Goal: Task Accomplishment & Management: Manage account settings

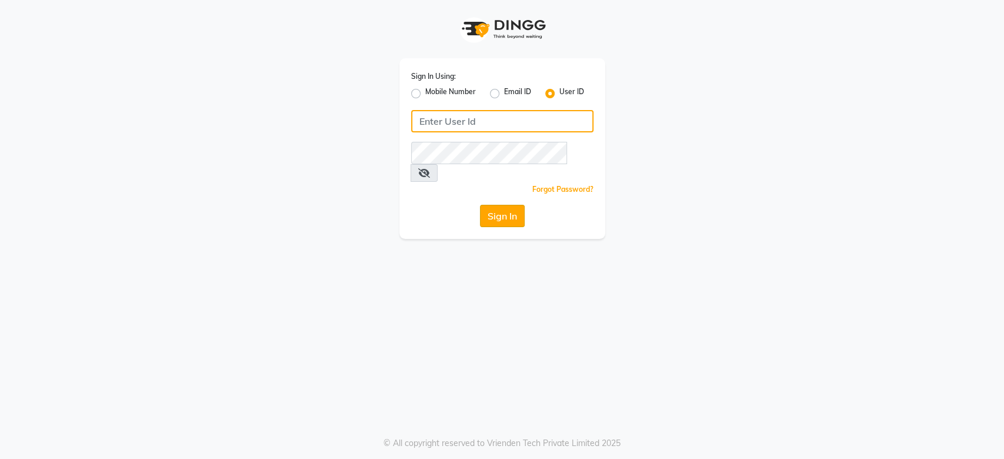
type input "7900180944"
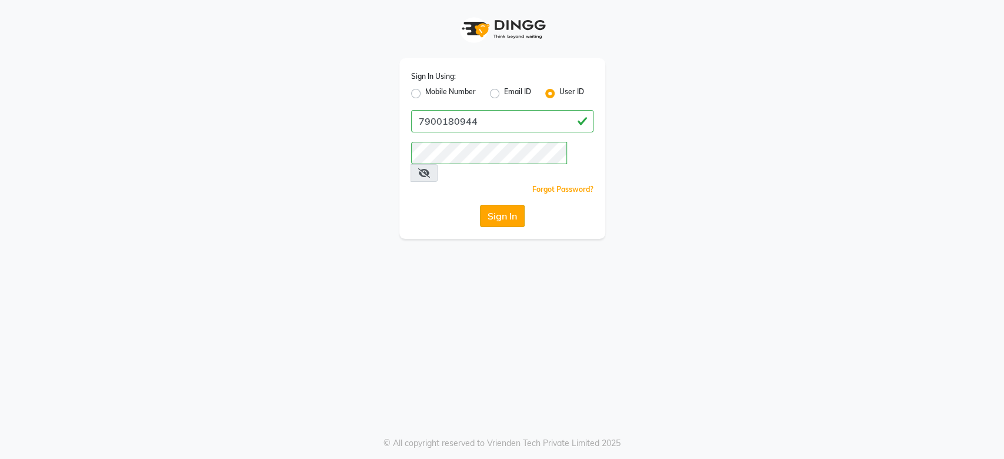
click at [489, 205] on button "Sign In" at bounding box center [502, 216] width 45 height 22
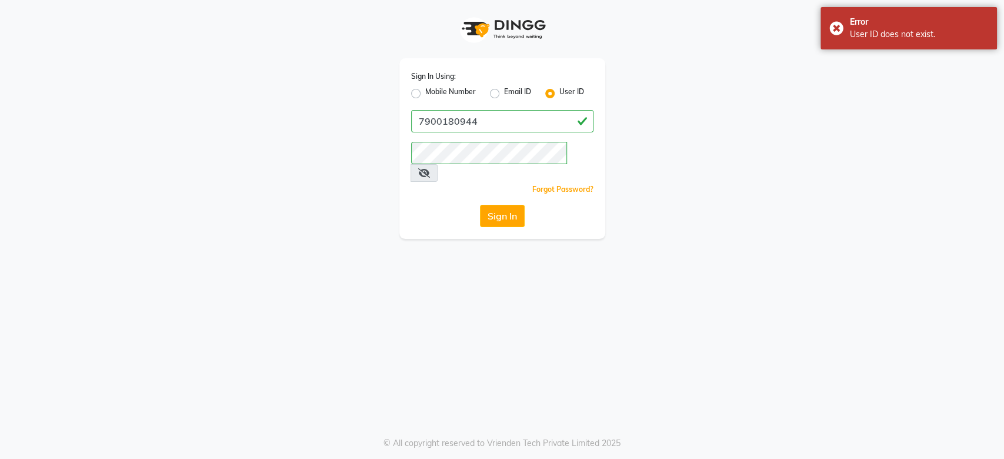
click at [428, 90] on label "Mobile Number" at bounding box center [450, 93] width 51 height 14
click at [428, 90] on input "Mobile Number" at bounding box center [429, 90] width 8 height 8
radio input "true"
radio input "false"
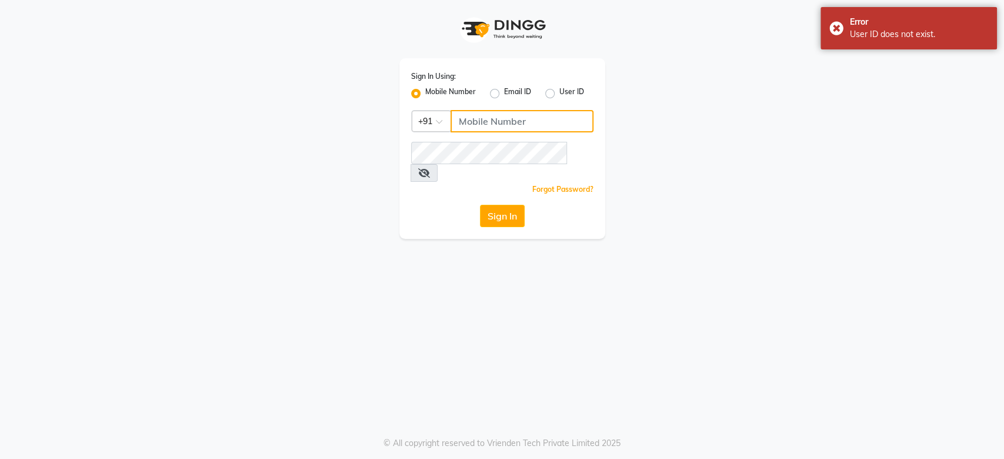
click at [465, 121] on input "Username" at bounding box center [522, 121] width 143 height 22
type input "7900180944"
click at [518, 205] on button "Sign In" at bounding box center [502, 216] width 45 height 22
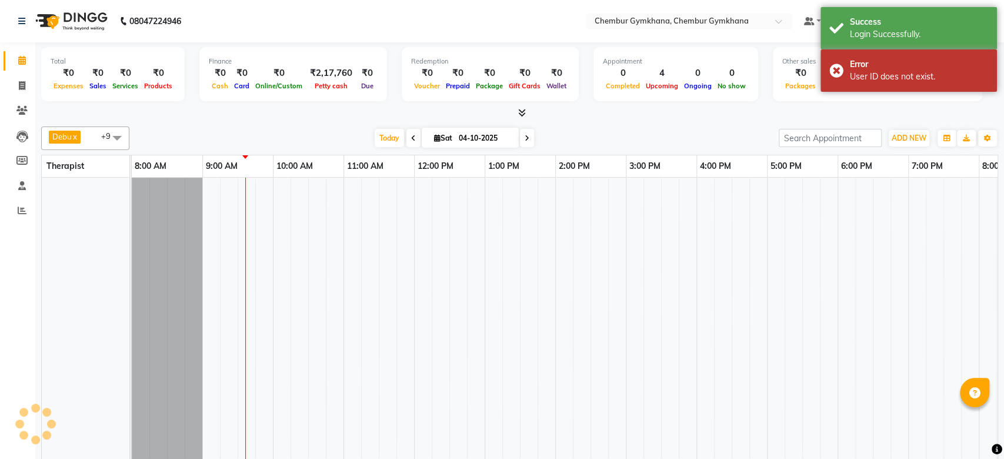
click at [502, 202] on tr at bounding box center [661, 343] width 1059 height 330
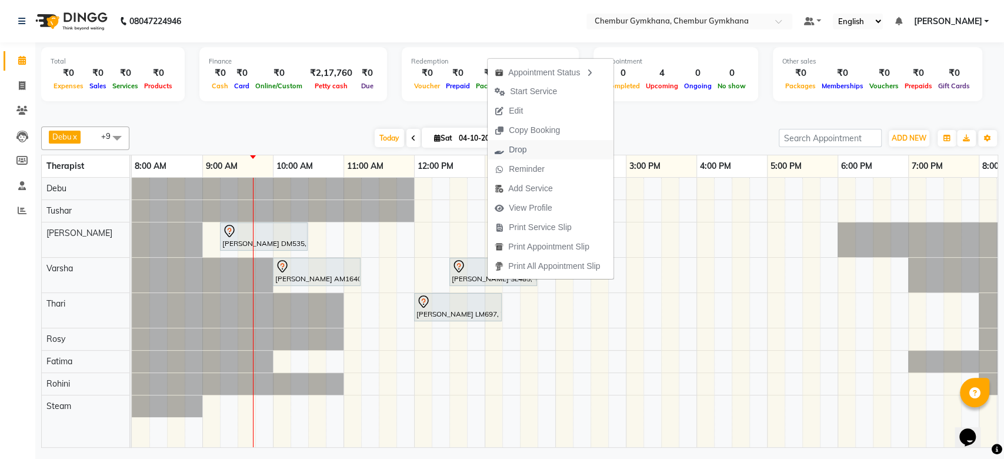
click at [522, 155] on span "Drop" at bounding box center [518, 150] width 18 height 12
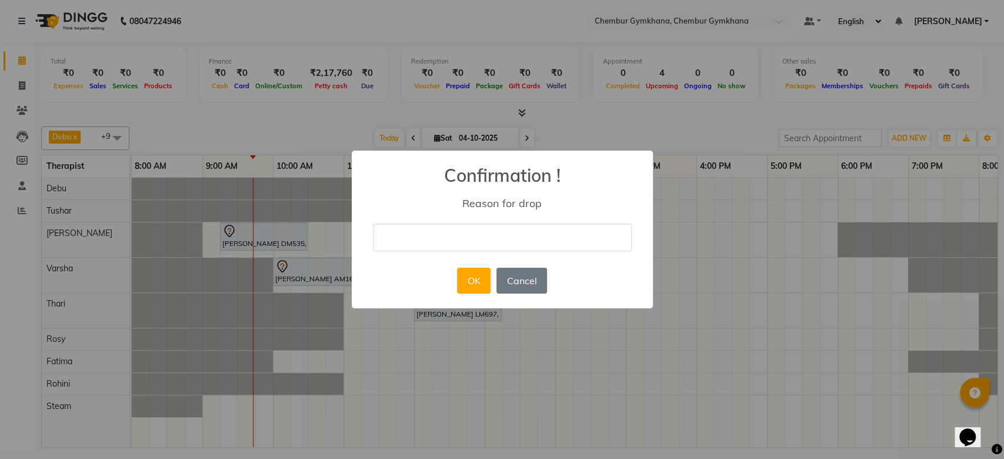
click at [446, 232] on input "text" at bounding box center [502, 238] width 259 height 28
type input "cancel"
click at [480, 280] on button "OK" at bounding box center [474, 281] width 34 height 26
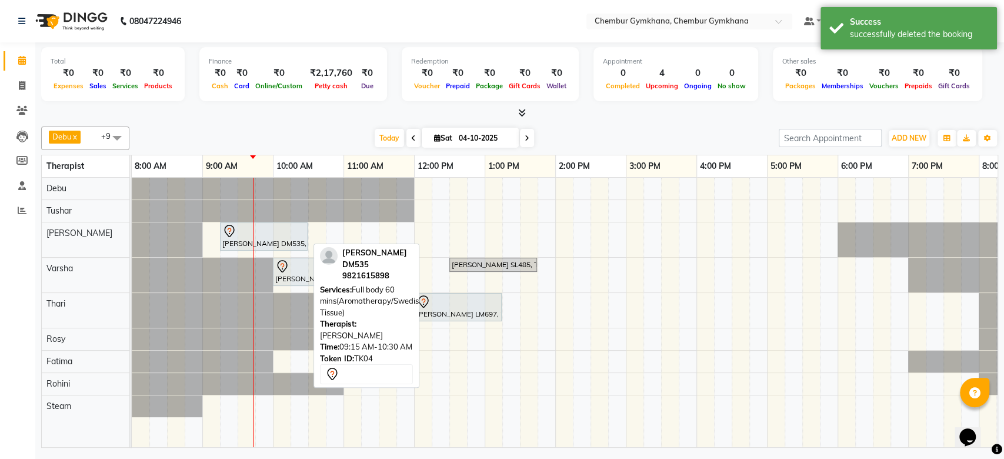
click at [292, 236] on div at bounding box center [263, 231] width 83 height 14
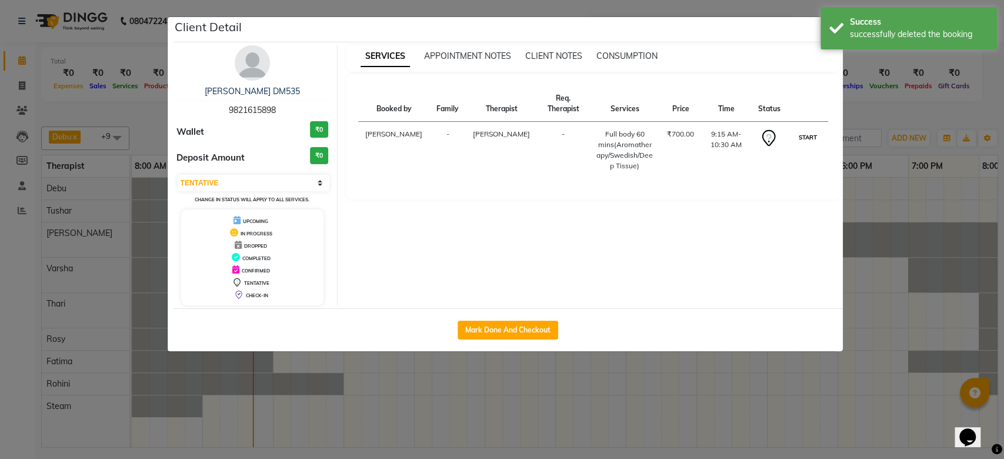
click at [806, 130] on button "START" at bounding box center [807, 137] width 24 height 15
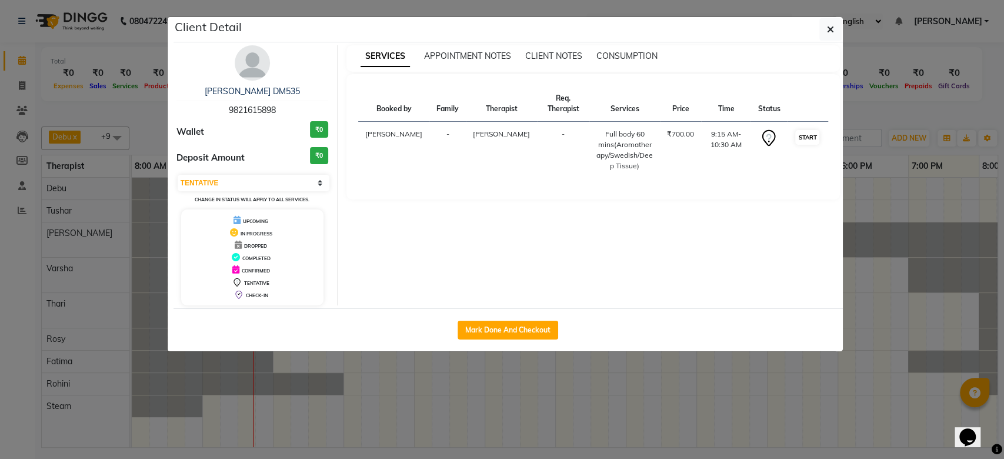
select select "1"
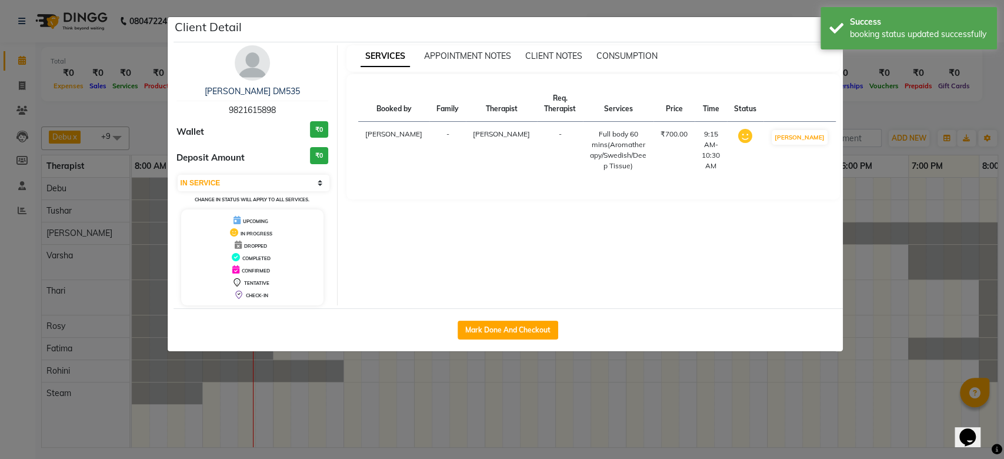
click at [806, 126] on td "[PERSON_NAME]" at bounding box center [799, 150] width 72 height 57
click at [834, 25] on div "Success booking status updated successfully" at bounding box center [908, 28] width 176 height 42
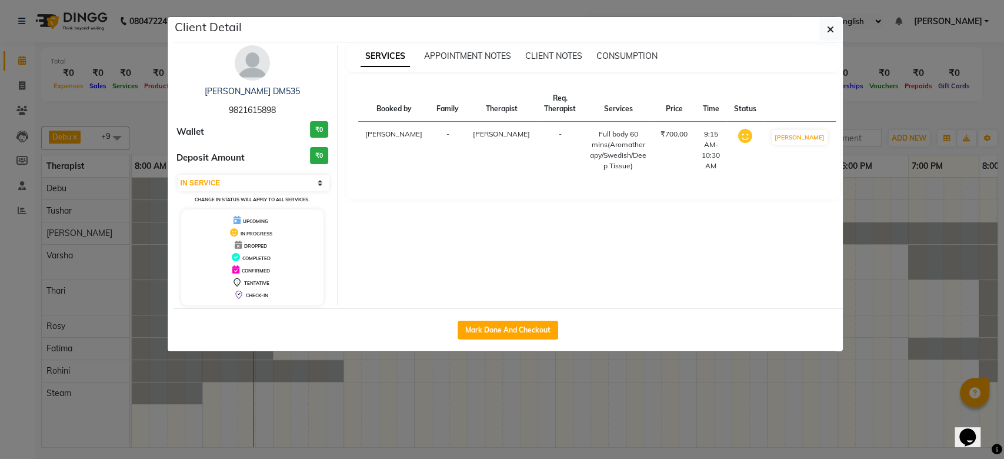
click at [834, 25] on button "button" at bounding box center [830, 29] width 22 height 22
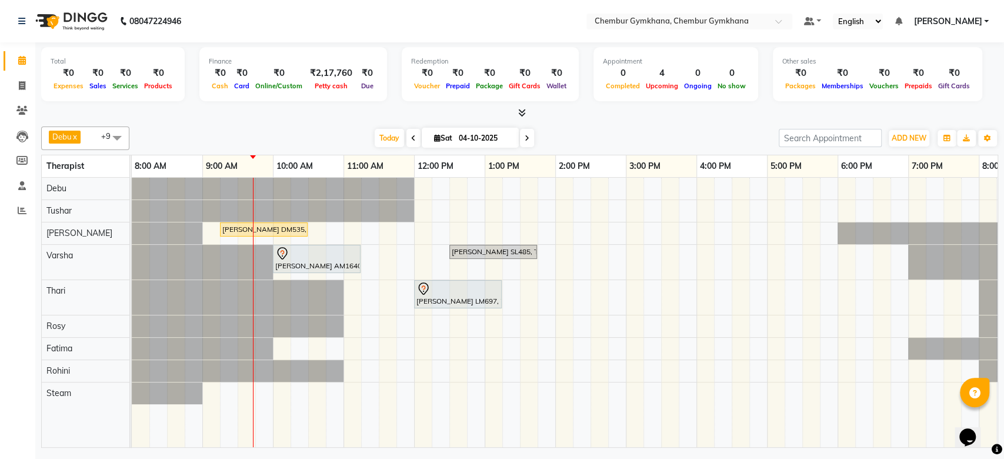
click at [834, 25] on div "Client Detail Robert DM535 9821615898 Wallet ₹0 Deposit Amount ₹0 Select IN SER…" at bounding box center [508, 125] width 669 height 334
click at [241, 388] on div "Robert DM535, TK04, 09:15 AM-10:30 AM, Full body 60 mins(Aromatherapy/Swedish/D…" at bounding box center [661, 312] width 1059 height 269
select select "90965"
select select "tentative"
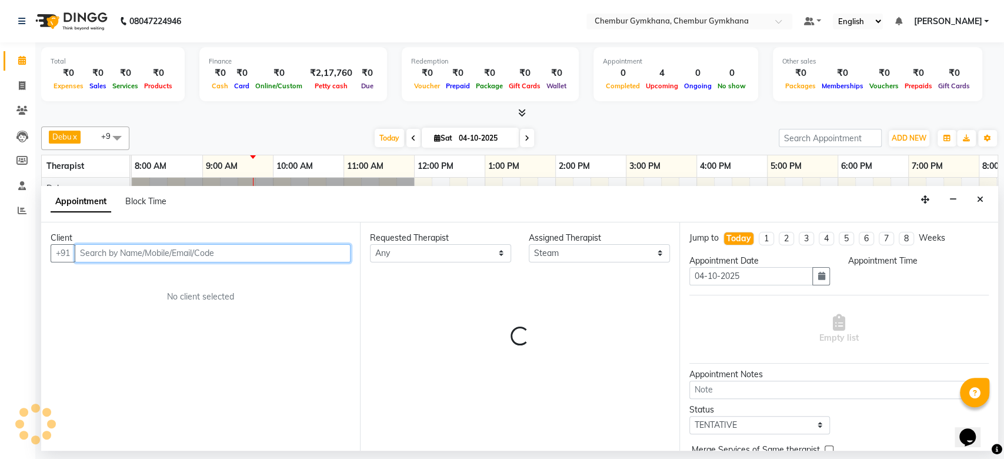
select select "570"
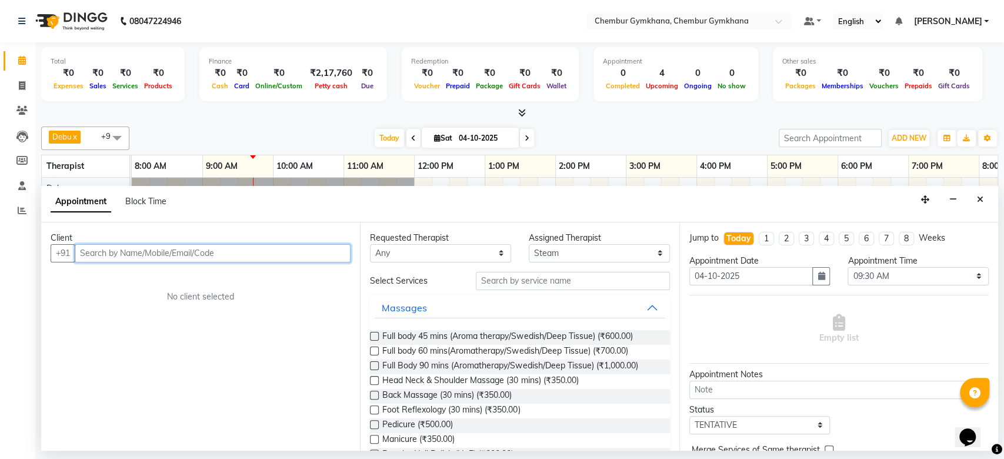
click at [220, 257] on input "text" at bounding box center [213, 253] width 276 height 18
type input "s"
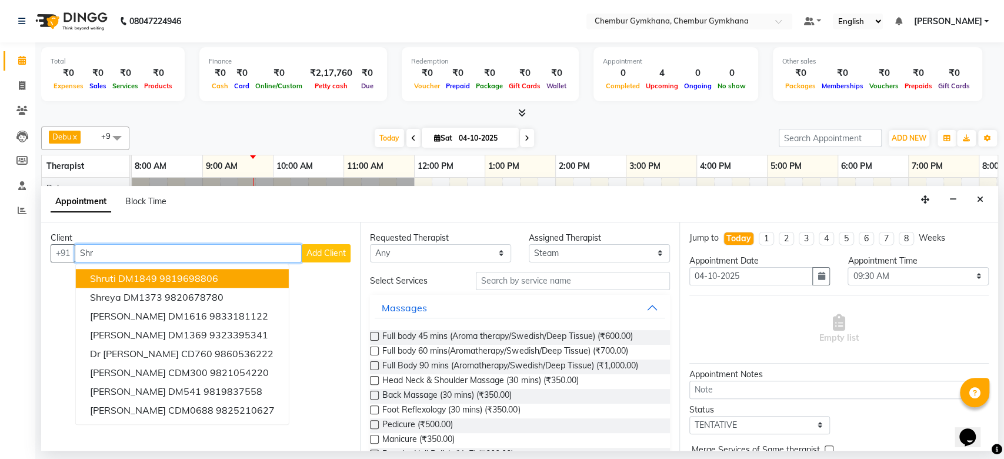
click at [139, 272] on span "Shruti DM1849" at bounding box center [123, 278] width 67 height 12
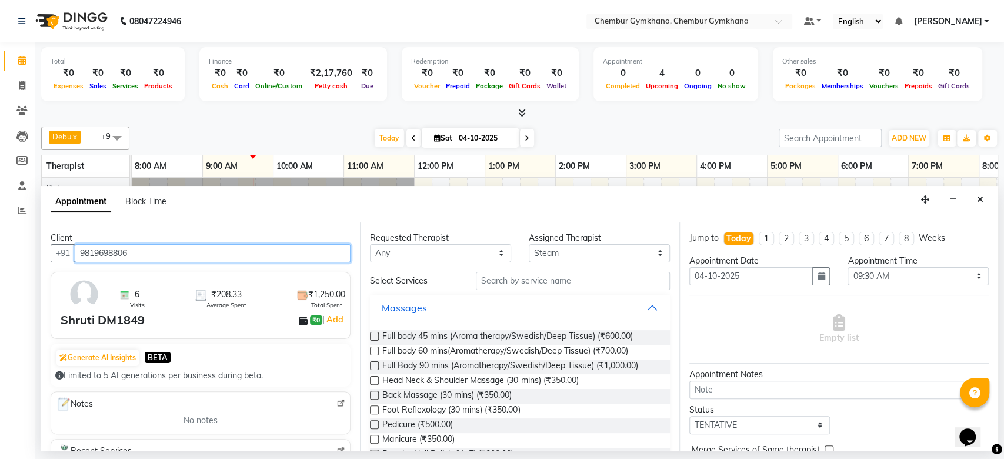
type input "9819698806"
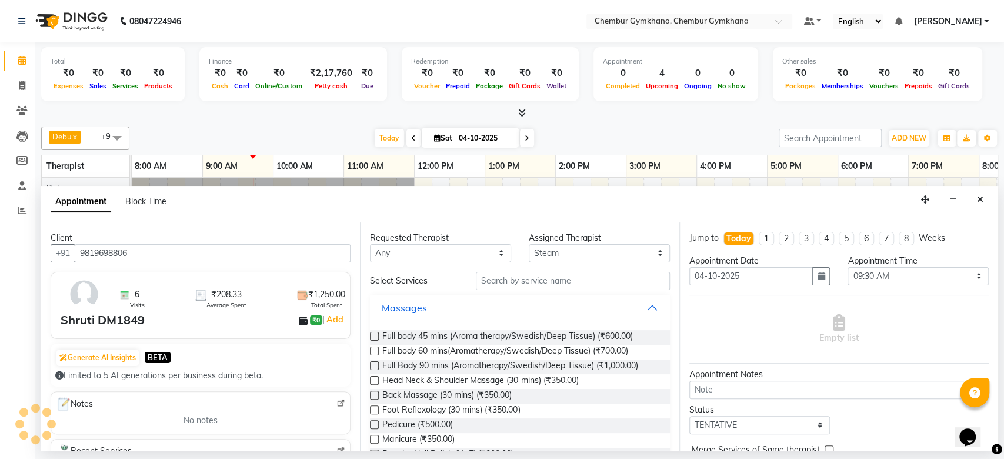
click at [113, 319] on div "Shruti DM1849" at bounding box center [103, 320] width 84 height 18
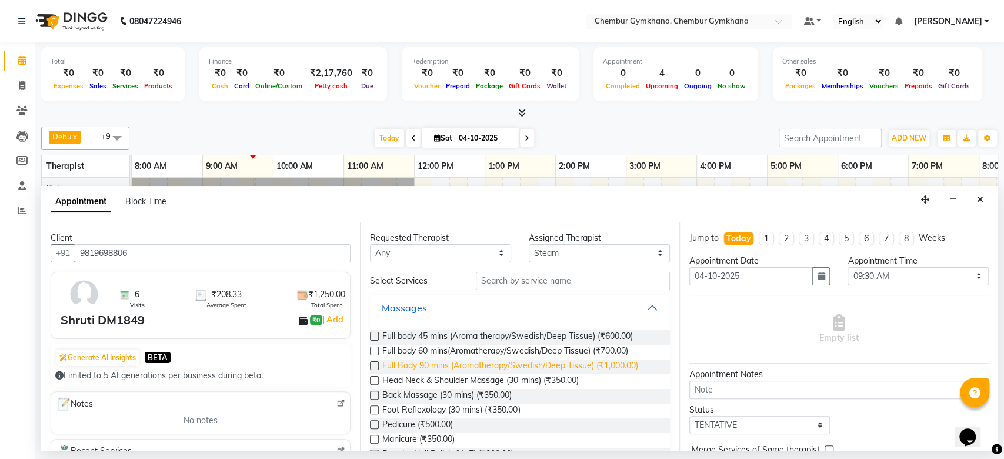
scroll to position [221, 0]
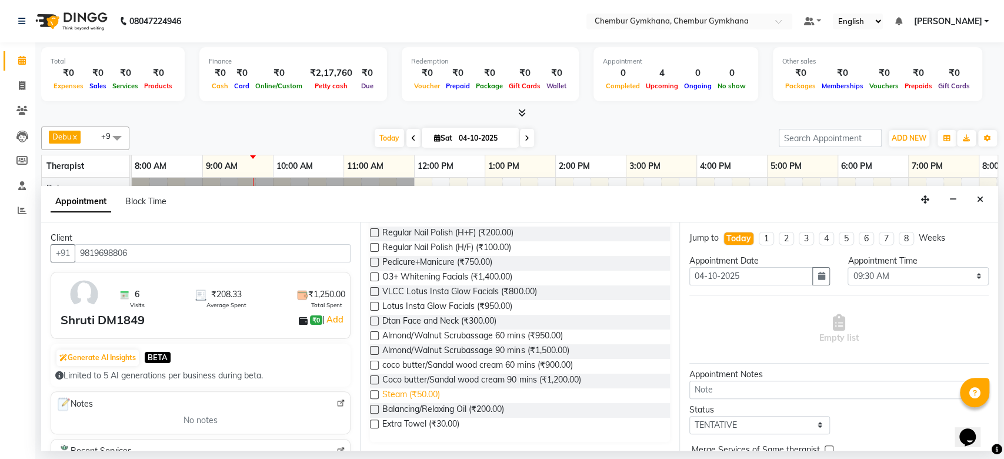
click at [423, 394] on span "Steam (₹50.00)" at bounding box center [411, 395] width 58 height 15
checkbox input "false"
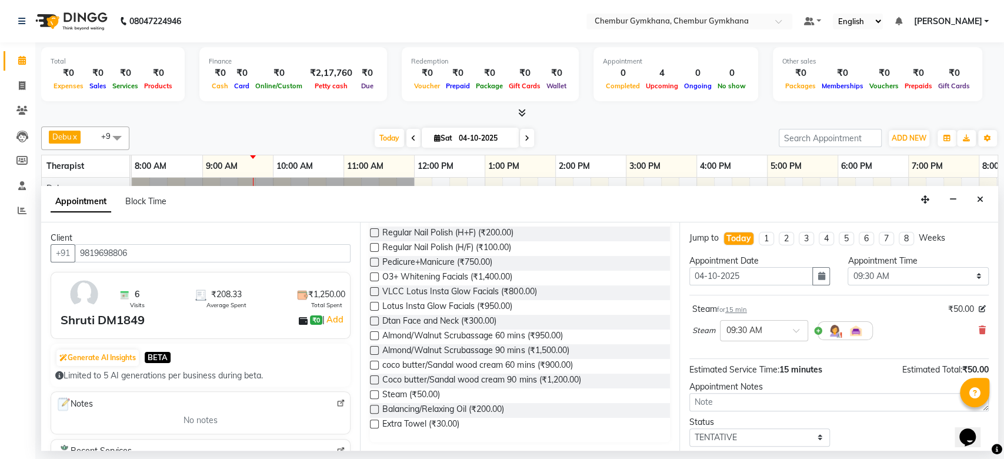
scroll to position [69, 0]
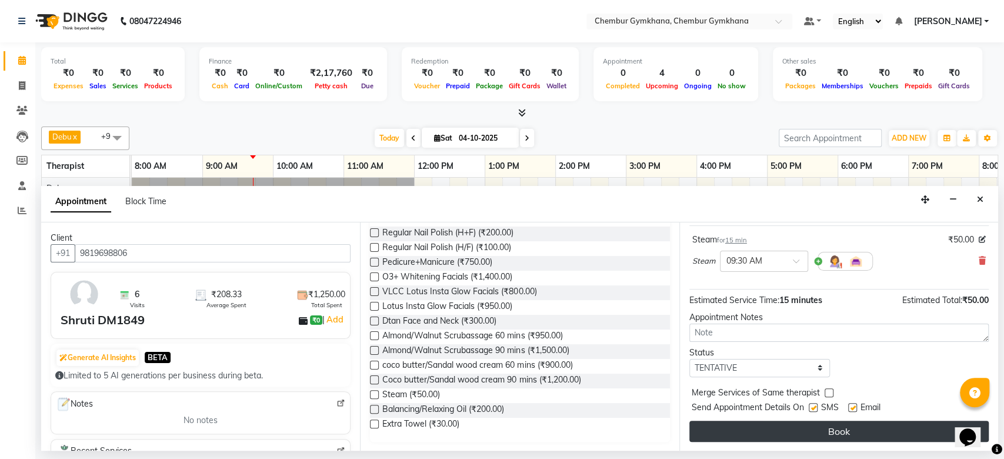
click at [735, 425] on button "Book" at bounding box center [838, 431] width 299 height 21
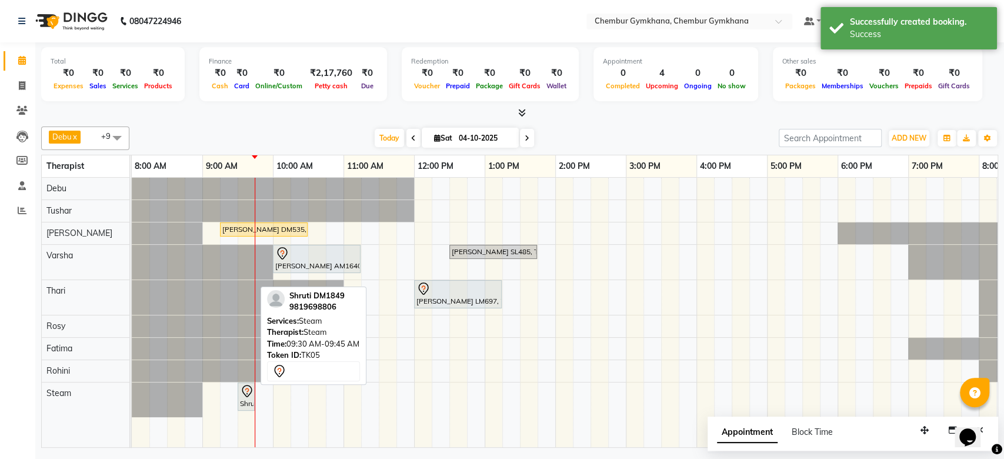
click at [244, 402] on div "Shruti DM1849, TK05, 09:30 AM-09:45 AM, Steam" at bounding box center [246, 396] width 15 height 25
select select "7"
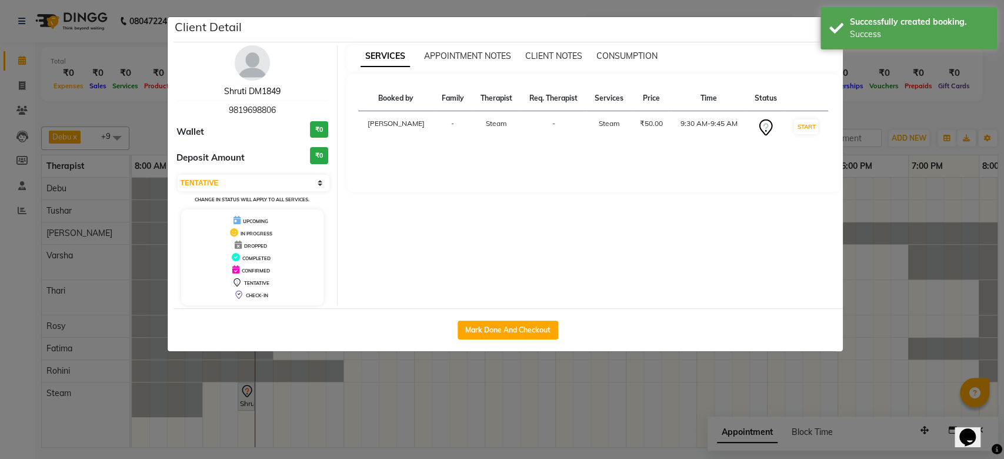
click at [241, 89] on link "Shruti DM1849" at bounding box center [252, 91] width 56 height 11
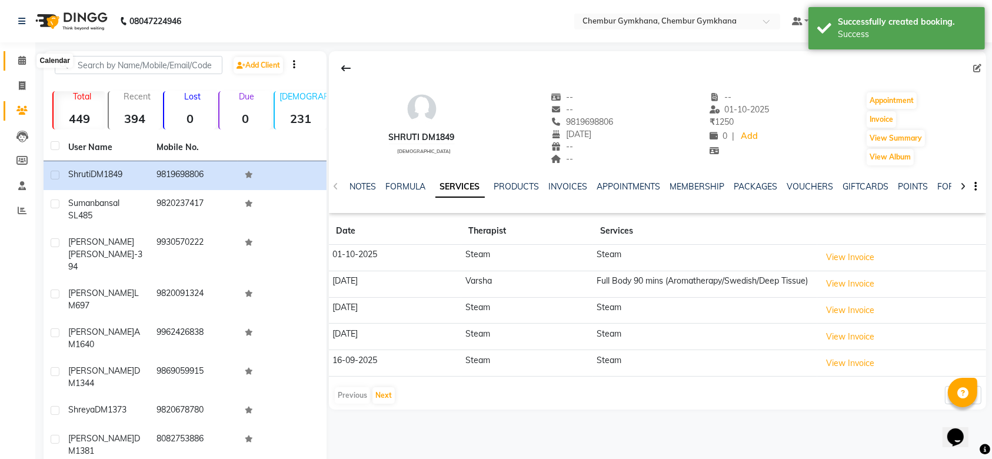
click at [21, 65] on span at bounding box center [22, 61] width 21 height 14
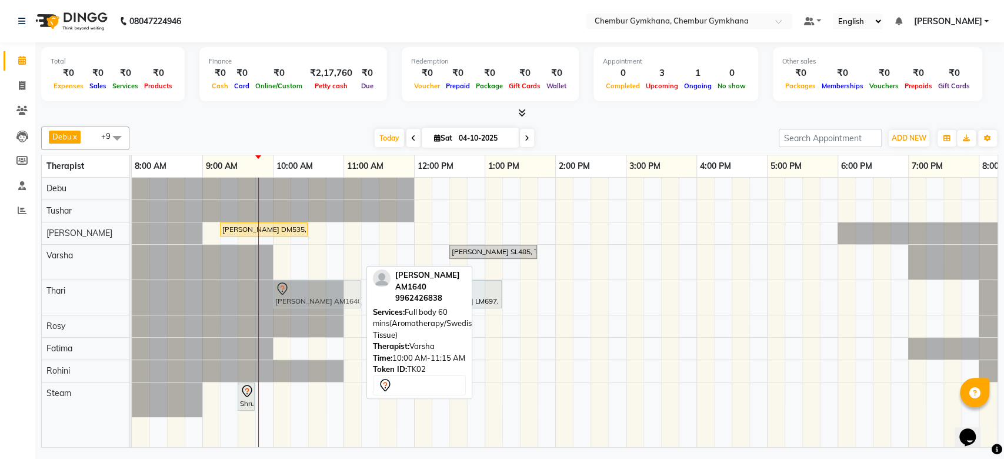
drag, startPoint x: 309, startPoint y: 259, endPoint x: 306, endPoint y: 298, distance: 38.4
click at [306, 298] on tbody "Robert DM535, TK04, 09:15 AM-10:30 AM, Full body 60 mins(Aromatherapy/Swedish/D…" at bounding box center [661, 297] width 1059 height 239
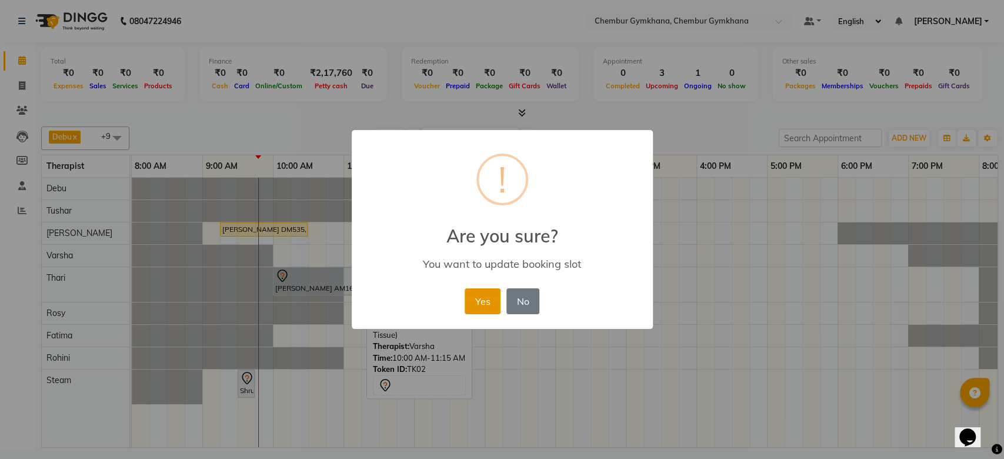
click at [483, 304] on button "Yes" at bounding box center [483, 301] width 36 height 26
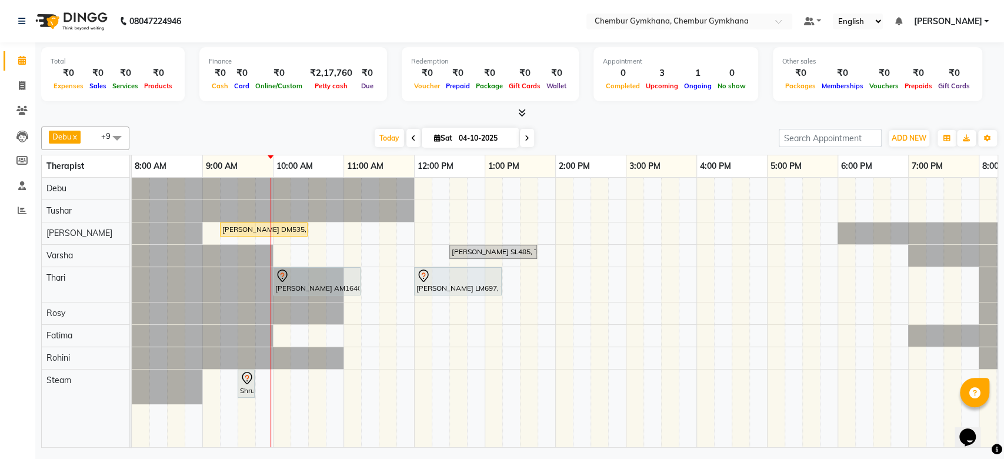
click at [520, 134] on span at bounding box center [527, 138] width 14 height 18
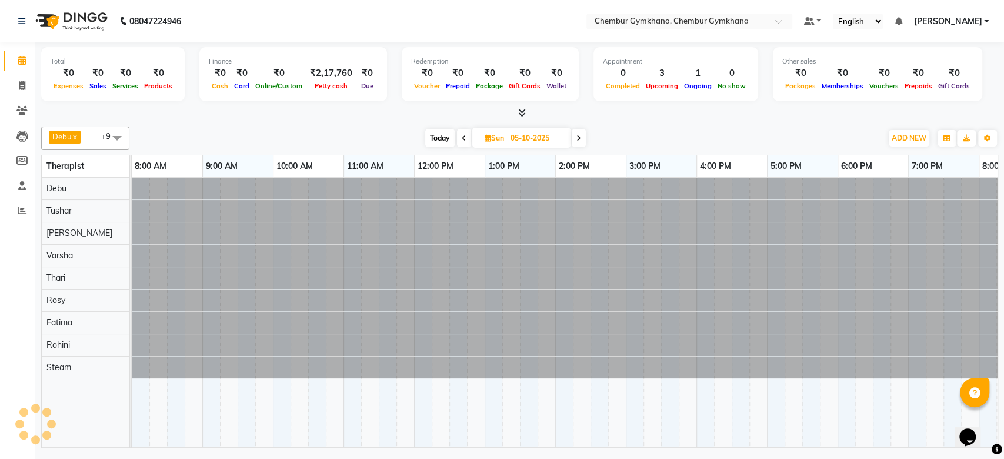
scroll to position [0, 71]
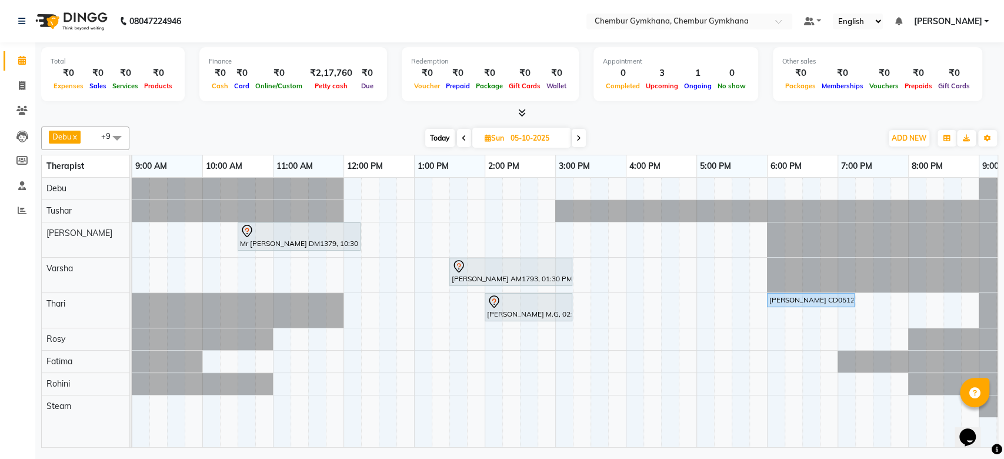
click at [494, 132] on span "Sun 05-10-2025" at bounding box center [521, 138] width 98 height 20
click at [579, 136] on icon at bounding box center [578, 138] width 5 height 7
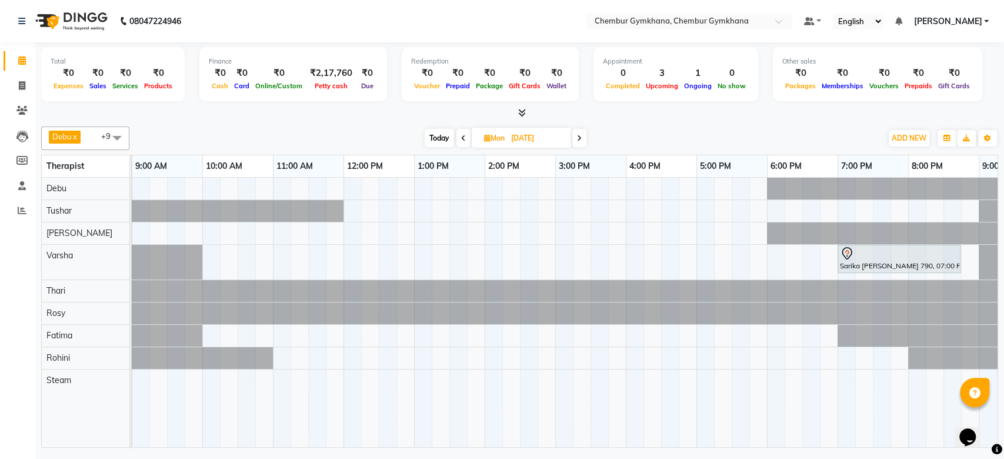
click at [576, 138] on span at bounding box center [579, 138] width 14 height 18
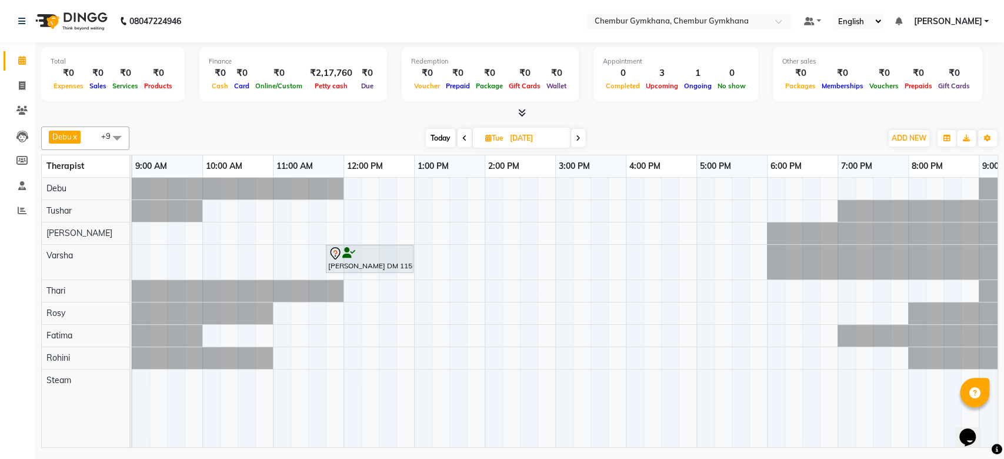
click at [581, 142] on span at bounding box center [578, 138] width 14 height 18
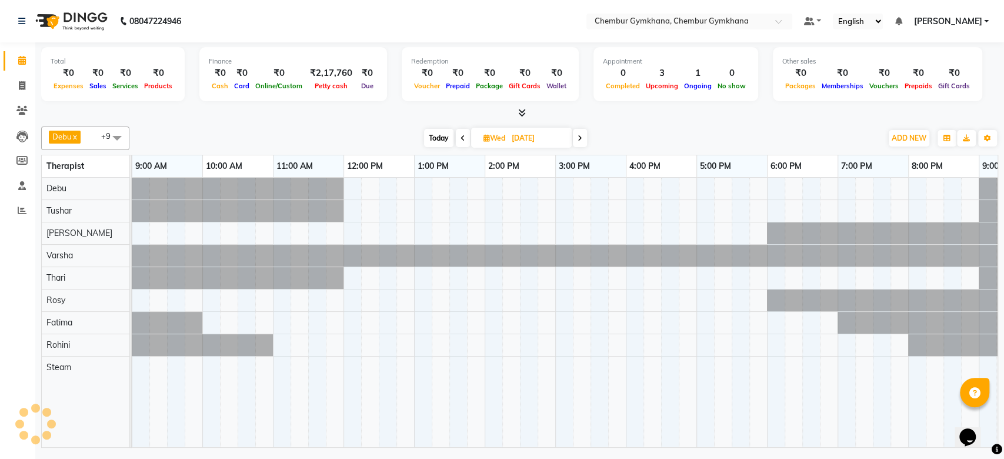
click at [581, 142] on span at bounding box center [580, 138] width 14 height 18
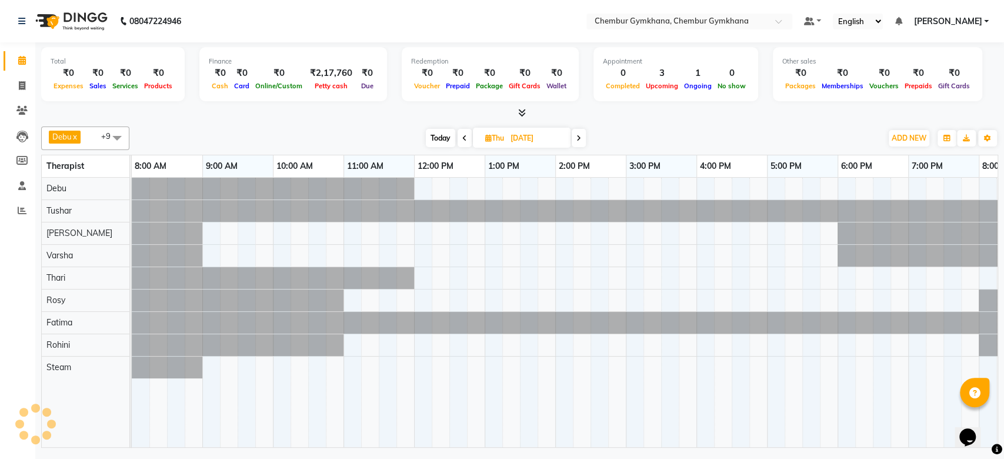
click at [463, 138] on icon at bounding box center [464, 138] width 5 height 7
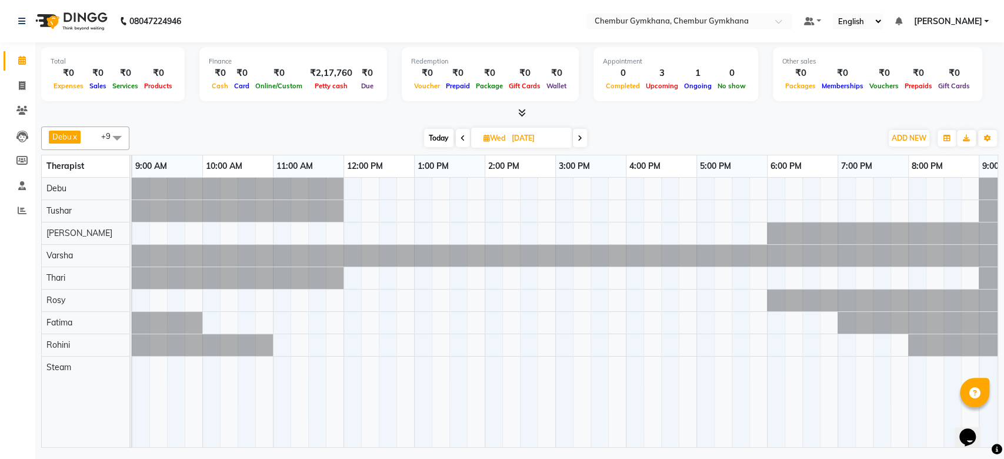
click at [463, 138] on icon at bounding box center [463, 138] width 5 height 7
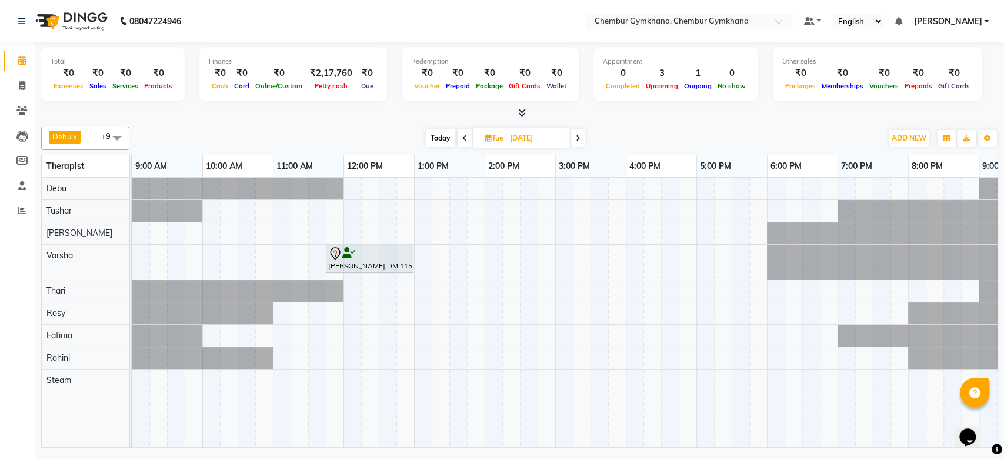
click at [459, 139] on span at bounding box center [465, 138] width 14 height 18
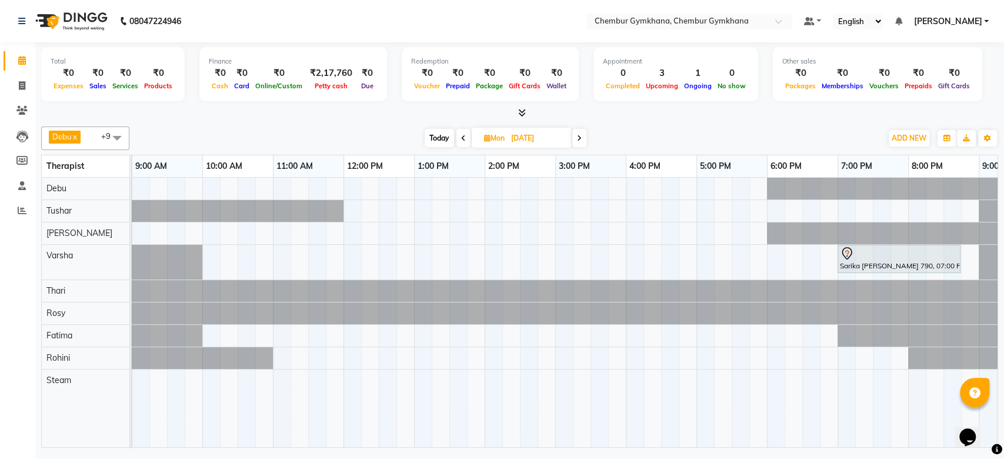
click at [462, 138] on icon at bounding box center [463, 138] width 5 height 7
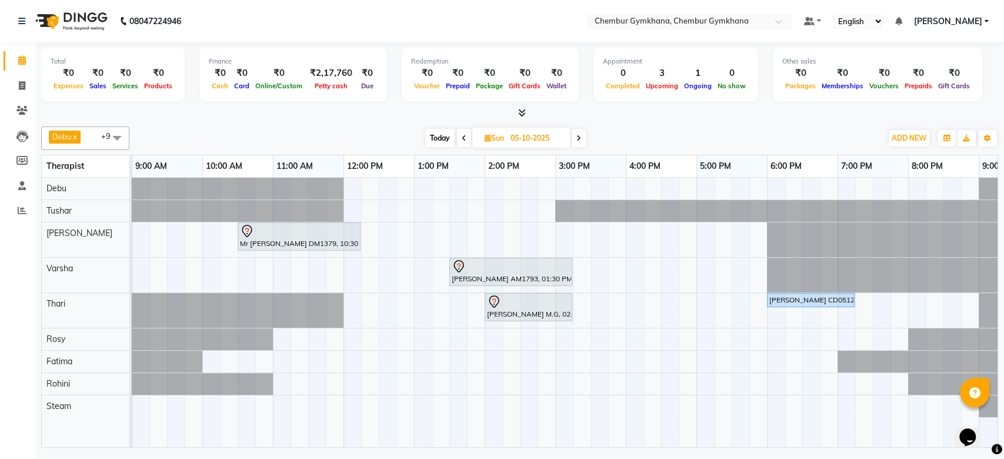
click at [466, 139] on span at bounding box center [464, 138] width 14 height 18
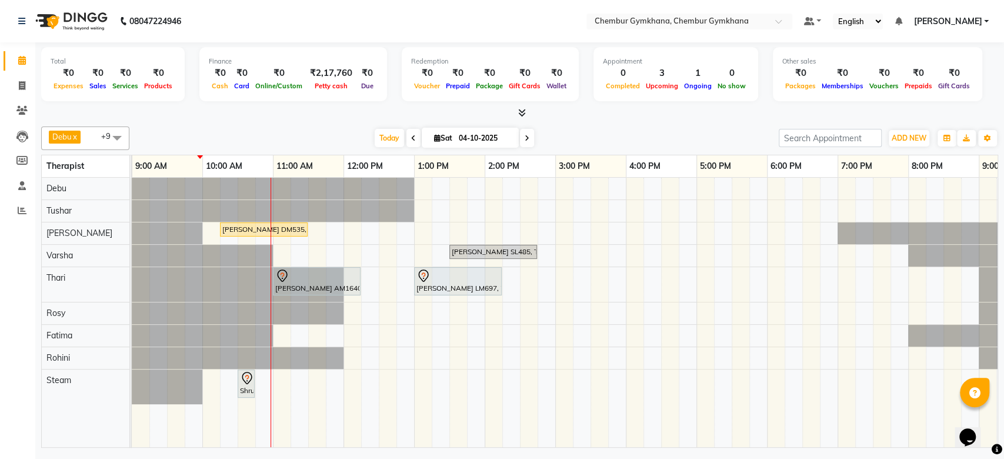
scroll to position [0, 0]
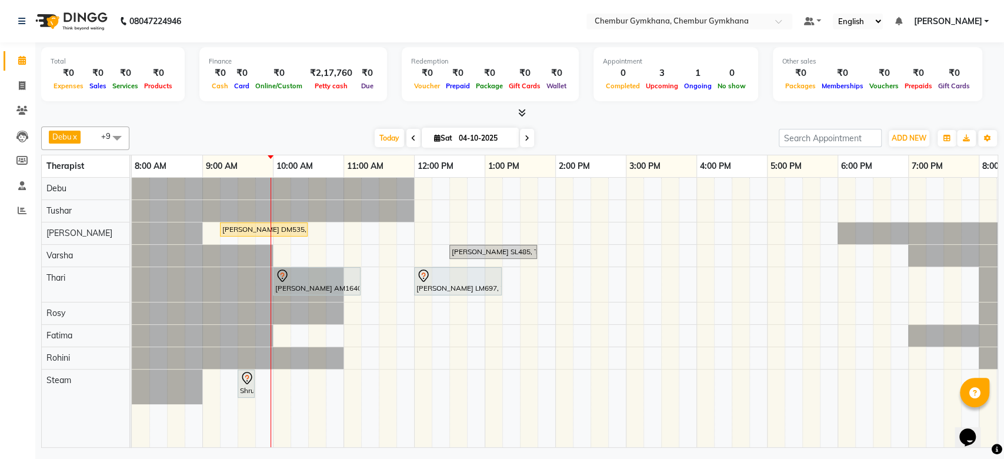
click at [530, 131] on span at bounding box center [527, 138] width 14 height 18
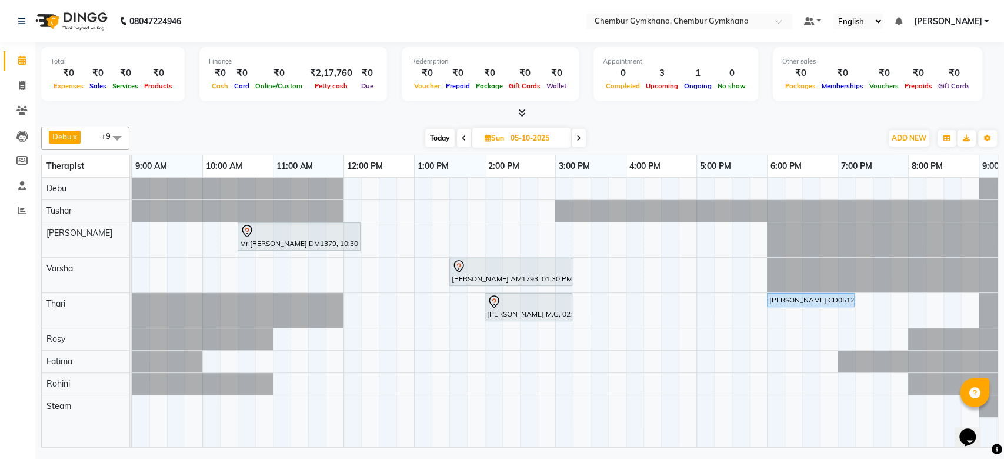
click at [583, 140] on span at bounding box center [579, 138] width 14 height 18
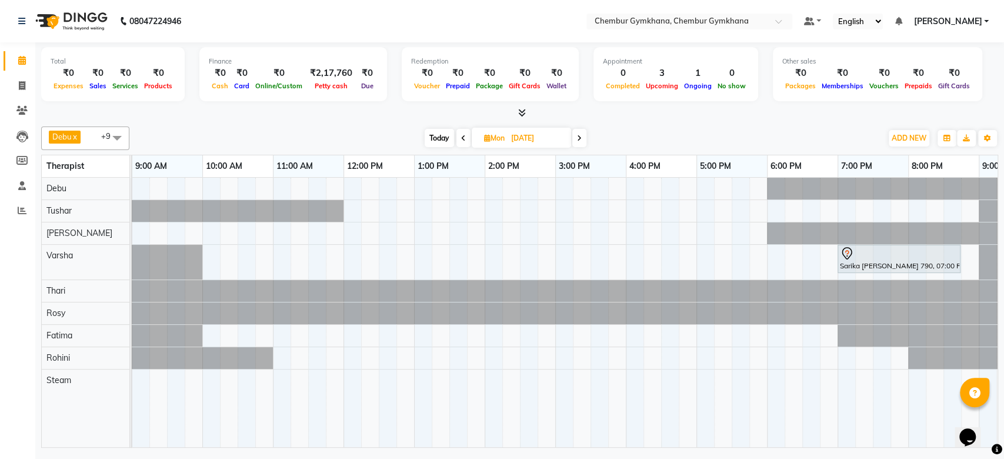
click at [583, 140] on span at bounding box center [579, 138] width 14 height 18
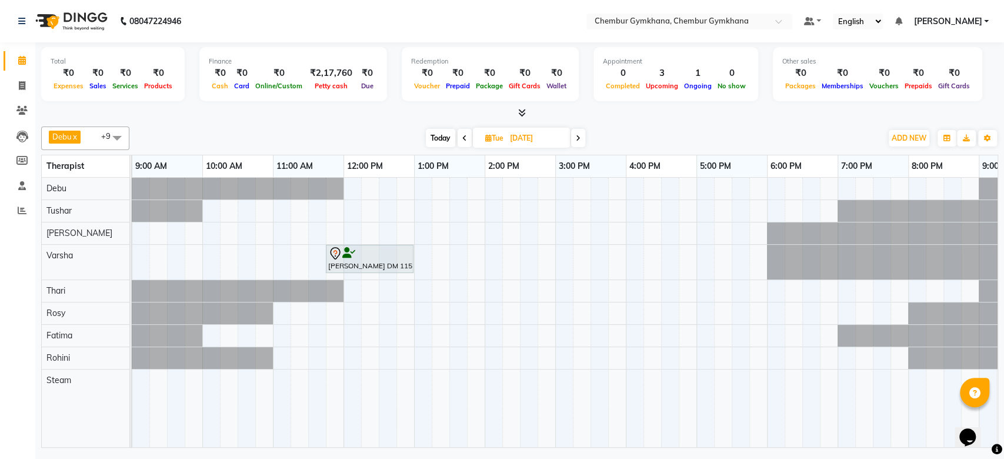
click at [583, 140] on span at bounding box center [578, 138] width 14 height 18
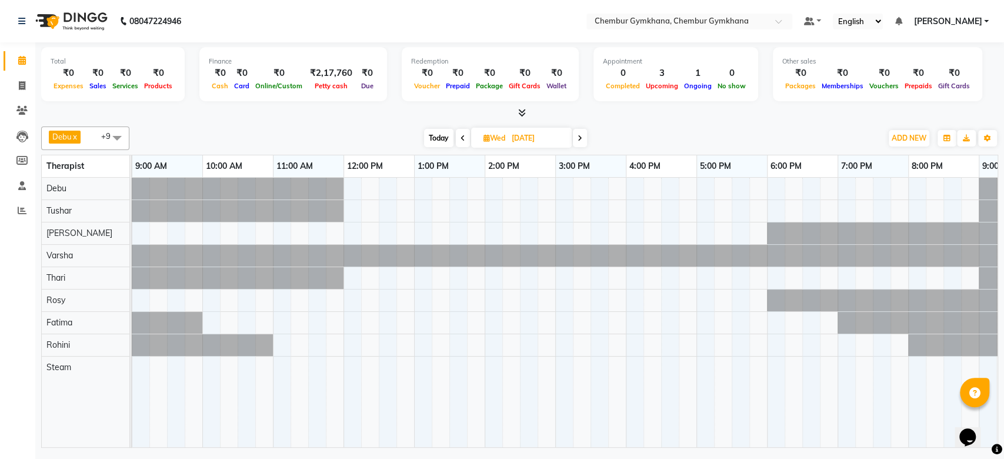
click at [583, 140] on span at bounding box center [580, 138] width 14 height 18
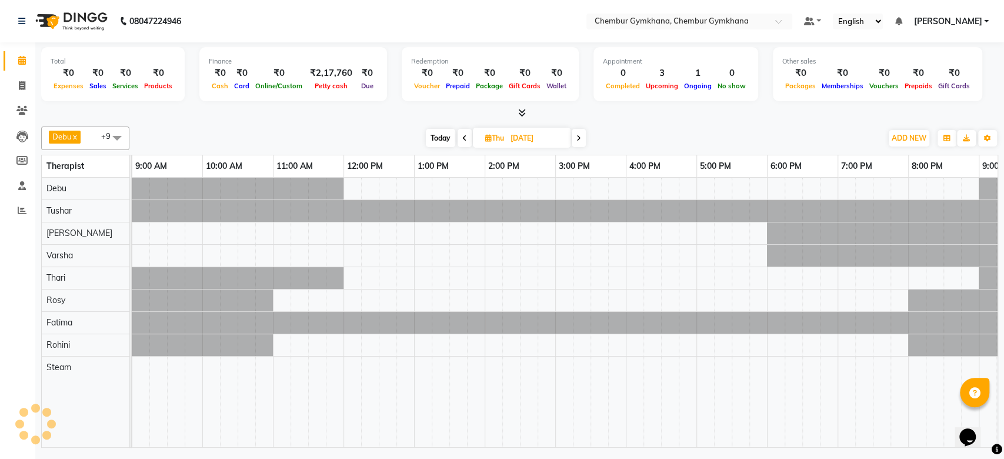
scroll to position [0, 0]
click at [583, 140] on span at bounding box center [579, 138] width 14 height 18
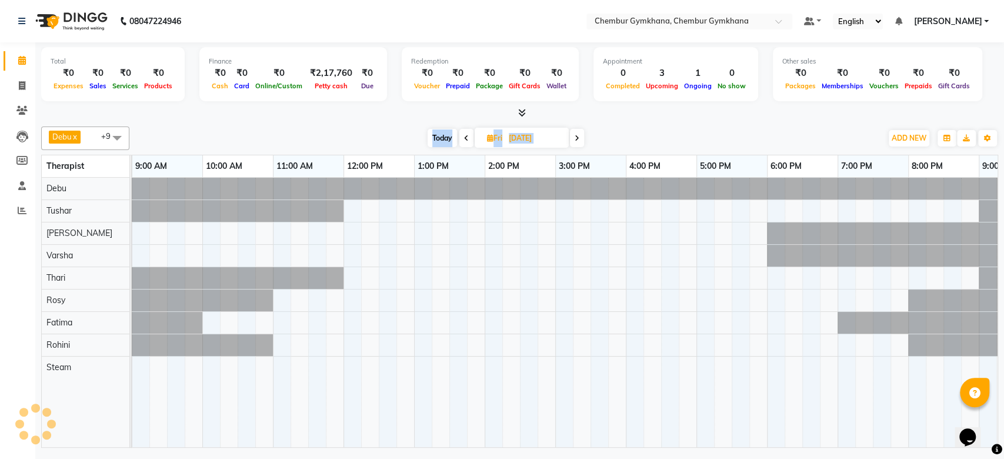
click at [583, 140] on span at bounding box center [577, 138] width 14 height 18
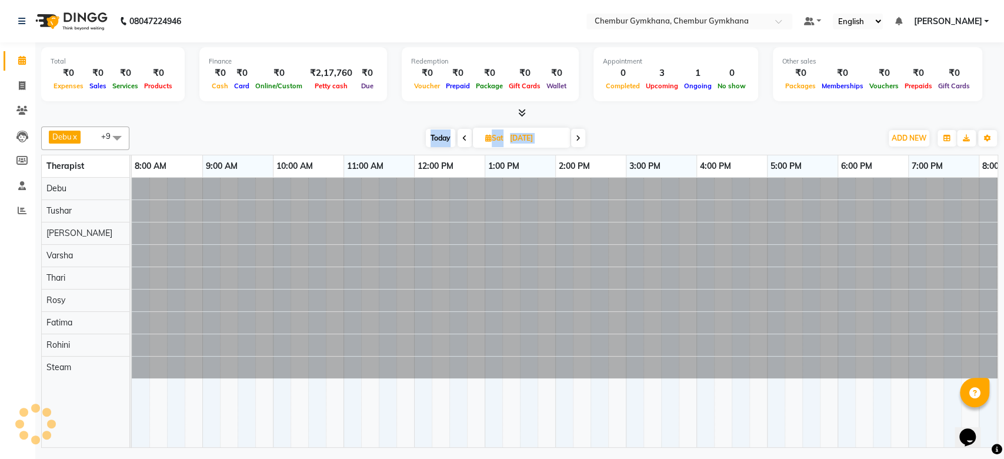
click at [583, 140] on span at bounding box center [578, 138] width 14 height 18
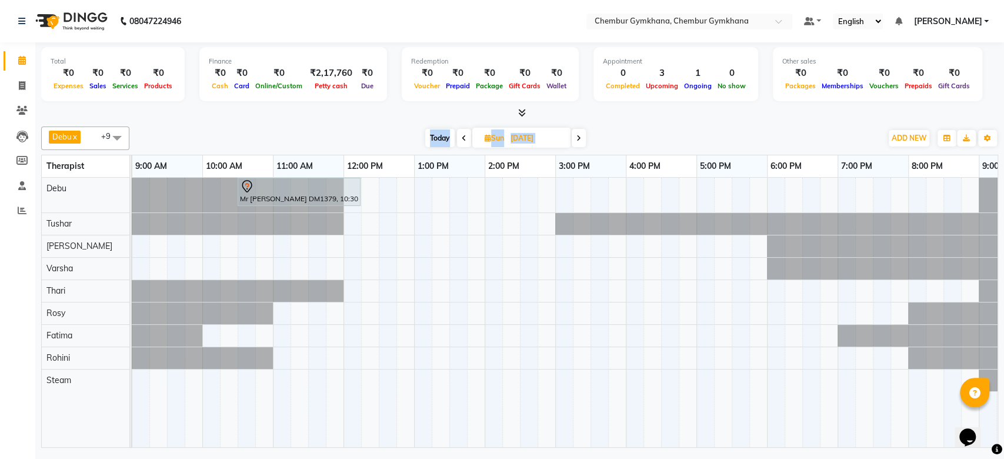
click at [462, 142] on span at bounding box center [464, 138] width 14 height 18
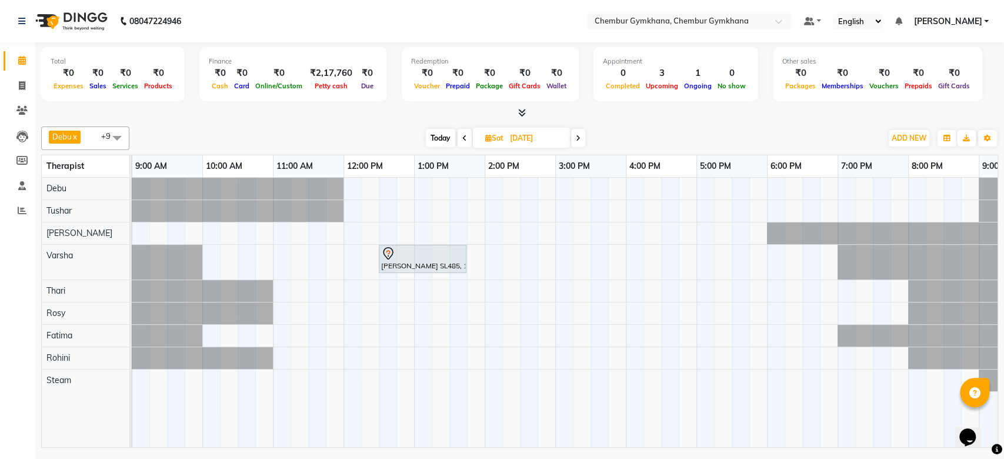
click at [462, 142] on span at bounding box center [465, 138] width 14 height 18
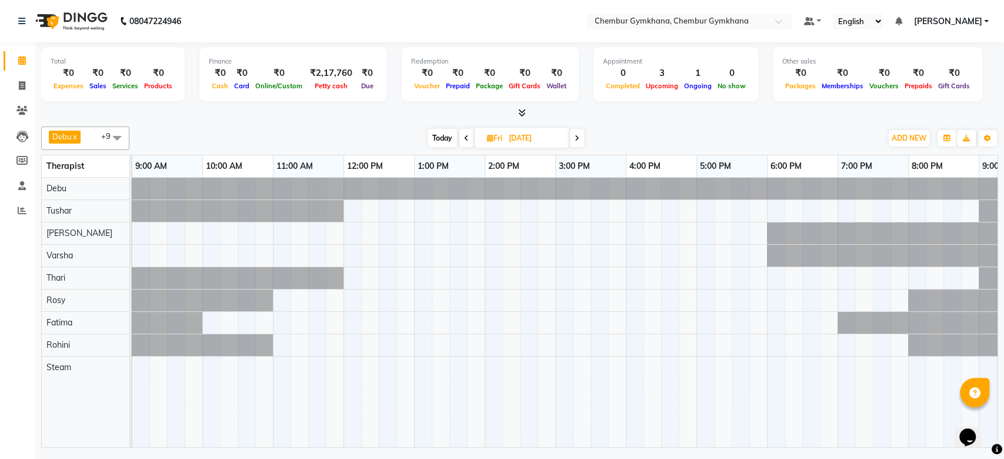
click at [574, 138] on span at bounding box center [577, 138] width 14 height 18
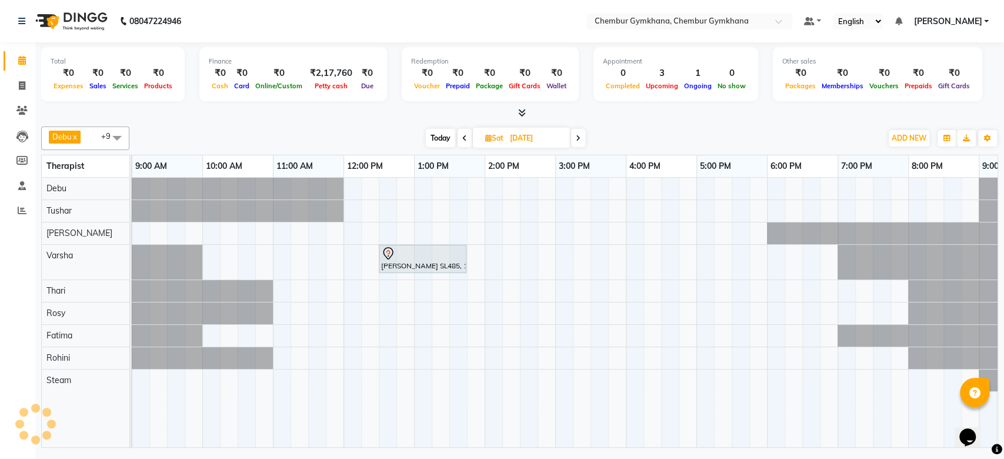
click at [574, 138] on span at bounding box center [578, 138] width 14 height 18
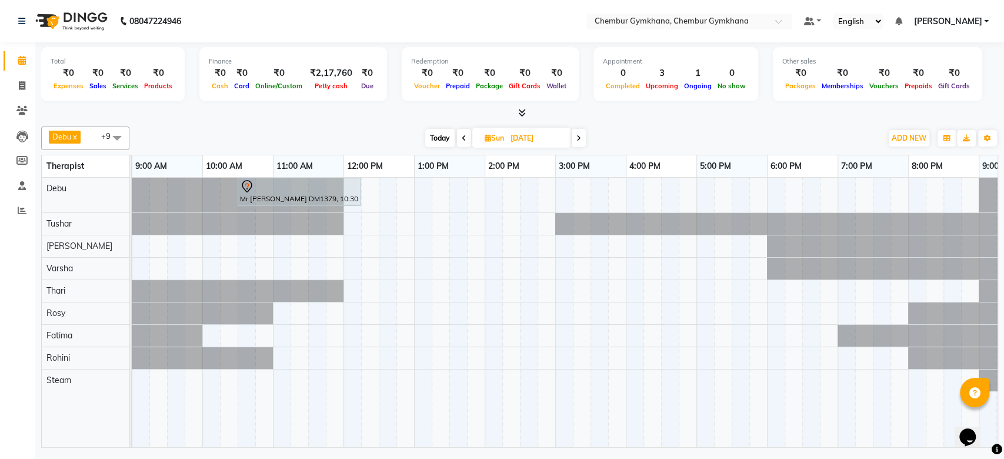
click at [574, 138] on span at bounding box center [579, 138] width 14 height 18
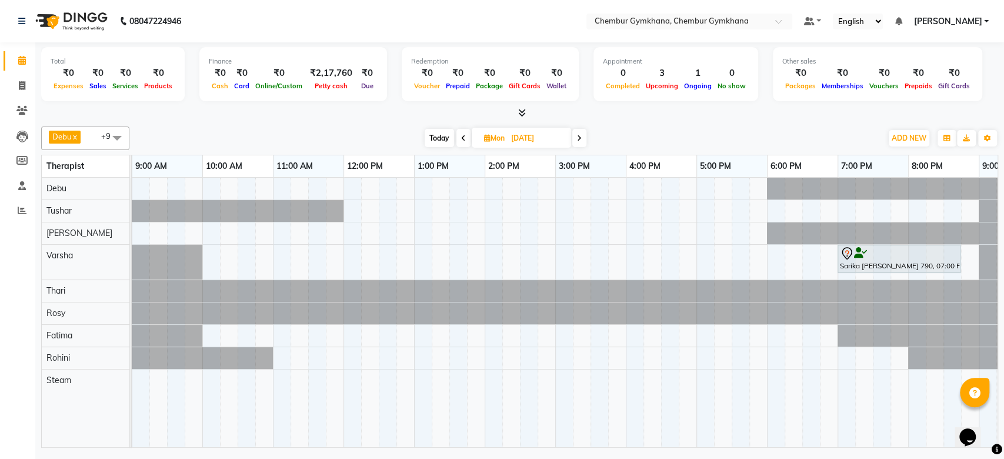
click at [581, 135] on icon at bounding box center [579, 138] width 5 height 7
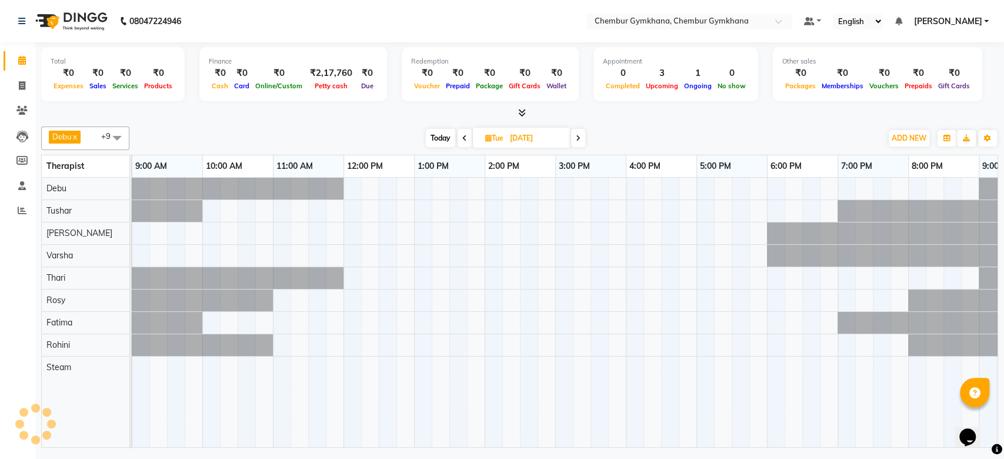
click at [581, 135] on icon at bounding box center [578, 138] width 5 height 7
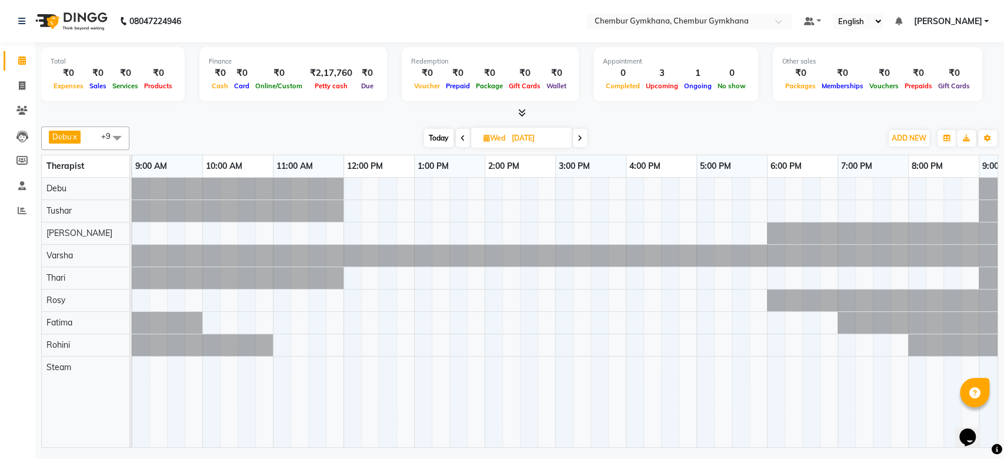
click at [464, 144] on span at bounding box center [463, 138] width 14 height 18
type input "14-10-2025"
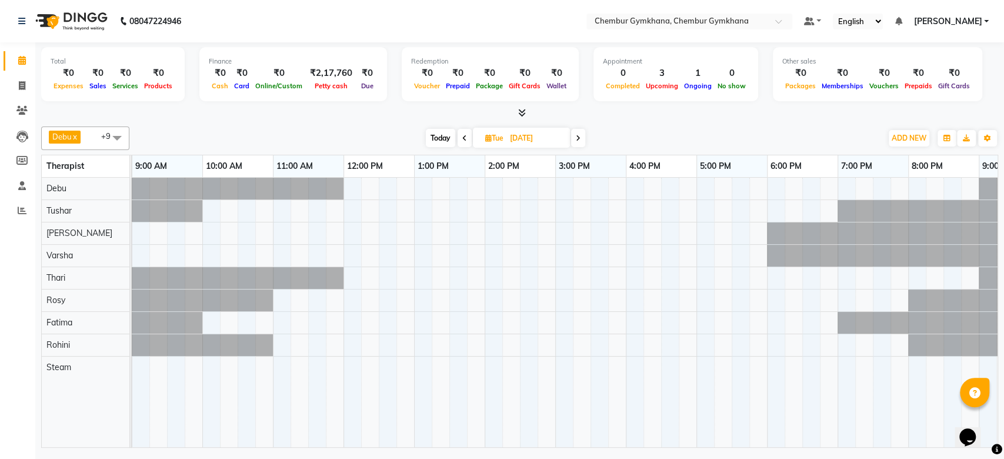
click at [504, 142] on span "Tue" at bounding box center [494, 138] width 24 height 9
select select "10"
select select "2025"
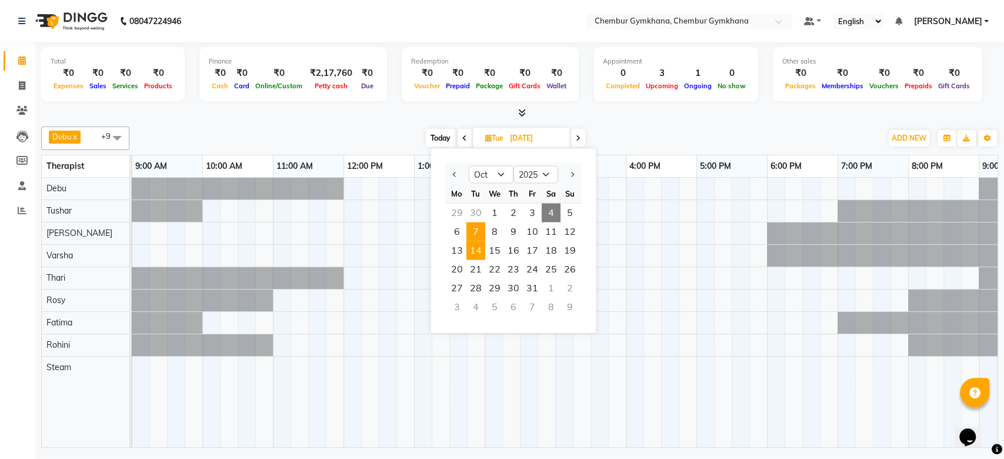
click at [475, 232] on span "7" at bounding box center [475, 231] width 19 height 19
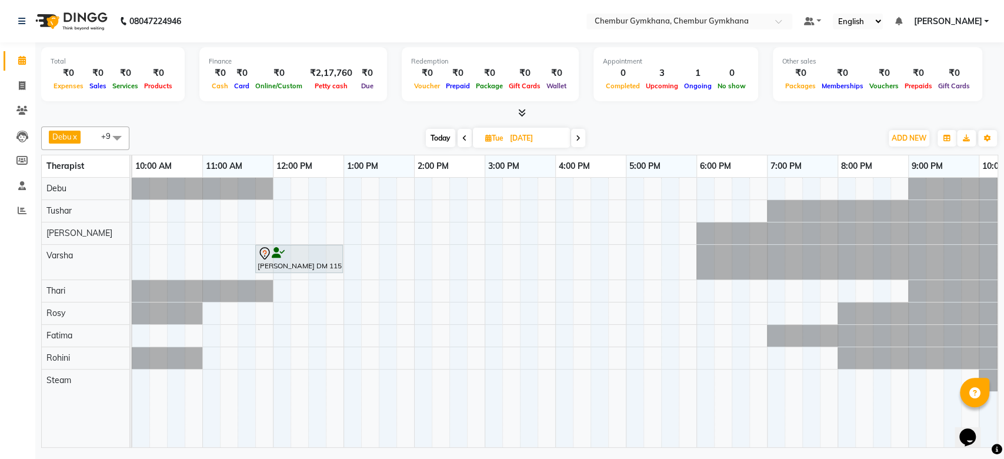
click at [444, 137] on span "Today" at bounding box center [440, 138] width 29 height 18
type input "04-10-2025"
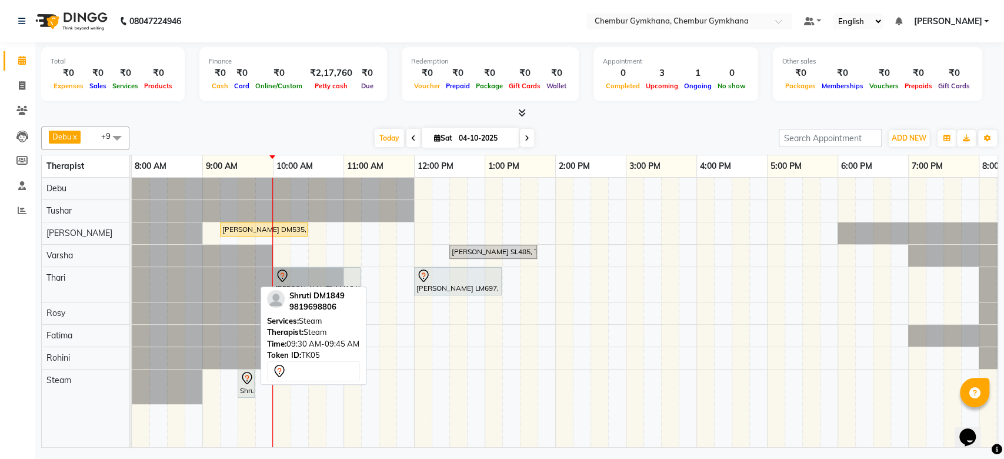
click at [245, 382] on icon at bounding box center [247, 378] width 14 height 14
select select "7"
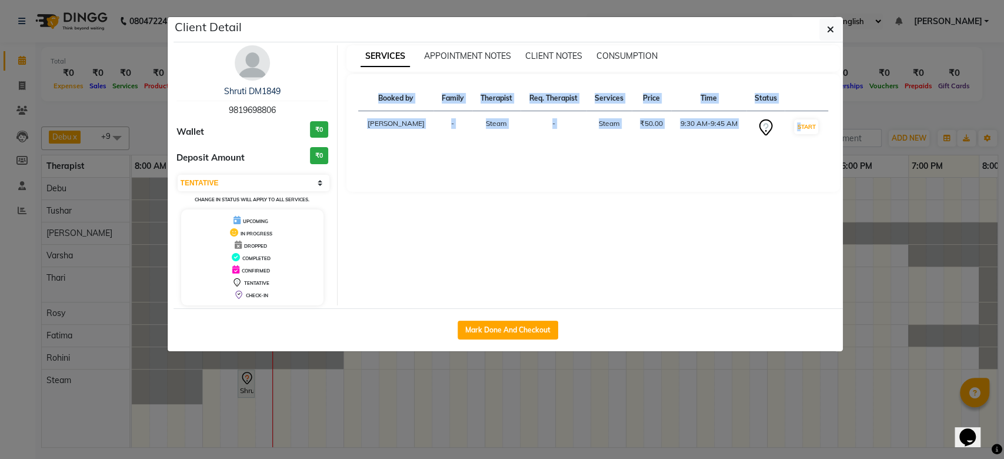
click at [245, 382] on ngb-modal-window "Client Detail Shruti DM1849 9819698806 Wallet ₹0 Deposit Amount ₹0 Select IN SE…" at bounding box center [502, 229] width 1004 height 459
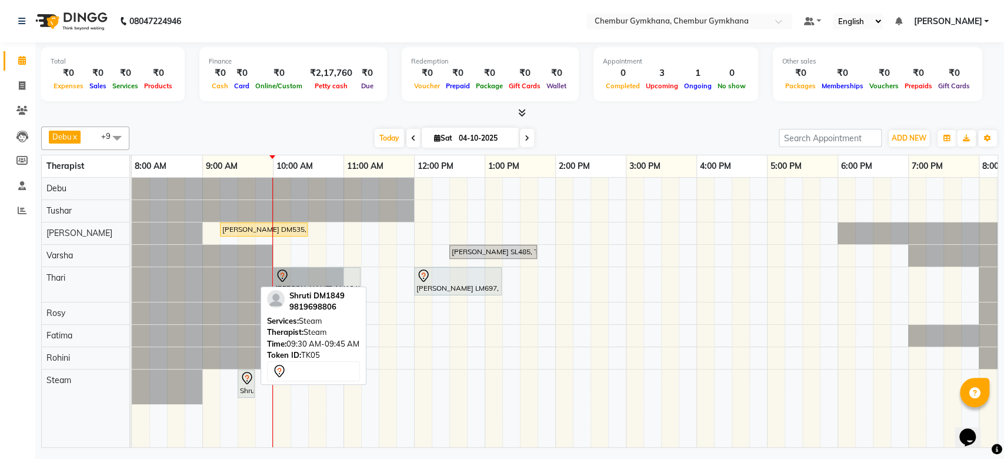
click at [247, 381] on icon at bounding box center [247, 378] width 14 height 14
select select "7"
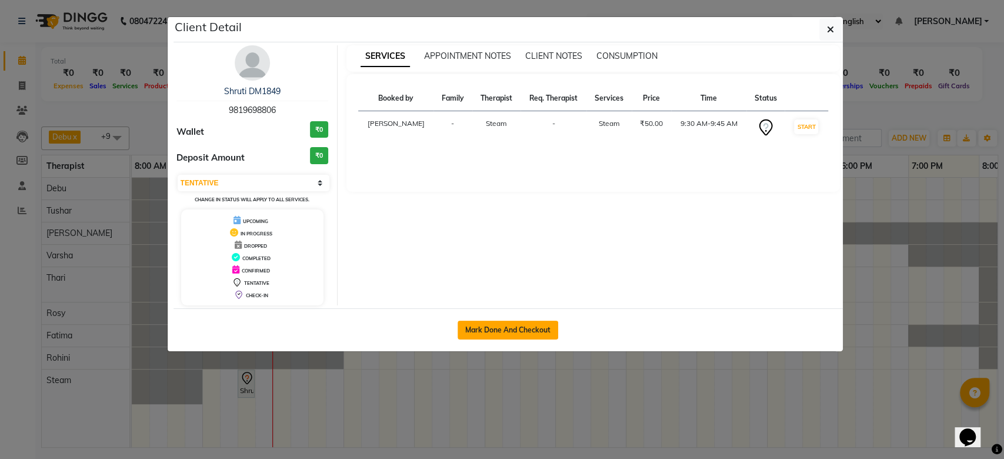
click at [525, 328] on button "Mark Done And Checkout" at bounding box center [508, 330] width 101 height 19
select select "8754"
select select "service"
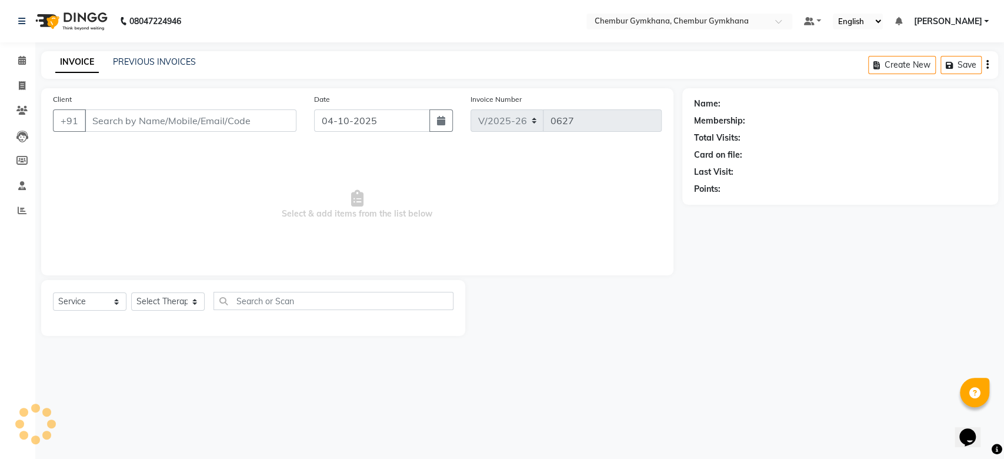
type input "9819698806"
select select "90965"
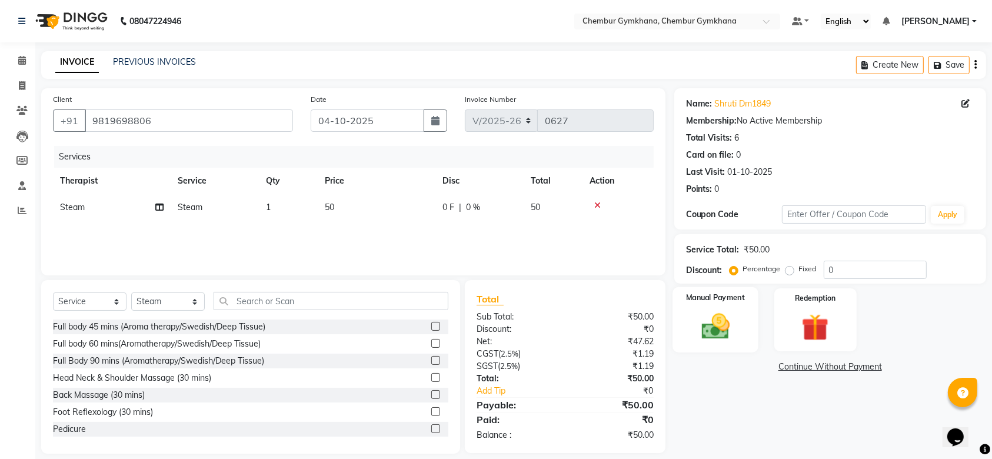
click at [725, 332] on img at bounding box center [715, 326] width 46 height 32
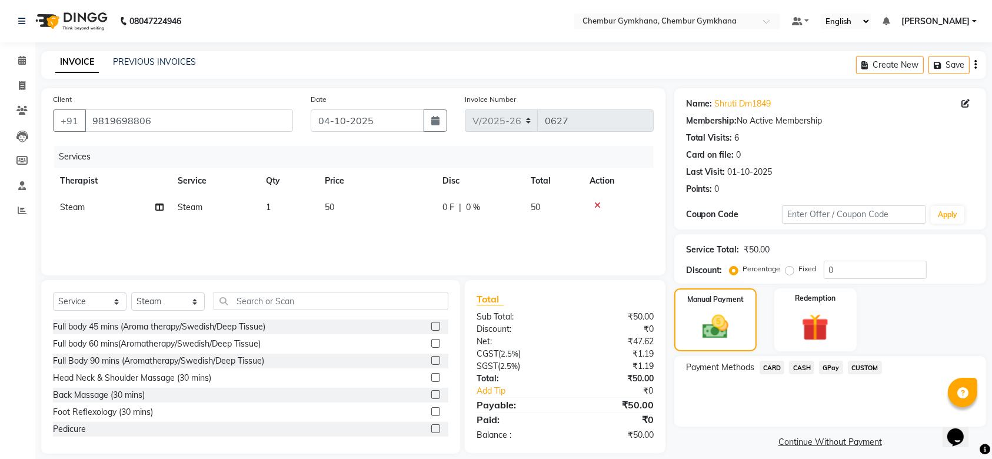
click at [838, 365] on span "GPay" at bounding box center [831, 368] width 24 height 14
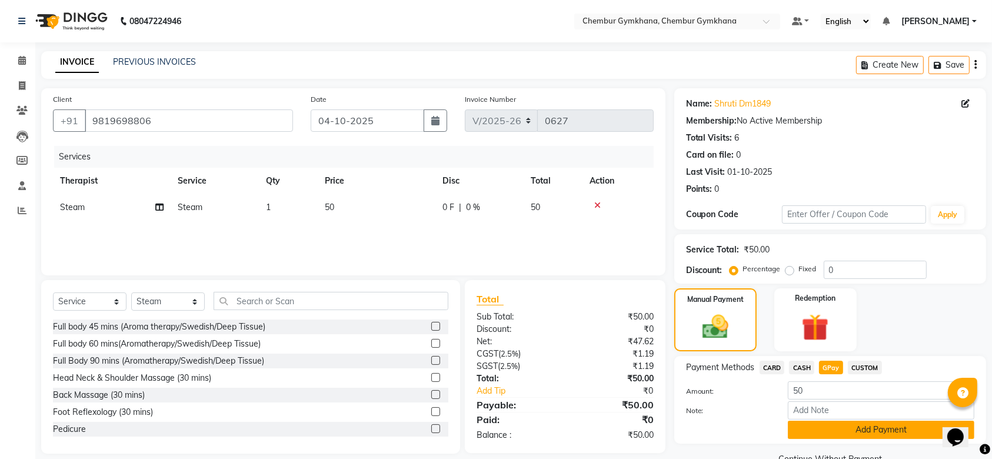
click at [829, 433] on button "Add Payment" at bounding box center [881, 430] width 186 height 18
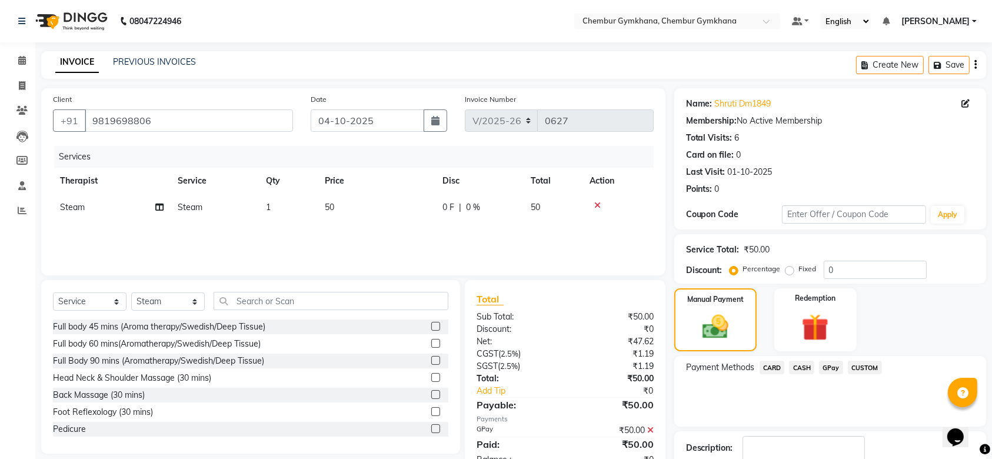
scroll to position [75, 0]
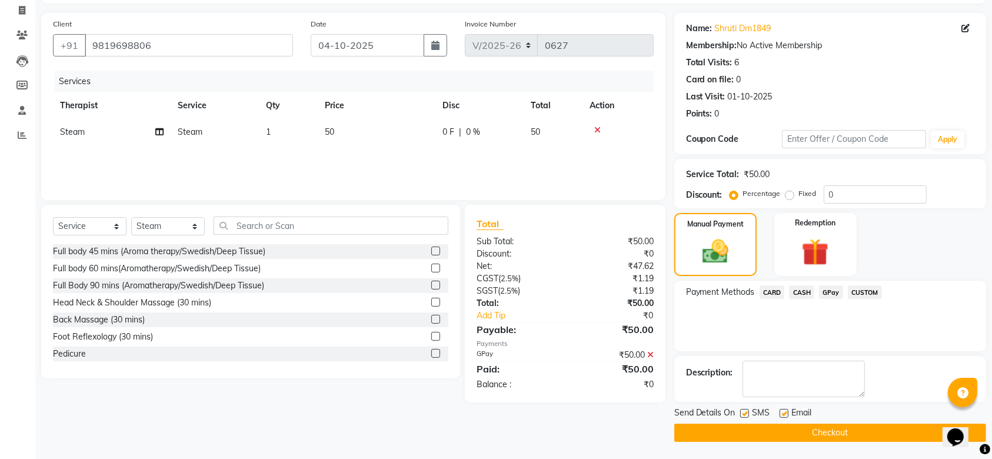
click at [790, 425] on button "Checkout" at bounding box center [830, 432] width 312 height 18
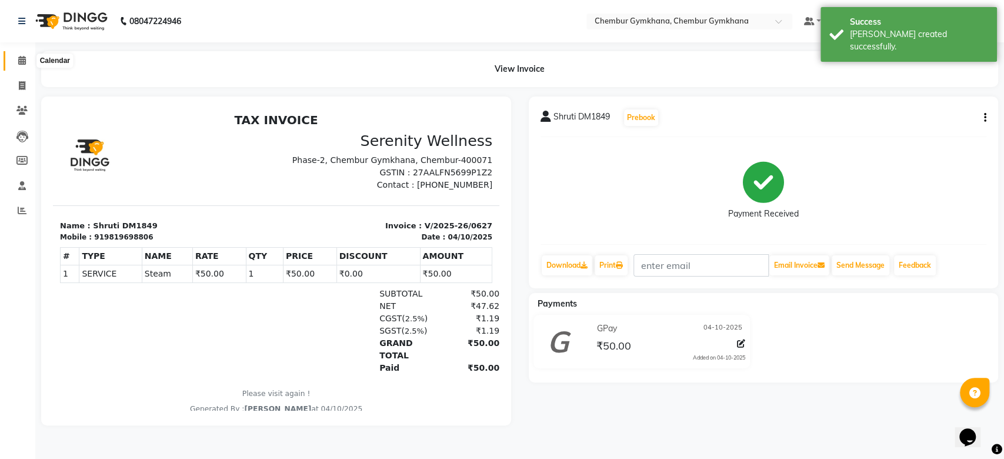
click at [14, 64] on span at bounding box center [22, 61] width 21 height 14
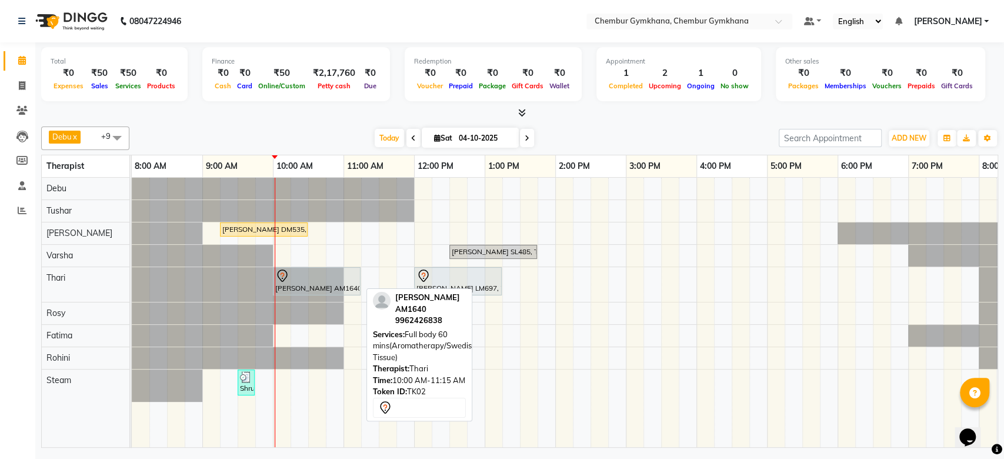
click at [316, 283] on div "[PERSON_NAME] AM1640, TK02, 10:00 AM-11:15 AM, Full body 60 mins(Aromatherapy/S…" at bounding box center [316, 281] width 85 height 25
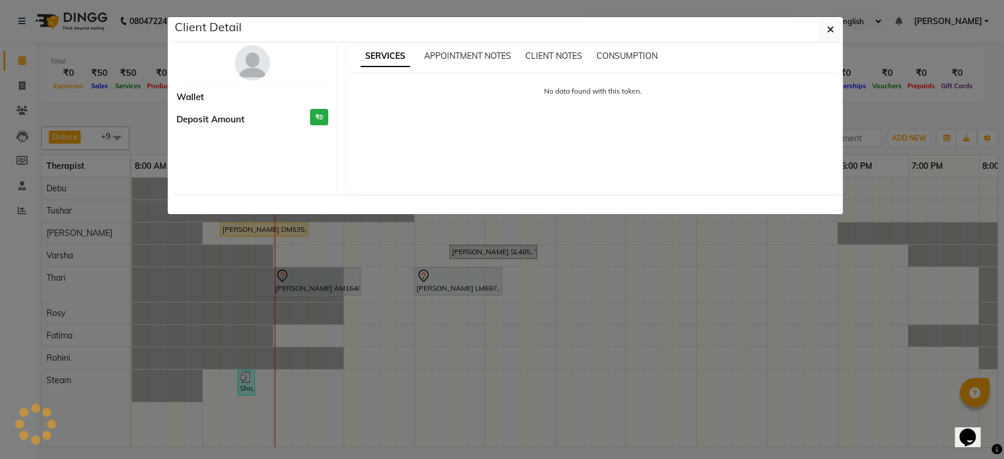
select select "7"
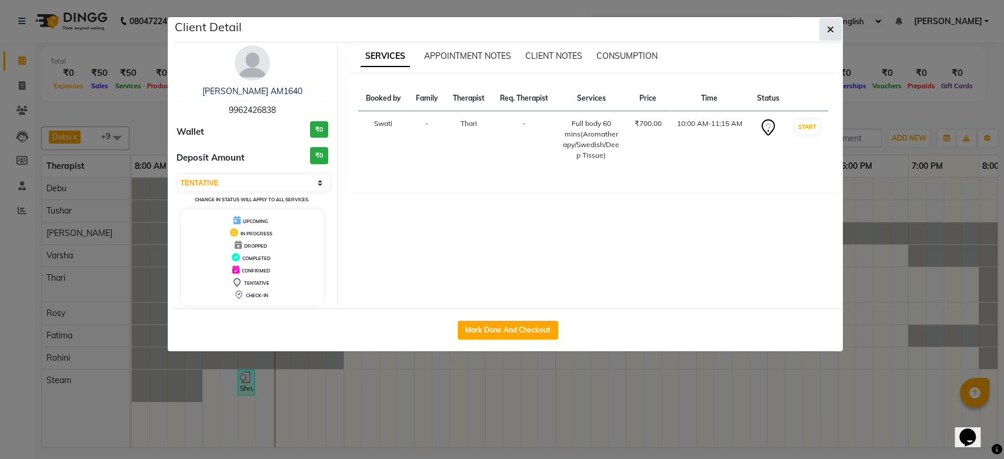
click at [827, 35] on span "button" at bounding box center [830, 30] width 7 height 12
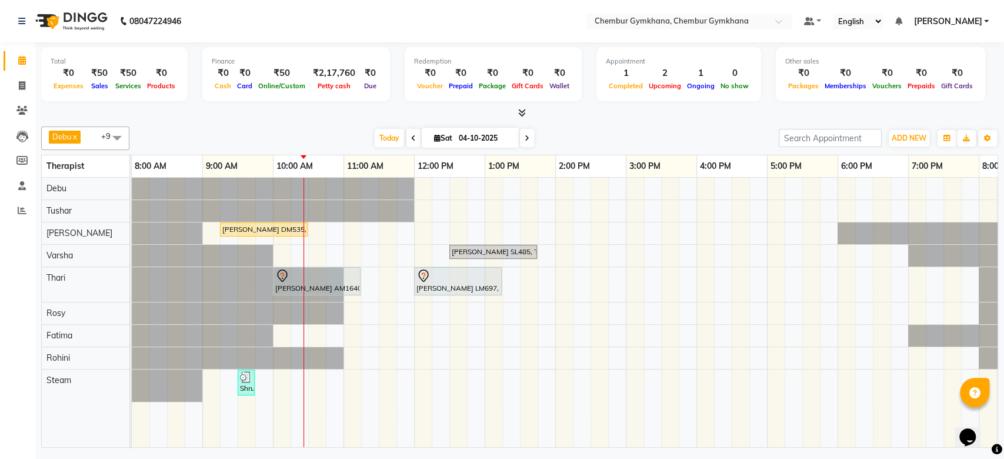
click at [528, 138] on span at bounding box center [527, 138] width 14 height 18
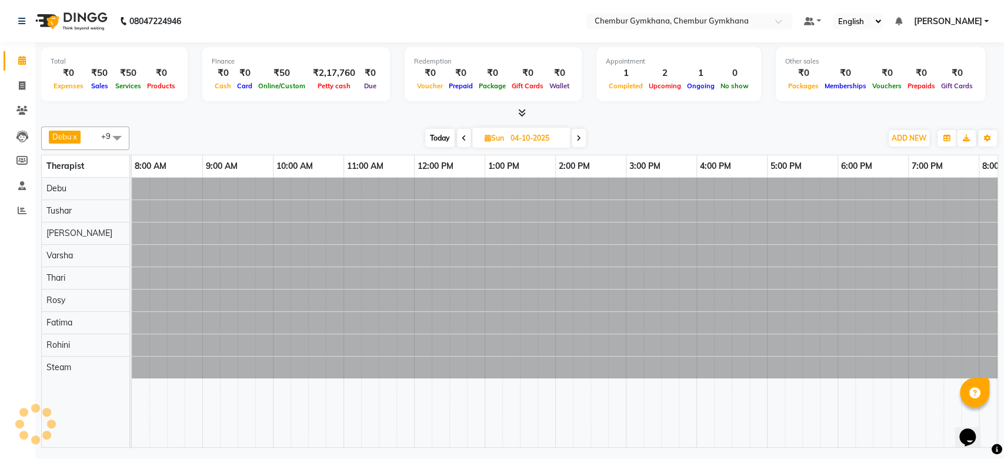
type input "05-10-2025"
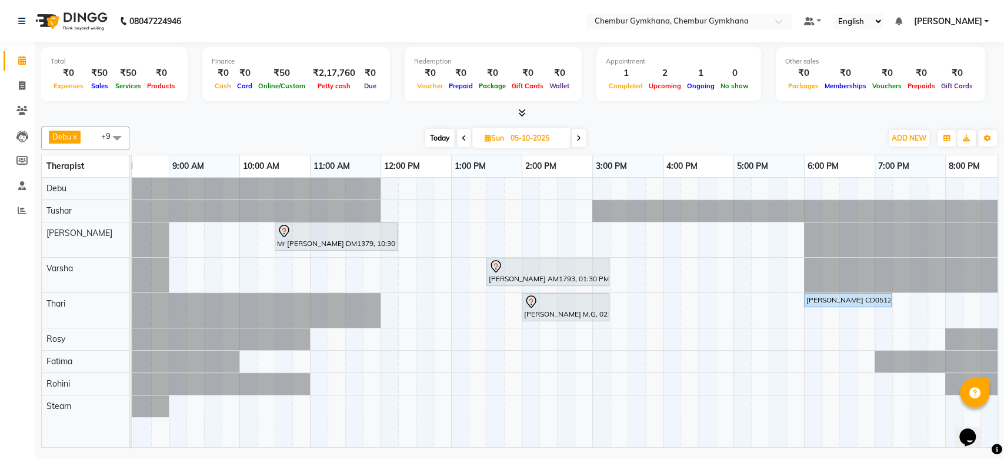
scroll to position [0, 33]
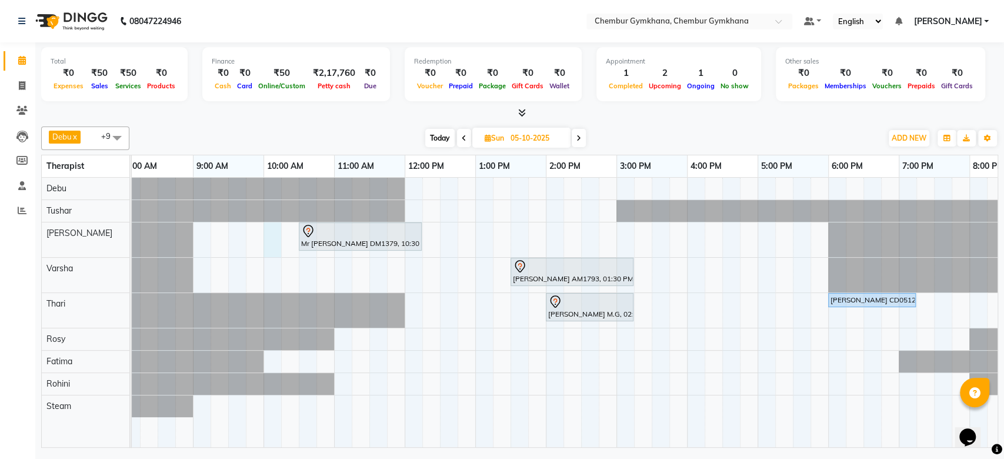
click at [270, 235] on div "Mr Jitendra DM1379, 10:30 AM-12:15 PM, Full Body 90 mins (Aromatherapy/Swedish/…" at bounding box center [651, 312] width 1059 height 269
select select "93354"
select select "tentative"
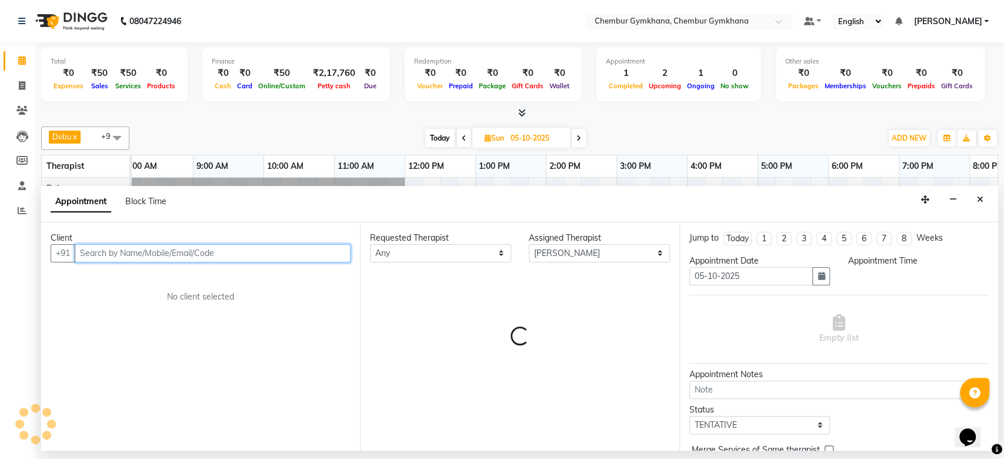
select select "600"
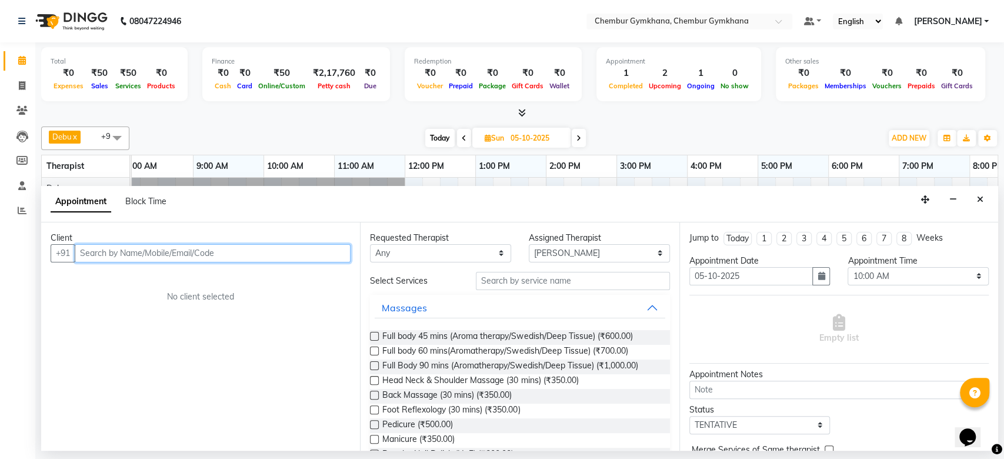
click at [195, 259] on input "text" at bounding box center [213, 253] width 276 height 18
click at [188, 256] on input "text" at bounding box center [213, 253] width 276 height 18
type input "9819061575"
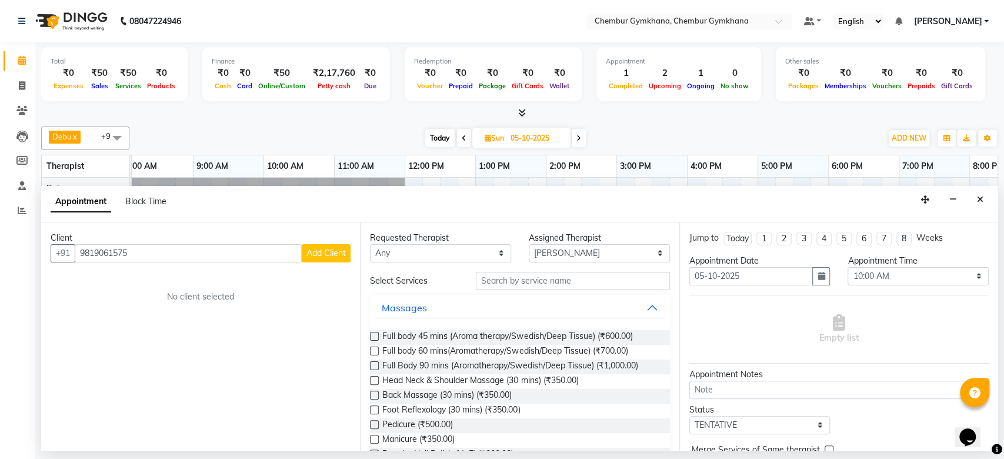
click at [340, 256] on span "Add Client" at bounding box center [325, 253] width 39 height 11
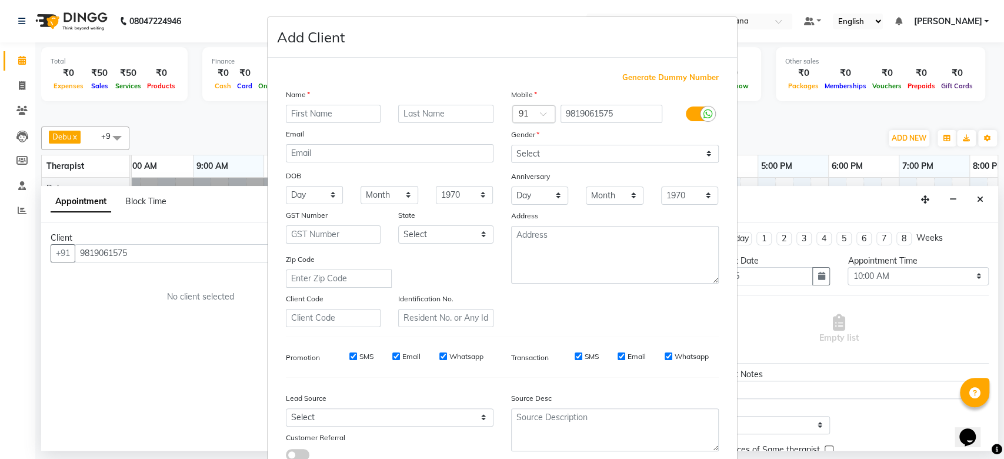
click at [350, 111] on input "text" at bounding box center [333, 114] width 95 height 18
type input "Siddesh"
click at [422, 121] on input "text" at bounding box center [445, 114] width 95 height 18
click at [398, 112] on input "1994" at bounding box center [445, 114] width 95 height 18
type input "DM1994"
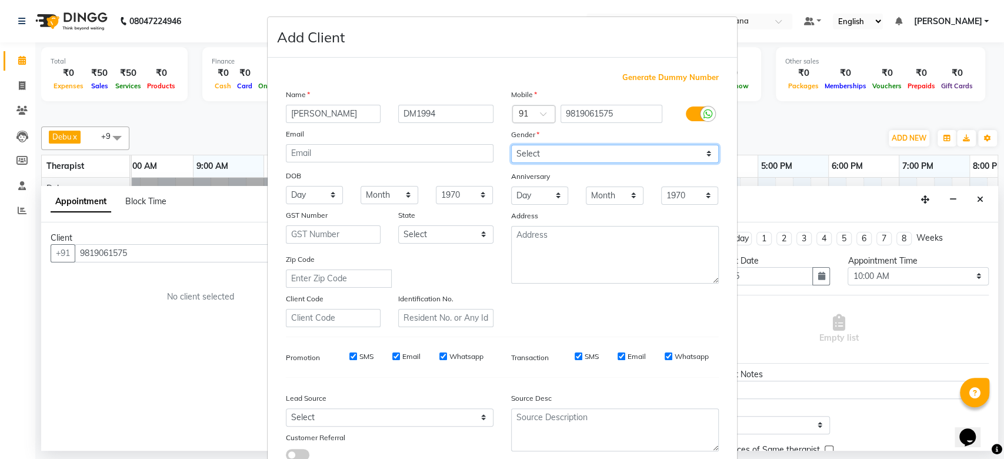
click at [542, 150] on select "Select [DEMOGRAPHIC_DATA] [DEMOGRAPHIC_DATA] Other Prefer Not To Say" at bounding box center [615, 154] width 208 height 18
select select "[DEMOGRAPHIC_DATA]"
click at [511, 145] on select "Select [DEMOGRAPHIC_DATA] [DEMOGRAPHIC_DATA] Other Prefer Not To Say" at bounding box center [615, 154] width 208 height 18
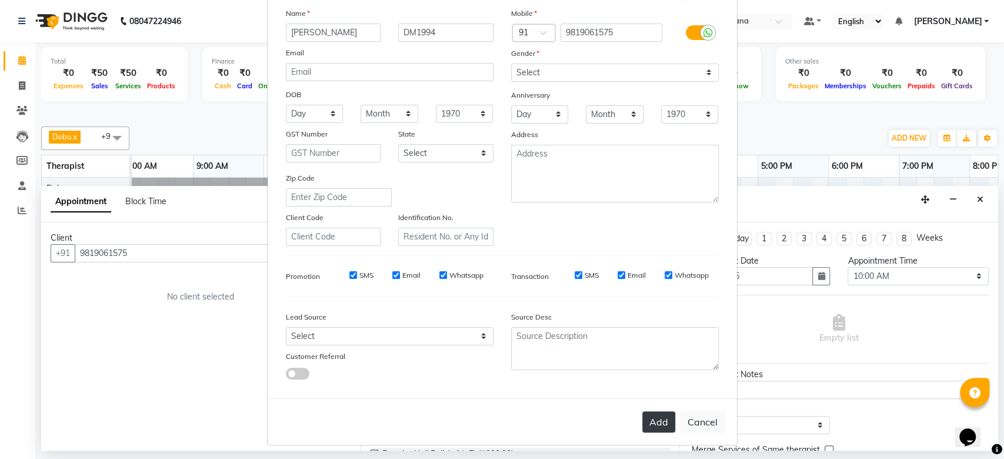
click at [647, 423] on button "Add" at bounding box center [658, 421] width 33 height 21
select select
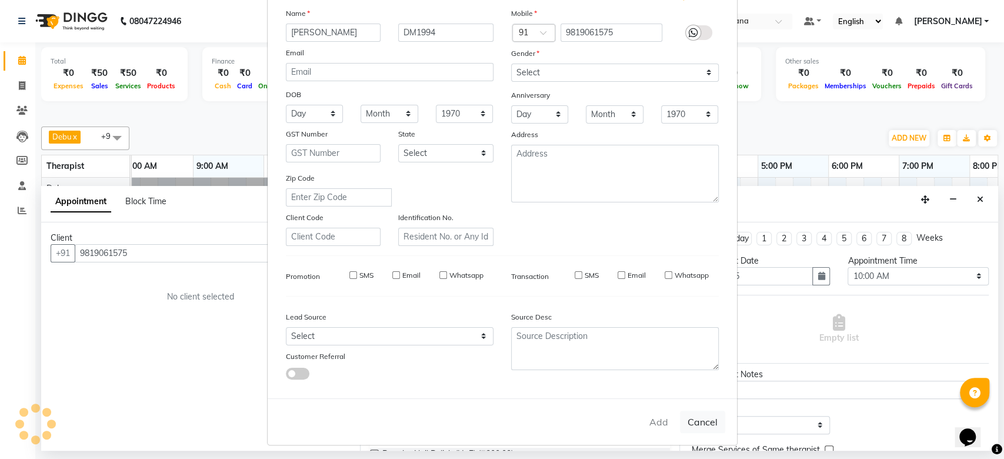
select select
checkbox input "false"
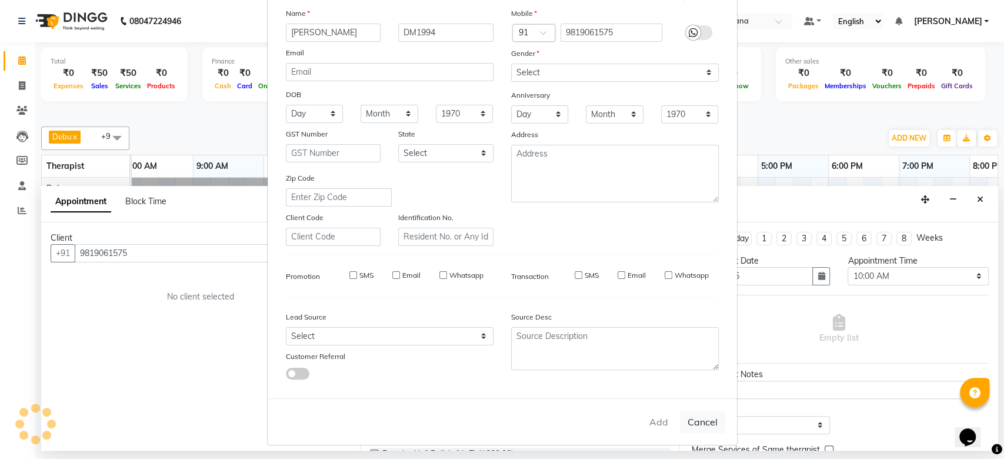
checkbox input "false"
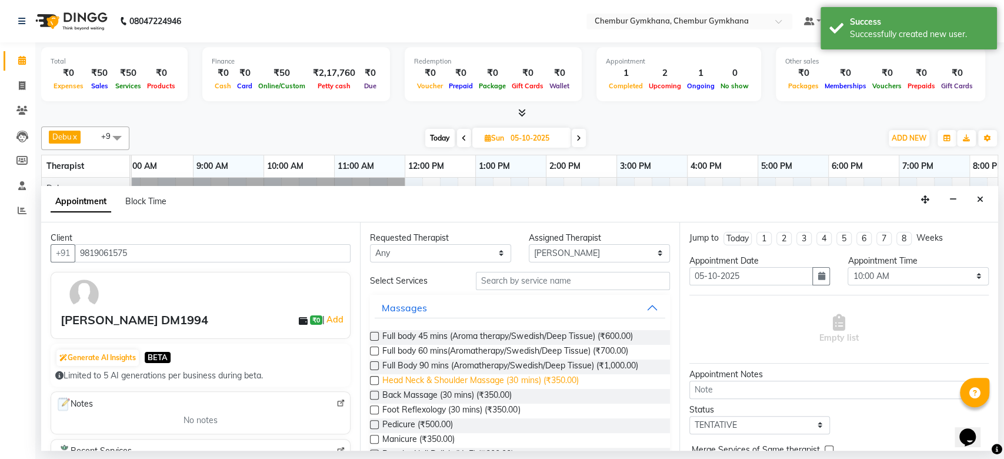
click at [441, 385] on span "Head Neck & Shoulder Massage (30 mins) (₹350.00)" at bounding box center [480, 381] width 196 height 15
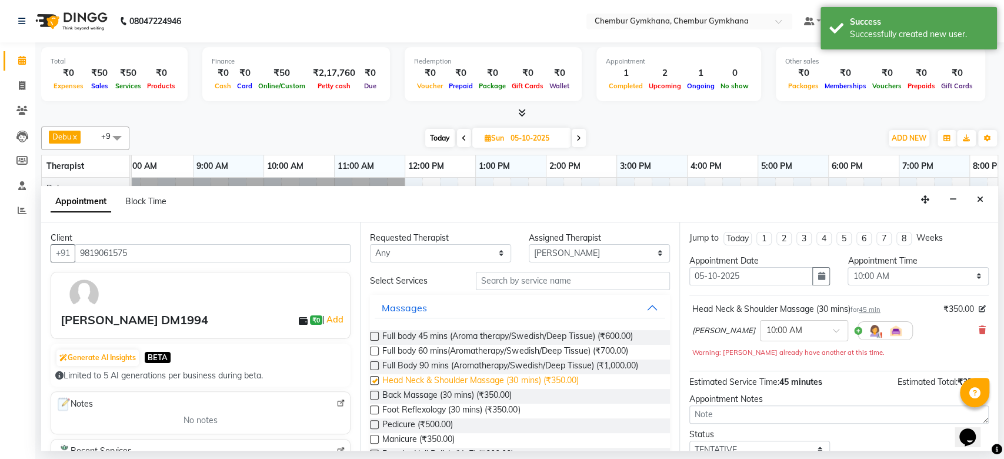
checkbox input "false"
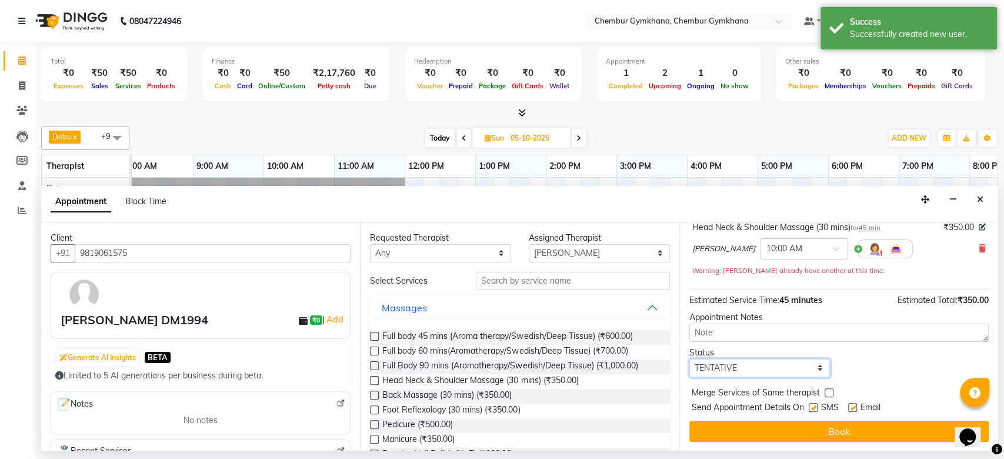
click at [818, 368] on select "Select TENTATIVE CONFIRM UPCOMING" at bounding box center [759, 368] width 141 height 18
select select "upcoming"
click at [689, 359] on select "Select TENTATIVE CONFIRM UPCOMING" at bounding box center [759, 368] width 141 height 18
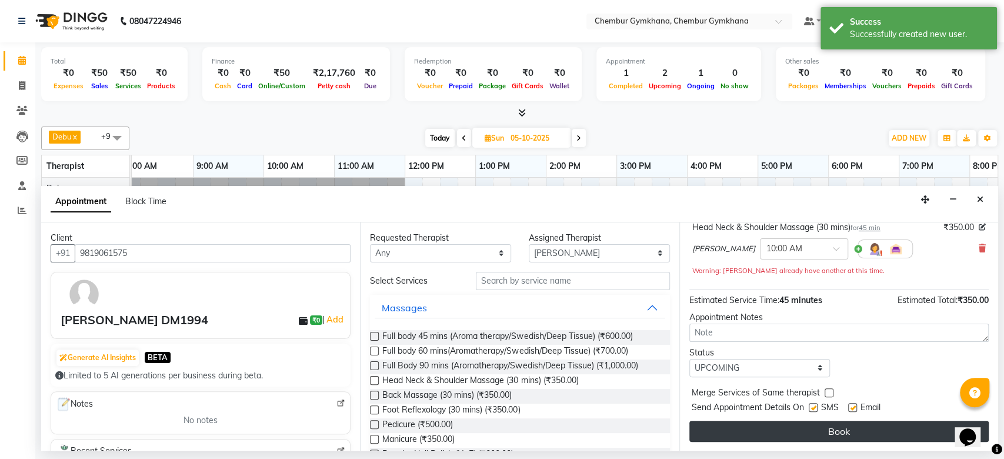
click at [747, 430] on button "Book" at bounding box center [838, 431] width 299 height 21
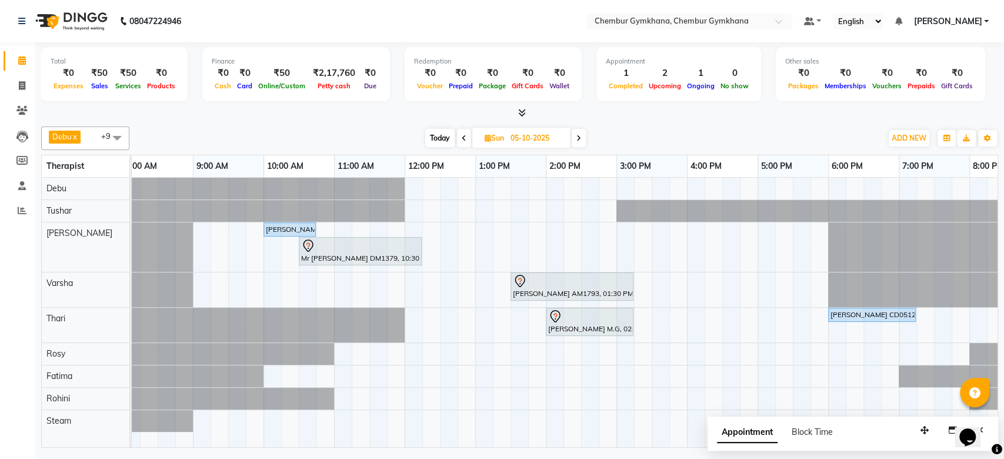
click at [438, 138] on span "Today" at bounding box center [439, 138] width 29 height 18
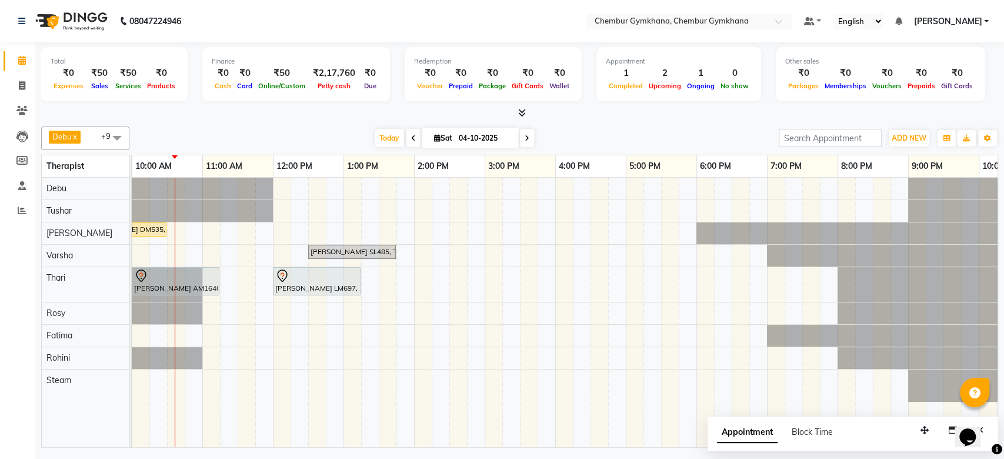
scroll to position [0, 0]
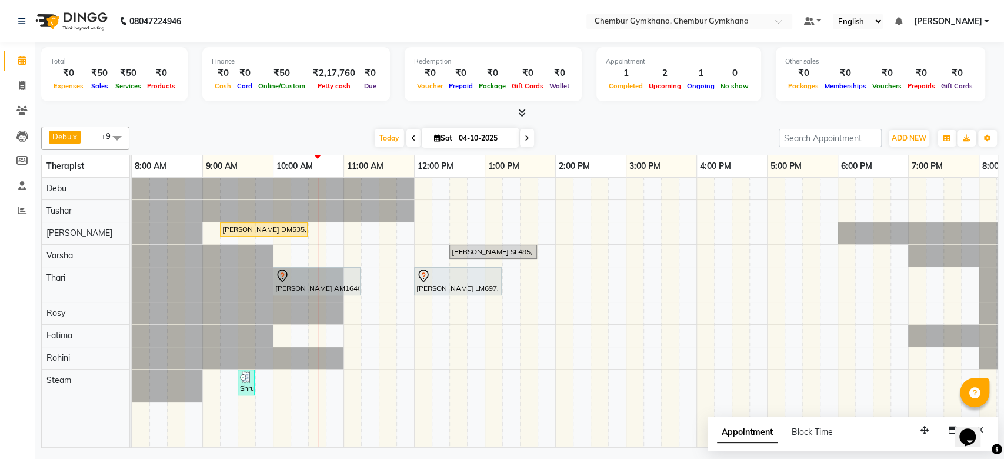
click at [407, 137] on span at bounding box center [413, 138] width 14 height 18
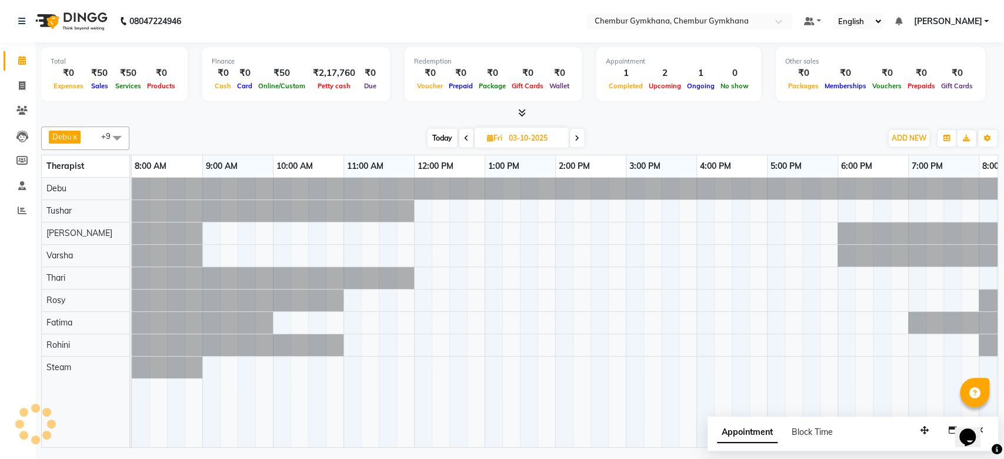
scroll to position [0, 141]
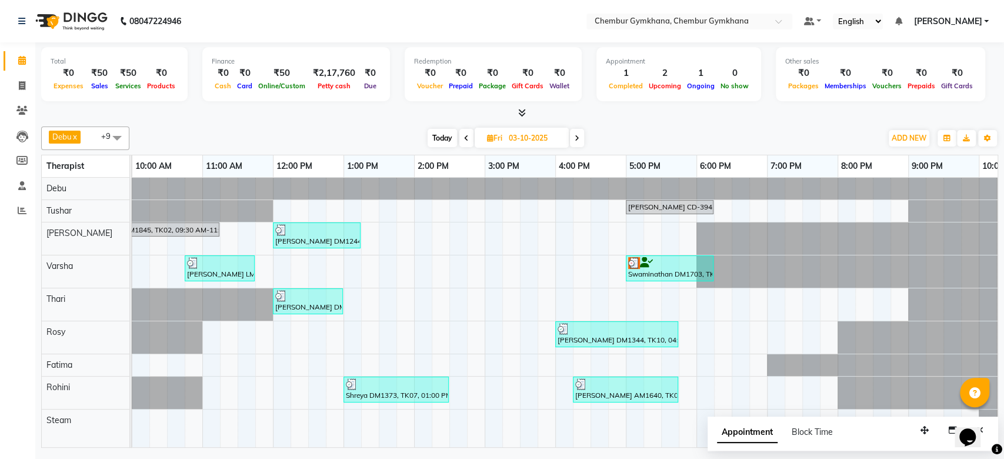
click at [578, 135] on icon at bounding box center [577, 138] width 5 height 7
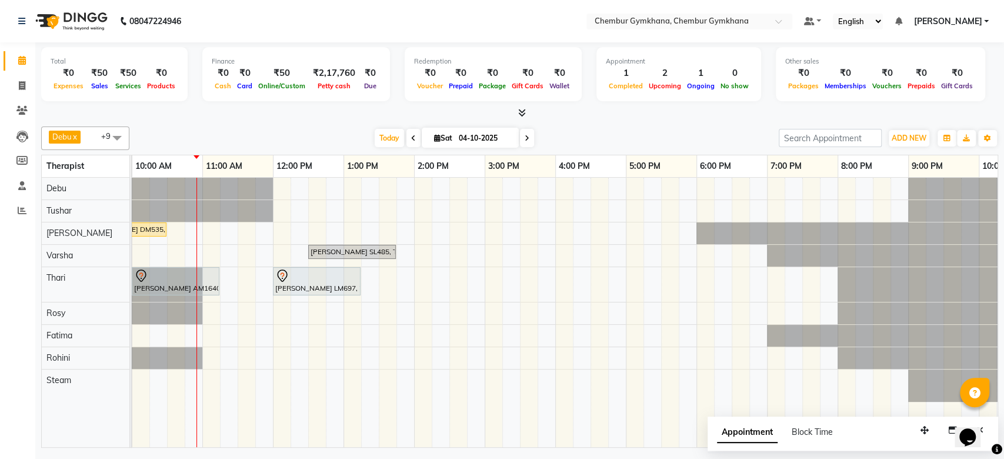
click at [528, 142] on span at bounding box center [527, 138] width 14 height 18
type input "05-10-2025"
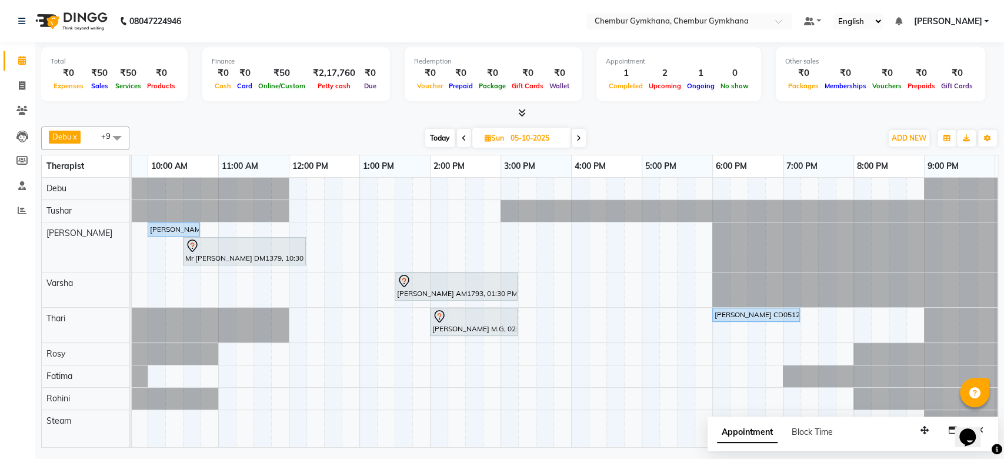
scroll to position [0, 126]
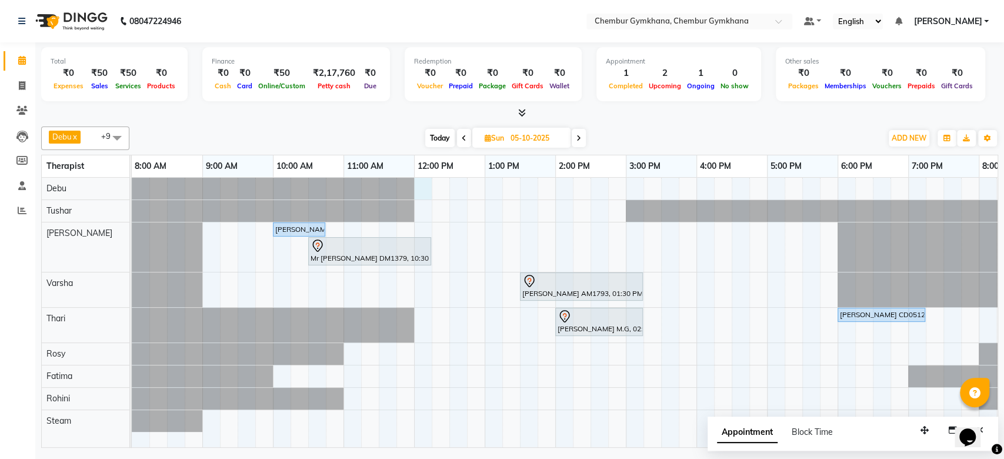
click at [422, 187] on div "Siddesh DM1994, 10:00 AM-10:45 AM, Head Neck & Shoulder Massage (30 mins) Mr Ji…" at bounding box center [661, 312] width 1059 height 269
select select "90964"
select select "720"
select select "tentative"
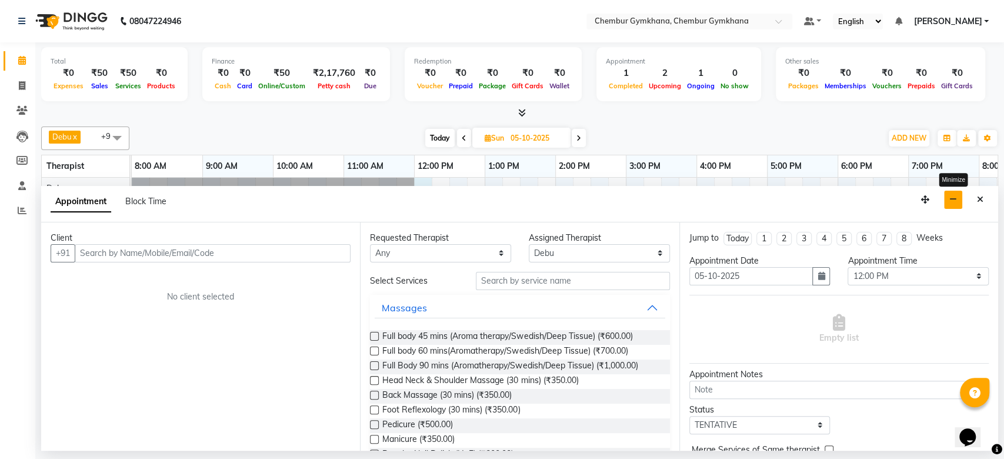
click at [950, 199] on icon "button" at bounding box center [953, 199] width 8 height 8
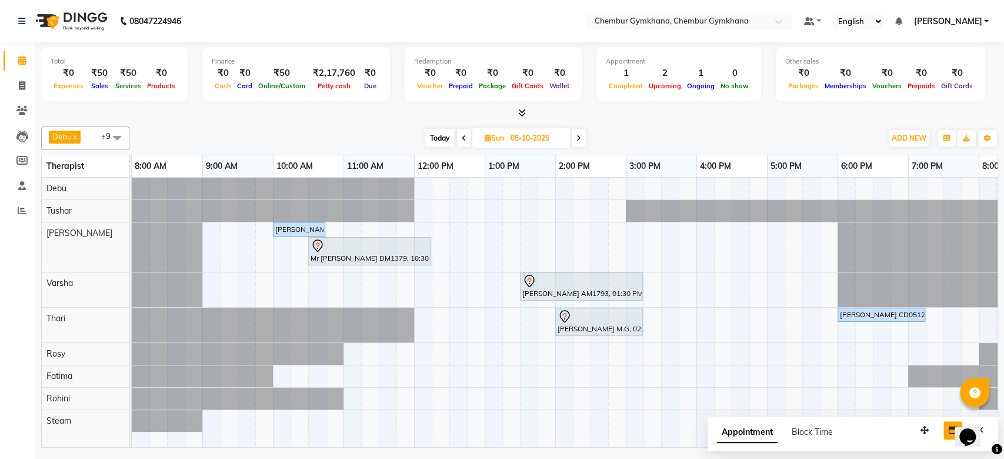
click at [462, 137] on icon at bounding box center [464, 138] width 5 height 7
type input "04-10-2025"
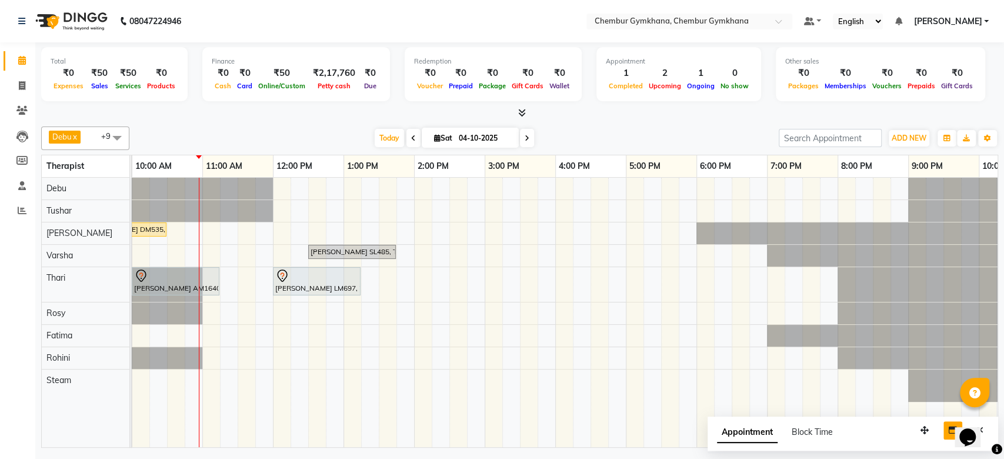
scroll to position [0, 0]
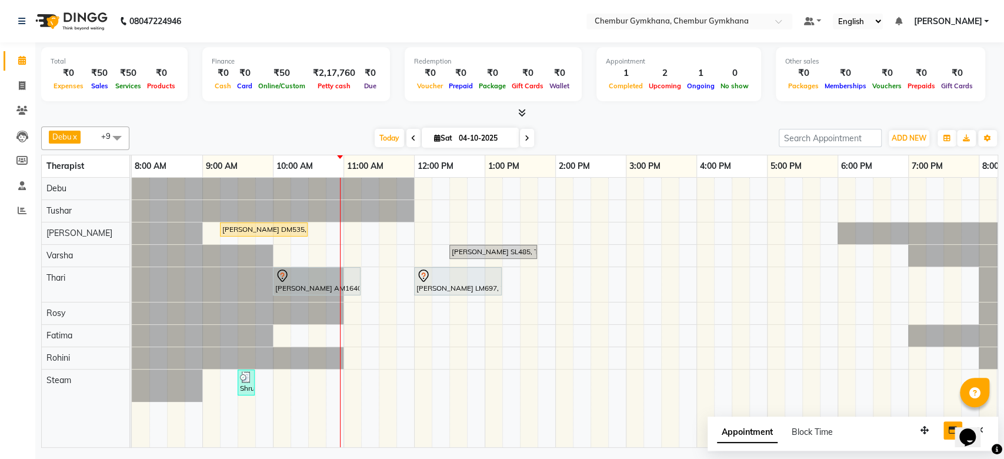
click at [705, 135] on div "[DATE] [DATE]" at bounding box center [454, 138] width 638 height 18
click at [643, 136] on div "[DATE] [DATE]" at bounding box center [454, 138] width 638 height 18
click at [384, 235] on div "Robert DM535, TK04, 09:15 AM-10:30 AM, Full body 60 mins(Aromatherapy/Swedish/D…" at bounding box center [661, 312] width 1059 height 269
select select "93354"
select select "690"
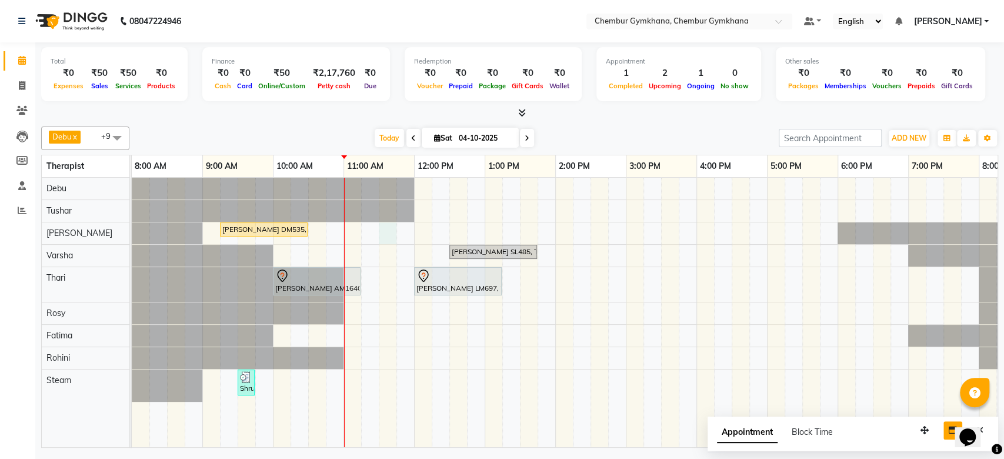
select select "tentative"
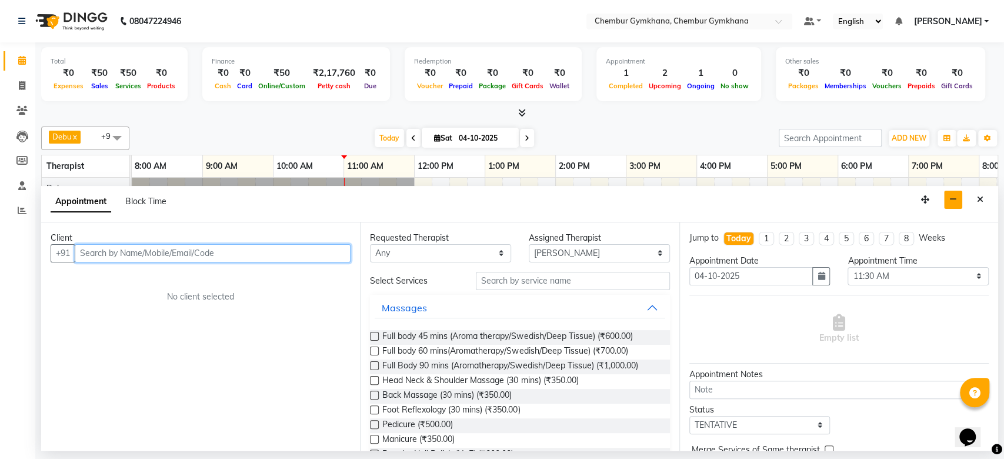
click at [187, 255] on input "text" at bounding box center [213, 253] width 276 height 18
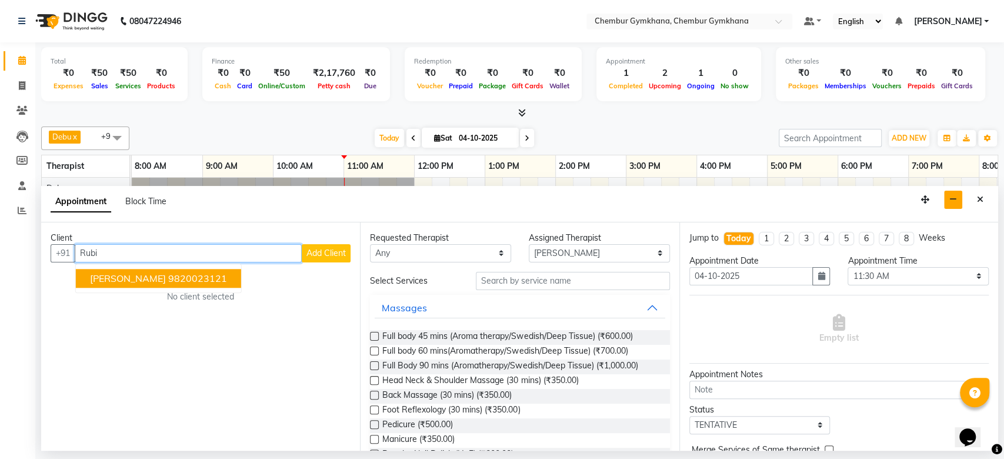
click at [168, 275] on ngb-highlight "9820023121" at bounding box center [197, 278] width 59 height 12
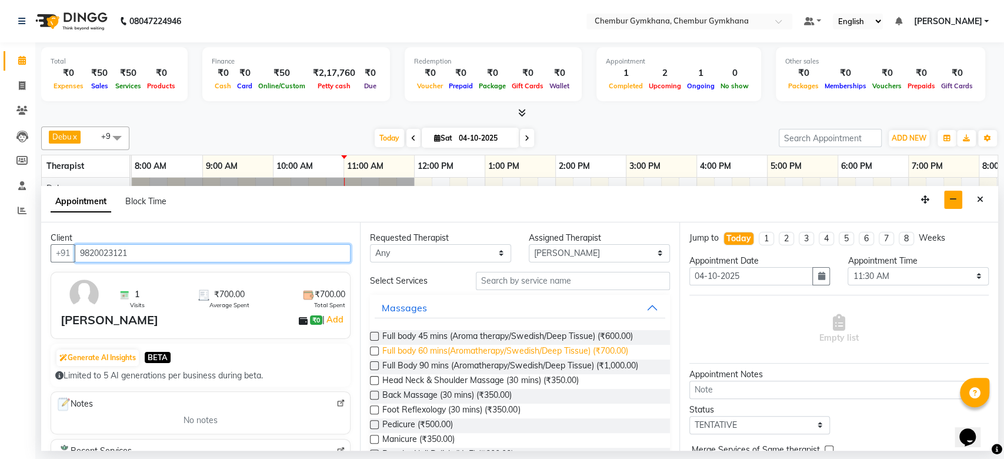
type input "9820023121"
click at [431, 355] on span "Full body 60 mins(Aromatherapy/Swedish/Deep Tissue) (₹700.00)" at bounding box center [504, 352] width 245 height 15
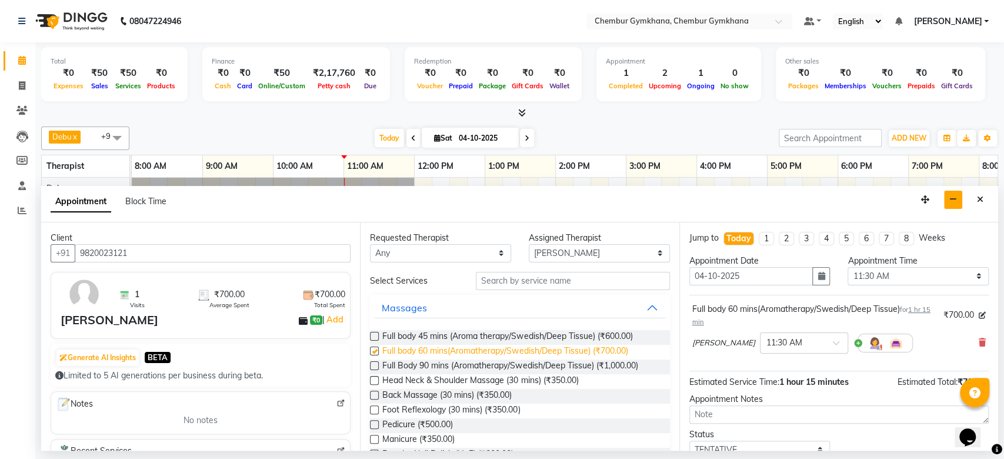
checkbox input "false"
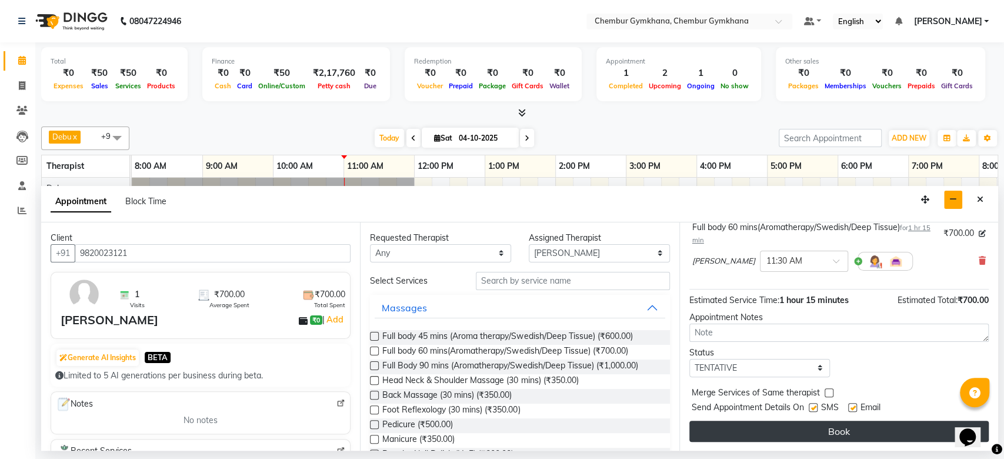
click at [775, 432] on button "Book" at bounding box center [838, 431] width 299 height 21
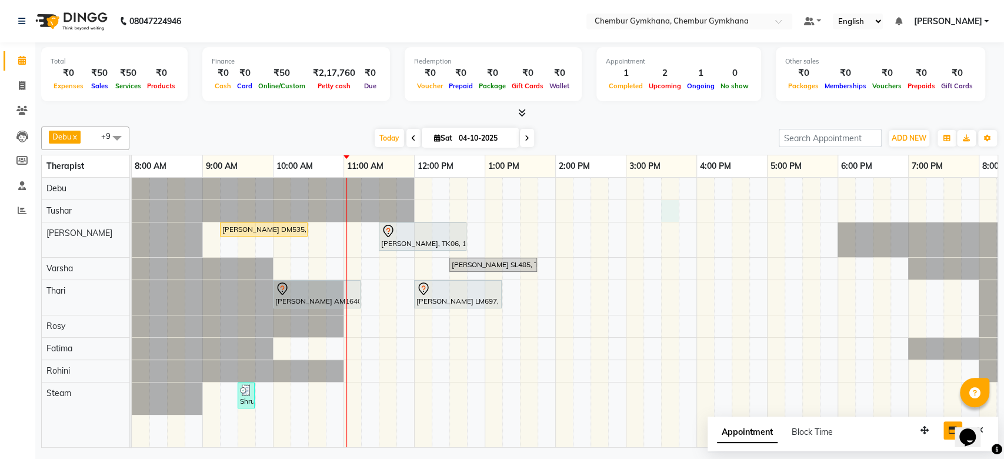
click at [671, 214] on div "Robert DM535, TK04, 09:15 AM-10:30 AM, Full body 60 mins(Aromatherapy/Swedish/D…" at bounding box center [661, 312] width 1059 height 269
select select "88851"
select select "930"
select select "tentative"
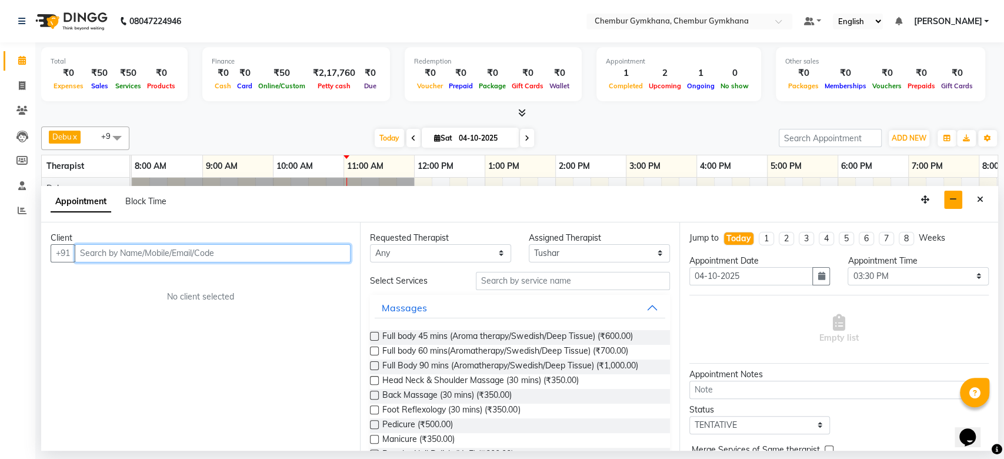
click at [283, 244] on input "text" at bounding box center [213, 253] width 276 height 18
click at [238, 252] on input "text" at bounding box center [213, 253] width 276 height 18
type input "LM433"
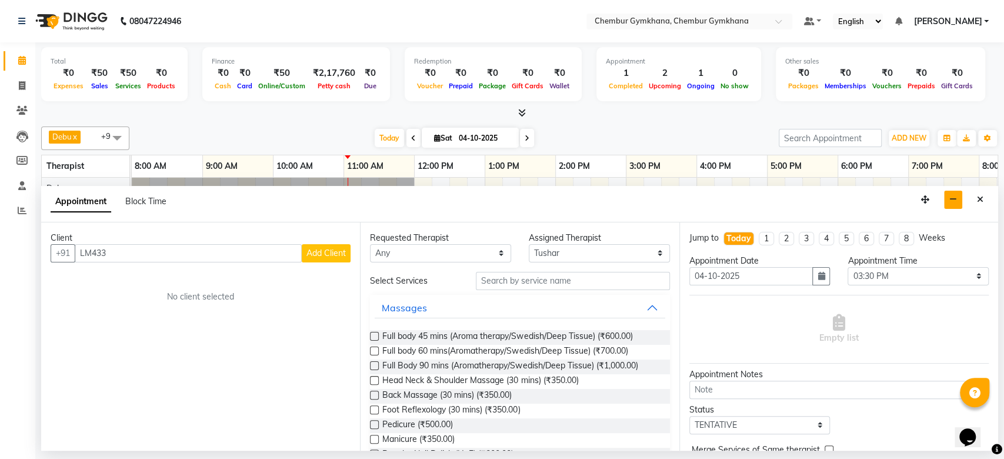
click at [324, 255] on span "Add Client" at bounding box center [325, 253] width 39 height 11
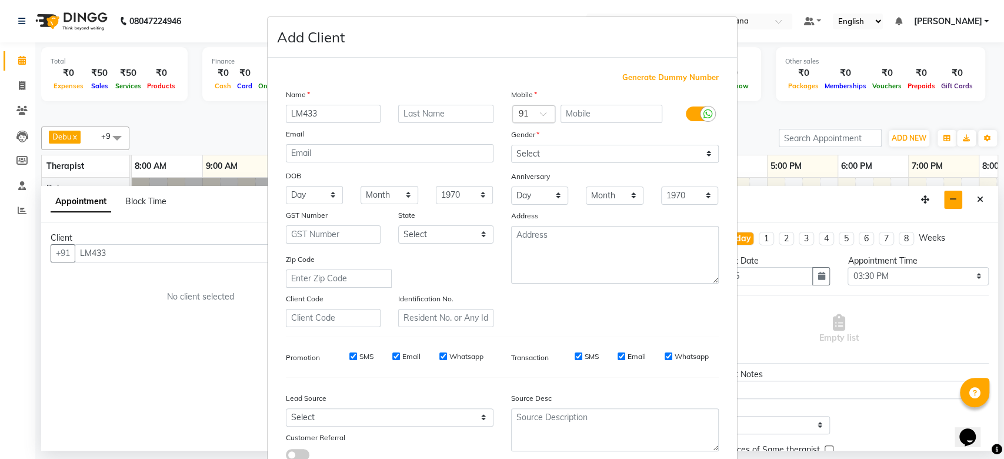
click at [316, 112] on input "LM433" at bounding box center [333, 114] width 95 height 18
click at [424, 117] on input "text" at bounding box center [445, 114] width 95 height 18
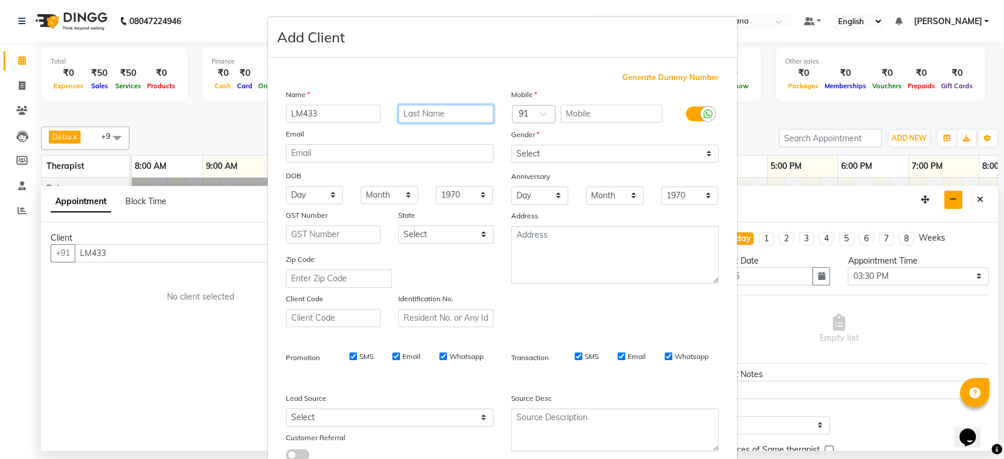
paste input "LM433"
type input "LM433"
click at [321, 106] on input "LM433" at bounding box center [333, 114] width 95 height 18
type input "Deepak"
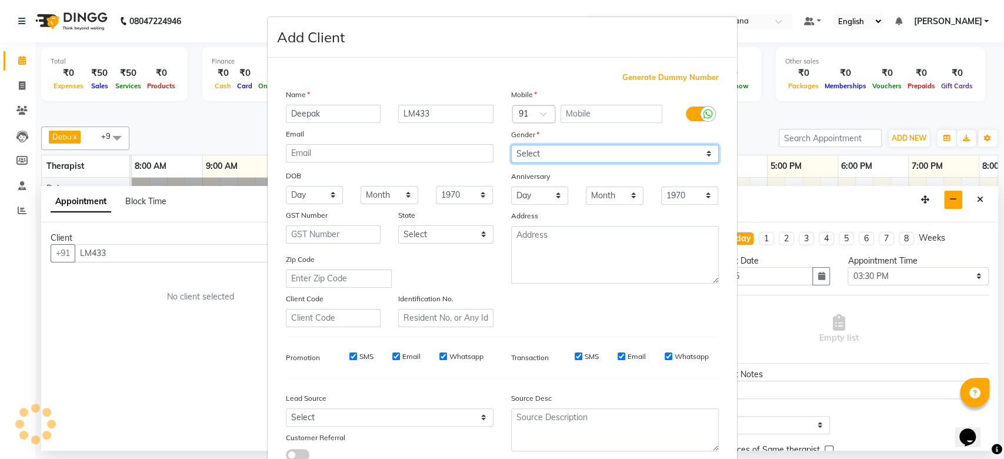
click at [561, 161] on select "Select [DEMOGRAPHIC_DATA] [DEMOGRAPHIC_DATA] Other Prefer Not To Say" at bounding box center [615, 154] width 208 height 18
select select "[DEMOGRAPHIC_DATA]"
click at [511, 145] on select "Select [DEMOGRAPHIC_DATA] [DEMOGRAPHIC_DATA] Other Prefer Not To Say" at bounding box center [615, 154] width 208 height 18
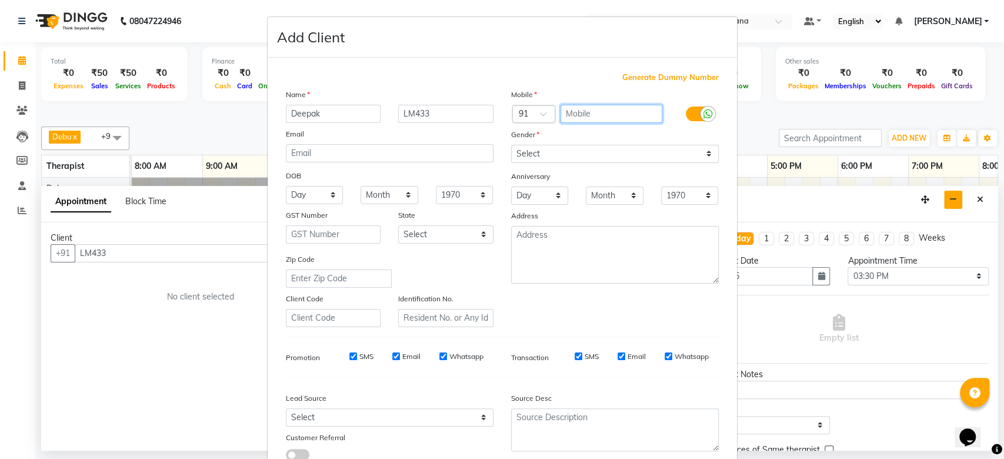
click at [602, 109] on input "text" at bounding box center [612, 114] width 102 height 18
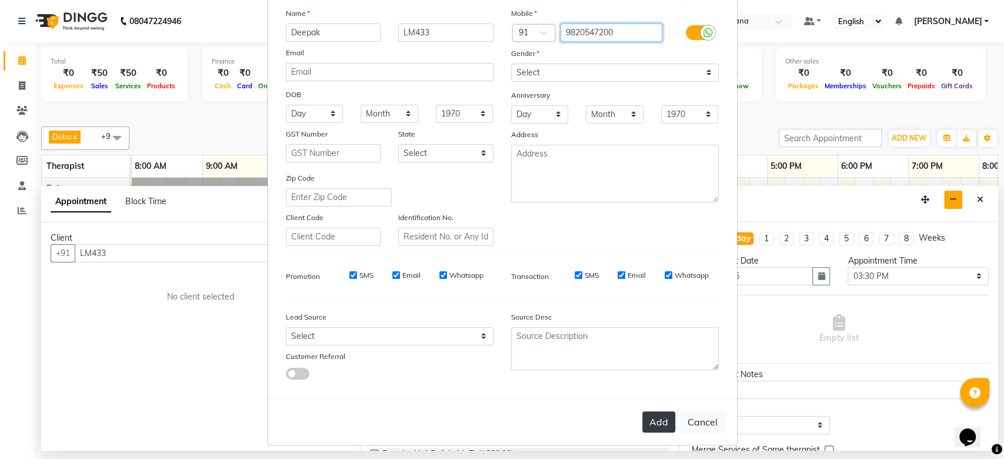
type input "9820547200"
click at [651, 416] on button "Add" at bounding box center [658, 421] width 33 height 21
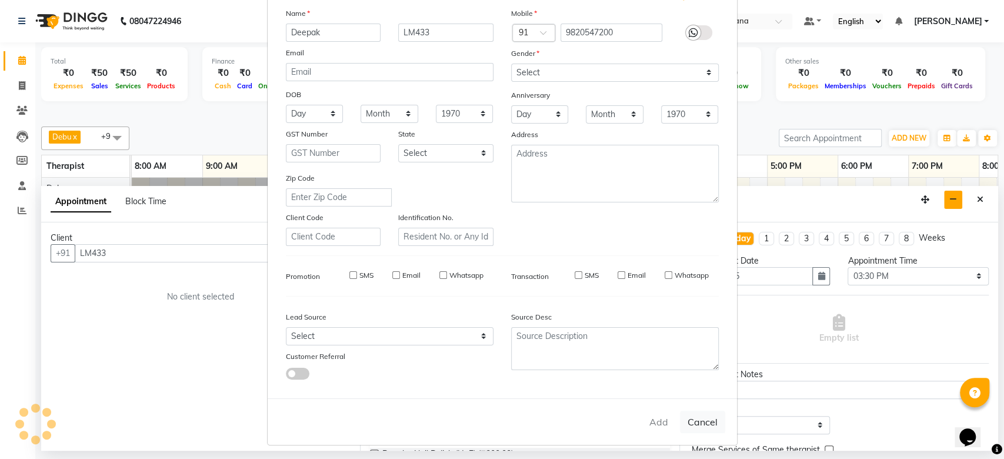
type input "9820547200"
select select
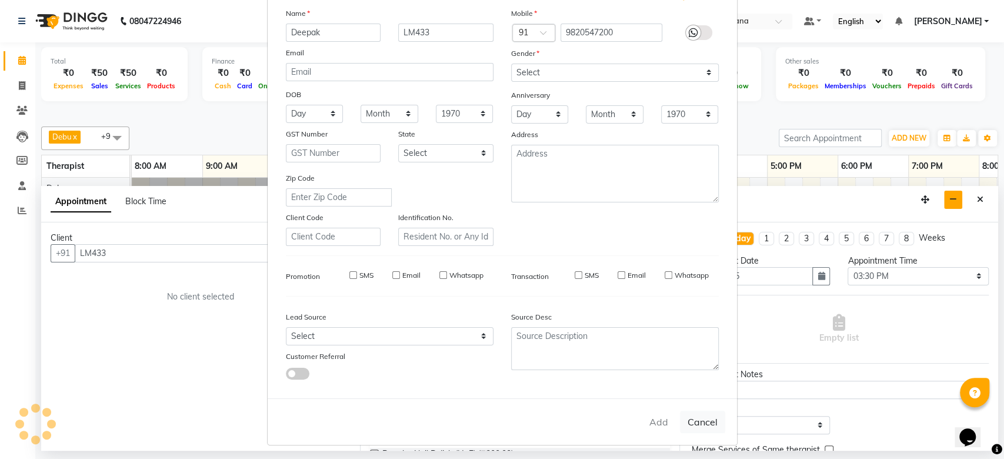
select select
checkbox input "false"
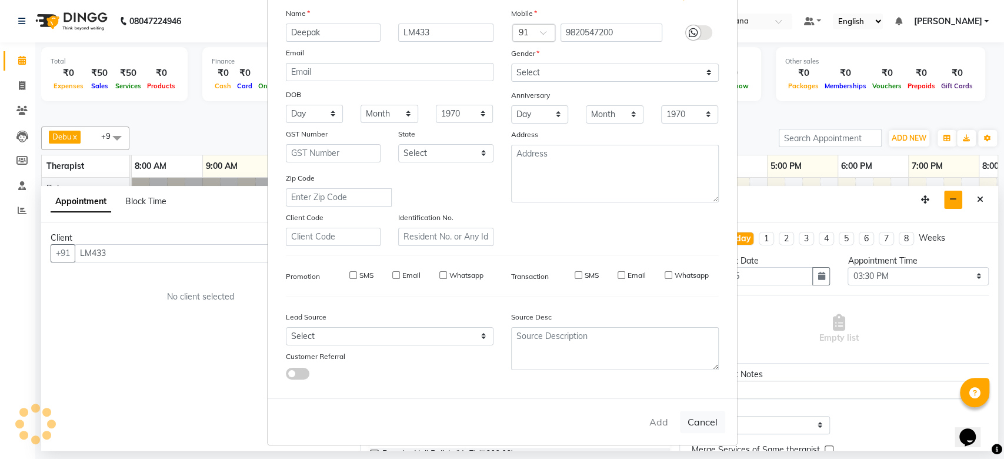
checkbox input "false"
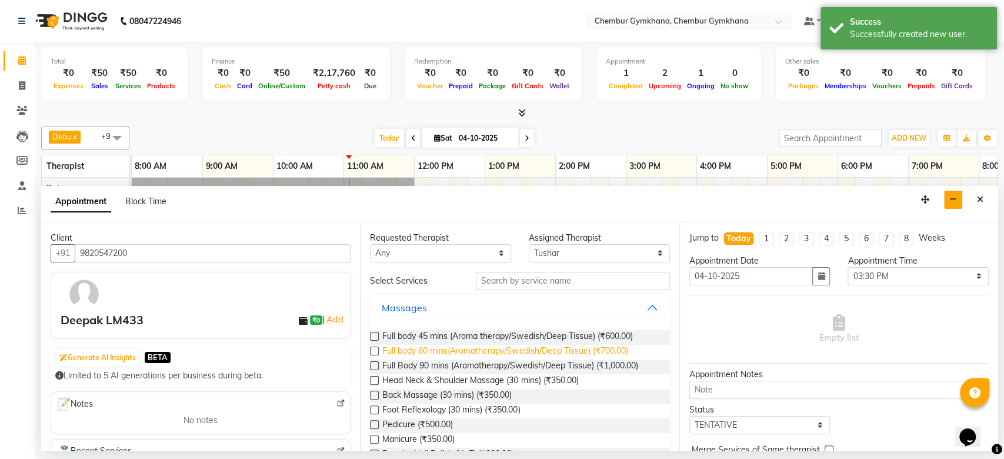
click at [455, 352] on span "Full body 60 mins(Aromatherapy/Swedish/Deep Tissue) (₹700.00)" at bounding box center [504, 352] width 245 height 15
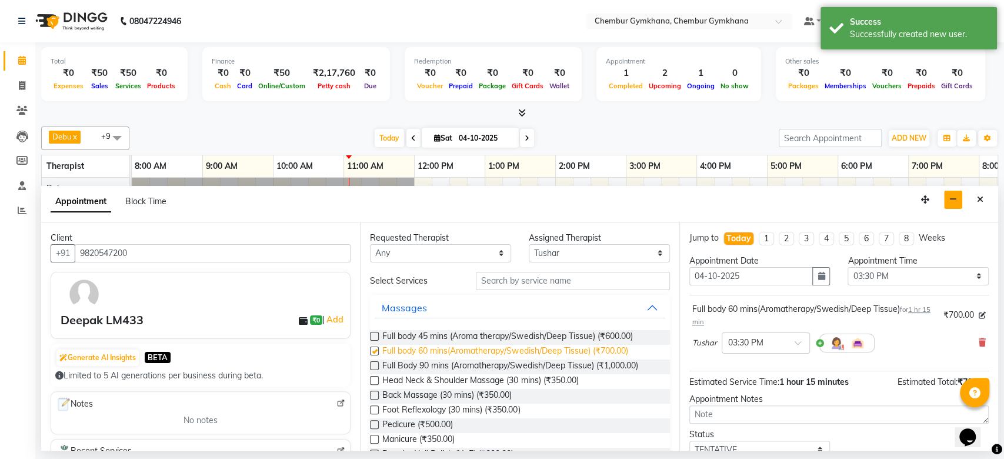
checkbox input "false"
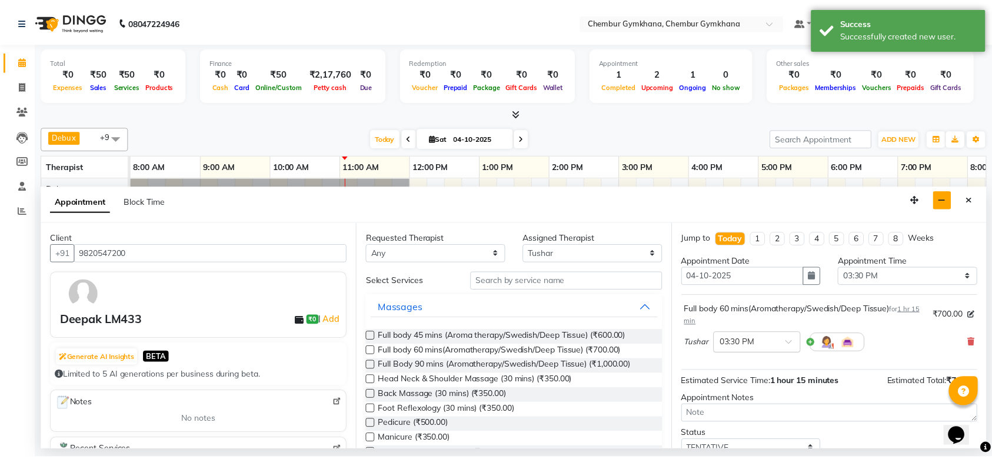
scroll to position [82, 0]
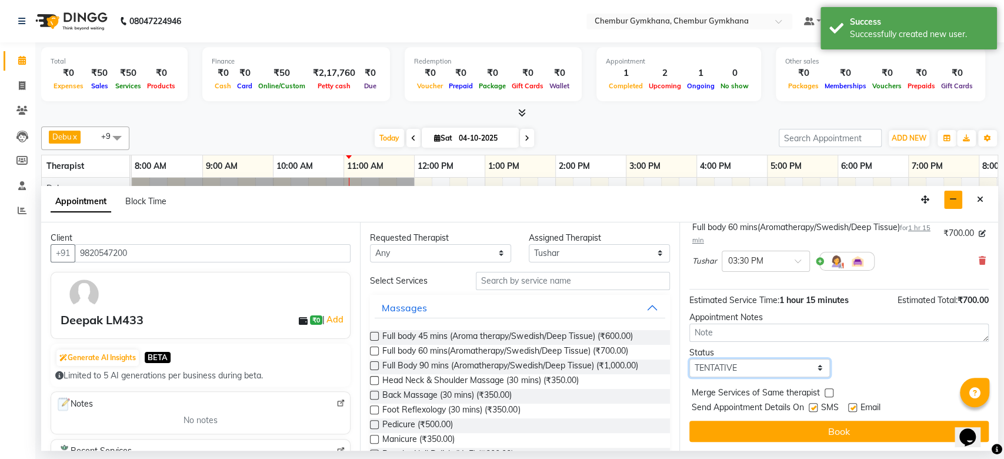
click at [781, 365] on select "Select TENTATIVE CONFIRM CHECK-IN UPCOMING" at bounding box center [759, 368] width 141 height 18
select select "upcoming"
click at [689, 359] on select "Select TENTATIVE CONFIRM CHECK-IN UPCOMING" at bounding box center [759, 368] width 141 height 18
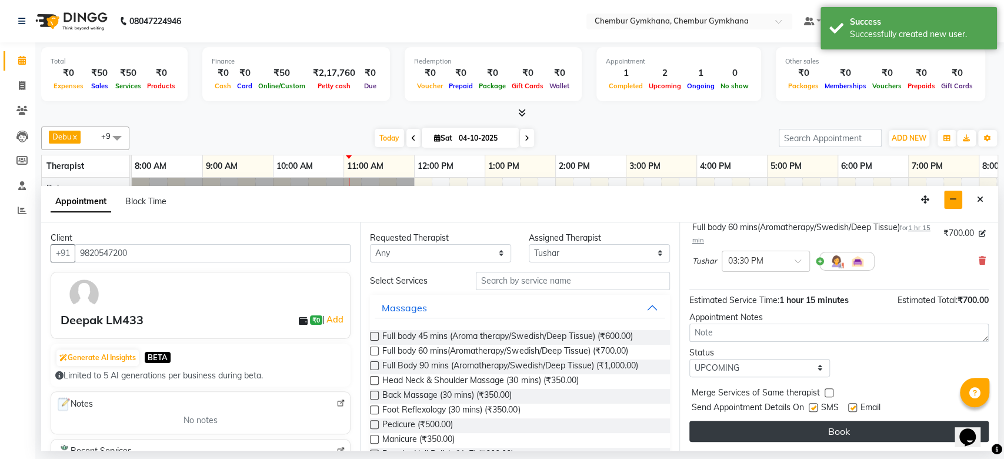
click at [753, 423] on button "Book" at bounding box center [838, 431] width 299 height 21
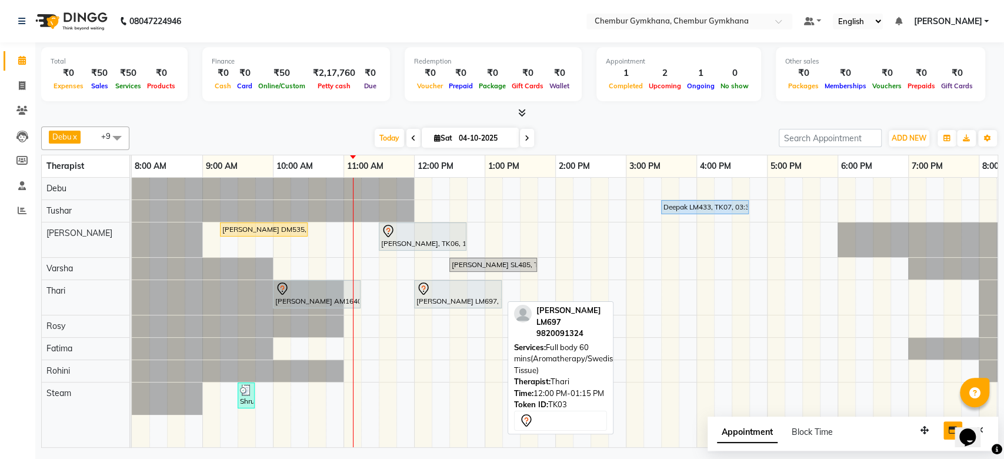
click at [456, 301] on div "[PERSON_NAME] LM697, TK03, 12:00 PM-01:15 PM, Full body 60 mins(Aromatherapy/Sw…" at bounding box center [457, 294] width 85 height 25
select select "7"
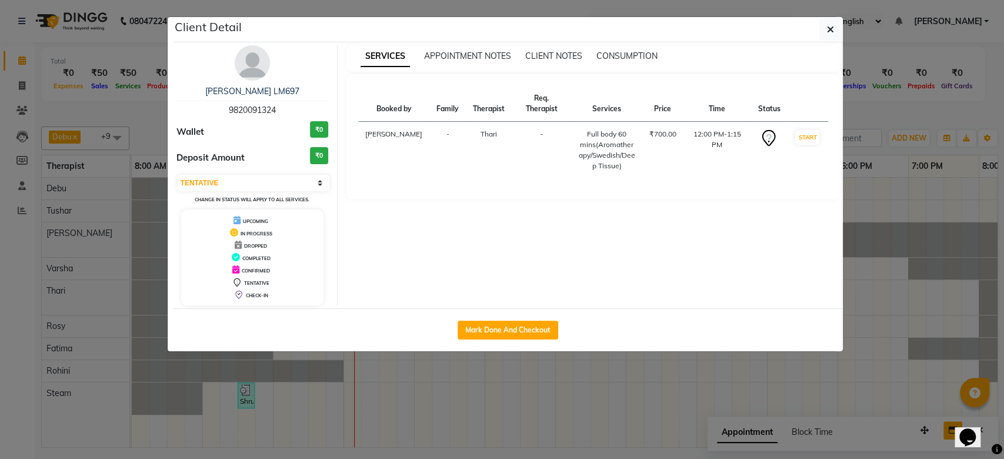
click at [835, 16] on ngb-modal-window "Client Detail Indraj LM697 9820091324 Wallet ₹0 Deposit Amount ₹0 Select IN SER…" at bounding box center [502, 229] width 1004 height 459
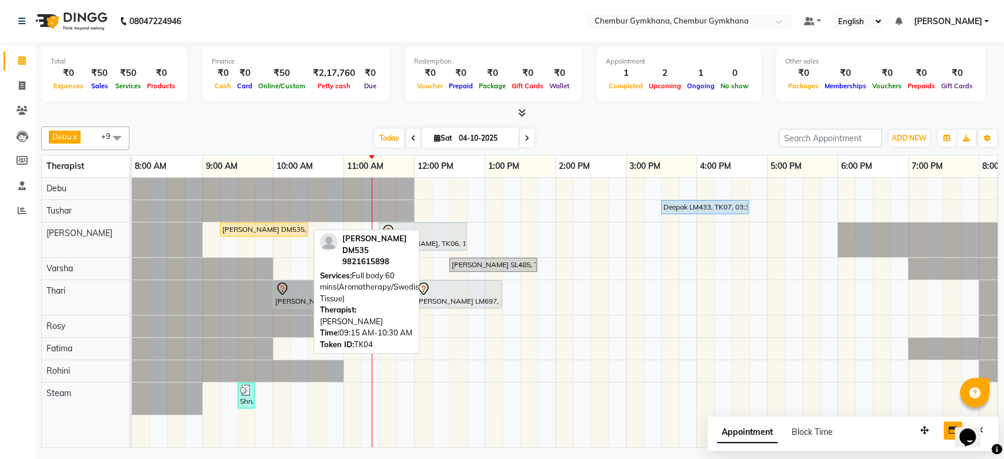
click at [233, 222] on link "[PERSON_NAME] DM535, TK04, 09:15 AM-10:30 AM, Full body 60 mins(Aromatherapy/Sw…" at bounding box center [264, 229] width 88 height 14
select select "1"
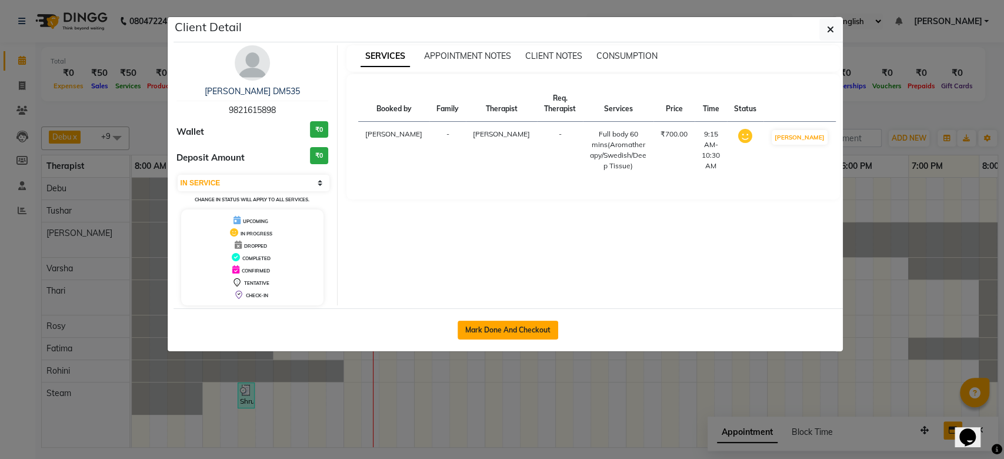
click at [498, 327] on button "Mark Done And Checkout" at bounding box center [508, 330] width 101 height 19
select select "service"
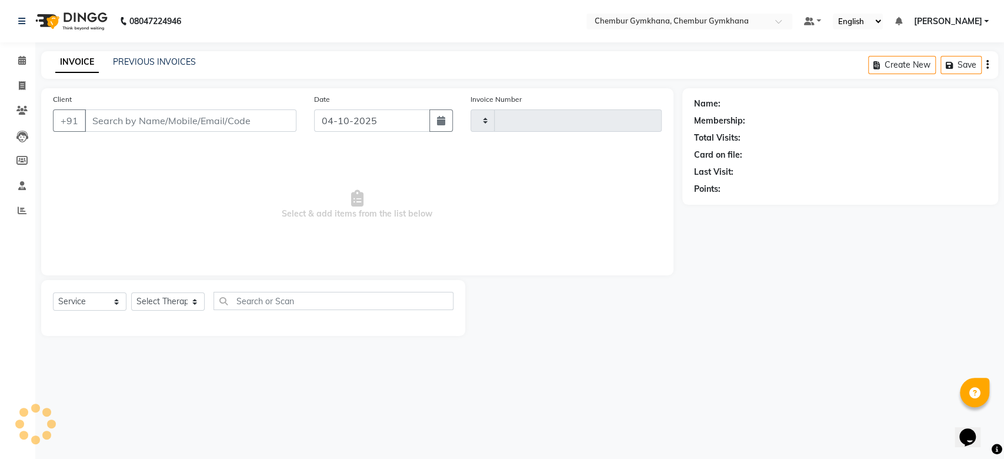
type input "0628"
select select "8754"
type input "9821615898"
select select "93354"
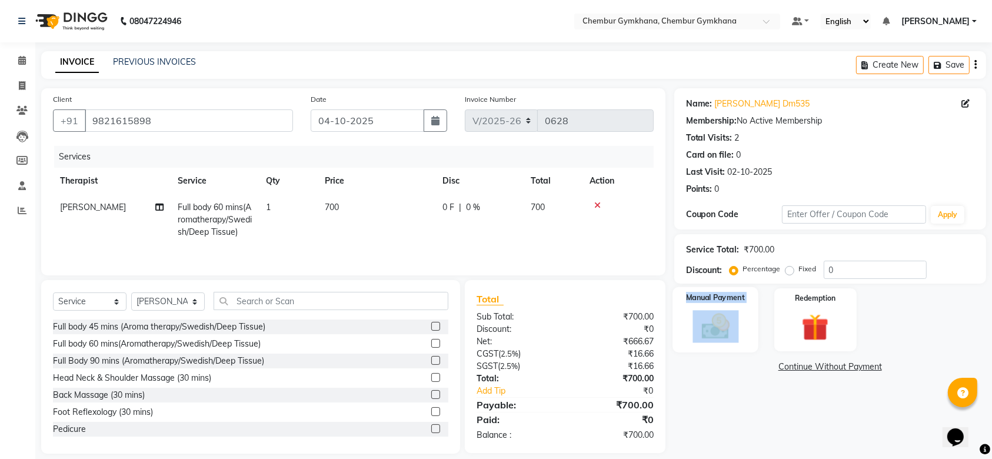
drag, startPoint x: 704, startPoint y: 350, endPoint x: 717, endPoint y: 318, distance: 34.3
click at [717, 318] on div "Manual Payment" at bounding box center [715, 320] width 86 height 66
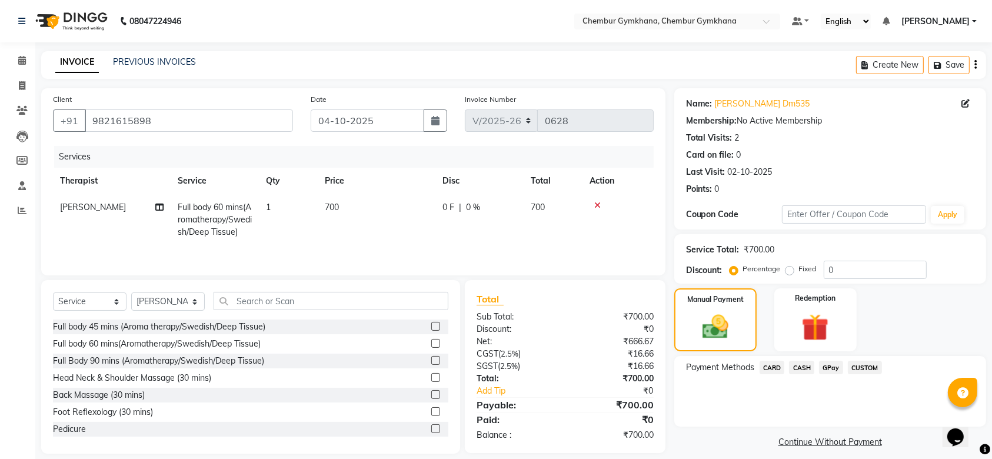
click at [802, 366] on span "CASH" at bounding box center [801, 368] width 25 height 14
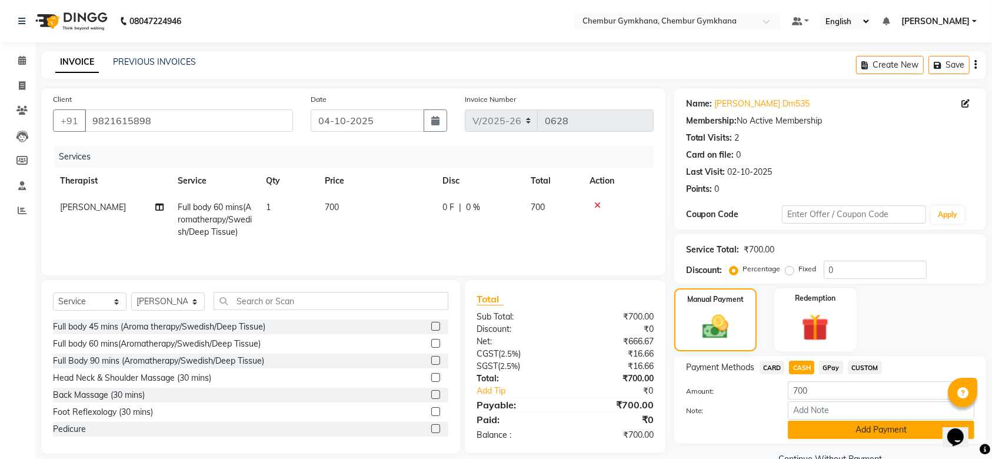
click at [806, 432] on button "Add Payment" at bounding box center [881, 430] width 186 height 18
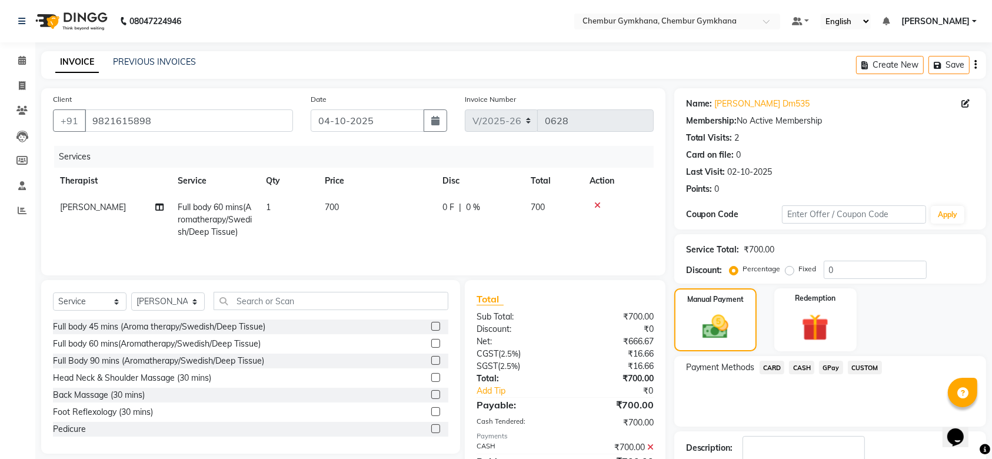
scroll to position [75, 0]
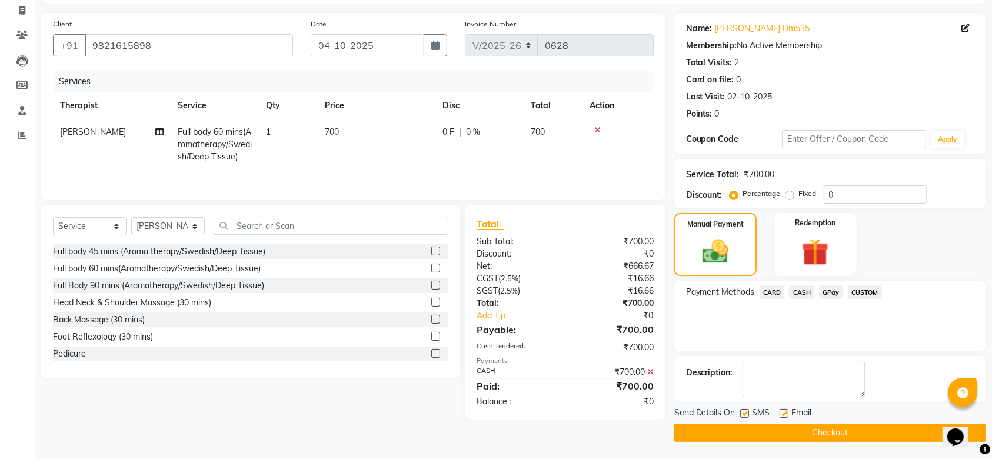
click at [795, 438] on button "Checkout" at bounding box center [830, 432] width 312 height 18
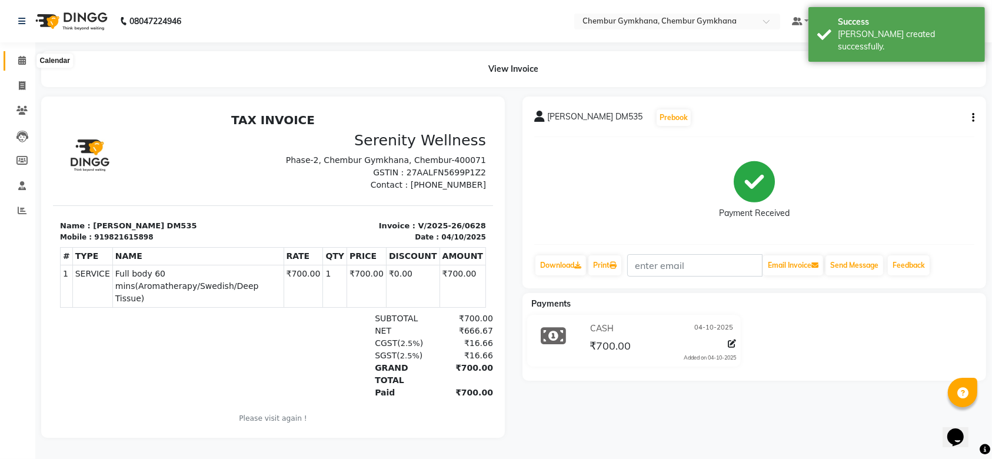
click at [12, 61] on span at bounding box center [22, 61] width 21 height 14
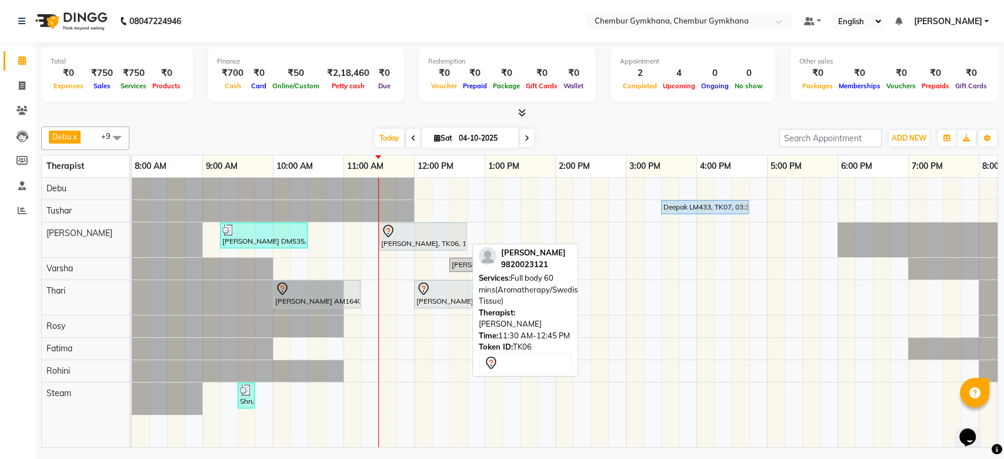
click at [411, 247] on div "Rubin, TK06, 11:30 AM-12:45 PM, Full body 60 mins(Aromatherapy/Swedish/Deep Tis…" at bounding box center [422, 236] width 85 height 25
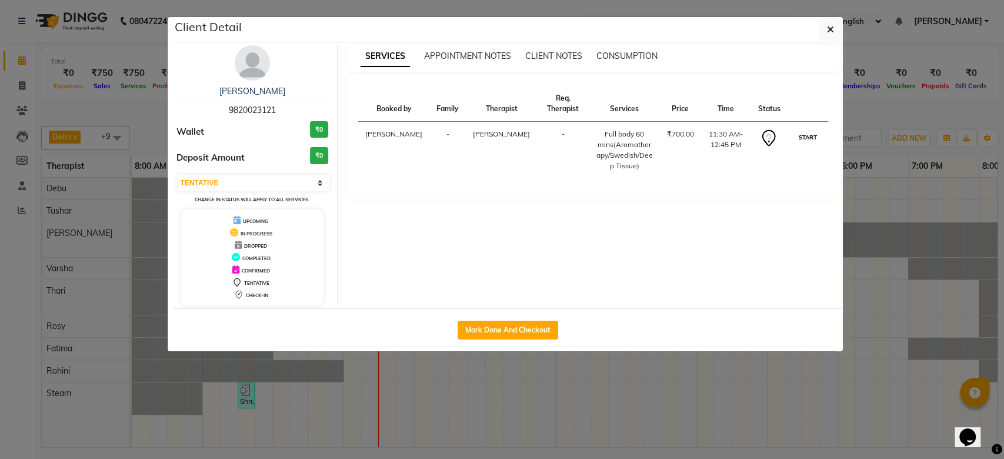
click at [809, 130] on button "START" at bounding box center [807, 137] width 24 height 15
select select "1"
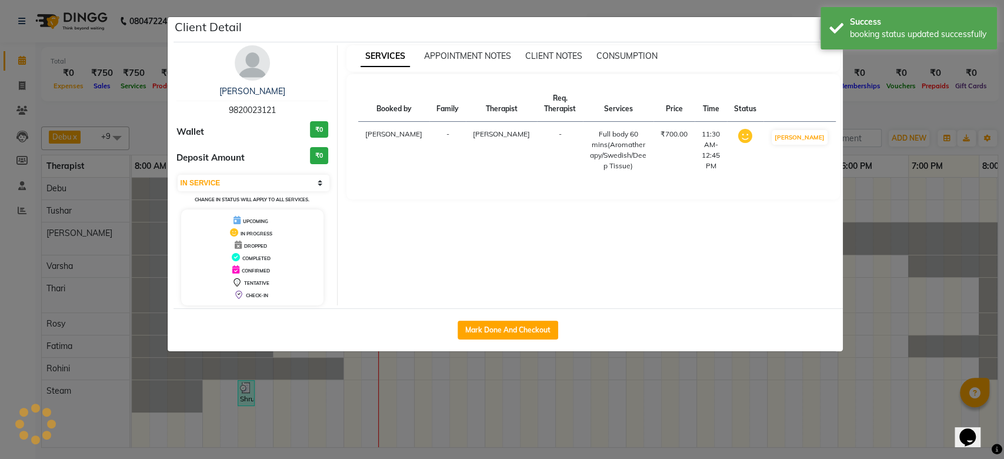
click at [825, 25] on body "08047224946 Select Location × Chembur Gymkhana, Chembur Gymkhana Default Panel …" at bounding box center [502, 229] width 1004 height 459
click at [835, 29] on div "Success booking status updated successfully" at bounding box center [908, 28] width 176 height 42
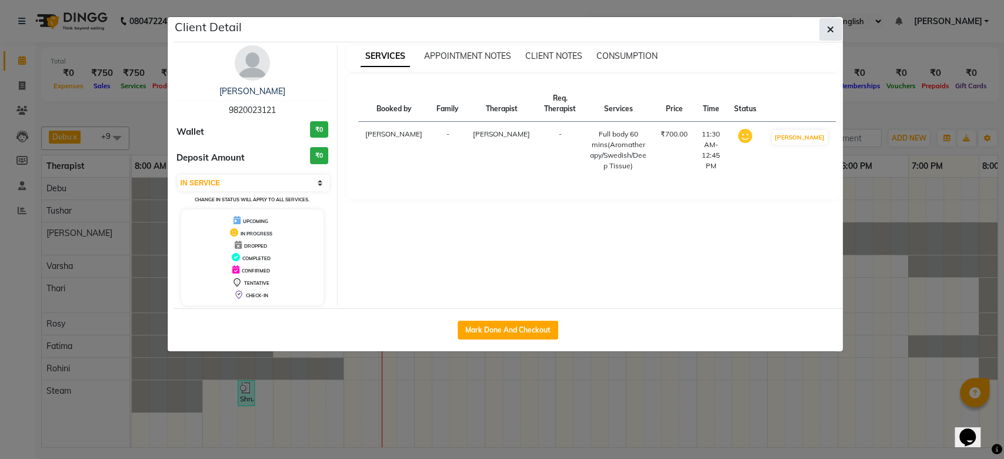
click at [823, 31] on button "button" at bounding box center [830, 29] width 22 height 22
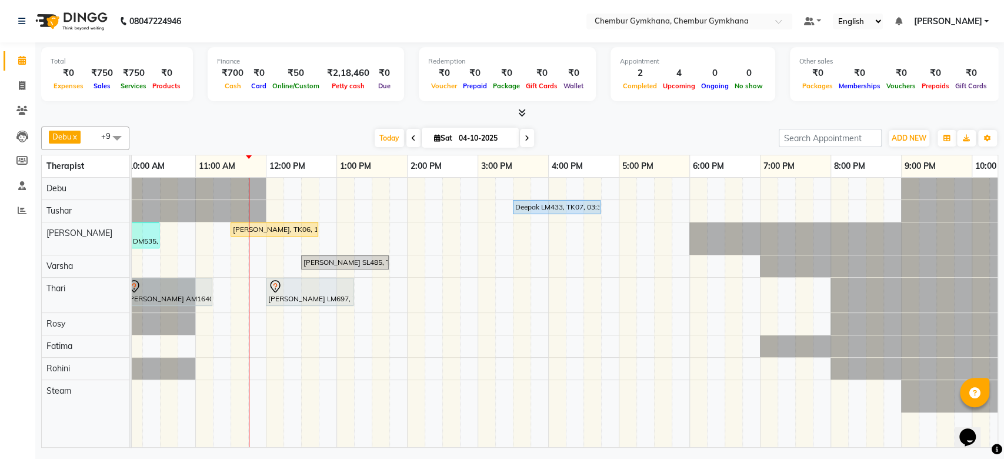
scroll to position [0, 193]
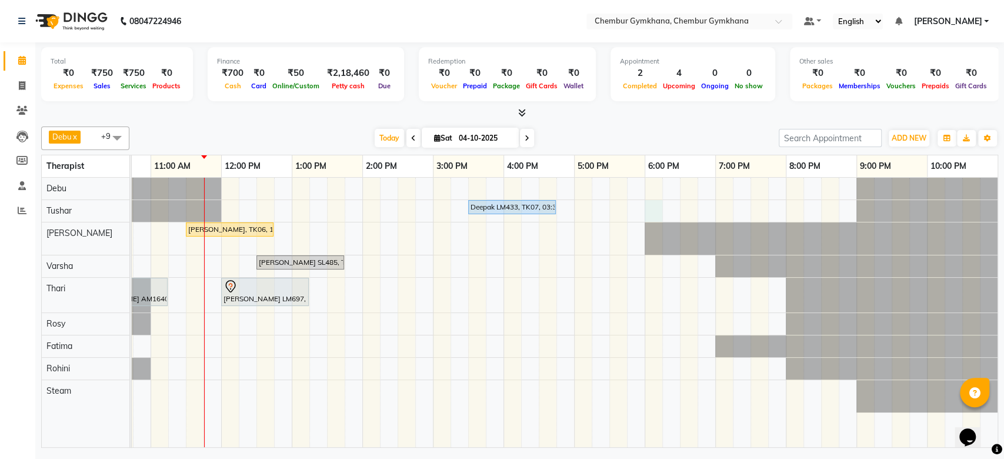
click at [649, 209] on div "Deepak LM433, TK07, 03:30 PM-04:45 PM, Full body 60 mins(Aromatherapy/Swedish/D…" at bounding box center [468, 312] width 1059 height 269
select select "88851"
select select "tentative"
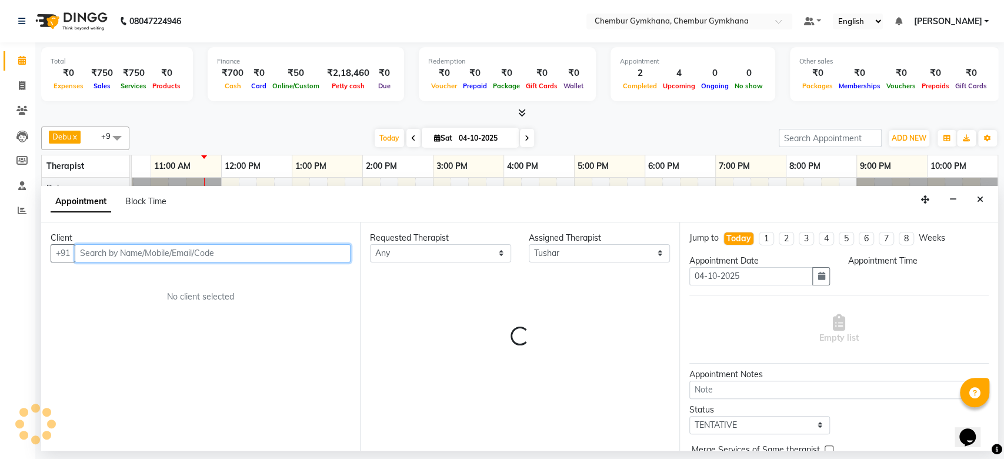
select select "1080"
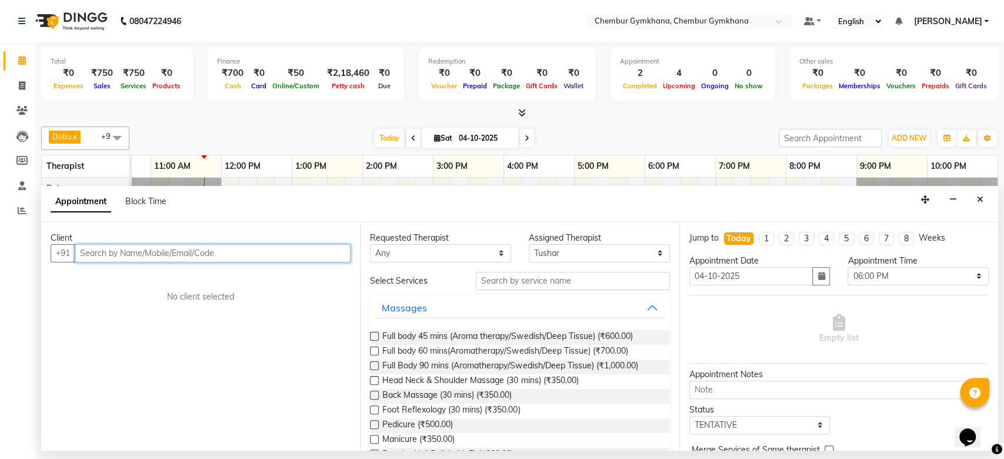
click at [269, 253] on input "text" at bounding box center [213, 253] width 276 height 18
type input "V"
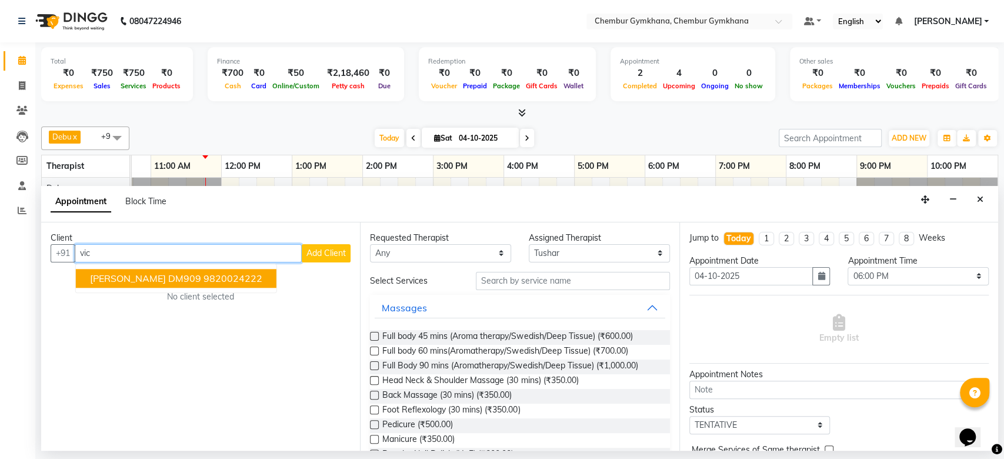
click at [171, 275] on button "Vicky Lulla DM909 9820024222" at bounding box center [176, 278] width 201 height 19
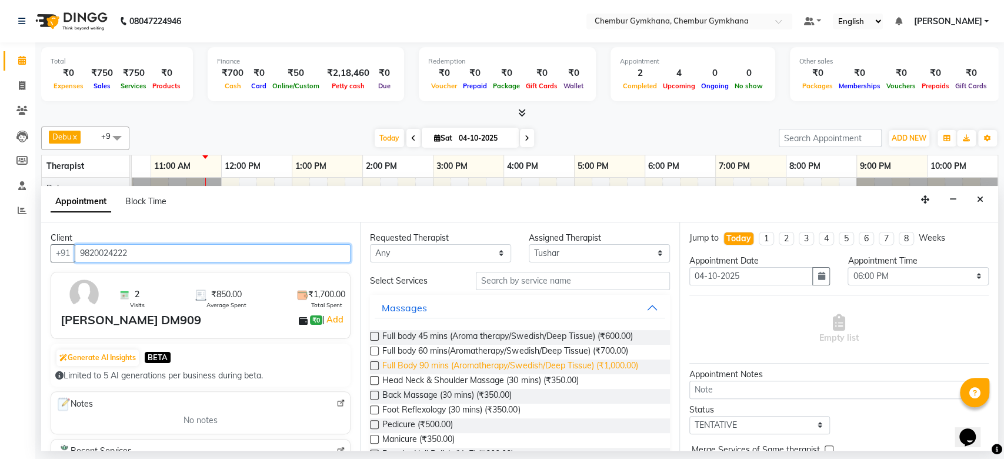
type input "9820024222"
click at [488, 365] on span "Full Body 90 mins (Aromatherapy/Swedish/Deep Tissue) (₹1,000.00)" at bounding box center [509, 366] width 255 height 15
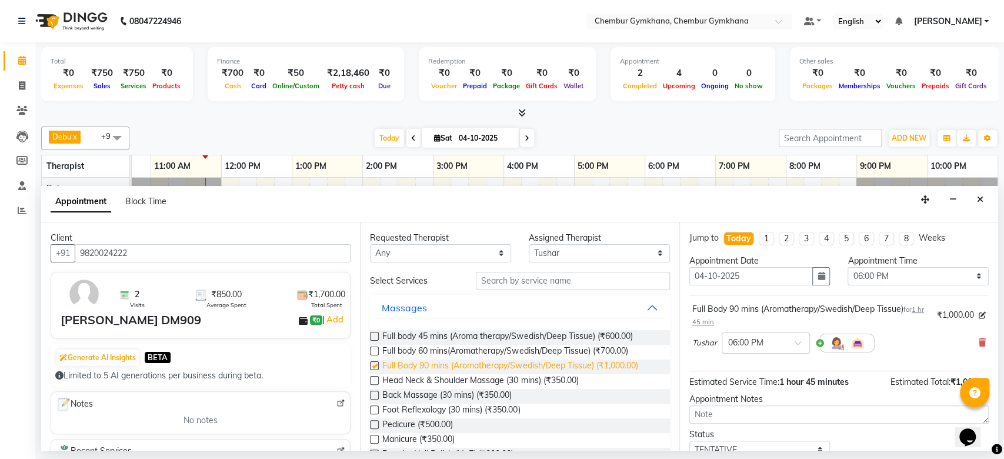
checkbox input "false"
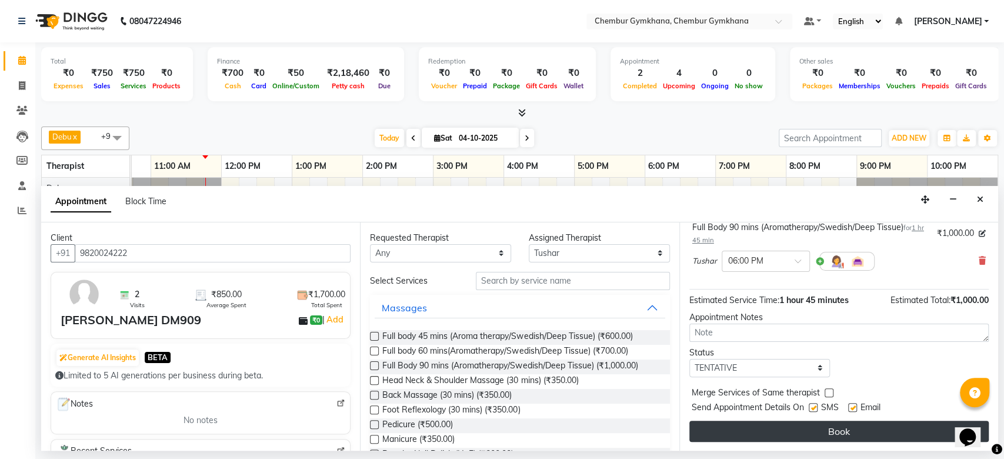
click at [802, 429] on button "Book" at bounding box center [838, 431] width 299 height 21
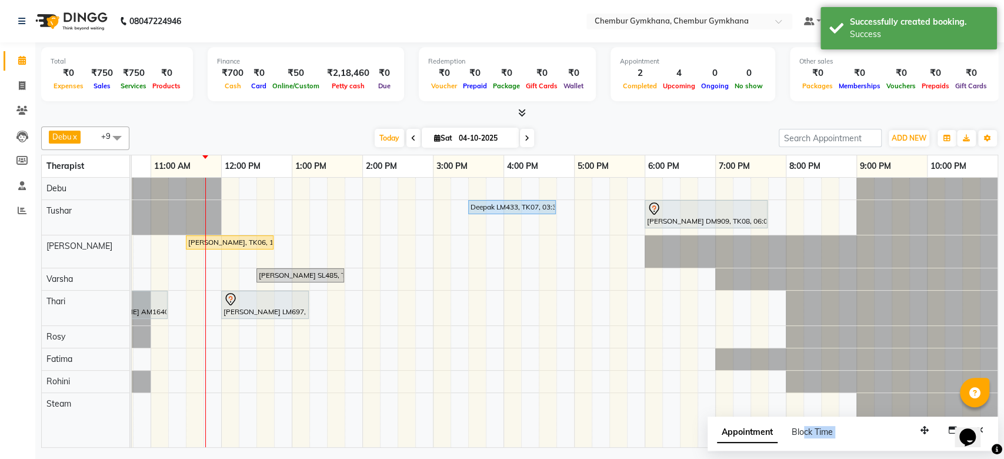
drag, startPoint x: 802, startPoint y: 429, endPoint x: 953, endPoint y: 440, distance: 151.0
click at [953, 440] on div "Appointment Block Time" at bounding box center [853, 434] width 291 height 36
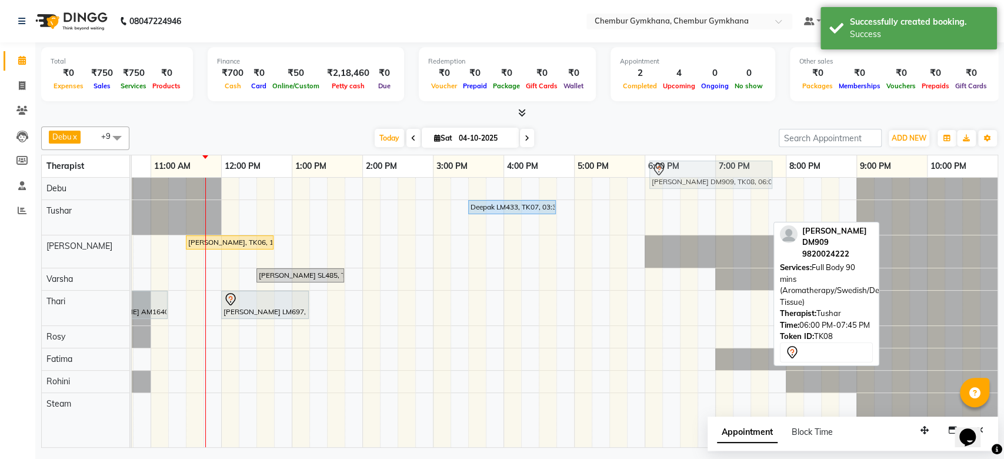
drag, startPoint x: 678, startPoint y: 215, endPoint x: 681, endPoint y: 174, distance: 41.3
click at [681, 174] on full-calendar "Therapist 8:00 AM 9:00 AM 10:00 AM 11:00 AM 12:00 PM 1:00 PM 2:00 PM 3:00 PM 4:…" at bounding box center [519, 301] width 957 height 293
drag, startPoint x: 666, startPoint y: 217, endPoint x: 653, endPoint y: 193, distance: 27.1
click at [653, 193] on tbody "Vicky Lulla DM909, TK08, 06:00 PM-07:45 PM, Full Body 90 mins (Aromatherapy/Swe…" at bounding box center [468, 302] width 1059 height 248
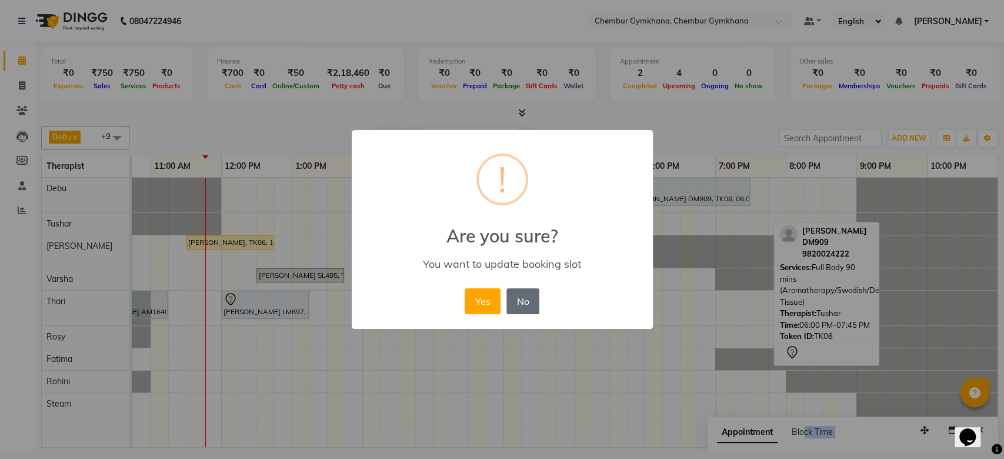
click at [527, 296] on button "No" at bounding box center [522, 301] width 33 height 26
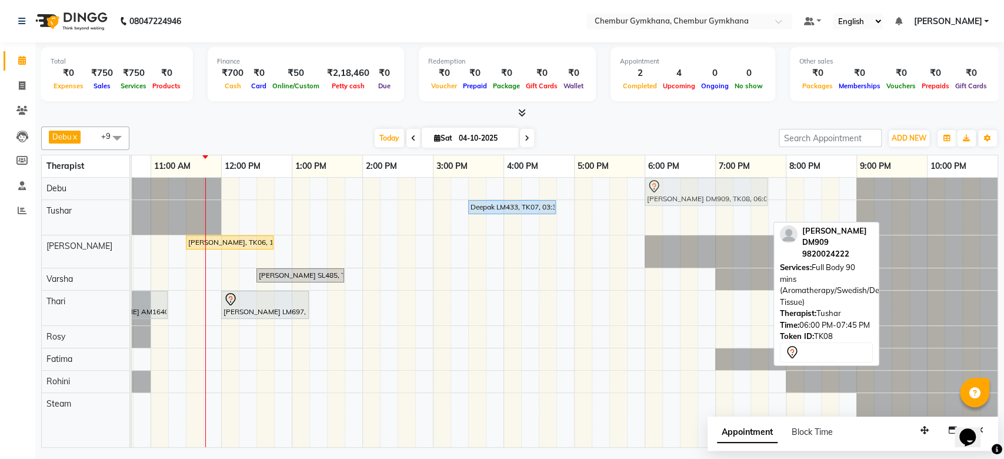
drag, startPoint x: 659, startPoint y: 208, endPoint x: 660, endPoint y: 188, distance: 19.4
click at [660, 188] on tbody "Vicky Lulla DM909, TK08, 06:00 PM-07:45 PM, Full Body 90 mins (Aromatherapy/Swe…" at bounding box center [468, 302] width 1059 height 248
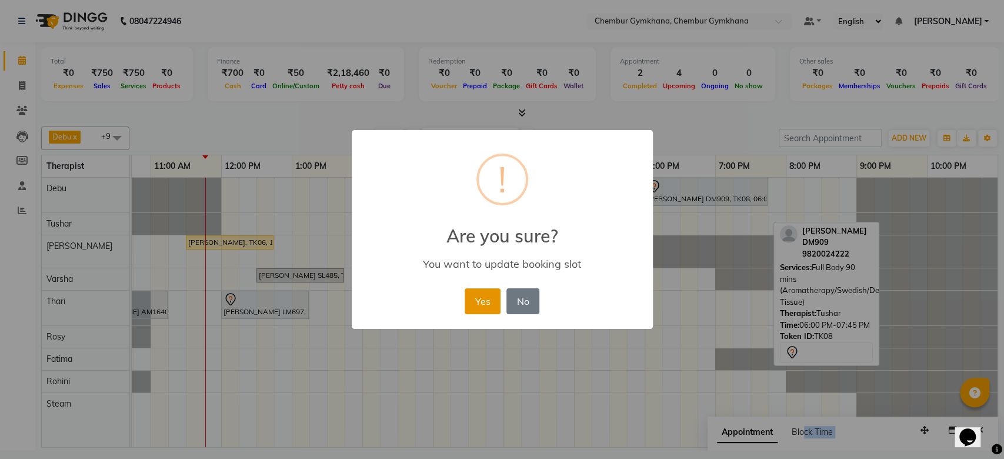
click at [475, 306] on button "Yes" at bounding box center [483, 301] width 36 height 26
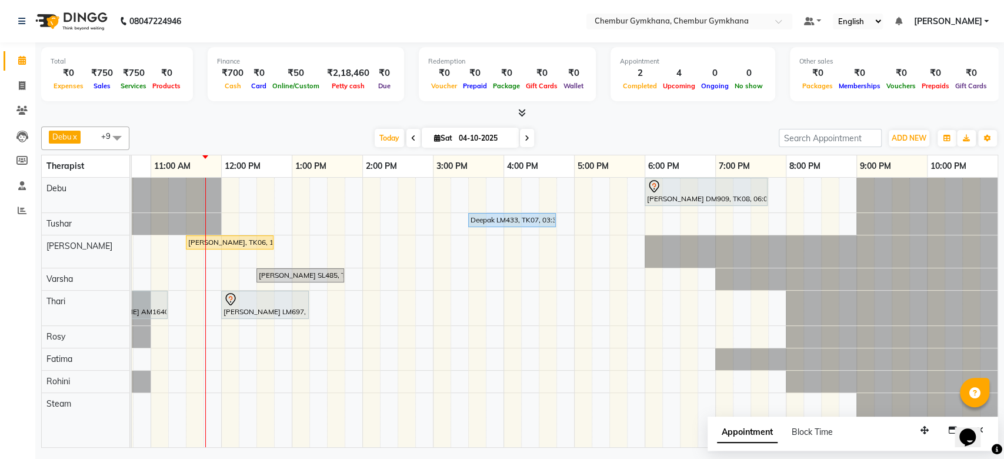
click at [571, 116] on div at bounding box center [519, 113] width 957 height 12
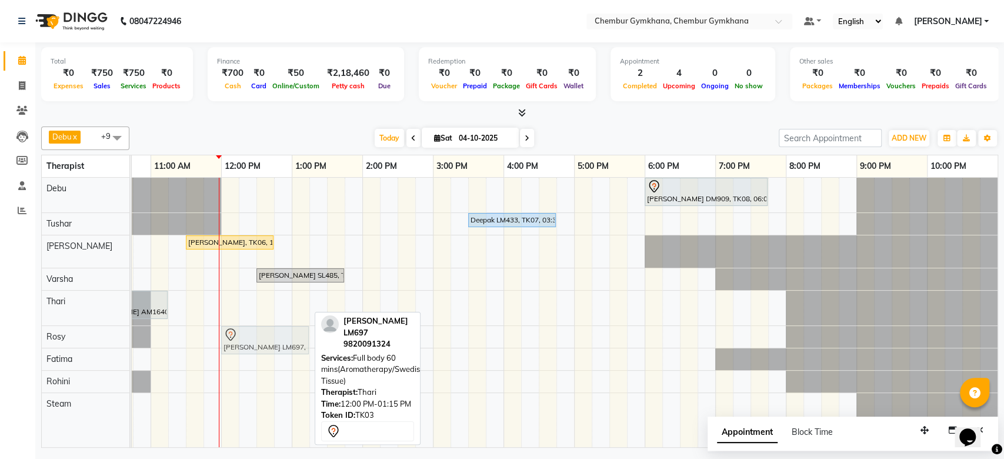
click at [250, 349] on tbody "Vicky Lulla DM909, TK08, 06:00 PM-07:45 PM, Full Body 90 mins (Aromatherapy/Swe…" at bounding box center [468, 302] width 1059 height 248
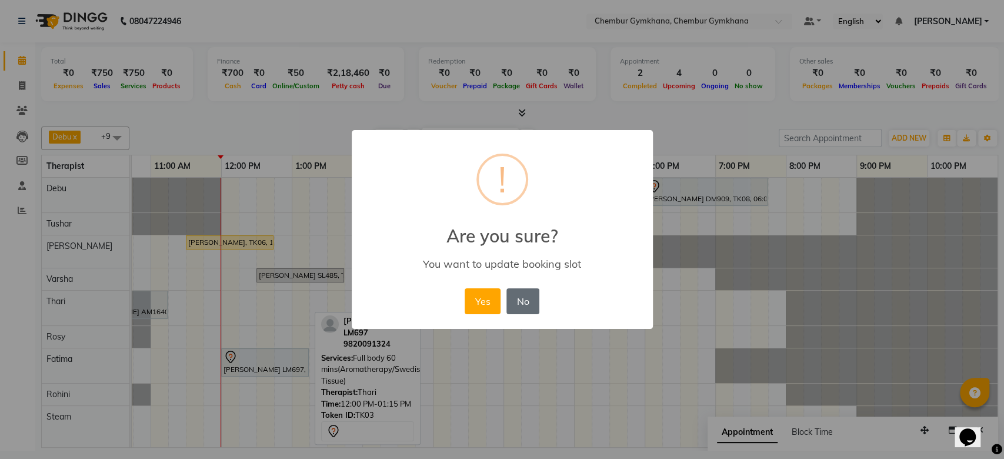
click at [522, 293] on button "No" at bounding box center [522, 301] width 33 height 26
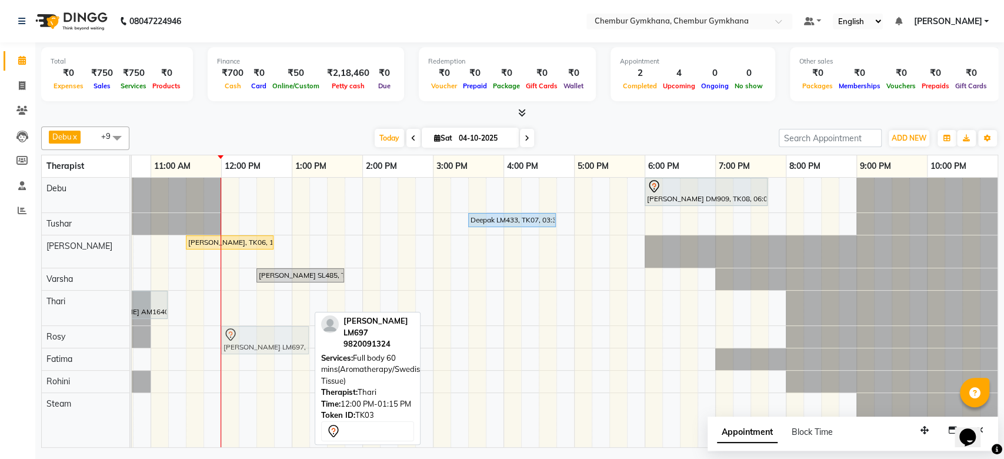
drag, startPoint x: 264, startPoint y: 292, endPoint x: 258, endPoint y: 322, distance: 30.6
click at [258, 322] on div "Vicky Lulla DM909, TK08, 06:00 PM-07:45 PM, Full Body 90 mins (Aromatherapy/Swe…" at bounding box center [468, 312] width 1059 height 269
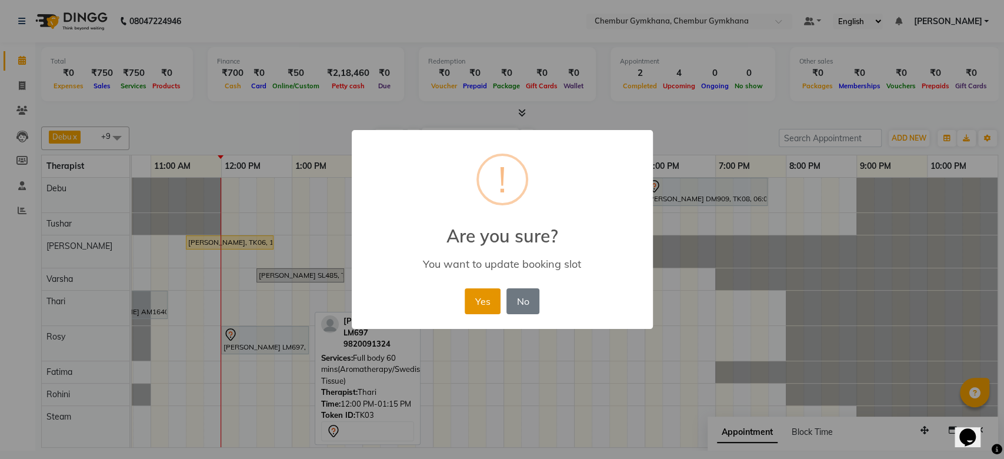
click at [492, 306] on button "Yes" at bounding box center [483, 301] width 36 height 26
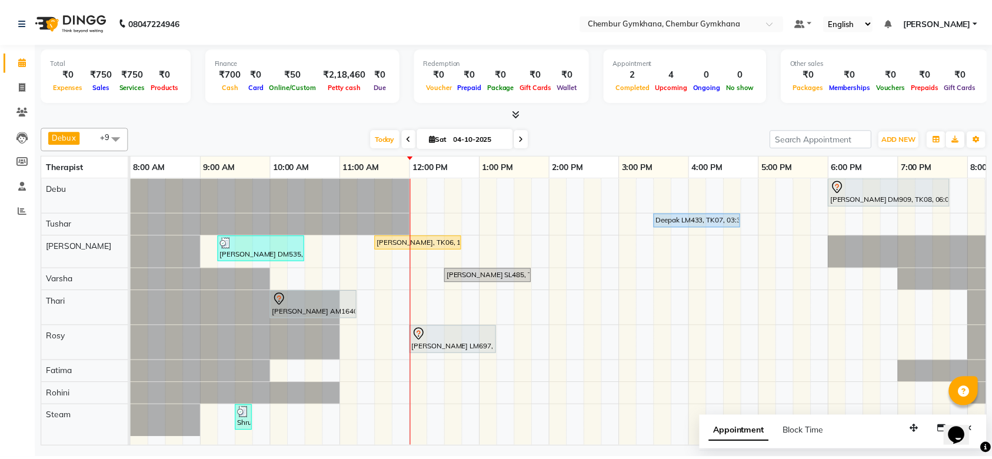
scroll to position [0, 1]
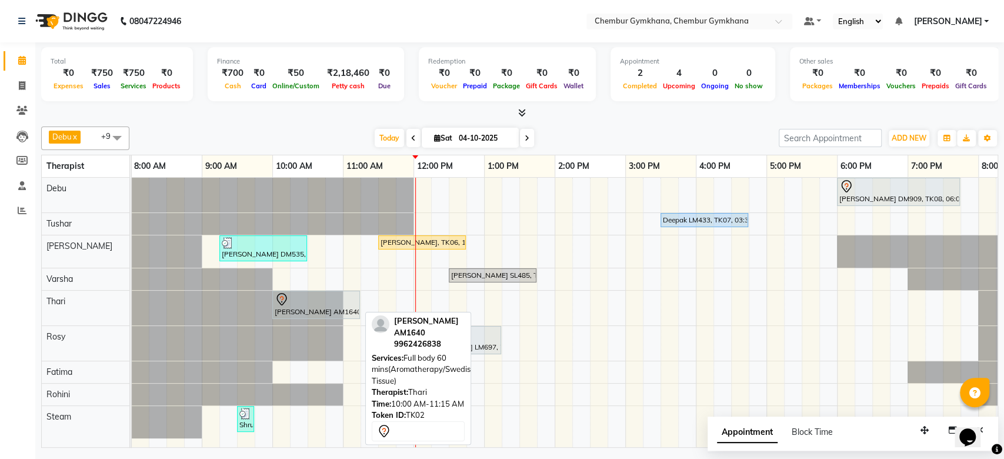
click at [328, 302] on div at bounding box center [316, 299] width 83 height 14
click at [330, 310] on div "[PERSON_NAME] AM1640, TK02, 10:00 AM-11:15 AM, Full body 60 mins(Aromatherapy/S…" at bounding box center [315, 304] width 85 height 25
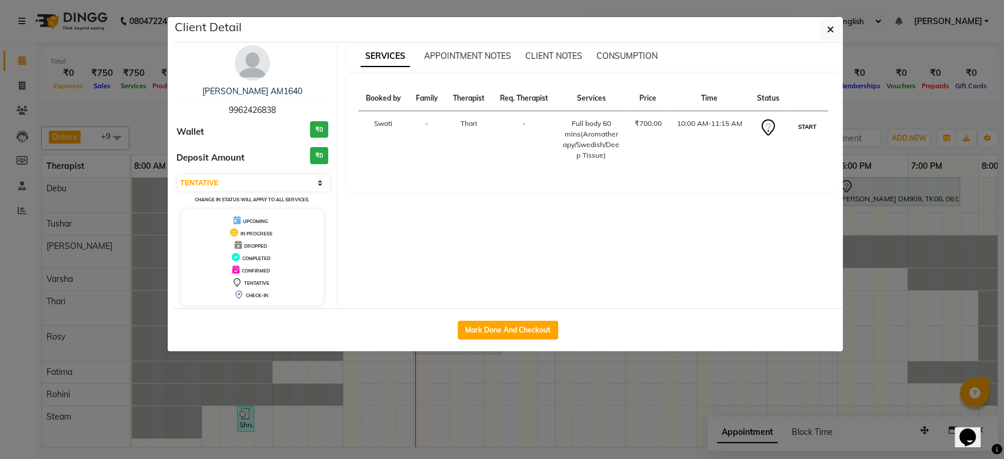
click at [810, 123] on button "START" at bounding box center [807, 126] width 24 height 15
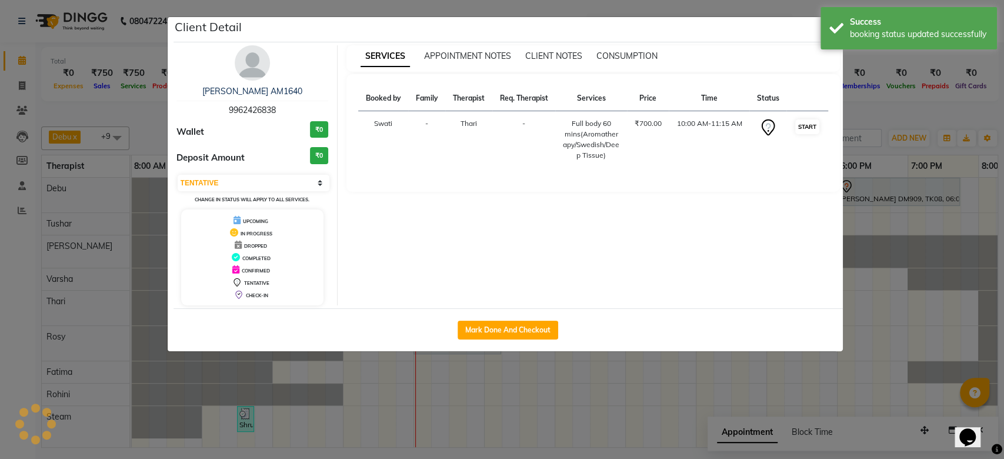
select select "1"
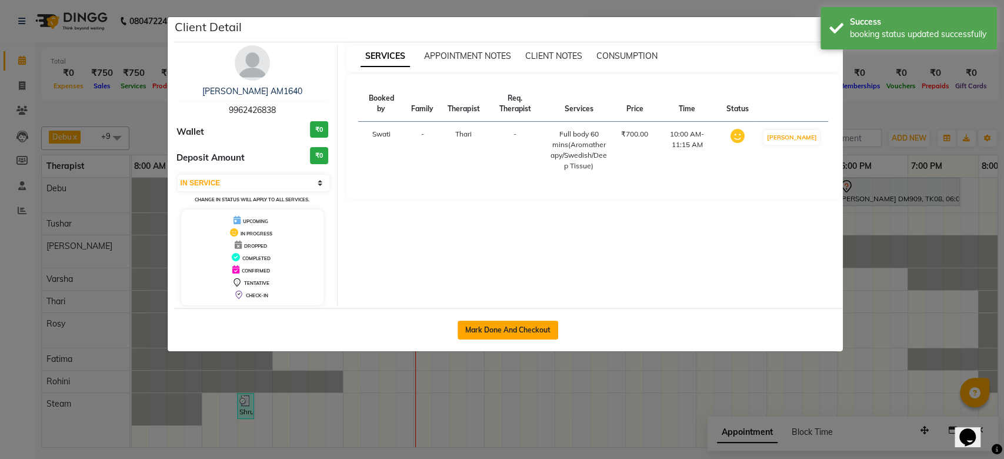
click at [522, 325] on button "Mark Done And Checkout" at bounding box center [508, 330] width 101 height 19
select select "service"
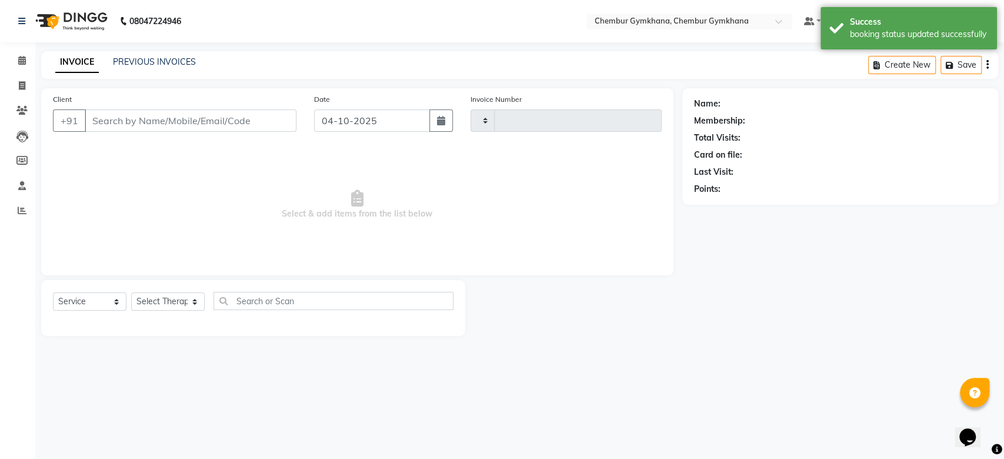
type input "0629"
select select "3"
select select "8754"
type input "9962426838"
select select "91959"
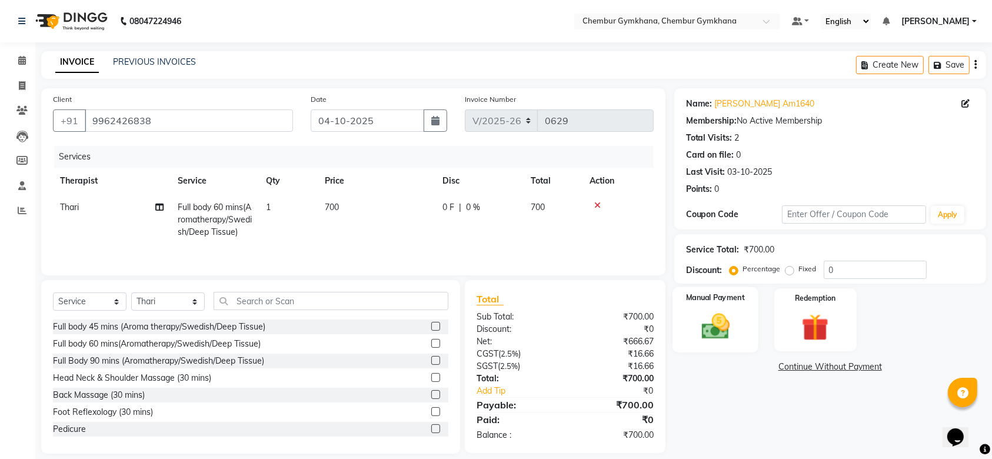
click at [701, 343] on div "Manual Payment" at bounding box center [715, 320] width 86 height 66
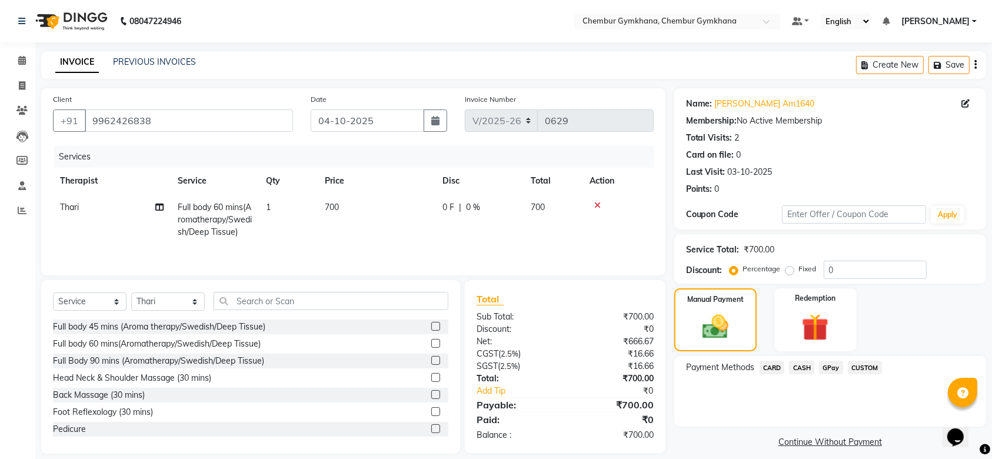
click at [767, 368] on span "CARD" at bounding box center [771, 368] width 25 height 14
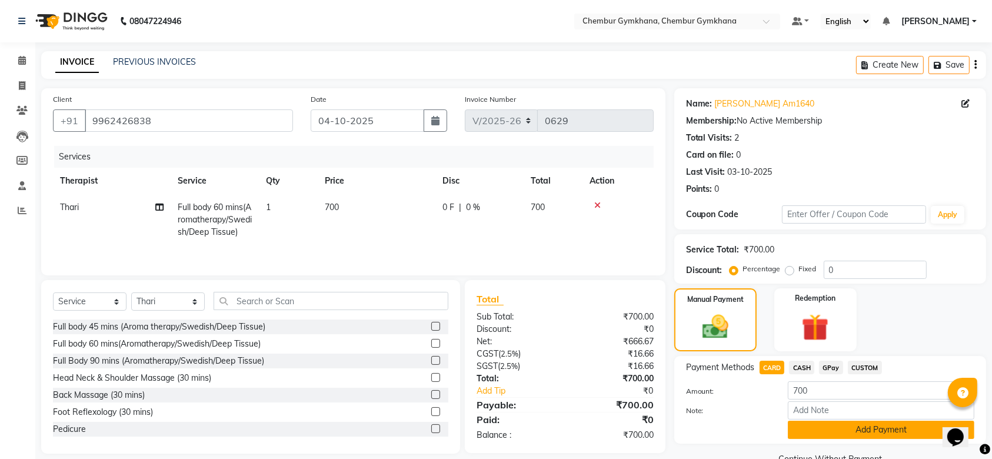
click at [811, 422] on button "Add Payment" at bounding box center [881, 430] width 186 height 18
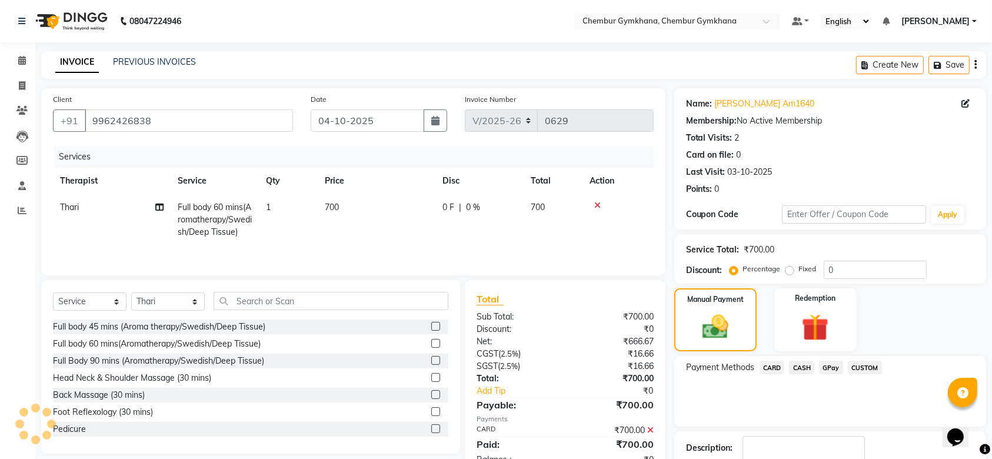
scroll to position [75, 0]
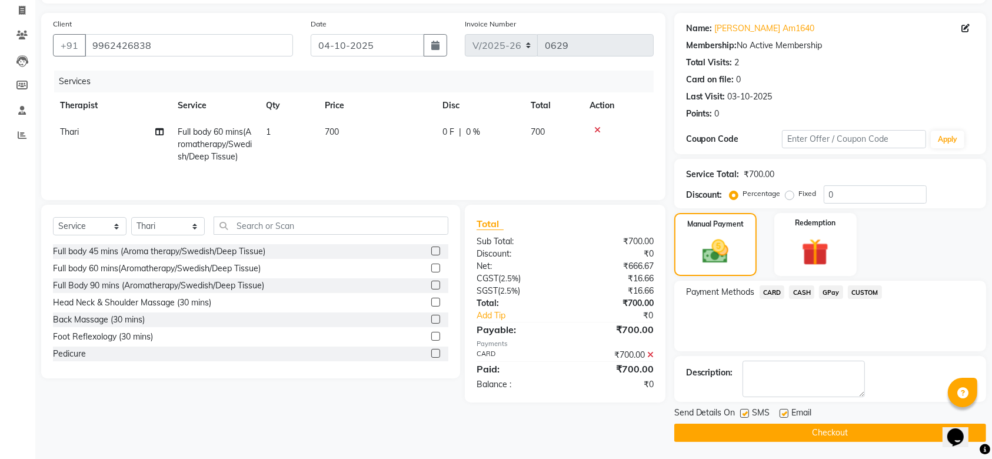
click at [802, 431] on button "Checkout" at bounding box center [830, 432] width 312 height 18
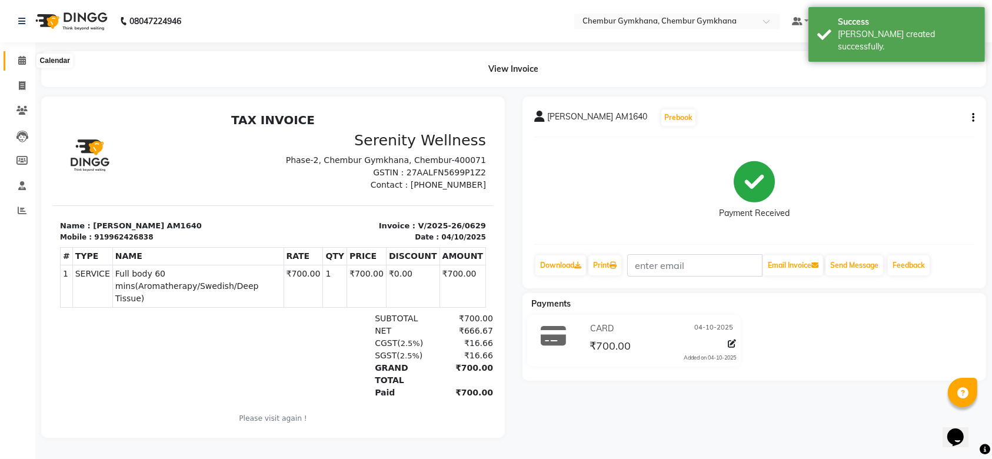
click at [24, 62] on icon at bounding box center [22, 60] width 8 height 9
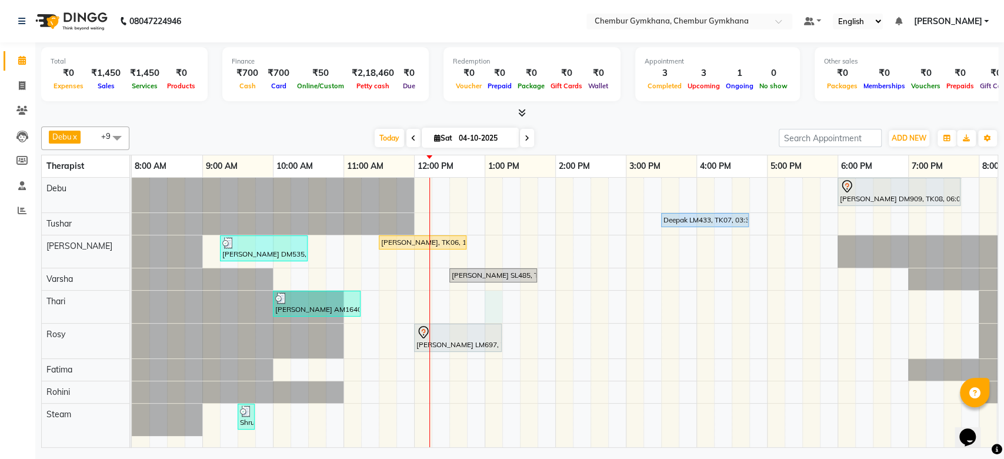
click at [485, 309] on div "Vicky Lulla DM909, TK08, 06:00 PM-07:45 PM, Full Body 90 mins (Aromatherapy/Swe…" at bounding box center [661, 312] width 1059 height 269
select select "91959"
select select "tentative"
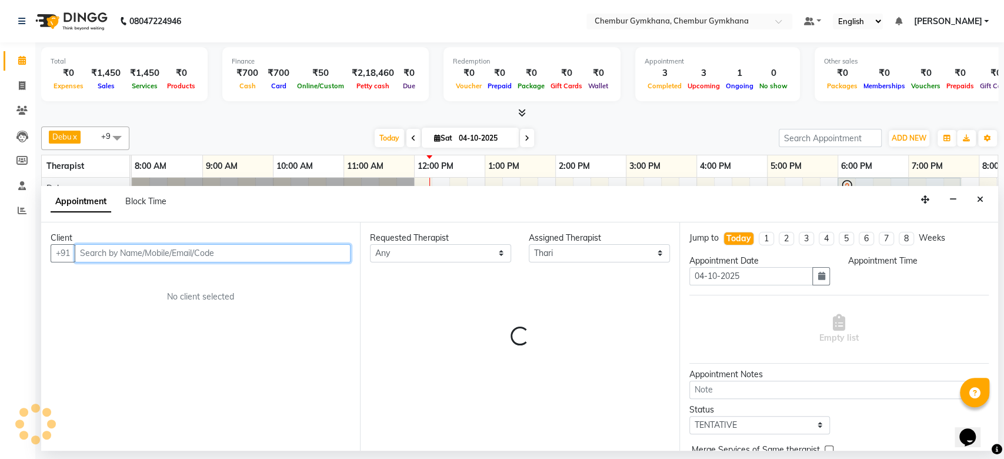
select select "780"
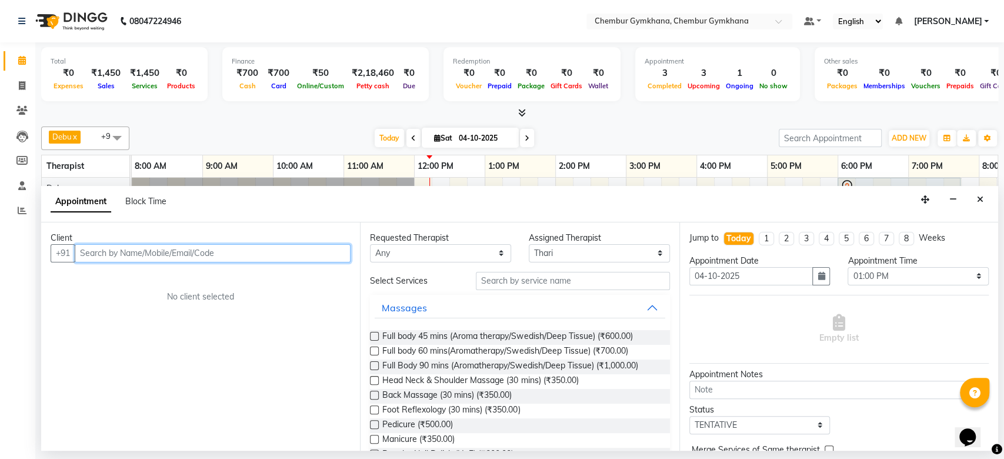
click at [222, 252] on input "text" at bounding box center [213, 253] width 276 height 18
type input "AM1036"
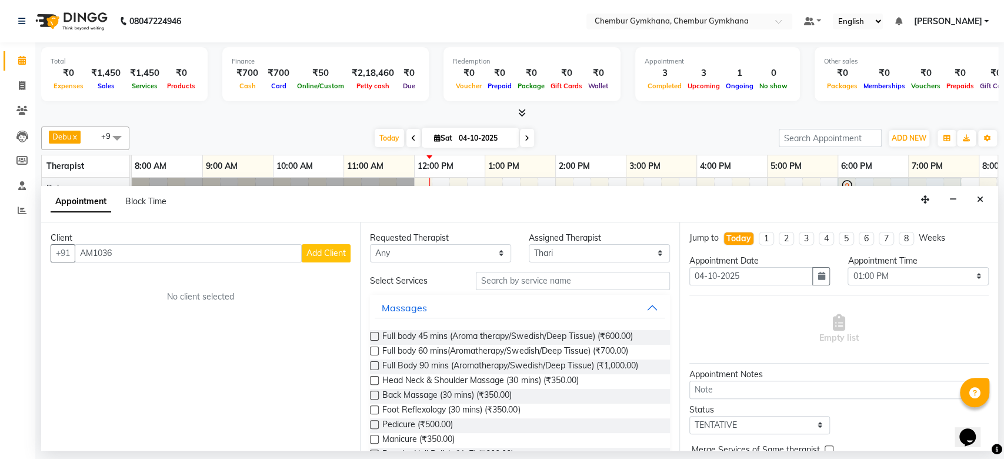
click at [331, 251] on span "Add Client" at bounding box center [325, 253] width 39 height 11
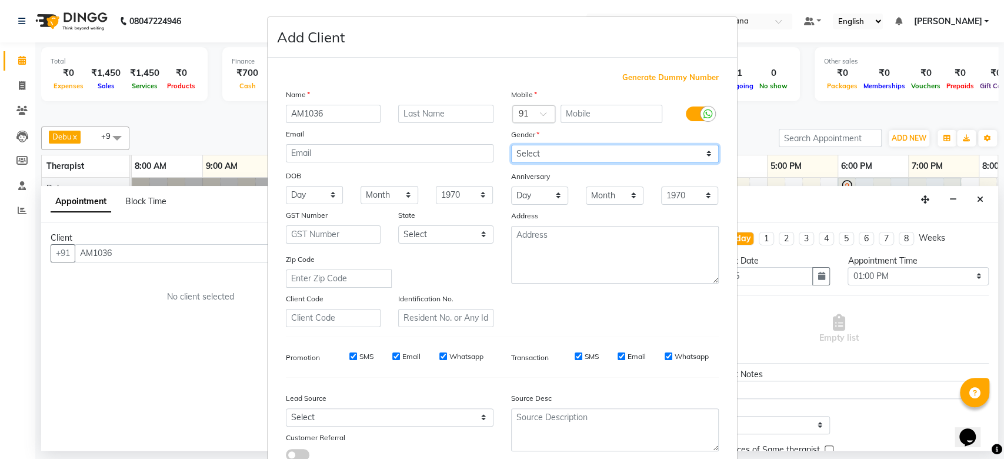
click at [541, 161] on select "Select [DEMOGRAPHIC_DATA] [DEMOGRAPHIC_DATA] Other Prefer Not To Say" at bounding box center [615, 154] width 208 height 18
select select "[DEMOGRAPHIC_DATA]"
click at [511, 145] on select "Select [DEMOGRAPHIC_DATA] [DEMOGRAPHIC_DATA] Other Prefer Not To Say" at bounding box center [615, 154] width 208 height 18
drag, startPoint x: 312, startPoint y: 101, endPoint x: 310, endPoint y: 109, distance: 8.4
click at [310, 109] on div "Name AM1036 Email DOB Day 01 02 03 04 05 06 07 08 09 10 11 12 13 14 15 16 17 18…" at bounding box center [389, 207] width 225 height 239
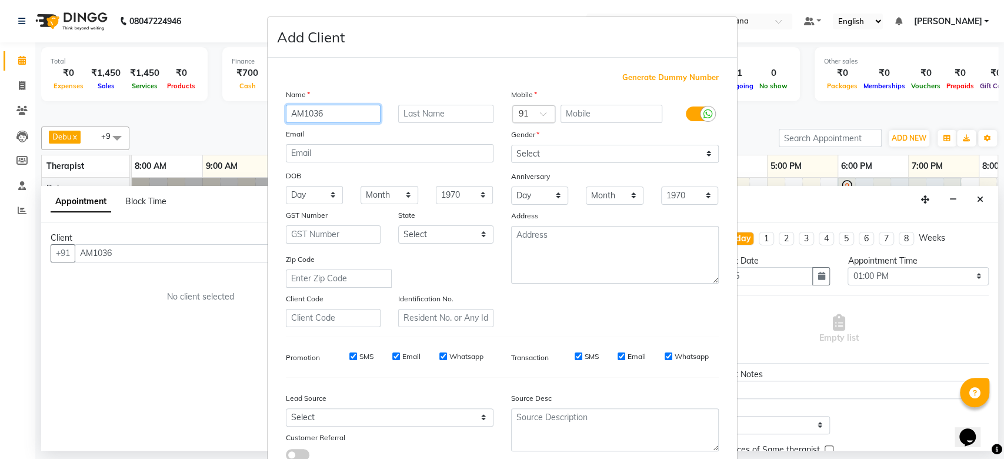
click at [310, 109] on input "AM1036" at bounding box center [333, 114] width 95 height 18
click at [437, 107] on input "text" at bounding box center [445, 114] width 95 height 18
paste input "AM1036"
type input "AM1036"
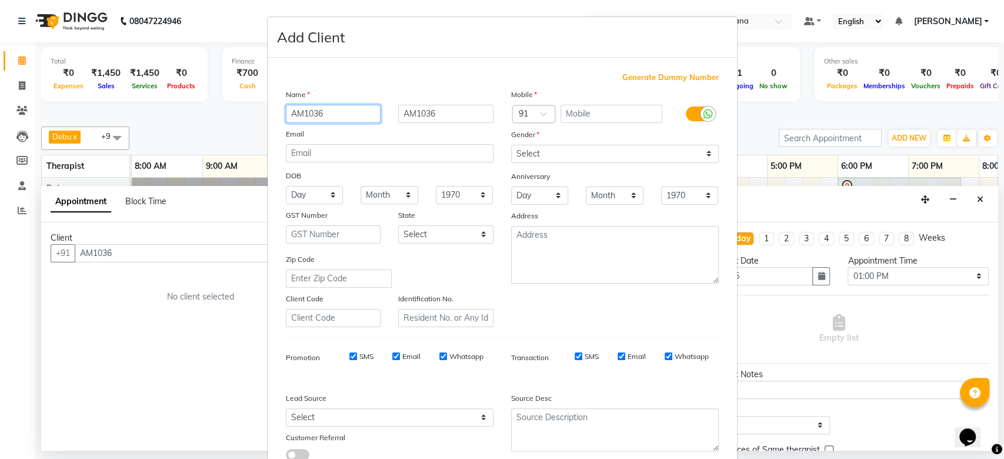
click at [302, 112] on input "AM1036" at bounding box center [333, 114] width 95 height 18
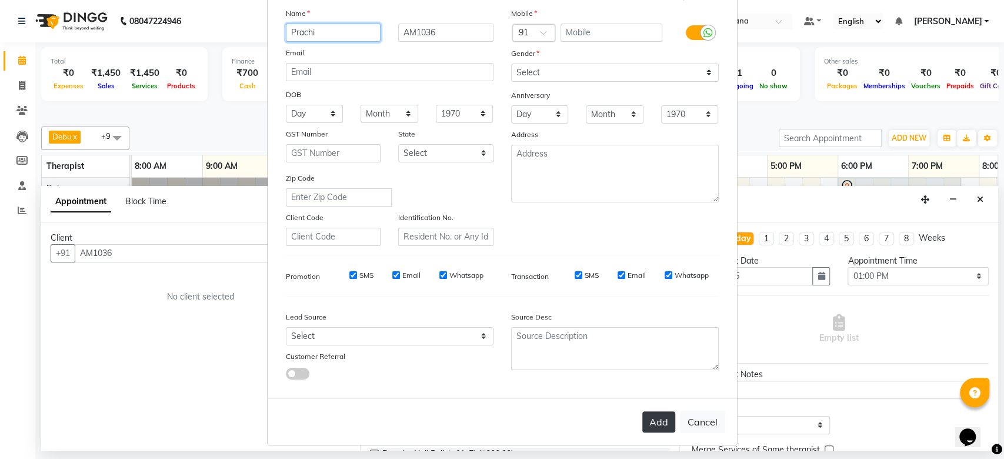
type input "Prachi"
click at [659, 420] on button "Add" at bounding box center [658, 421] width 33 height 21
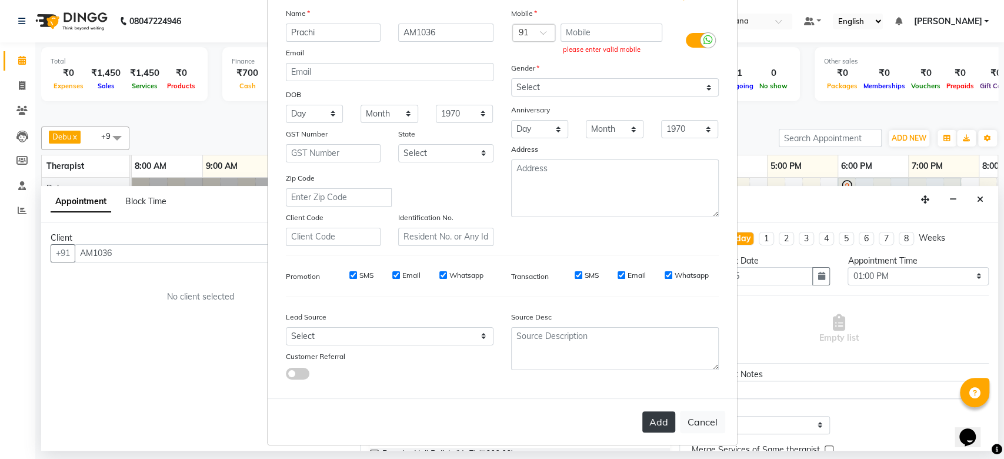
click at [653, 420] on button "Add" at bounding box center [658, 421] width 33 height 21
click at [588, 35] on input "text" at bounding box center [612, 33] width 102 height 18
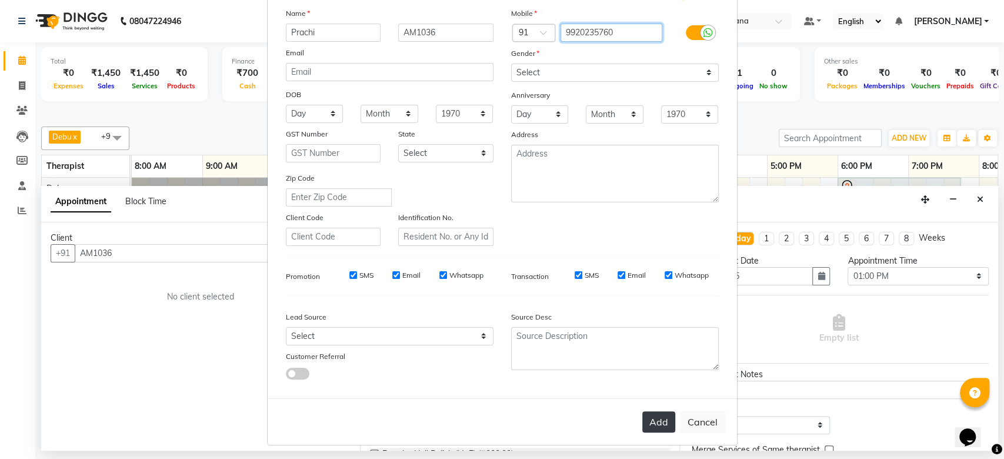
type input "9920235760"
click at [656, 418] on button "Add" at bounding box center [658, 421] width 33 height 21
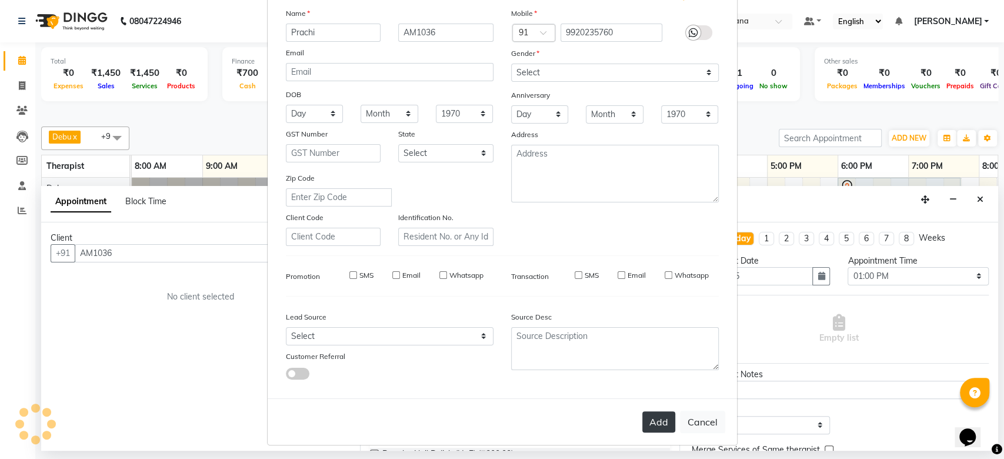
type input "9920235760"
select select
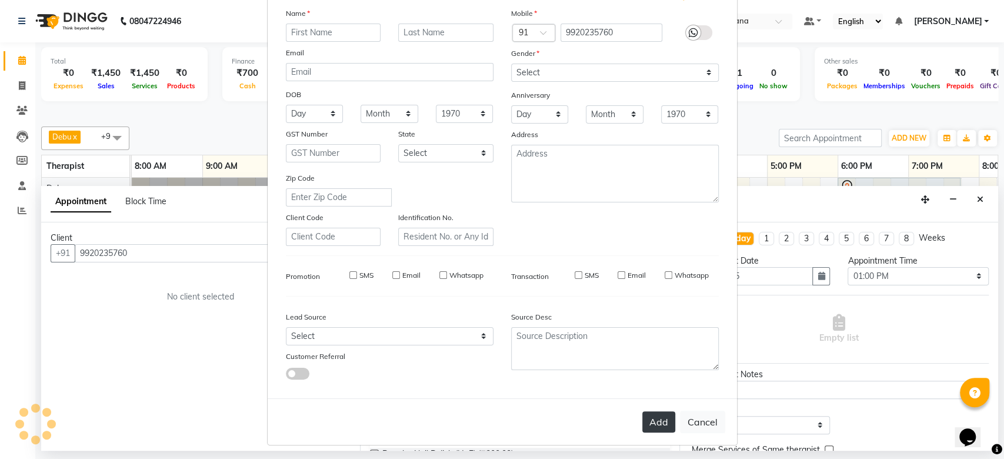
select select
checkbox input "false"
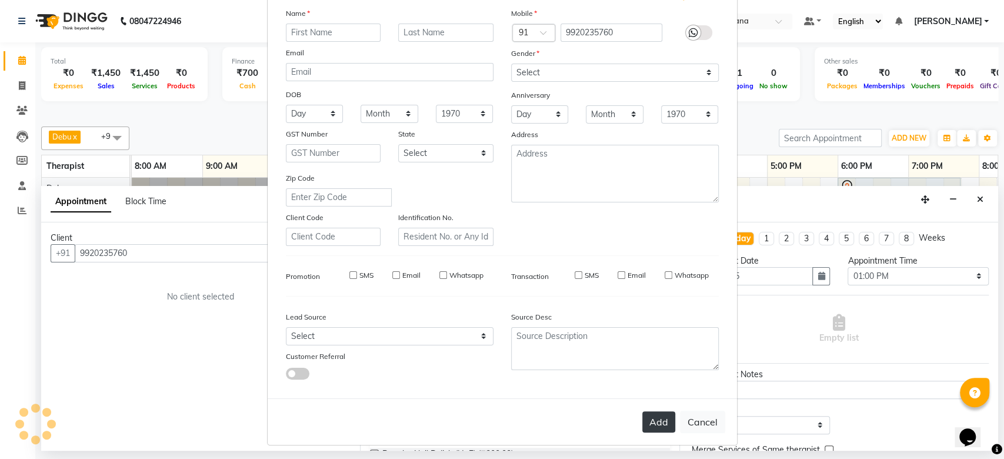
checkbox input "false"
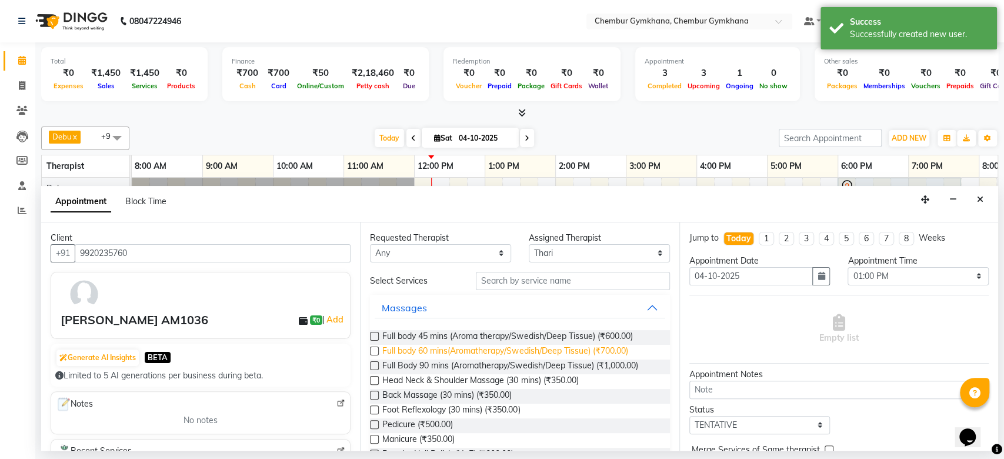
click at [426, 348] on span "Full body 60 mins(Aromatherapy/Swedish/Deep Tissue) (₹700.00)" at bounding box center [504, 352] width 245 height 15
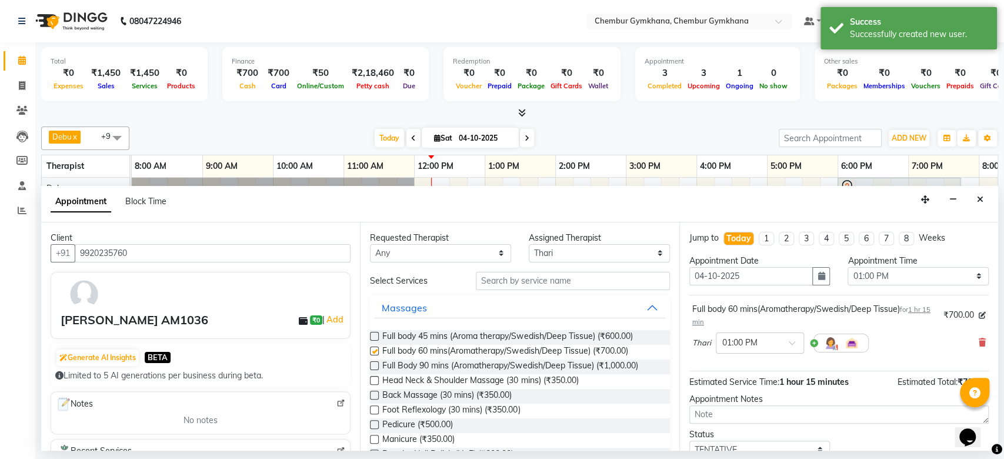
checkbox input "false"
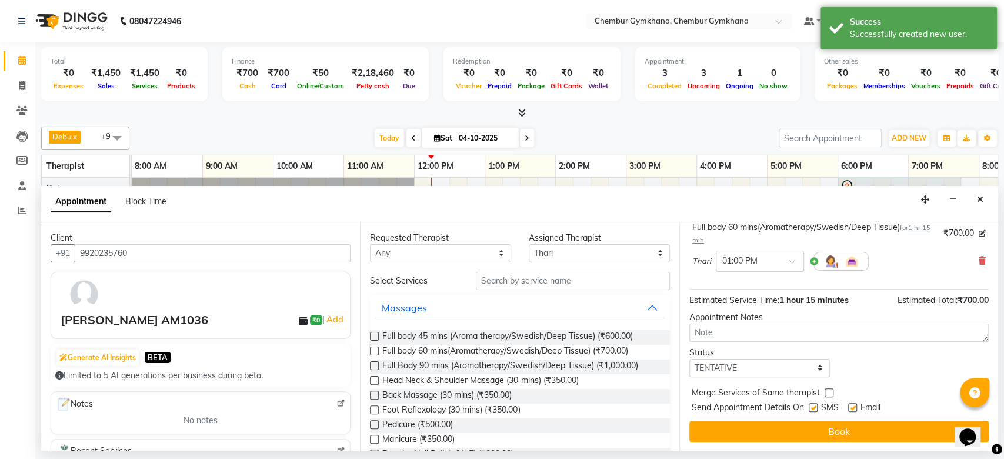
click at [730, 441] on div "Jump to Today 1 2 3 4 5 6 7 8 Weeks Appointment Date 04-10-2025 Appointment Tim…" at bounding box center [838, 336] width 319 height 228
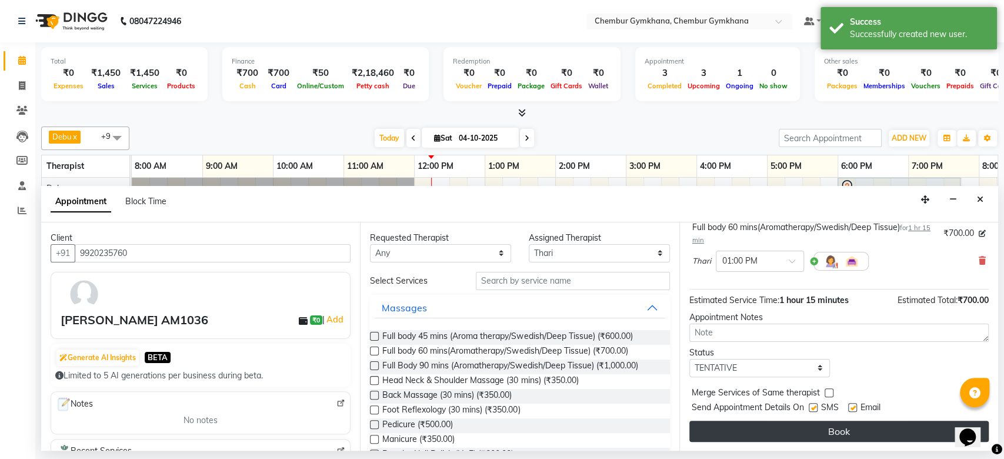
click at [731, 436] on button "Book" at bounding box center [838, 431] width 299 height 21
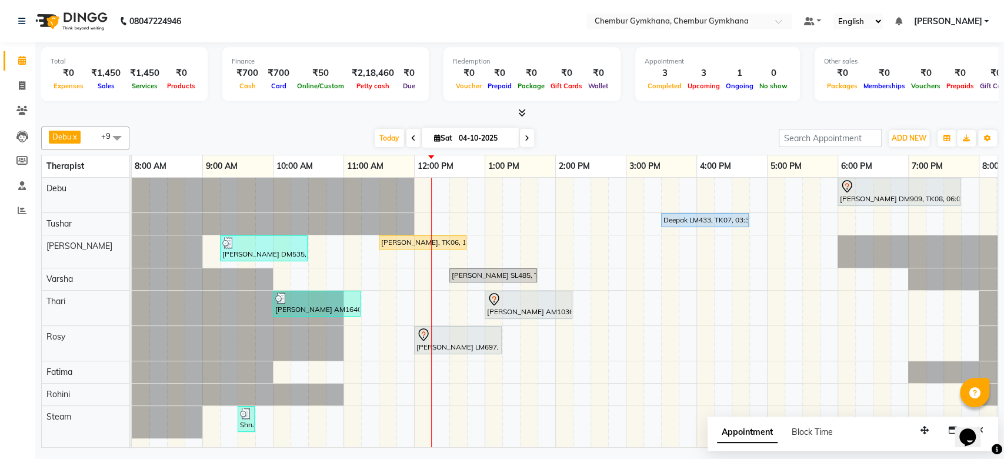
click at [411, 138] on icon at bounding box center [413, 138] width 5 height 7
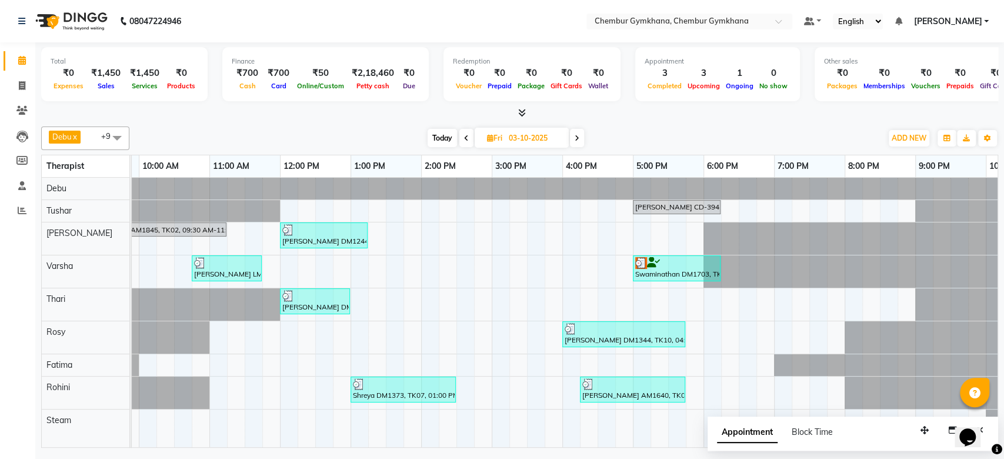
scroll to position [0, 133]
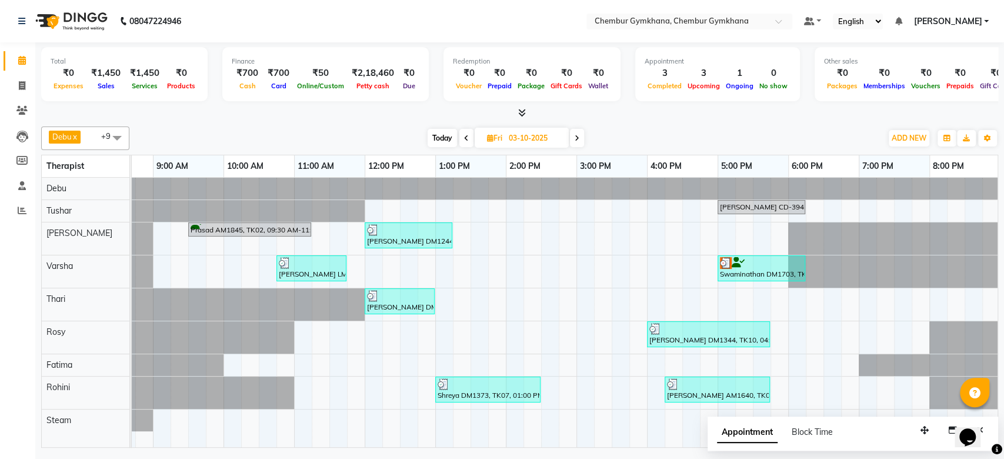
click at [581, 139] on span at bounding box center [577, 138] width 14 height 18
type input "04-10-2025"
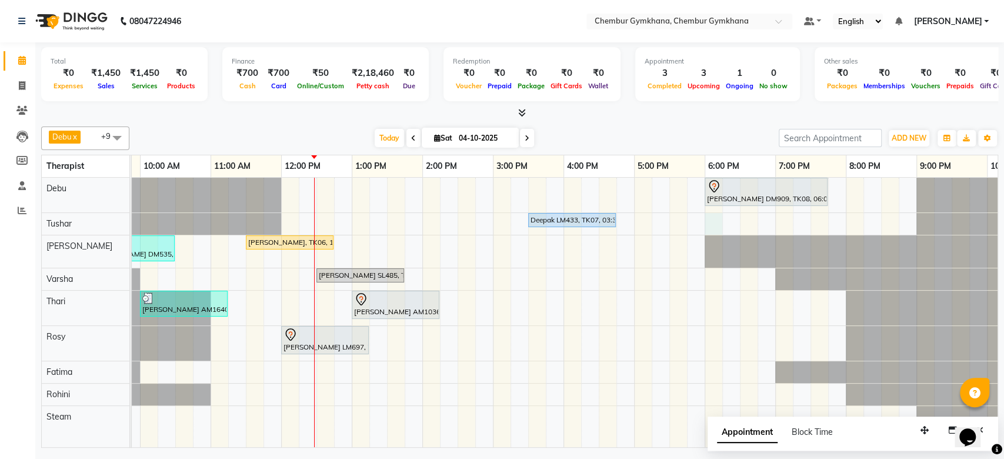
click at [716, 221] on div "Vicky Lulla DM909, TK08, 06:00 PM-07:45 PM, Full Body 90 mins (Aromatherapy/Swe…" at bounding box center [528, 312] width 1059 height 269
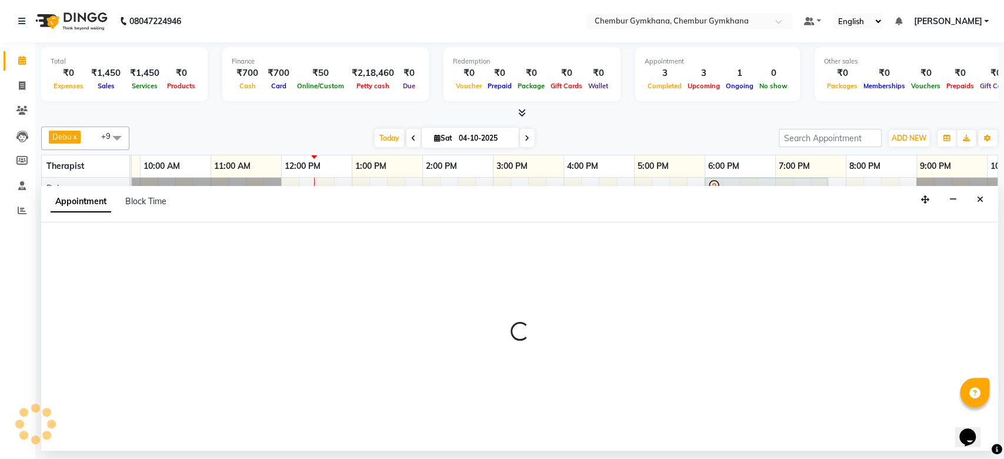
select select "88851"
select select "1080"
select select "tentative"
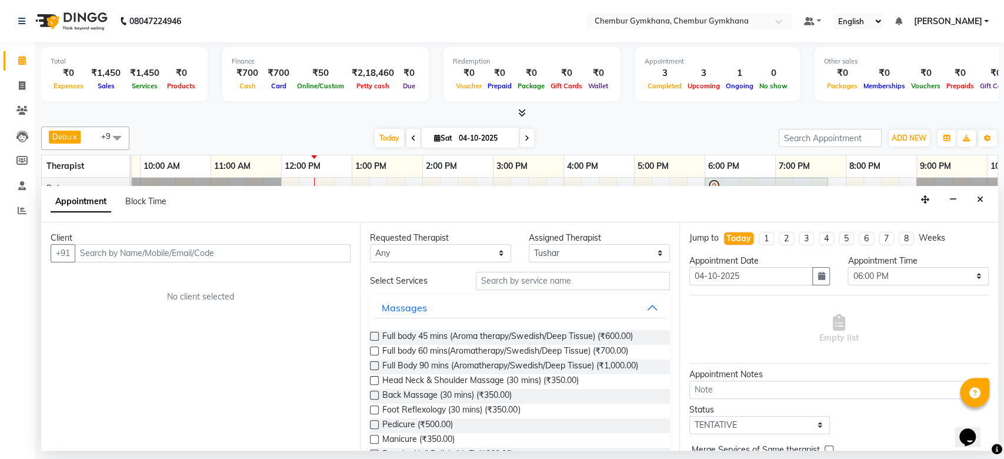
click at [245, 247] on input "text" at bounding box center [213, 253] width 276 height 18
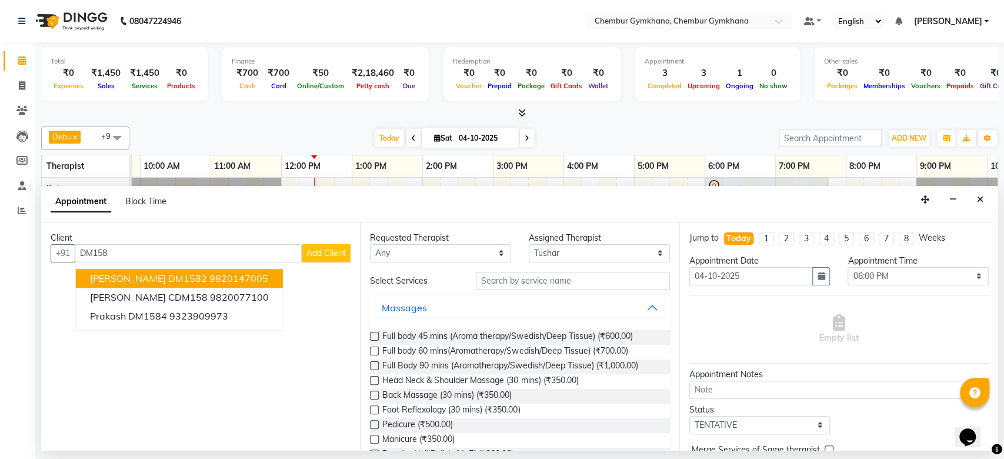
click at [113, 249] on input "DM158" at bounding box center [188, 253] width 227 height 18
type input "DM158"
click at [326, 245] on button "Add Client" at bounding box center [326, 253] width 49 height 18
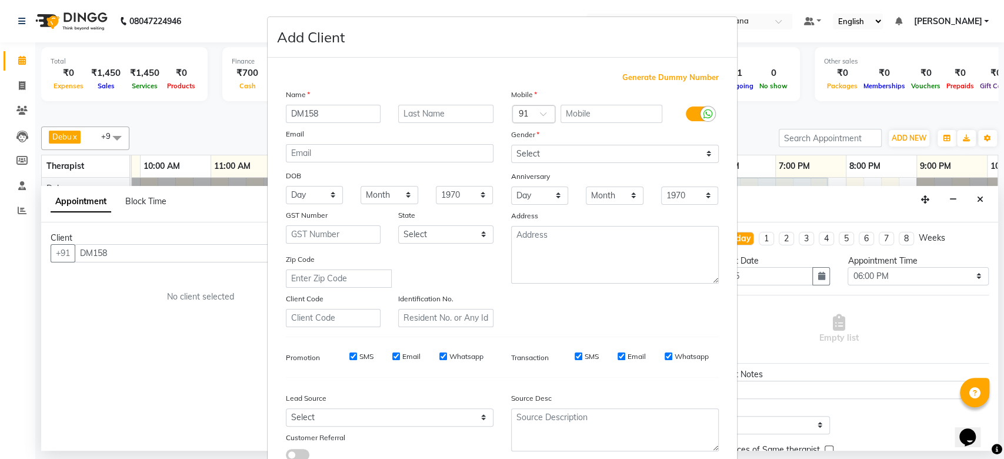
click at [306, 111] on input "DM158" at bounding box center [333, 114] width 95 height 18
click at [432, 110] on input "text" at bounding box center [445, 114] width 95 height 18
paste input "DM158"
type input "DM158"
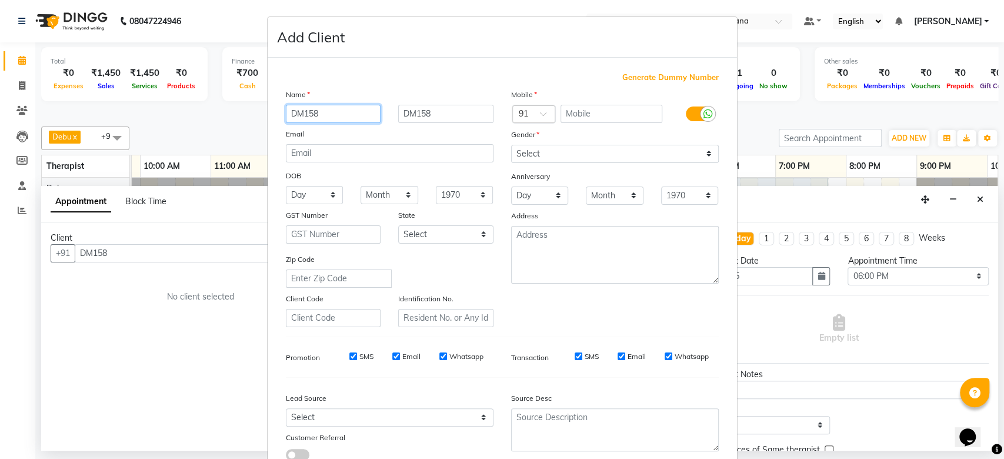
click at [303, 118] on input "DM158" at bounding box center [333, 114] width 95 height 18
type input "Satish G"
click at [582, 114] on input "text" at bounding box center [612, 114] width 102 height 18
type input "9820837231"
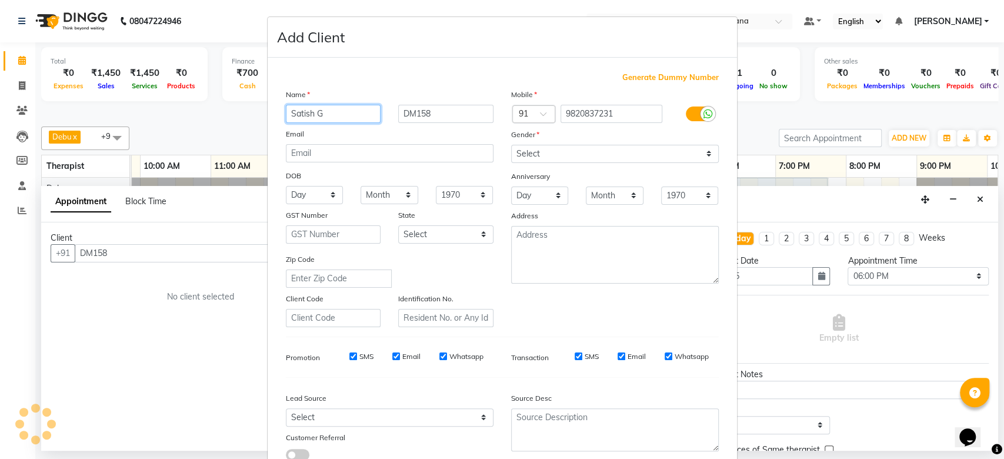
click at [348, 116] on input "Satish G" at bounding box center [333, 114] width 95 height 18
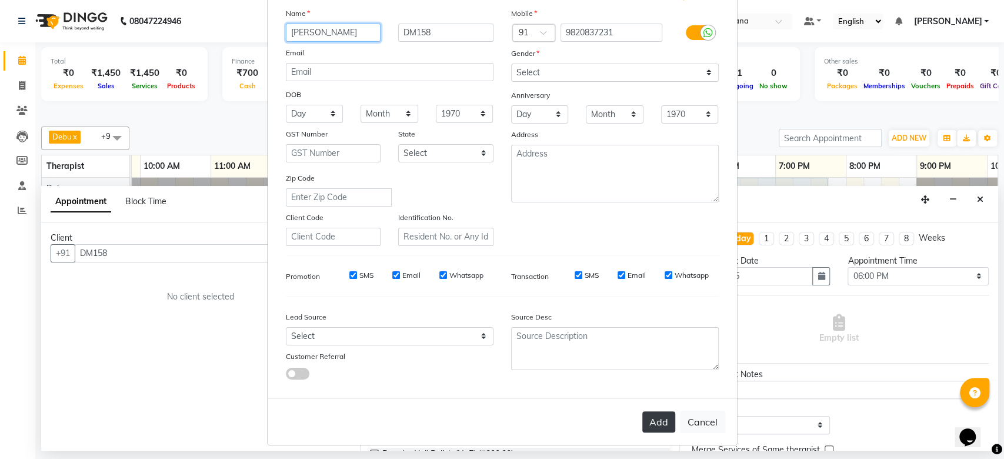
type input "Satish Gandhi"
click at [653, 419] on button "Add" at bounding box center [658, 421] width 33 height 21
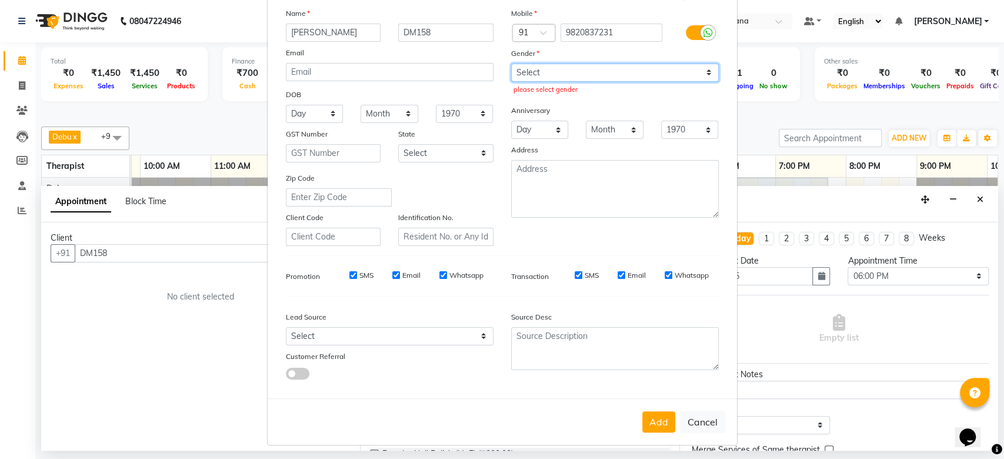
click at [603, 71] on select "Select [DEMOGRAPHIC_DATA] [DEMOGRAPHIC_DATA] Other Prefer Not To Say" at bounding box center [615, 73] width 208 height 18
select select "[DEMOGRAPHIC_DATA]"
click at [511, 64] on select "Select [DEMOGRAPHIC_DATA] [DEMOGRAPHIC_DATA] Other Prefer Not To Say" at bounding box center [615, 73] width 208 height 18
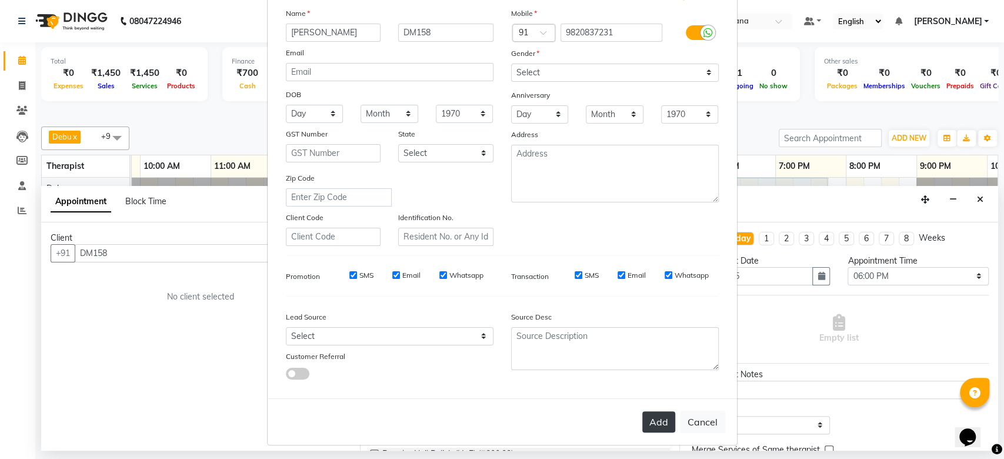
click at [652, 412] on button "Add" at bounding box center [658, 421] width 33 height 21
type input "9820837231"
select select
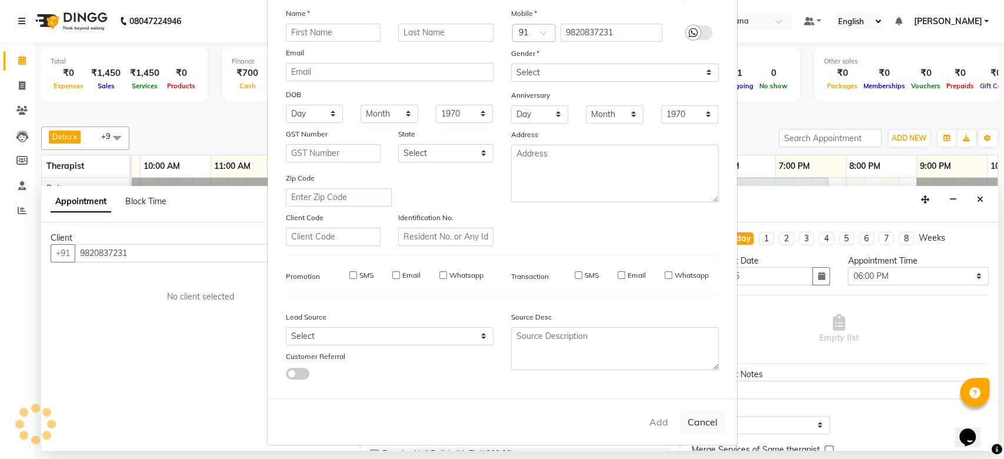
select select
checkbox input "false"
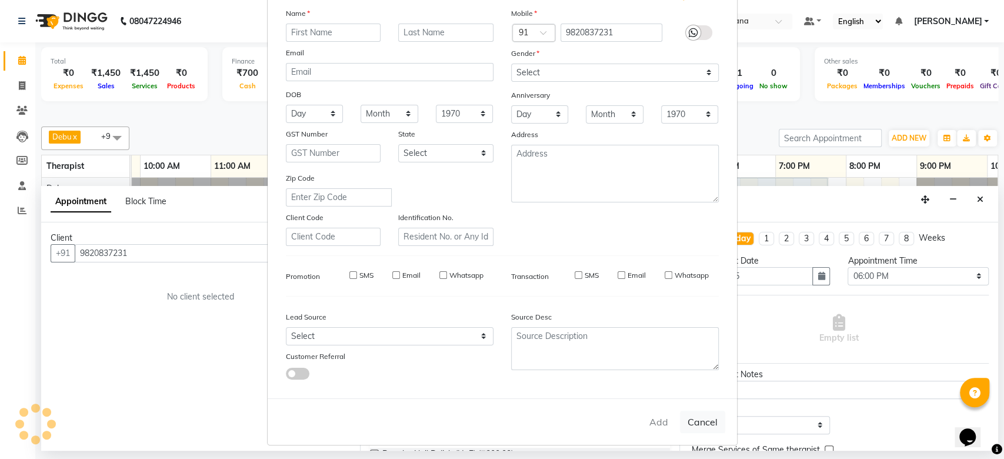
checkbox input "false"
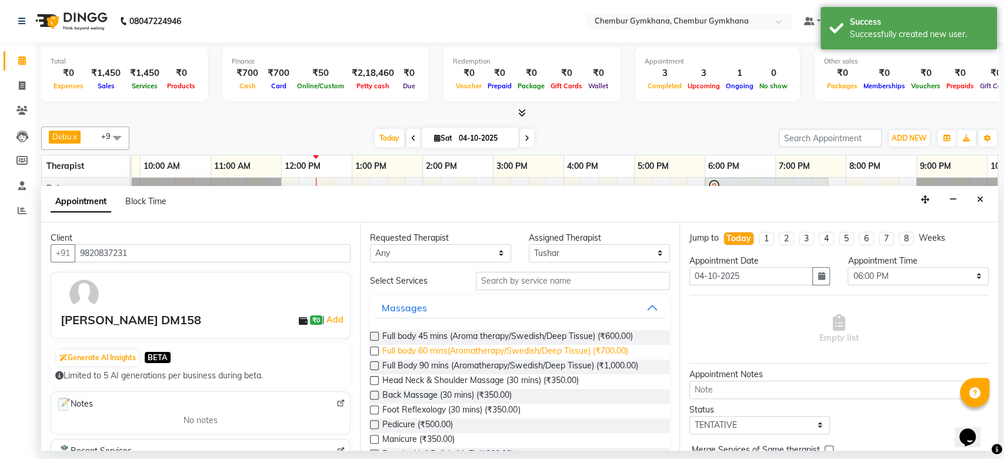
click at [403, 356] on span "Full body 60 mins(Aromatherapy/Swedish/Deep Tissue) (₹700.00)" at bounding box center [504, 352] width 245 height 15
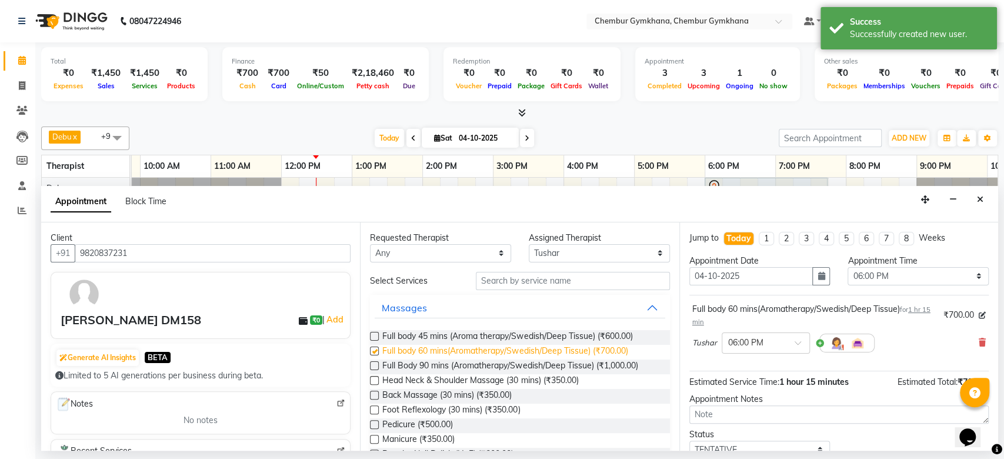
checkbox input "false"
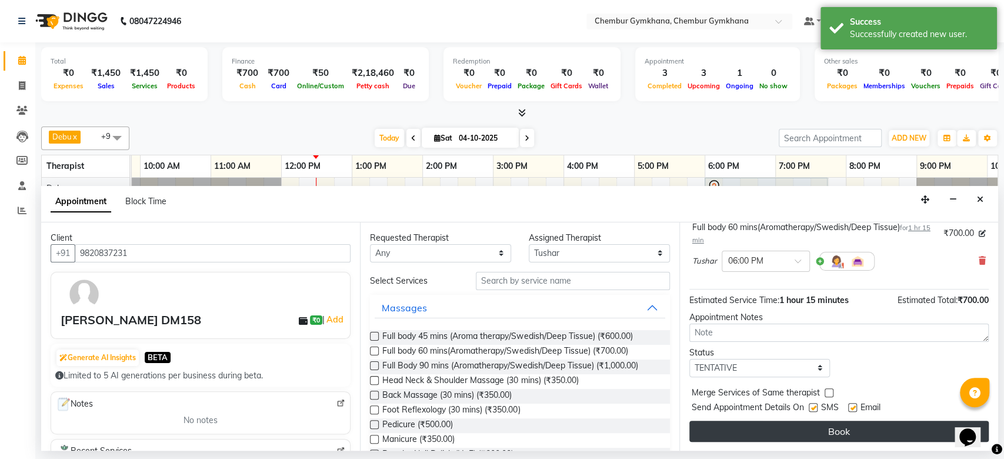
click at [804, 435] on button "Book" at bounding box center [838, 431] width 299 height 21
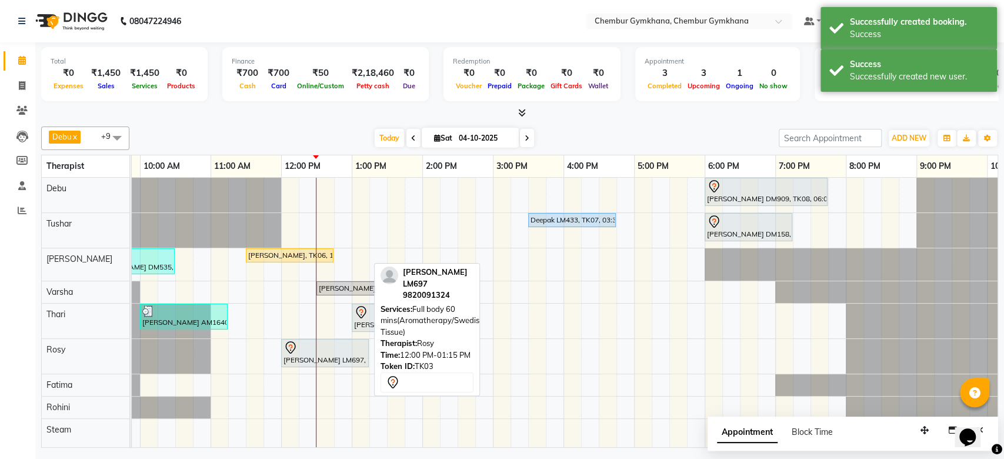
click at [329, 352] on div at bounding box center [324, 348] width 83 height 14
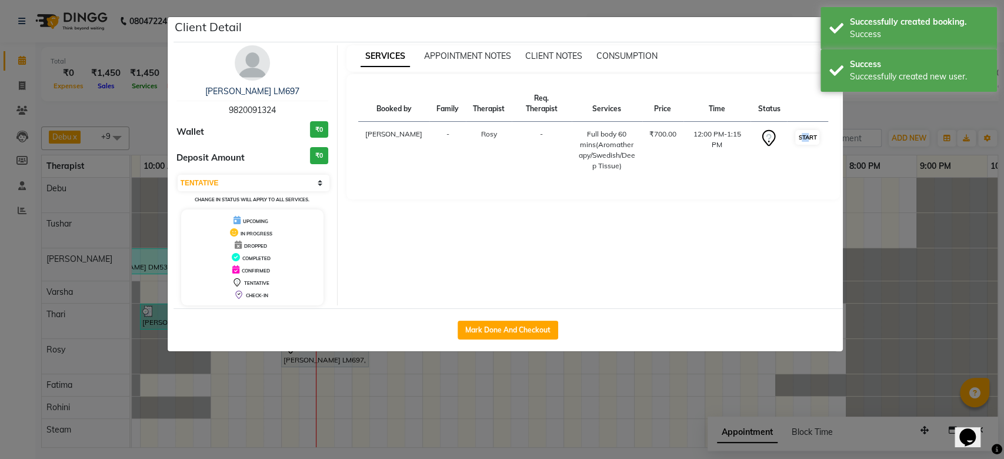
drag, startPoint x: 807, startPoint y: 118, endPoint x: 805, endPoint y: 125, distance: 7.4
click at [805, 125] on td "START" at bounding box center [807, 150] width 41 height 57
click at [805, 130] on button "START" at bounding box center [807, 137] width 24 height 15
select select "1"
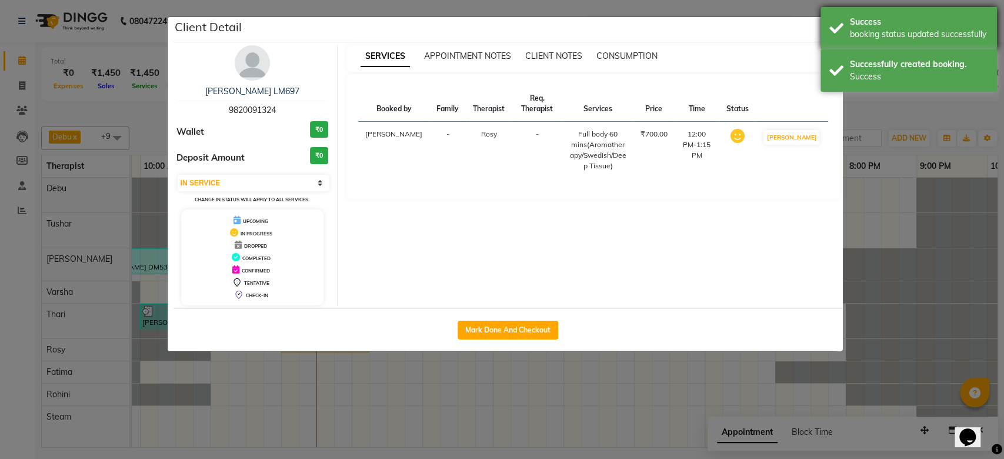
click at [823, 33] on div "Success booking status updated successfully" at bounding box center [908, 28] width 176 height 42
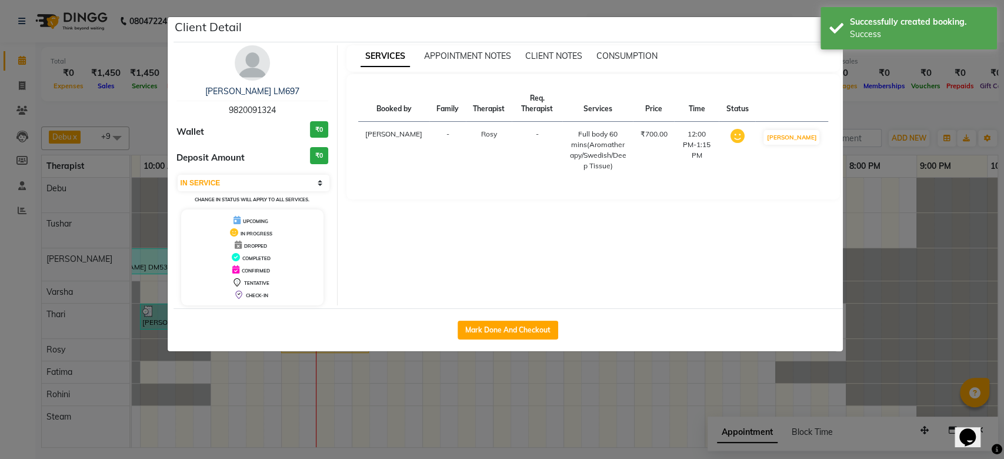
click at [823, 33] on div "Successfully created booking. Success" at bounding box center [908, 28] width 176 height 42
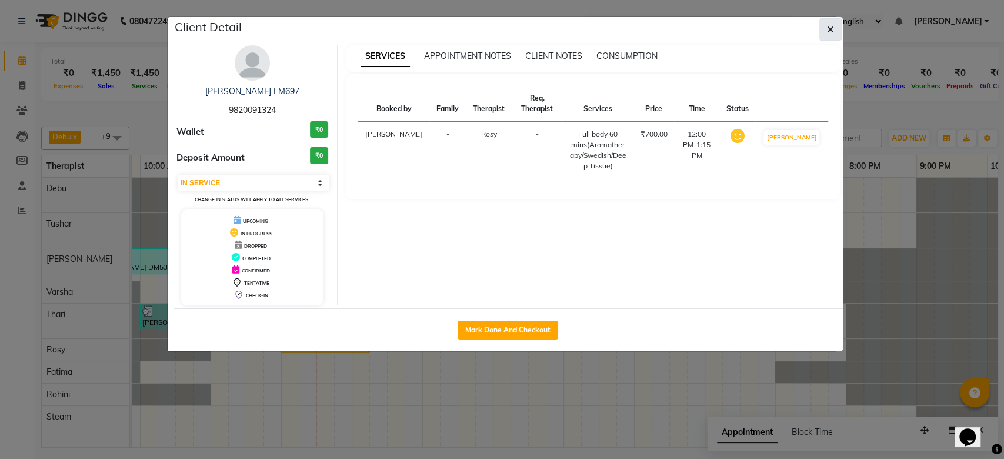
click at [828, 35] on span "button" at bounding box center [830, 30] width 7 height 12
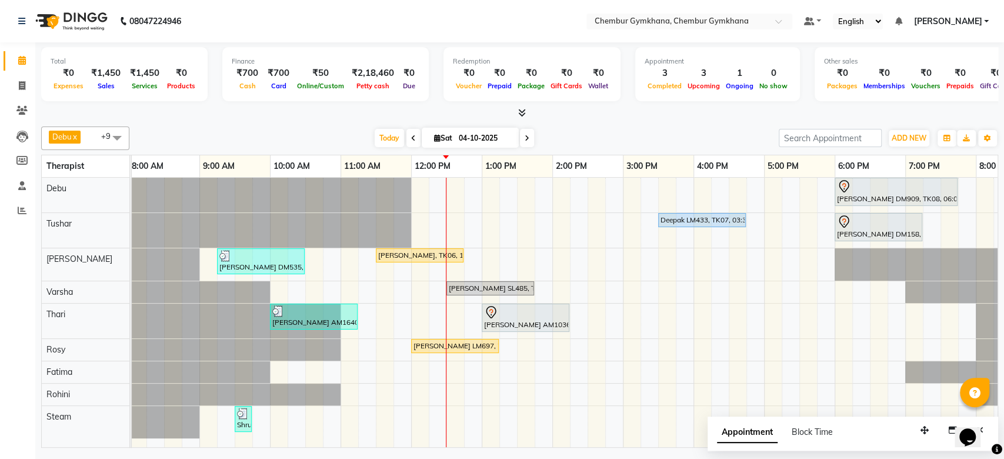
scroll to position [0, 0]
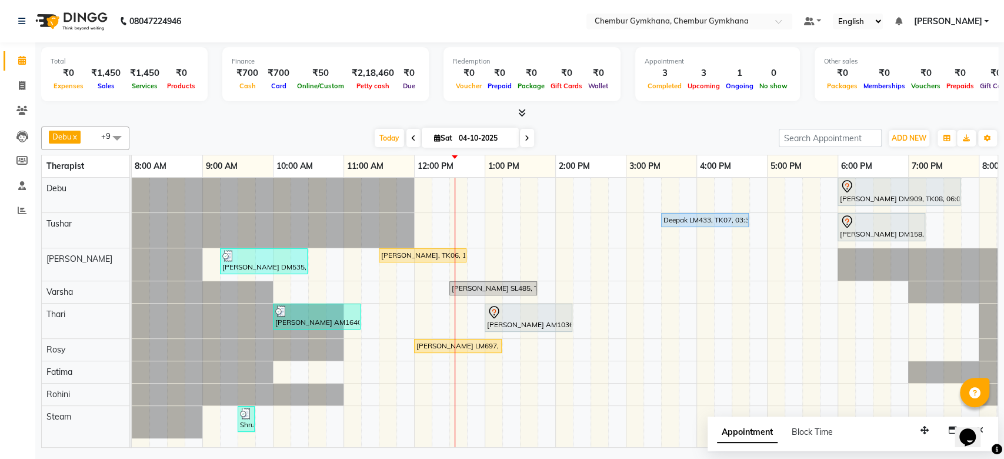
click at [690, 132] on div "[DATE] [DATE]" at bounding box center [454, 138] width 638 height 18
click at [706, 123] on div "Debu x Tushar x Rohini x Varsha x Thari x Rosy x Fatima x Steam x Raghav x Roha…" at bounding box center [519, 285] width 957 height 326
click at [748, 128] on div "Debu x Tushar x Rohini x Varsha x Thari x Rosy x Fatima x Steam x Raghav x Roha…" at bounding box center [519, 138] width 957 height 24
click at [593, 267] on div "Vicky Lulla DM909, TK08, 06:00 PM-07:45 PM, Full Body 90 mins (Aromatherapy/Swe…" at bounding box center [661, 312] width 1059 height 269
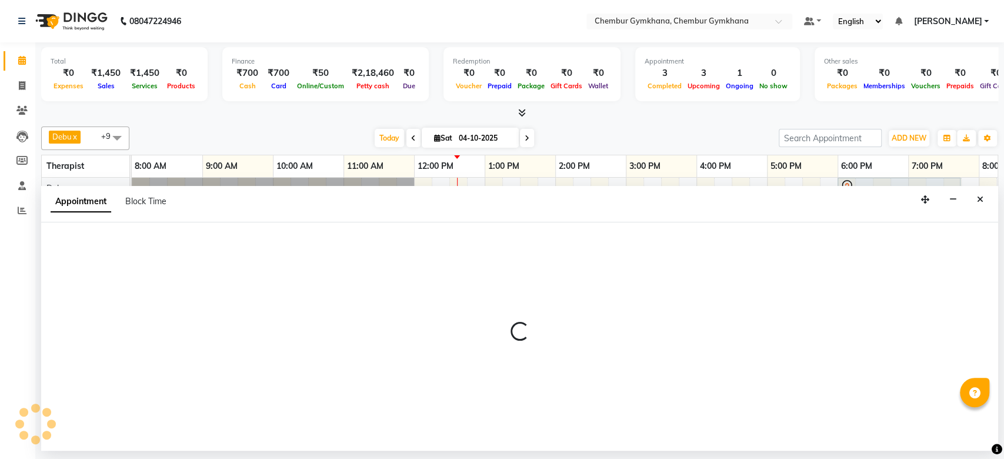
select select "93354"
select select "870"
select select "tentative"
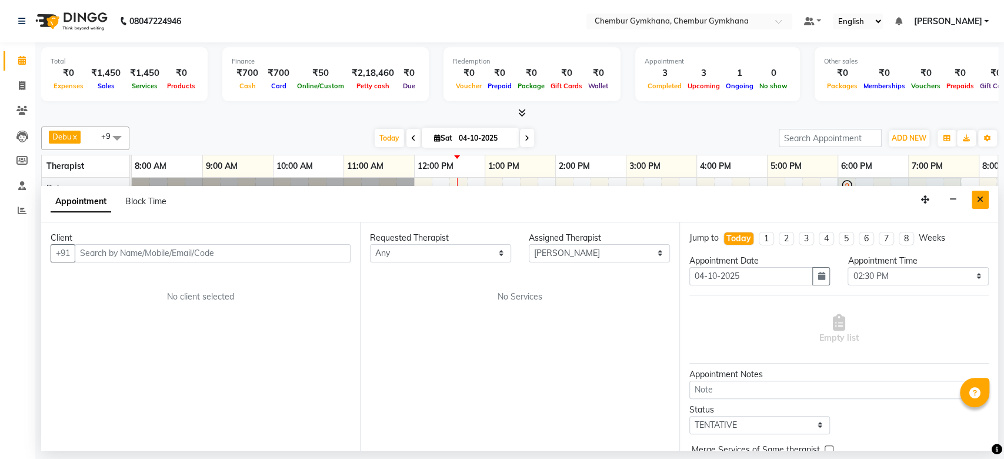
click at [978, 204] on button "Close" at bounding box center [980, 200] width 17 height 18
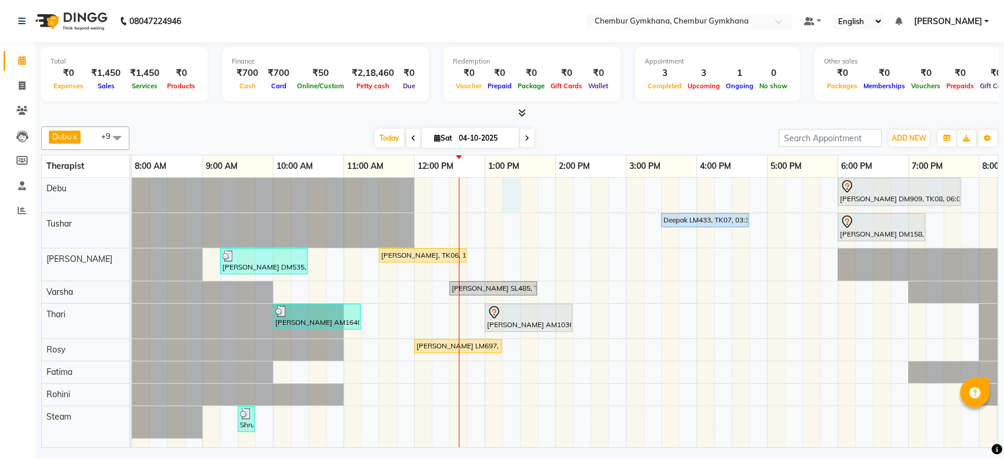
click at [503, 195] on div "Vicky Lulla DM909, TK08, 06:00 PM-07:45 PM, Full Body 90 mins (Aromatherapy/Swe…" at bounding box center [661, 312] width 1059 height 269
select select "795"
select select "tentative"
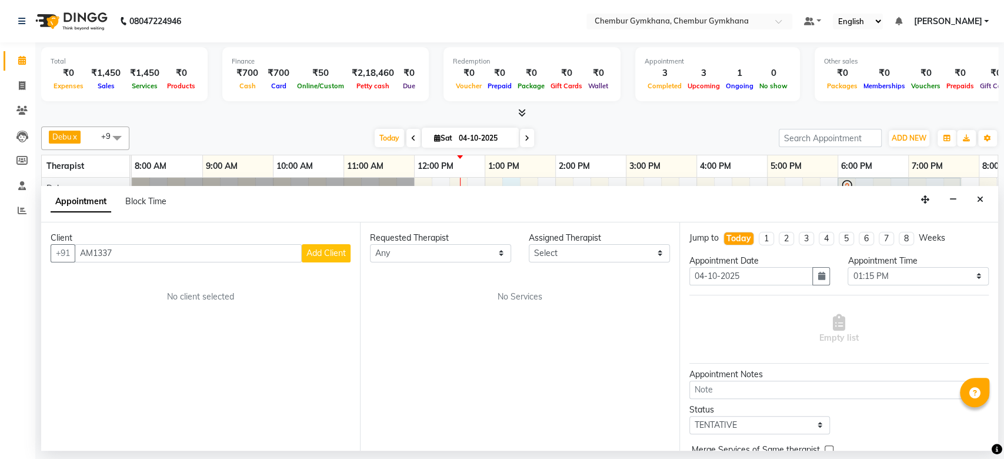
type input "AM1337"
click at [336, 250] on span "Add Client" at bounding box center [325, 253] width 39 height 11
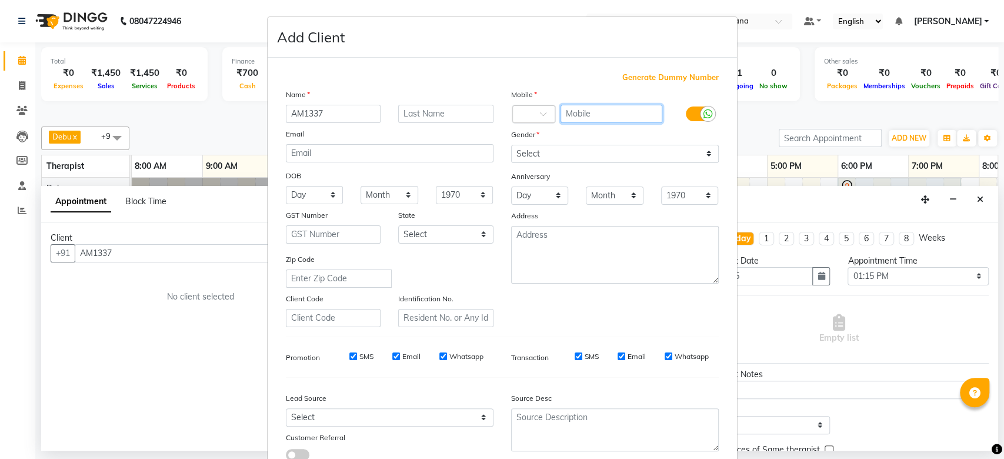
click at [575, 119] on input "text" at bounding box center [612, 114] width 102 height 18
type input "9920414940"
click at [351, 111] on input "AM1337" at bounding box center [333, 114] width 95 height 18
click at [411, 115] on input "text" at bounding box center [445, 114] width 95 height 18
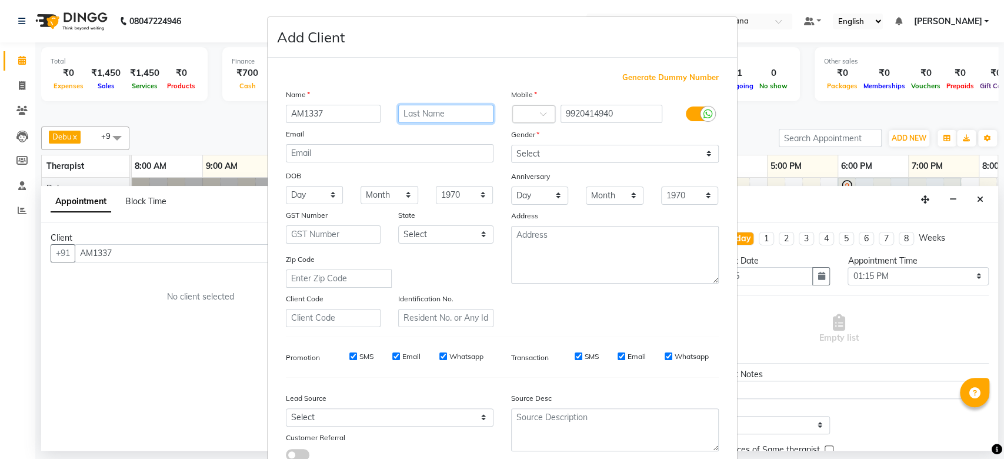
paste input "AM1337"
type input "AM1337"
click at [309, 105] on input "AM1337" at bounding box center [333, 114] width 95 height 18
type input "L"
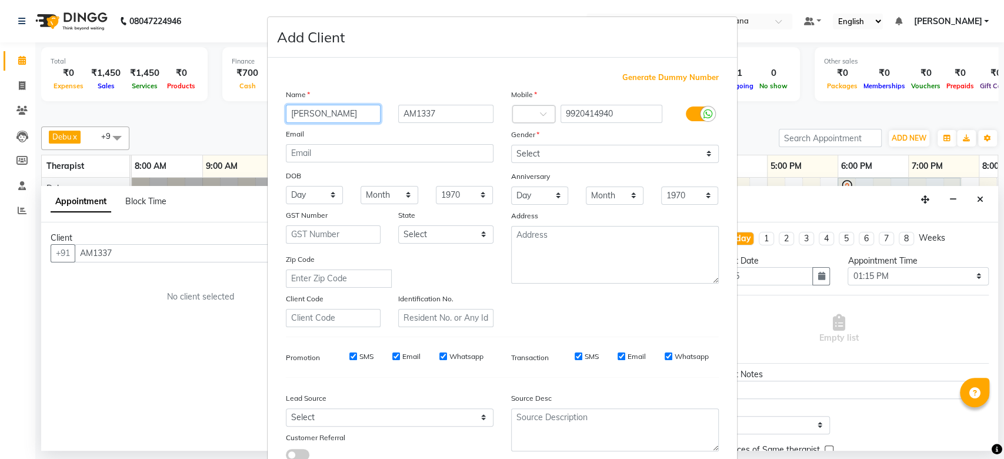
type input "Kosal"
click at [536, 151] on select "Select [DEMOGRAPHIC_DATA] [DEMOGRAPHIC_DATA] Other Prefer Not To Say" at bounding box center [615, 154] width 208 height 18
select select "[DEMOGRAPHIC_DATA]"
click at [511, 145] on select "Select [DEMOGRAPHIC_DATA] [DEMOGRAPHIC_DATA] Other Prefer Not To Say" at bounding box center [615, 154] width 208 height 18
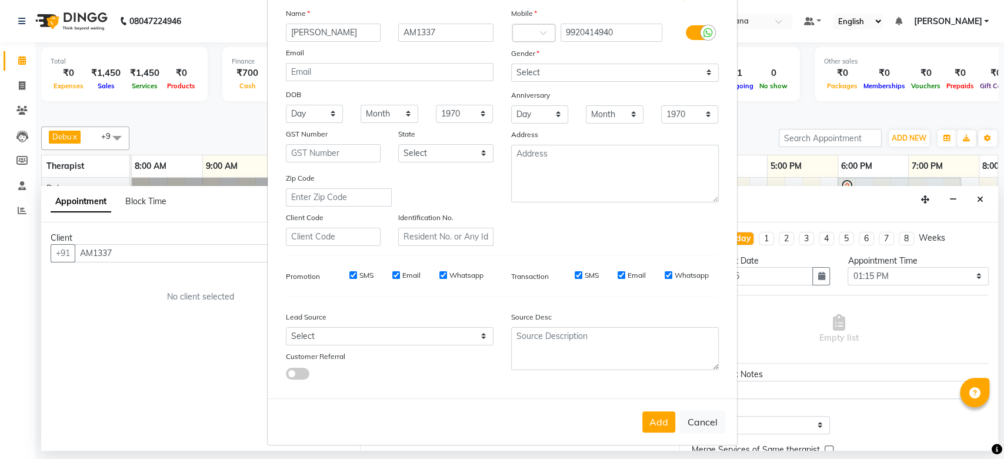
click at [645, 408] on div "Add Cancel" at bounding box center [502, 421] width 469 height 46
click at [646, 418] on button "Add" at bounding box center [658, 421] width 33 height 21
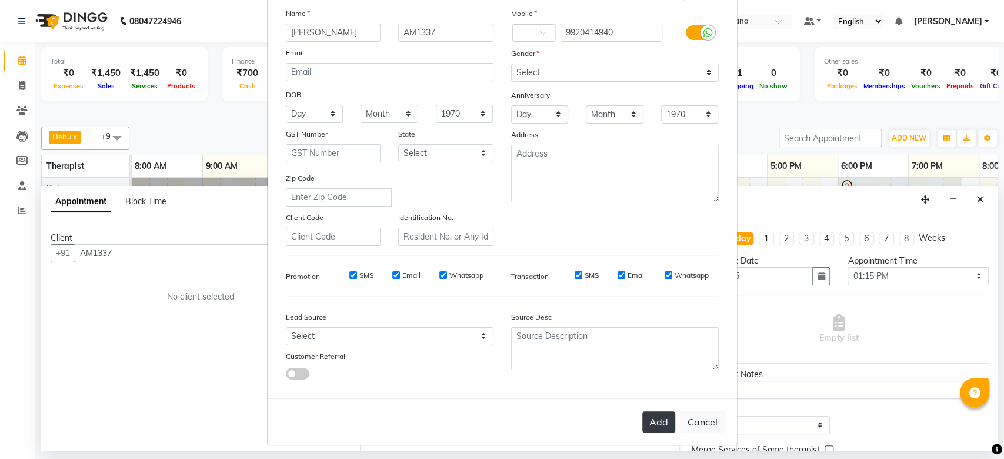
click at [646, 418] on button "Add" at bounding box center [658, 421] width 33 height 21
click at [655, 418] on button "Add" at bounding box center [658, 421] width 33 height 21
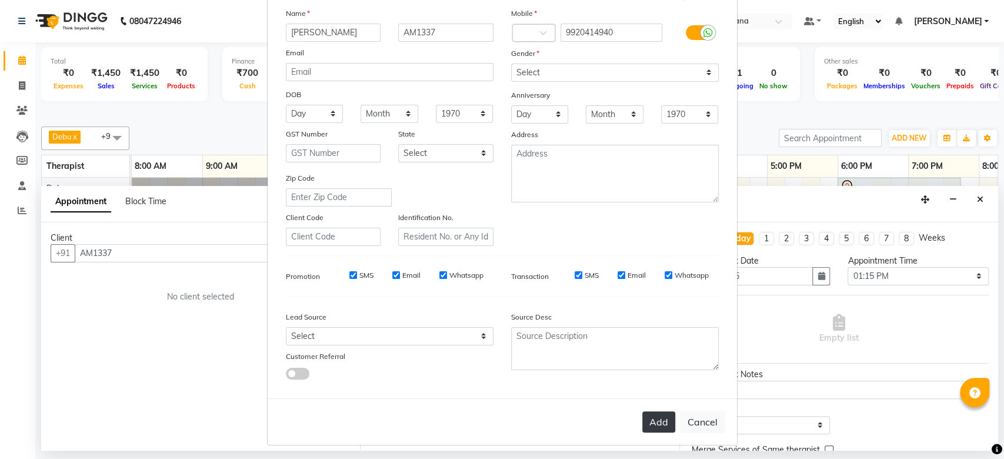
click at [655, 418] on button "Add" at bounding box center [658, 421] width 33 height 21
click at [601, 31] on input "9920414940" at bounding box center [612, 33] width 102 height 18
click at [442, 35] on input "AM1337" at bounding box center [445, 33] width 95 height 18
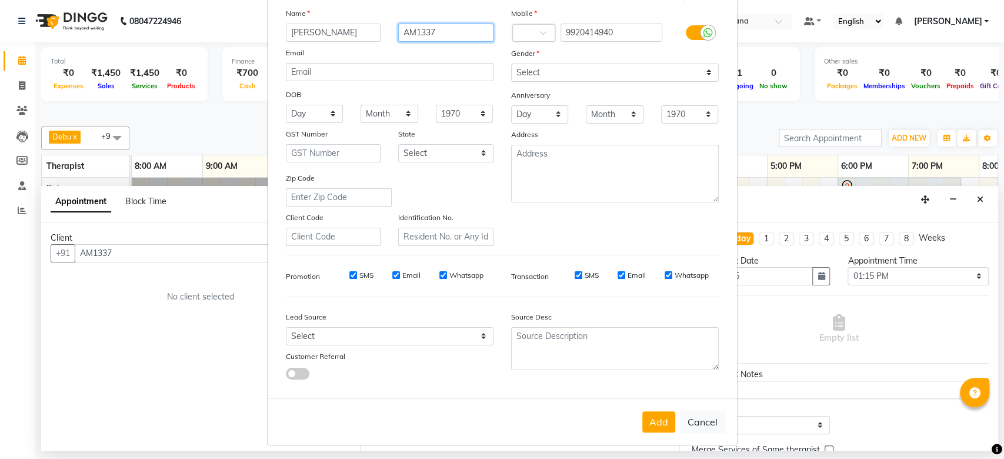
click at [442, 35] on input "AM1337" at bounding box center [445, 33] width 95 height 18
click at [316, 40] on input "Kosal" at bounding box center [333, 33] width 95 height 18
click at [654, 412] on button "Add" at bounding box center [658, 421] width 33 height 21
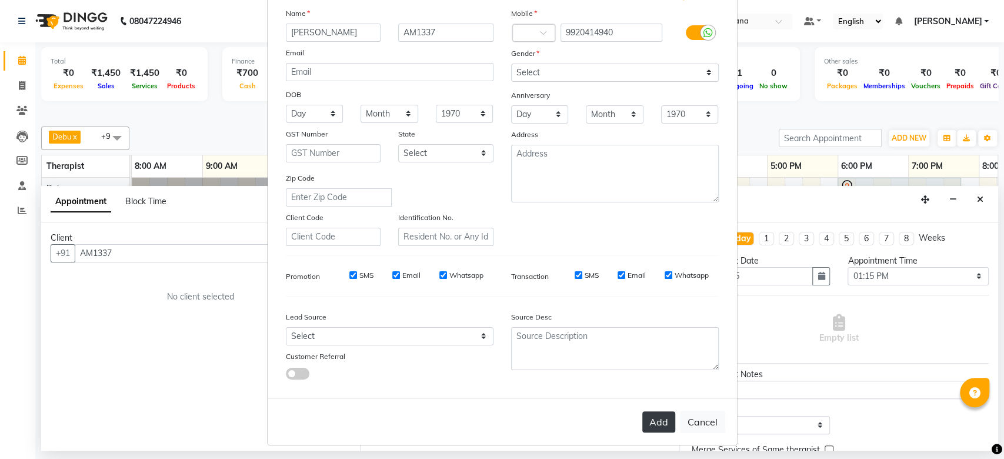
click at [654, 412] on button "Add" at bounding box center [658, 421] width 33 height 21
click at [658, 421] on button "Add" at bounding box center [658, 421] width 33 height 21
click at [656, 426] on button "Add" at bounding box center [658, 421] width 33 height 21
click at [652, 417] on button "Add" at bounding box center [658, 421] width 33 height 21
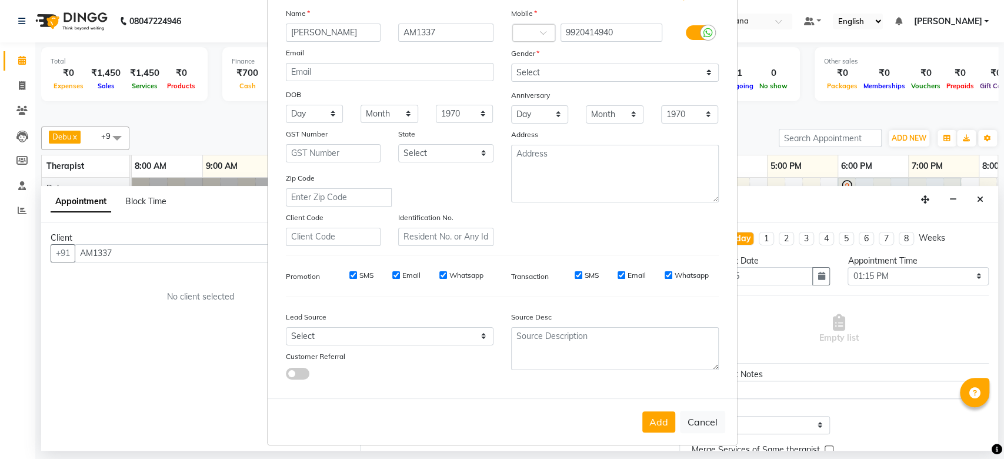
click at [920, 122] on ngb-modal-window "Add Client Generate Dummy Number Name Kosal AM1337 Email DOB Day 01 02 03 04 05…" at bounding box center [502, 229] width 1004 height 459
click at [654, 427] on button "Add" at bounding box center [658, 421] width 33 height 21
click at [651, 419] on button "Add" at bounding box center [658, 421] width 33 height 21
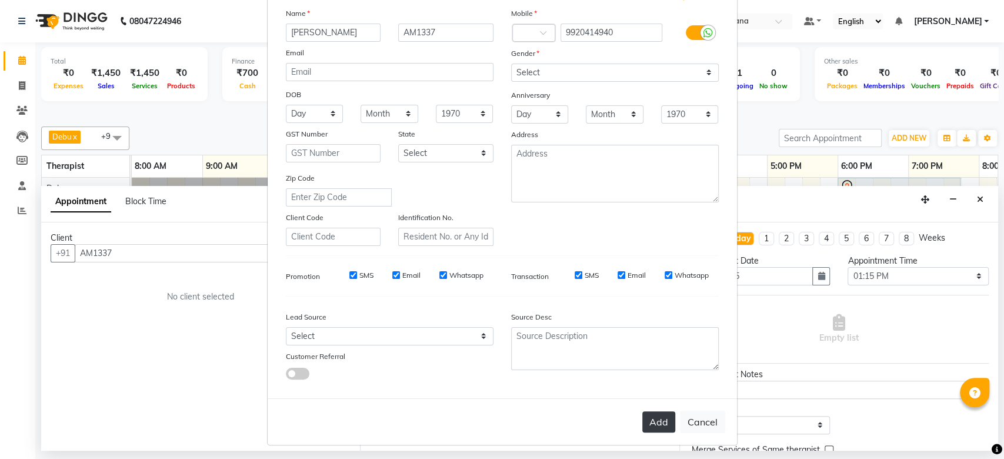
click at [651, 419] on button "Add" at bounding box center [658, 421] width 33 height 21
click at [593, 29] on input "9920414940" at bounding box center [612, 33] width 102 height 18
click at [685, 412] on button "Cancel" at bounding box center [702, 422] width 45 height 22
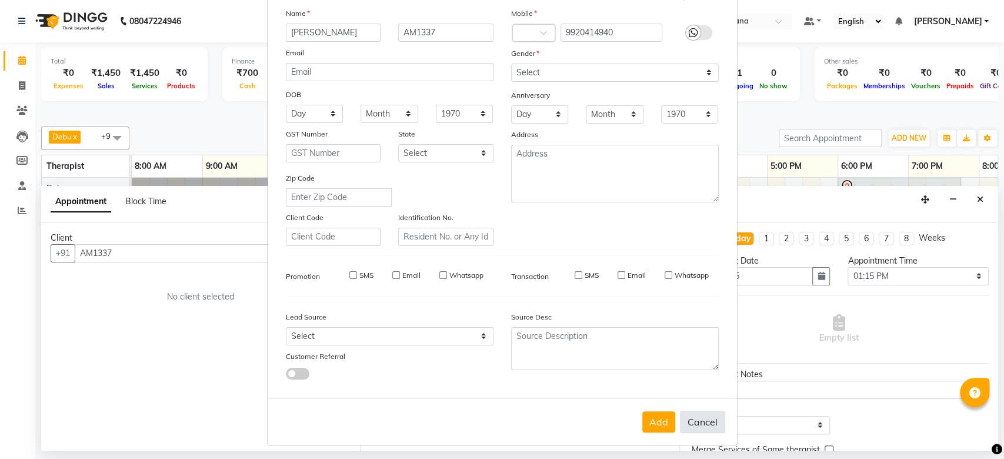
select select
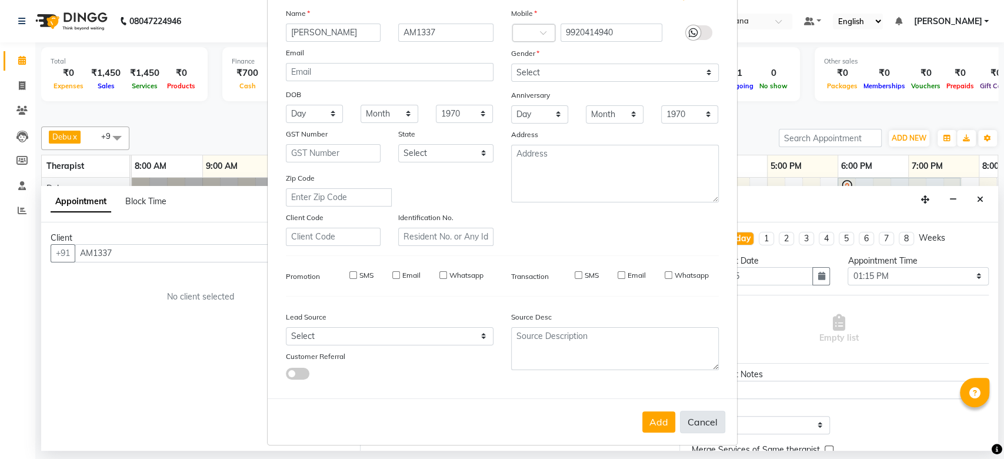
select select
checkbox input "false"
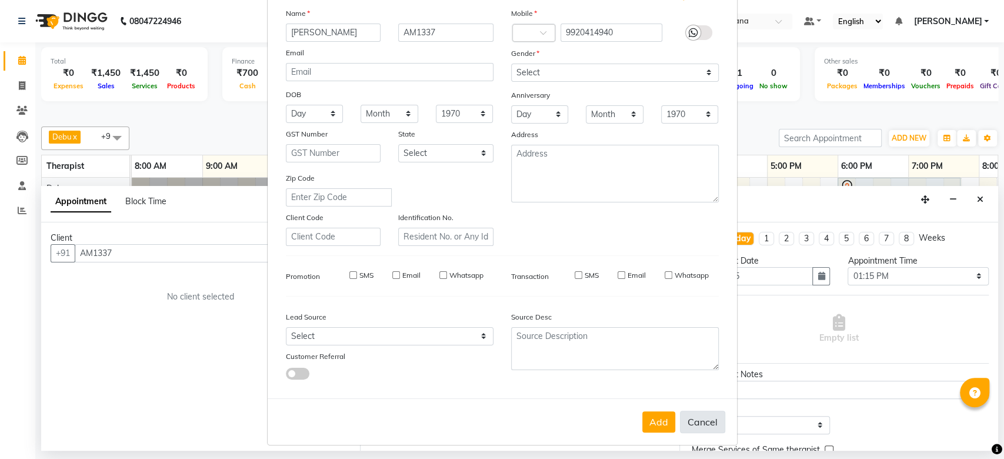
checkbox input "false"
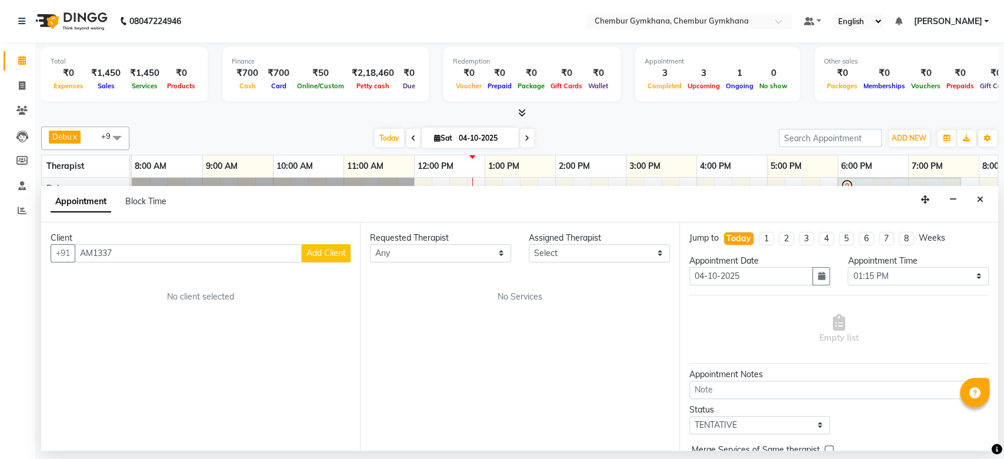
click at [332, 252] on span "Add Client" at bounding box center [325, 253] width 39 height 11
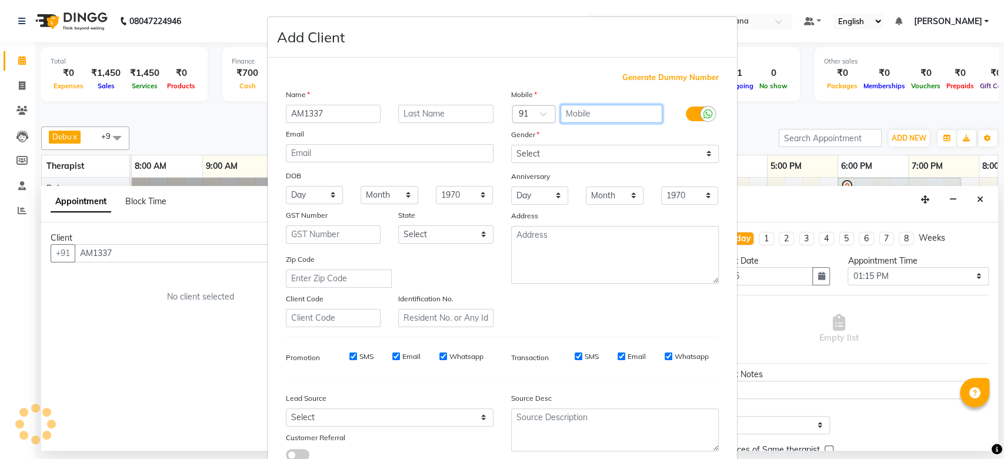
click at [572, 116] on input "text" at bounding box center [612, 114] width 102 height 18
paste input "9920414940"
type input "9920414940"
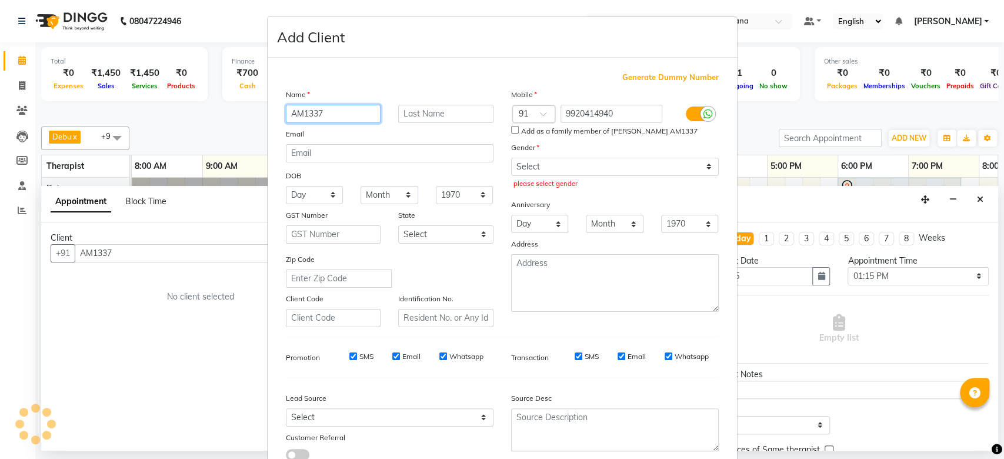
click at [336, 110] on input "AM1337" at bounding box center [333, 114] width 95 height 18
click at [809, 99] on ngb-modal-window "Add Client Generate Dummy Number Name AM1337 Email DOB Day 01 02 03 04 05 06 07…" at bounding box center [502, 229] width 1004 height 459
click at [802, 125] on ngb-modal-window "Add Client Generate Dummy Number Name AM1337 Email DOB Day 01 02 03 04 05 06 07…" at bounding box center [502, 229] width 1004 height 459
click at [653, 402] on div "Source Desc" at bounding box center [614, 400] width 225 height 16
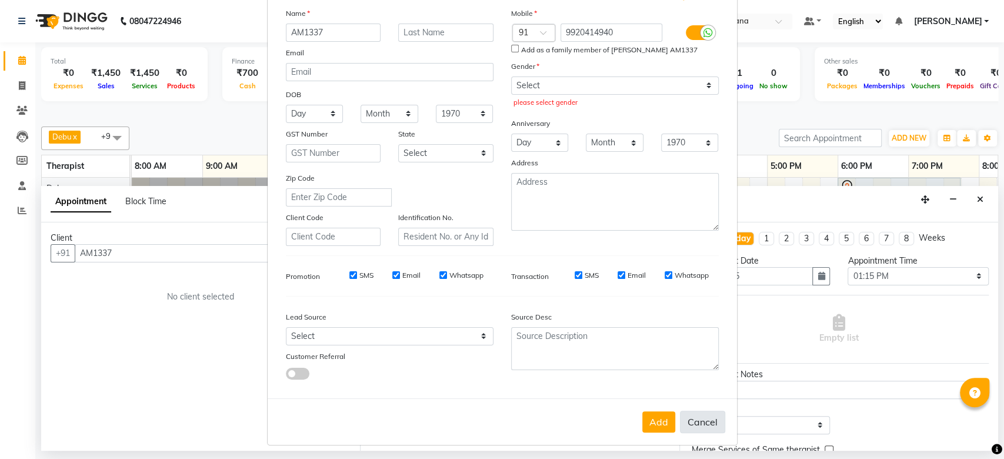
click at [690, 418] on button "Cancel" at bounding box center [702, 422] width 45 height 22
select select
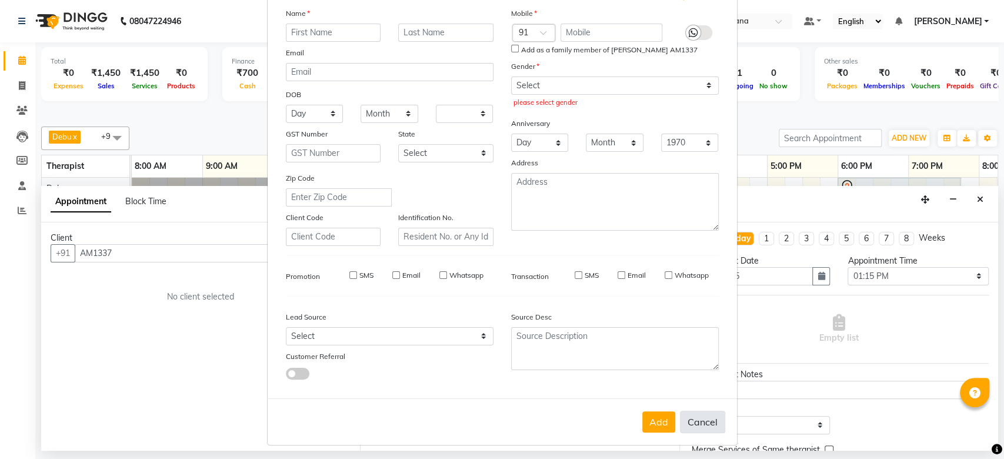
select select
checkbox input "false"
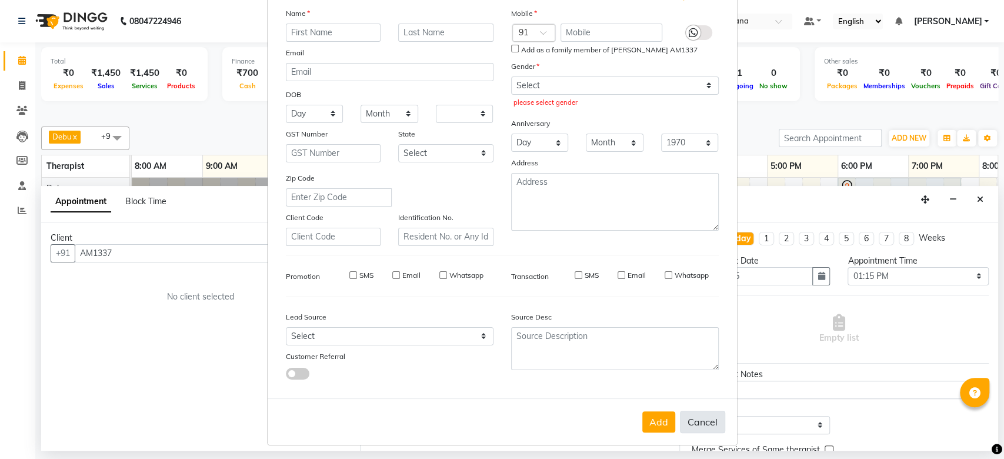
checkbox input "false"
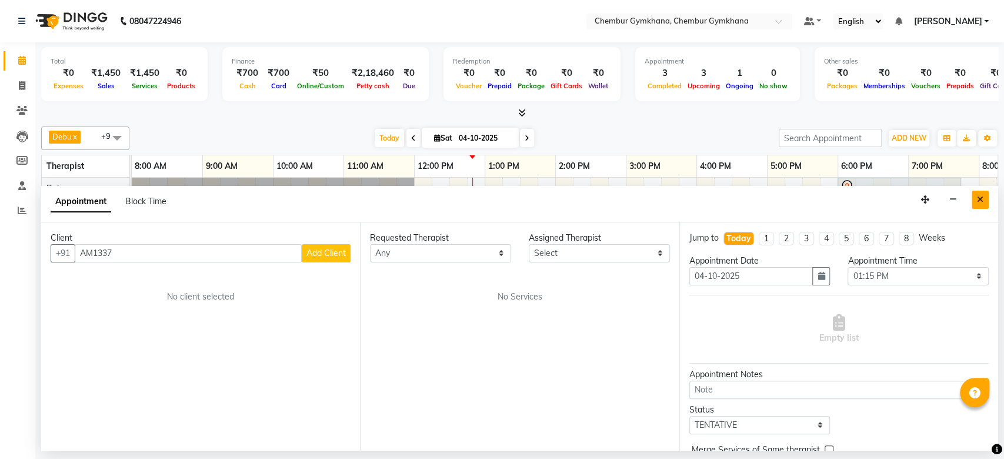
click at [973, 191] on button "Close" at bounding box center [980, 200] width 17 height 18
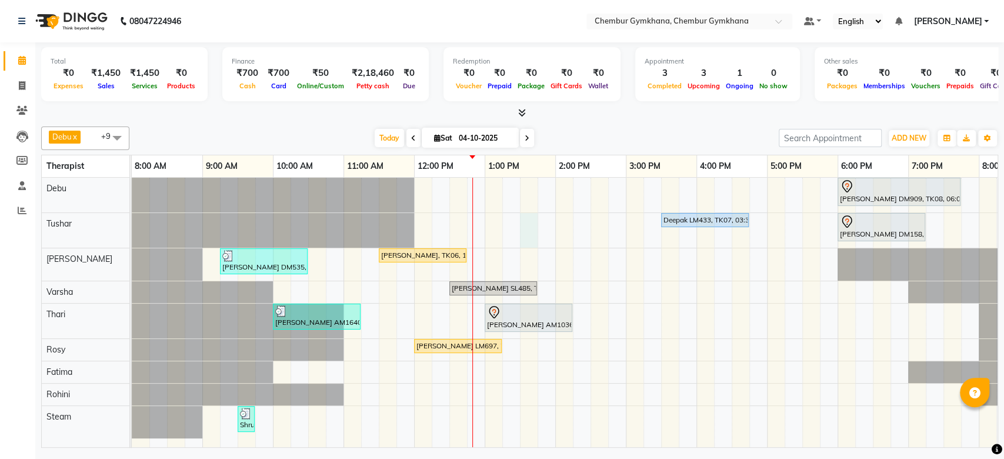
click at [532, 224] on div "Vicky Lulla DM909, TK08, 06:00 PM-07:45 PM, Full Body 90 mins (Aromatherapy/Swe…" at bounding box center [661, 312] width 1059 height 269
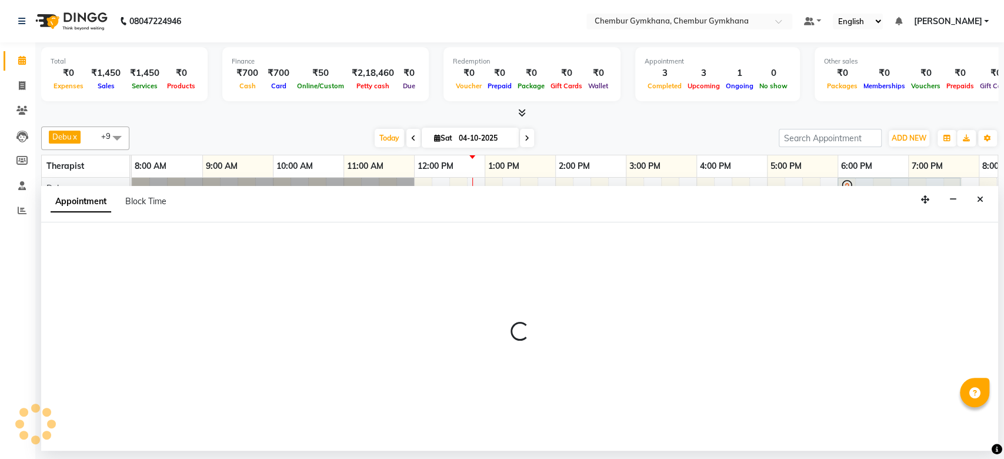
select select "88851"
select select "810"
select select "tentative"
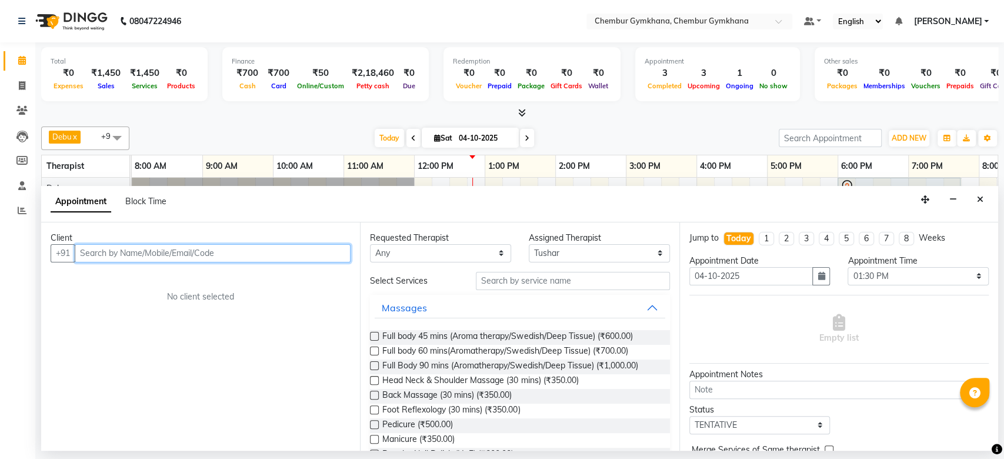
click at [208, 246] on input "text" at bounding box center [213, 253] width 276 height 18
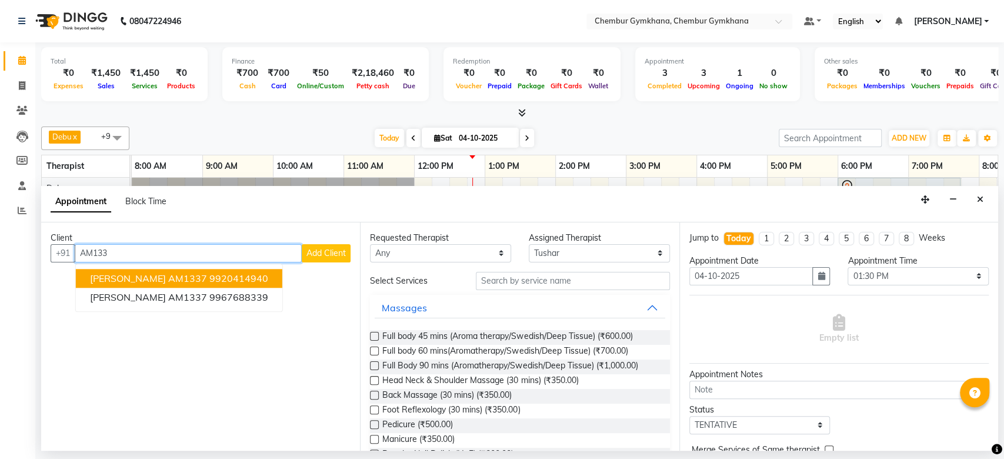
click at [178, 272] on span "[PERSON_NAME] AM1337" at bounding box center [148, 278] width 117 height 12
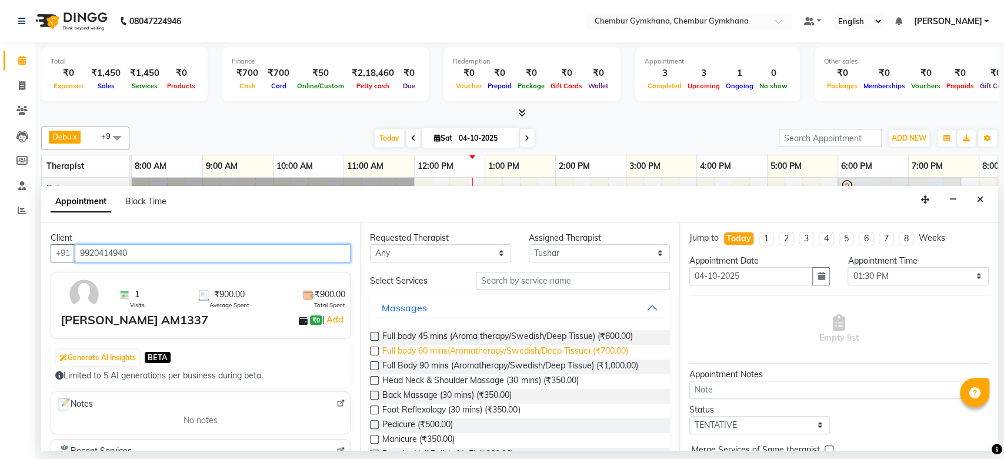
type input "9920414940"
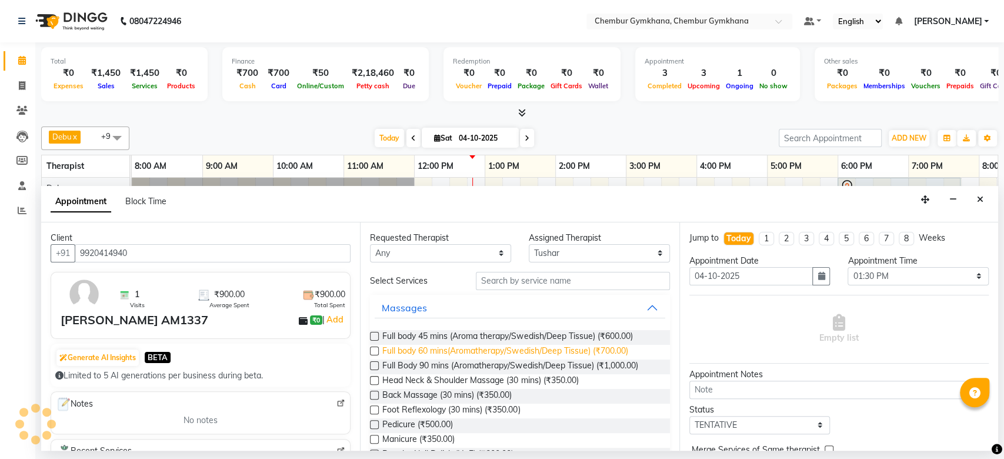
click at [468, 348] on span "Full body 60 mins(Aromatherapy/Swedish/Deep Tissue) (₹700.00)" at bounding box center [504, 352] width 245 height 15
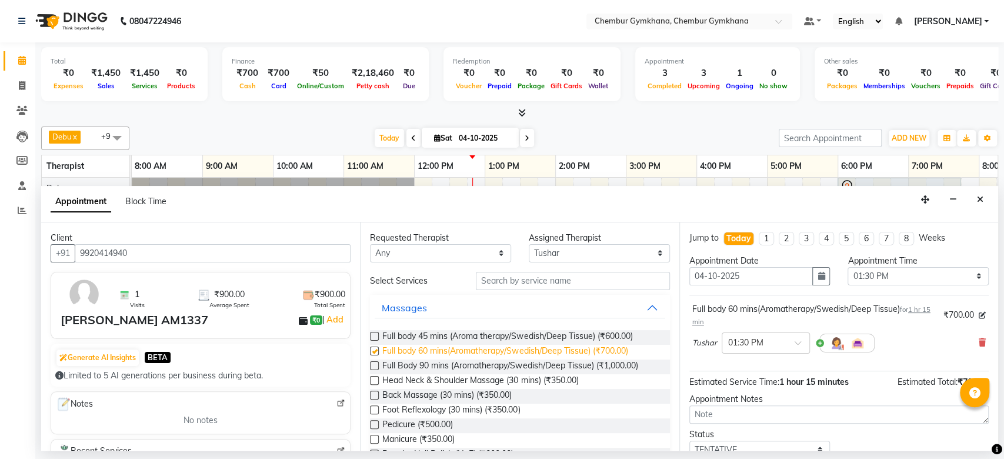
checkbox input "false"
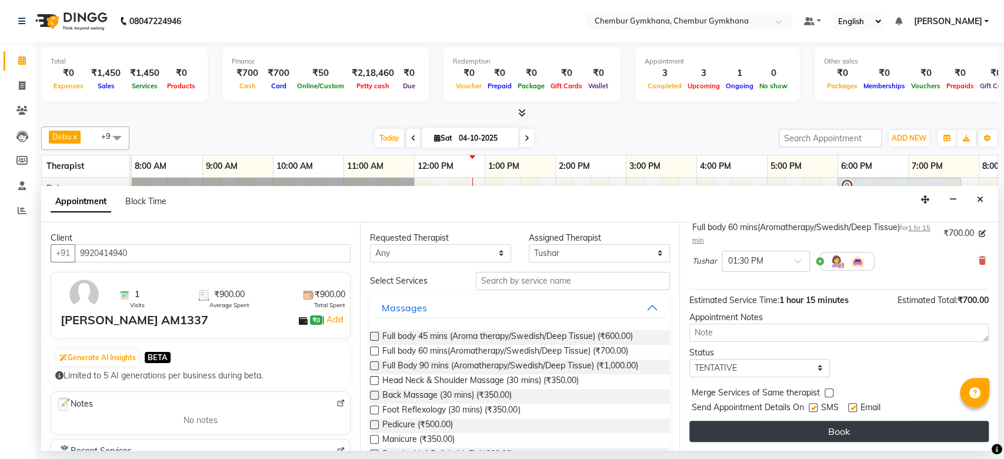
click at [753, 423] on button "Book" at bounding box center [838, 431] width 299 height 21
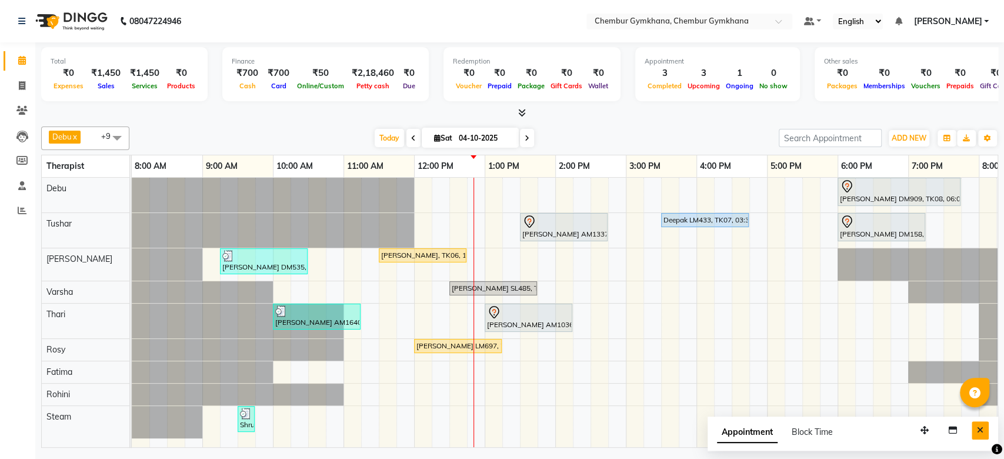
click at [979, 428] on icon "Close" at bounding box center [980, 430] width 6 height 8
click at [687, 106] on div "Total ₹0 Expenses ₹1,450 Sales ₹1,450 Services ₹0 Products Finance ₹700 Cash ₹7…" at bounding box center [519, 80] width 957 height 77
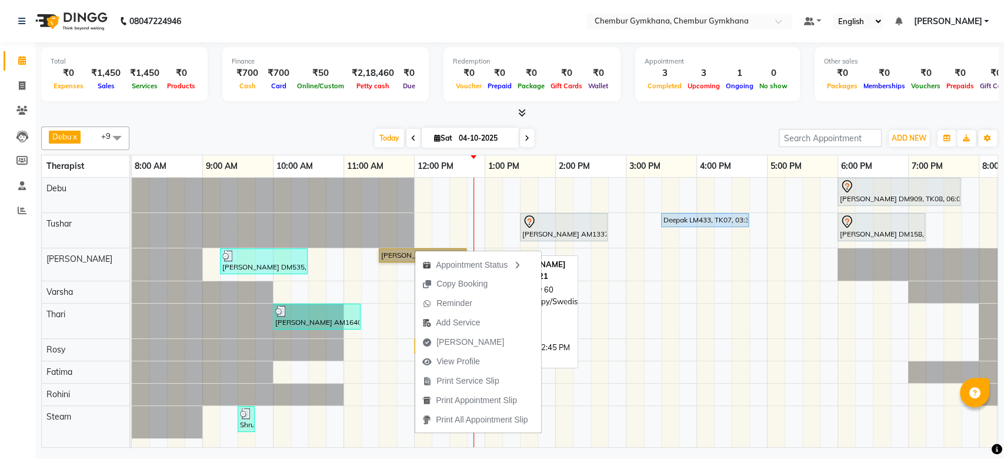
click at [402, 257] on link "Rubin, TK06, 11:30 AM-12:45 PM, Full body 60 mins(Aromatherapy/Swedish/Deep Tis…" at bounding box center [423, 255] width 88 height 14
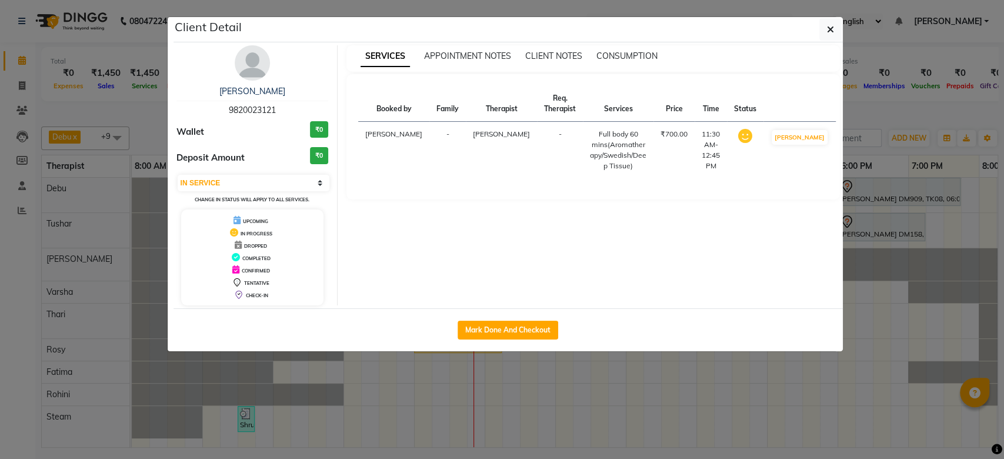
click at [402, 257] on div "SERVICES APPOINTMENT NOTES CLIENT NOTES CONSUMPTION Booked by Family Therapist …" at bounding box center [593, 175] width 511 height 260
click at [270, 185] on select "Select IN SERVICE CONFIRMED TENTATIVE CHECK IN MARK DONE DROPPED UPCOMING" at bounding box center [254, 183] width 152 height 16
select select "7"
click at [178, 175] on select "Select IN SERVICE CONFIRMED TENTATIVE CHECK IN MARK DONE DROPPED UPCOMING" at bounding box center [254, 183] width 152 height 16
click at [838, 19] on button "button" at bounding box center [830, 29] width 22 height 22
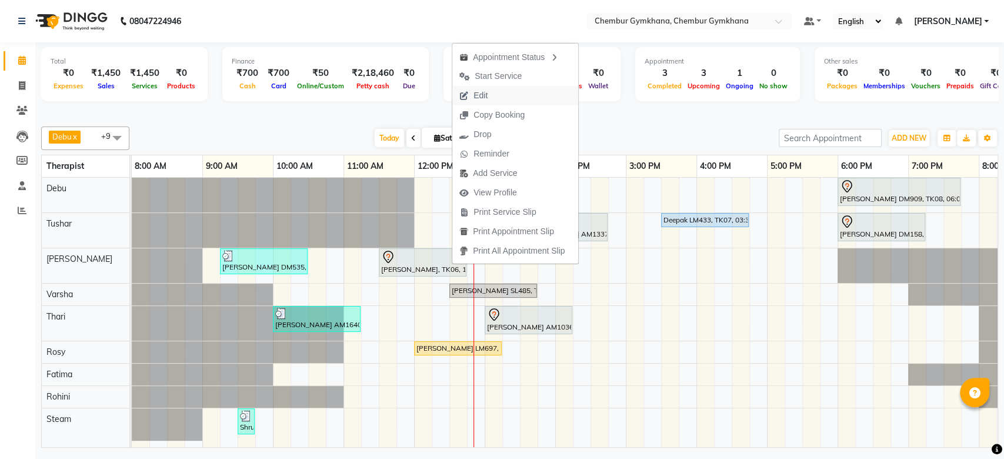
click at [500, 94] on button "Edit" at bounding box center [515, 95] width 126 height 19
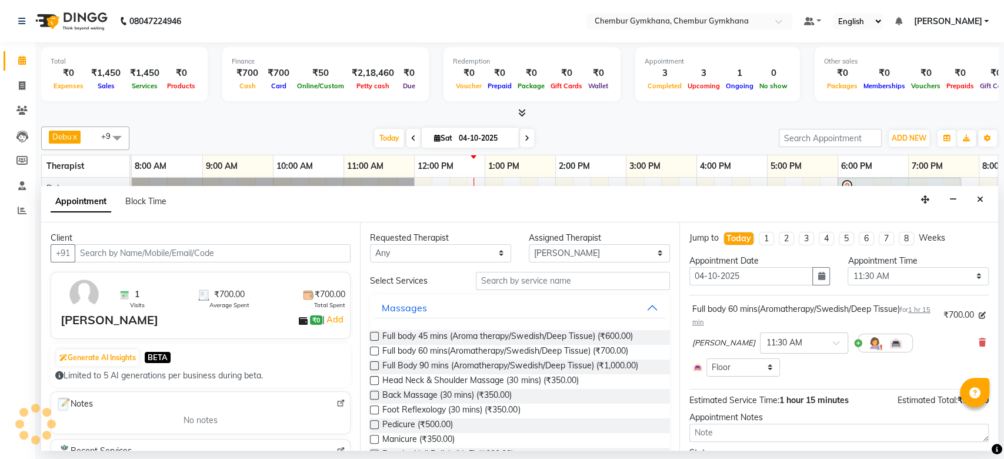
scroll to position [0, 193]
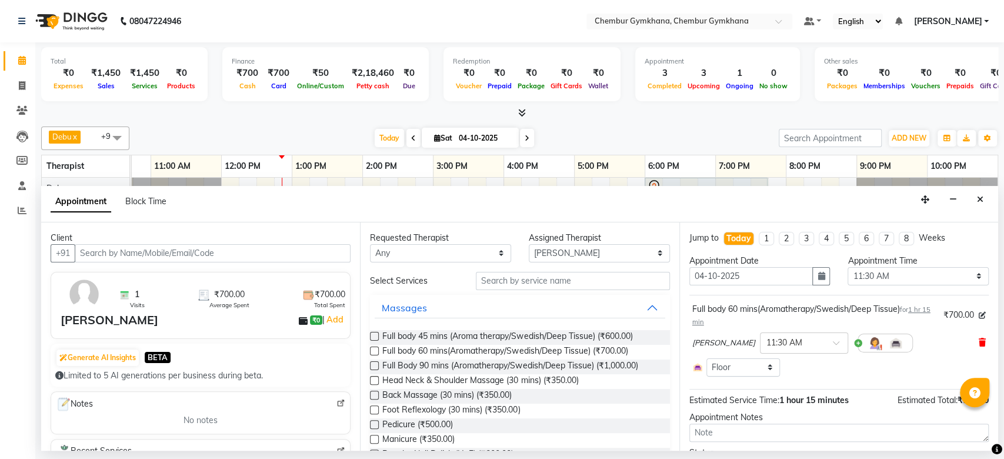
click at [979, 338] on icon at bounding box center [982, 342] width 7 height 8
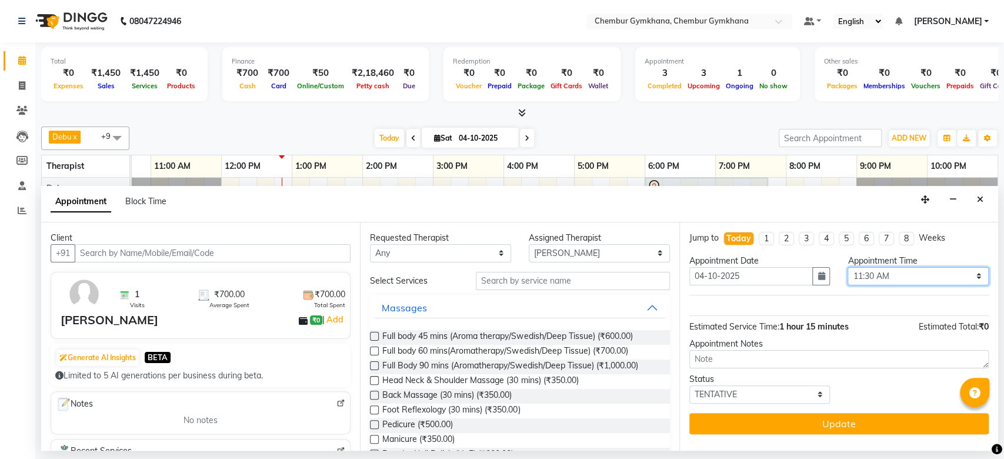
click at [932, 273] on select "Select 09:00 AM 09:15 AM 09:30 AM 09:45 AM 10:00 AM 10:15 AM 10:30 AM 10:45 AM …" at bounding box center [918, 276] width 141 height 18
click at [848, 267] on select "Select 09:00 AM 09:15 AM 09:30 AM 09:45 AM 10:00 AM 10:15 AM 10:30 AM 10:45 AM …" at bounding box center [918, 276] width 141 height 18
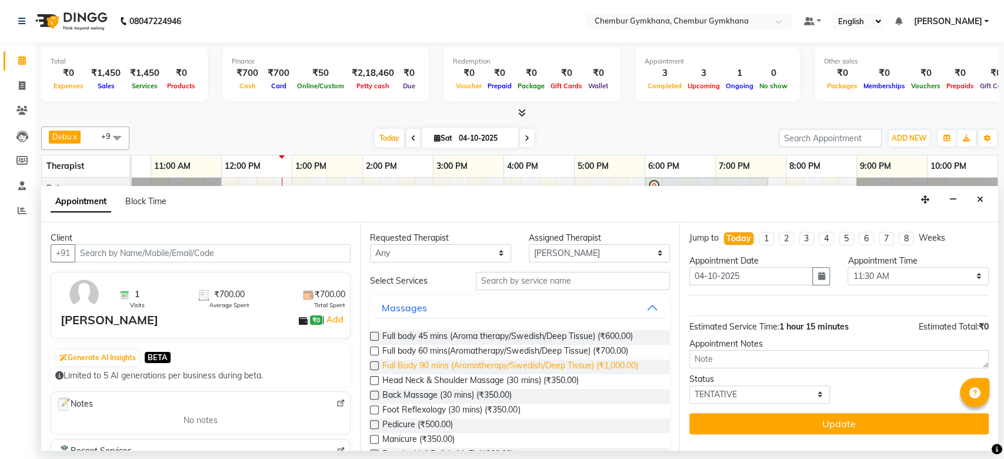
click at [448, 360] on span "Full Body 90 mins (Aromatherapy/Swedish/Deep Tissue) (₹1,000.00)" at bounding box center [509, 366] width 255 height 15
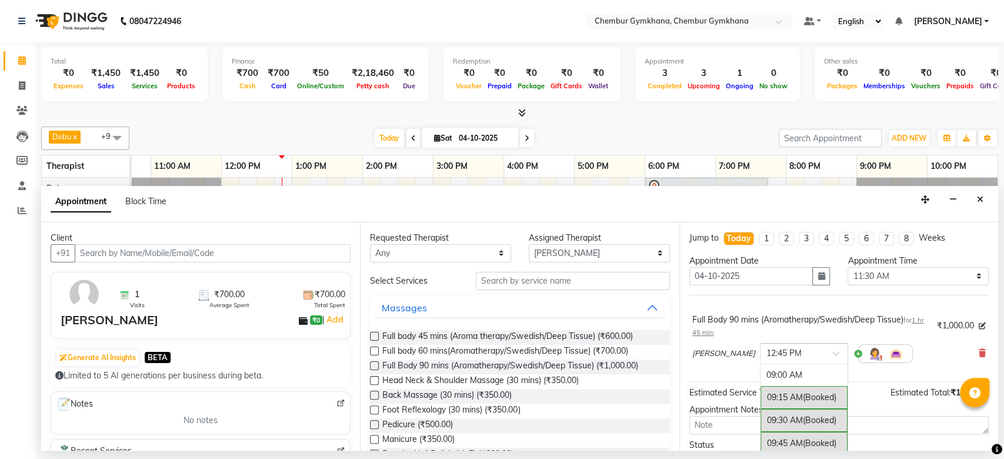
click at [786, 346] on div at bounding box center [803, 352] width 87 height 12
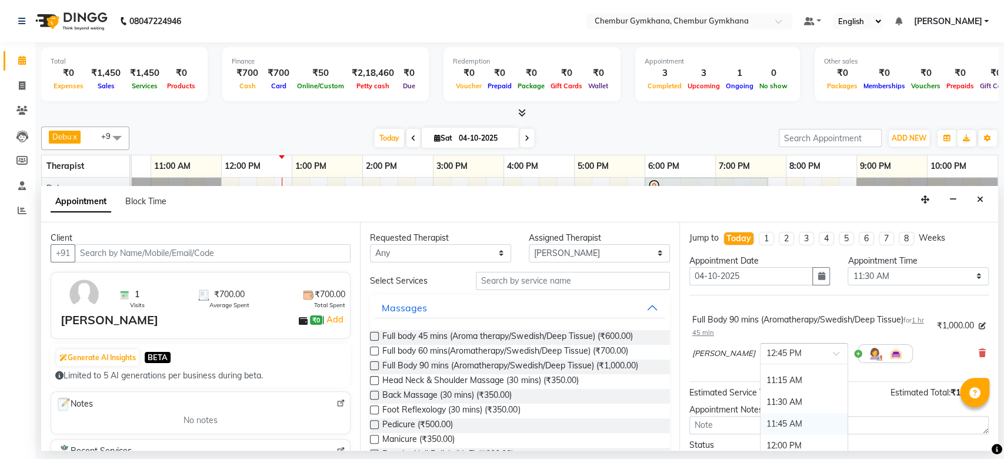
scroll to position [189, 0]
click at [760, 402] on div "11:30 AM" at bounding box center [803, 410] width 87 height 22
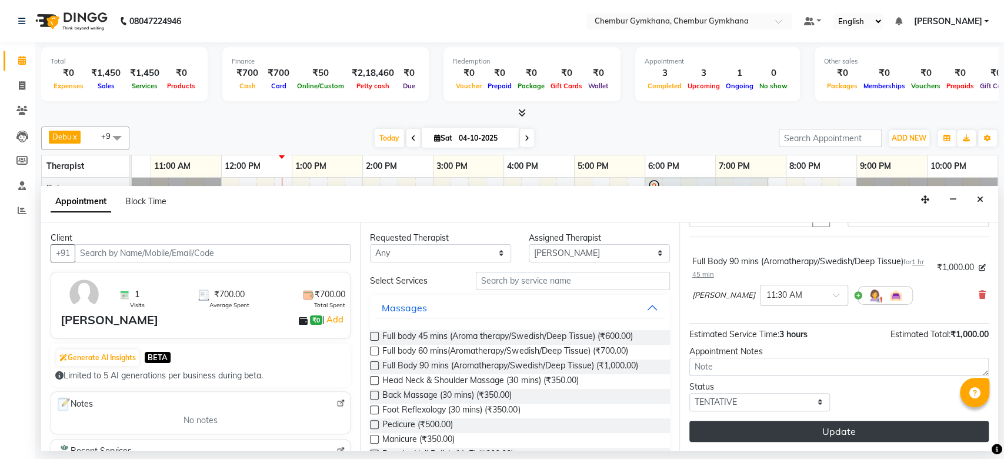
click at [756, 428] on button "Update" at bounding box center [838, 431] width 299 height 21
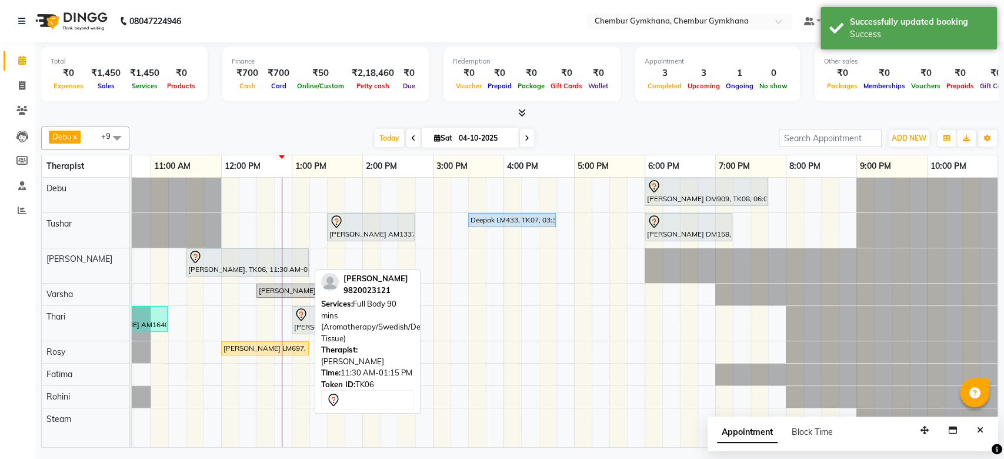
click at [285, 275] on link "[PERSON_NAME], TK06, 11:30 AM-01:15 PM, Full Body 90 mins (Aromatherapy/Swedish…" at bounding box center [247, 262] width 123 height 28
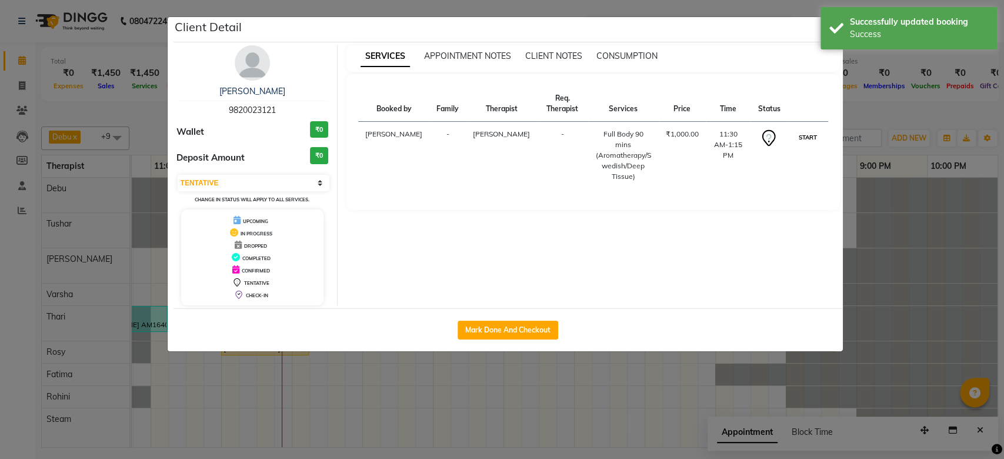
click at [810, 130] on button "START" at bounding box center [807, 137] width 24 height 15
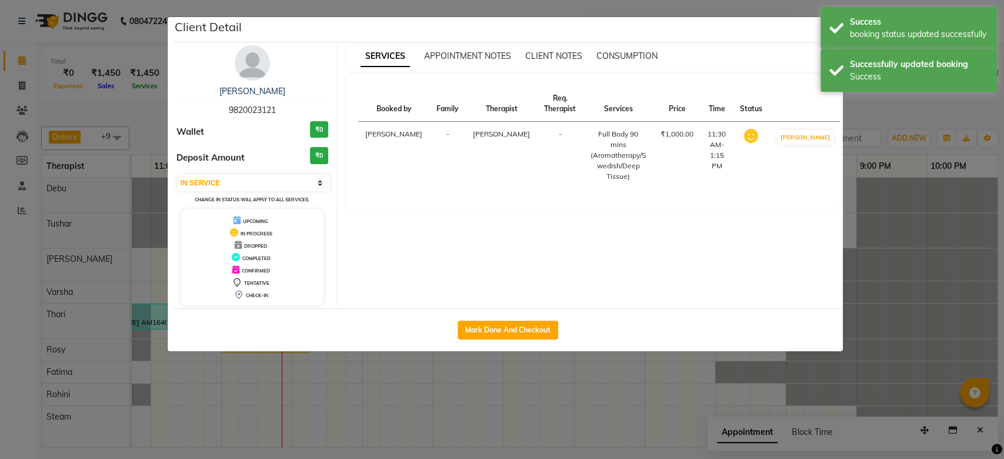
click at [795, 54] on div "SERVICES APPOINTMENT NOTES CLIENT NOTES CONSUMPTION" at bounding box center [585, 56] width 479 height 12
click at [844, 24] on div "Success booking status updated successfully" at bounding box center [908, 28] width 176 height 42
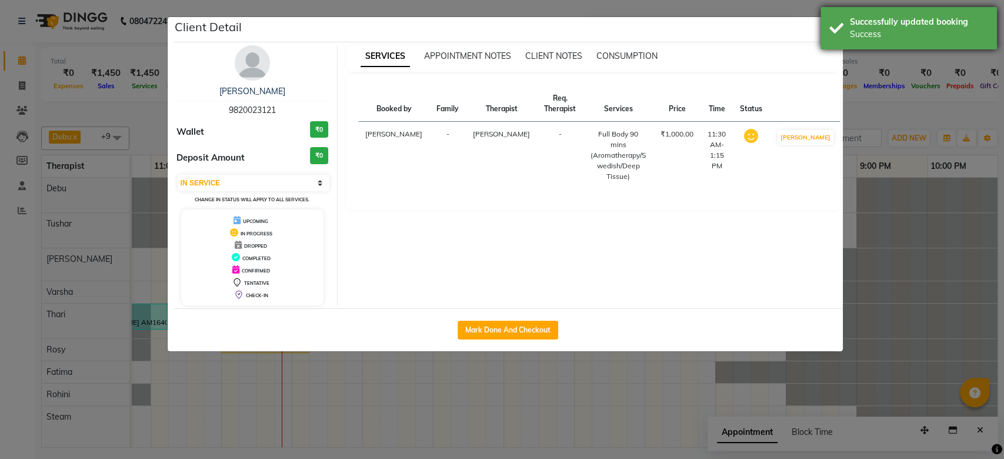
click at [823, 25] on div "Successfully updated booking Success" at bounding box center [908, 28] width 176 height 42
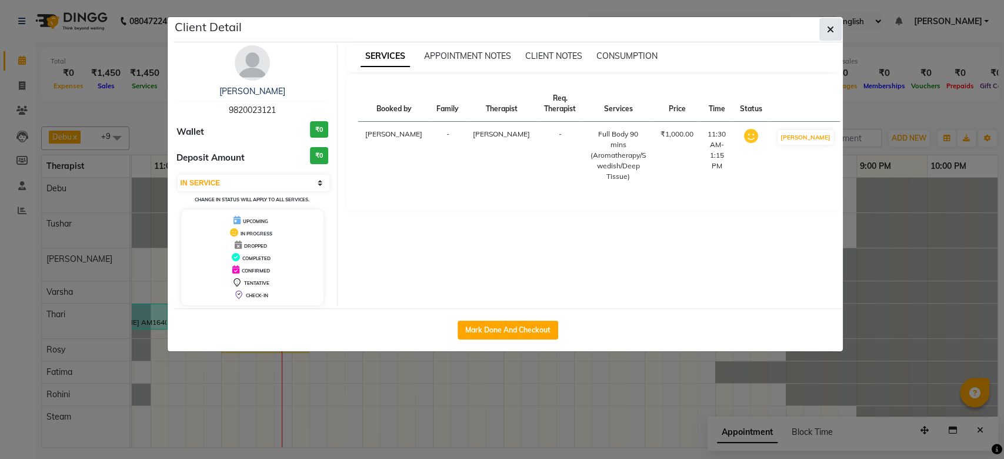
click at [825, 25] on button "button" at bounding box center [830, 29] width 22 height 22
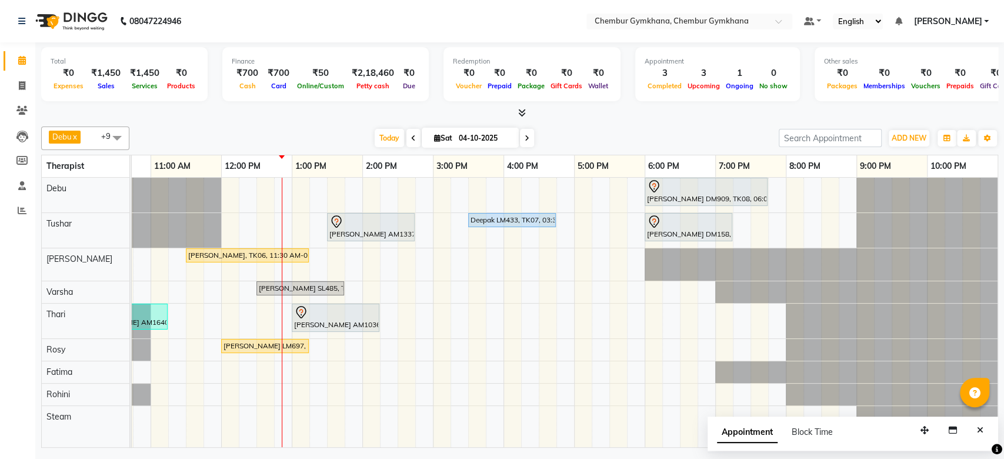
scroll to position [0, 0]
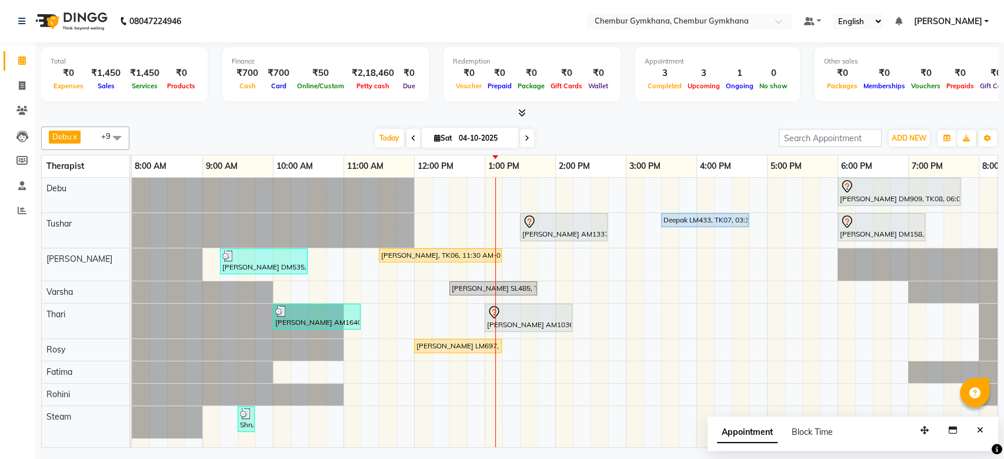
click at [411, 141] on icon at bounding box center [413, 138] width 5 height 7
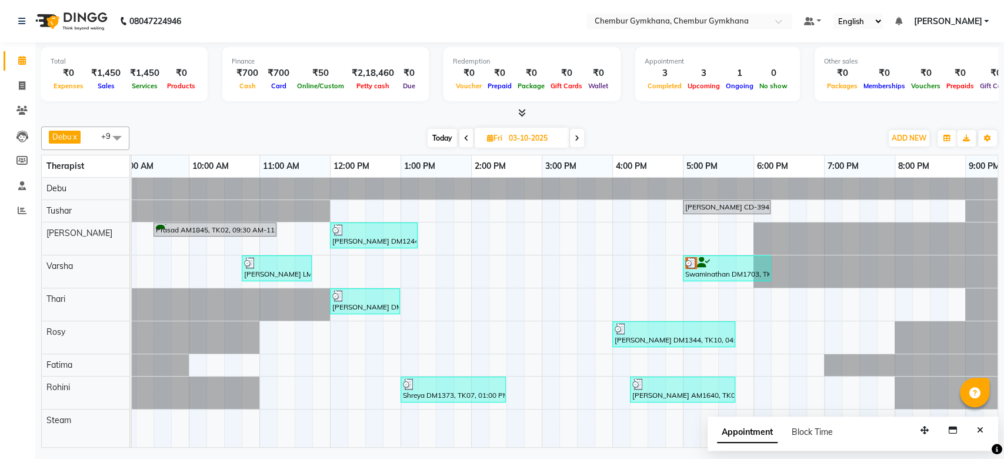
scroll to position [0, 65]
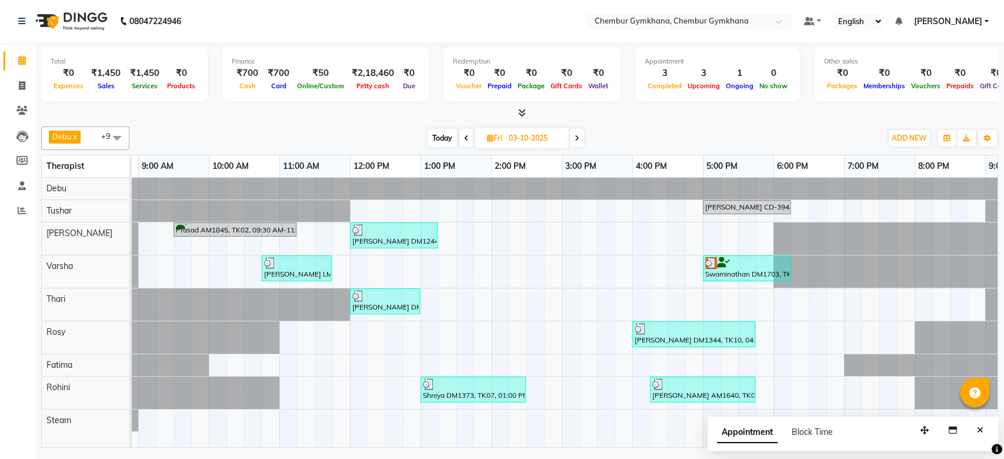
click at [577, 139] on icon at bounding box center [577, 138] width 5 height 7
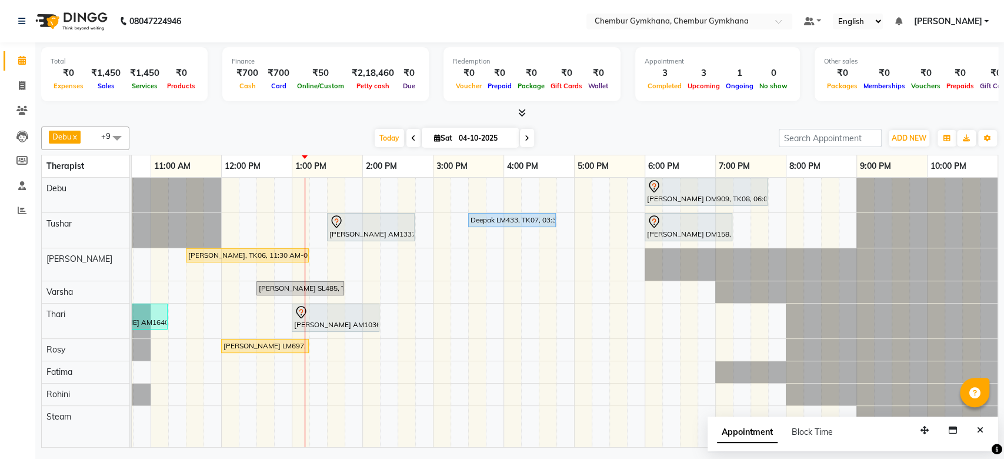
scroll to position [0, 0]
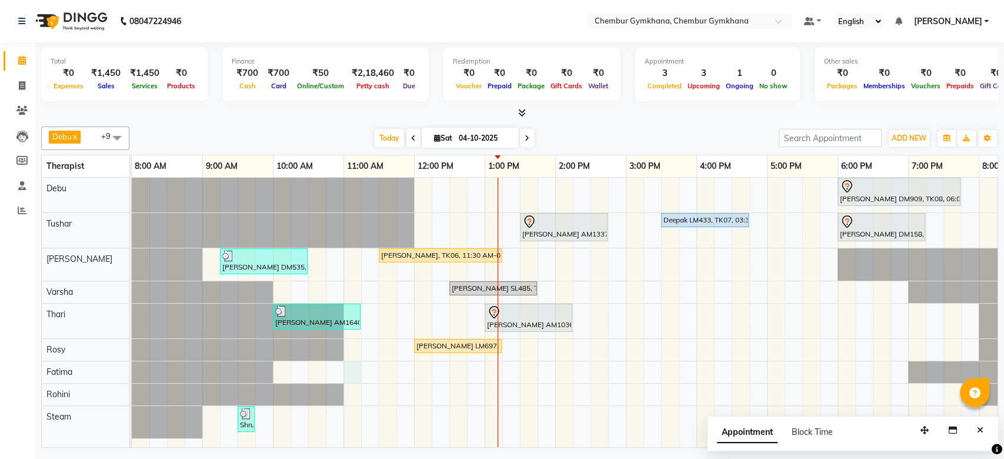
click at [343, 365] on div "Vicky Lulla DM909, TK08, 06:00 PM-07:45 PM, Full Body 90 mins (Aromatherapy/Swe…" at bounding box center [661, 312] width 1059 height 269
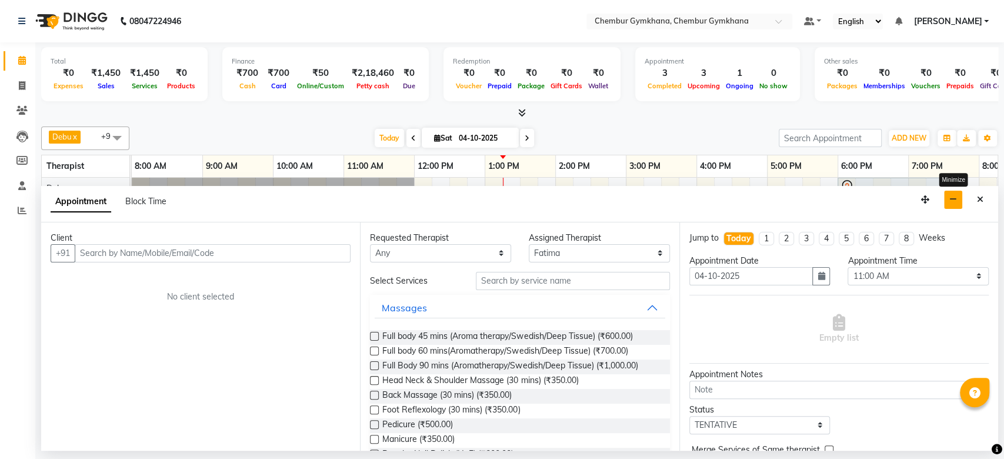
click at [956, 206] on button "button" at bounding box center [953, 200] width 18 height 18
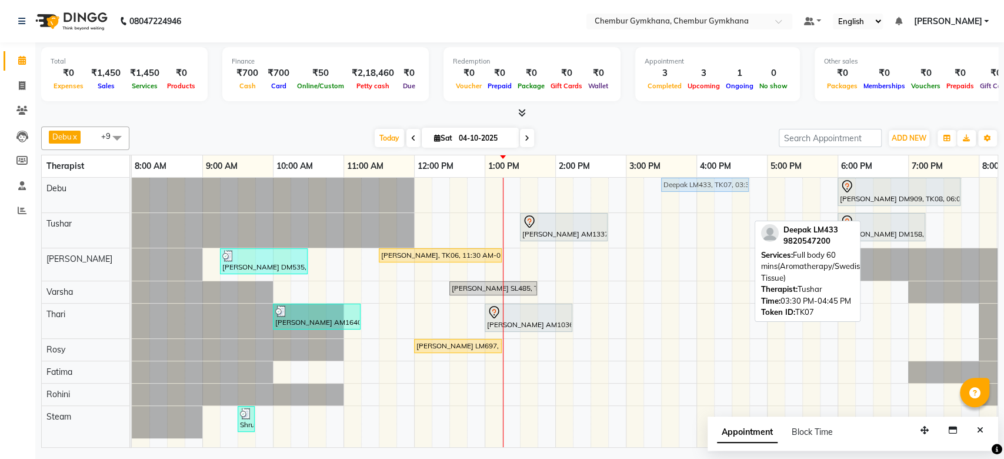
drag, startPoint x: 673, startPoint y: 219, endPoint x: 680, endPoint y: 194, distance: 26.3
click at [680, 194] on div "Vicky Lulla DM909, TK08, 06:00 PM-07:45 PM, Full Body 90 mins (Aromatherapy/Swe…" at bounding box center [661, 312] width 1059 height 269
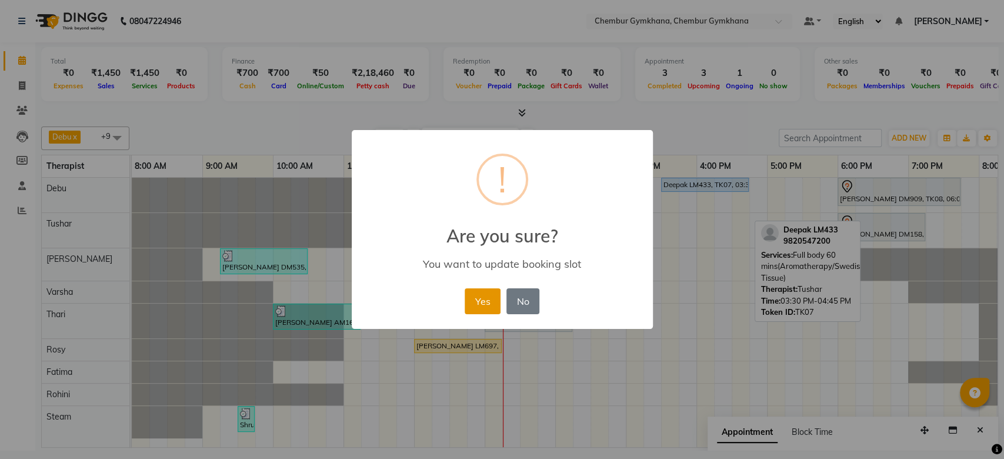
click at [493, 296] on button "Yes" at bounding box center [483, 301] width 36 height 26
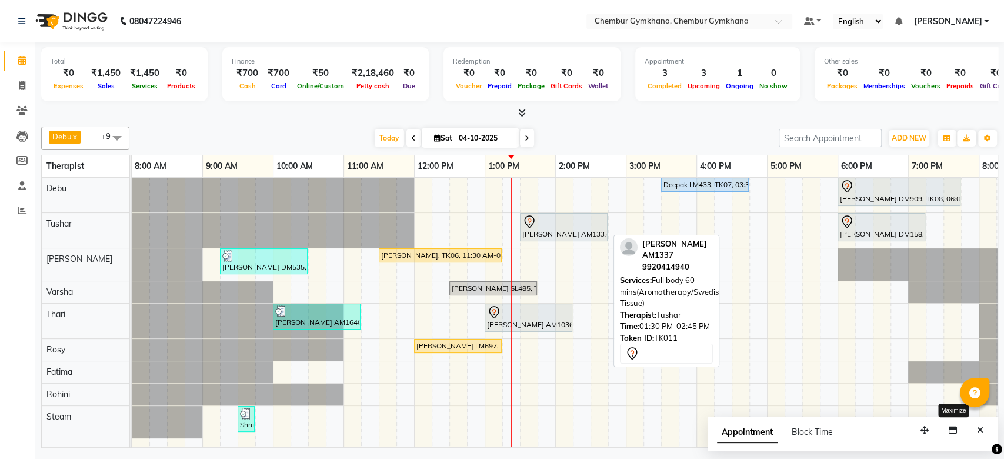
click at [943, 421] on button "button" at bounding box center [952, 430] width 19 height 18
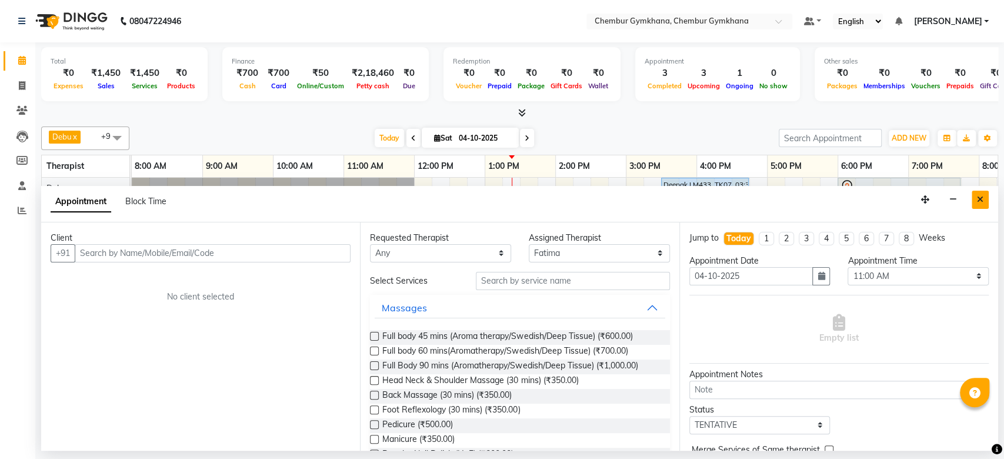
click at [979, 196] on icon "Close" at bounding box center [980, 199] width 6 height 8
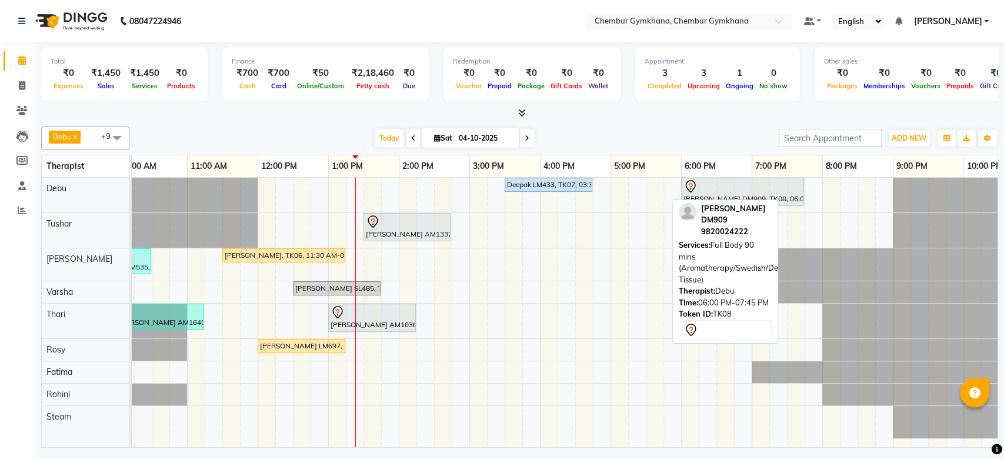
scroll to position [0, 158]
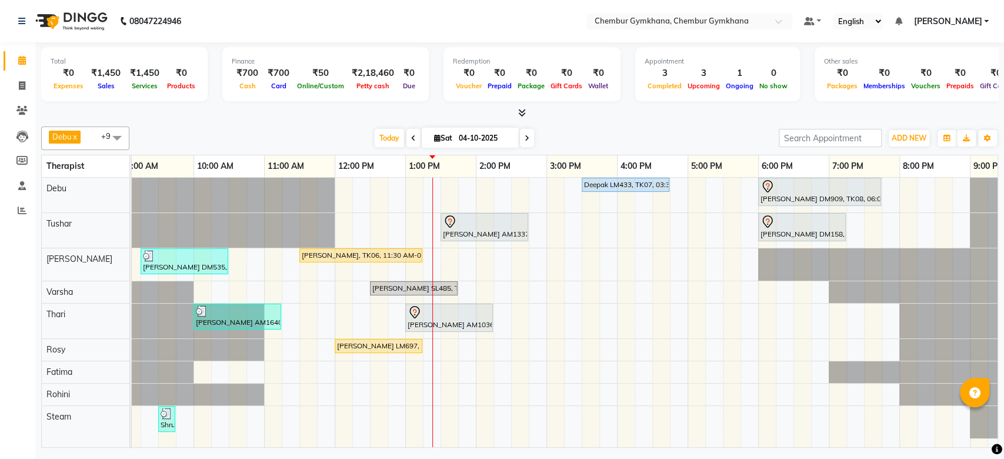
click at [682, 194] on div "Deepak LM433, TK07, 03:30 PM-04:45 PM, Full body 60 mins(Aromatherapy/Swedish/D…" at bounding box center [581, 312] width 1059 height 269
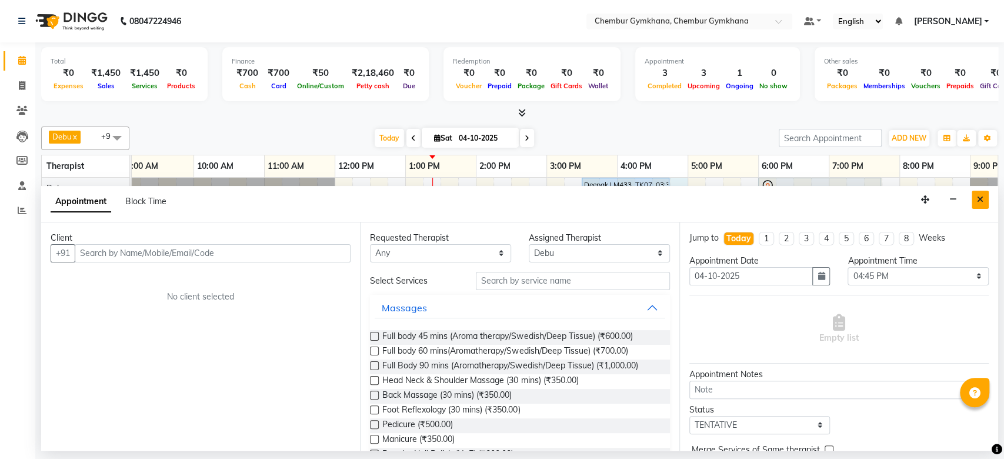
click at [976, 194] on button "Close" at bounding box center [980, 200] width 17 height 18
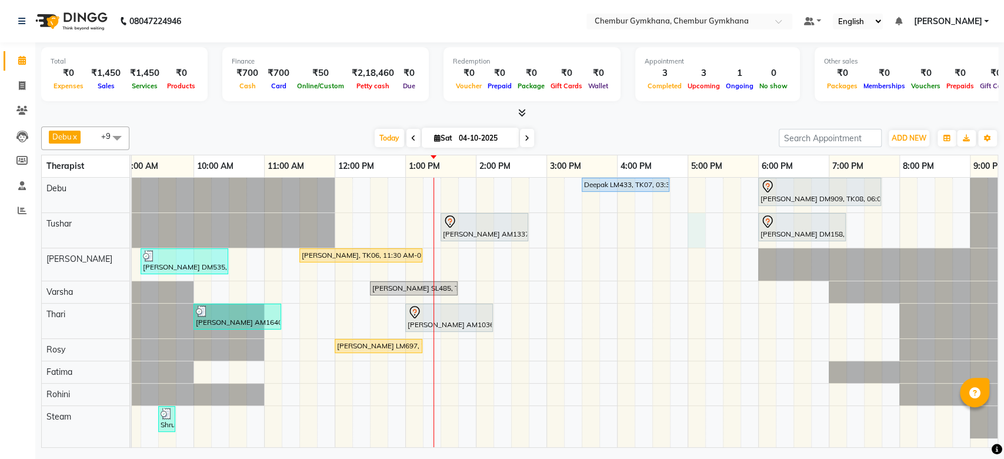
click at [695, 225] on div "Deepak LM433, TK07, 03:30 PM-04:45 PM, Full body 60 mins(Aromatherapy/Swedish/D…" at bounding box center [581, 312] width 1059 height 269
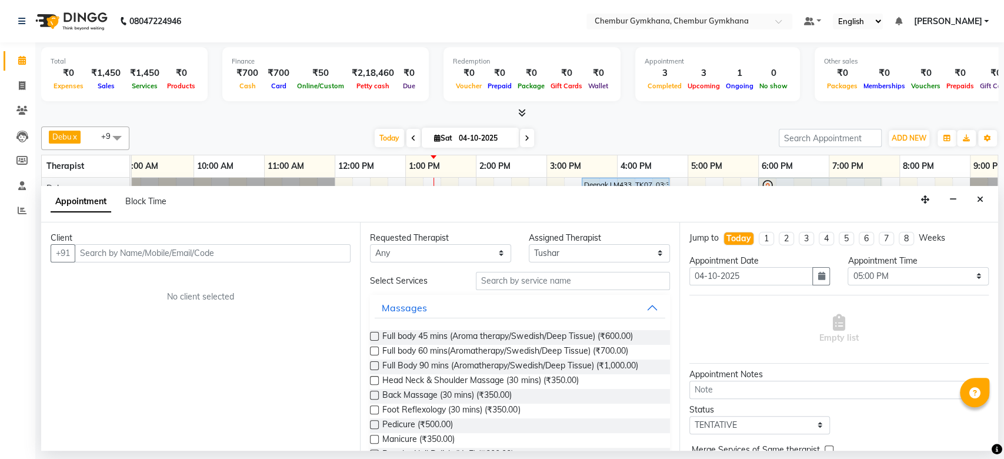
click at [282, 244] on input "text" at bounding box center [213, 253] width 276 height 18
click at [275, 252] on input "text" at bounding box center [213, 253] width 276 height 18
click at [311, 245] on button "Add Client" at bounding box center [326, 253] width 49 height 18
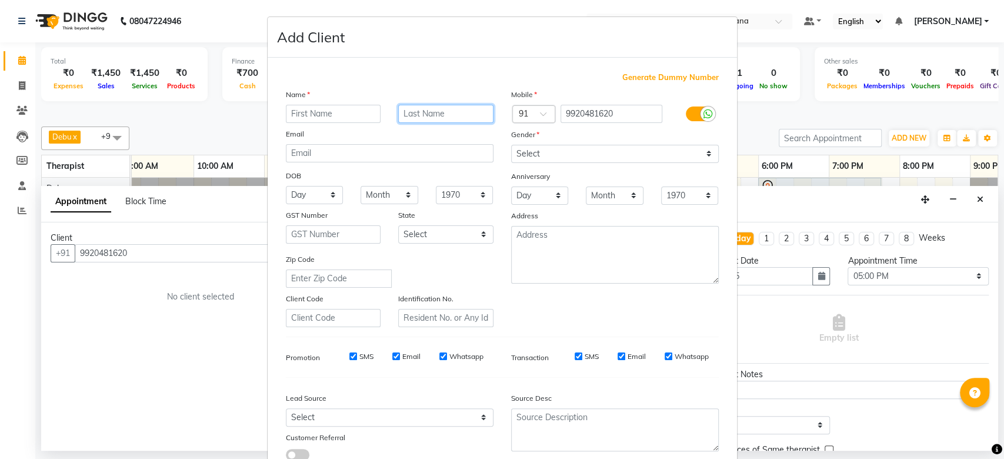
click at [403, 108] on input "text" at bounding box center [445, 114] width 95 height 18
click at [294, 116] on input "text" at bounding box center [333, 114] width 95 height 18
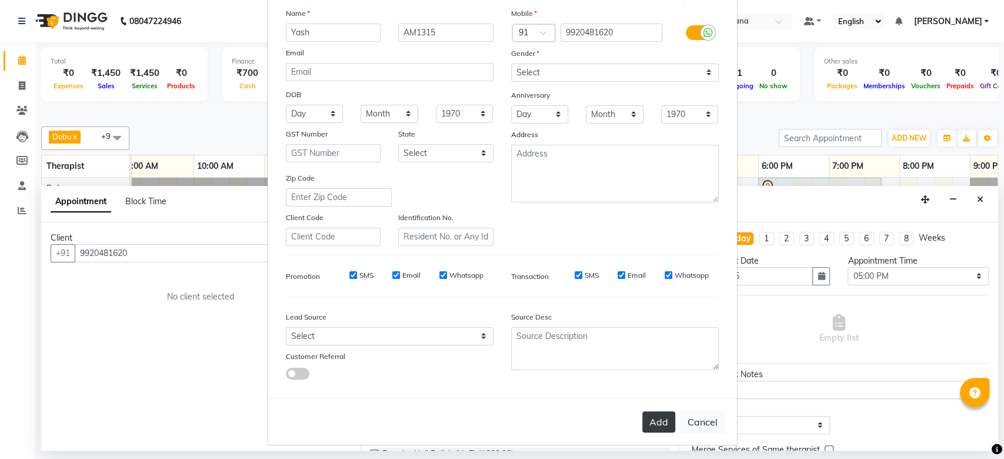
click at [645, 423] on button "Add" at bounding box center [658, 421] width 33 height 21
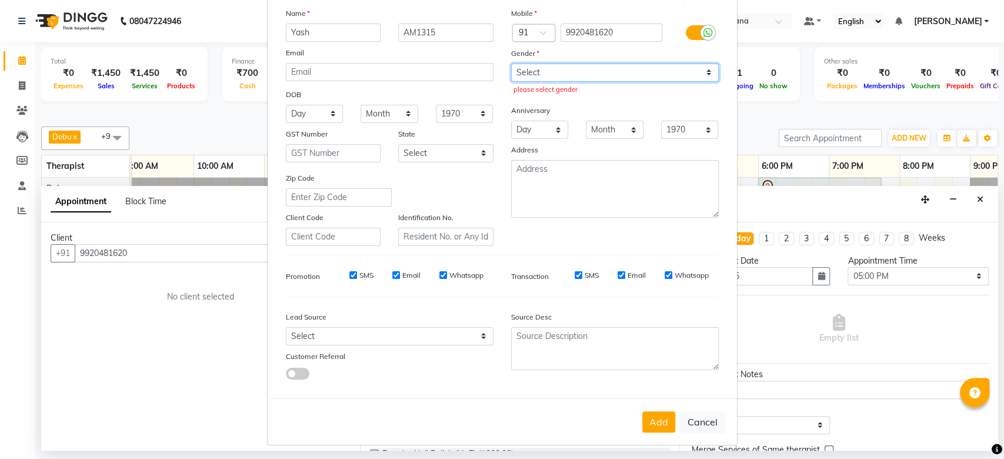
click at [581, 69] on select "Select [DEMOGRAPHIC_DATA] [DEMOGRAPHIC_DATA] Other Prefer Not To Say" at bounding box center [615, 73] width 208 height 18
click at [511, 64] on select "Select [DEMOGRAPHIC_DATA] [DEMOGRAPHIC_DATA] Other Prefer Not To Say" at bounding box center [615, 73] width 208 height 18
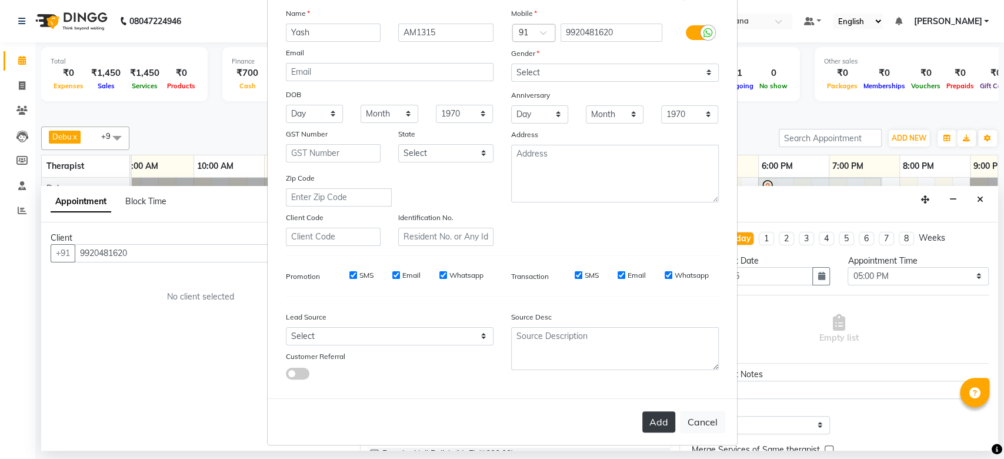
click at [648, 423] on button "Add" at bounding box center [658, 421] width 33 height 21
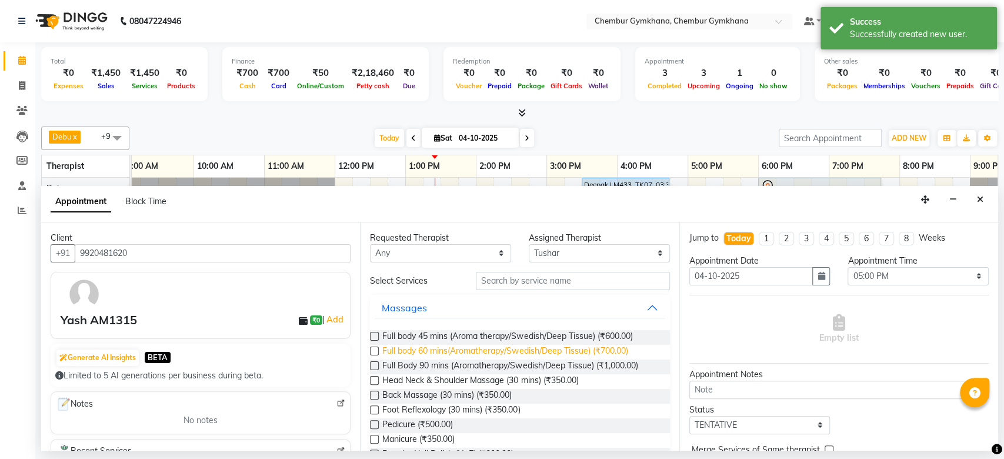
click at [415, 348] on span "Full body 60 mins(Aromatherapy/Swedish/Deep Tissue) (₹700.00)" at bounding box center [504, 352] width 245 height 15
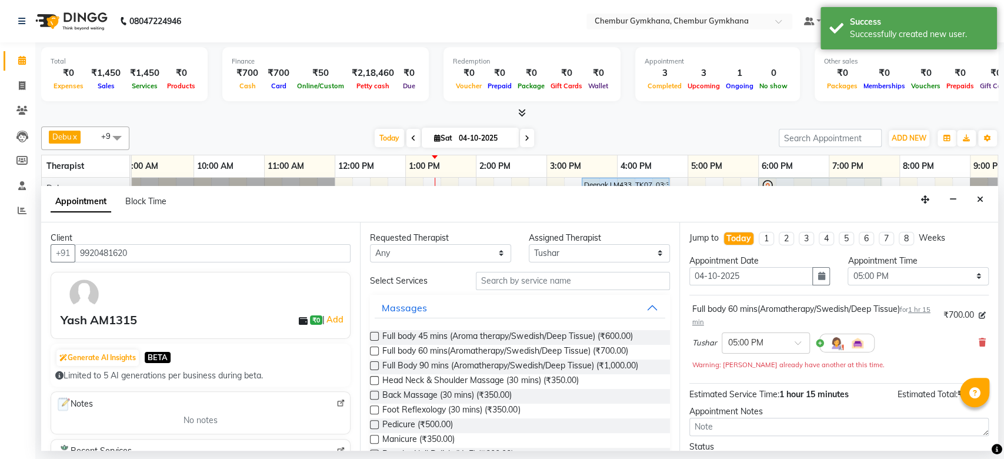
scroll to position [94, 0]
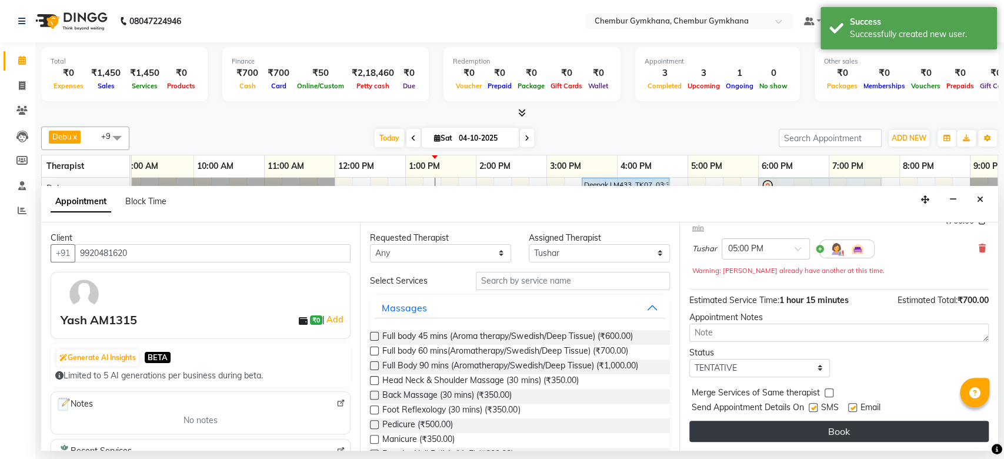
click at [732, 425] on button "Book" at bounding box center [838, 431] width 299 height 21
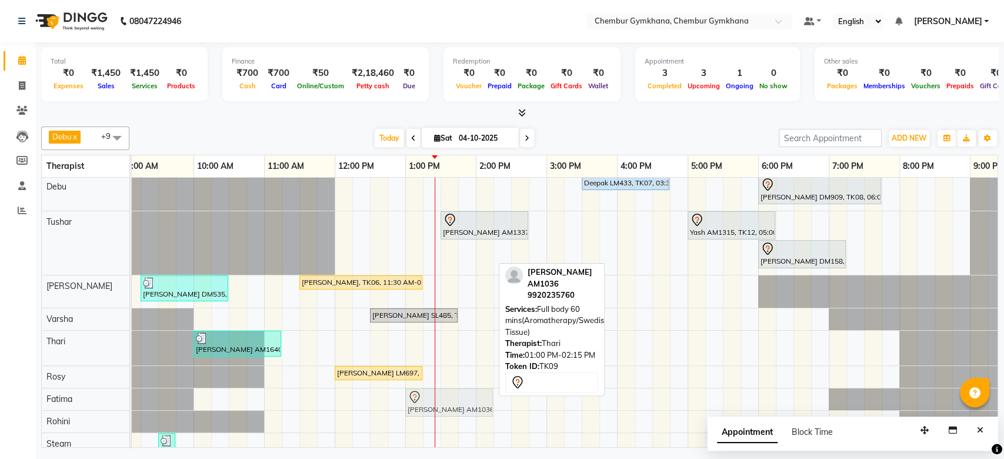
scroll to position [2, 0]
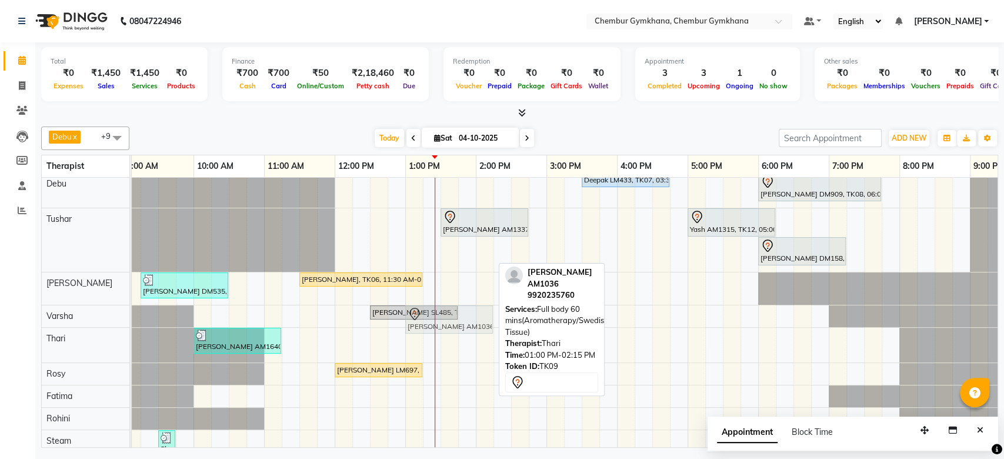
drag, startPoint x: 449, startPoint y: 351, endPoint x: 447, endPoint y: 323, distance: 27.7
click at [447, 323] on tbody "Deepak LM433, TK07, 03:30 PM-04:45 PM, Full body 60 mins(Aromatherapy/Swedish/D…" at bounding box center [581, 317] width 1059 height 289
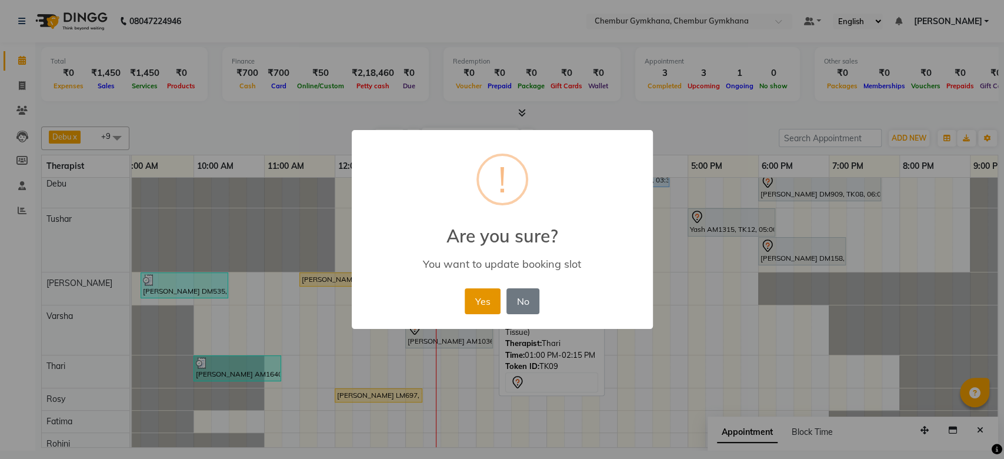
click at [473, 303] on button "Yes" at bounding box center [483, 301] width 36 height 26
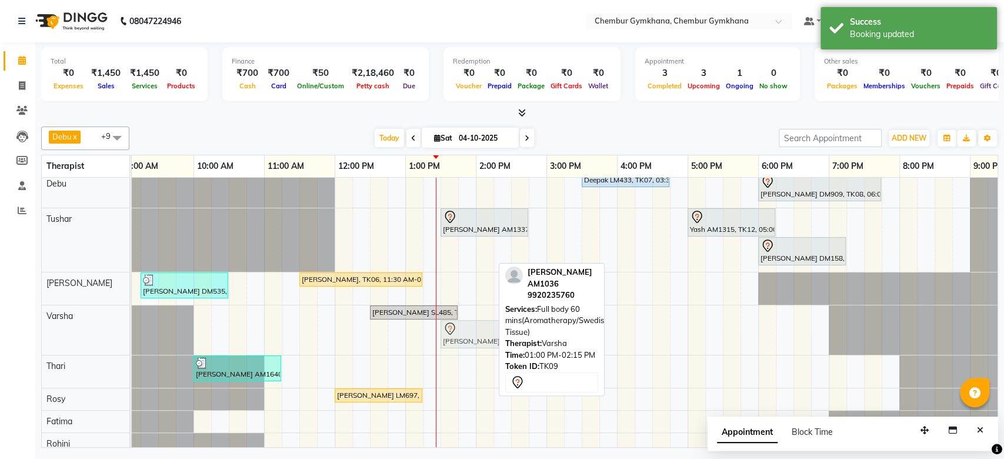
drag, startPoint x: 453, startPoint y: 341, endPoint x: 491, endPoint y: 335, distance: 38.0
click at [52, 335] on div "Suman bansal SL485, TK01, 12:30 PM-01:45 PM, Full body 60 mins(Aromatherapy/Swe…" at bounding box center [52, 329] width 0 height 49
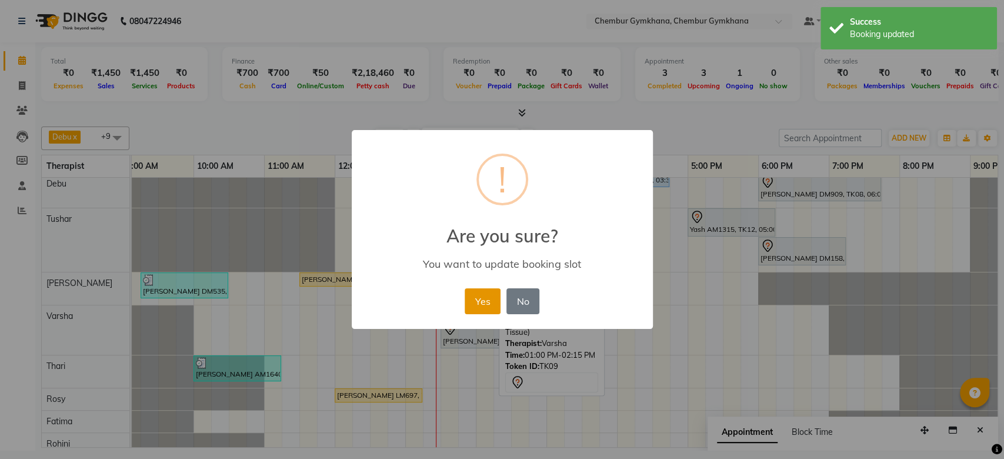
click at [476, 312] on button "Yes" at bounding box center [483, 301] width 36 height 26
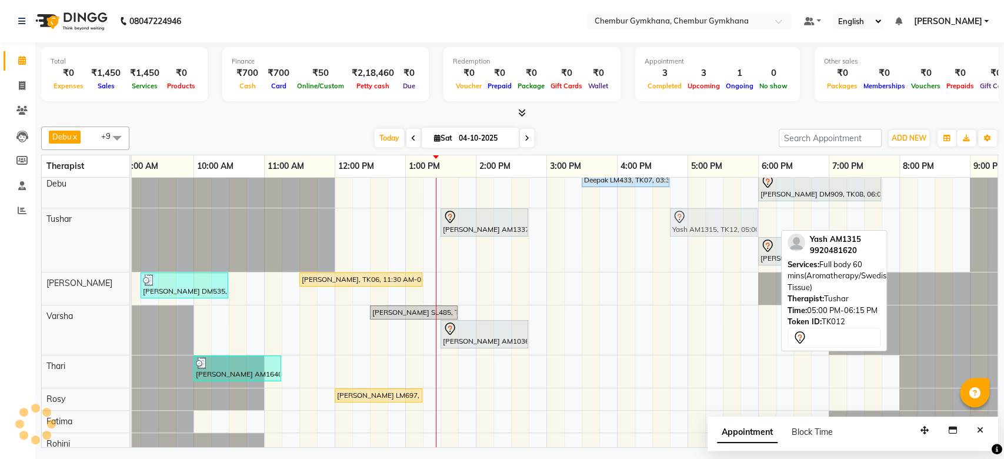
drag, startPoint x: 725, startPoint y: 224, endPoint x: 713, endPoint y: 224, distance: 11.8
click at [52, 224] on div "Kosal malladi AM1337, TK11, 01:30 PM-02:45 PM, Full body 60 mins(Aromatherapy/S…" at bounding box center [52, 240] width 0 height 64
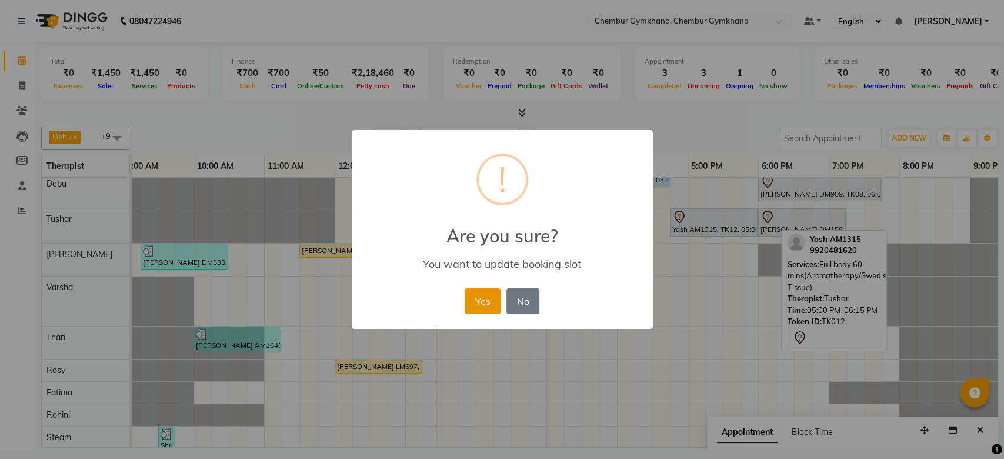
click at [483, 299] on button "Yes" at bounding box center [483, 301] width 36 height 26
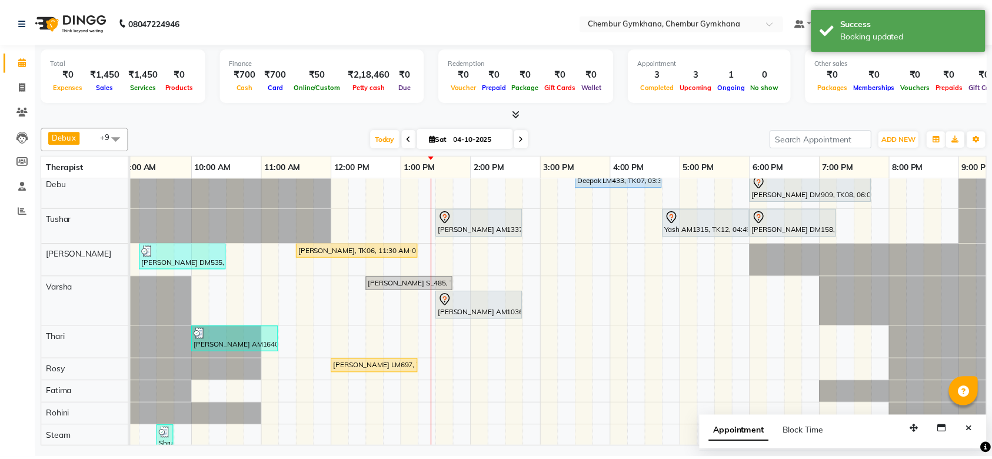
scroll to position [0, 0]
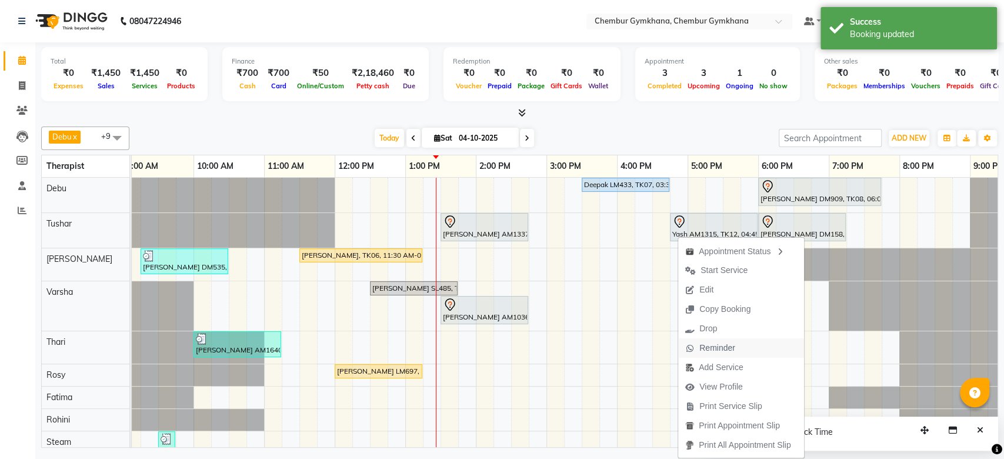
click at [718, 352] on span "Reminder" at bounding box center [717, 348] width 36 height 12
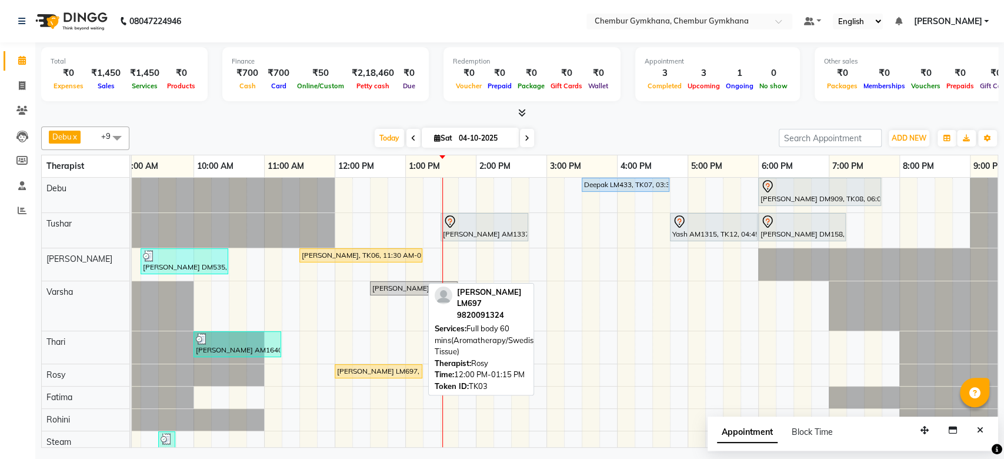
click at [380, 368] on div "[PERSON_NAME] LM697, TK03, 12:00 PM-01:15 PM, Full body 60 mins(Aromatherapy/Sw…" at bounding box center [378, 371] width 85 height 11
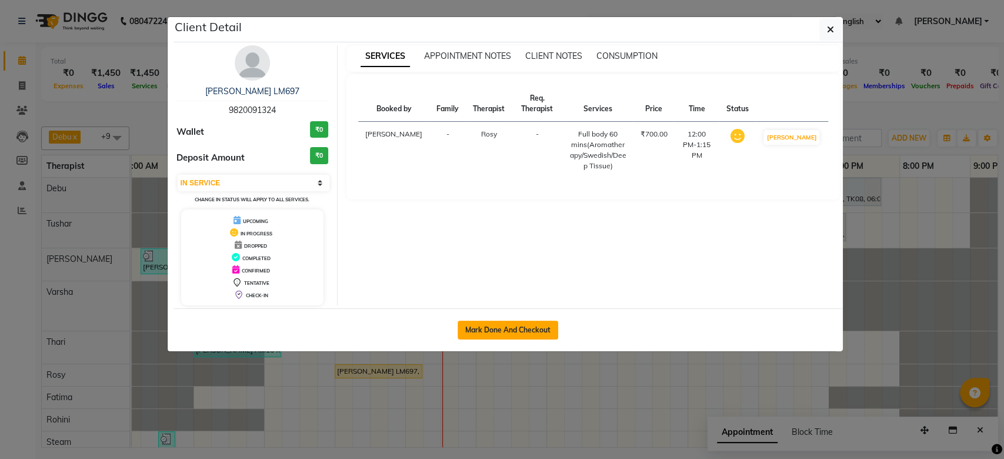
click at [494, 334] on button "Mark Done And Checkout" at bounding box center [508, 330] width 101 height 19
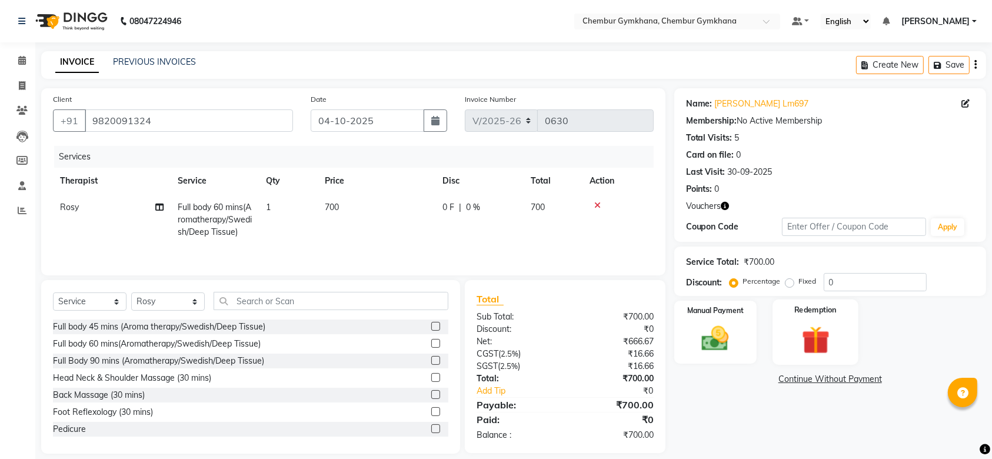
click at [812, 336] on img at bounding box center [815, 339] width 46 height 35
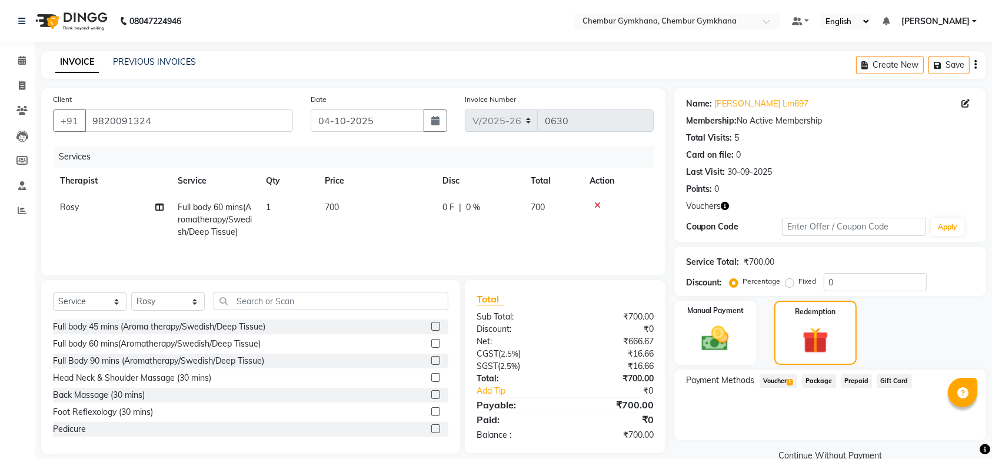
click at [770, 383] on span "Voucher 1" at bounding box center [778, 381] width 38 height 14
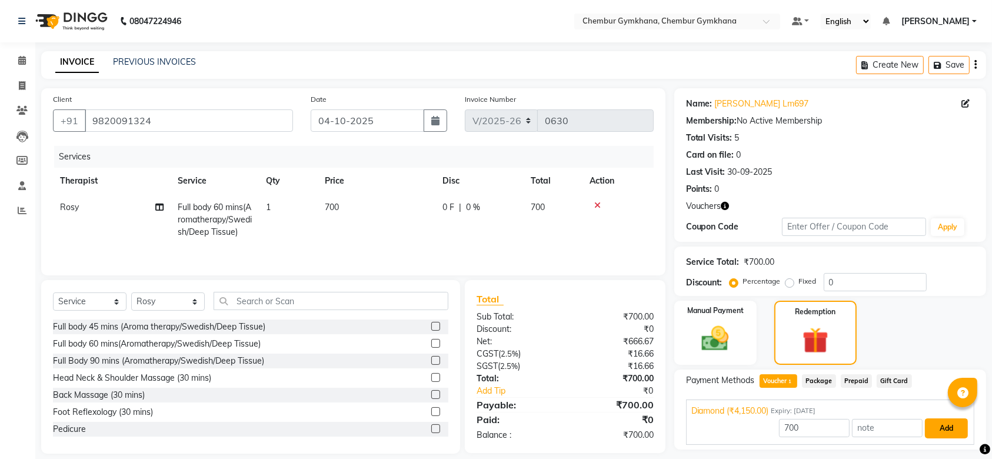
click at [936, 433] on button "Add" at bounding box center [946, 428] width 43 height 20
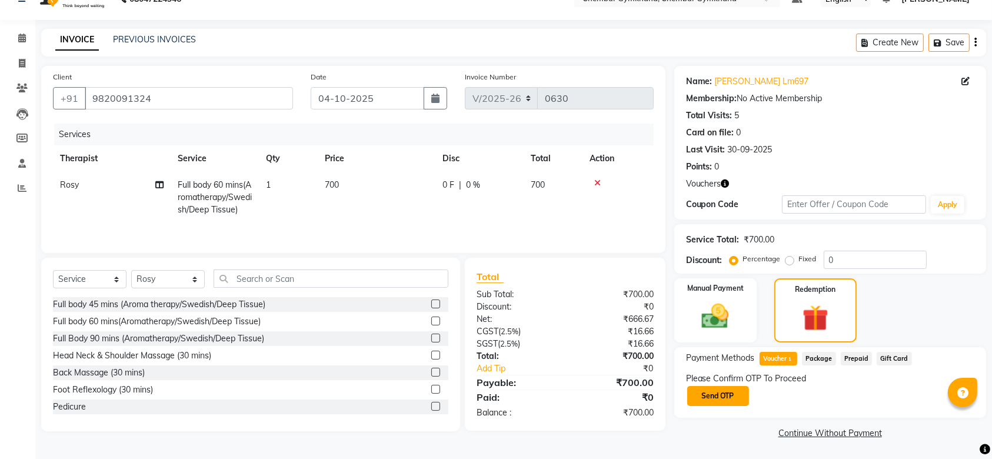
click at [730, 391] on button "Send OTP" at bounding box center [718, 396] width 62 height 20
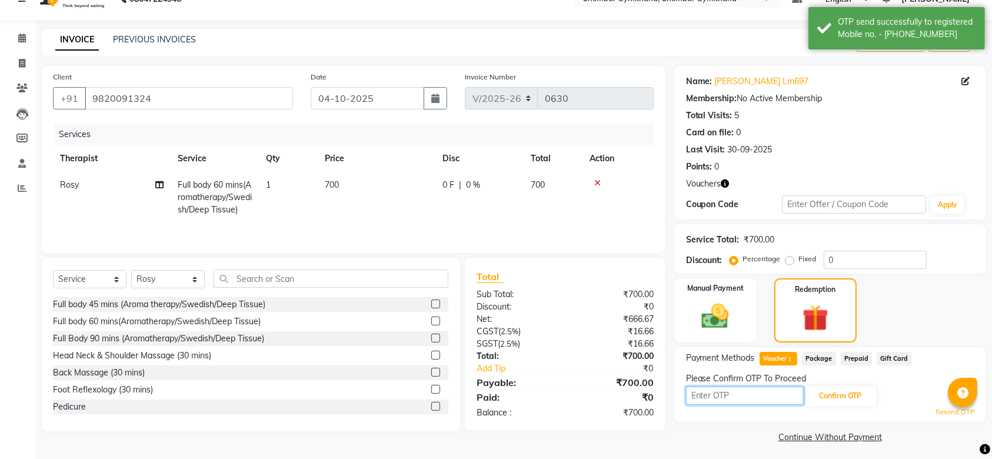
click at [718, 392] on input "text" at bounding box center [745, 395] width 118 height 18
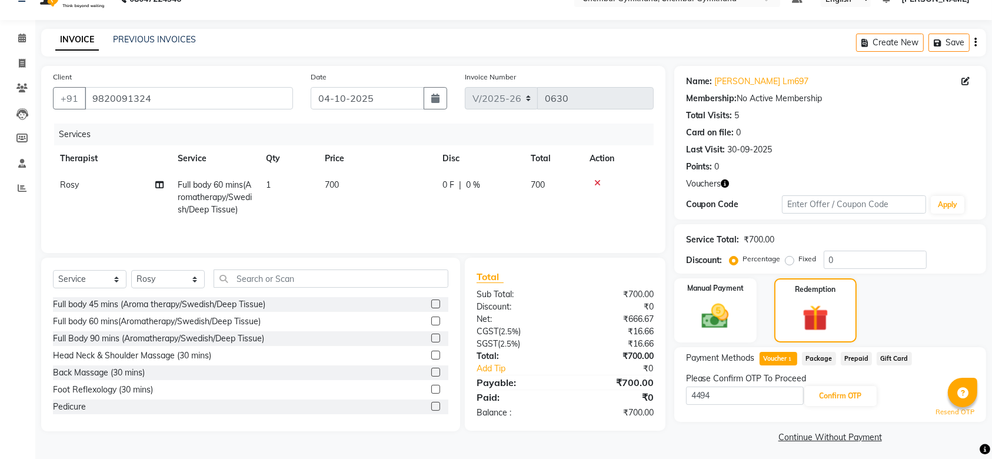
click at [848, 385] on div "4494 Confirm OTP" at bounding box center [830, 396] width 288 height 22
click at [848, 388] on button "Confirm OTP" at bounding box center [841, 396] width 72 height 20
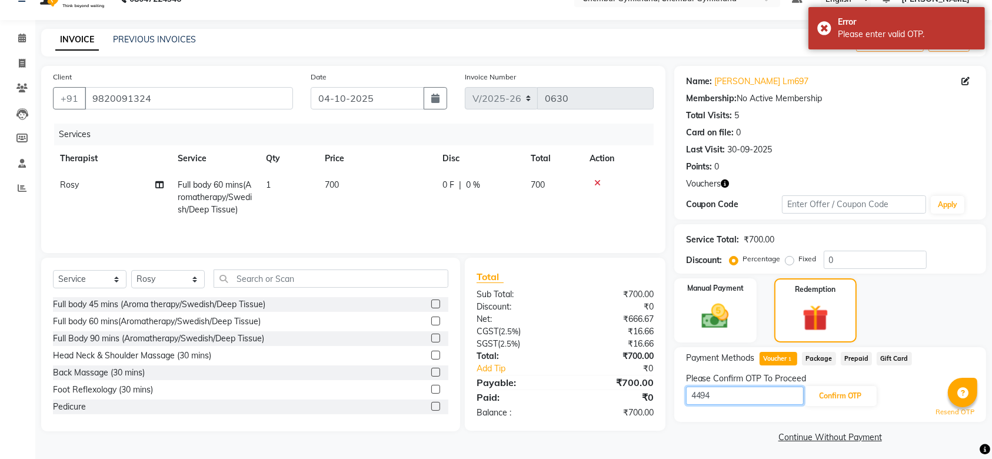
click at [706, 395] on input "4494" at bounding box center [745, 395] width 118 height 18
click at [833, 391] on button "Confirm OTP" at bounding box center [841, 396] width 72 height 20
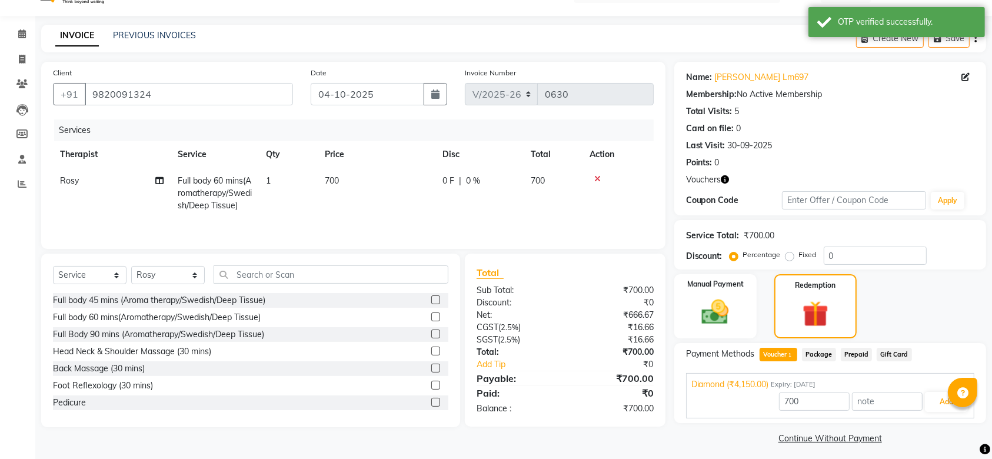
scroll to position [28, 0]
click at [833, 391] on input "700" at bounding box center [814, 400] width 71 height 18
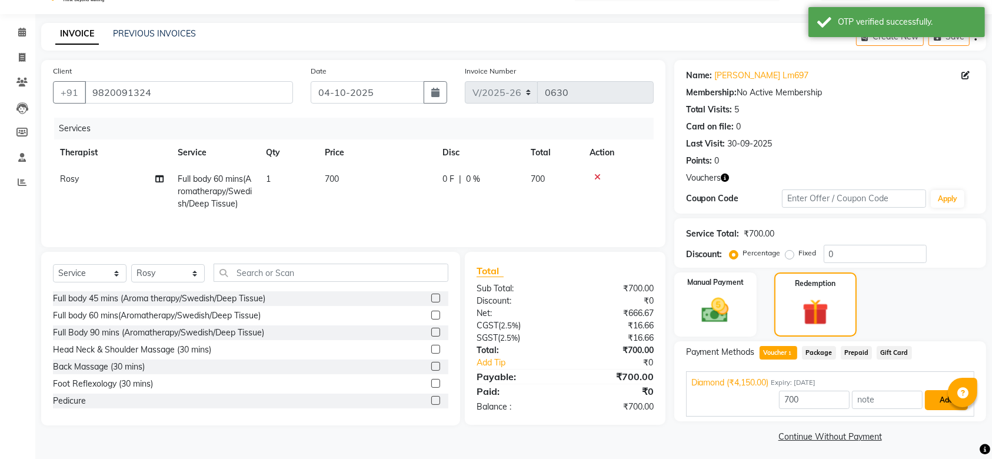
click at [944, 402] on button "Add" at bounding box center [946, 400] width 43 height 20
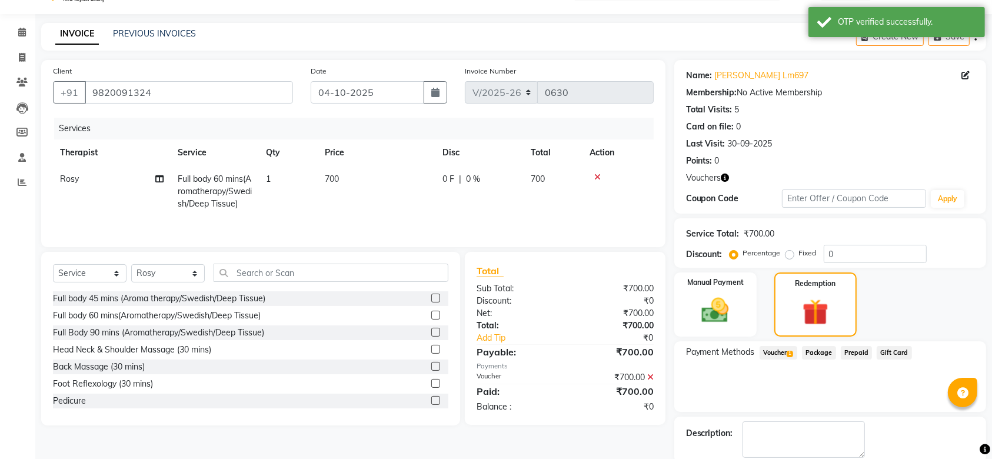
scroll to position [89, 0]
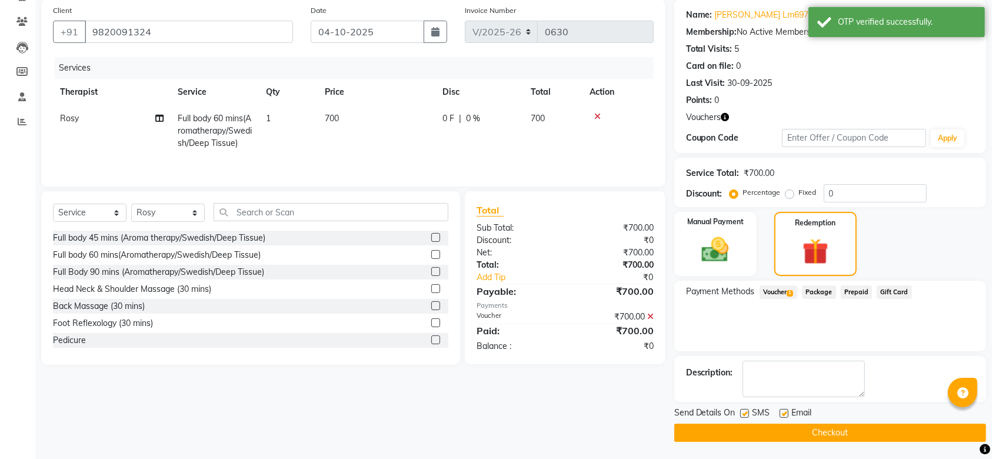
click at [855, 438] on button "Checkout" at bounding box center [830, 432] width 312 height 18
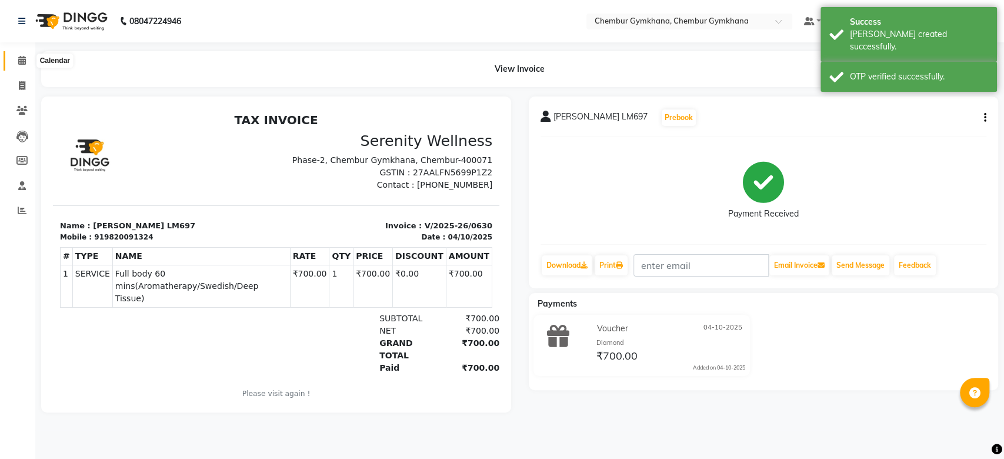
click at [19, 55] on span at bounding box center [22, 61] width 21 height 14
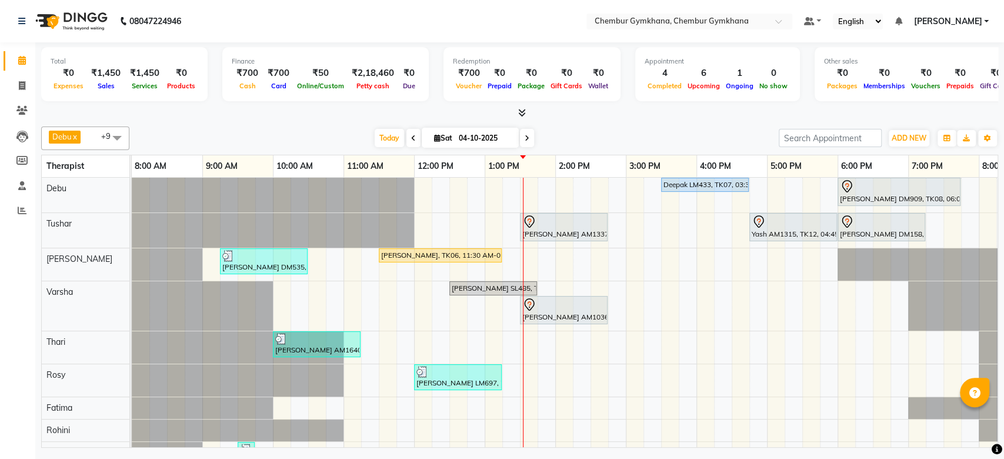
click at [545, 120] on div "Total ₹0 Expenses ₹1,450 Sales ₹1,450 Services ₹0 Products Finance ₹700 Cash ₹7…" at bounding box center [519, 246] width 969 height 408
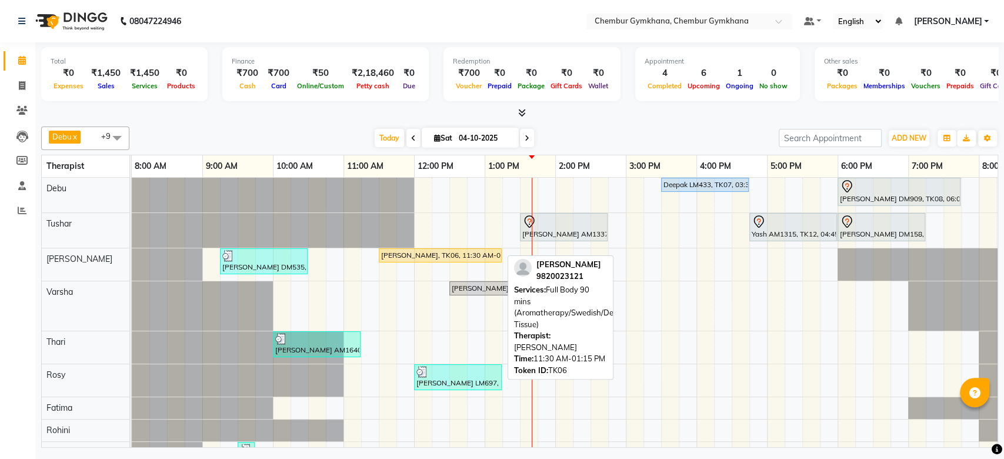
click at [456, 256] on div "[PERSON_NAME], TK06, 11:30 AM-01:15 PM, Full Body 90 mins (Aromatherapy/Swedish…" at bounding box center [440, 255] width 121 height 11
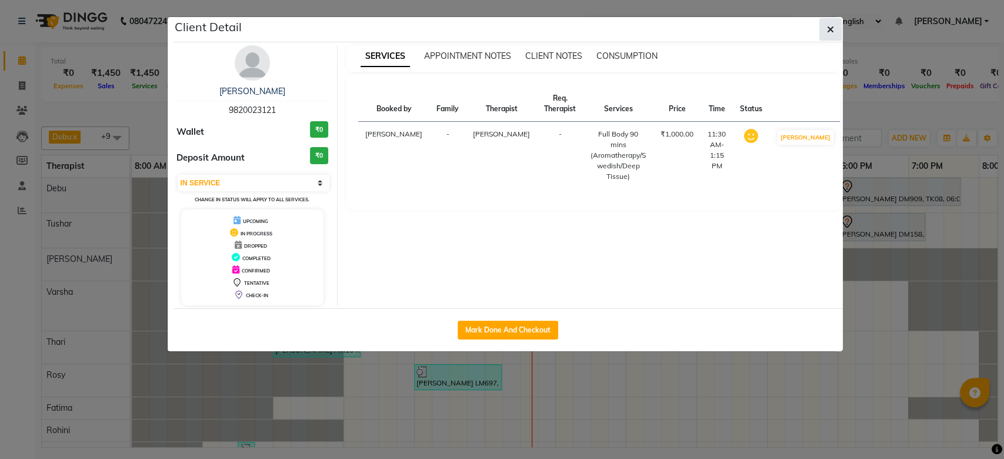
click at [828, 32] on icon "button" at bounding box center [830, 29] width 7 height 9
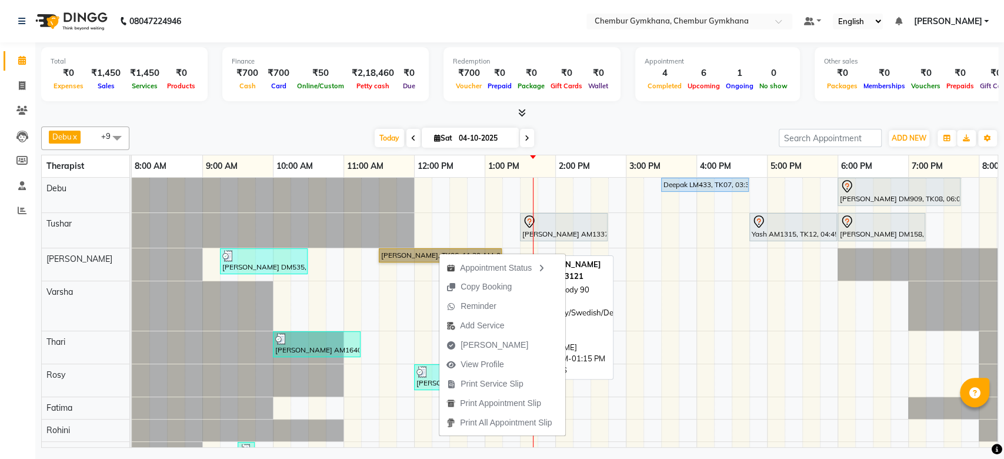
click at [396, 256] on link "[PERSON_NAME], TK06, 11:30 AM-01:15 PM, Full Body 90 mins (Aromatherapy/Swedish…" at bounding box center [440, 255] width 123 height 14
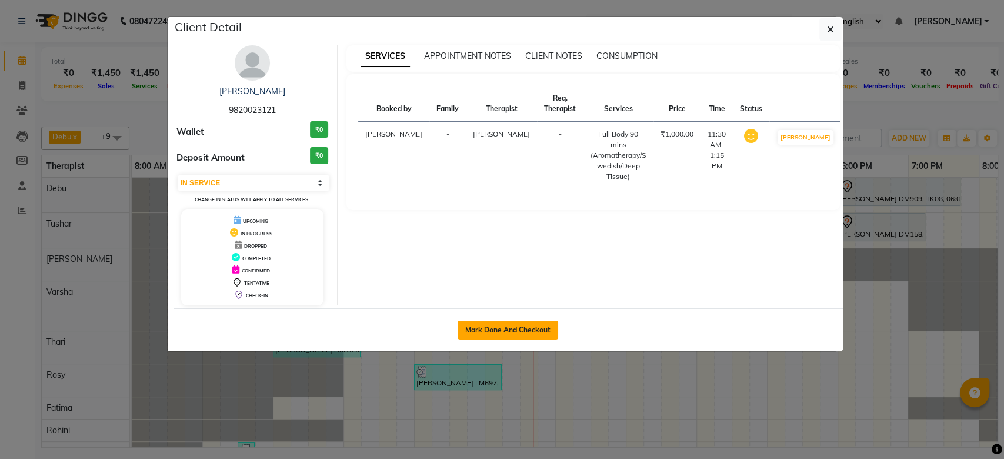
click at [491, 325] on button "Mark Done And Checkout" at bounding box center [508, 330] width 101 height 19
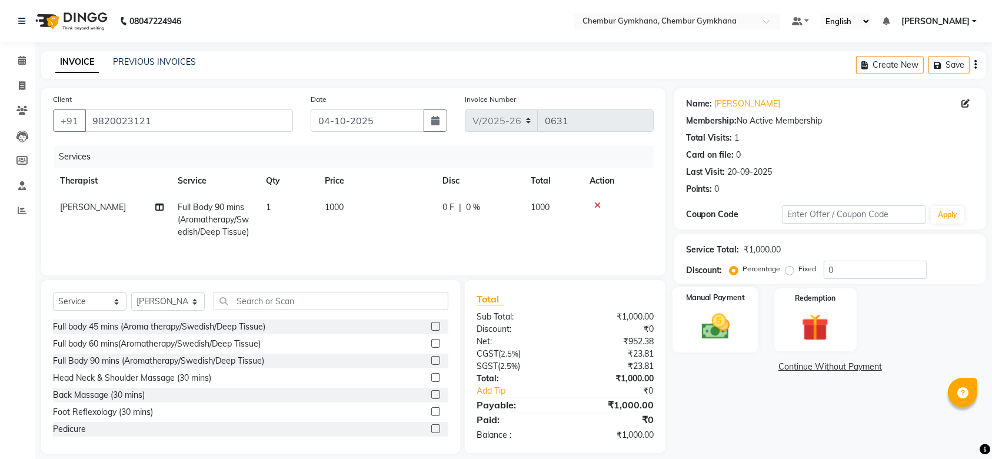
click at [725, 346] on div "Manual Payment" at bounding box center [715, 320] width 86 height 66
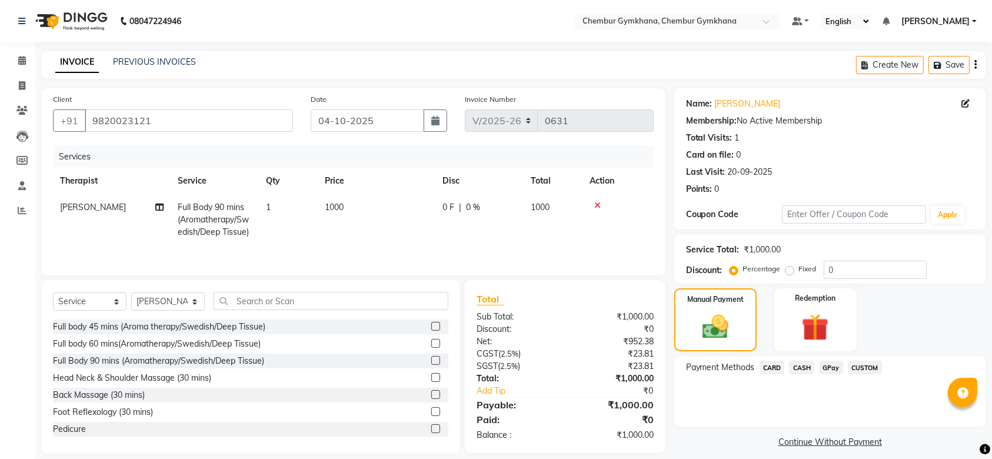
click at [800, 368] on span "CASH" at bounding box center [801, 368] width 25 height 14
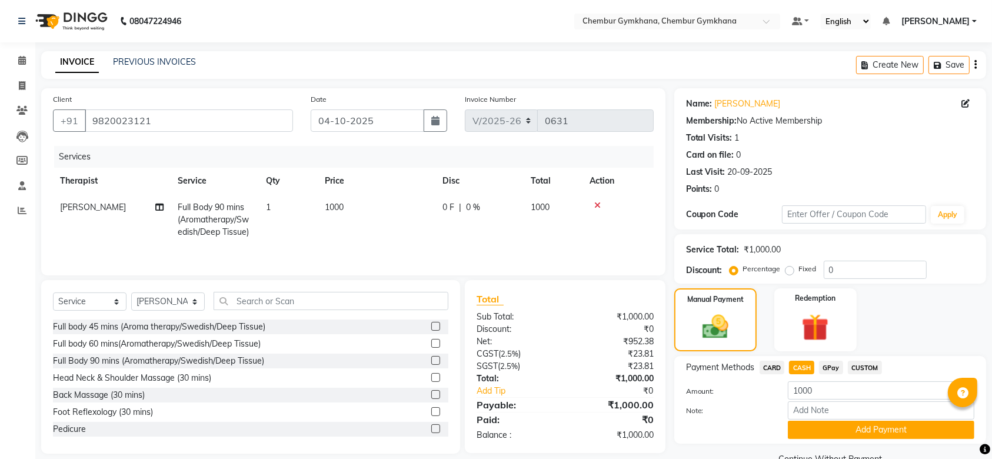
scroll to position [26, 0]
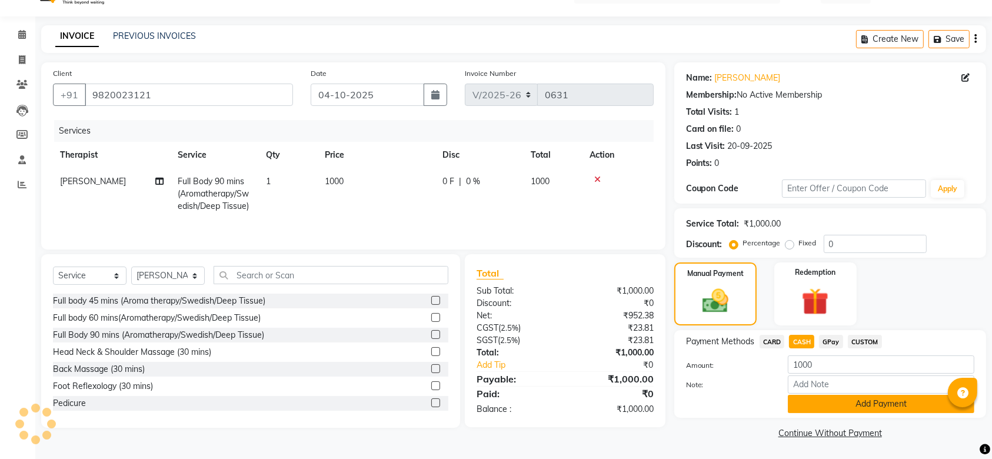
click at [812, 397] on button "Add Payment" at bounding box center [881, 404] width 186 height 18
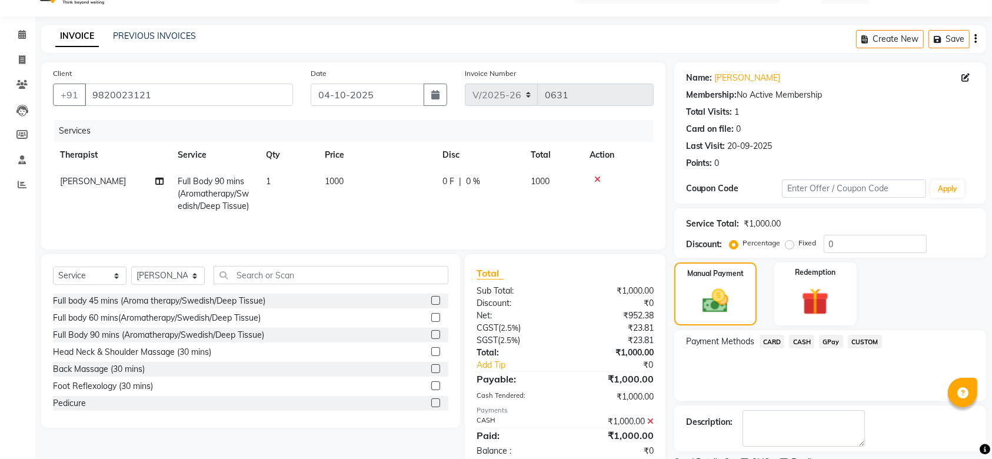
scroll to position [75, 0]
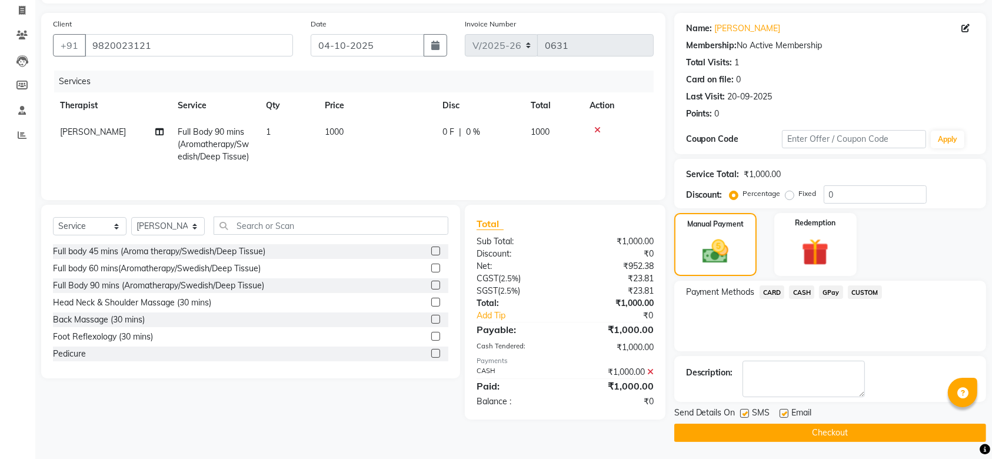
click at [797, 433] on button "Checkout" at bounding box center [830, 432] width 312 height 18
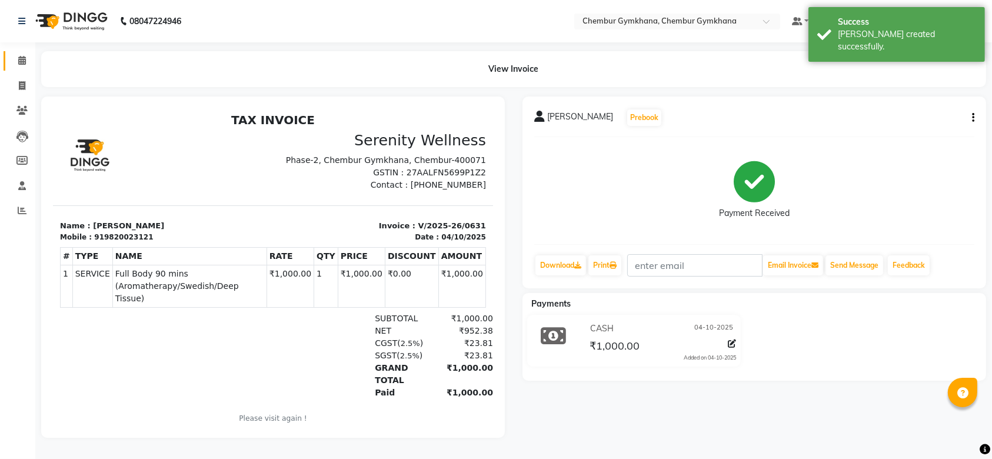
click at [14, 52] on link "Calendar" at bounding box center [18, 60] width 28 height 19
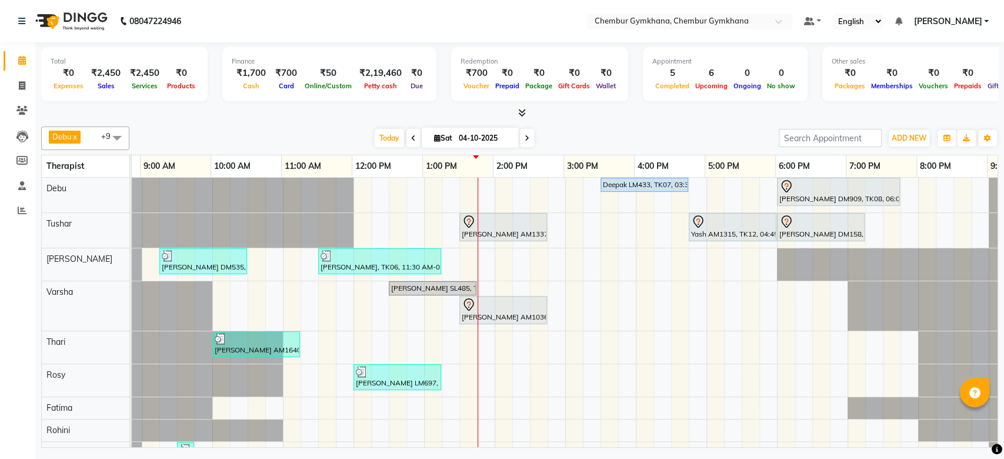
scroll to position [0, 61]
click at [786, 379] on div "Deepak LM433, TK07, 03:30 PM-04:45 PM, Full body 60 mins(Aromatherapy/Swedish/D…" at bounding box center [600, 326] width 1059 height 296
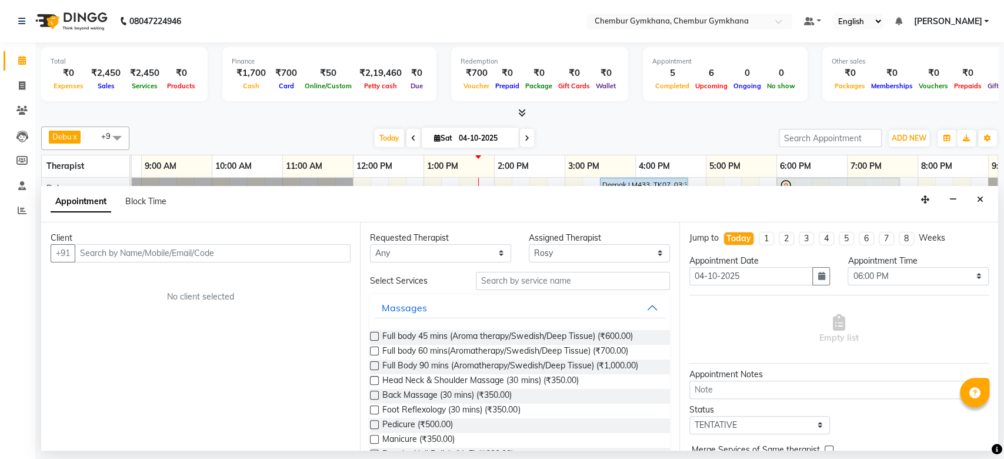
click at [208, 252] on input "text" at bounding box center [213, 253] width 276 height 18
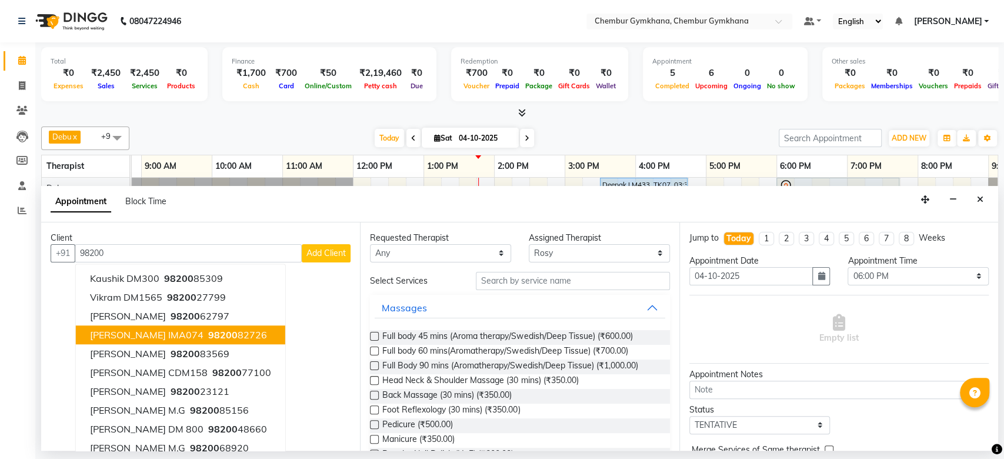
click at [208, 331] on span "98200" at bounding box center [222, 335] width 29 height 12
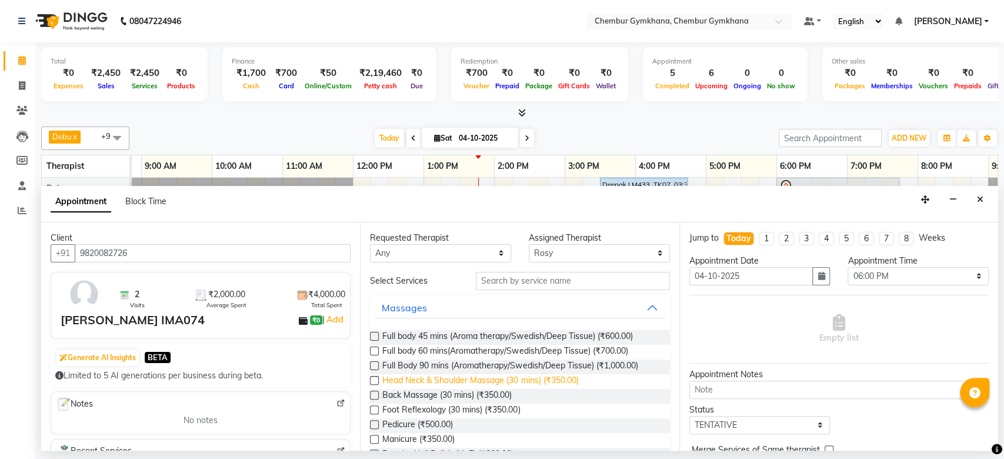
click at [429, 382] on span "Head Neck & Shoulder Massage (30 mins) (₹350.00)" at bounding box center [480, 381] width 196 height 15
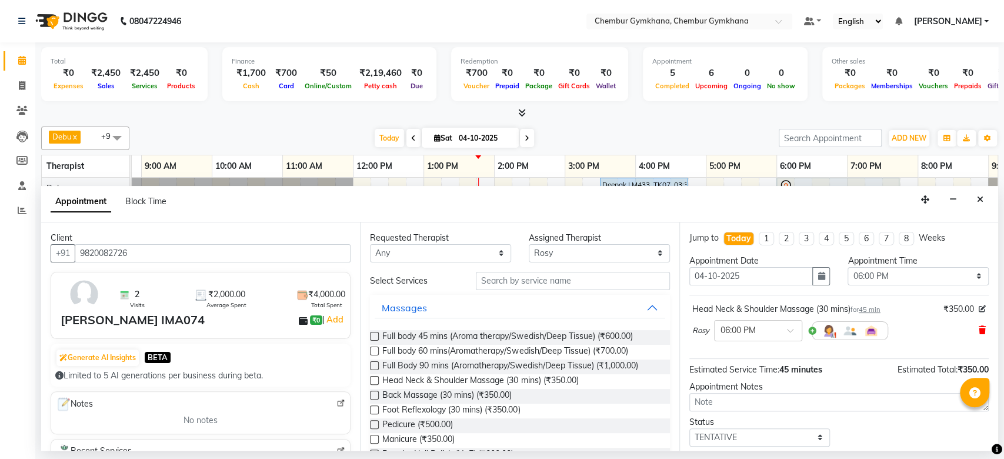
click at [979, 332] on icon at bounding box center [982, 330] width 7 height 8
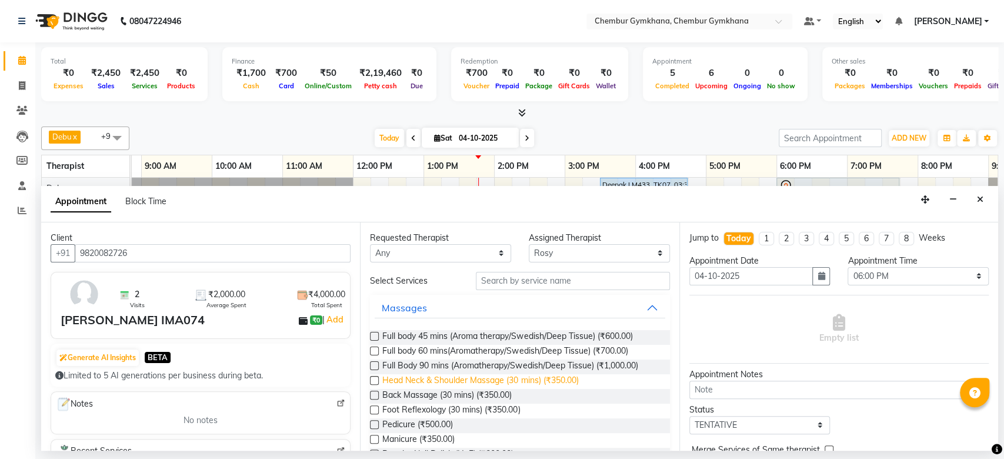
click at [542, 383] on span "Head Neck & Shoulder Massage (30 mins) (₹350.00)" at bounding box center [480, 381] width 196 height 15
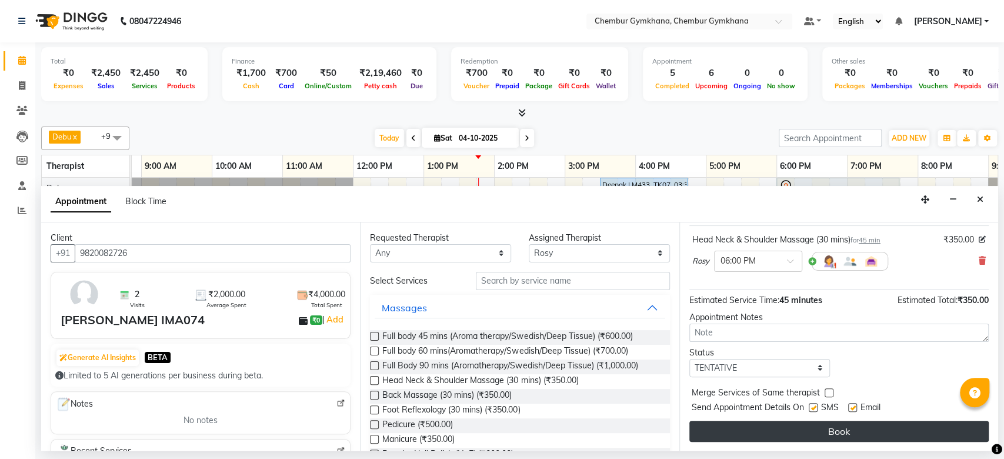
click at [815, 435] on button "Book" at bounding box center [838, 431] width 299 height 21
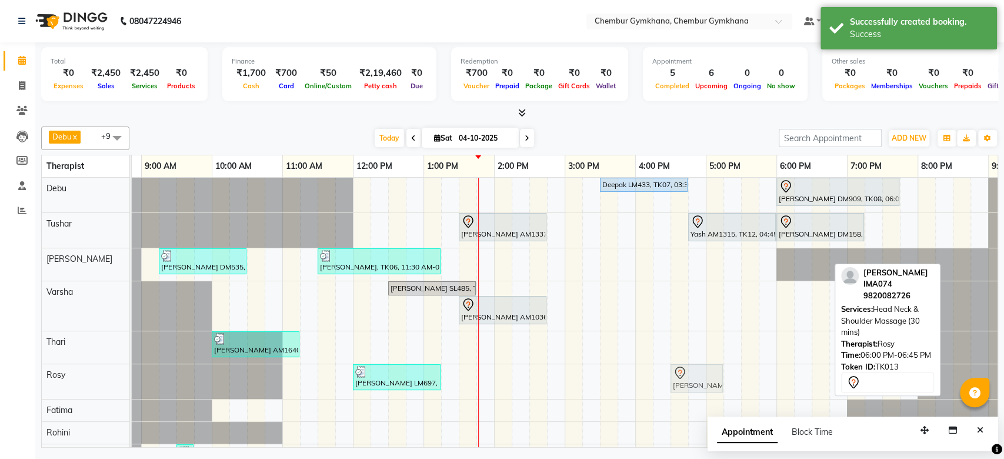
drag, startPoint x: 798, startPoint y: 382, endPoint x: 693, endPoint y: 388, distance: 104.9
click at [71, 388] on div "Indraj LM697, TK03, 12:00 PM-01:15 PM, Full body 60 mins(Aromatherapy/Swedish/D…" at bounding box center [71, 381] width 0 height 35
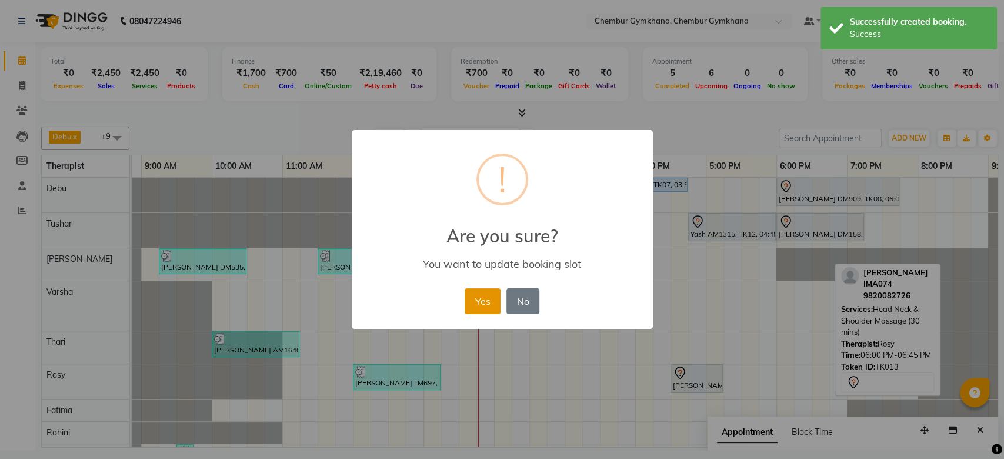
click at [496, 306] on button "Yes" at bounding box center [483, 301] width 36 height 26
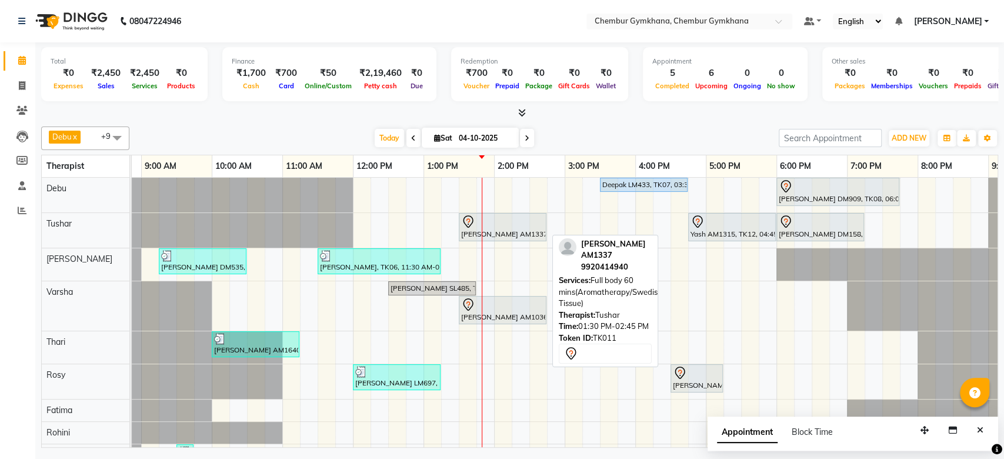
click at [489, 219] on div at bounding box center [502, 222] width 83 height 14
click at [499, 226] on div at bounding box center [502, 222] width 83 height 14
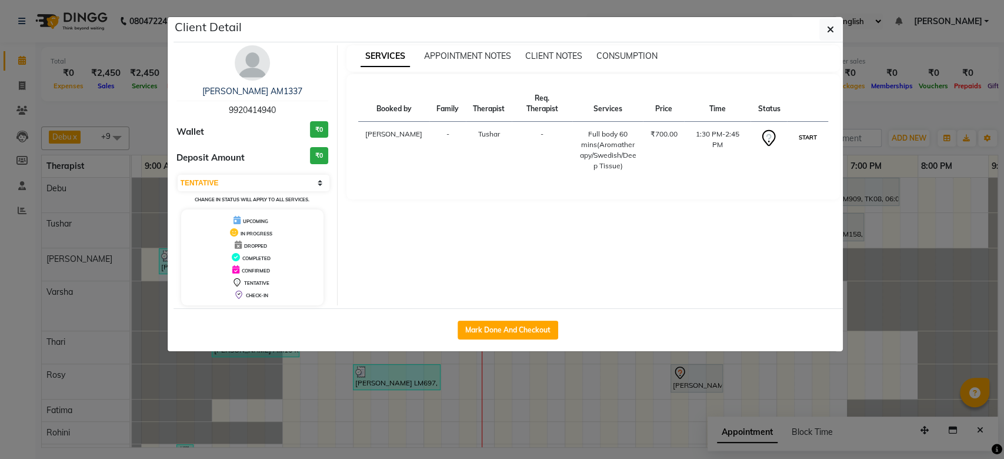
click at [812, 130] on button "START" at bounding box center [807, 137] width 24 height 15
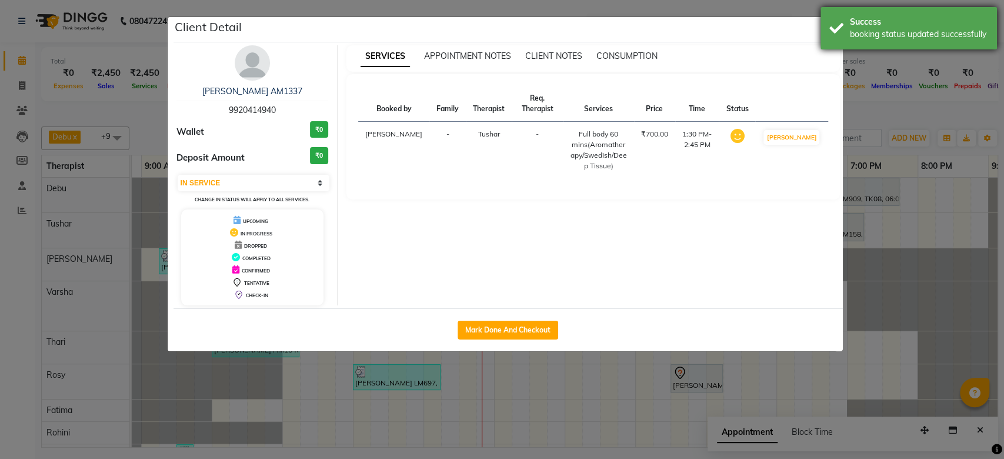
click at [826, 25] on div "Success booking status updated successfully" at bounding box center [908, 28] width 176 height 42
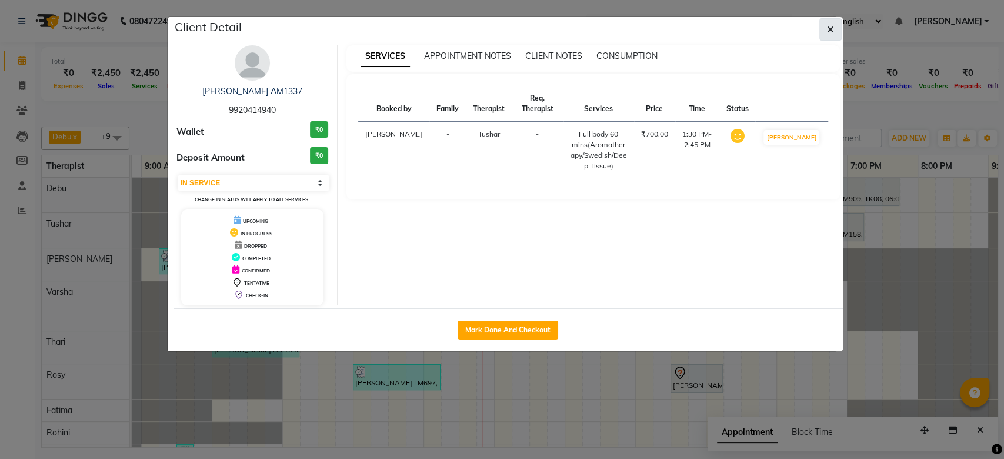
click at [833, 25] on icon "button" at bounding box center [830, 29] width 7 height 9
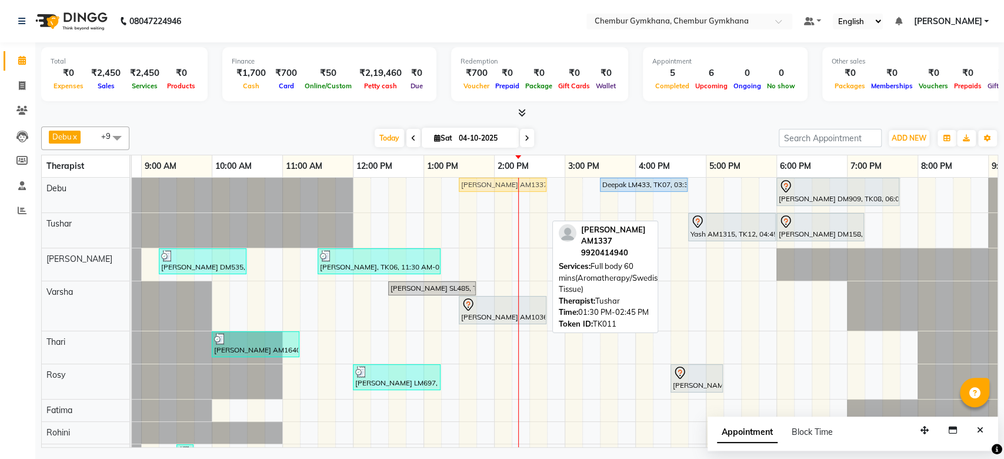
drag, startPoint x: 508, startPoint y: 219, endPoint x: 509, endPoint y: 196, distance: 22.4
click at [508, 196] on div "Deepak LM433, TK07, 03:30 PM-04:45 PM, Full body 60 mins(Aromatherapy/Swedish/D…" at bounding box center [600, 327] width 1059 height 299
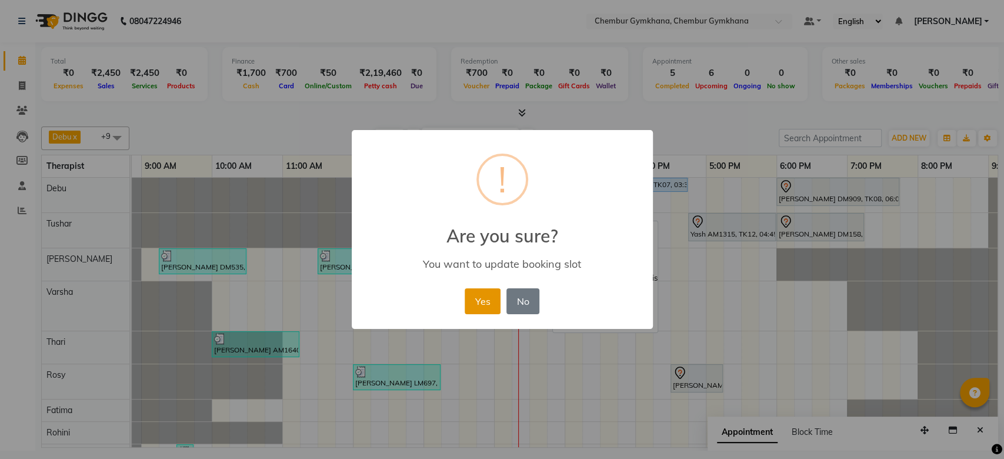
click at [485, 299] on button "Yes" at bounding box center [483, 301] width 36 height 26
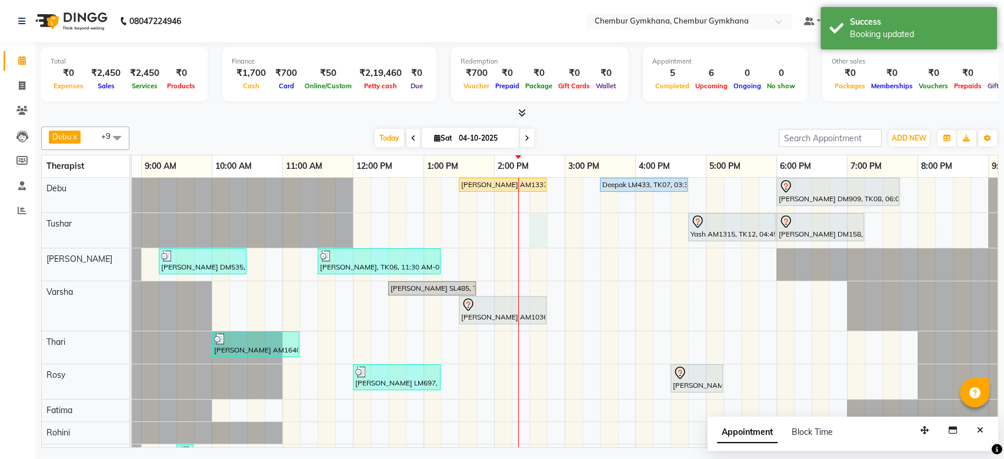
click at [538, 235] on div "Kosal malladi AM1337, TK11, 01:30 PM-02:45 PM, Full body 60 mins(Aromatherapy/S…" at bounding box center [600, 327] width 1059 height 299
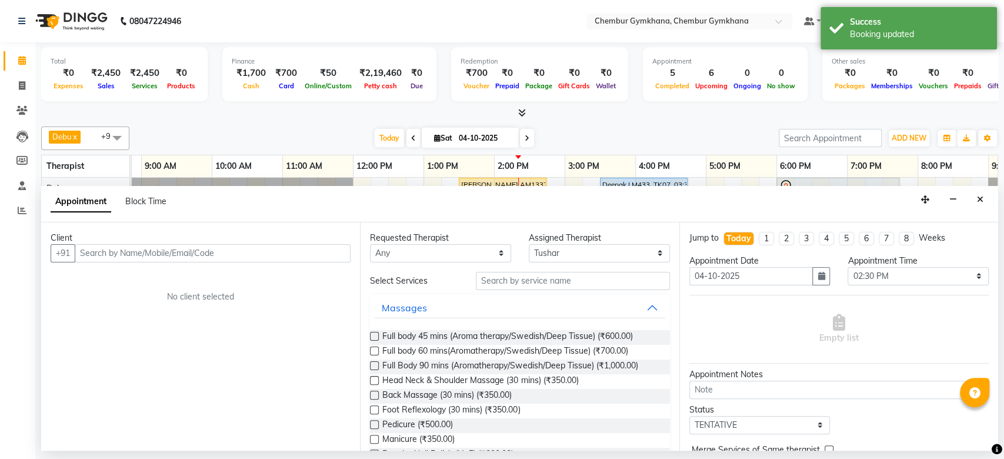
click at [315, 248] on input "text" at bounding box center [213, 253] width 276 height 18
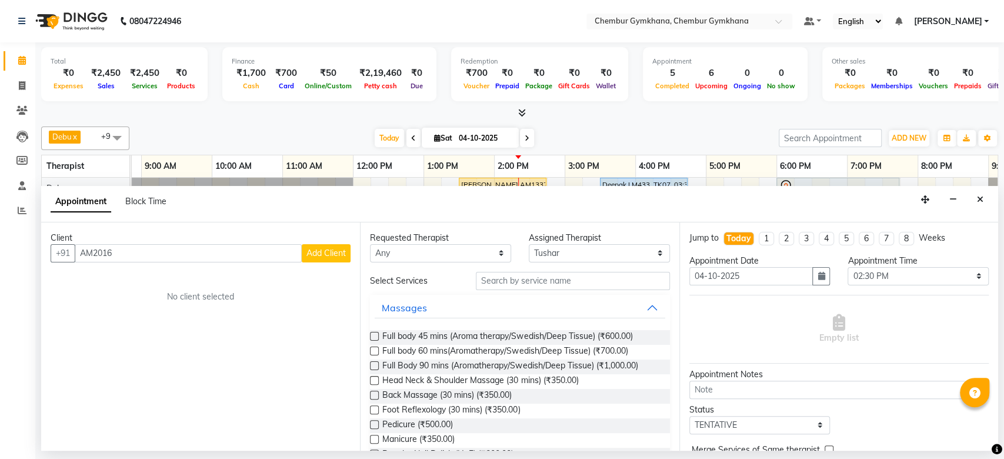
click at [212, 256] on input "AM2016" at bounding box center [188, 253] width 227 height 18
click at [325, 242] on div "Client" at bounding box center [201, 238] width 300 height 12
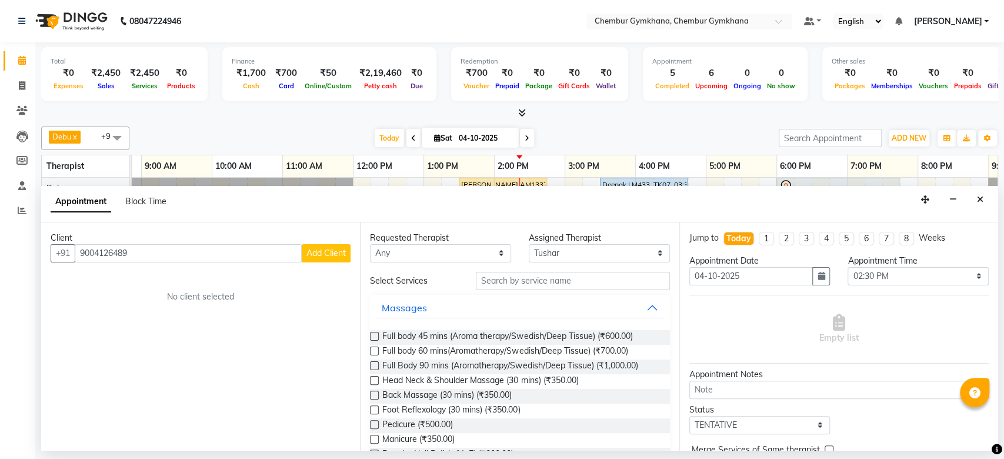
click at [319, 259] on button "Add Client" at bounding box center [326, 253] width 49 height 18
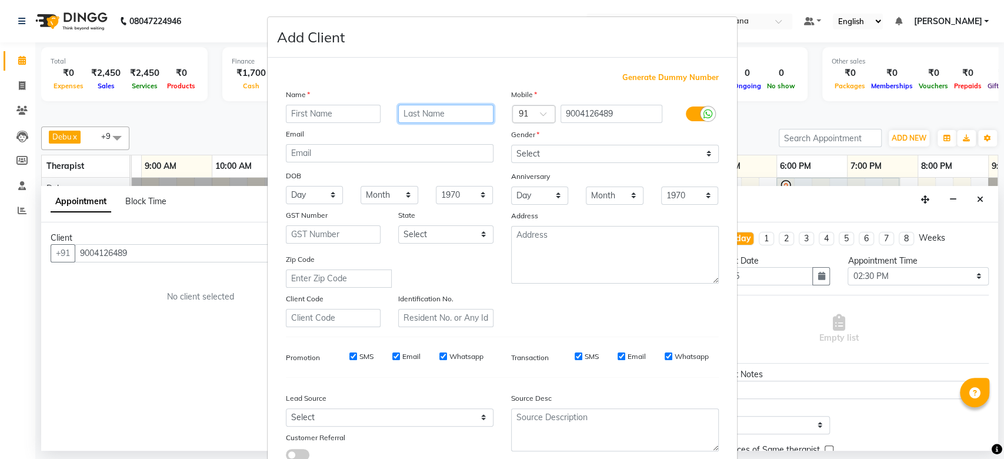
click at [438, 112] on input "text" at bounding box center [445, 114] width 95 height 18
paste input "AM2016"
click at [311, 118] on input "text" at bounding box center [333, 114] width 95 height 18
click at [595, 153] on select "Select [DEMOGRAPHIC_DATA] [DEMOGRAPHIC_DATA] Other Prefer Not To Say" at bounding box center [615, 154] width 208 height 18
click at [511, 145] on select "Select [DEMOGRAPHIC_DATA] [DEMOGRAPHIC_DATA] Other Prefer Not To Say" at bounding box center [615, 154] width 208 height 18
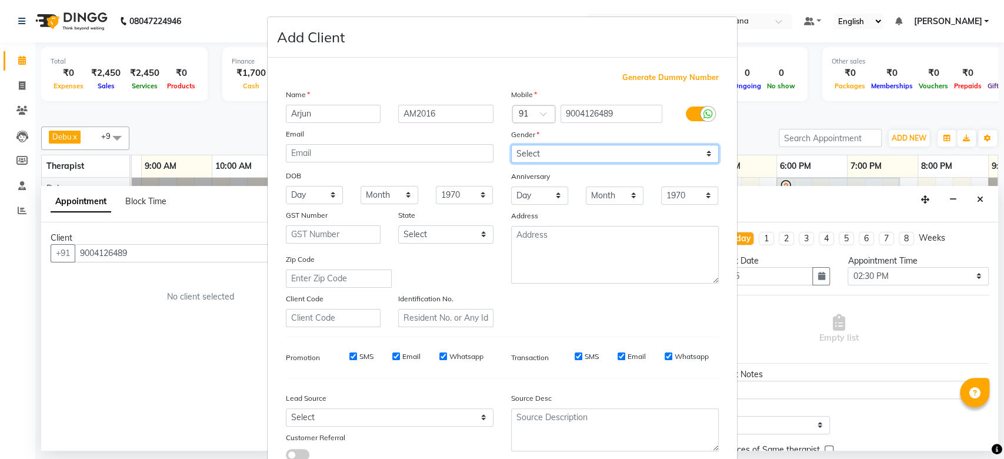
scroll to position [81, 0]
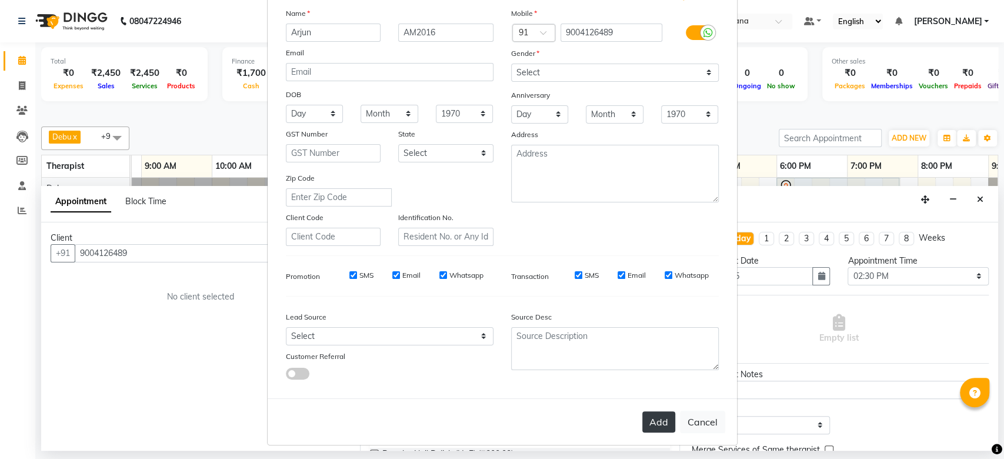
click at [645, 428] on button "Add" at bounding box center [658, 421] width 33 height 21
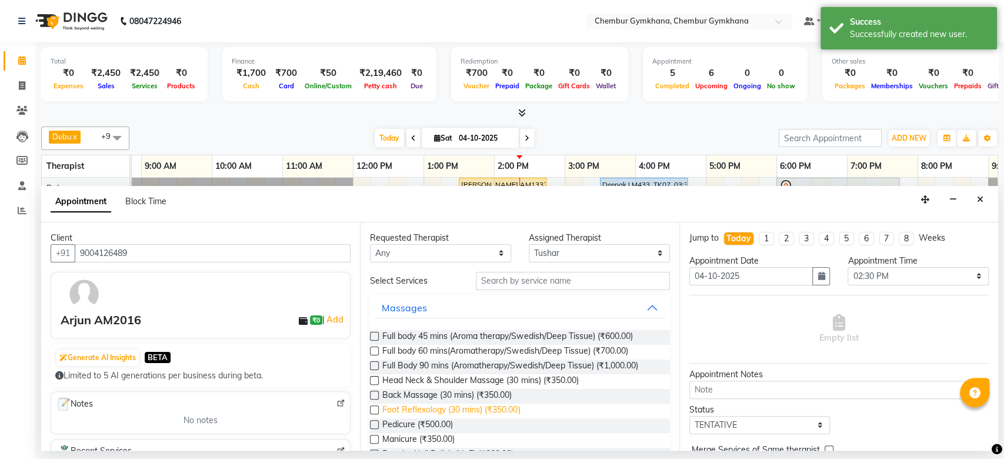
click at [408, 403] on span "Foot Reflexology (30 mins) (₹350.00)" at bounding box center [451, 410] width 138 height 15
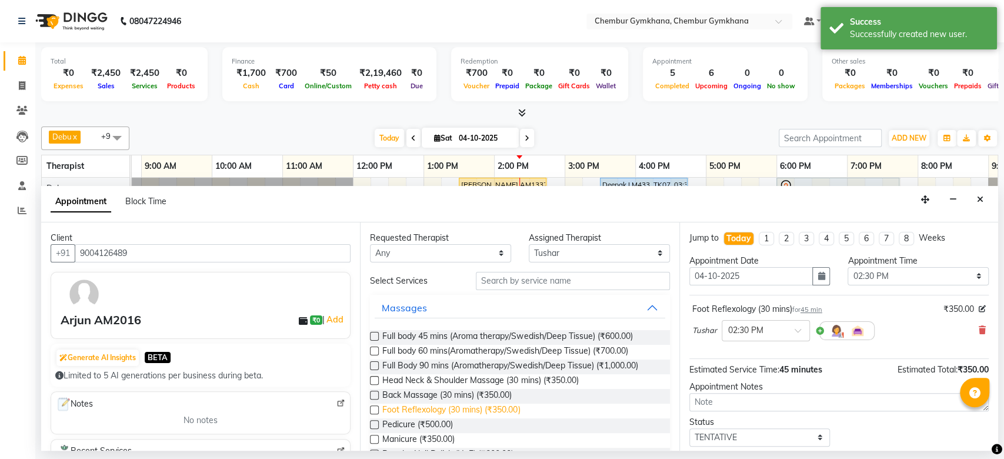
click at [408, 403] on span "Foot Reflexology (30 mins) (₹350.00)" at bounding box center [451, 410] width 138 height 15
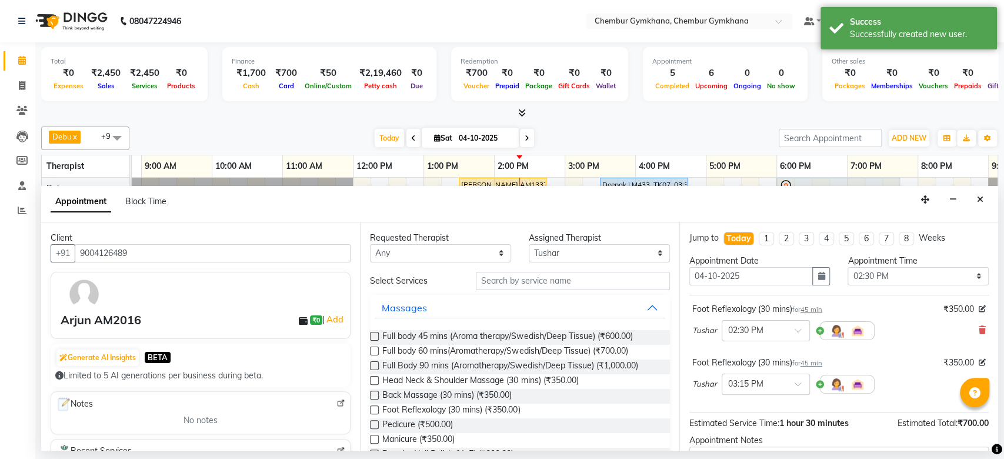
scroll to position [122, 0]
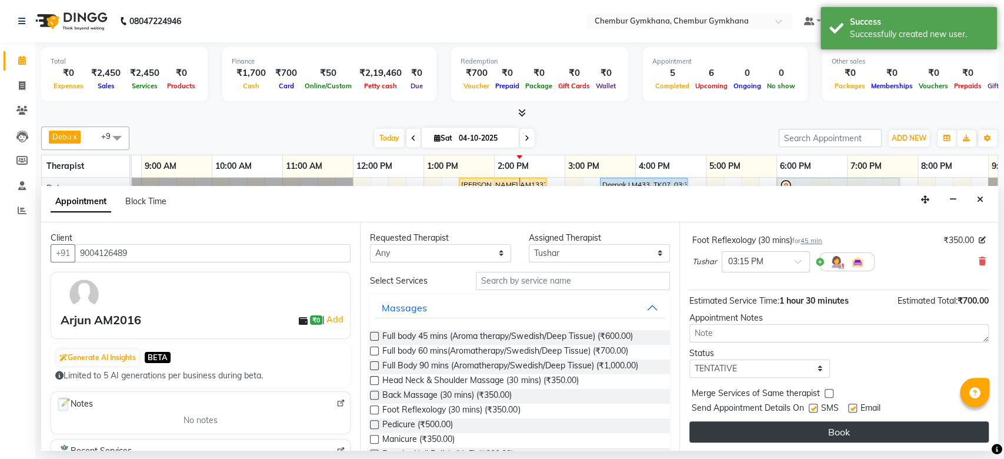
click at [830, 433] on button "Book" at bounding box center [838, 431] width 299 height 21
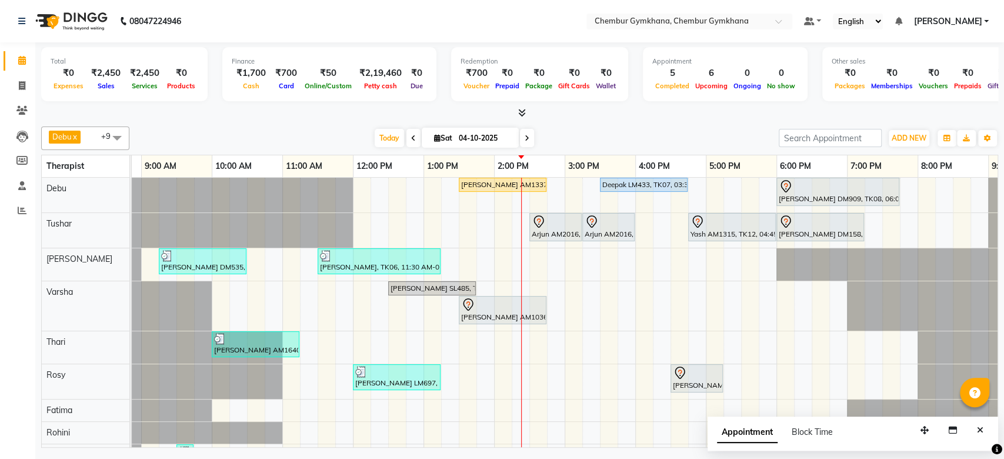
click at [528, 135] on span at bounding box center [527, 138] width 14 height 18
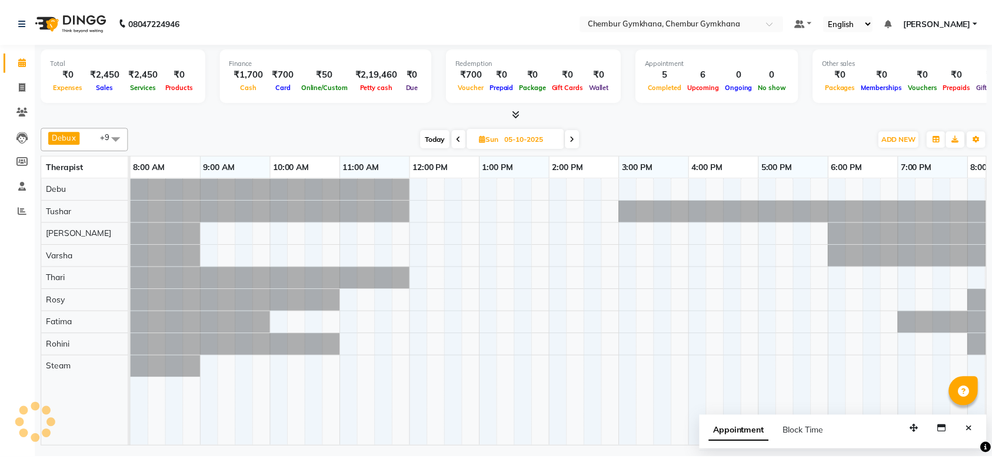
scroll to position [0, 193]
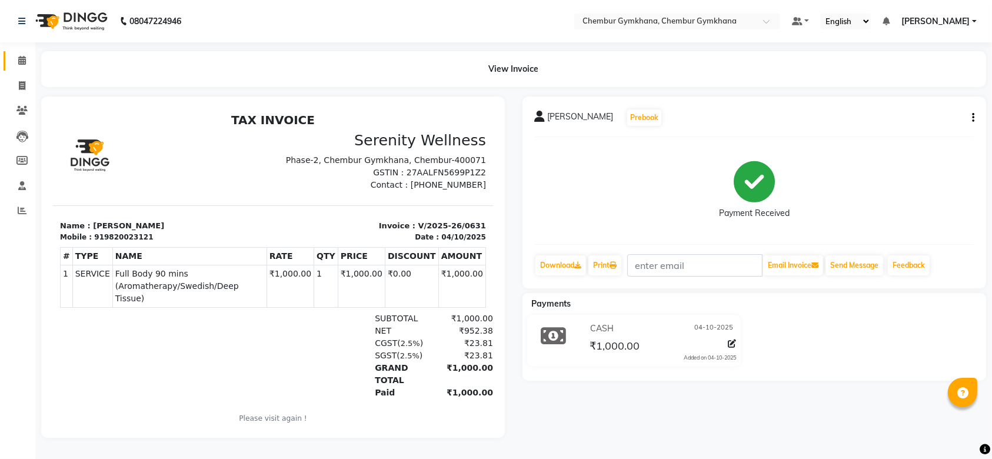
click at [9, 57] on link "Calendar" at bounding box center [18, 60] width 28 height 19
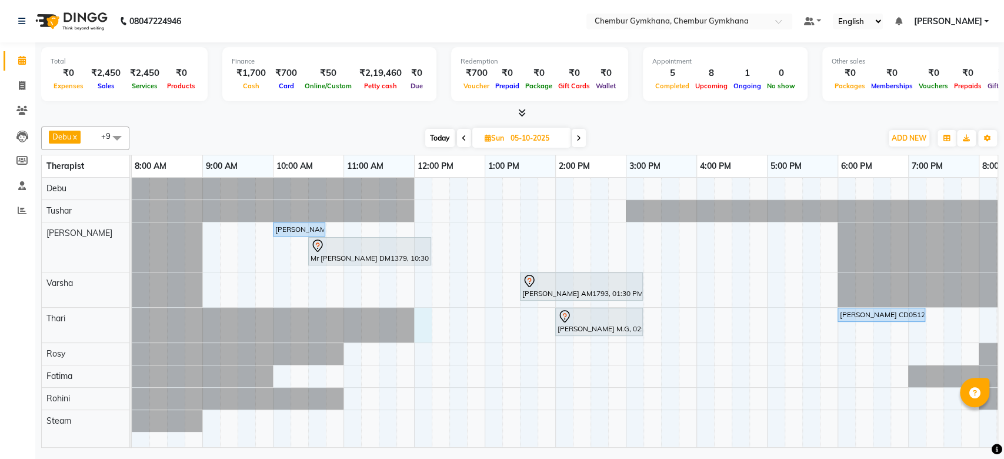
click at [423, 323] on div "Siddesh DM1994, 10:00 AM-10:45 AM, Head Neck & Shoulder Massage (30 mins) Mr Ji…" at bounding box center [661, 312] width 1059 height 269
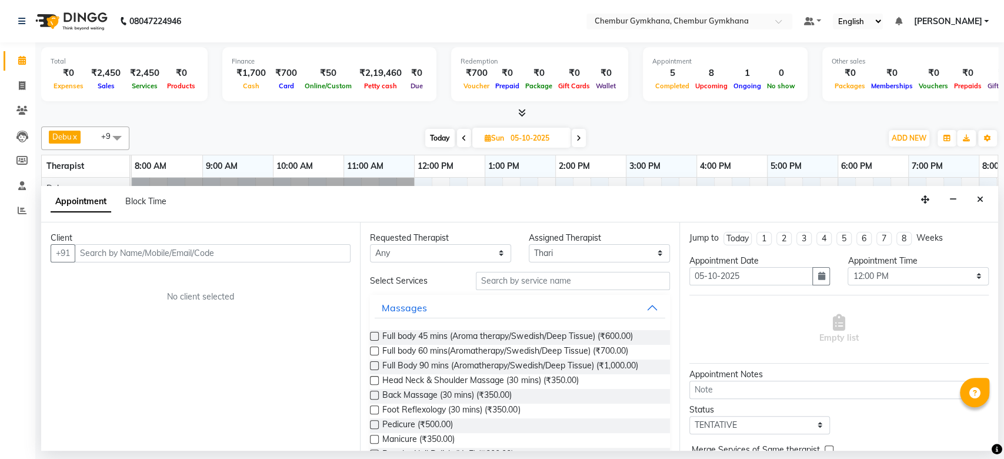
click at [227, 248] on input "text" at bounding box center [213, 253] width 276 height 18
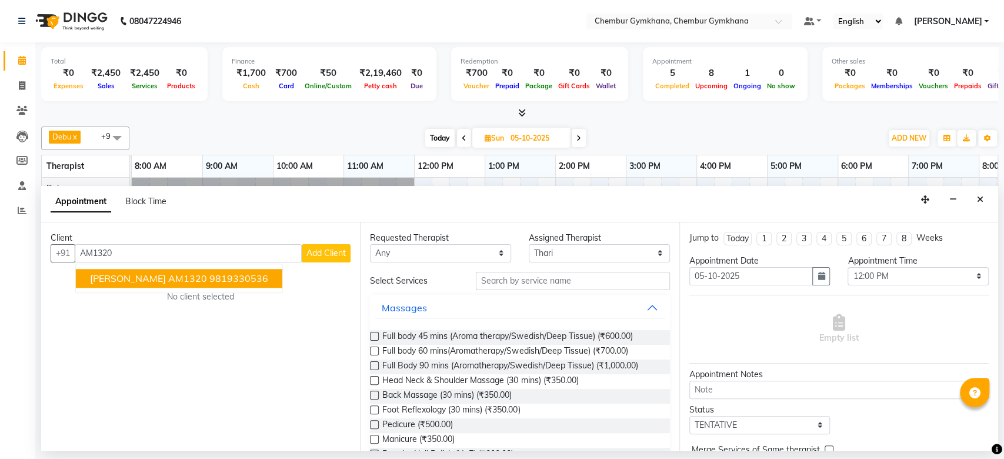
click at [171, 278] on span "[PERSON_NAME] AM1320" at bounding box center [148, 278] width 117 height 12
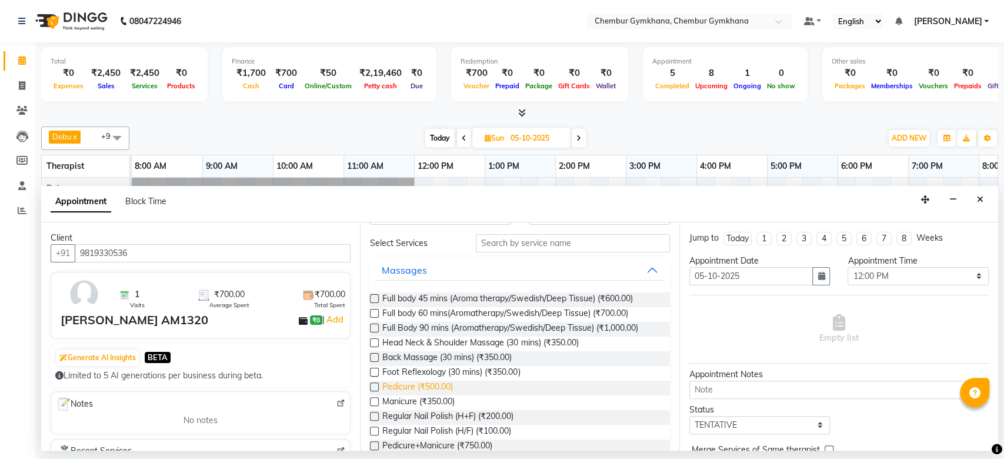
scroll to position [38, 0]
click at [415, 329] on span "Full Body 90 mins (Aromatherapy/Swedish/Deep Tissue) (₹1,000.00)" at bounding box center [509, 329] width 255 height 15
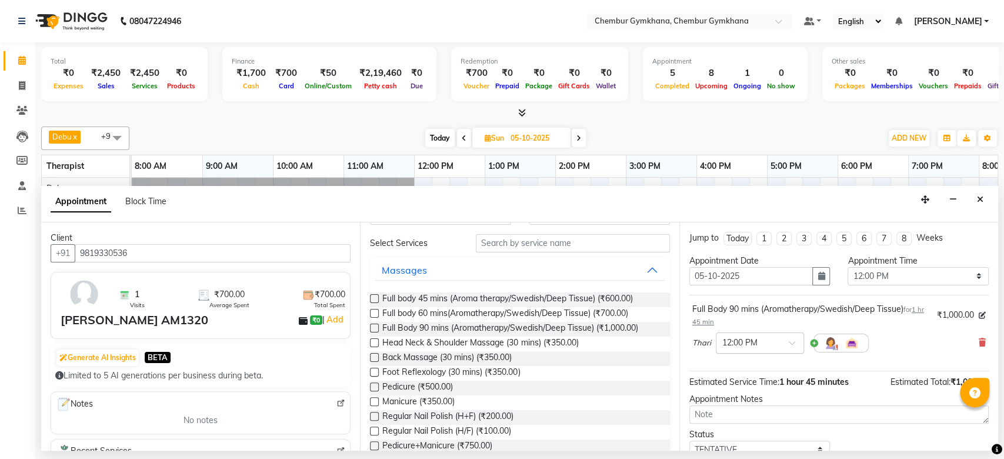
scroll to position [82, 0]
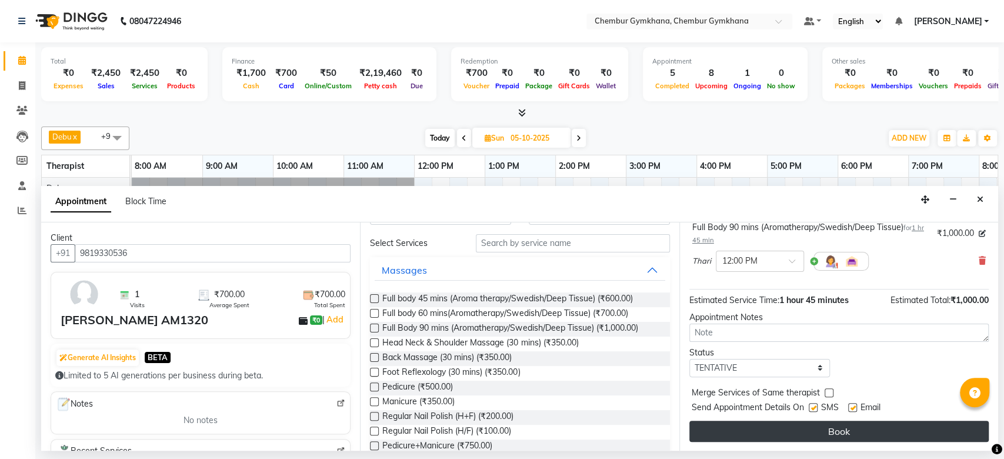
click at [763, 426] on button "Book" at bounding box center [838, 431] width 299 height 21
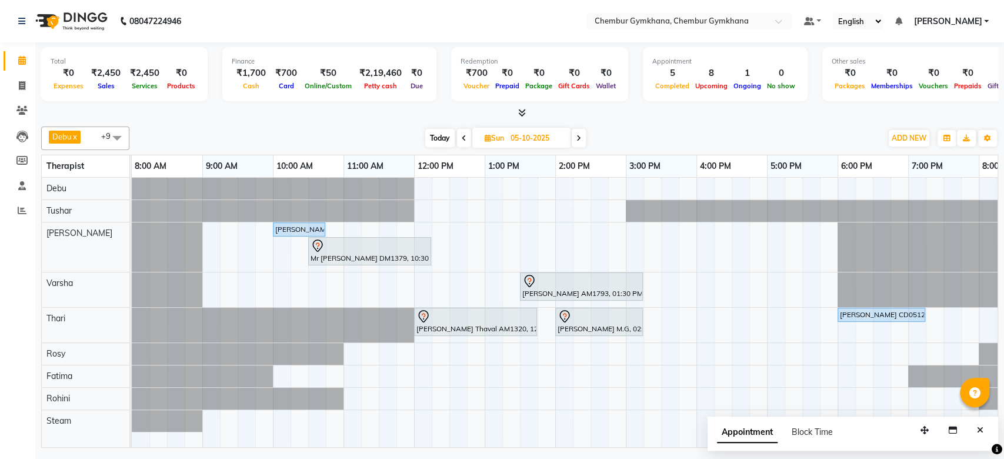
click at [438, 136] on span "Today" at bounding box center [439, 138] width 29 height 18
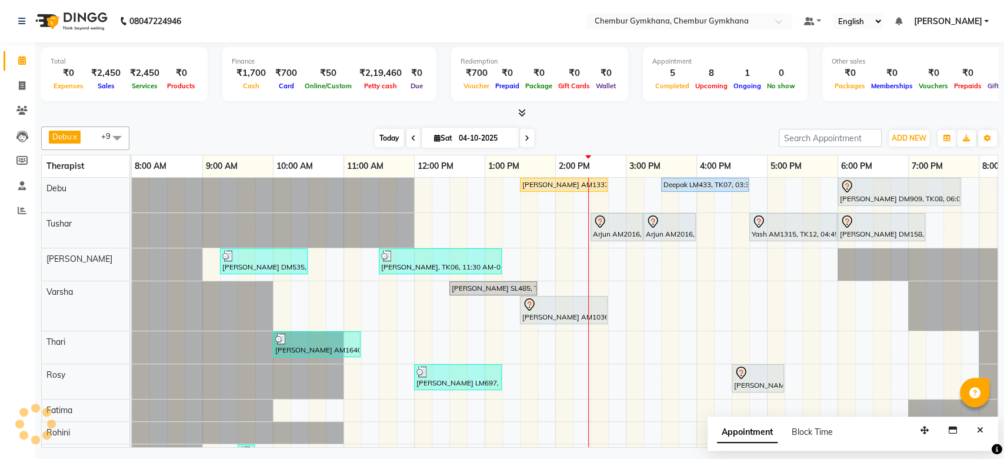
scroll to position [0, 193]
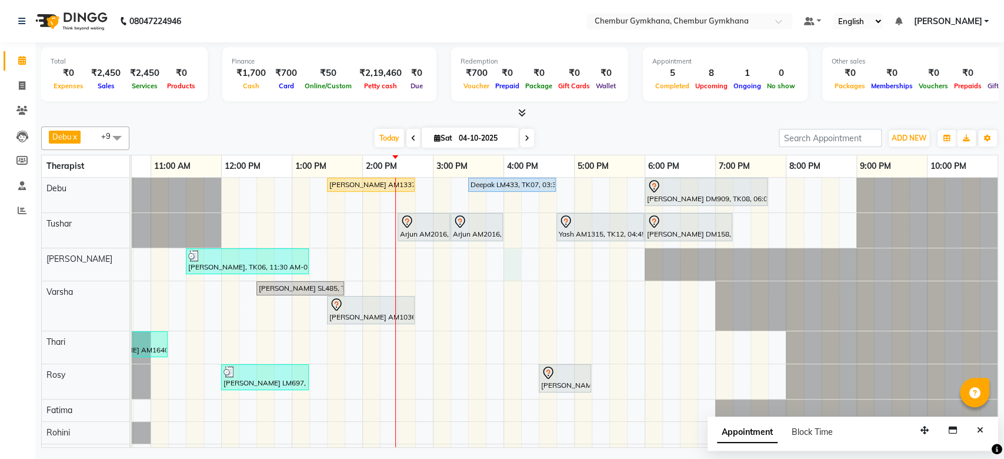
click at [508, 266] on div "Kosal malladi AM1337, TK11, 01:30 PM-02:45 PM, Full body 60 mins(Aromatherapy/S…" at bounding box center [468, 327] width 1059 height 299
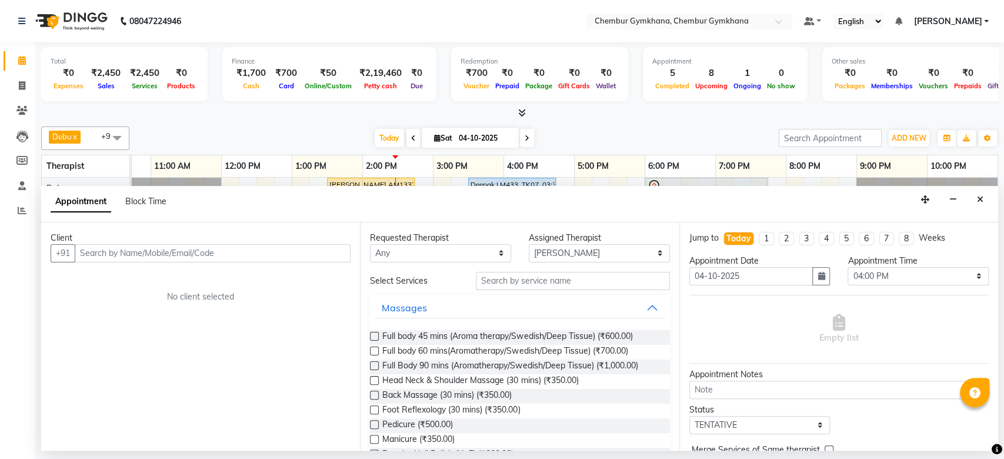
click at [296, 247] on input "text" at bounding box center [213, 253] width 276 height 18
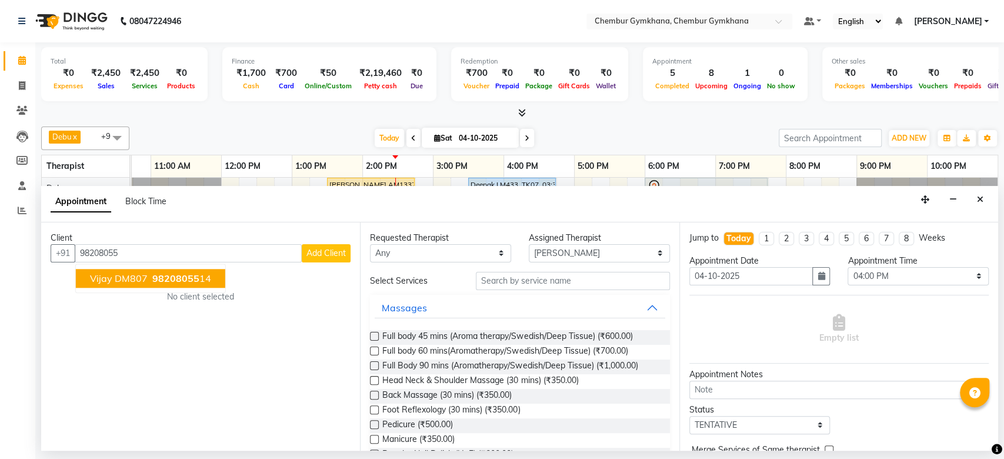
click at [100, 282] on span "Vijay DM807" at bounding box center [119, 278] width 58 height 12
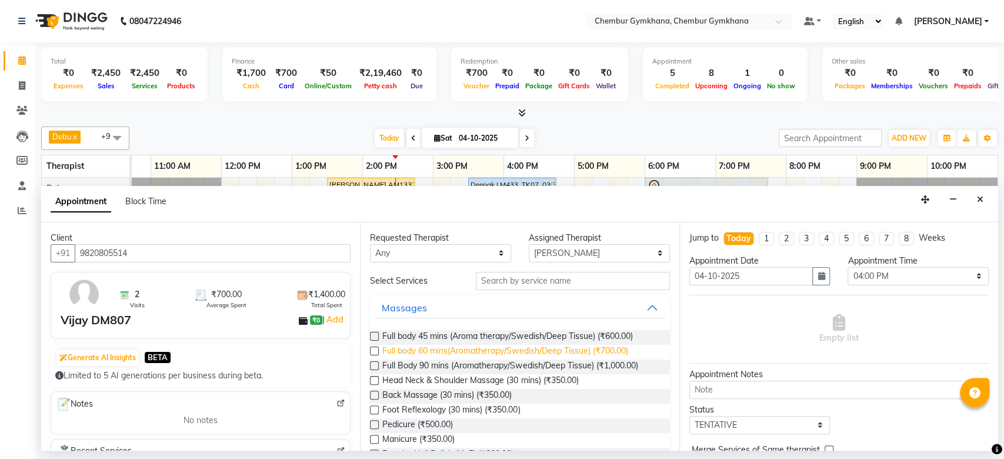
click at [447, 352] on span "Full body 60 mins(Aromatherapy/Swedish/Deep Tissue) (₹700.00)" at bounding box center [504, 352] width 245 height 15
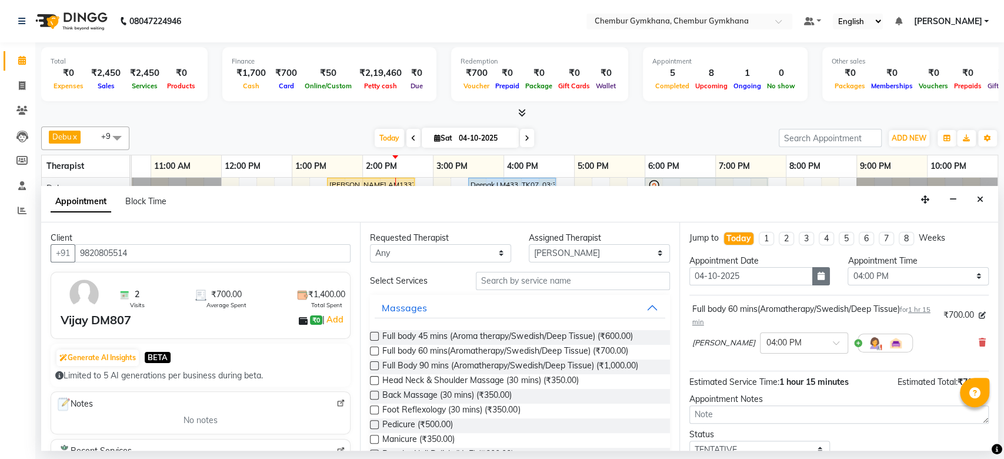
scroll to position [82, 0]
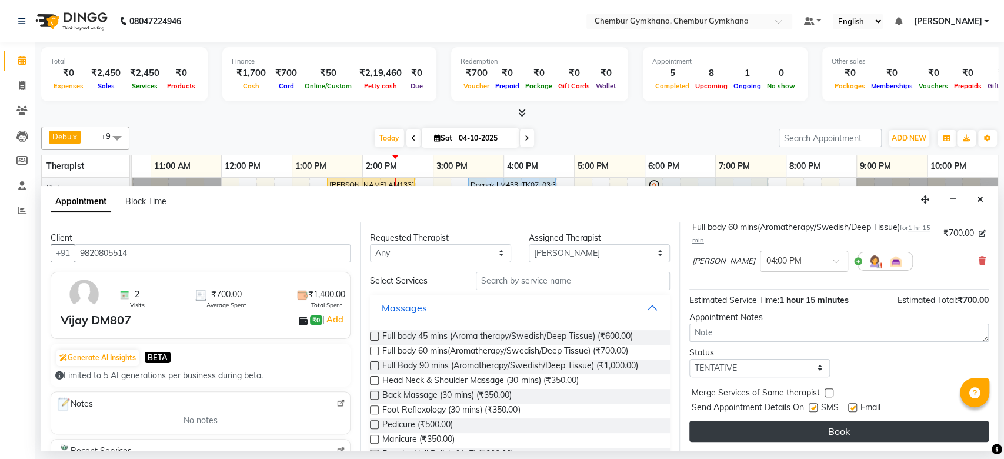
click at [779, 429] on button "Book" at bounding box center [838, 431] width 299 height 21
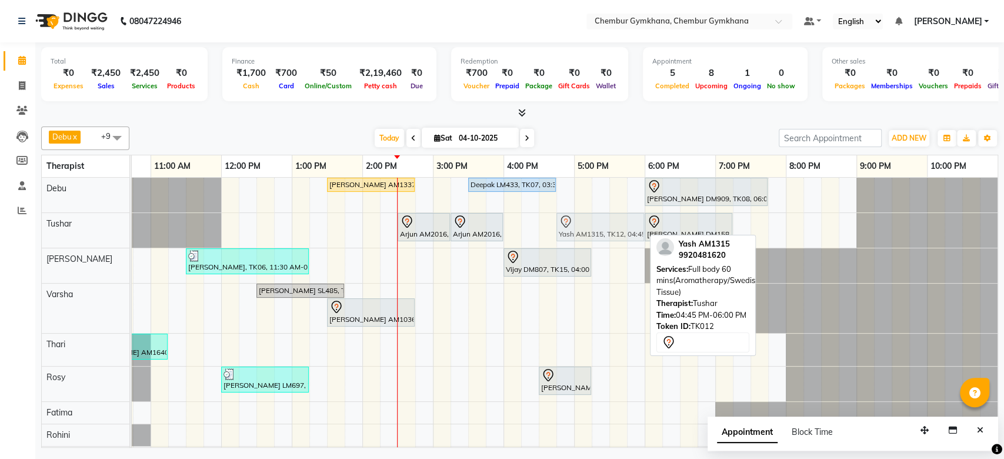
click at [581, 266] on tbody "Kosal malladi AM1337, TK11, 01:30 PM-02:45 PM, Full body 60 mins(Aromatherapy/S…" at bounding box center [468, 328] width 1059 height 301
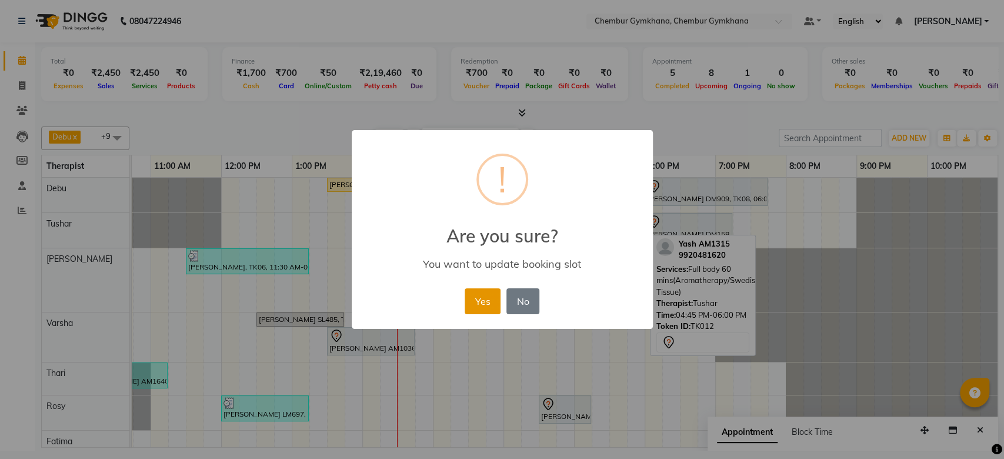
click at [493, 303] on button "Yes" at bounding box center [483, 301] width 36 height 26
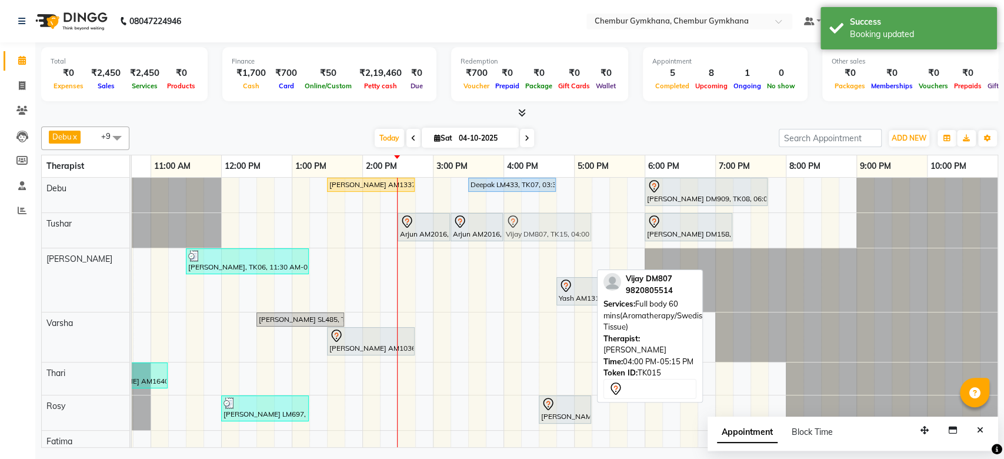
drag, startPoint x: 516, startPoint y: 256, endPoint x: 516, endPoint y: 241, distance: 15.3
click at [516, 233] on tbody "Kosal malladi AM1337, TK11, 01:30 PM-02:45 PM, Full body 60 mins(Aromatherapy/S…" at bounding box center [468, 343] width 1059 height 330
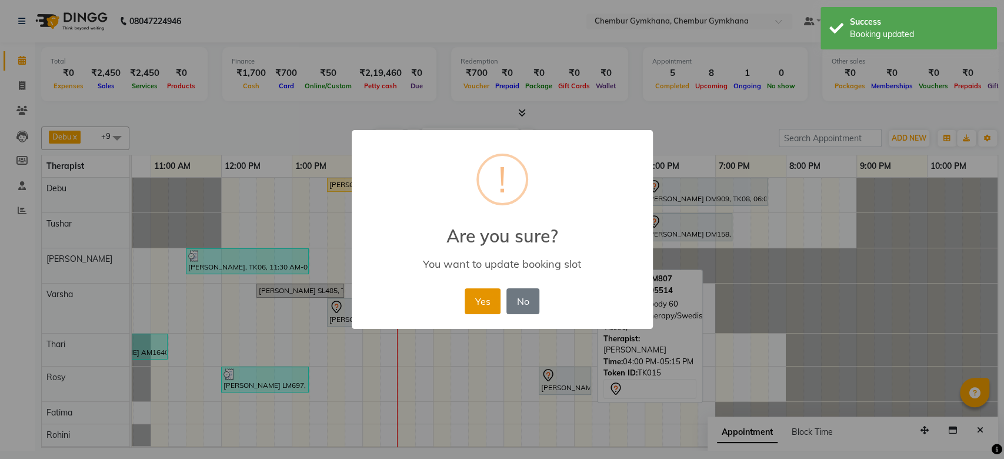
click at [484, 302] on button "Yes" at bounding box center [483, 301] width 36 height 26
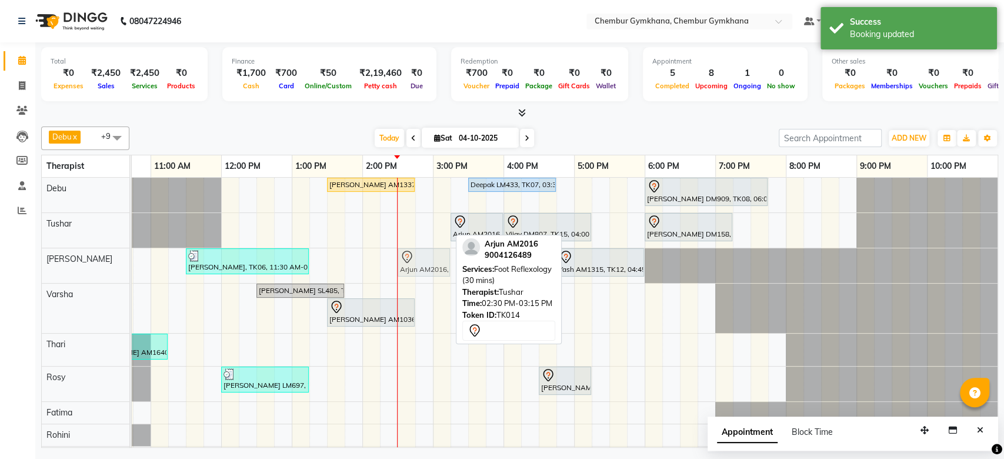
drag, startPoint x: 423, startPoint y: 229, endPoint x: 416, endPoint y: 252, distance: 23.3
click at [415, 252] on tbody "Kosal malladi AM1337, TK11, 01:30 PM-02:45 PM, Full body 60 mins(Aromatherapy/S…" at bounding box center [468, 328] width 1059 height 301
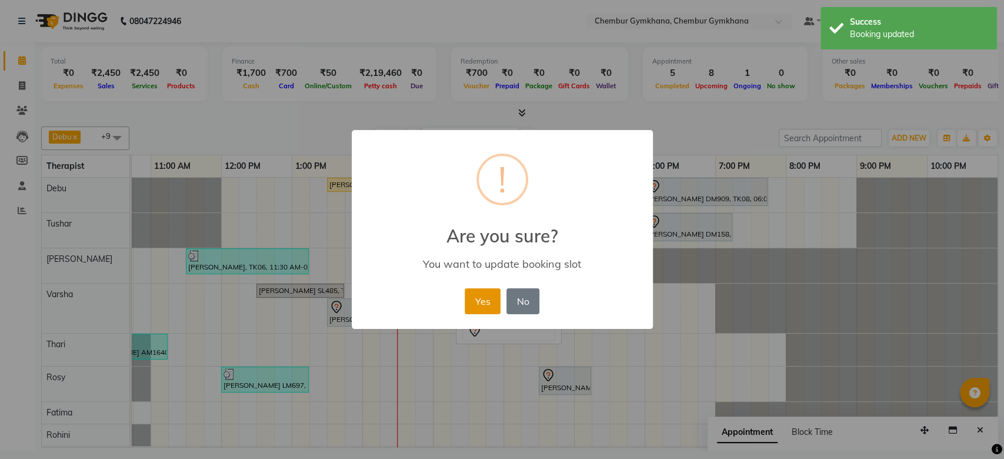
click at [483, 294] on button "Yes" at bounding box center [483, 301] width 36 height 26
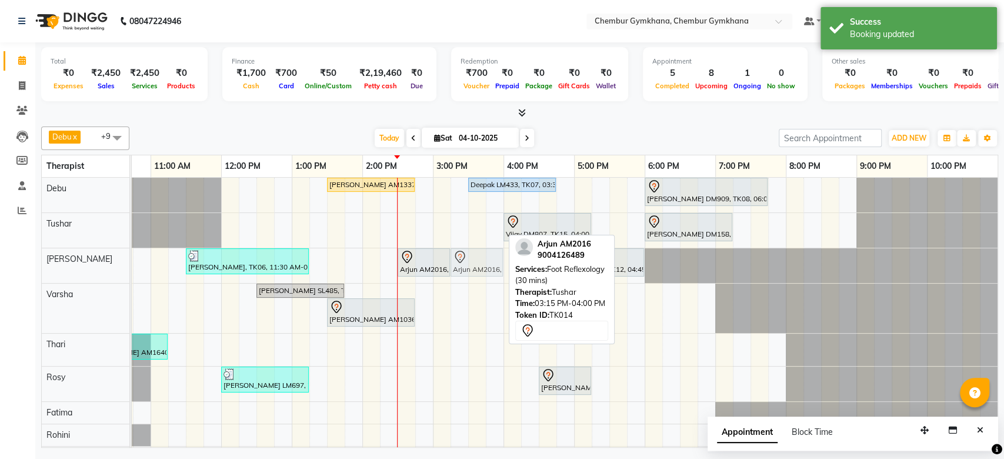
drag, startPoint x: 473, startPoint y: 224, endPoint x: 468, endPoint y: 271, distance: 47.3
click at [468, 271] on tbody "Kosal malladi AM1337, TK11, 01:30 PM-02:45 PM, Full body 60 mins(Aromatherapy/S…" at bounding box center [468, 328] width 1059 height 301
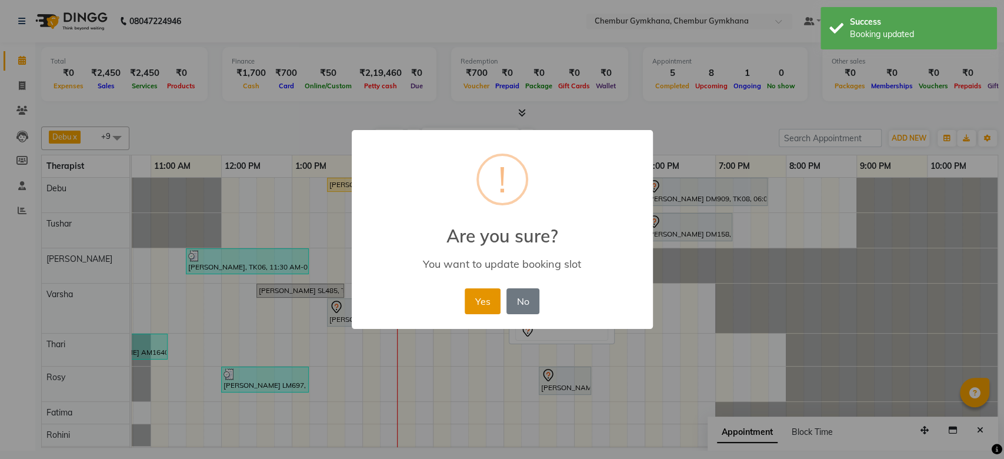
click at [488, 296] on button "Yes" at bounding box center [483, 301] width 36 height 26
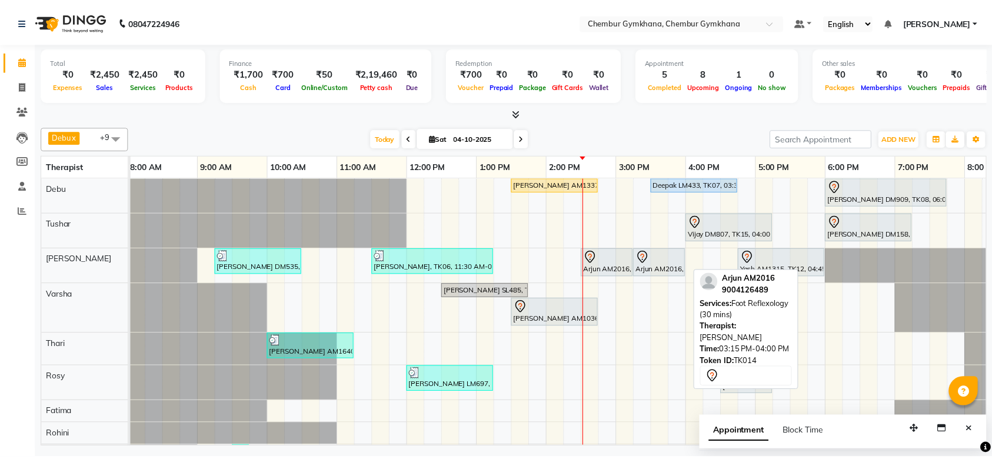
scroll to position [0, 0]
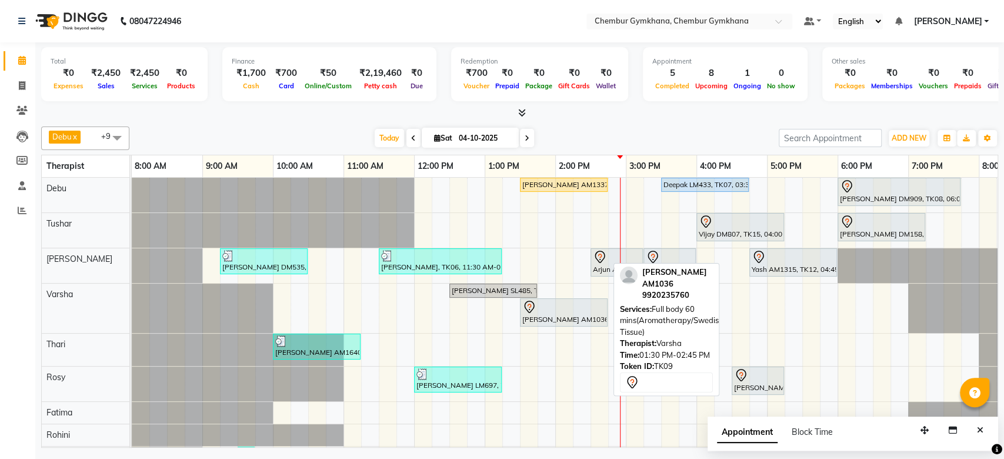
click at [548, 313] on div "[PERSON_NAME] AM1036, TK09, 01:30 PM-02:45 PM, Full body 60 mins(Aromatherapy/S…" at bounding box center [563, 312] width 85 height 25
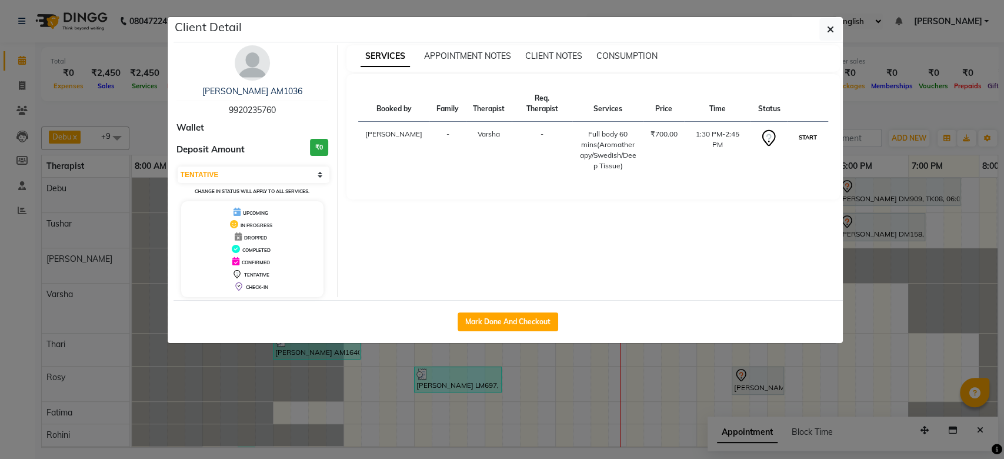
click at [806, 130] on button "START" at bounding box center [807, 137] width 24 height 15
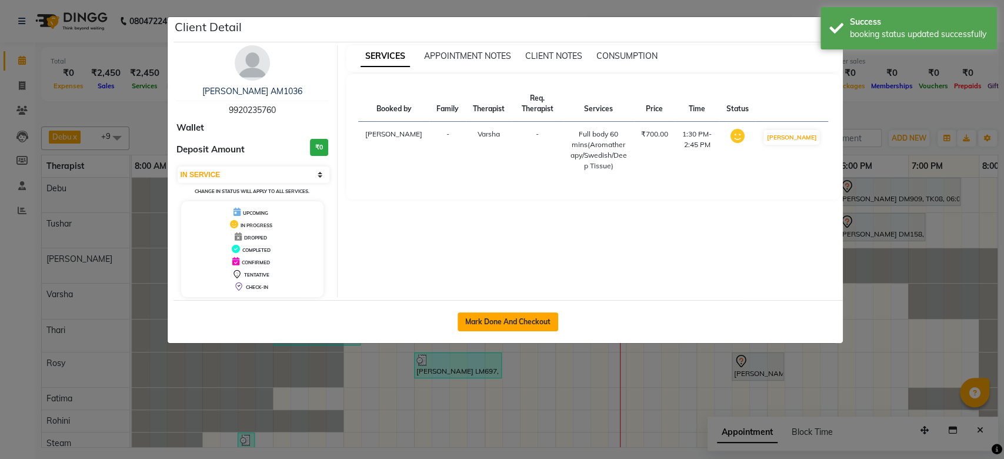
click at [485, 318] on button "Mark Done And Checkout" at bounding box center [508, 321] width 101 height 19
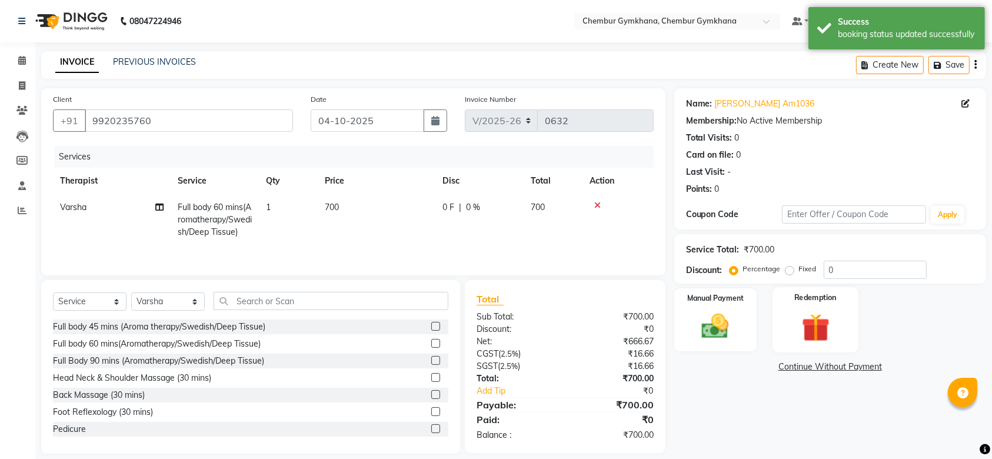
click at [829, 331] on img at bounding box center [815, 327] width 46 height 35
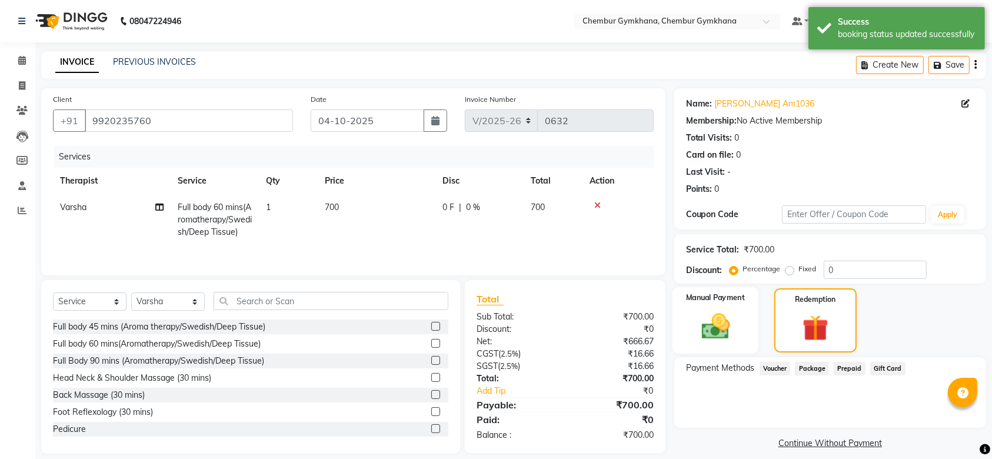
click at [721, 311] on img at bounding box center [715, 326] width 46 height 32
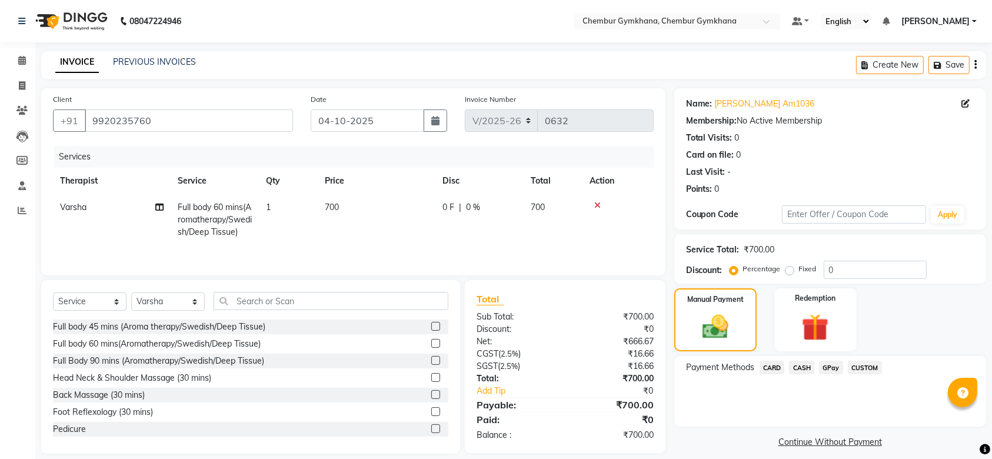
click at [820, 369] on span "GPay" at bounding box center [831, 368] width 24 height 14
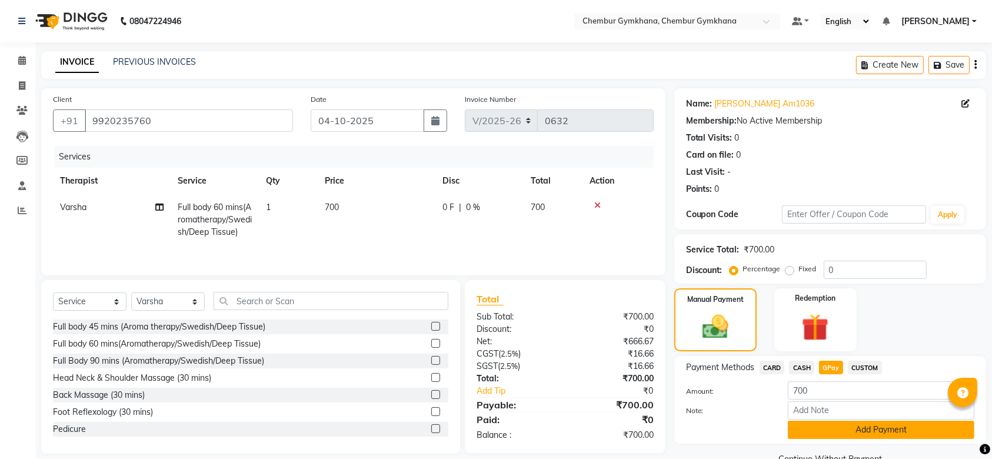
click at [852, 425] on button "Add Payment" at bounding box center [881, 430] width 186 height 18
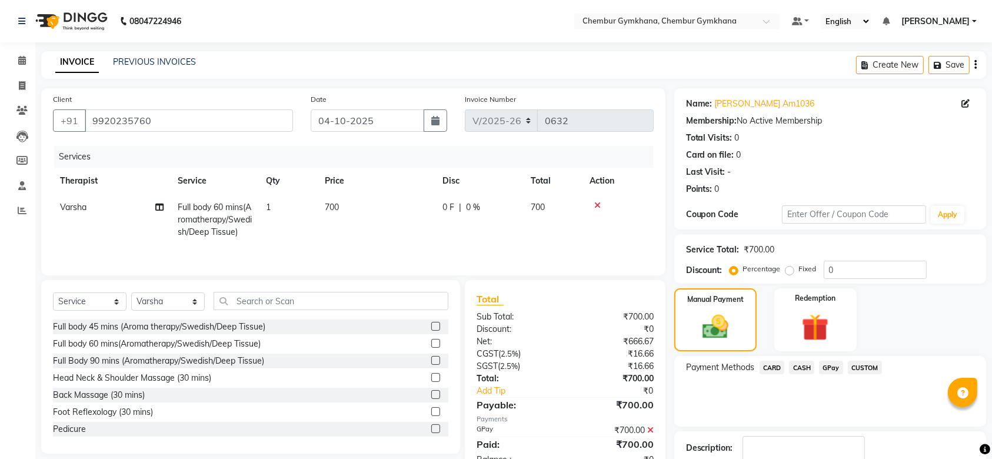
scroll to position [75, 0]
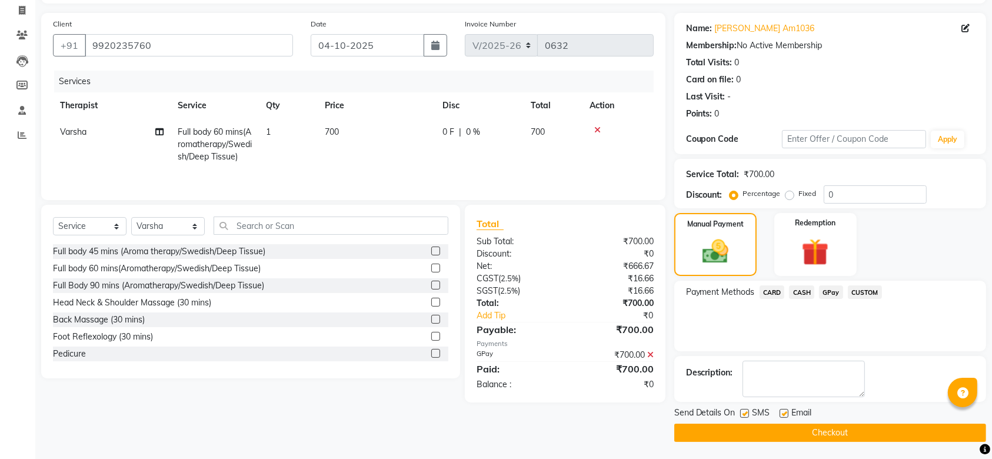
click at [842, 433] on button "Checkout" at bounding box center [830, 432] width 312 height 18
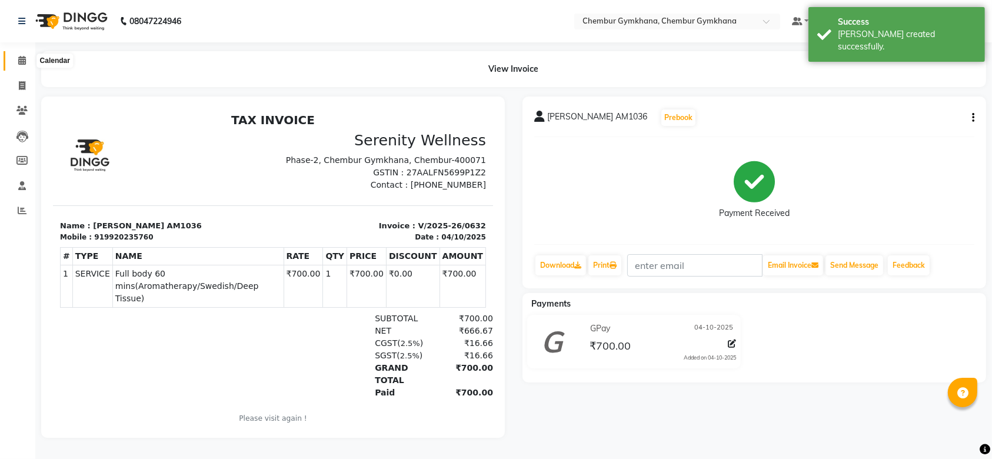
click at [12, 60] on span at bounding box center [22, 61] width 21 height 14
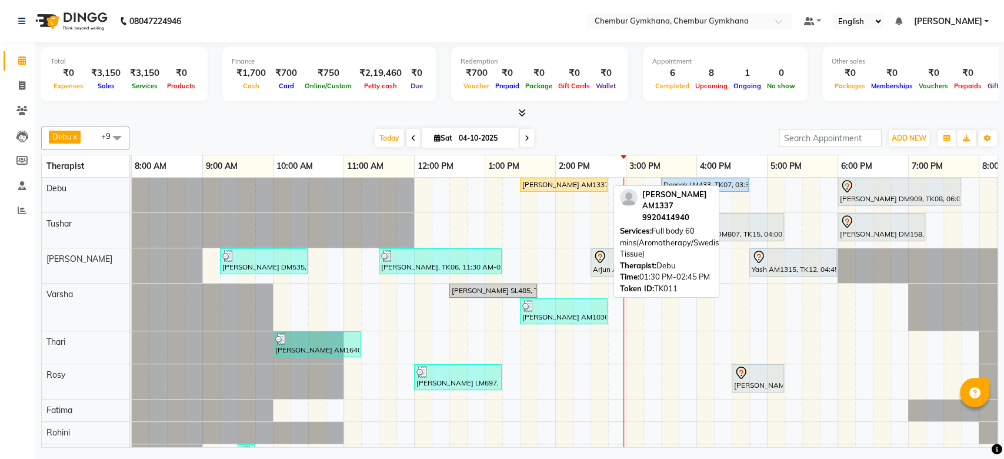
click at [581, 182] on div "[PERSON_NAME] AM1337, TK11, 01:30 PM-02:45 PM, Full body 60 mins(Aromatherapy/S…" at bounding box center [563, 184] width 85 height 11
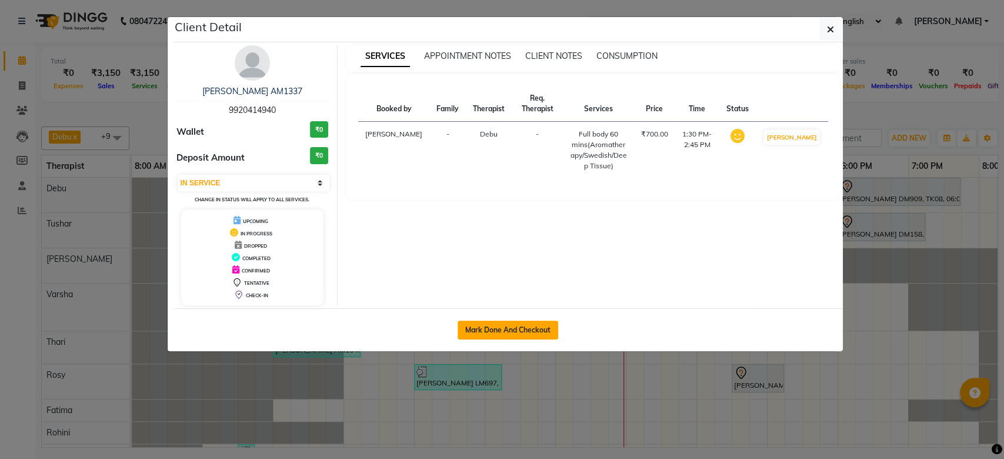
click at [529, 328] on button "Mark Done And Checkout" at bounding box center [508, 330] width 101 height 19
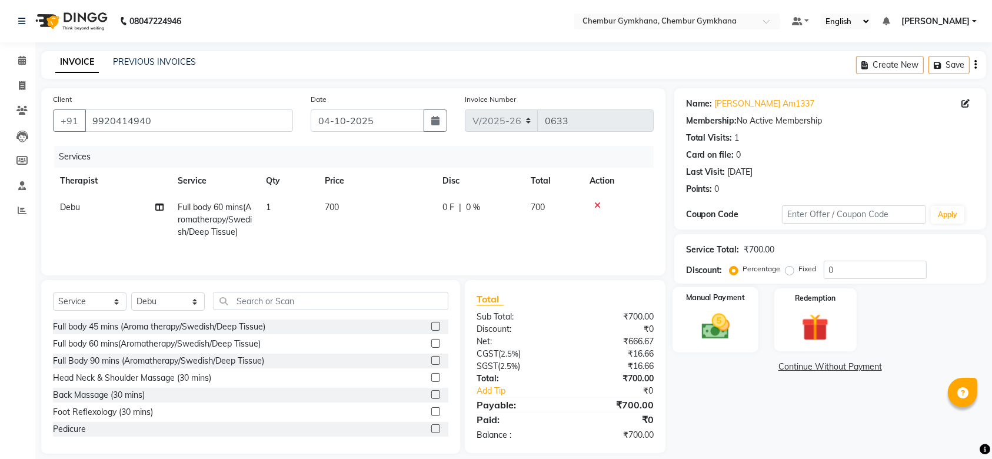
click at [706, 333] on img at bounding box center [715, 326] width 46 height 32
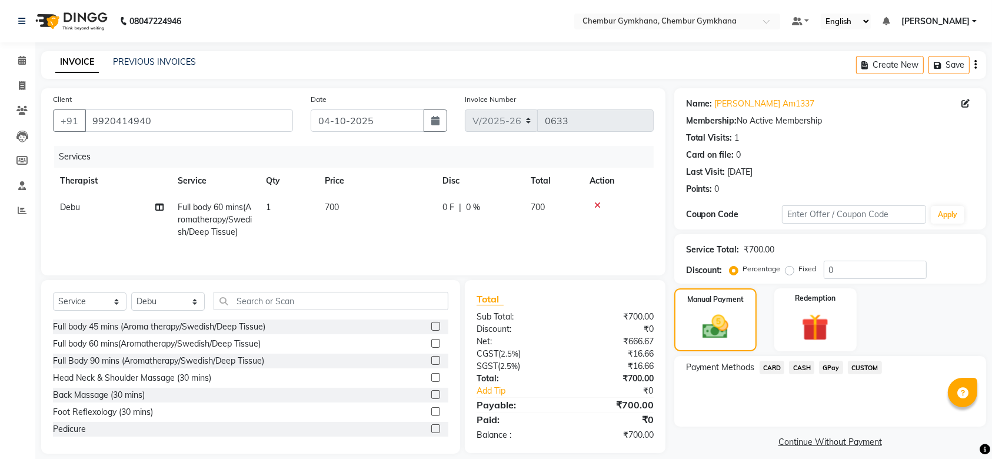
click at [772, 362] on span "CARD" at bounding box center [771, 368] width 25 height 14
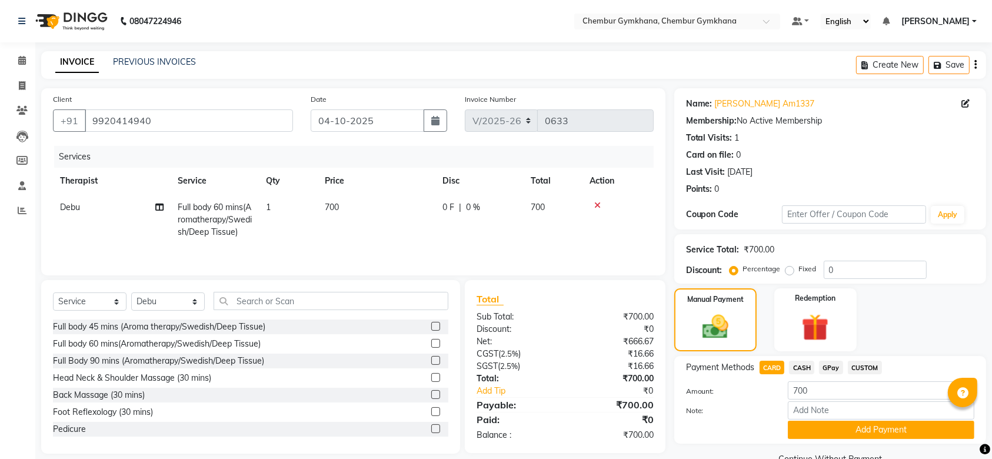
scroll to position [26, 0]
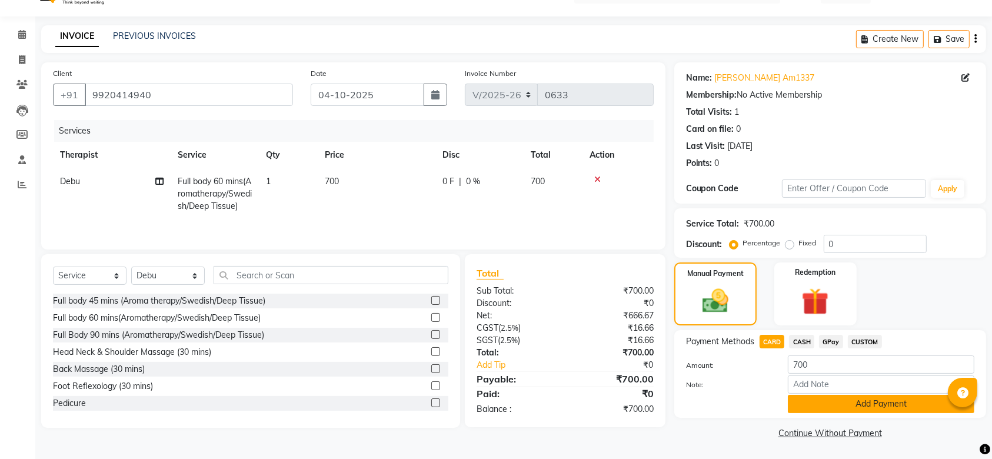
click at [882, 405] on button "Add Payment" at bounding box center [881, 404] width 186 height 18
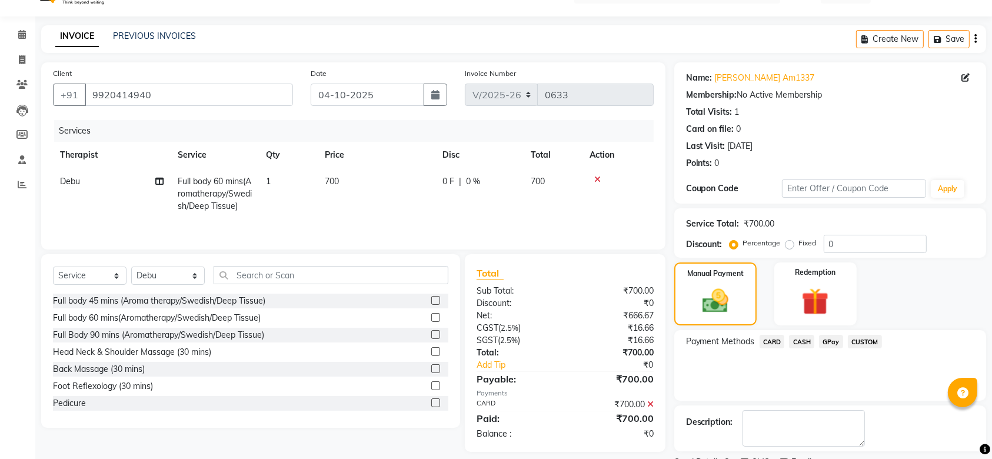
scroll to position [75, 0]
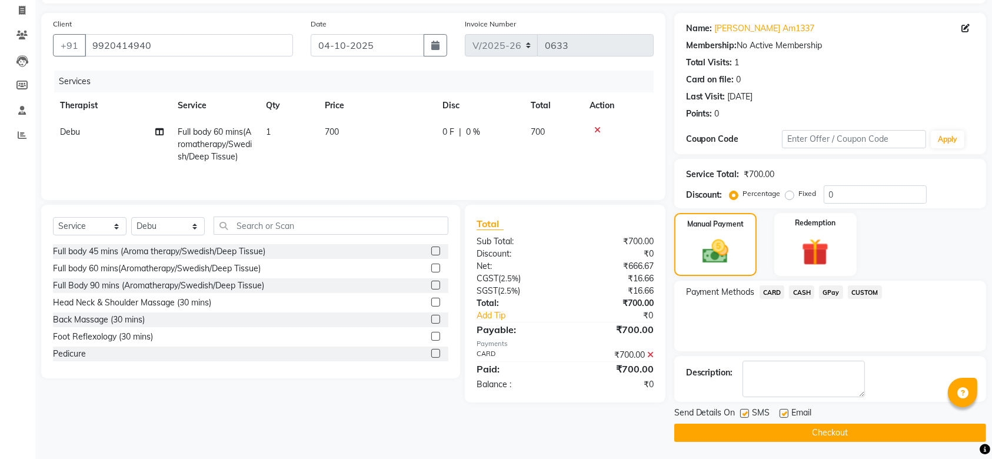
click at [855, 425] on button "Checkout" at bounding box center [830, 432] width 312 height 18
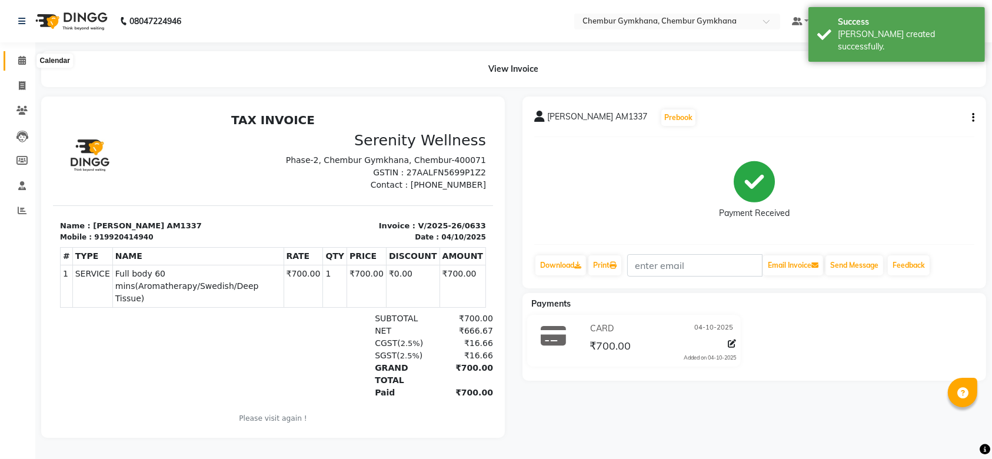
click at [19, 58] on icon at bounding box center [22, 60] width 8 height 9
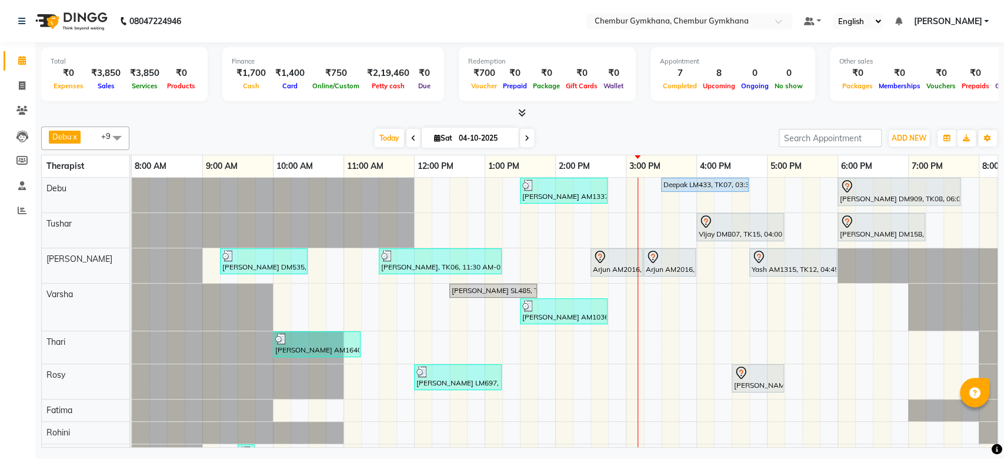
click at [524, 132] on span at bounding box center [527, 138] width 14 height 18
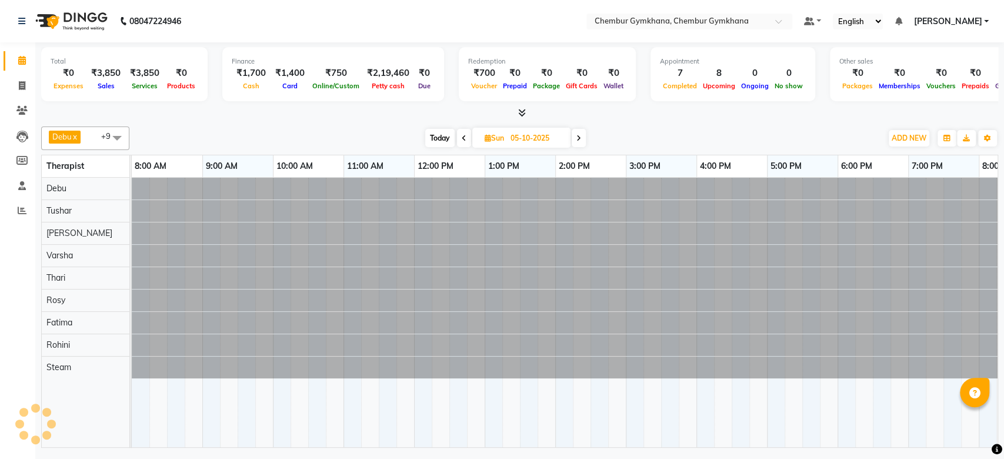
scroll to position [0, 193]
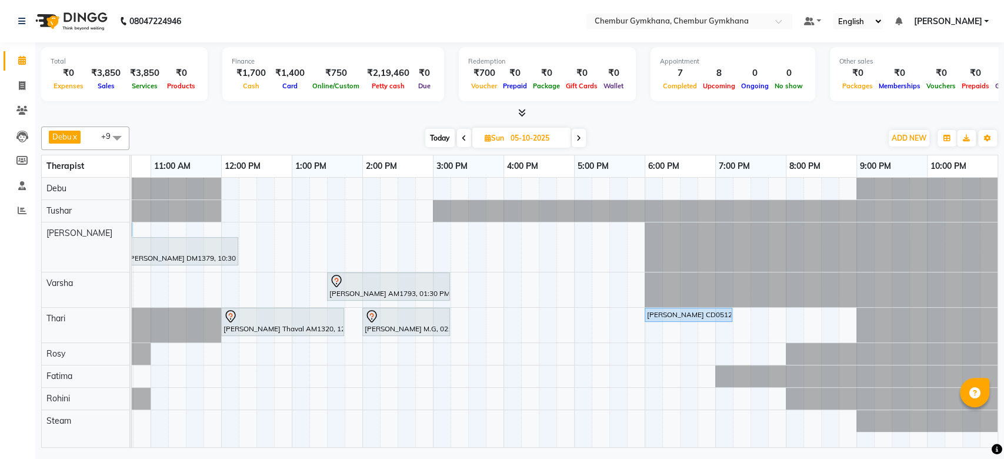
click at [462, 139] on icon at bounding box center [464, 138] width 5 height 7
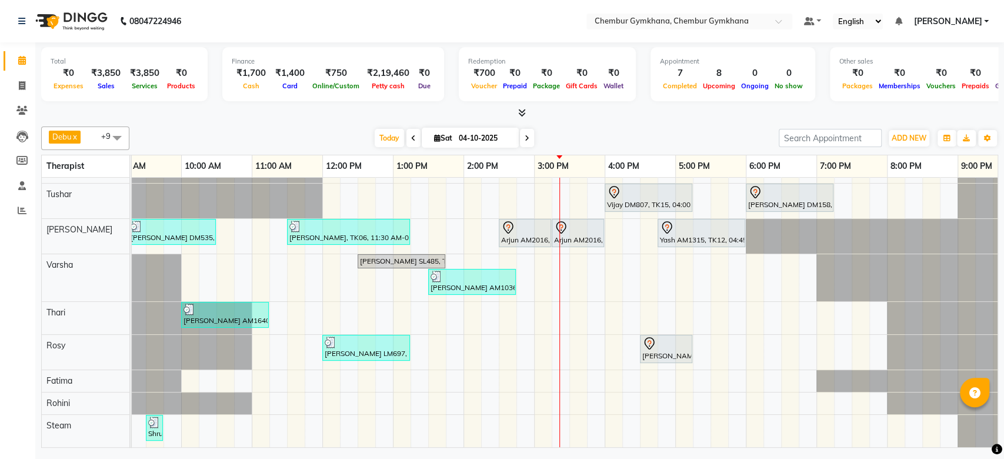
scroll to position [0, 0]
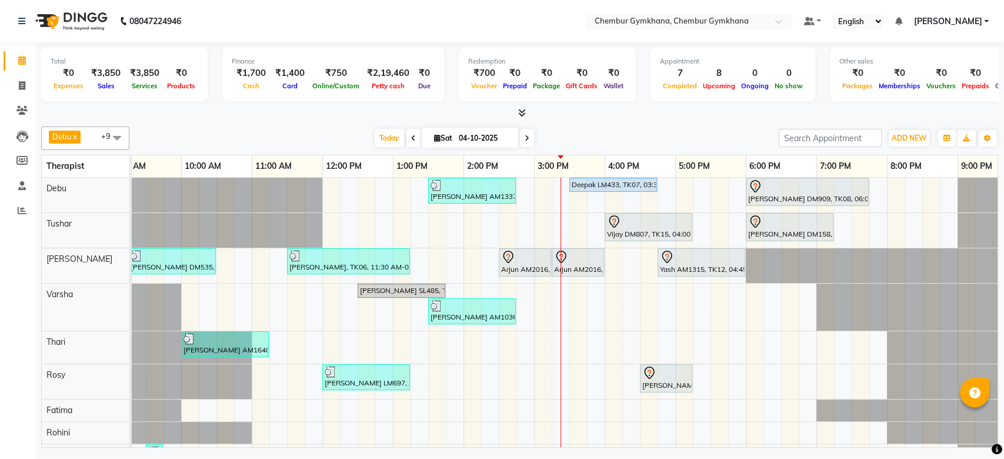
click at [580, 133] on div "[DATE] [DATE]" at bounding box center [454, 138] width 638 height 18
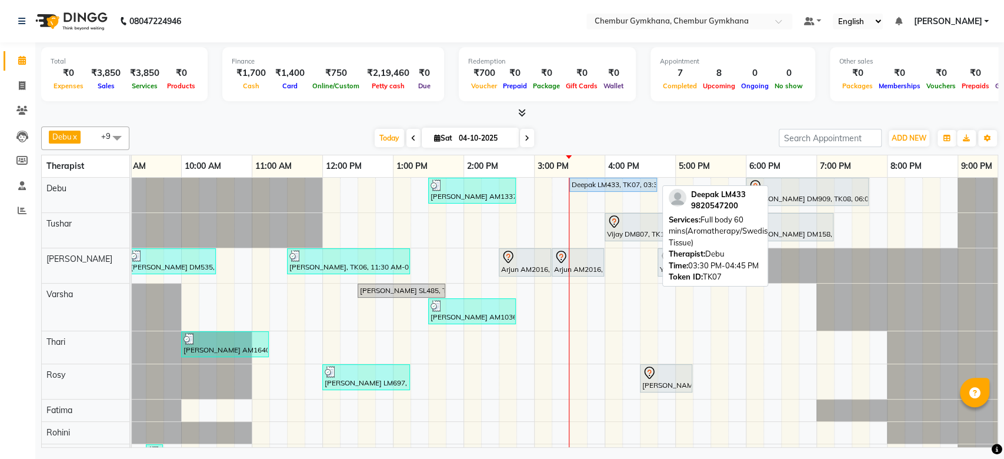
click at [658, 182] on div at bounding box center [656, 184] width 5 height 13
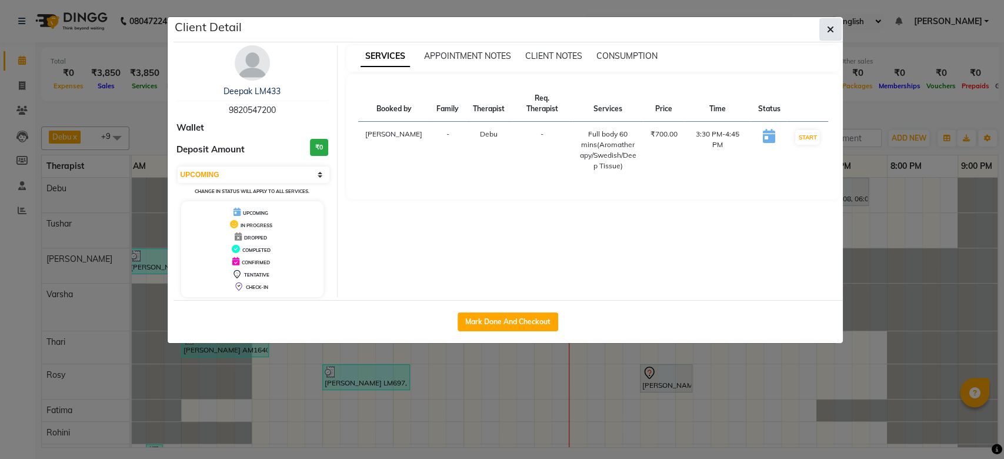
click at [832, 36] on button "button" at bounding box center [830, 29] width 22 height 22
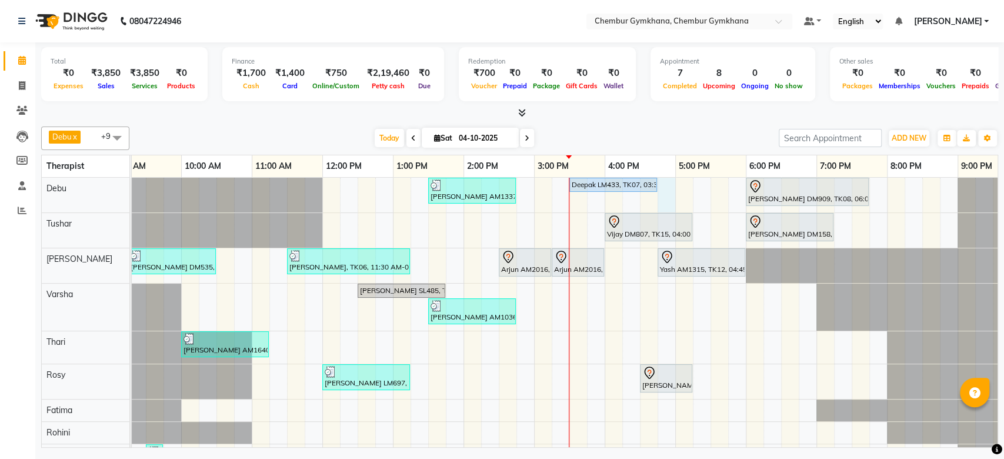
click at [670, 181] on div "Kosal malladi AM1337, TK11, 01:30 PM-02:45 PM, Full body 60 mins(Aromatherapy/S…" at bounding box center [569, 327] width 1059 height 299
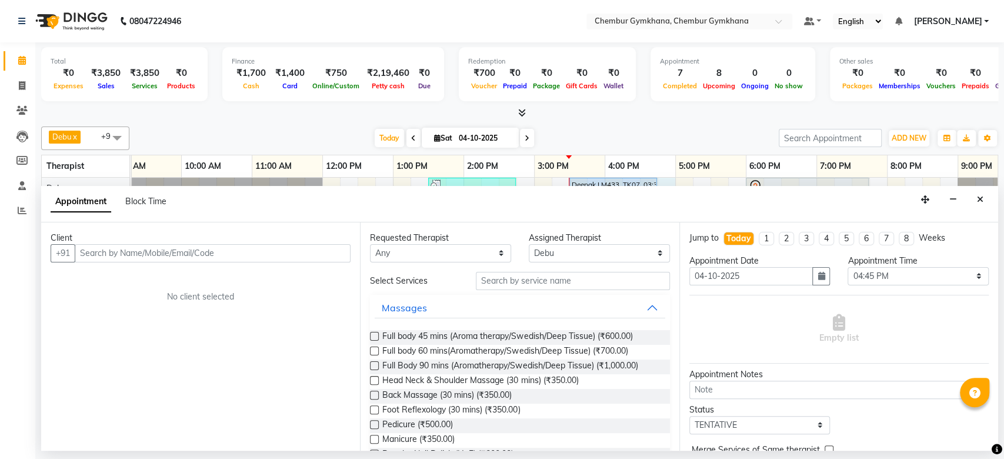
click at [263, 241] on div "Client" at bounding box center [201, 238] width 300 height 12
click at [262, 255] on input "text" at bounding box center [213, 253] width 276 height 18
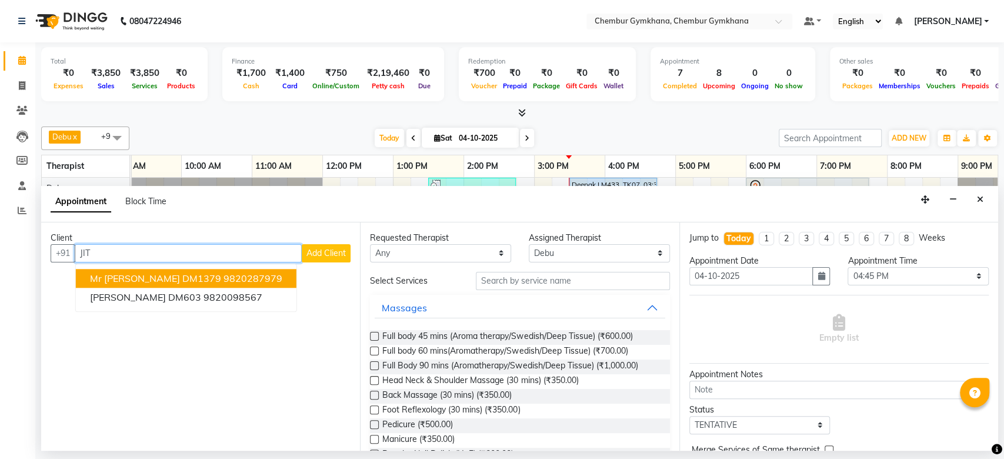
click at [229, 271] on button "Mr Jitendra DM1379 9820287979" at bounding box center [186, 278] width 221 height 19
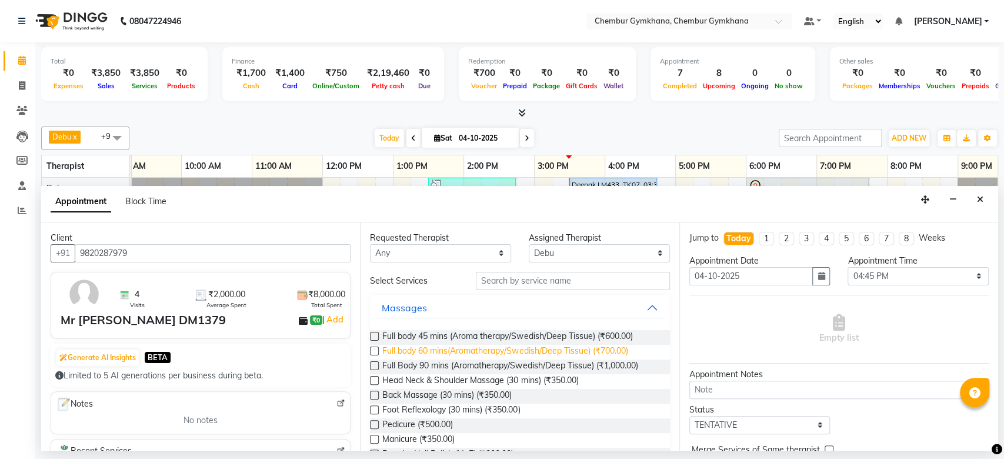
click at [389, 354] on span "Full body 60 mins(Aromatherapy/Swedish/Deep Tissue) (₹700.00)" at bounding box center [504, 352] width 245 height 15
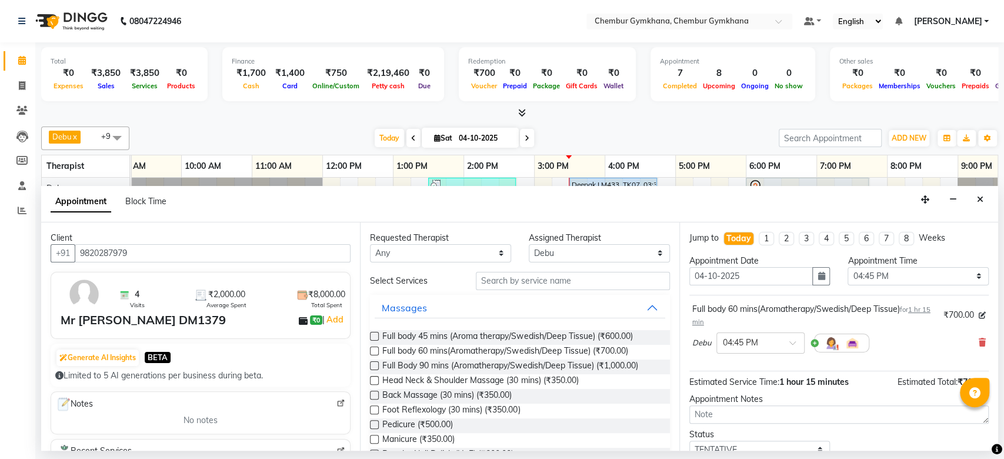
scroll to position [82, 0]
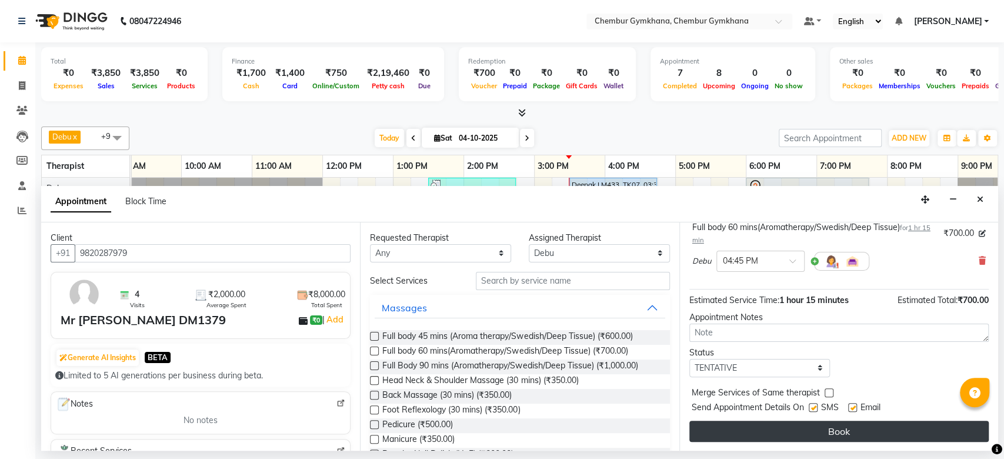
click at [822, 425] on button "Book" at bounding box center [838, 431] width 299 height 21
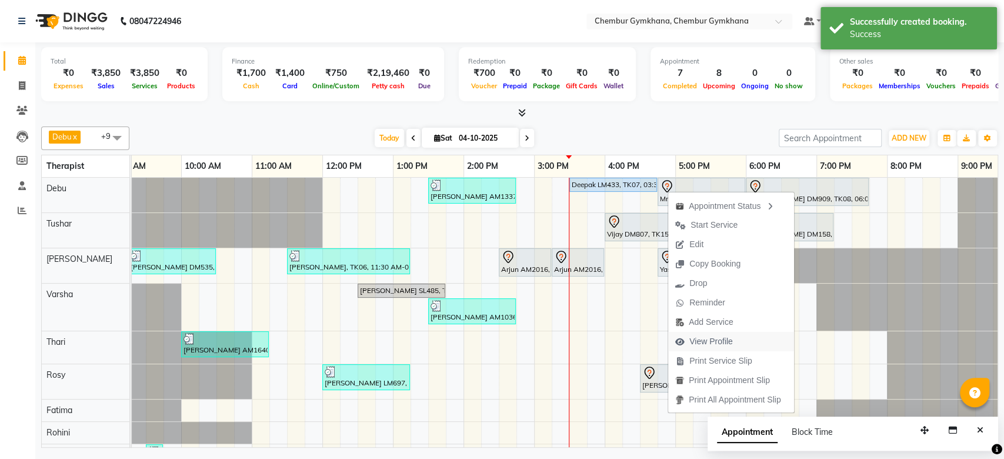
click at [693, 343] on span "View Profile" at bounding box center [711, 341] width 44 height 12
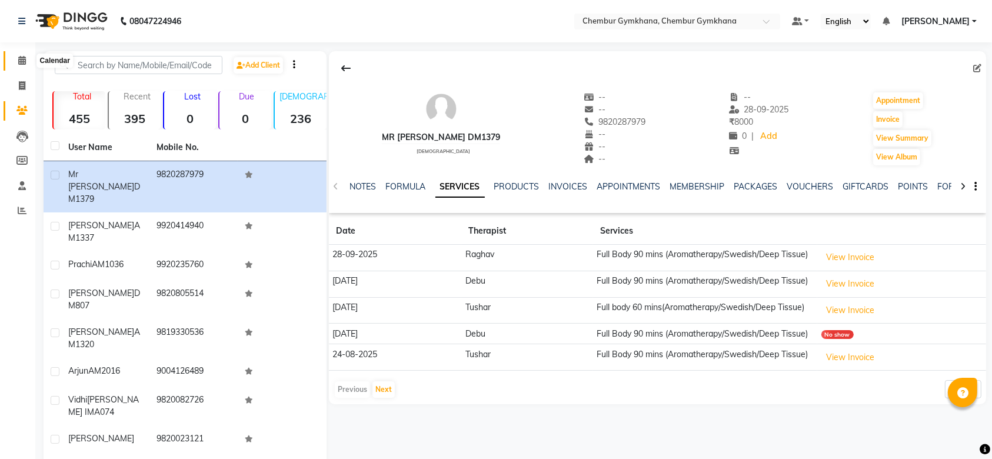
click at [19, 58] on icon at bounding box center [22, 60] width 8 height 9
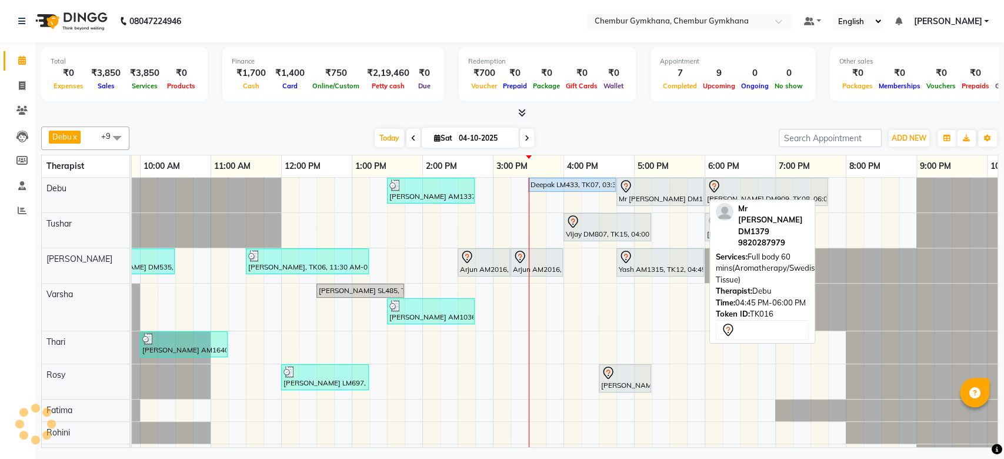
scroll to position [0, 193]
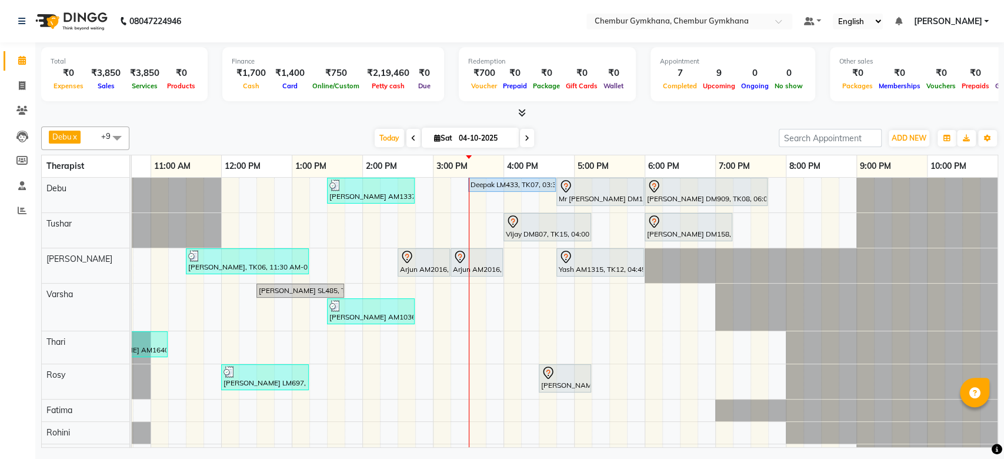
click at [531, 144] on span at bounding box center [527, 138] width 14 height 18
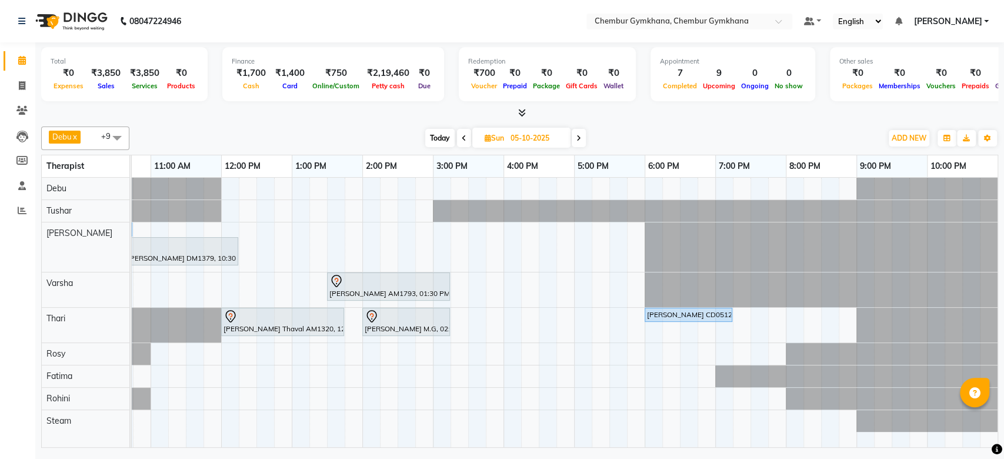
click at [466, 142] on span at bounding box center [464, 138] width 14 height 18
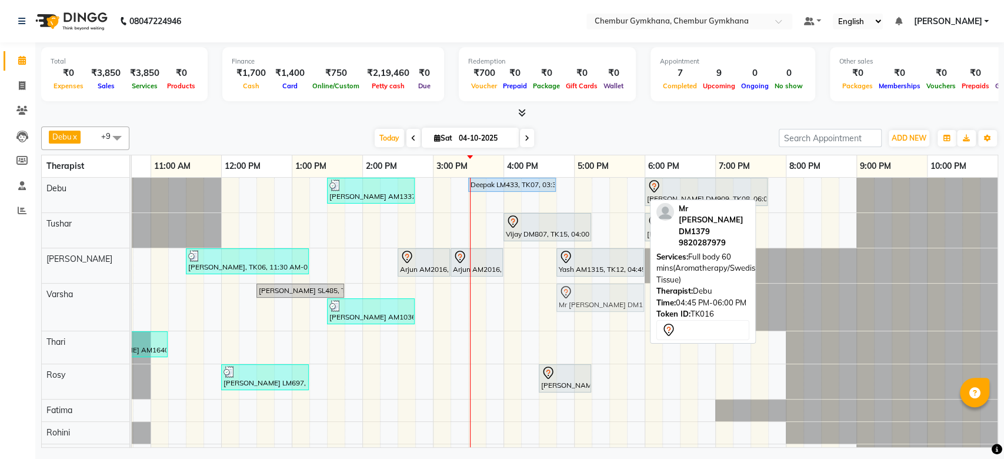
drag, startPoint x: 593, startPoint y: 187, endPoint x: 599, endPoint y: 289, distance: 101.9
click at [599, 289] on tbody "Kosal malladi AM1337, TK11, 01:30 PM-02:45 PM, Full body 60 mins(Aromatherapy/S…" at bounding box center [468, 327] width 1059 height 299
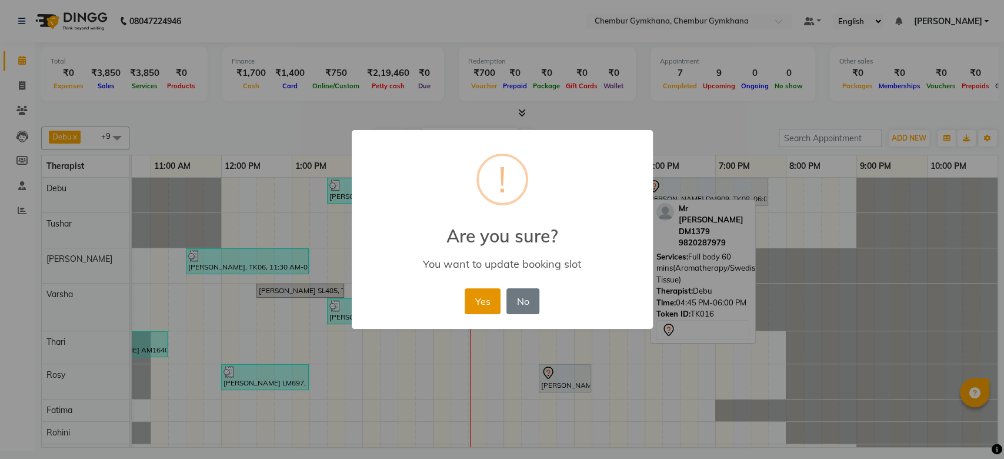
click at [490, 295] on button "Yes" at bounding box center [483, 301] width 36 height 26
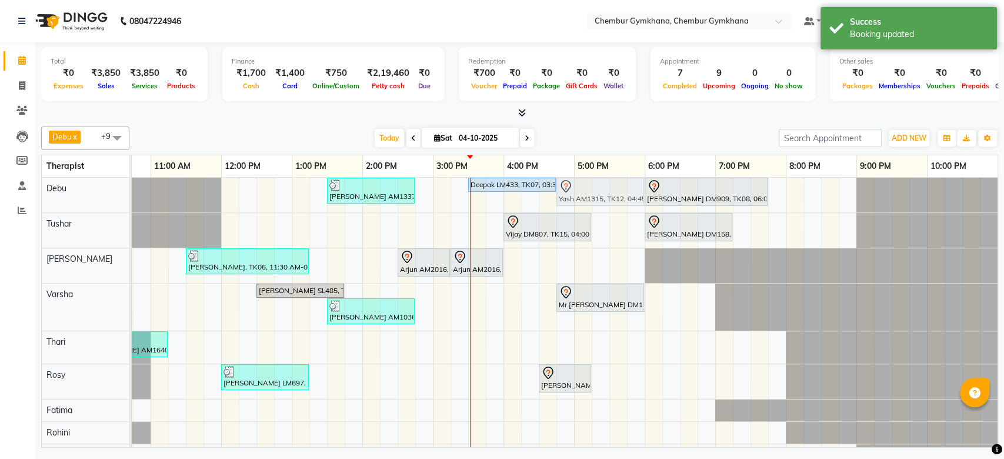
drag, startPoint x: 589, startPoint y: 252, endPoint x: 588, endPoint y: 187, distance: 64.7
click at [588, 187] on tbody "Kosal malladi AM1337, TK11, 01:30 PM-02:45 PM, Full body 60 mins(Aromatherapy/S…" at bounding box center [468, 327] width 1059 height 299
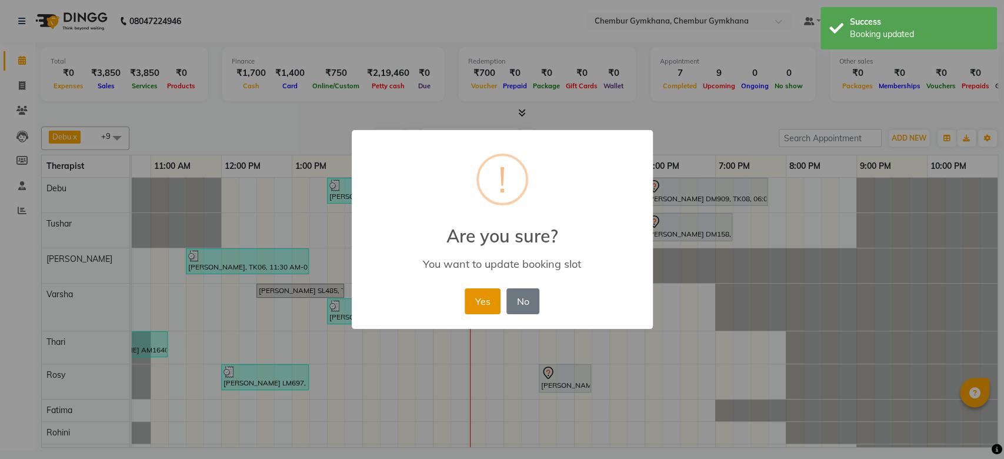
click at [477, 300] on button "Yes" at bounding box center [483, 301] width 36 height 26
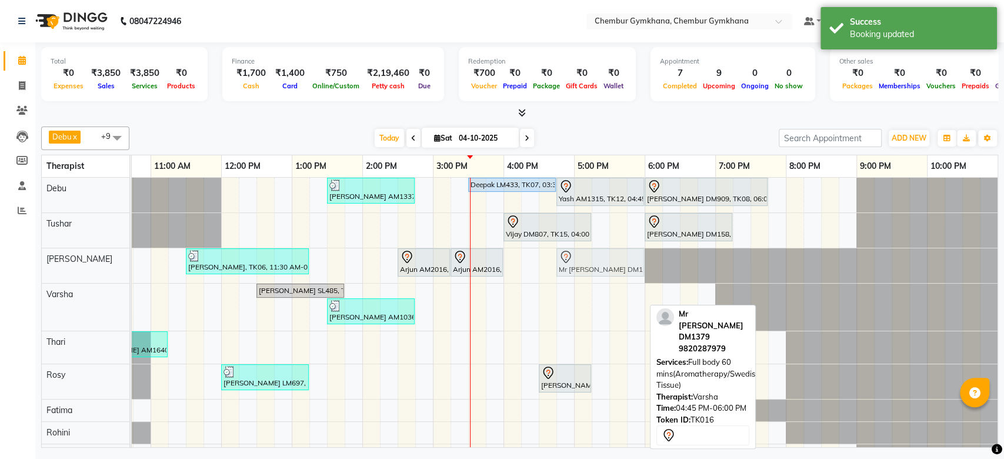
drag, startPoint x: 575, startPoint y: 293, endPoint x: 574, endPoint y: 269, distance: 24.7
click at [574, 269] on tbody "Kosal malladi AM1337, TK11, 01:30 PM-02:45 PM, Full body 60 mins(Aromatherapy/S…" at bounding box center [468, 327] width 1059 height 299
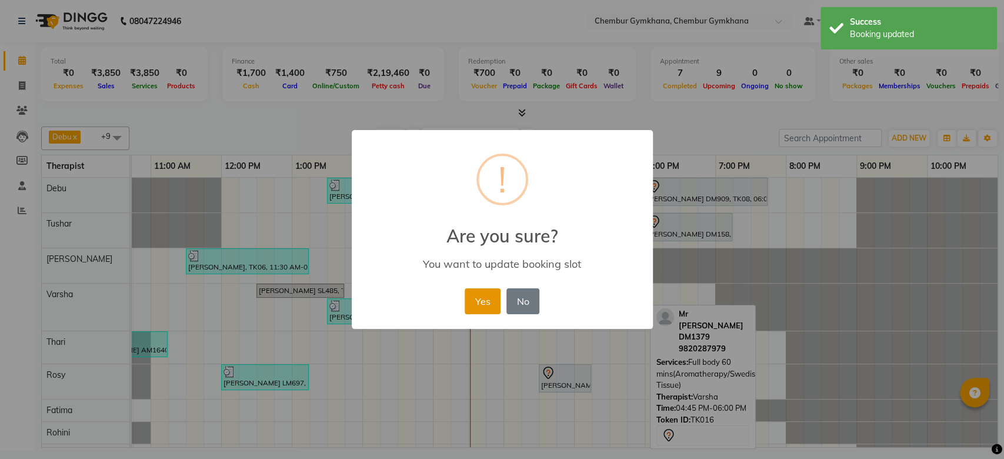
click at [484, 296] on button "Yes" at bounding box center [483, 301] width 36 height 26
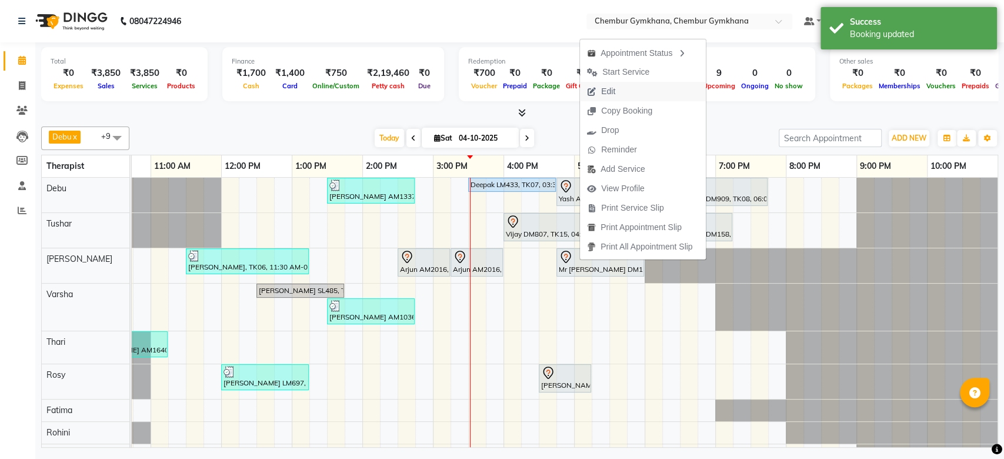
click at [605, 96] on span "Edit" at bounding box center [608, 91] width 14 height 12
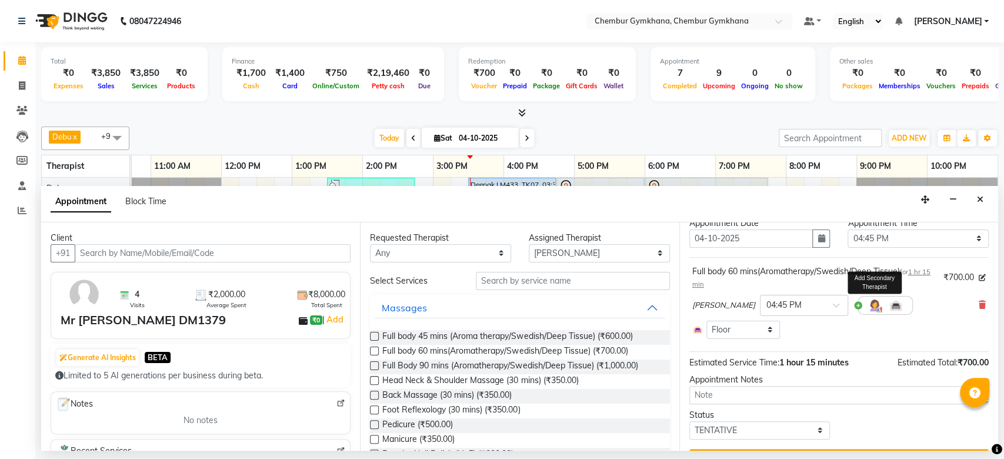
scroll to position [0, 0]
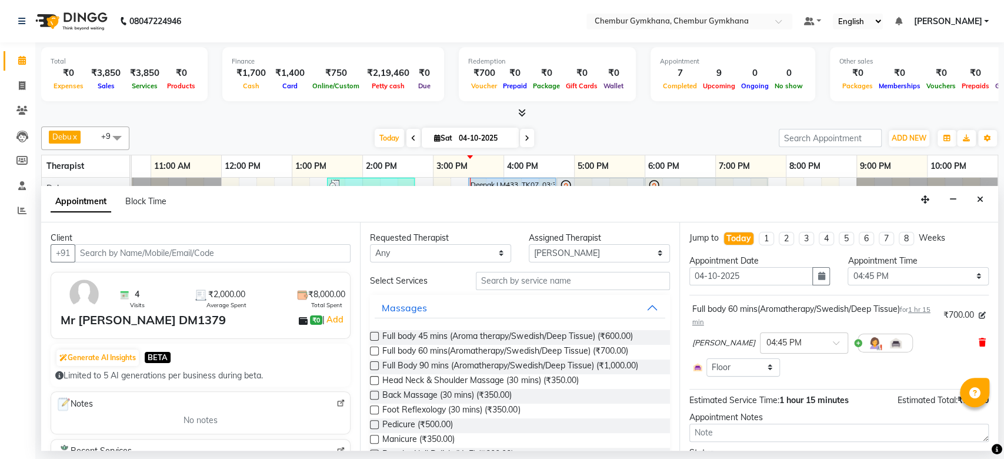
click at [979, 340] on icon at bounding box center [982, 342] width 7 height 8
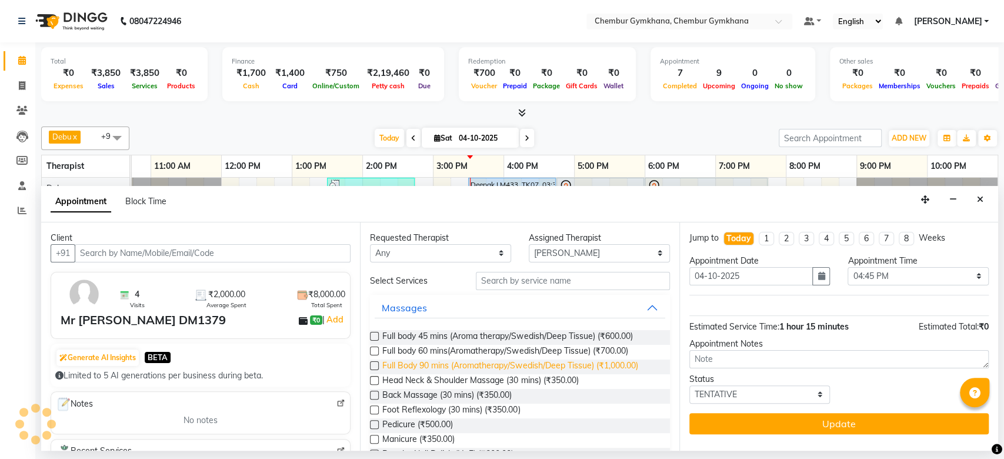
click at [454, 365] on span "Full Body 90 mins (Aromatherapy/Swedish/Deep Tissue) (₹1,000.00)" at bounding box center [509, 366] width 255 height 15
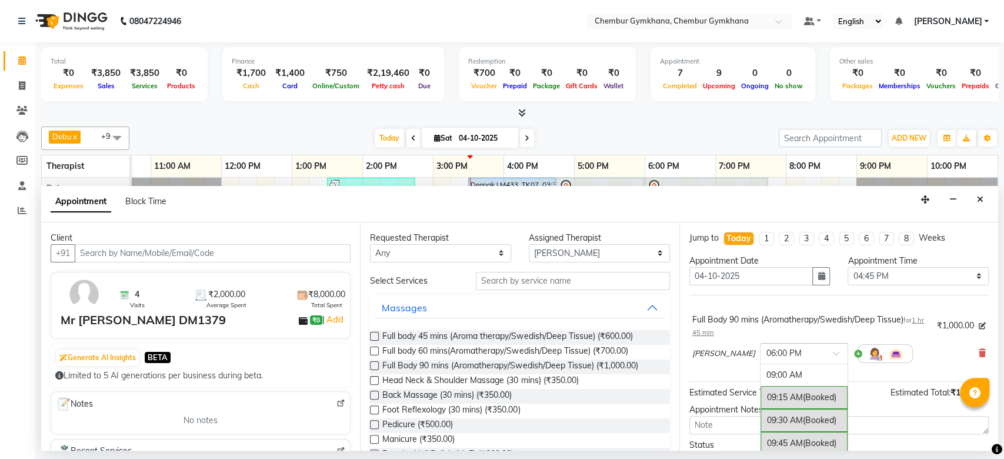
click at [792, 355] on div at bounding box center [803, 352] width 87 height 12
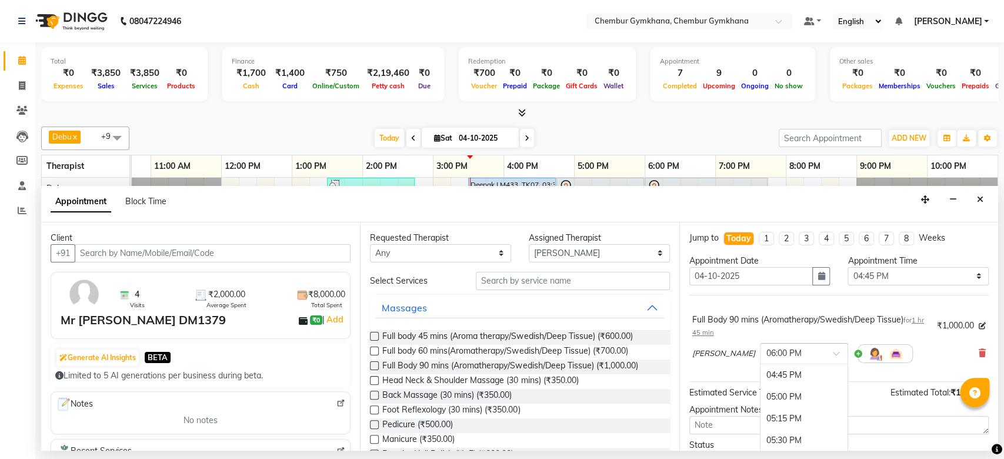
scroll to position [691, 0]
click at [760, 373] on div "04:45 PM" at bounding box center [803, 380] width 87 height 22
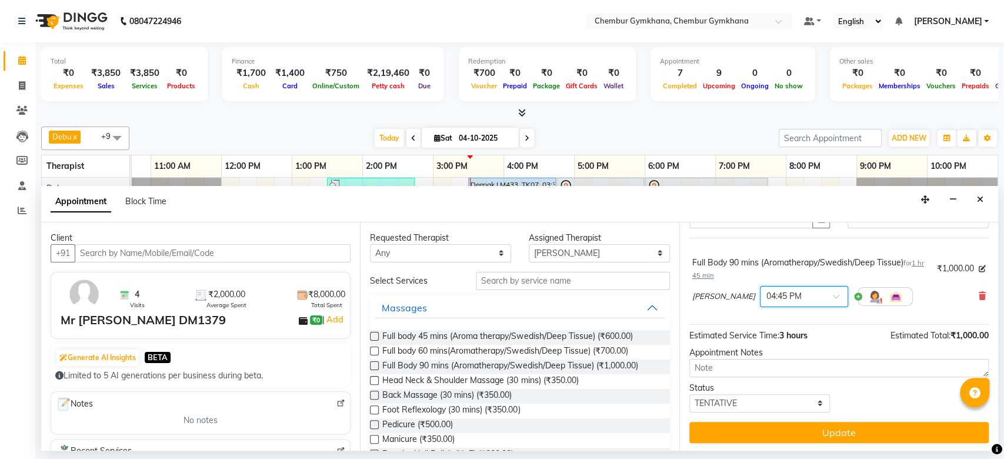
scroll to position [58, 0]
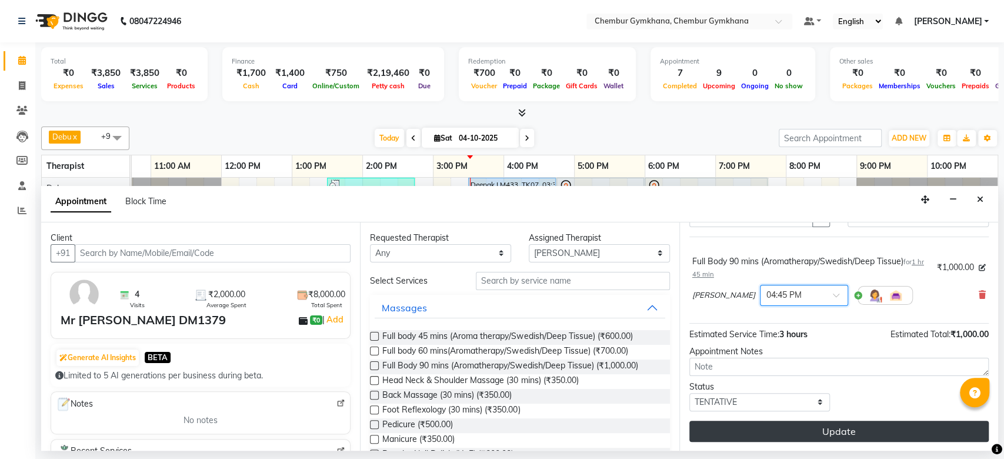
click at [738, 422] on button "Update" at bounding box center [838, 431] width 299 height 21
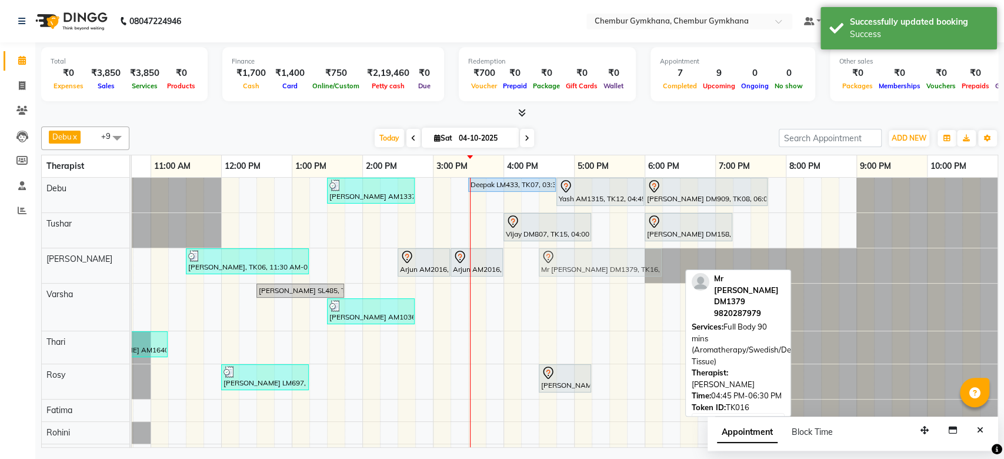
drag, startPoint x: 576, startPoint y: 275, endPoint x: 552, endPoint y: 273, distance: 24.2
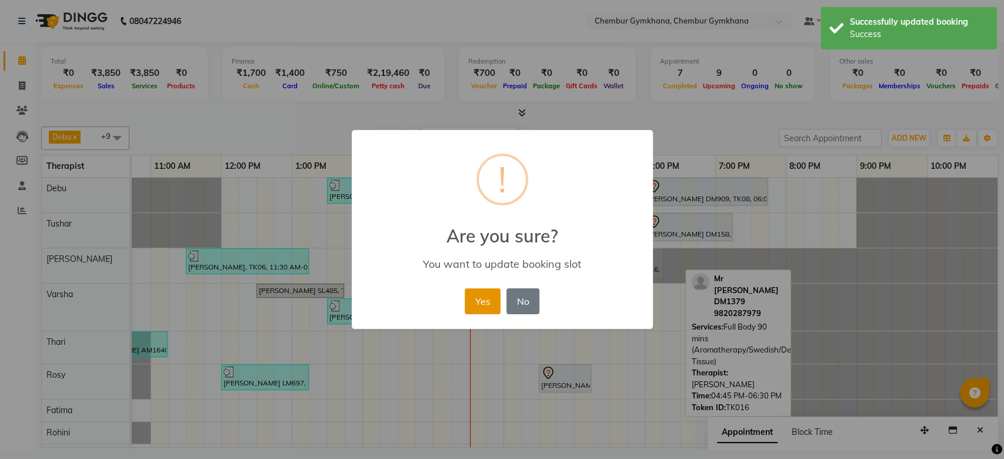
click at [495, 299] on button "Yes" at bounding box center [483, 301] width 36 height 26
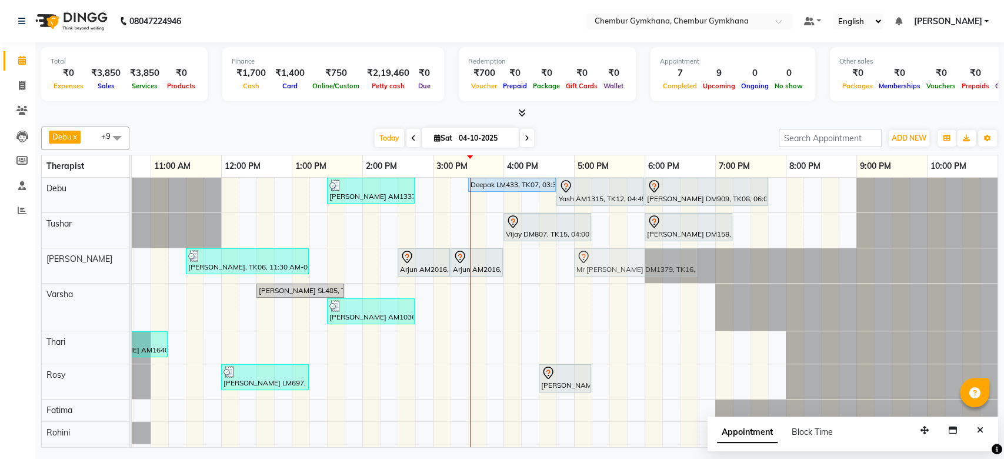
drag, startPoint x: 598, startPoint y: 281, endPoint x: 631, endPoint y: 262, distance: 37.4
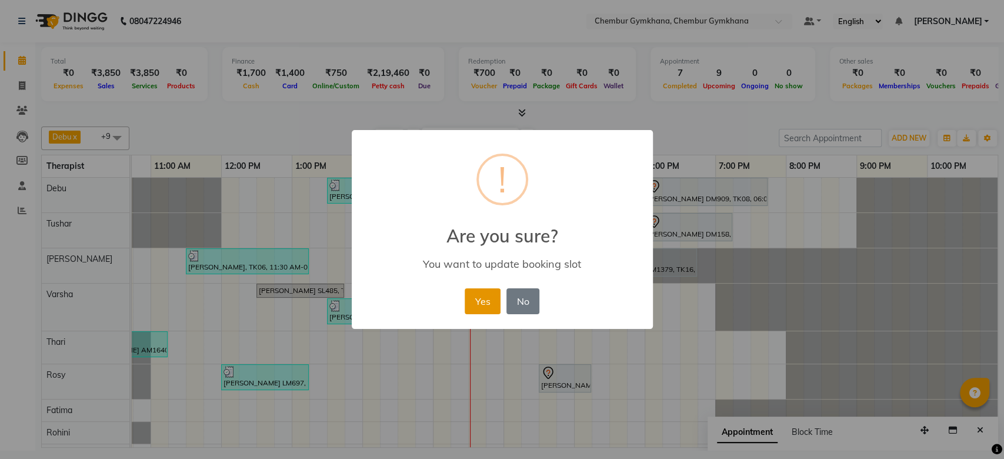
click at [488, 302] on button "Yes" at bounding box center [483, 301] width 36 height 26
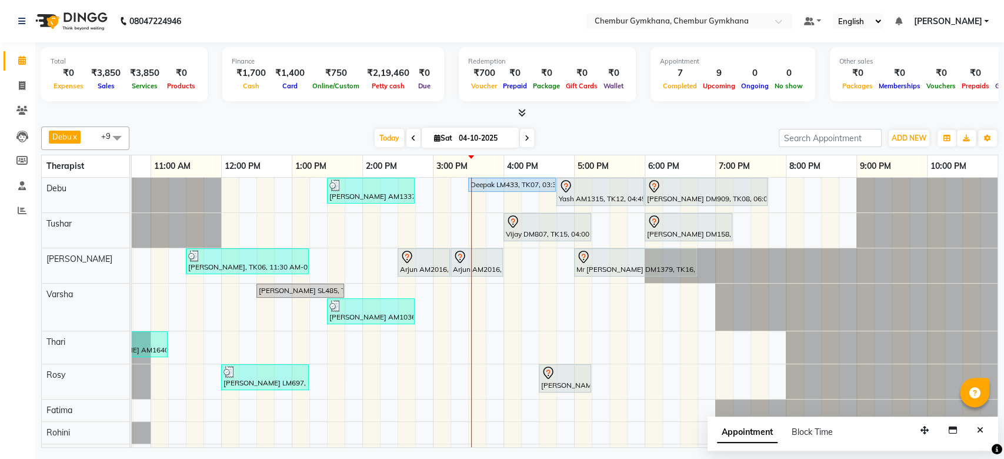
click at [522, 133] on span at bounding box center [527, 138] width 14 height 18
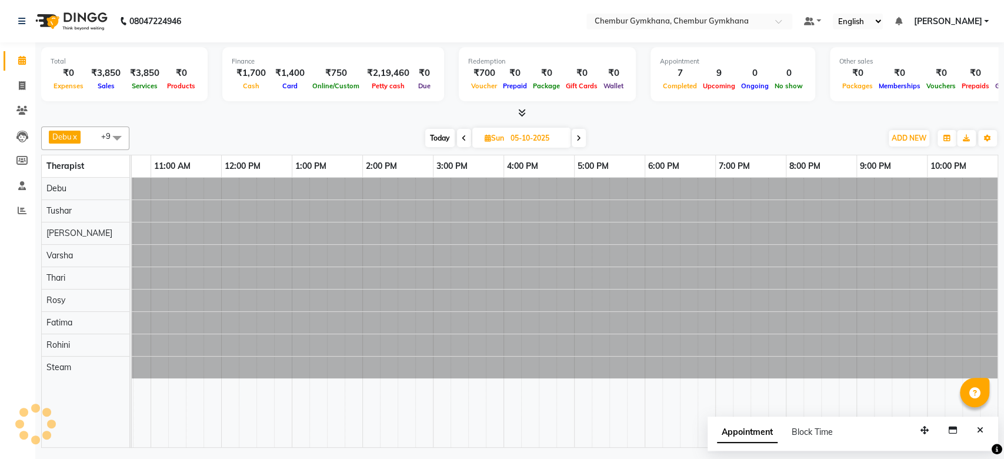
scroll to position [0, 193]
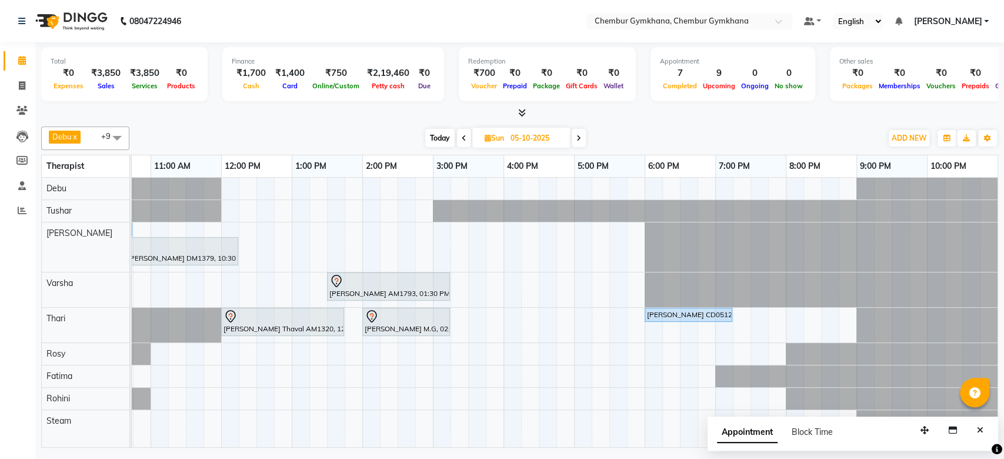
click at [574, 132] on span at bounding box center [579, 138] width 14 height 18
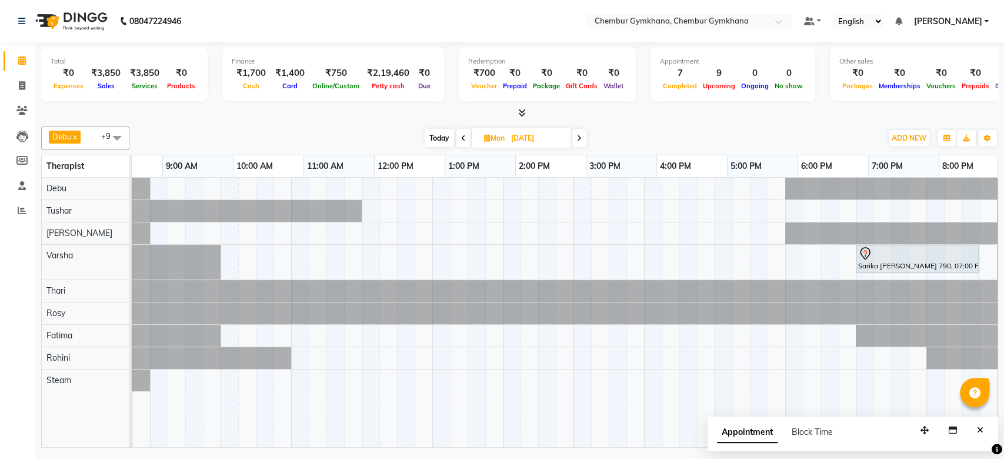
scroll to position [0, 52]
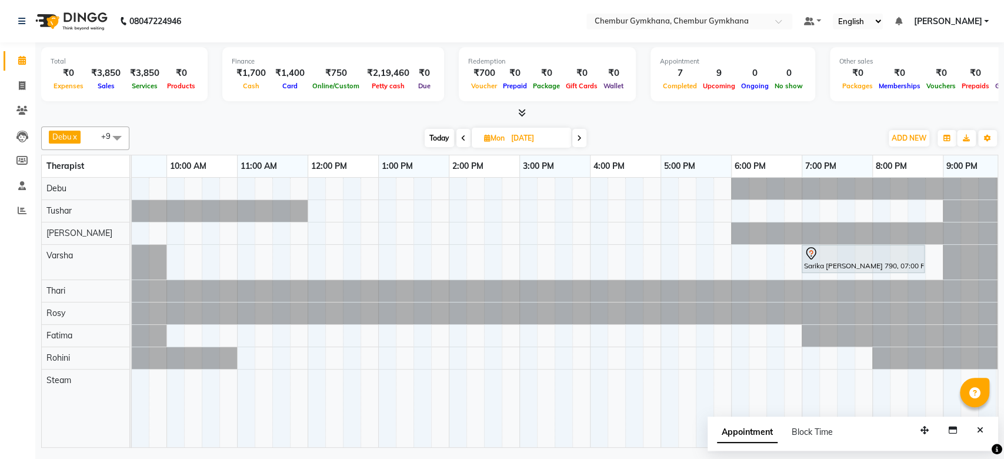
click at [705, 256] on div "Sarika [PERSON_NAME] 790, 07:00 PM-08:45 PM, Full Body 90 mins (Aromatherapy/Sw…" at bounding box center [554, 312] width 1059 height 269
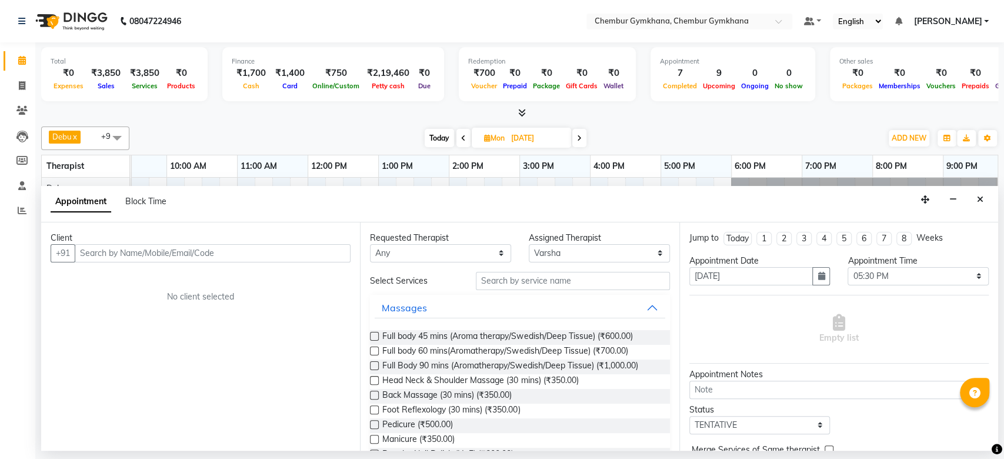
click at [301, 249] on input "text" at bounding box center [213, 253] width 276 height 18
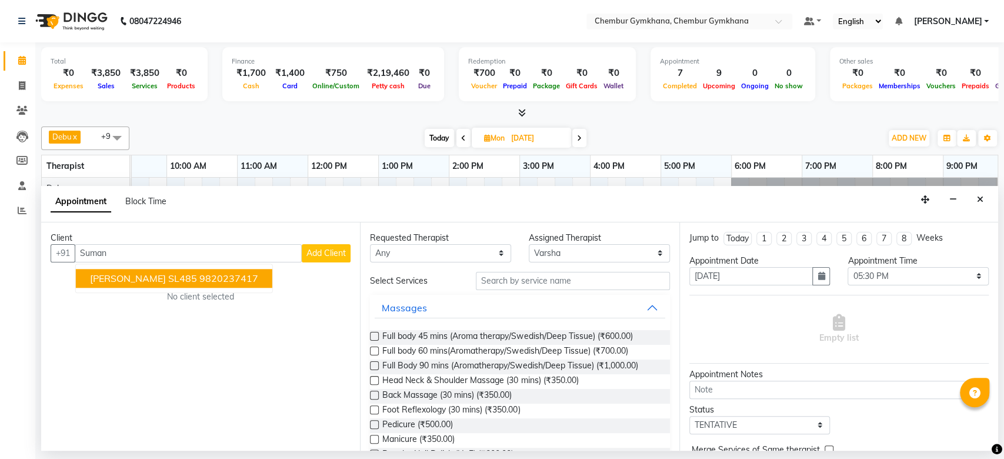
click at [179, 277] on span "[PERSON_NAME] SL485" at bounding box center [143, 278] width 107 height 12
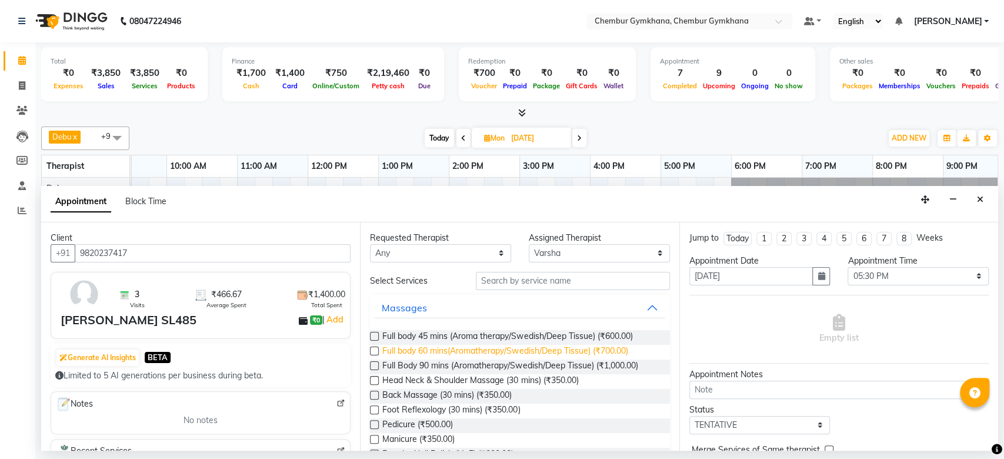
click at [449, 348] on span "Full body 60 mins(Aromatherapy/Swedish/Deep Tissue) (₹700.00)" at bounding box center [504, 352] width 245 height 15
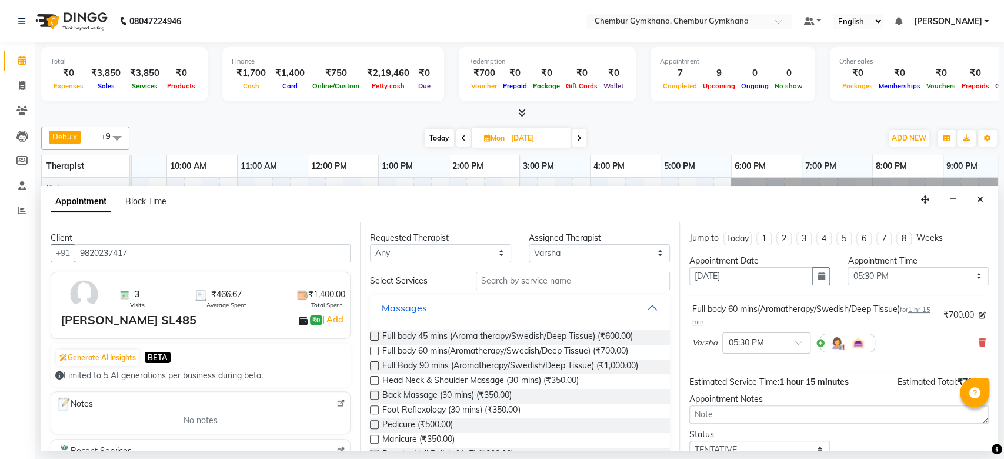
scroll to position [82, 0]
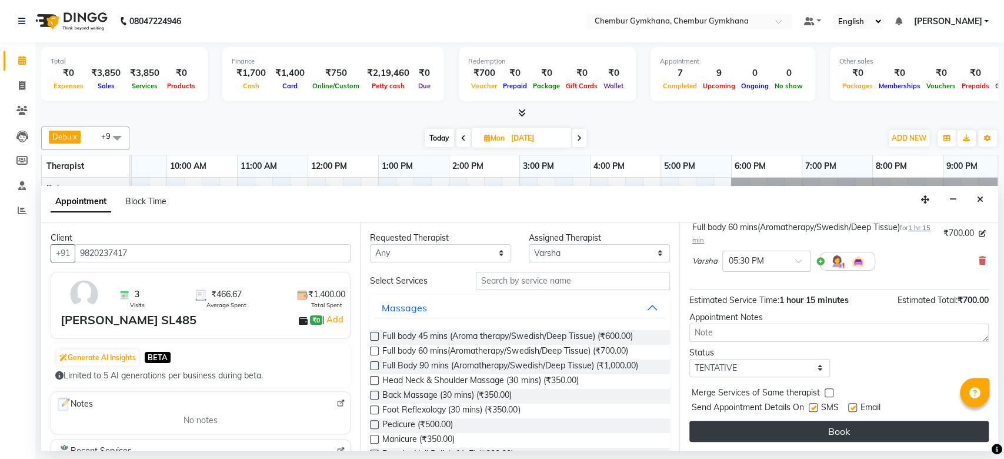
click at [729, 433] on button "Book" at bounding box center [838, 431] width 299 height 21
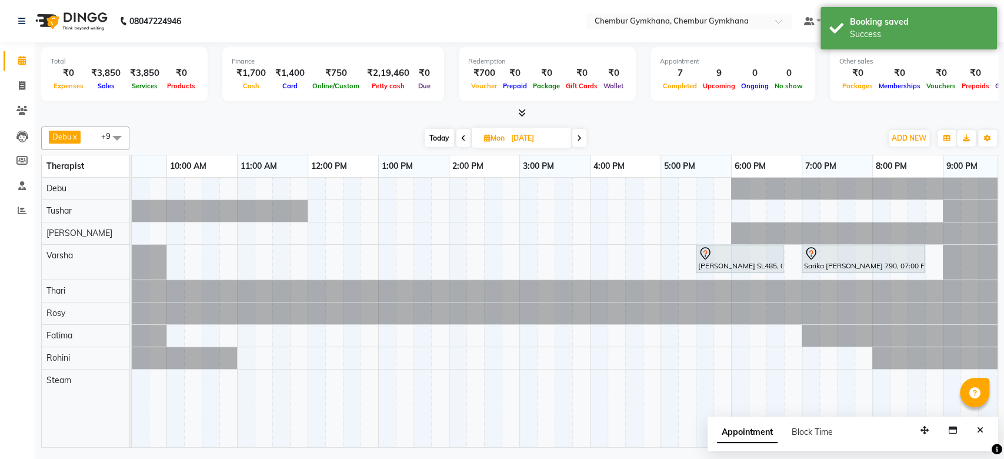
click at [461, 141] on icon at bounding box center [463, 138] width 5 height 7
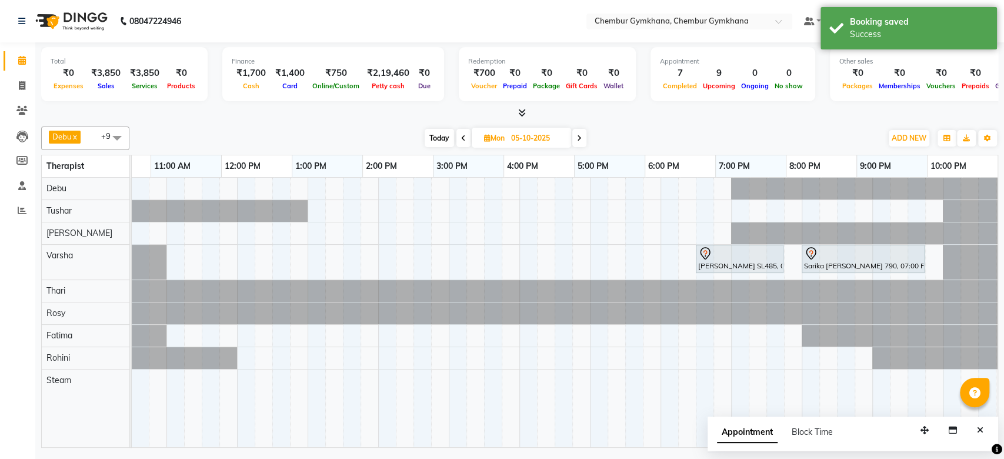
scroll to position [0, 193]
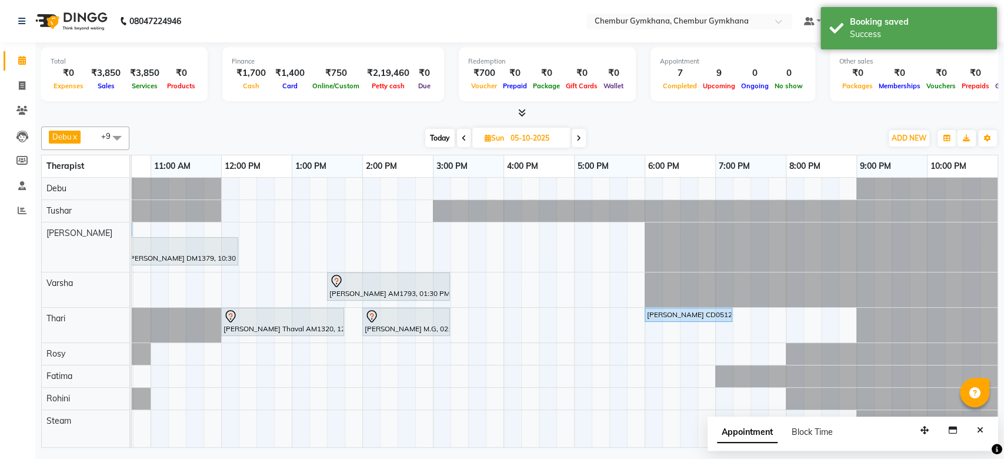
click at [462, 141] on icon at bounding box center [464, 138] width 5 height 7
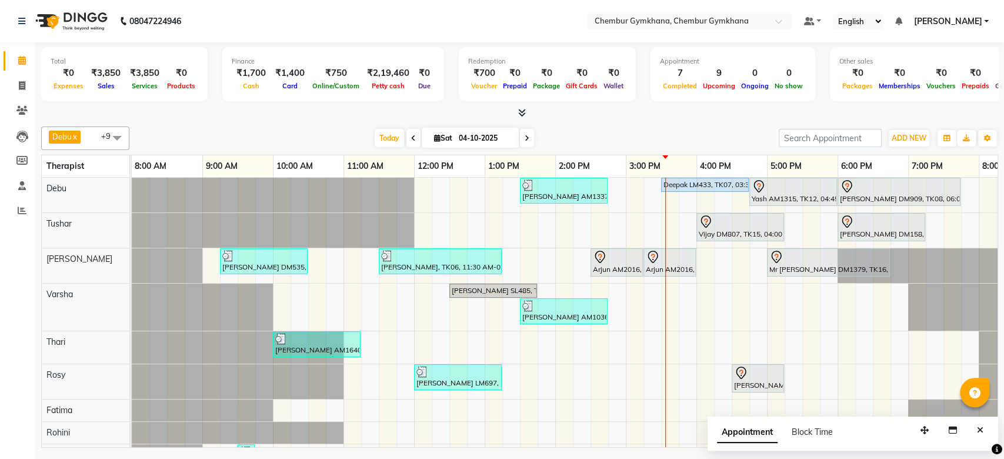
scroll to position [0, 3]
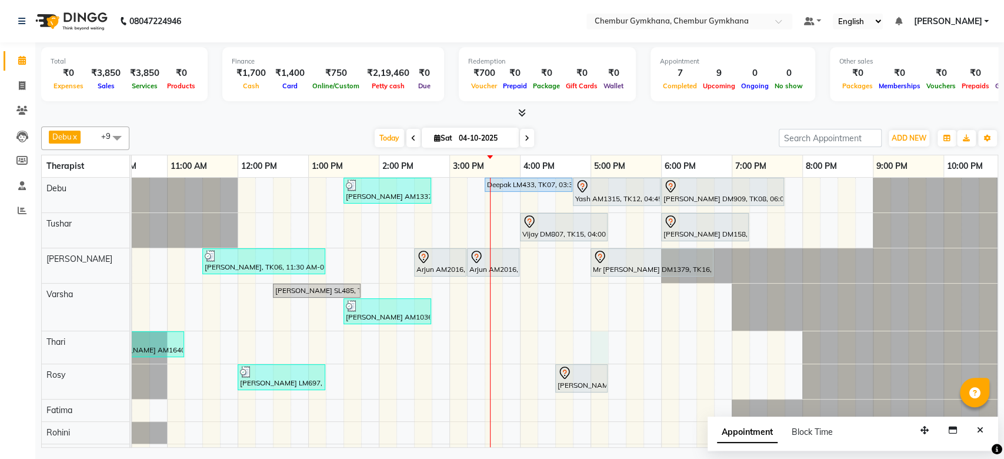
click at [593, 346] on div "Kosal malladi AM1337, TK11, 01:30 PM-02:45 PM, Full body 60 mins(Aromatherapy/S…" at bounding box center [484, 327] width 1059 height 299
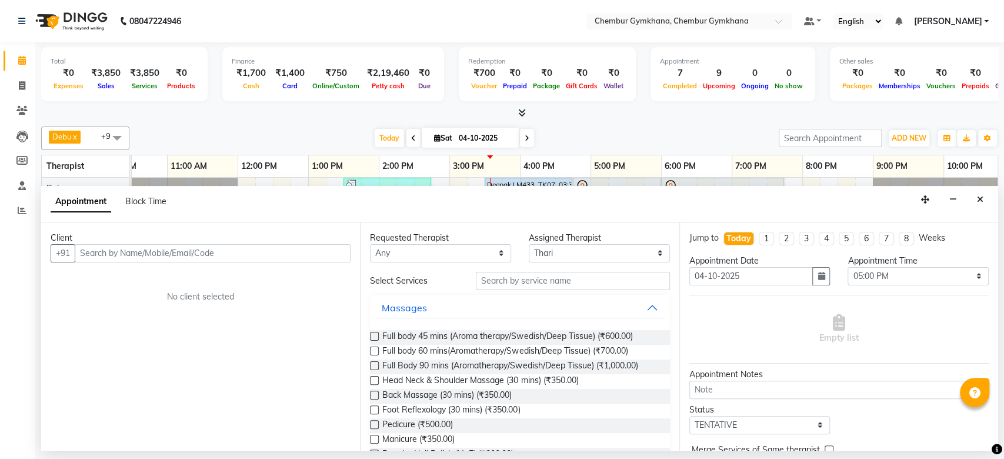
click at [292, 255] on input "text" at bounding box center [213, 253] width 276 height 18
click at [529, 146] on span at bounding box center [527, 138] width 14 height 18
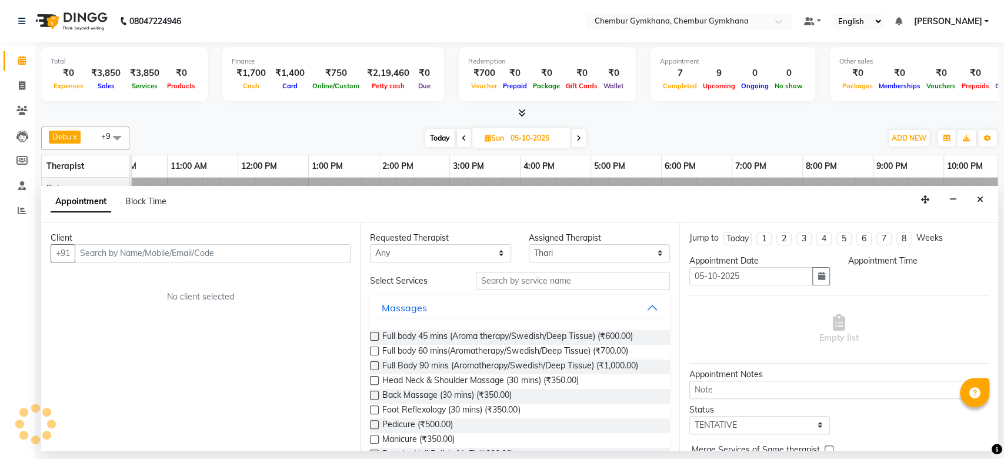
scroll to position [0, 193]
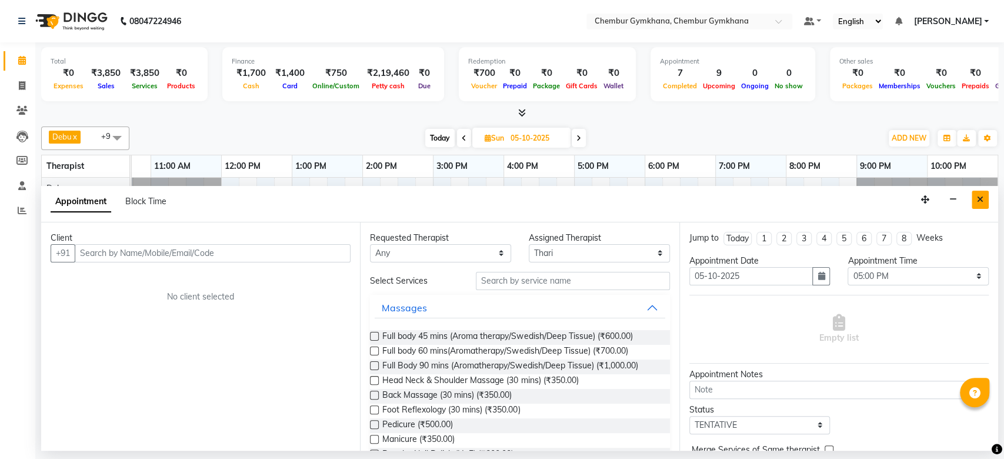
click at [983, 201] on button "Close" at bounding box center [980, 200] width 17 height 18
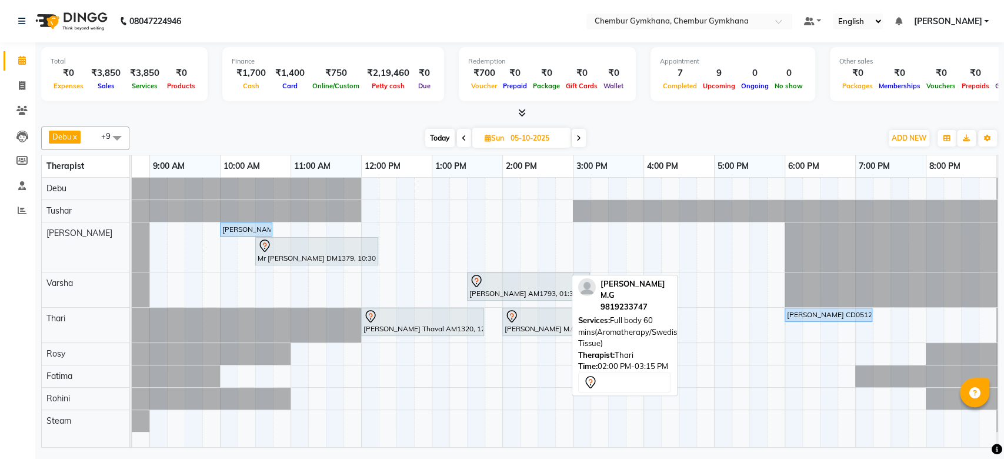
scroll to position [0, 54]
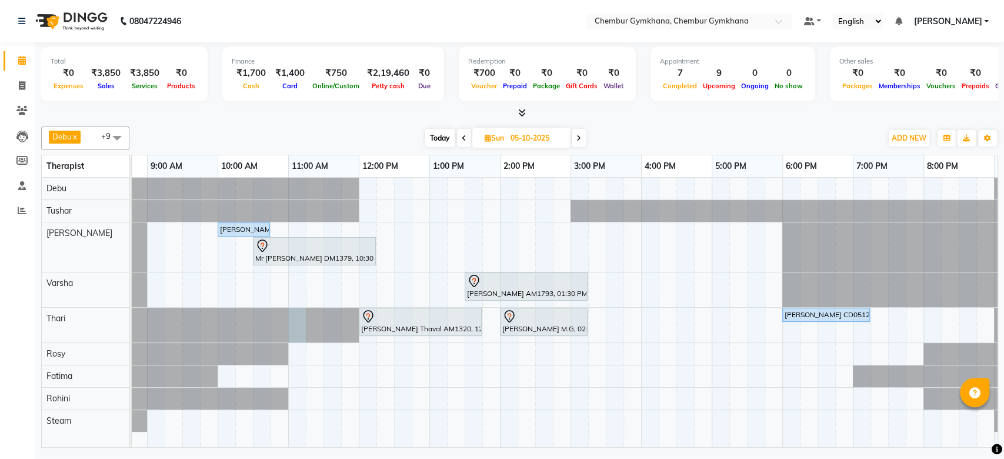
click at [76, 318] on div at bounding box center [76, 325] width 0 height 35
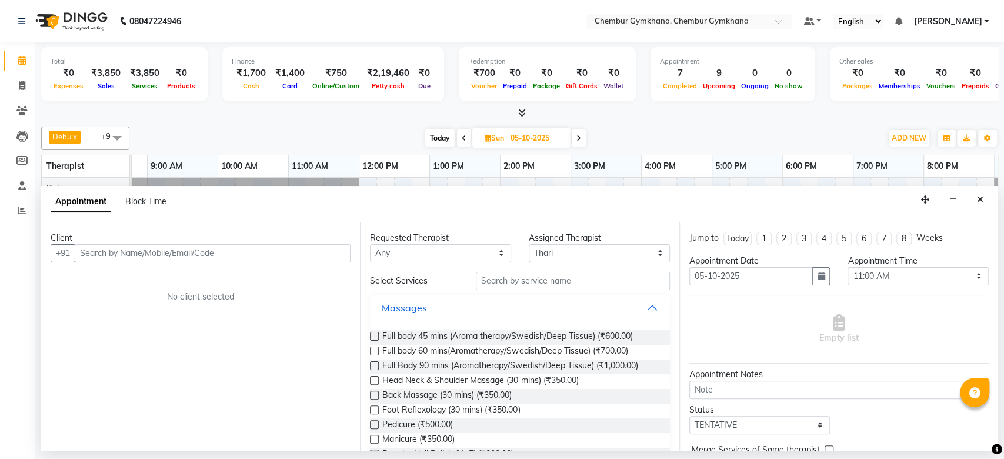
click at [225, 254] on input "text" at bounding box center [213, 253] width 276 height 18
click at [949, 196] on button "button" at bounding box center [953, 200] width 18 height 18
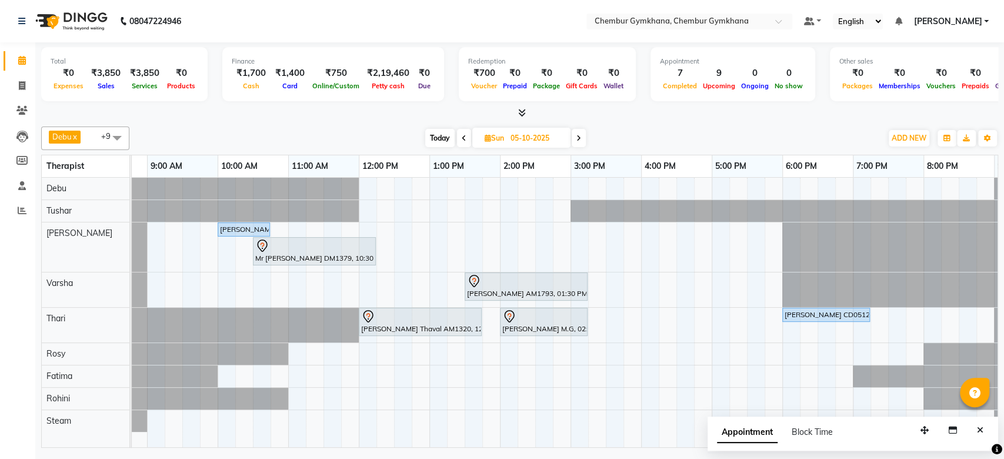
click at [442, 130] on span "Today" at bounding box center [439, 138] width 29 height 18
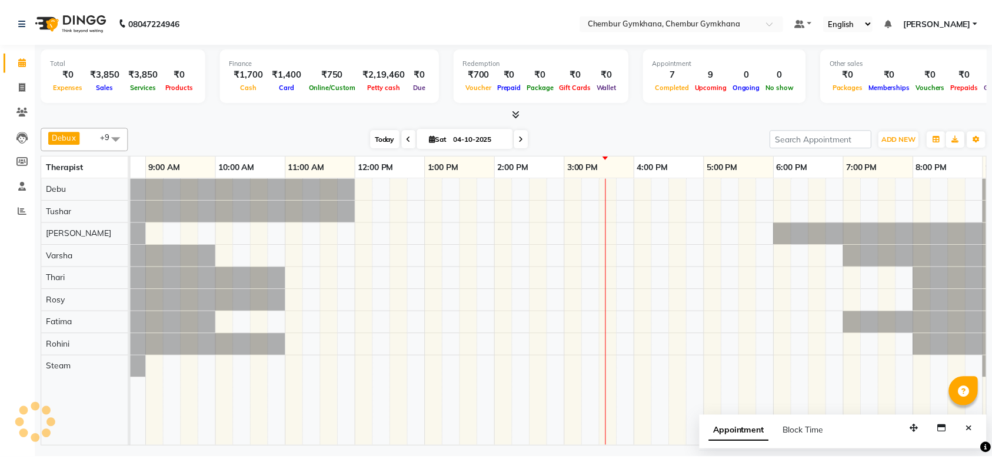
scroll to position [0, 193]
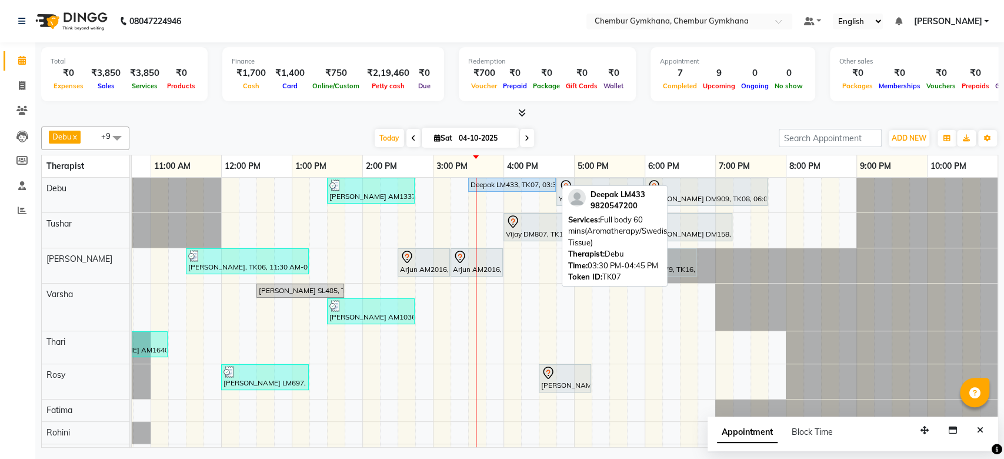
click at [525, 185] on div "Deepak LM433, TK07, 03:30 PM-04:45 PM, Full body 60 mins(Aromatherapy/Swedish/D…" at bounding box center [511, 184] width 85 height 11
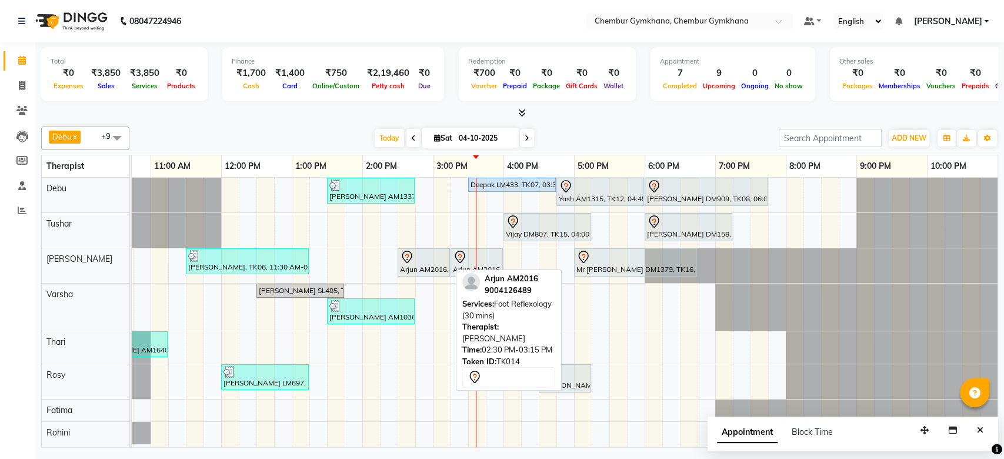
click at [425, 252] on div at bounding box center [424, 257] width 48 height 14
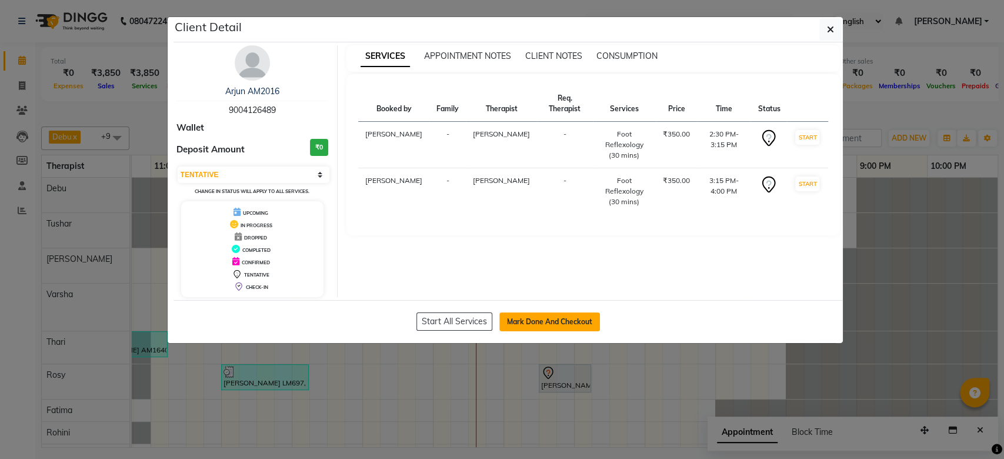
click at [552, 316] on button "Mark Done And Checkout" at bounding box center [549, 321] width 101 height 19
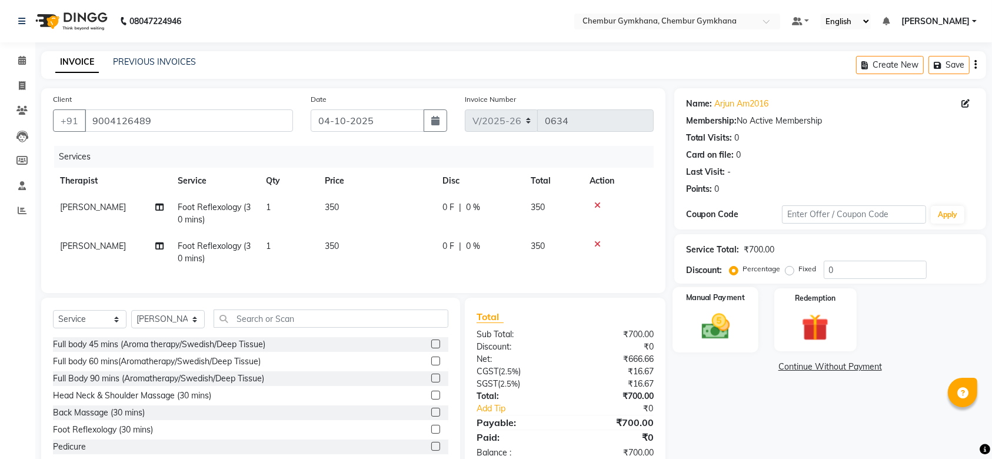
click at [731, 322] on img at bounding box center [715, 326] width 46 height 32
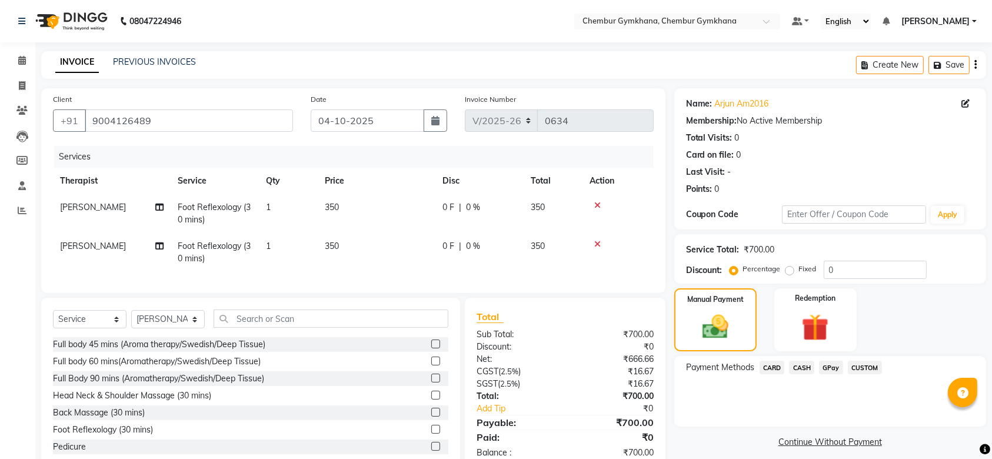
click at [824, 366] on span "GPay" at bounding box center [831, 368] width 24 height 14
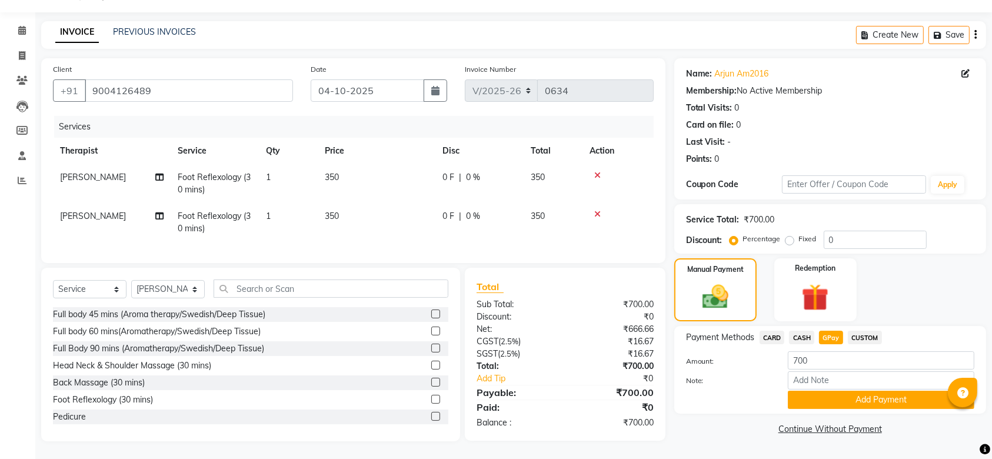
scroll to position [33, 0]
click at [824, 393] on button "Add Payment" at bounding box center [881, 400] width 186 height 18
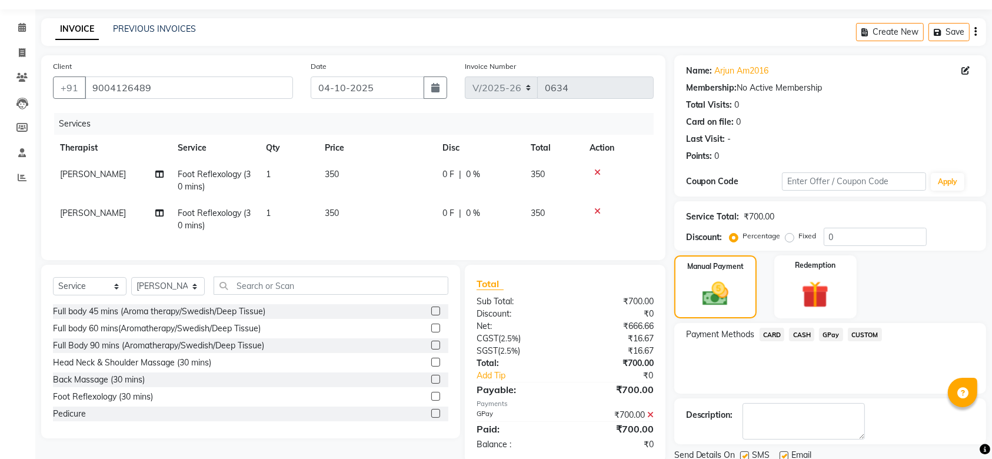
scroll to position [75, 0]
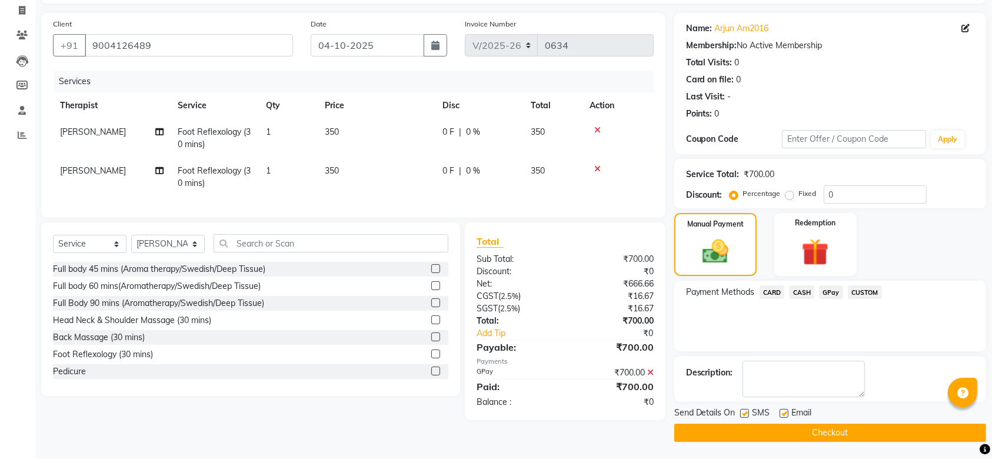
click at [803, 431] on button "Checkout" at bounding box center [830, 432] width 312 height 18
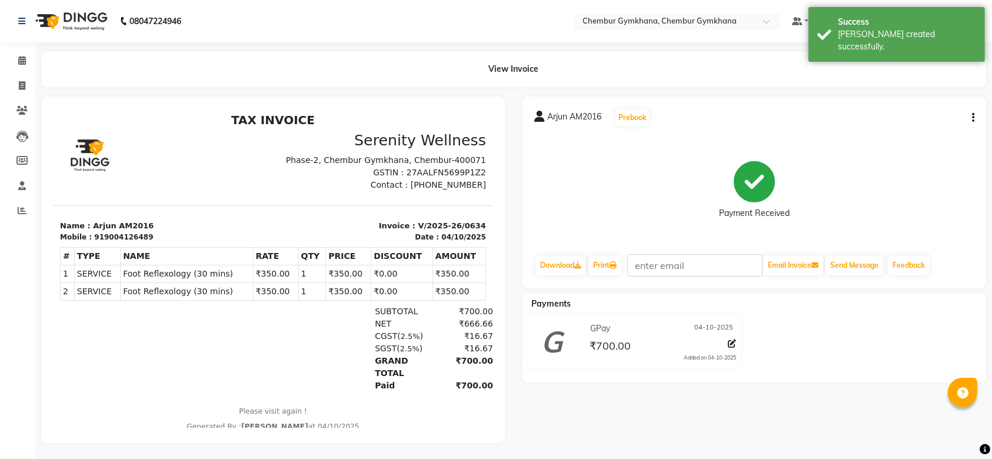
click at [21, 70] on li "Calendar" at bounding box center [17, 60] width 35 height 25
click at [21, 65] on span at bounding box center [22, 61] width 21 height 14
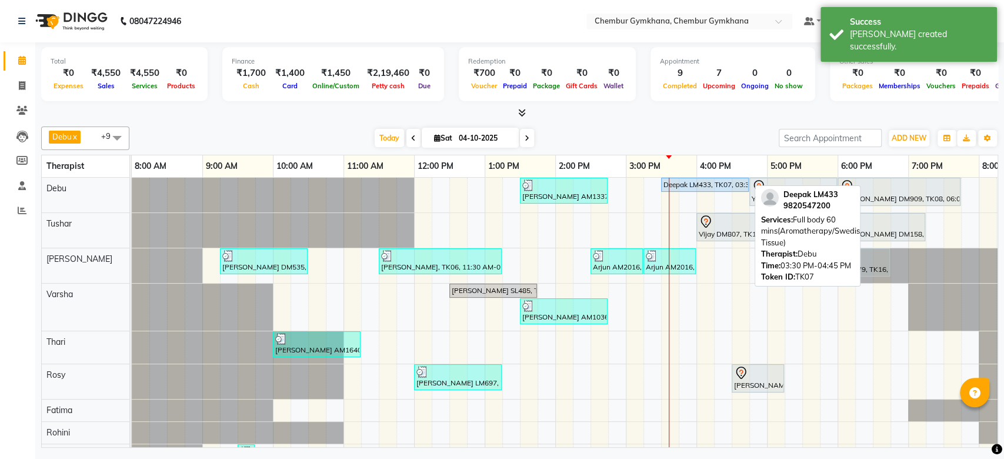
click at [680, 181] on div "Deepak LM433, TK07, 03:30 PM-04:45 PM, Full body 60 mins(Aromatherapy/Swedish/D…" at bounding box center [704, 184] width 85 height 11
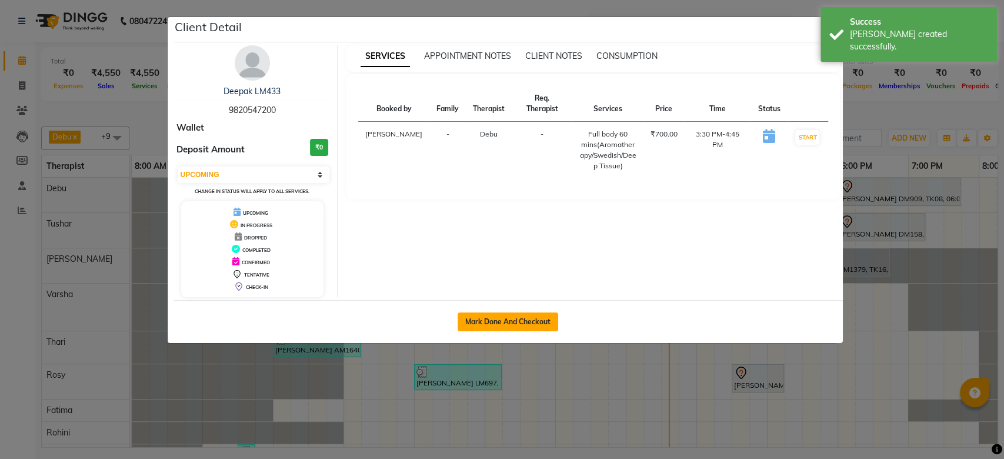
click at [492, 313] on button "Mark Done And Checkout" at bounding box center [508, 321] width 101 height 19
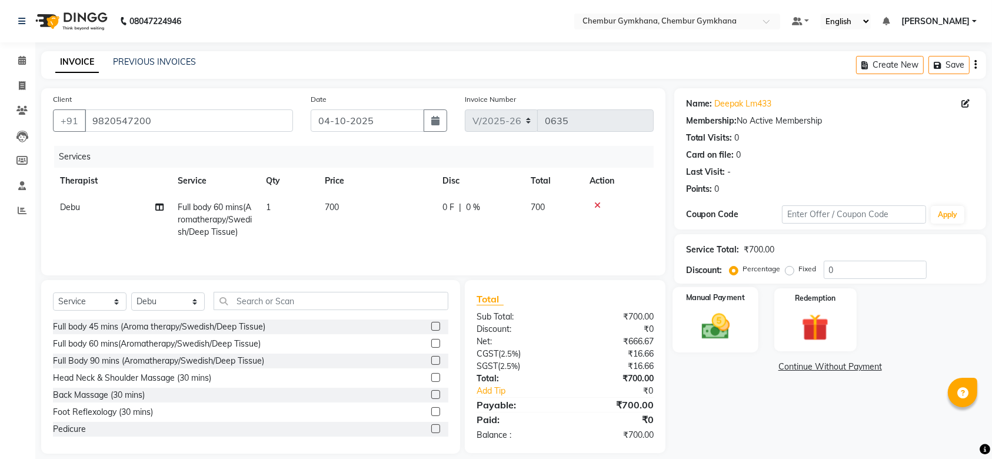
click at [689, 312] on div "Manual Payment" at bounding box center [715, 320] width 86 height 66
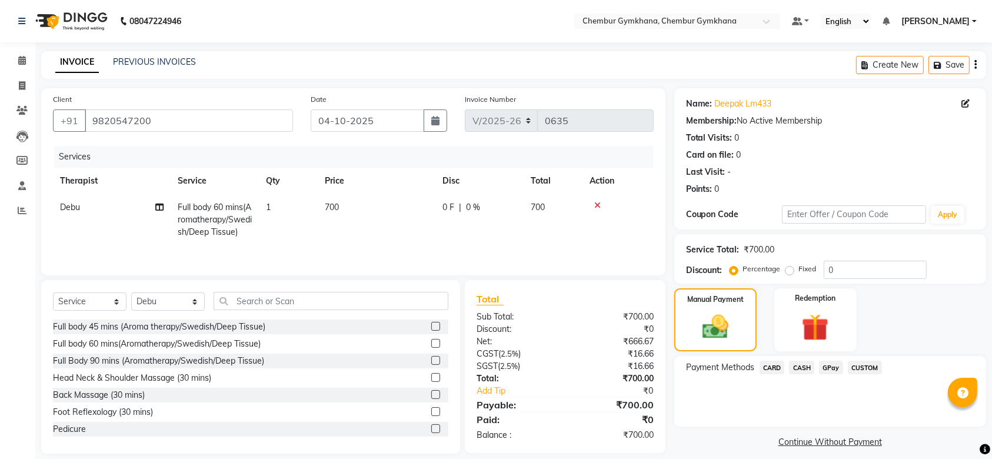
click at [800, 368] on span "CASH" at bounding box center [801, 368] width 25 height 14
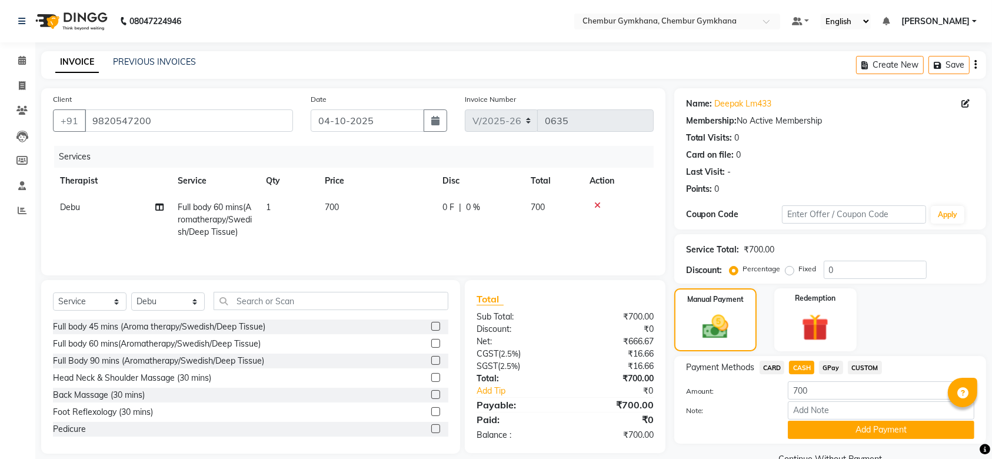
scroll to position [26, 0]
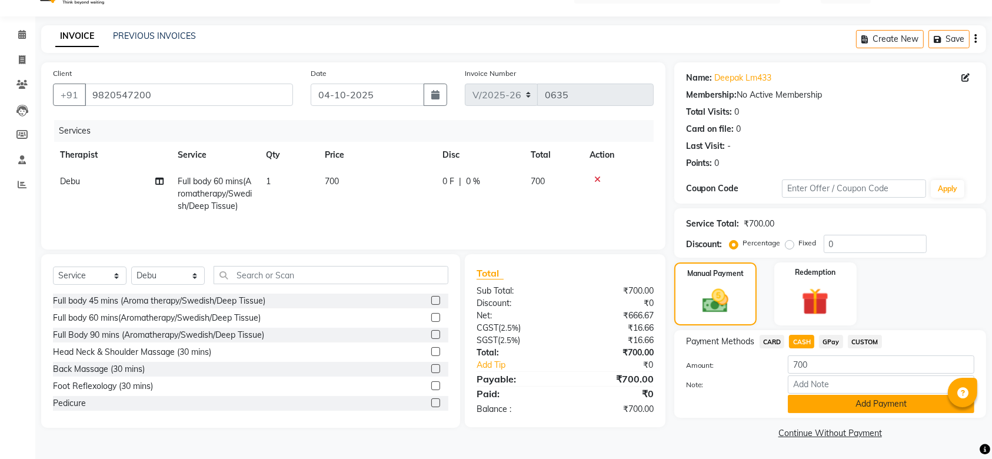
click at [799, 406] on button "Add Payment" at bounding box center [881, 404] width 186 height 18
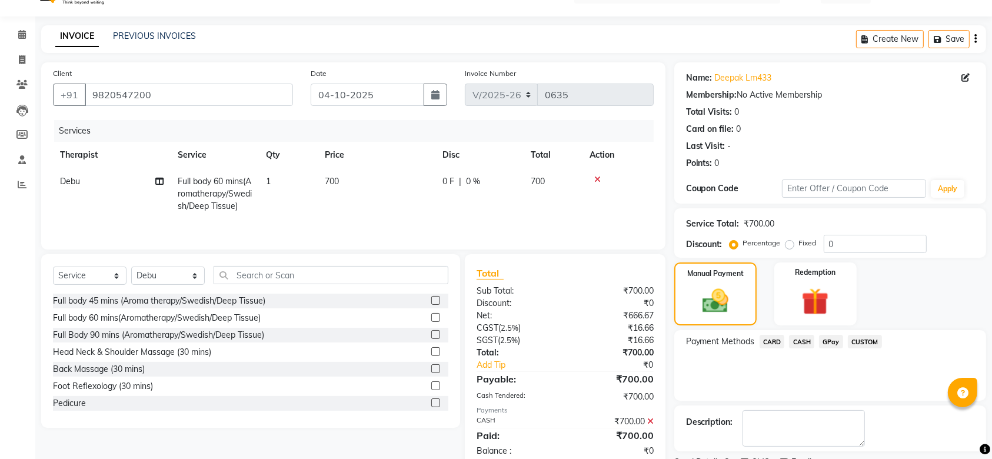
scroll to position [75, 0]
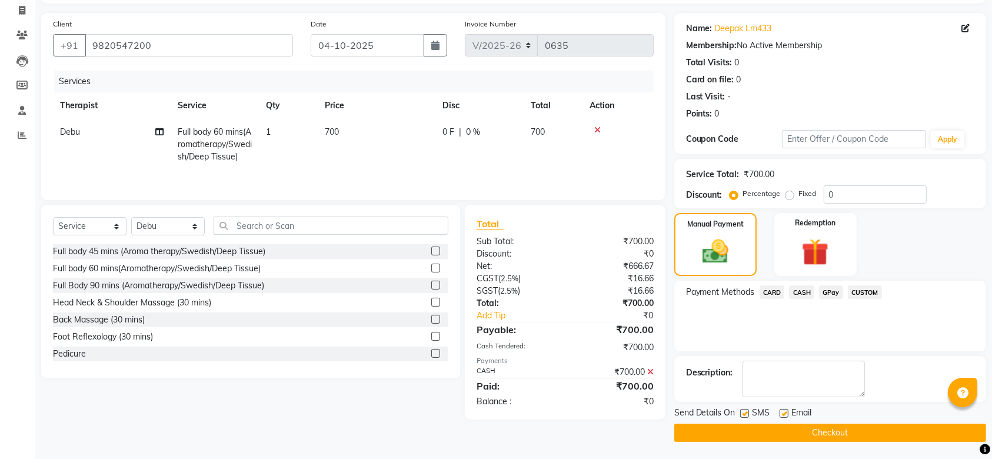
click at [776, 428] on button "Checkout" at bounding box center [830, 432] width 312 height 18
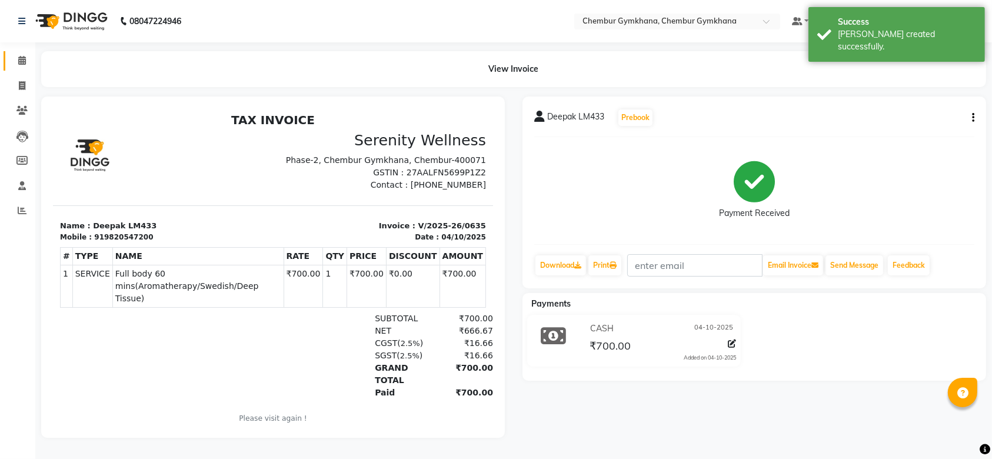
click at [22, 53] on link "Calendar" at bounding box center [18, 60] width 28 height 19
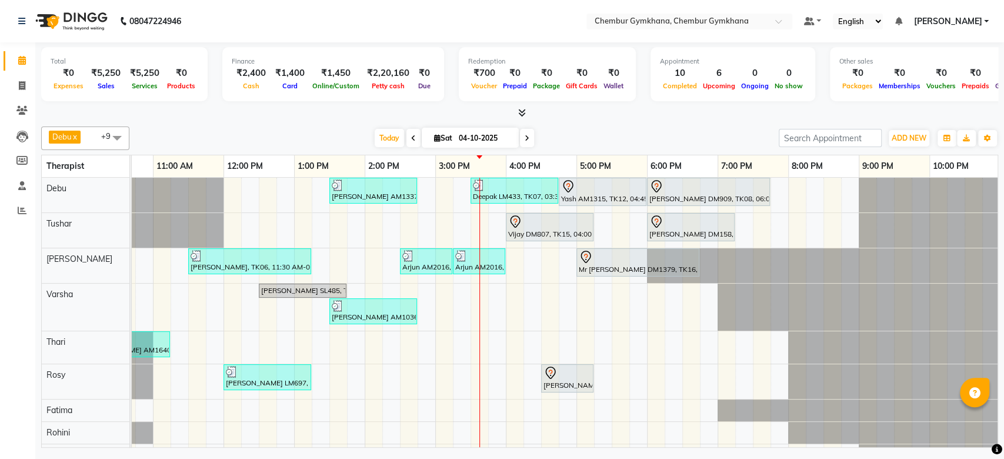
scroll to position [0, 193]
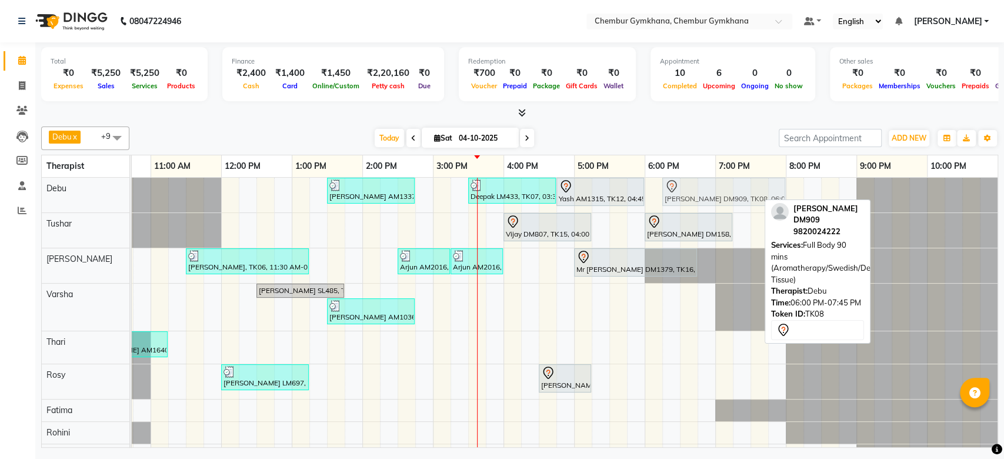
drag, startPoint x: 684, startPoint y: 194, endPoint x: 699, endPoint y: 190, distance: 15.1
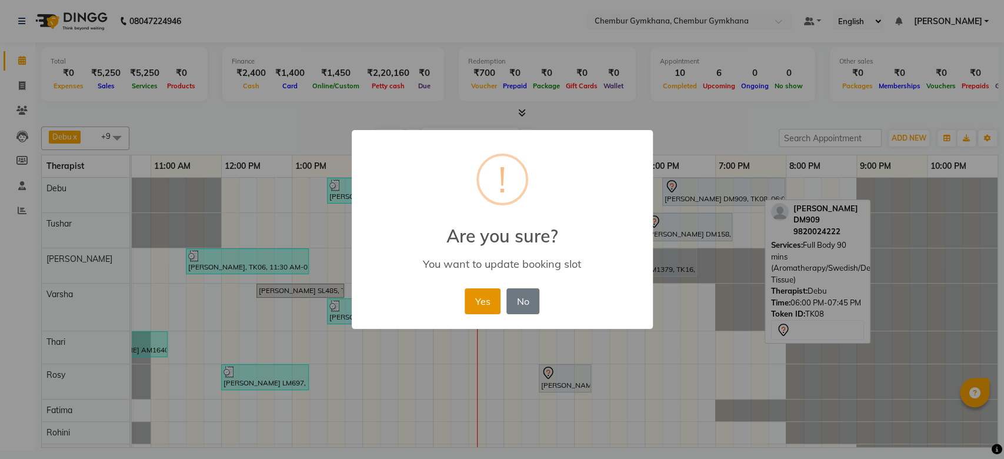
click at [491, 289] on button "Yes" at bounding box center [483, 301] width 36 height 26
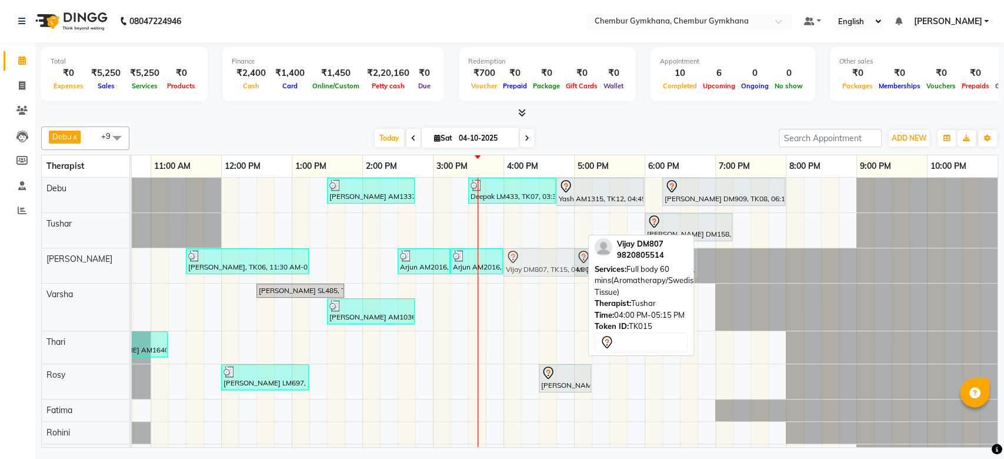
drag, startPoint x: 548, startPoint y: 234, endPoint x: 541, endPoint y: 265, distance: 32.0
click at [541, 265] on tbody "Kosal malladi AM1337, TK11, 01:30 PM-02:45 PM, Full body 60 mins(Aromatherapy/S…" at bounding box center [468, 327] width 1059 height 299
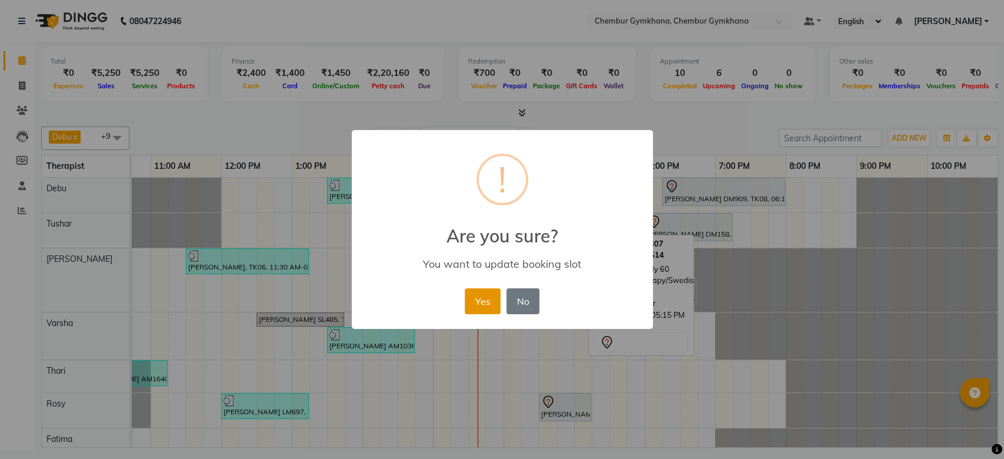
click at [479, 306] on button "Yes" at bounding box center [483, 301] width 36 height 26
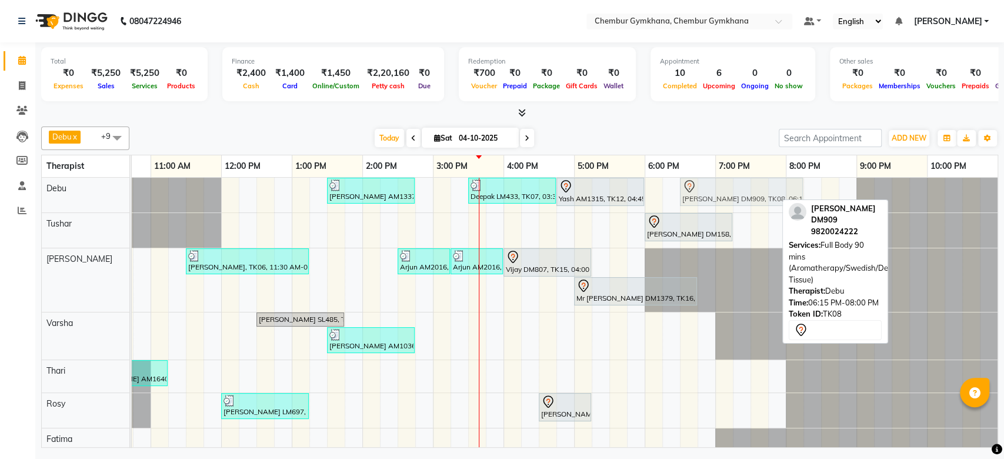
drag, startPoint x: 663, startPoint y: 191, endPoint x: 680, endPoint y: 194, distance: 16.7
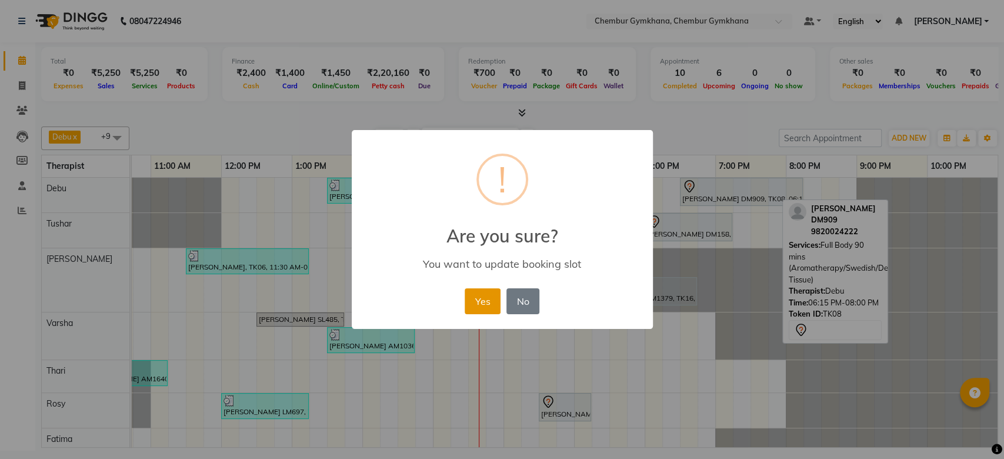
click at [491, 293] on button "Yes" at bounding box center [483, 301] width 36 height 26
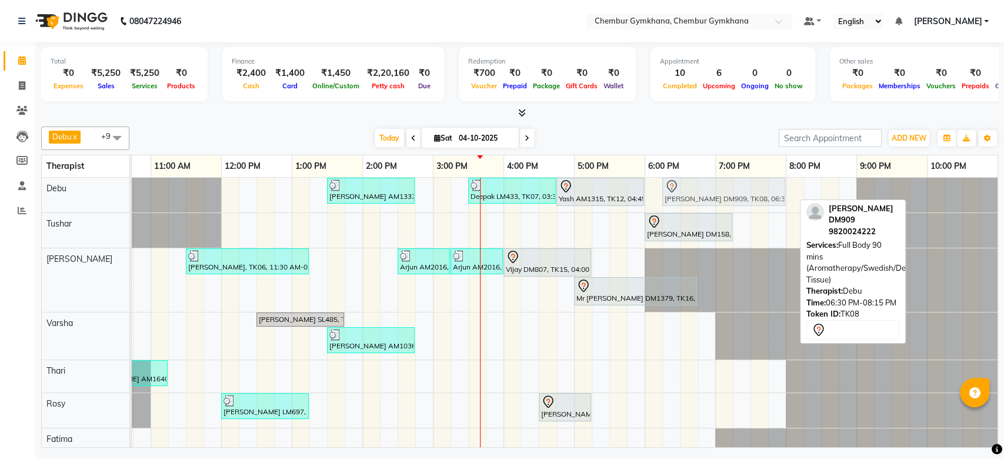
drag, startPoint x: 682, startPoint y: 194, endPoint x: 666, endPoint y: 194, distance: 15.3
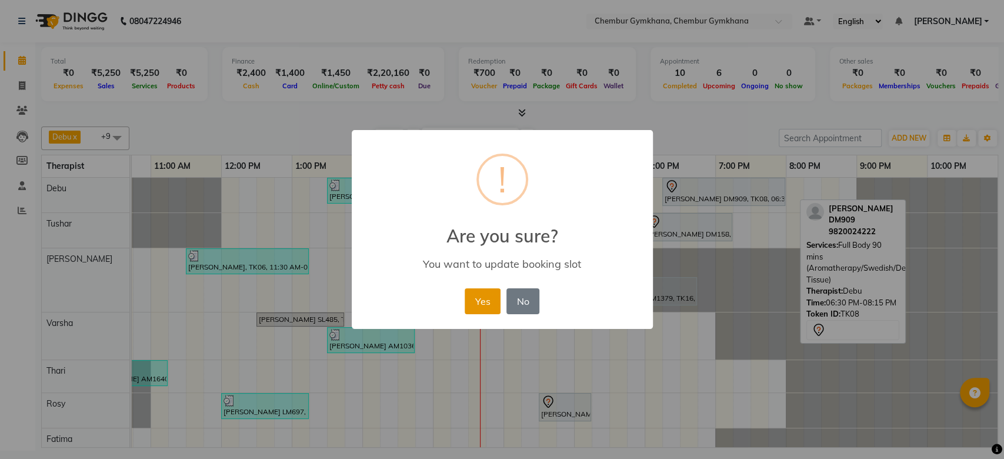
click at [494, 291] on button "Yes" at bounding box center [483, 301] width 36 height 26
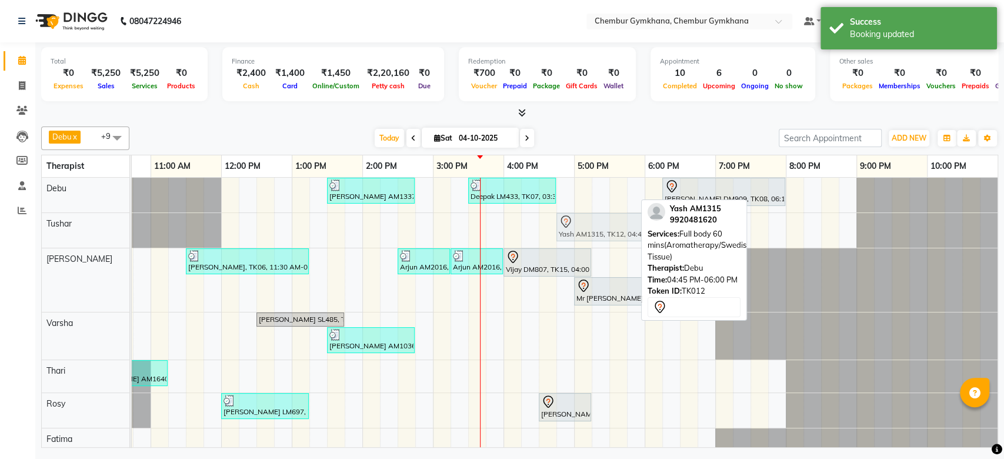
drag, startPoint x: 595, startPoint y: 195, endPoint x: 587, endPoint y: 229, distance: 34.5
click at [587, 229] on tbody "Kosal malladi AM1337, TK11, 01:30 PM-02:45 PM, Full body 60 mins(Aromatherapy/S…" at bounding box center [468, 342] width 1059 height 328
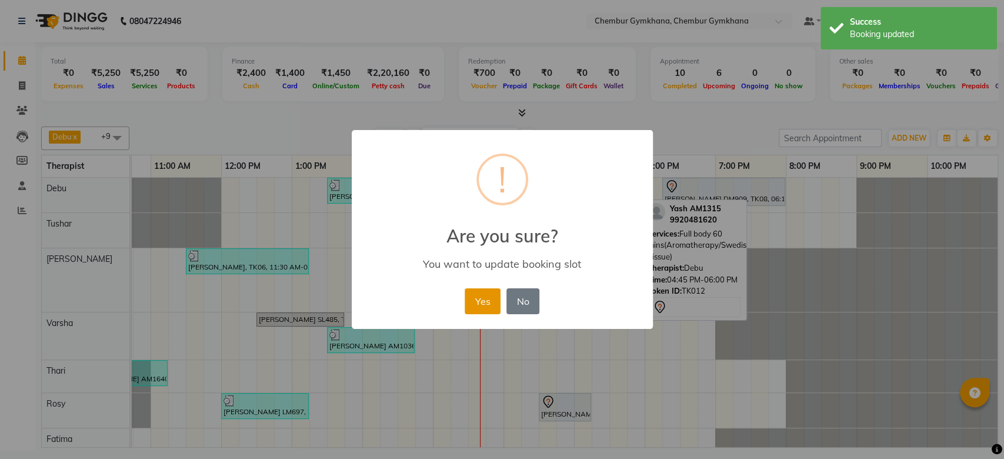
click at [479, 309] on button "Yes" at bounding box center [483, 301] width 36 height 26
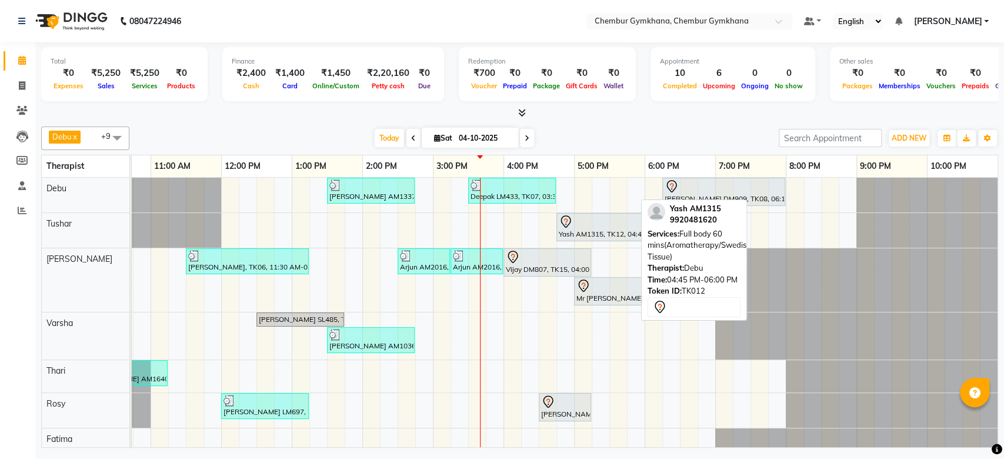
scroll to position [0, 205]
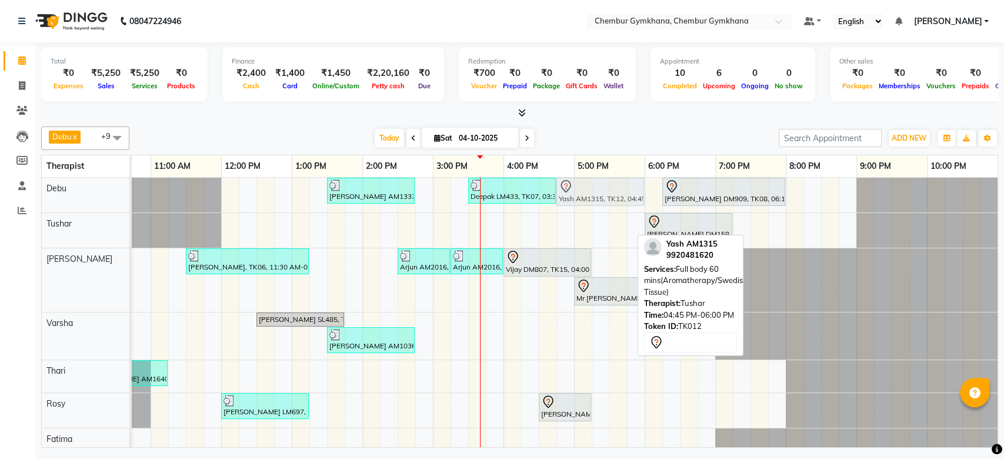
drag, startPoint x: 565, startPoint y: 219, endPoint x: 572, endPoint y: 195, distance: 24.6
click at [572, 195] on tbody "Kosal malladi AM1337, TK11, 01:30 PM-02:45 PM, Full body 60 mins(Aromatherapy/S…" at bounding box center [468, 342] width 1059 height 328
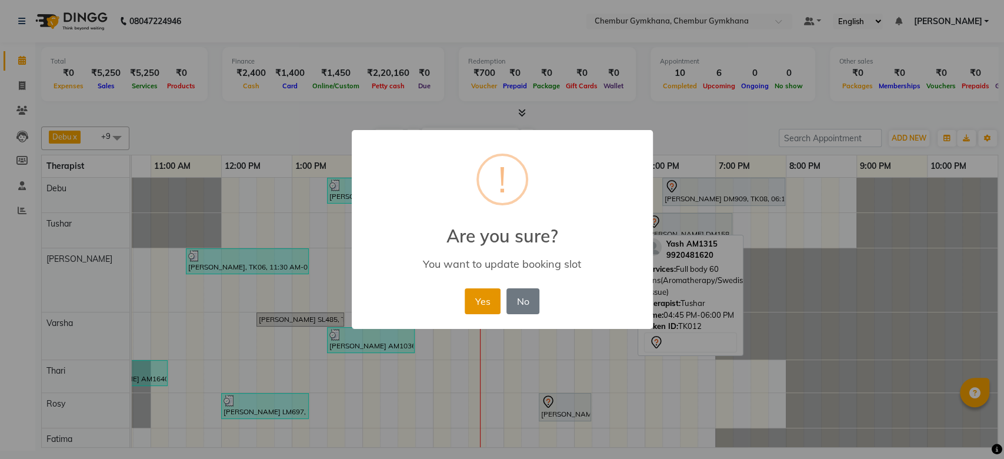
click at [472, 297] on button "Yes" at bounding box center [483, 301] width 36 height 26
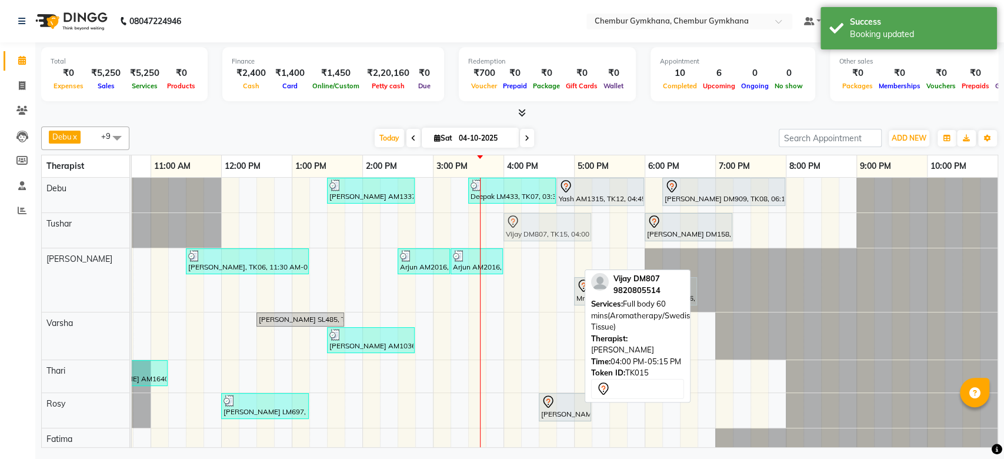
drag, startPoint x: 517, startPoint y: 260, endPoint x: 519, endPoint y: 231, distance: 29.5
click at [519, 231] on tbody "Kosal malladi AM1337, TK11, 01:30 PM-02:45 PM, Full body 60 mins(Aromatherapy/S…" at bounding box center [468, 342] width 1059 height 328
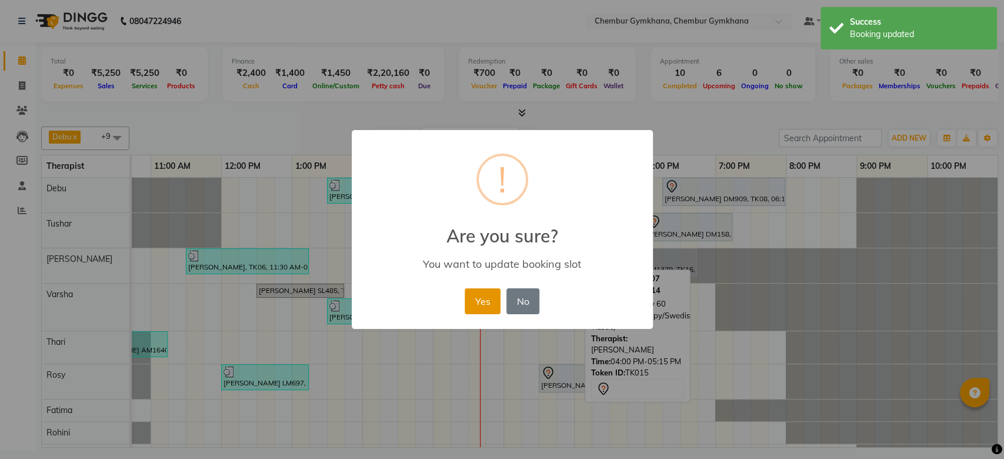
click at [483, 289] on button "Yes" at bounding box center [483, 301] width 36 height 26
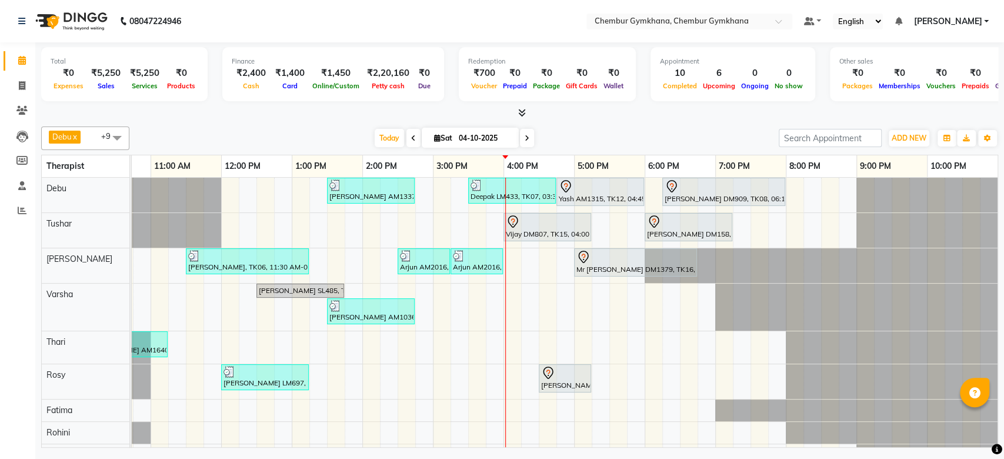
scroll to position [0, 0]
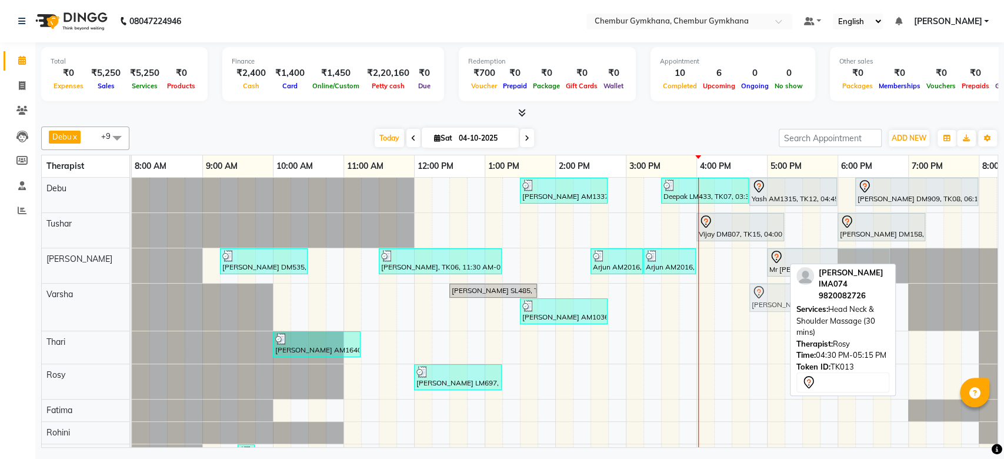
drag, startPoint x: 750, startPoint y: 385, endPoint x: 758, endPoint y: 329, distance: 56.4
click at [758, 329] on div "Kosal malladi AM1337, TK11, 01:30 PM-02:45 PM, Full body 60 mins(Aromatherapy/S…" at bounding box center [661, 327] width 1059 height 299
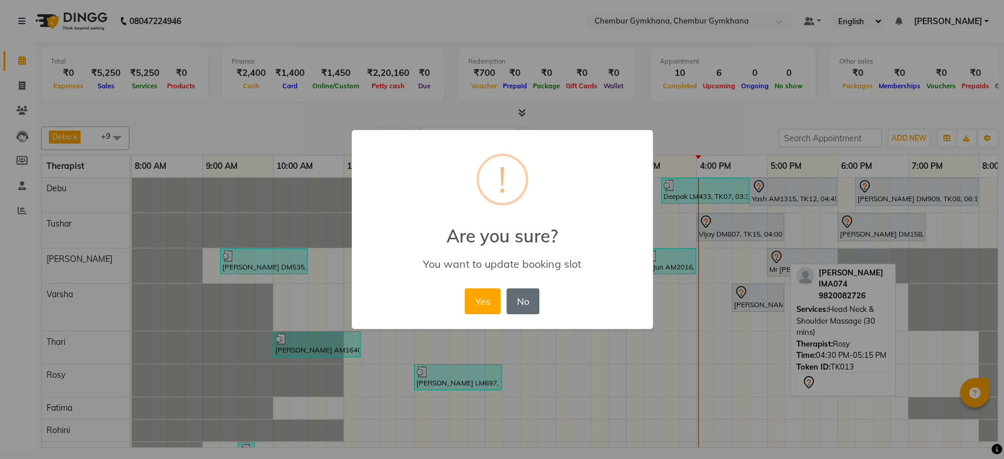
click at [515, 299] on button "No" at bounding box center [522, 301] width 33 height 26
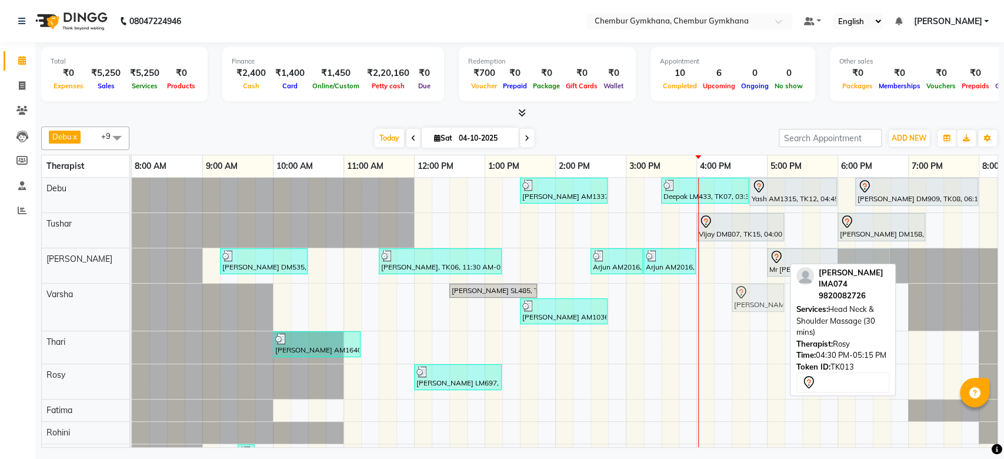
drag, startPoint x: 752, startPoint y: 382, endPoint x: 748, endPoint y: 317, distance: 65.4
click at [746, 317] on div "Kosal malladi AM1337, TK11, 01:30 PM-02:45 PM, Full body 60 mins(Aromatherapy/S…" at bounding box center [661, 327] width 1059 height 299
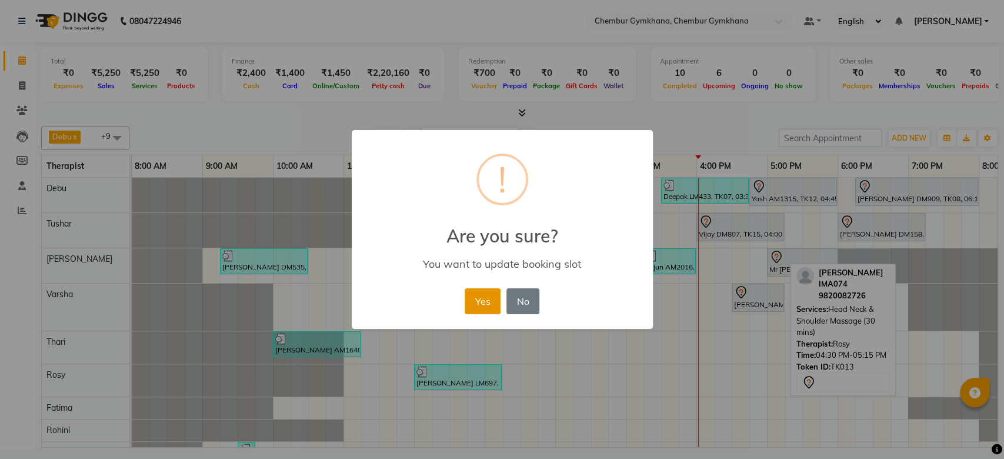
click at [482, 307] on button "Yes" at bounding box center [483, 301] width 36 height 26
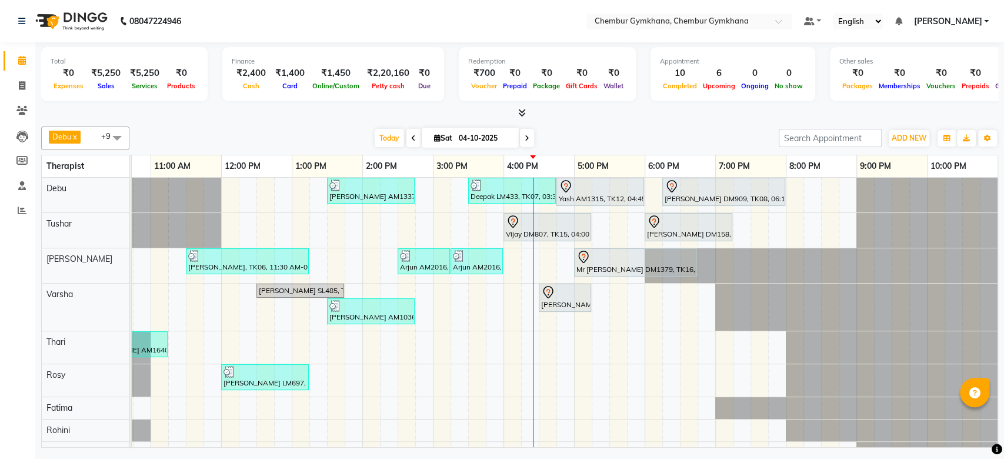
scroll to position [0, 202]
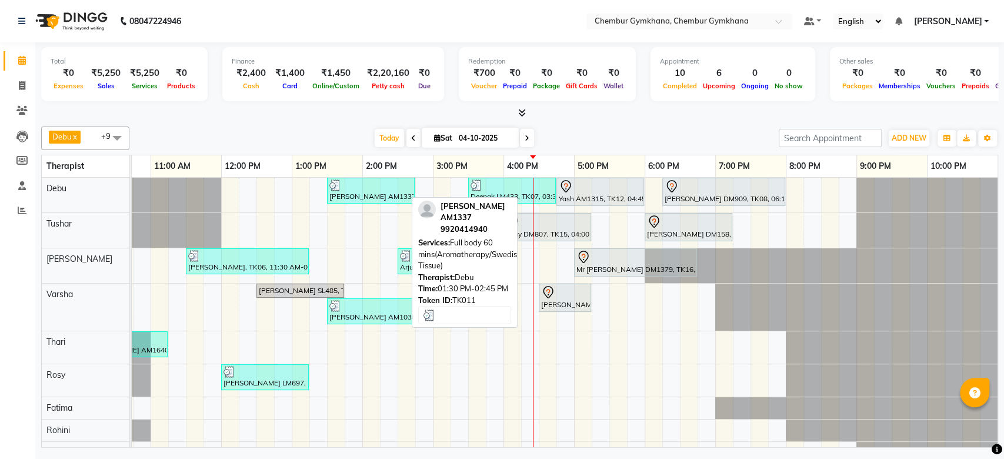
click at [329, 183] on img at bounding box center [335, 185] width 12 height 12
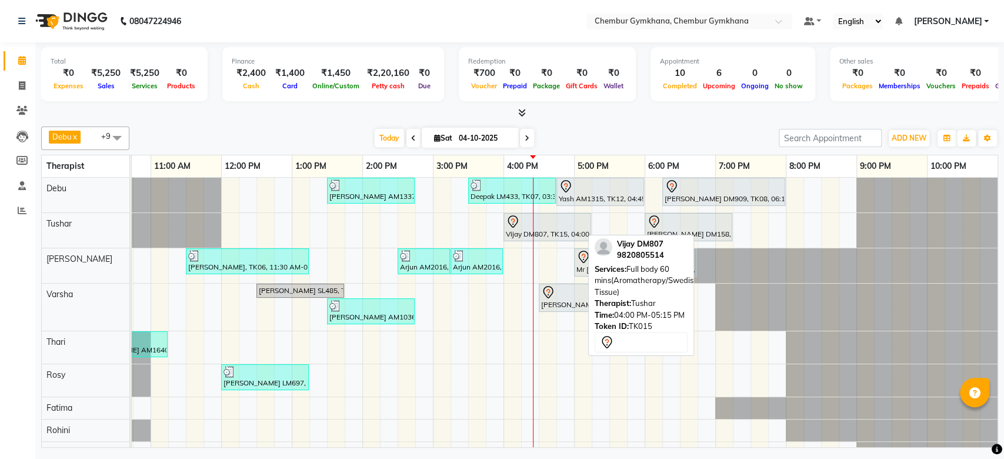
click at [528, 234] on div "Vijay DM807, TK15, 04:00 PM-05:15 PM, Full body 60 mins(Aromatherapy/Swedish/De…" at bounding box center [547, 227] width 85 height 25
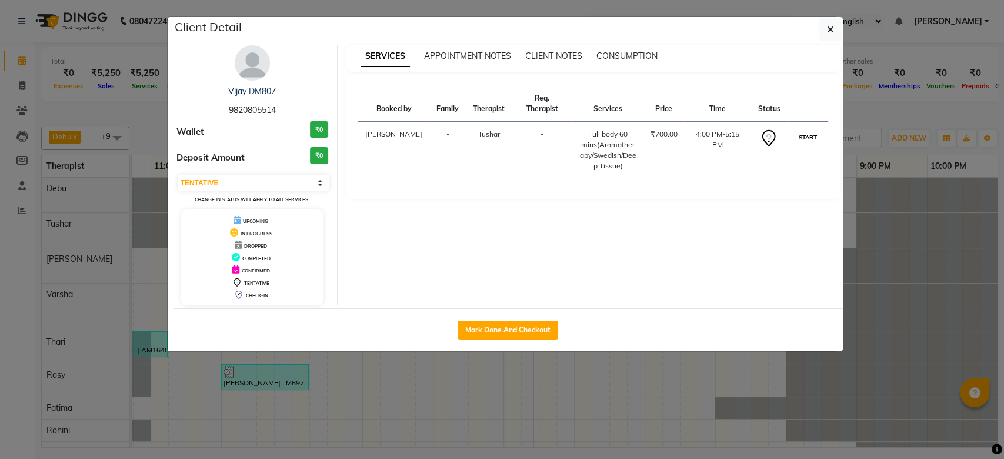
click at [801, 130] on button "START" at bounding box center [807, 137] width 24 height 15
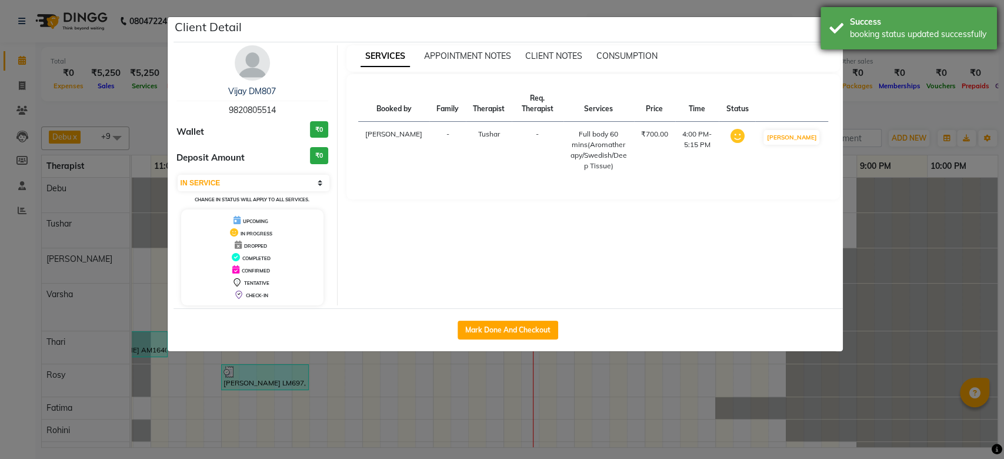
click at [847, 34] on div "Success booking status updated successfully" at bounding box center [908, 28] width 176 height 42
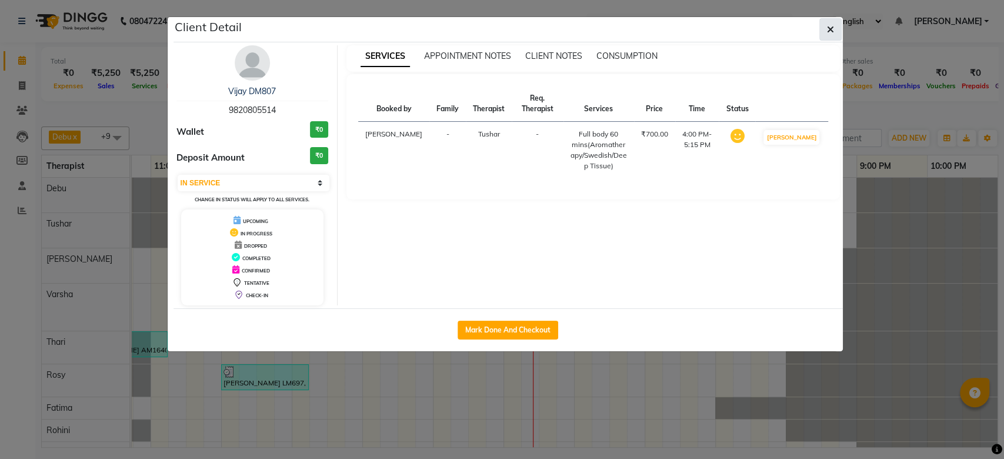
click at [827, 31] on icon "button" at bounding box center [830, 29] width 7 height 9
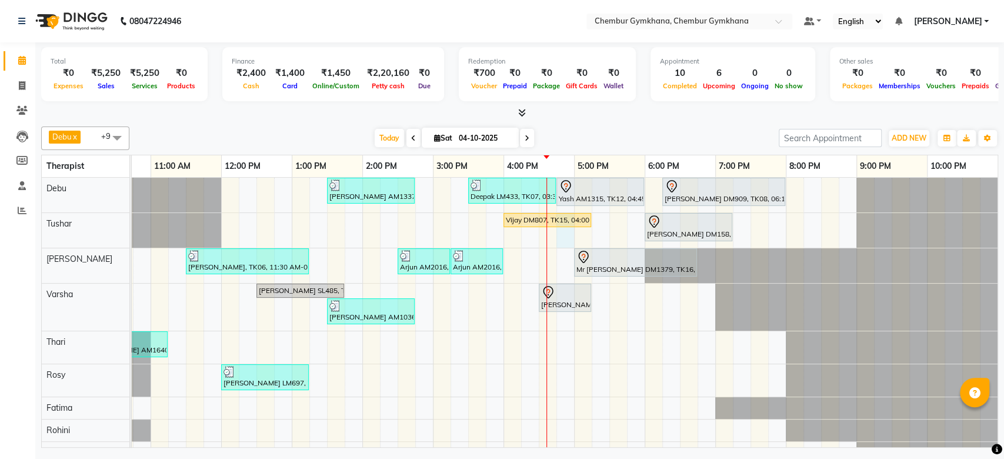
click at [565, 237] on div "Kosal malladi AM1337, TK11, 01:30 PM-02:45 PM, Full body 60 mins(Aromatherapy/S…" at bounding box center [468, 326] width 1059 height 296
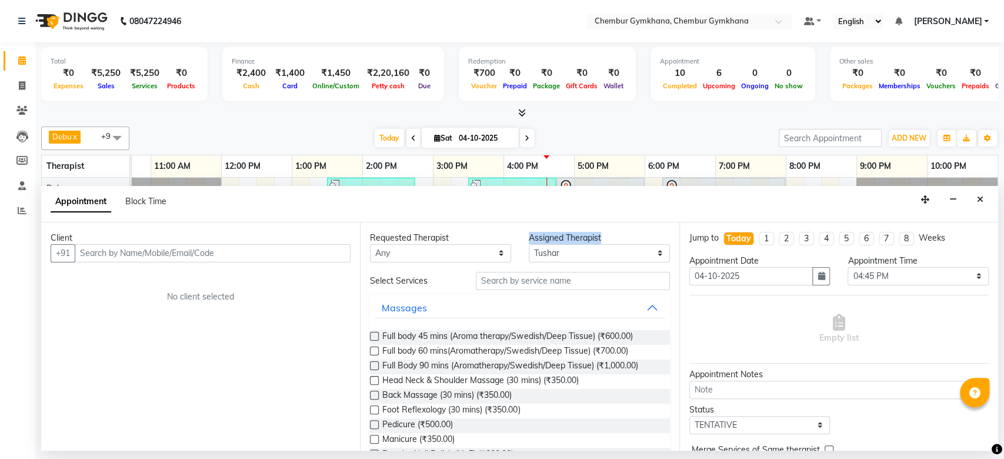
click at [565, 237] on div "Assigned Therapist" at bounding box center [599, 238] width 141 height 12
click at [983, 192] on button "Close" at bounding box center [980, 200] width 17 height 18
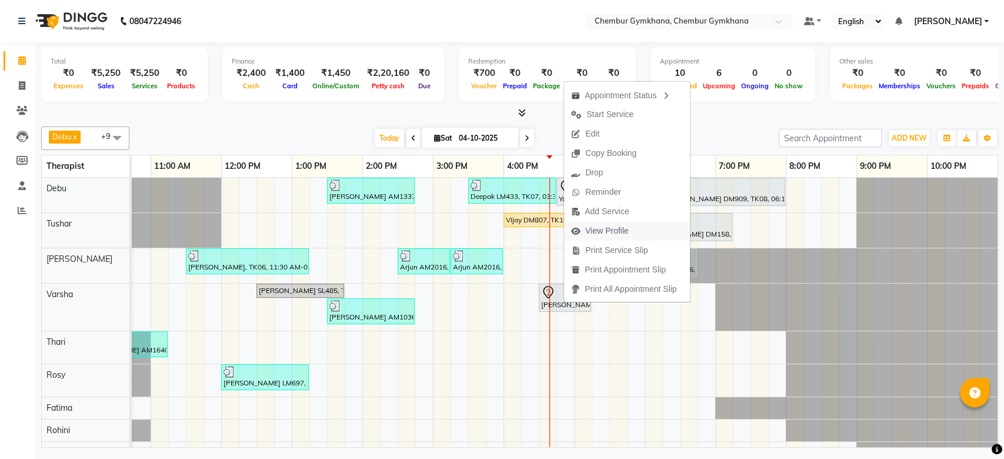
click at [609, 232] on span "View Profile" at bounding box center [607, 231] width 44 height 12
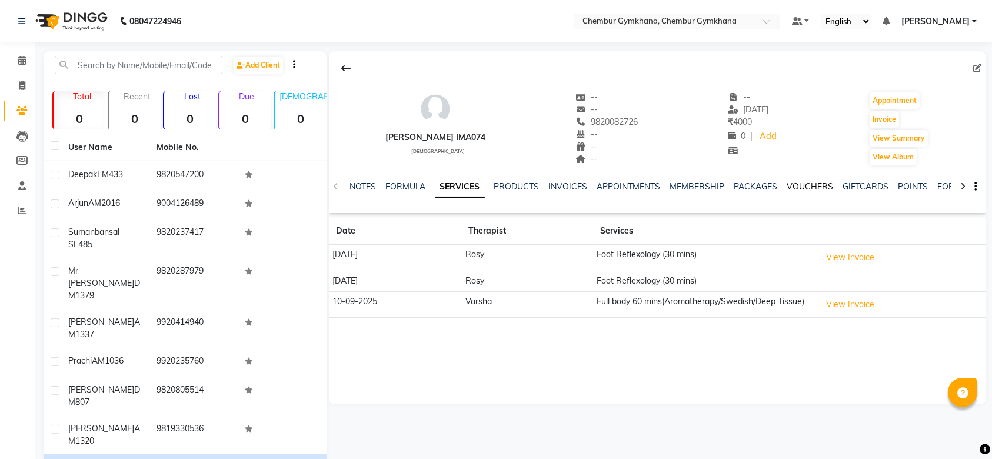
click at [799, 184] on link "VOUCHERS" at bounding box center [810, 186] width 46 height 11
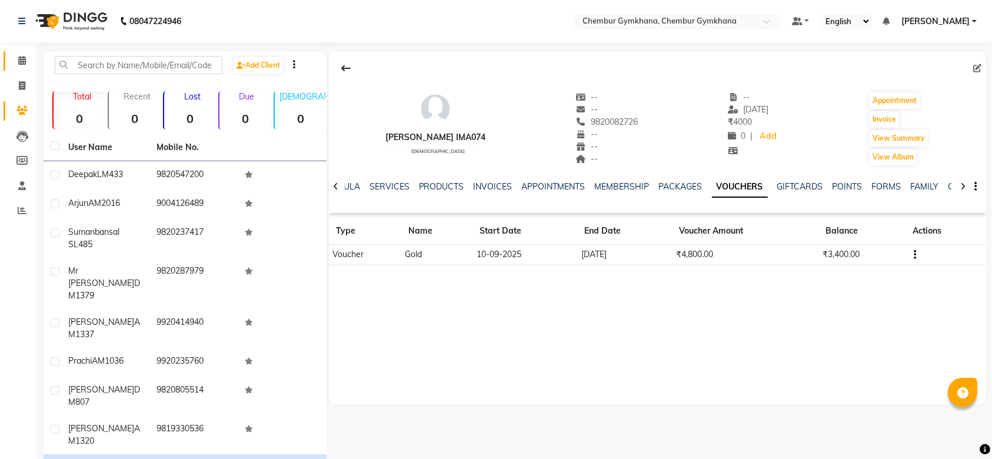
click at [25, 54] on link "Calendar" at bounding box center [18, 60] width 28 height 19
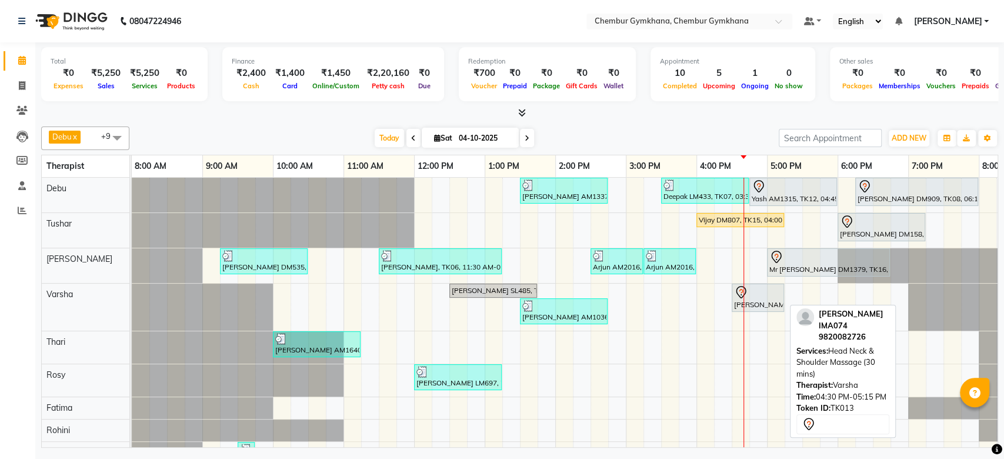
click at [754, 299] on div "[PERSON_NAME] IMA074, TK13, 04:30 PM-05:15 PM, Head Neck & Shoulder Massage (30…" at bounding box center [758, 297] width 50 height 25
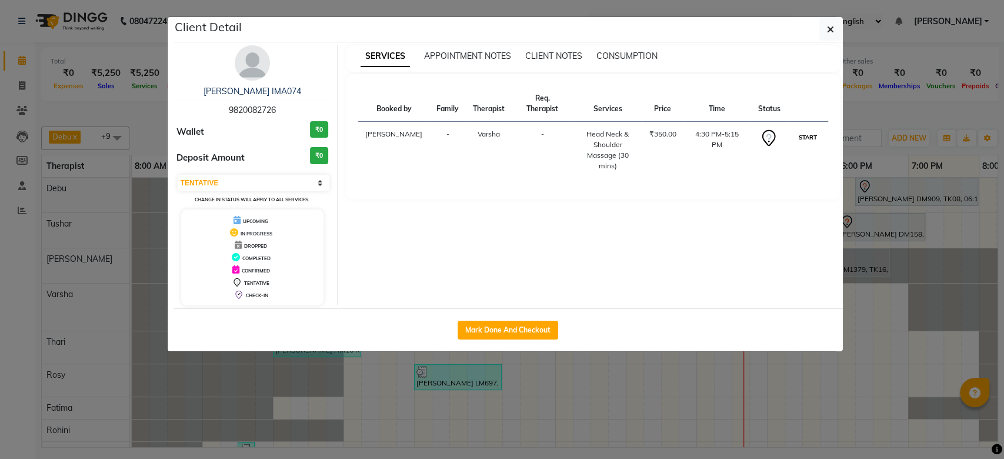
click at [809, 130] on button "START" at bounding box center [807, 137] width 24 height 15
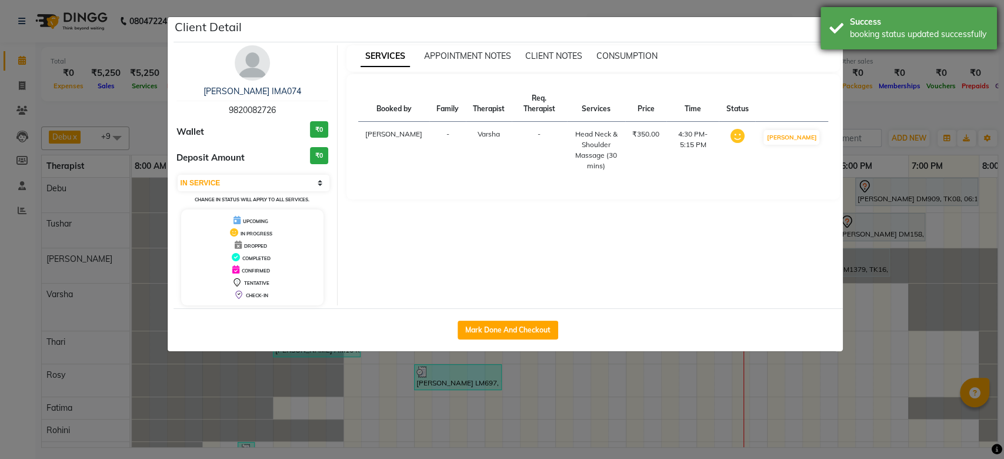
click at [831, 31] on div "Success booking status updated successfully" at bounding box center [908, 28] width 176 height 42
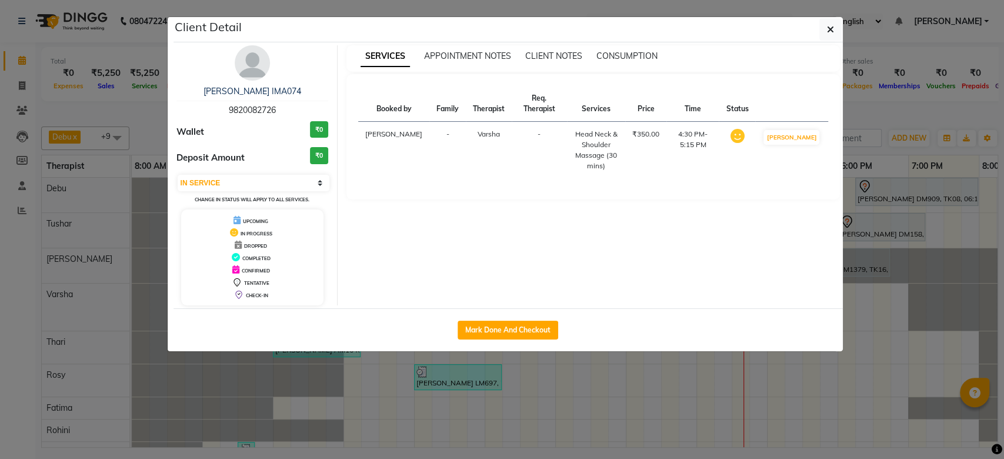
click at [831, 31] on icon "button" at bounding box center [830, 29] width 7 height 9
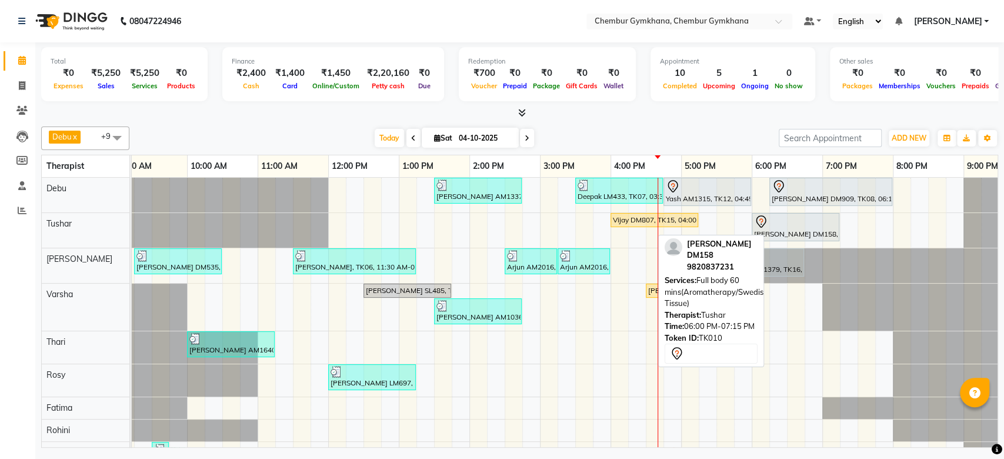
scroll to position [0, 95]
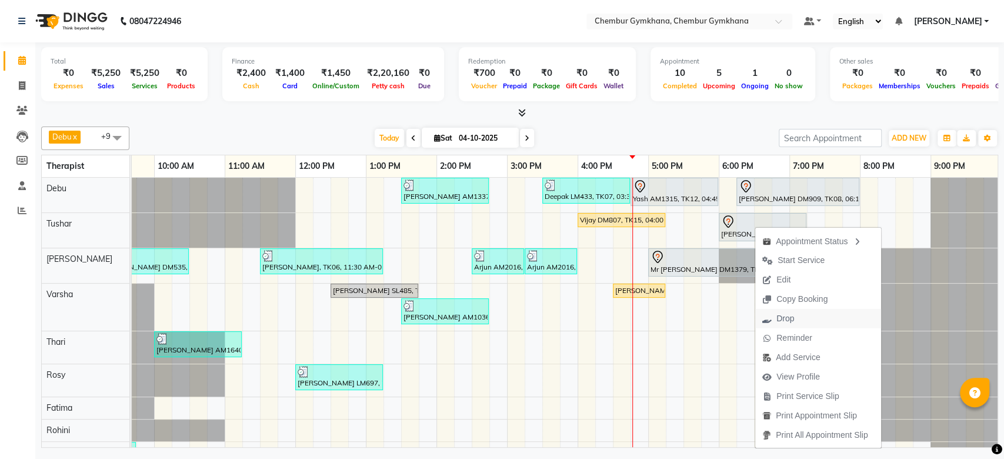
click at [781, 309] on span "Drop" at bounding box center [778, 318] width 46 height 19
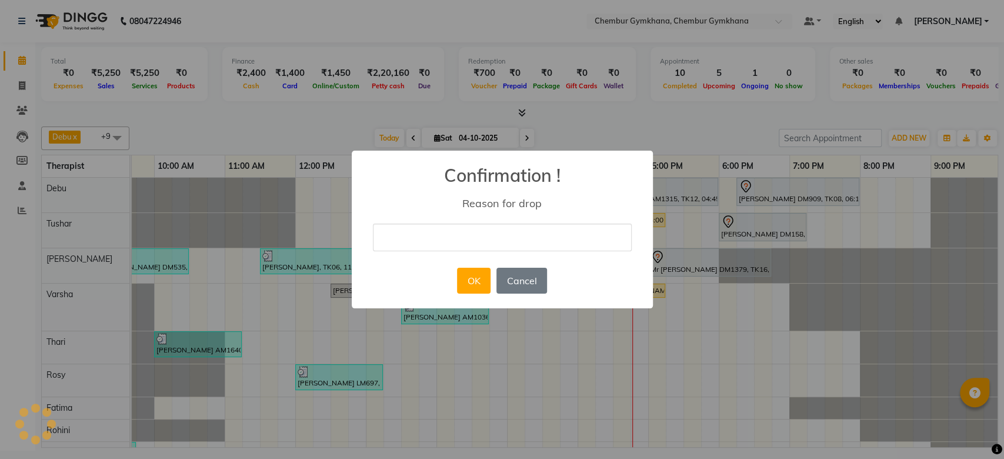
click at [571, 243] on input "text" at bounding box center [502, 238] width 259 height 28
click at [462, 275] on button "OK" at bounding box center [474, 281] width 34 height 26
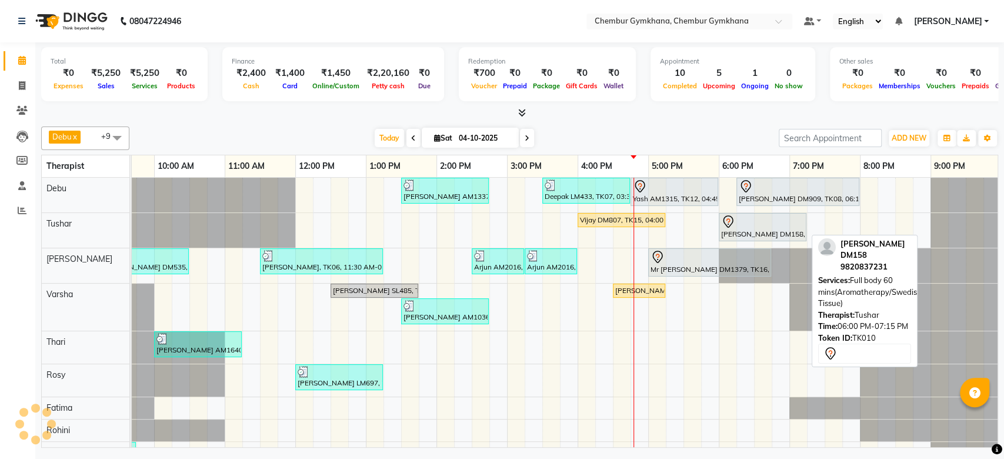
click at [761, 224] on div at bounding box center [762, 222] width 83 height 14
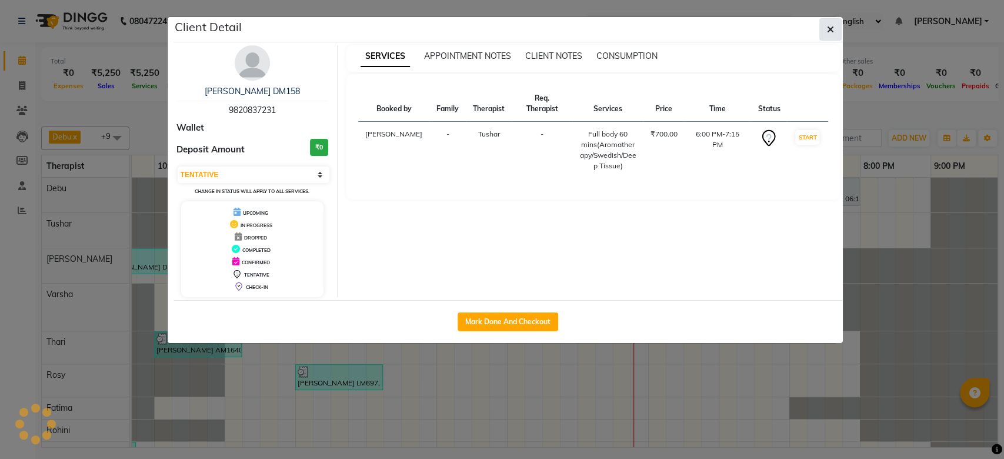
click at [825, 33] on button "button" at bounding box center [830, 29] width 22 height 22
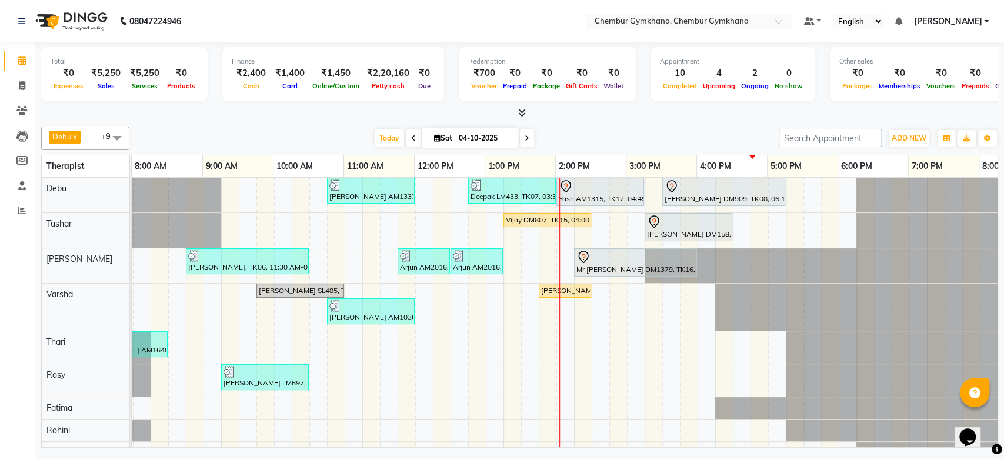
scroll to position [0, 193]
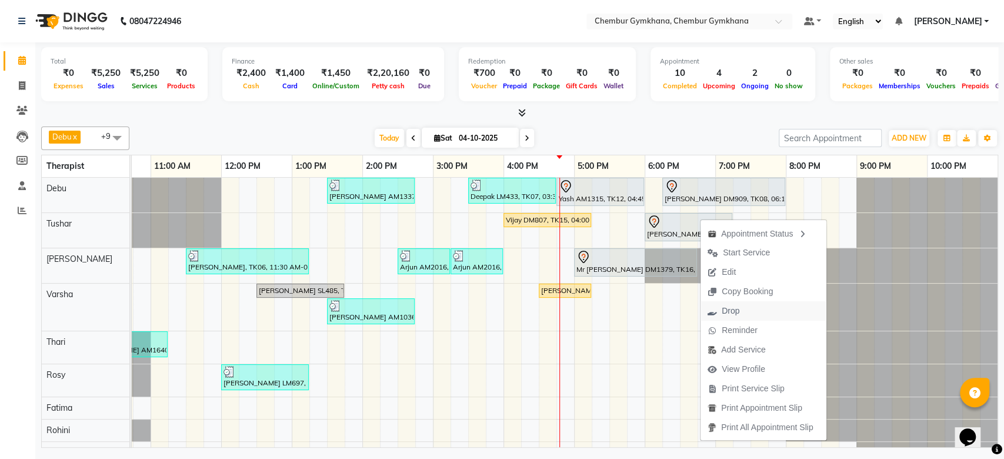
click at [722, 308] on span "Drop" at bounding box center [731, 311] width 18 height 12
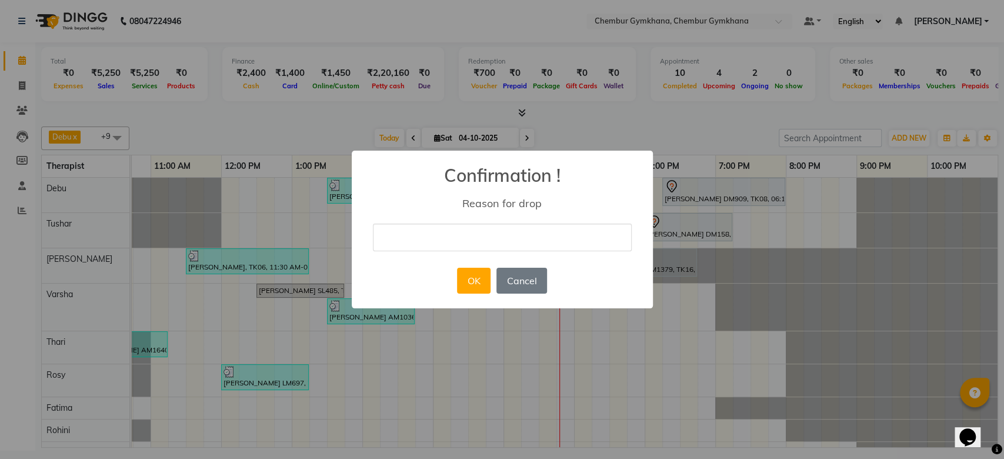
click at [583, 232] on input "text" at bounding box center [502, 238] width 259 height 28
type input "cancel"
click at [475, 274] on button "OK" at bounding box center [474, 281] width 34 height 26
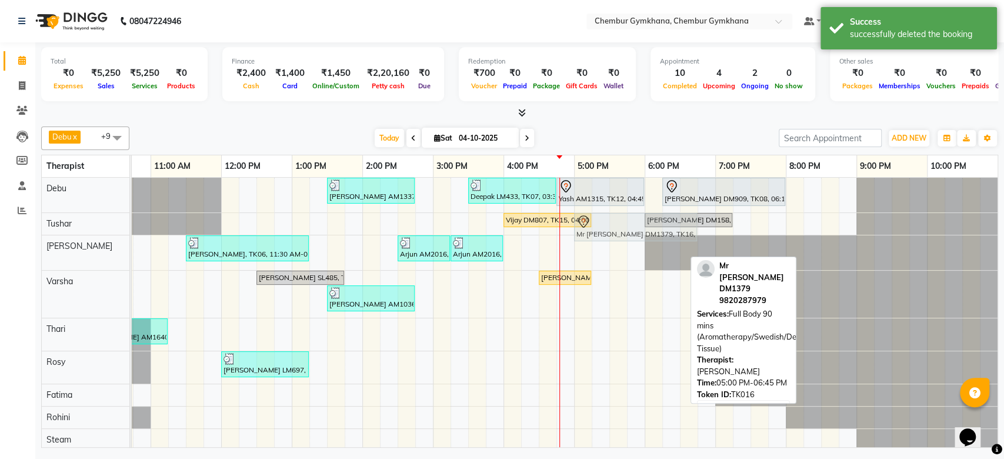
drag, startPoint x: 641, startPoint y: 258, endPoint x: 649, endPoint y: 239, distance: 19.8
click at [649, 239] on tbody "[PERSON_NAME] AM1337, TK11, 01:30 PM-02:45 PM, Full body 60 mins(Aromatherapy/S…" at bounding box center [468, 319] width 1059 height 283
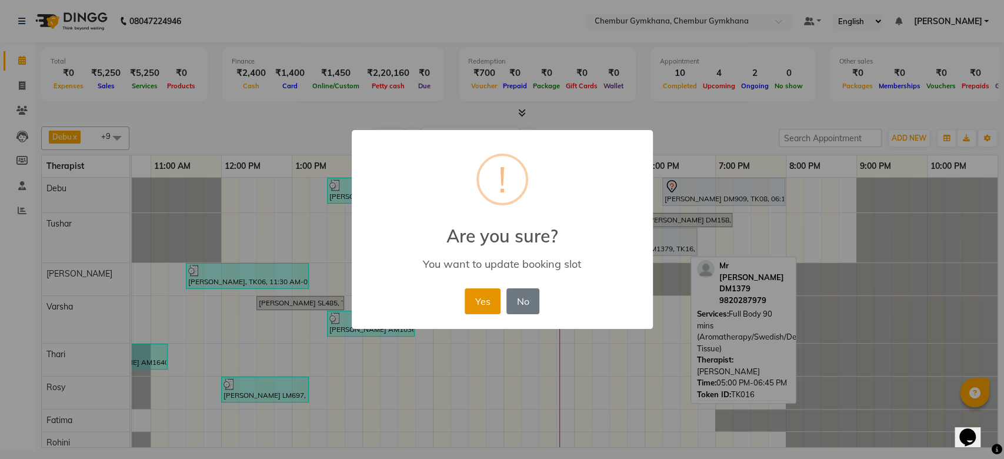
click at [478, 302] on button "Yes" at bounding box center [483, 301] width 36 height 26
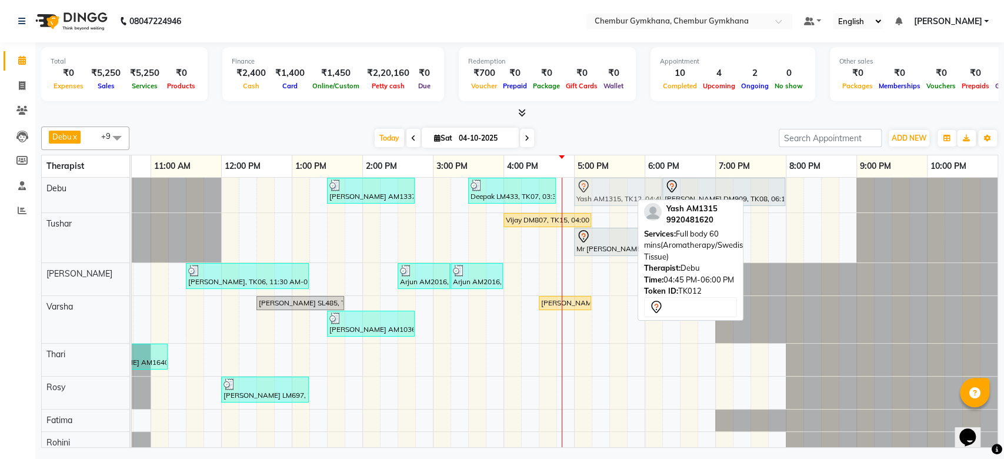
drag, startPoint x: 613, startPoint y: 202, endPoint x: 636, endPoint y: 200, distance: 23.0
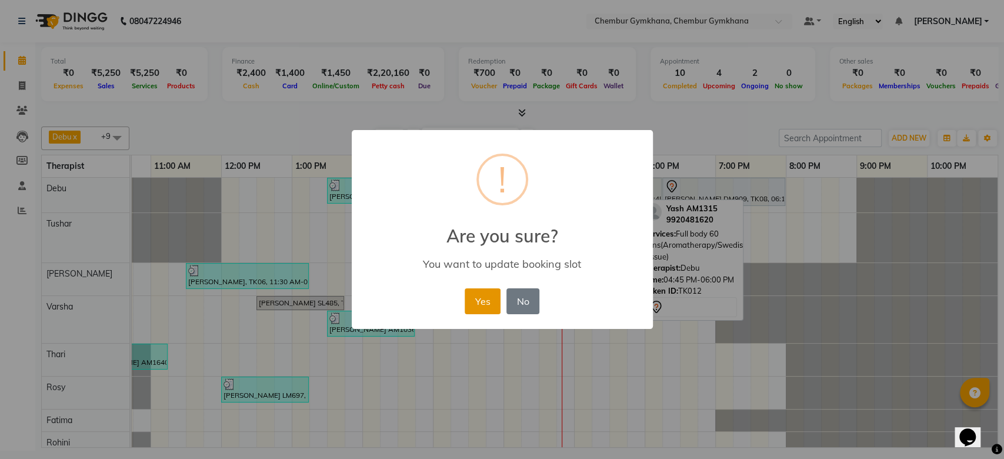
click at [489, 300] on button "Yes" at bounding box center [483, 301] width 36 height 26
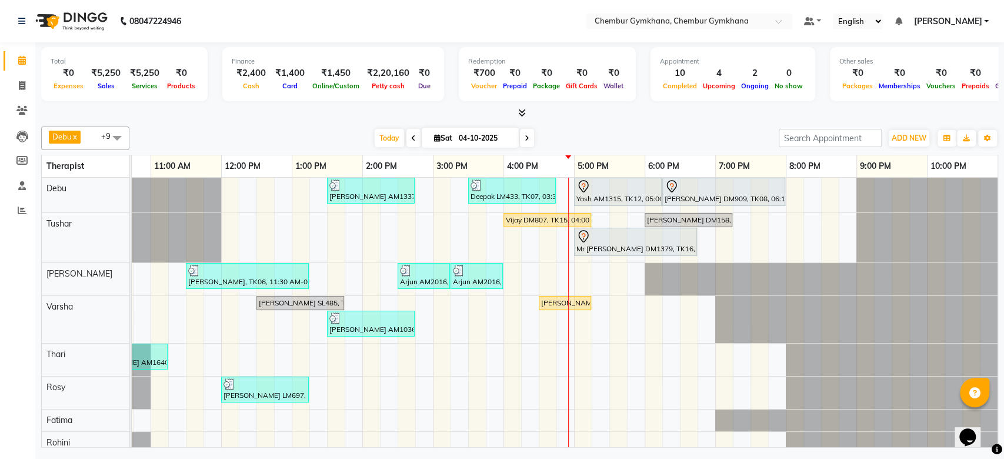
click at [707, 249] on div "[PERSON_NAME] AM1337, TK11, 01:30 PM-02:45 PM, Full body 60 mins(Aromatherapy/S…" at bounding box center [468, 332] width 1059 height 309
select select "88851"
select select "tentative"
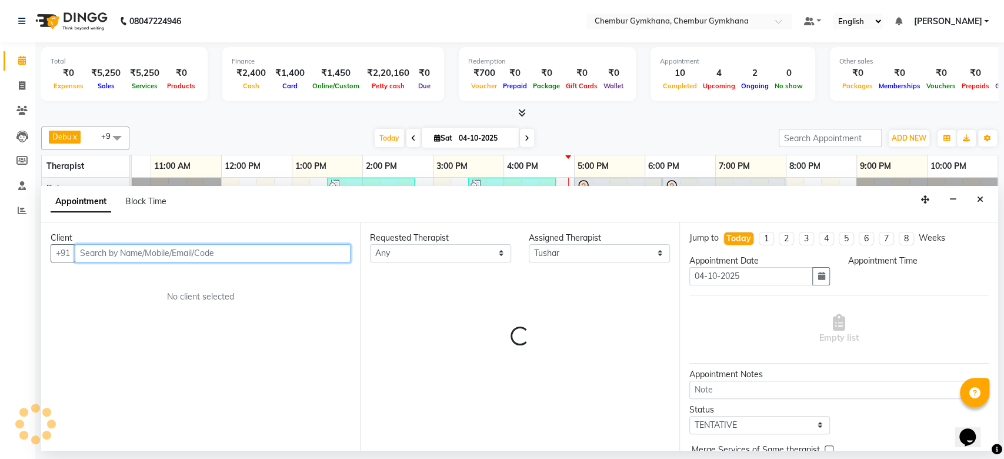
select select "1140"
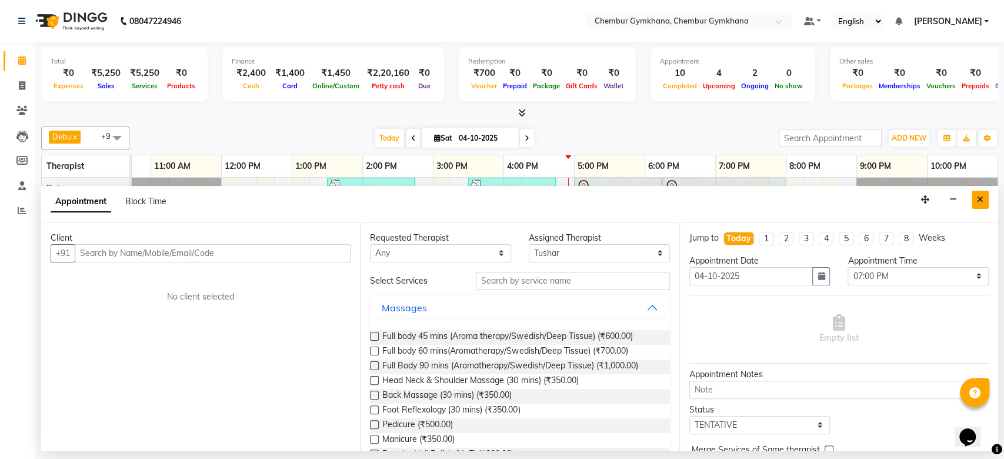
click at [983, 199] on button "Close" at bounding box center [980, 200] width 17 height 18
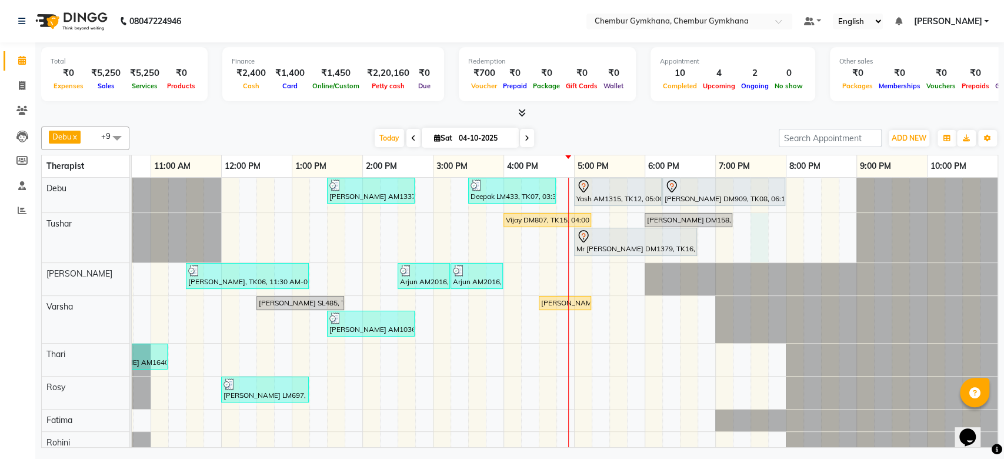
click at [755, 231] on div "[PERSON_NAME] AM1337, TK11, 01:30 PM-02:45 PM, Full body 60 mins(Aromatherapy/S…" at bounding box center [468, 332] width 1059 height 309
select select "88851"
select select "1170"
select select "tentative"
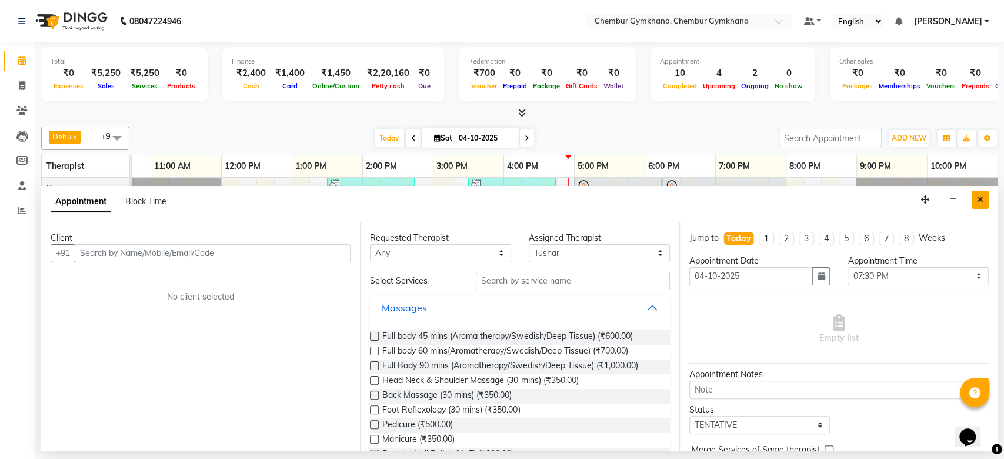
click at [972, 195] on button "Close" at bounding box center [980, 200] width 17 height 18
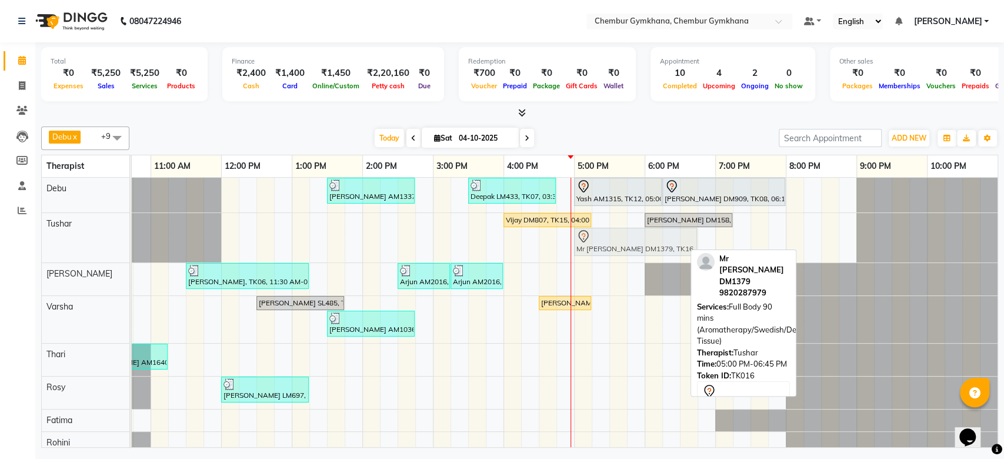
drag, startPoint x: 656, startPoint y: 226, endPoint x: 650, endPoint y: 235, distance: 10.6
click at [650, 235] on div at bounding box center [635, 236] width 118 height 14
drag, startPoint x: 666, startPoint y: 252, endPoint x: 696, endPoint y: 252, distance: 30.6
click at [696, 252] on div "Debu x Tushar x Rohini x [PERSON_NAME] x Thari x Rosy x Fatima x Steam x [PERSO…" at bounding box center [519, 285] width 957 height 326
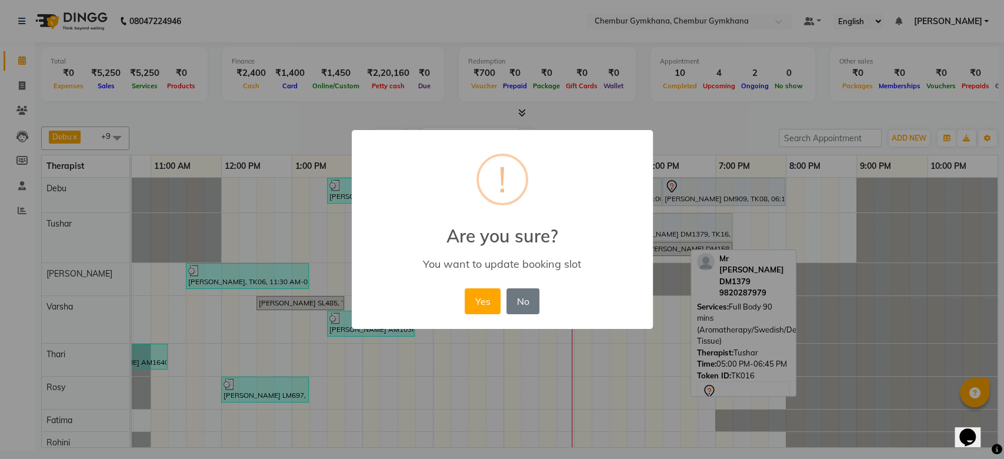
click at [696, 252] on div "× ! Are you sure? You want to update booking slot Yes No No" at bounding box center [502, 229] width 1004 height 459
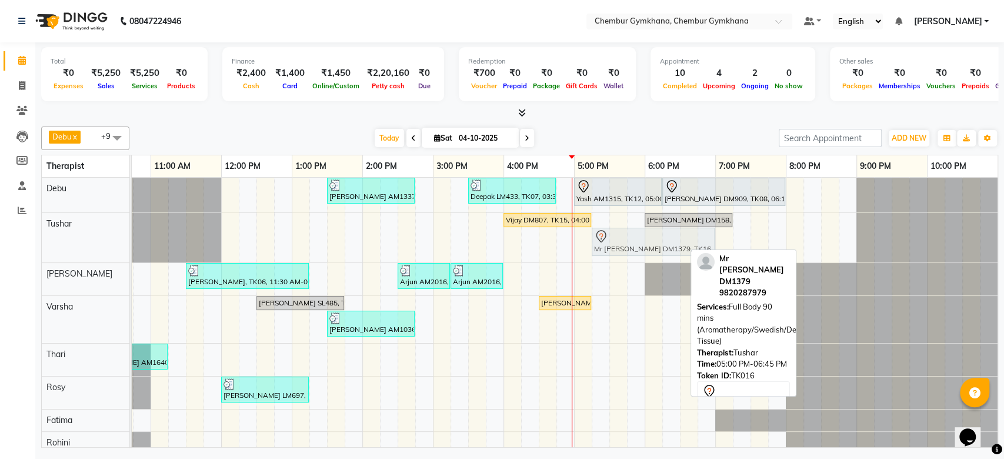
drag, startPoint x: 568, startPoint y: 245, endPoint x: 581, endPoint y: 242, distance: 13.4
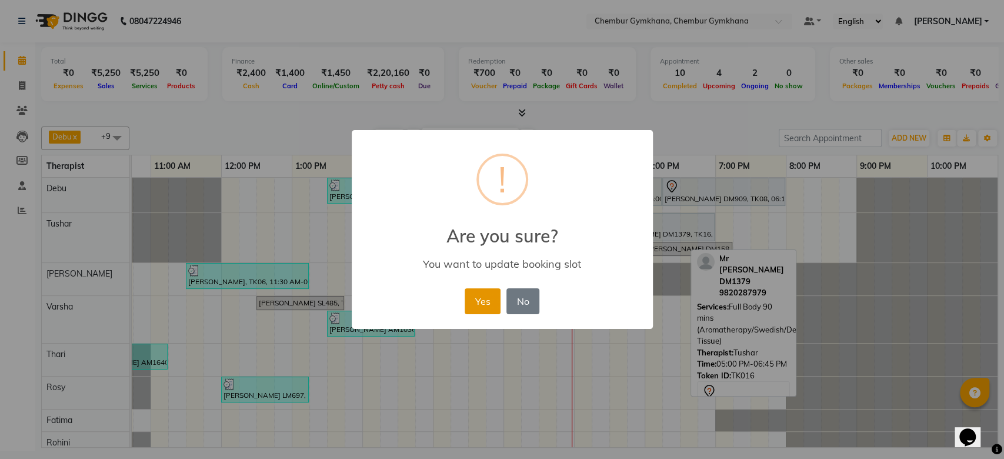
click at [486, 306] on button "Yes" at bounding box center [483, 301] width 36 height 26
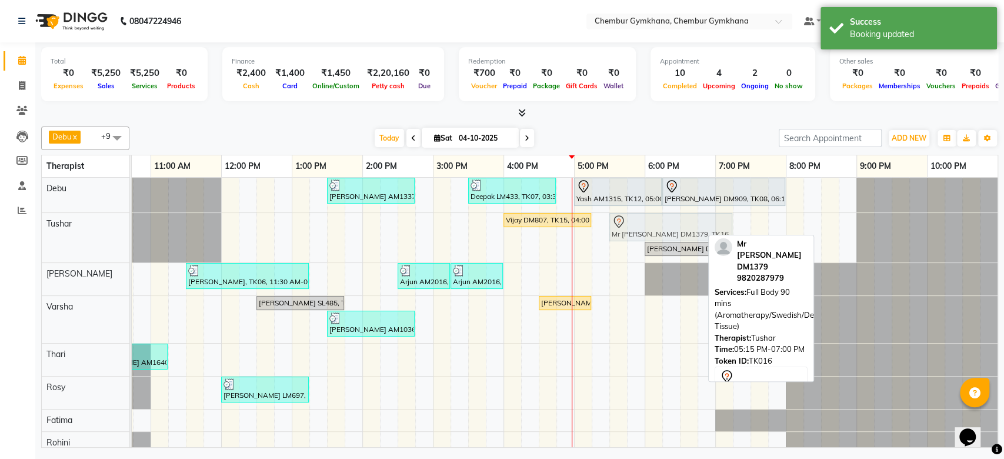
drag, startPoint x: 613, startPoint y: 224, endPoint x: 631, endPoint y: 226, distance: 17.1
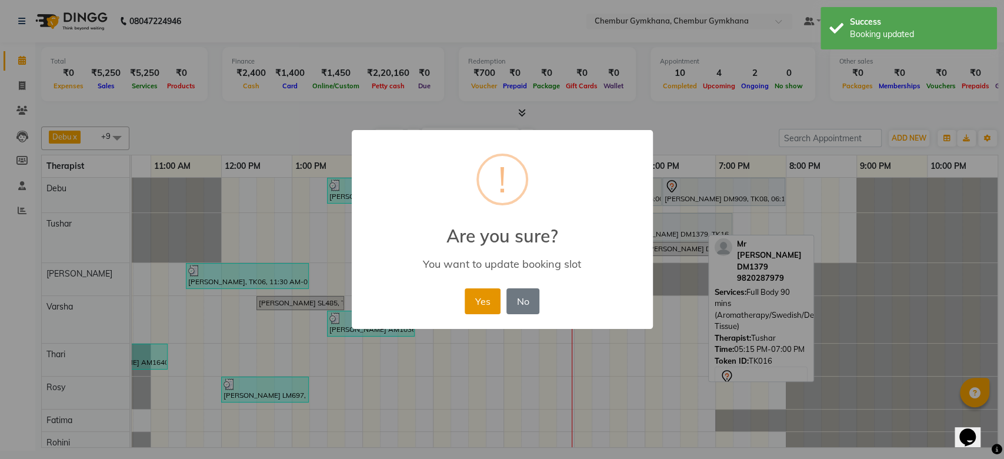
click at [484, 311] on button "Yes" at bounding box center [483, 301] width 36 height 26
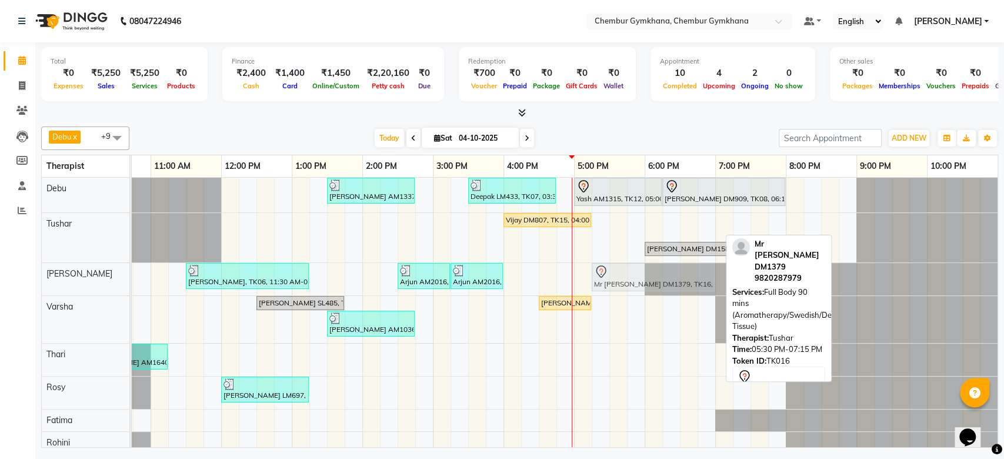
drag, startPoint x: 599, startPoint y: 235, endPoint x: 588, endPoint y: 279, distance: 46.1
click at [588, 279] on tbody "[PERSON_NAME] AM1337, TK11, 01:30 PM-02:45 PM, Full body 60 mins(Aromatherapy/S…" at bounding box center [468, 332] width 1059 height 309
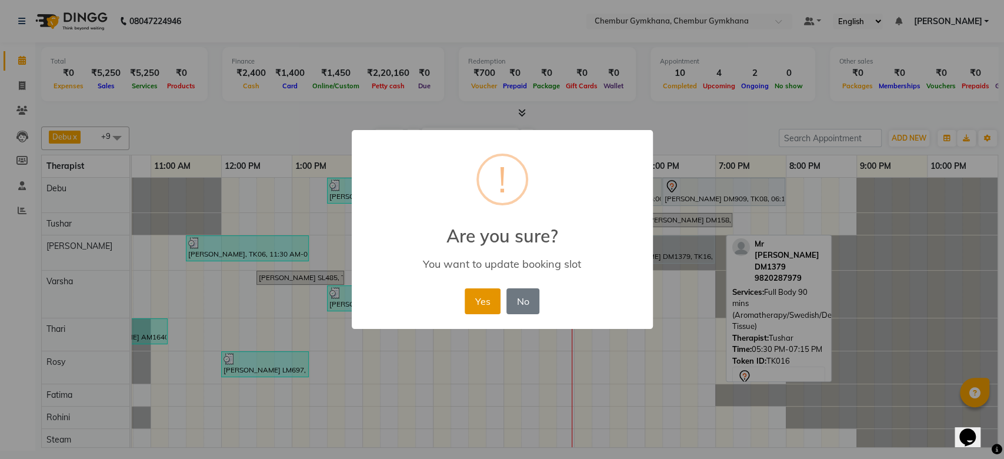
click at [488, 305] on button "Yes" at bounding box center [483, 301] width 36 height 26
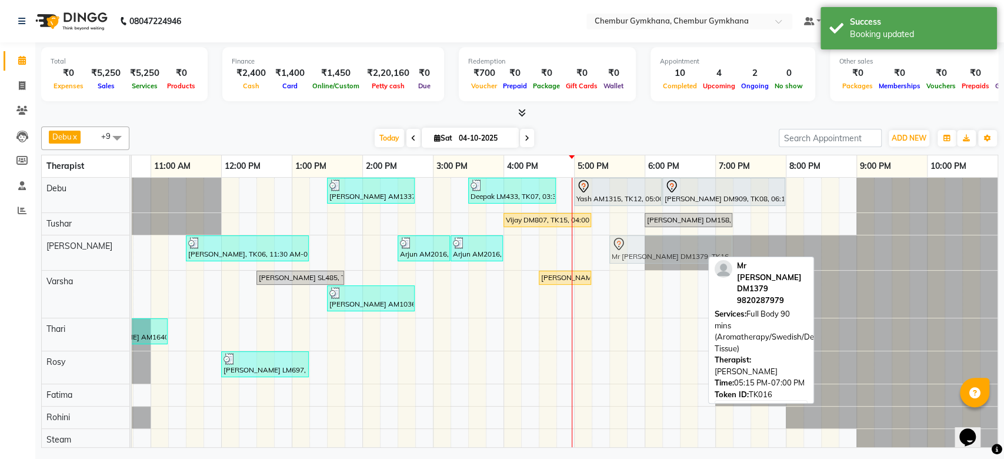
drag, startPoint x: 603, startPoint y: 252, endPoint x: 613, endPoint y: 253, distance: 9.6
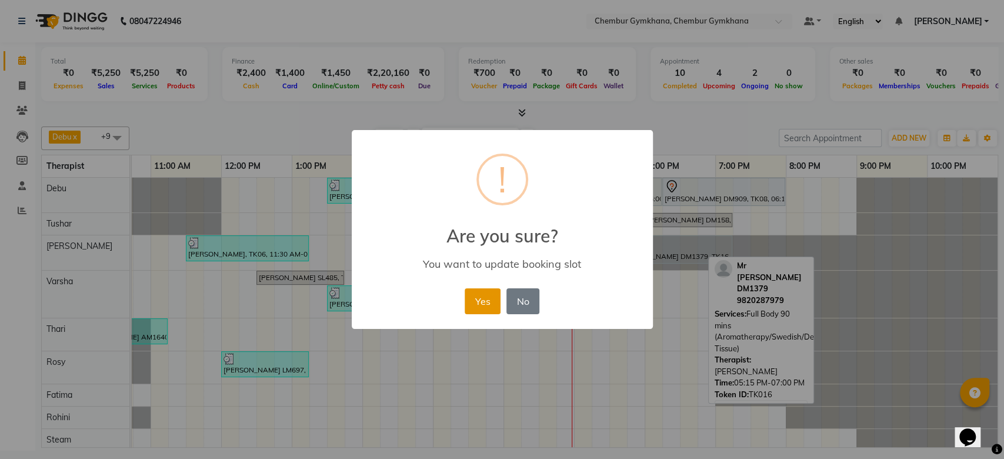
click at [488, 303] on button "Yes" at bounding box center [483, 301] width 36 height 26
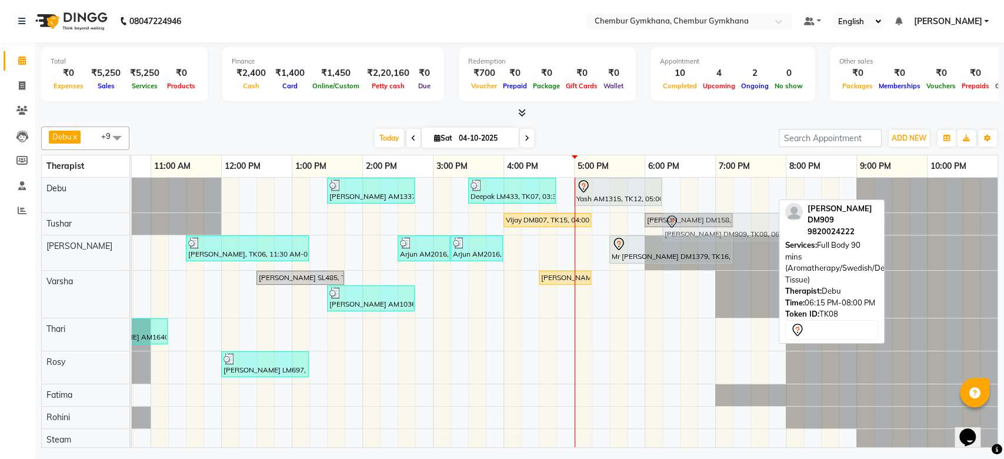
drag, startPoint x: 668, startPoint y: 203, endPoint x: 672, endPoint y: 229, distance: 26.1
click at [672, 230] on tbody "[PERSON_NAME] AM1337, TK11, 01:30 PM-02:45 PM, Full body 60 mins(Aromatherapy/S…" at bounding box center [468, 319] width 1059 height 283
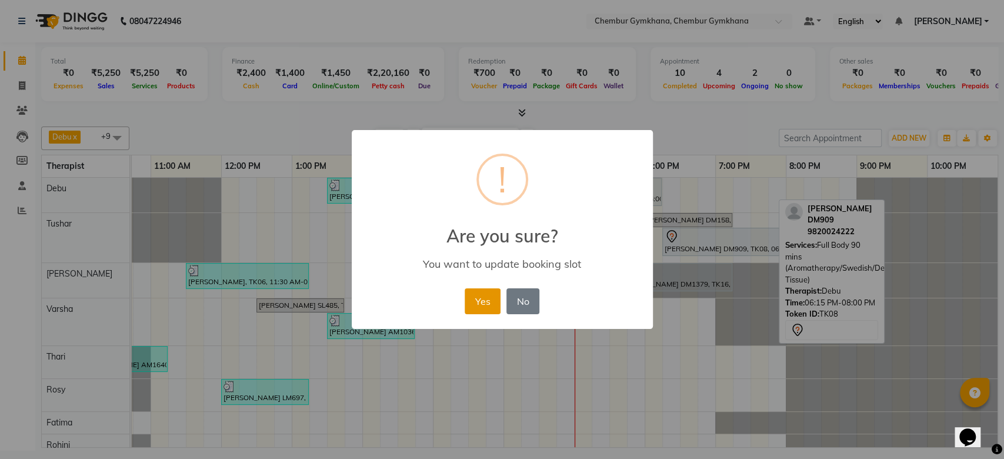
click at [485, 289] on button "Yes" at bounding box center [483, 301] width 36 height 26
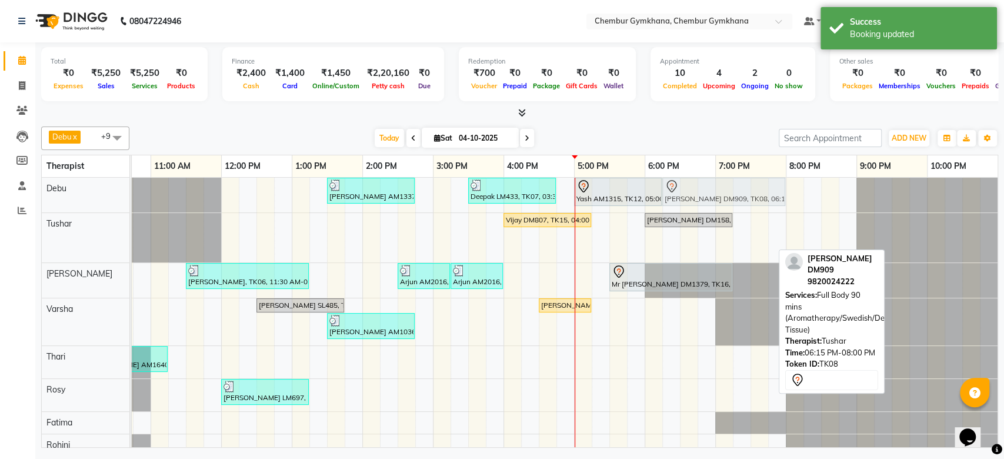
drag, startPoint x: 676, startPoint y: 240, endPoint x: 678, endPoint y: 207, distance: 33.0
click at [678, 205] on tbody "[PERSON_NAME] AM1337, TK11, 01:30 PM-02:45 PM, Full body 60 mins(Aromatherapy/S…" at bounding box center [468, 333] width 1059 height 311
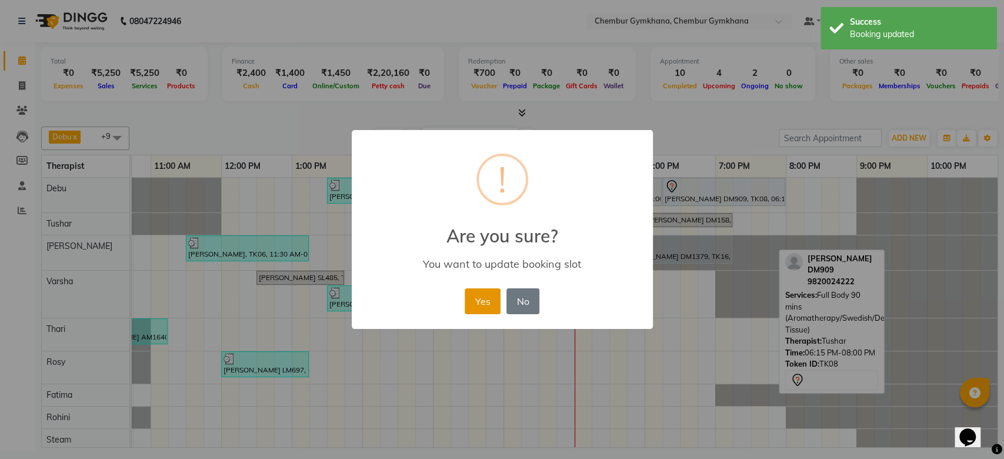
click at [482, 293] on button "Yes" at bounding box center [483, 301] width 36 height 26
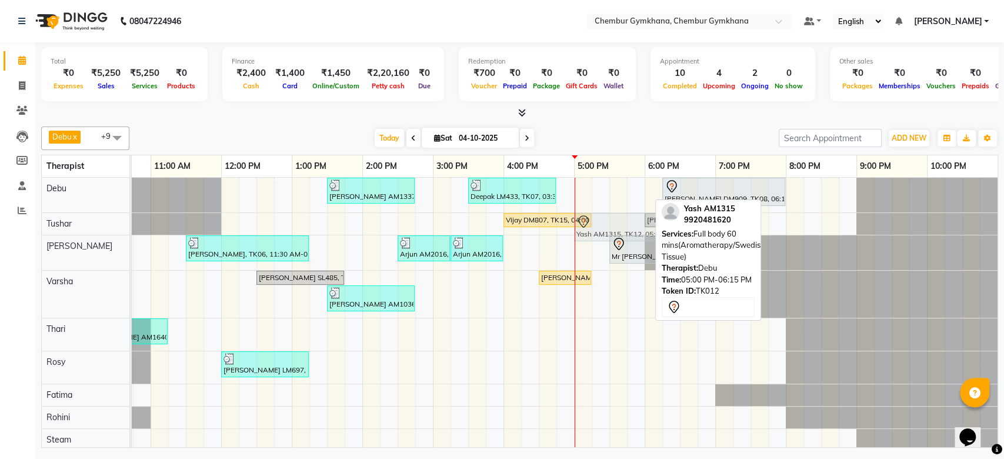
drag, startPoint x: 574, startPoint y: 192, endPoint x: 579, endPoint y: 218, distance: 25.7
click at [579, 218] on tbody "[PERSON_NAME] AM1337, TK11, 01:30 PM-02:45 PM, Full body 60 mins(Aromatherapy/S…" at bounding box center [468, 319] width 1059 height 283
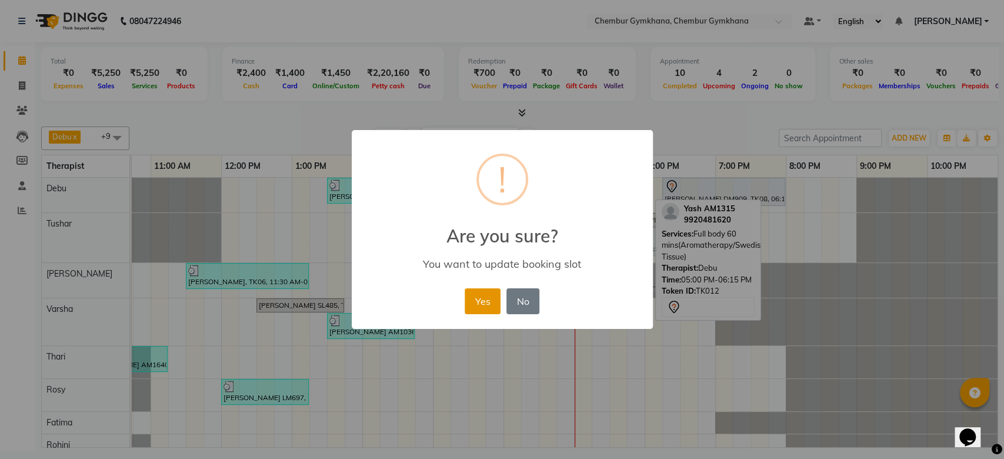
click at [478, 307] on button "Yes" at bounding box center [483, 301] width 36 height 26
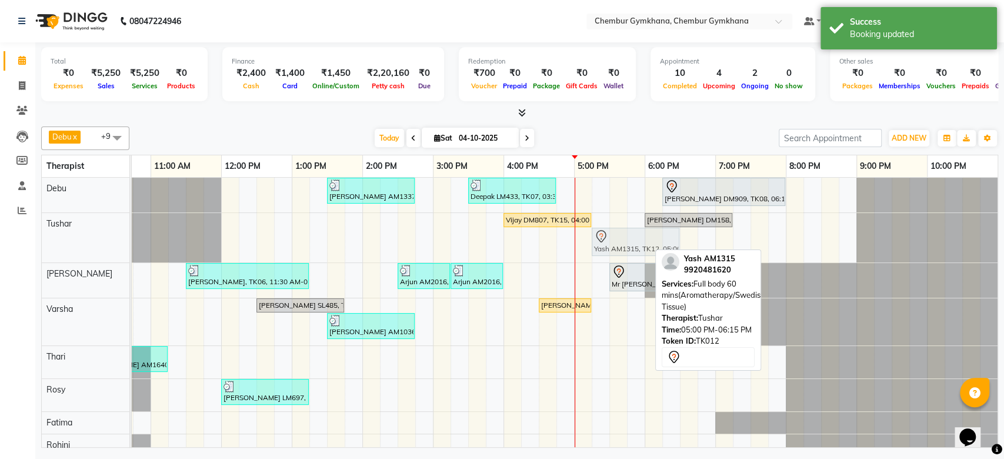
drag, startPoint x: 614, startPoint y: 239, endPoint x: 625, endPoint y: 237, distance: 10.7
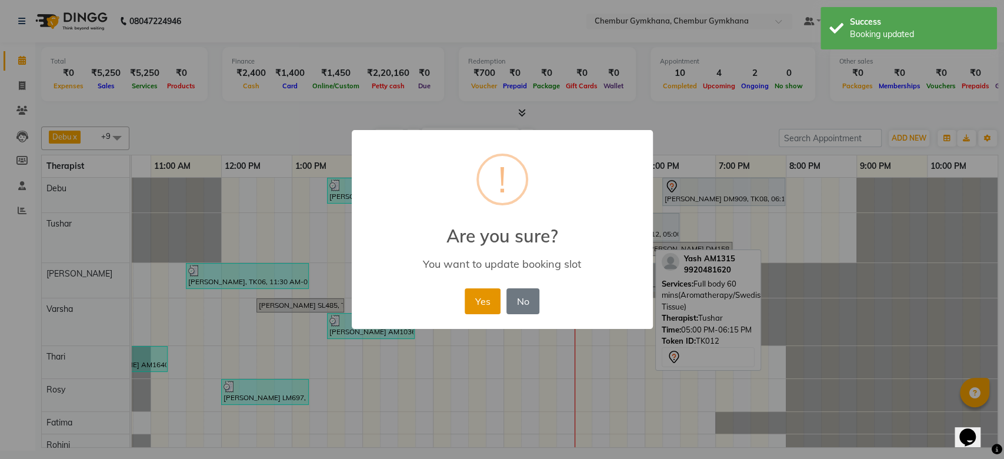
click at [497, 296] on button "Yes" at bounding box center [483, 301] width 36 height 26
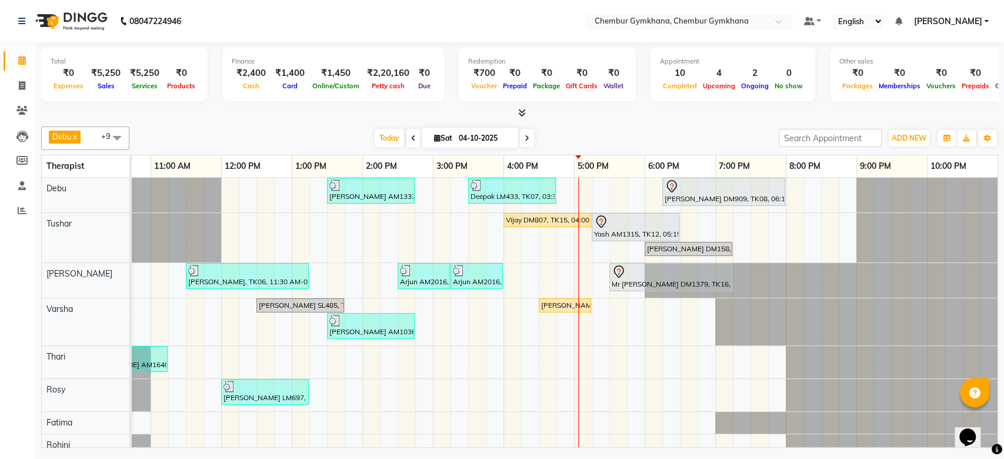
click at [356, 294] on div "[PERSON_NAME] AM1337, TK11, 01:30 PM-02:45 PM, Full body 60 mins(Aromatherapy/S…" at bounding box center [468, 333] width 1059 height 311
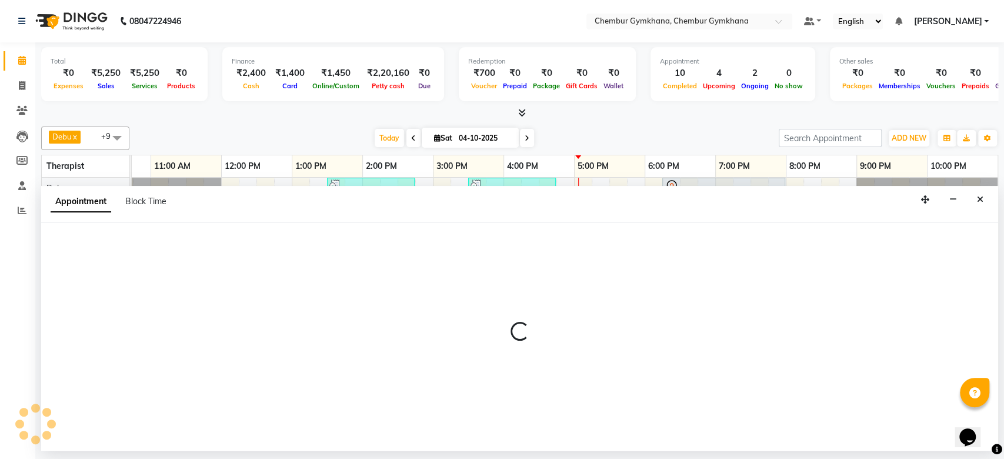
select select "93354"
select select "840"
select select "tentative"
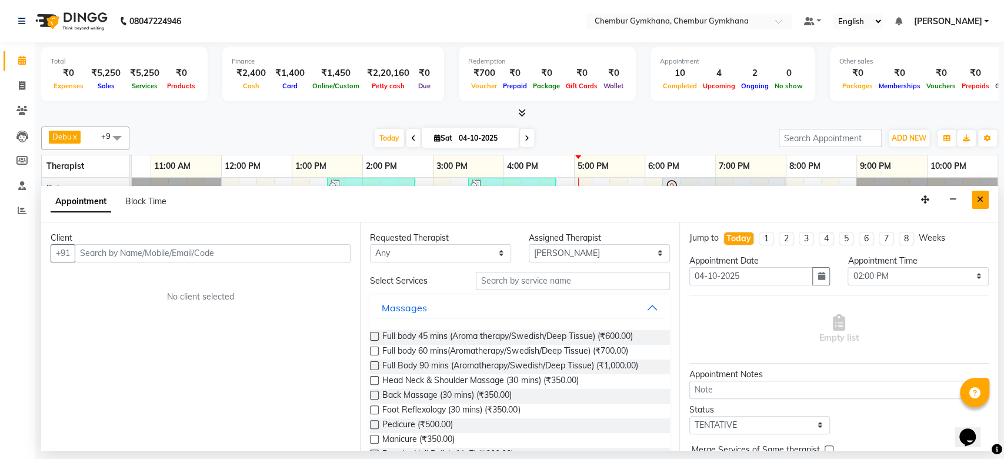
click at [979, 200] on icon "Close" at bounding box center [980, 199] width 6 height 8
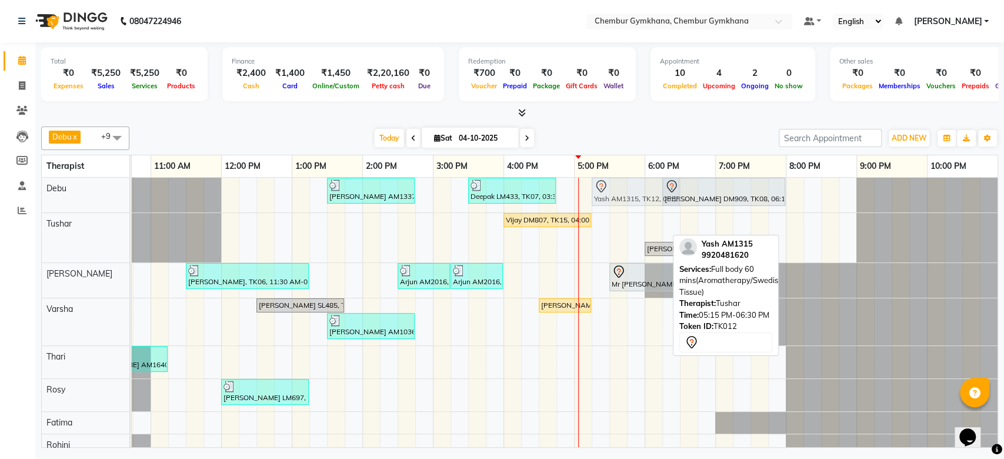
drag, startPoint x: 611, startPoint y: 221, endPoint x: 612, endPoint y: 196, distance: 24.7
click at [612, 196] on tbody "[PERSON_NAME] AM1337, TK11, 01:30 PM-02:45 PM, Full body 60 mins(Aromatherapy/S…" at bounding box center [468, 333] width 1059 height 311
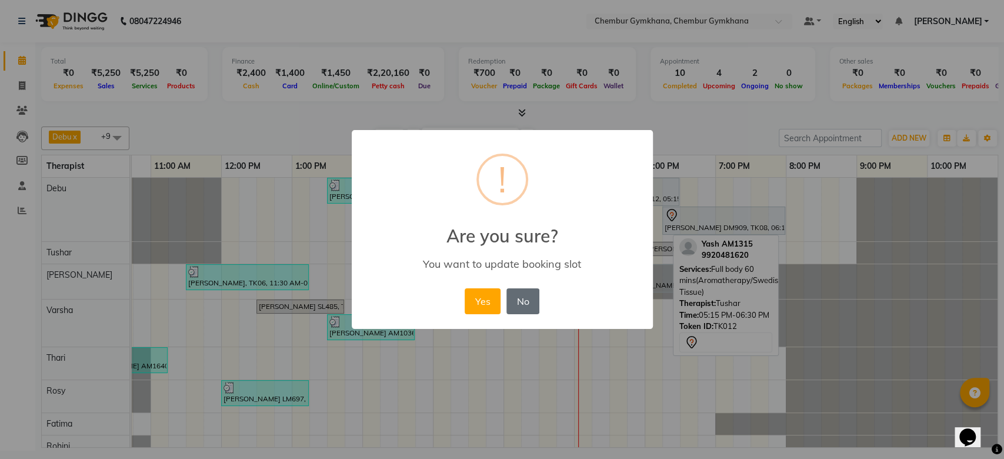
click at [532, 292] on button "No" at bounding box center [522, 301] width 33 height 26
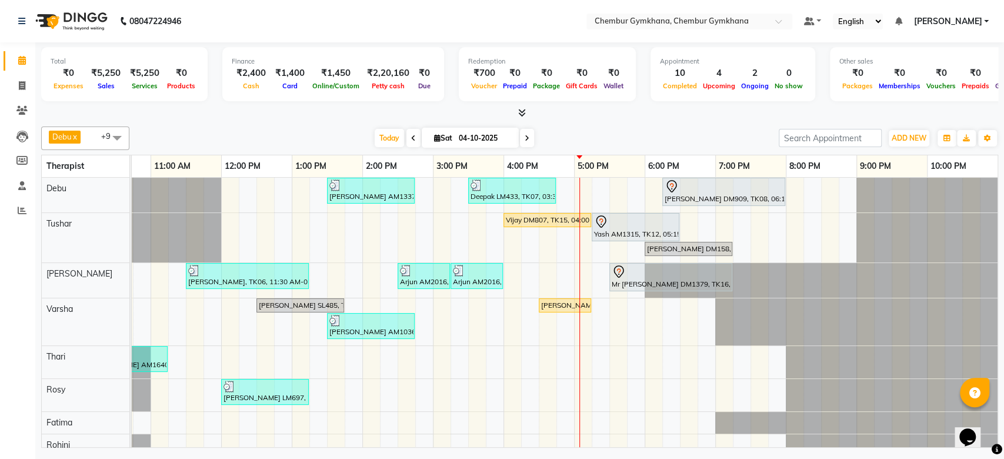
drag, startPoint x: 589, startPoint y: 258, endPoint x: 575, endPoint y: 140, distance: 118.4
click at [575, 140] on div "[DATE] [DATE]" at bounding box center [454, 138] width 638 height 18
click at [747, 236] on div "[PERSON_NAME] AM1337, TK11, 01:30 PM-02:45 PM, Full body 60 mins(Aromatherapy/S…" at bounding box center [468, 333] width 1059 height 311
select select "88851"
select select "tentative"
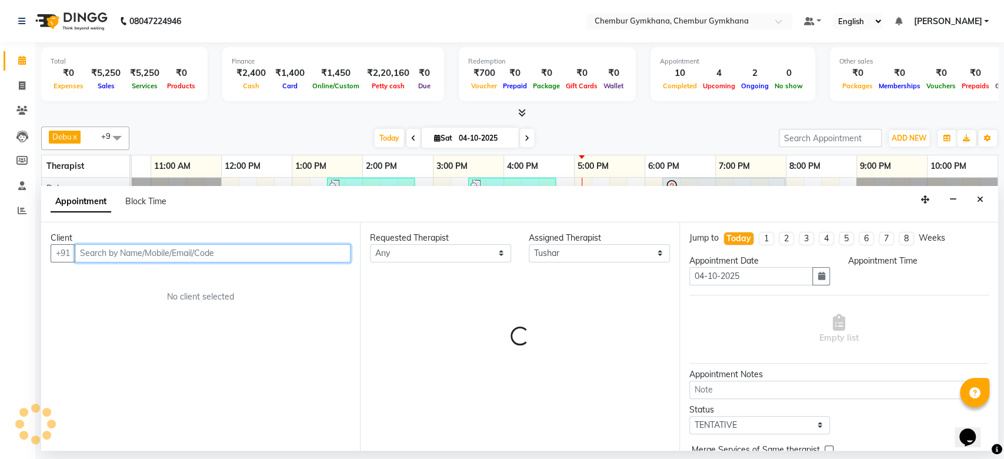
select select "1170"
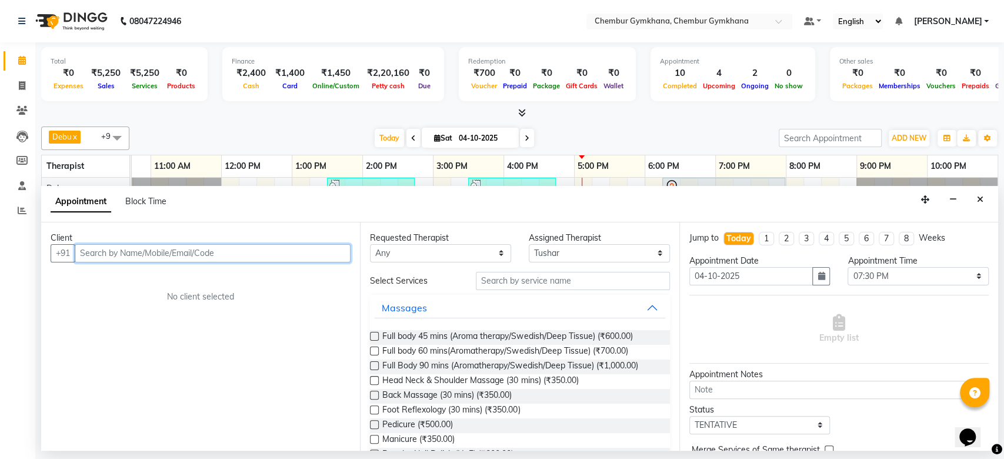
click at [255, 253] on input "text" at bounding box center [213, 253] width 276 height 18
type input "AM1982"
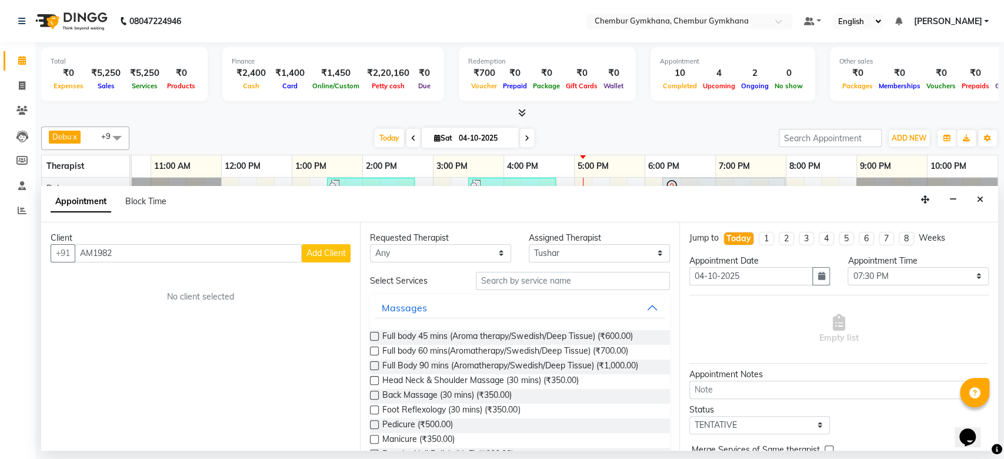
click at [332, 249] on span "Add Client" at bounding box center [325, 253] width 39 height 11
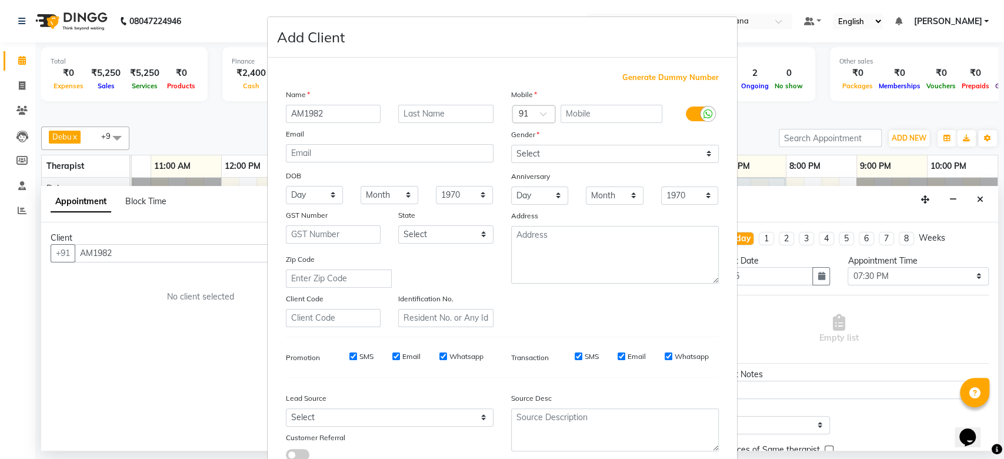
click at [311, 120] on input "AM1982" at bounding box center [333, 114] width 95 height 18
click at [417, 114] on input "text" at bounding box center [445, 114] width 95 height 18
paste input "AM1982"
type input "AM1982"
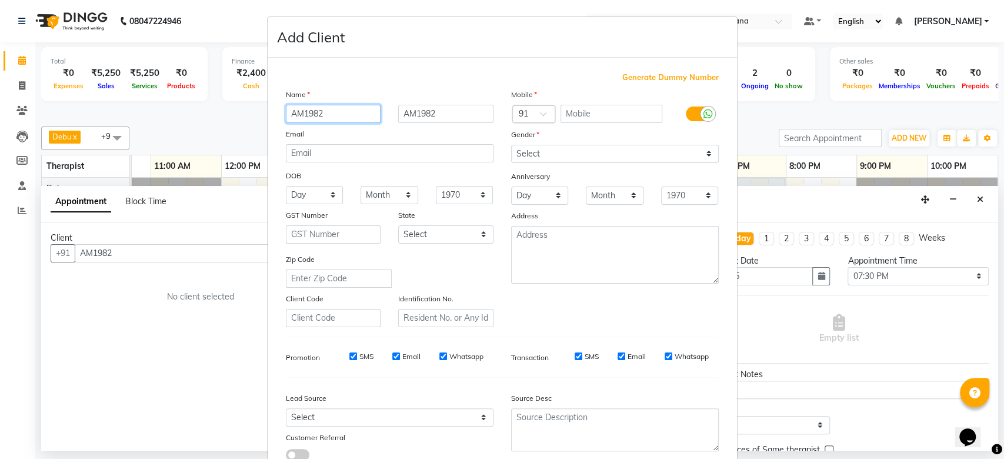
click at [323, 115] on input "AM1982" at bounding box center [333, 114] width 95 height 18
click at [586, 111] on input "text" at bounding box center [612, 114] width 102 height 18
type input "9819391906"
click at [311, 111] on input "text" at bounding box center [333, 114] width 95 height 18
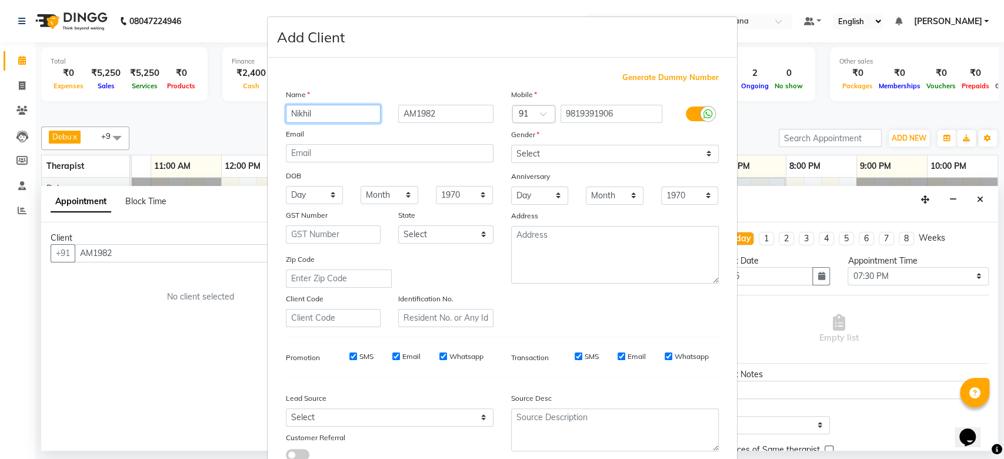
scroll to position [81, 0]
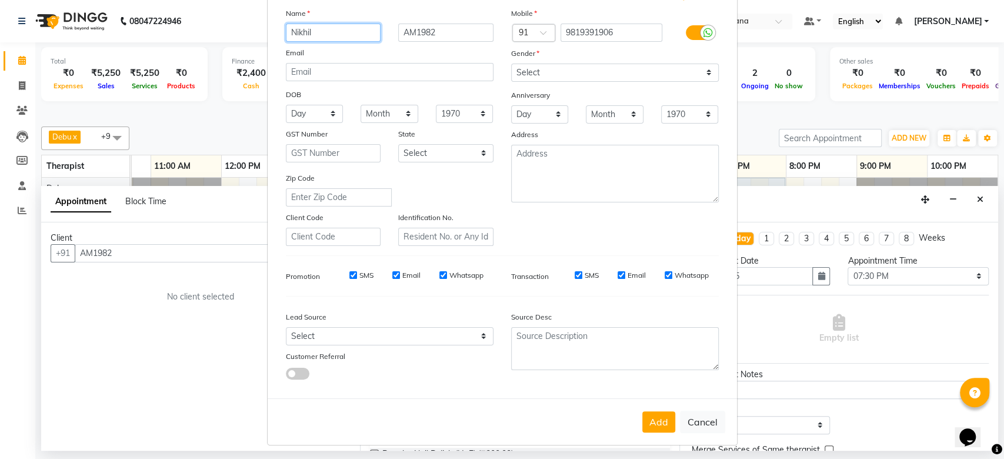
type input "Nikhil"
click at [621, 58] on div "Gender" at bounding box center [614, 55] width 225 height 16
click at [616, 77] on select "Select [DEMOGRAPHIC_DATA] [DEMOGRAPHIC_DATA] Other Prefer Not To Say" at bounding box center [615, 73] width 208 height 18
select select "[DEMOGRAPHIC_DATA]"
click at [511, 64] on select "Select [DEMOGRAPHIC_DATA] [DEMOGRAPHIC_DATA] Other Prefer Not To Say" at bounding box center [615, 73] width 208 height 18
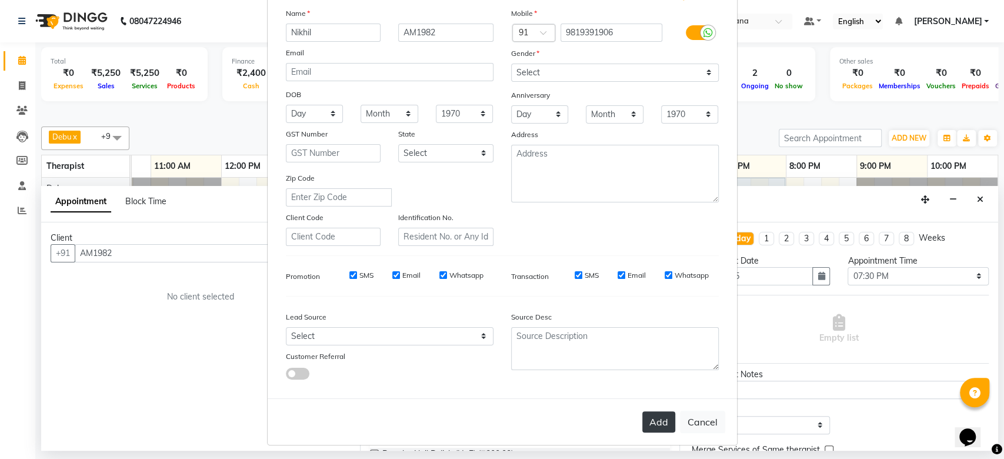
click at [649, 412] on button "Add" at bounding box center [658, 421] width 33 height 21
type input "9819391906"
select select
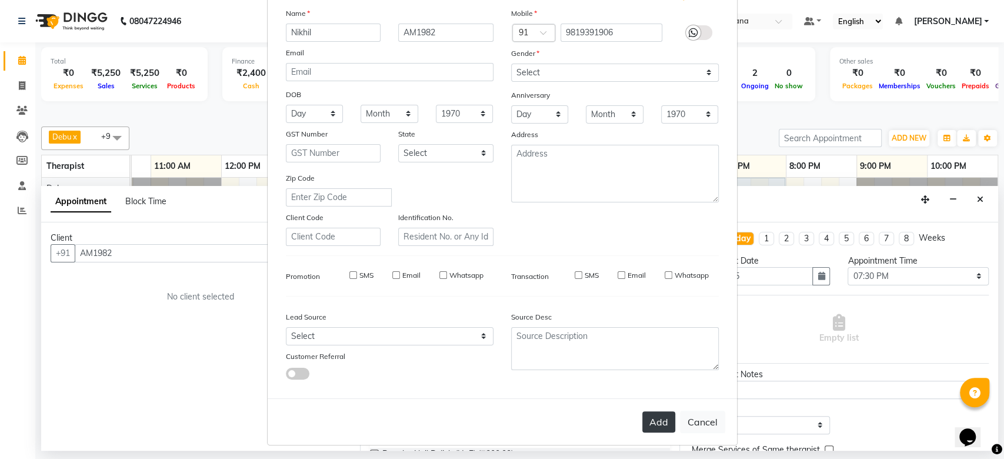
select select
checkbox input "false"
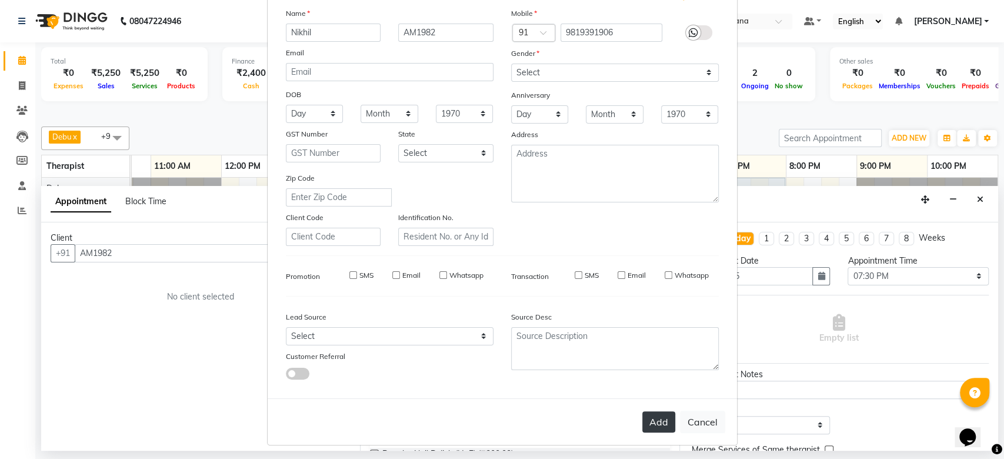
checkbox input "false"
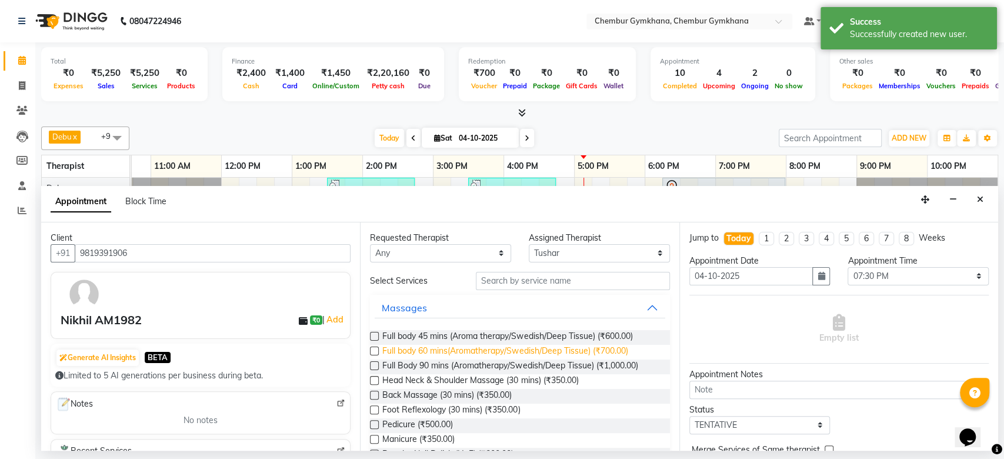
click at [502, 349] on span "Full body 60 mins(Aromatherapy/Swedish/Deep Tissue) (₹700.00)" at bounding box center [504, 352] width 245 height 15
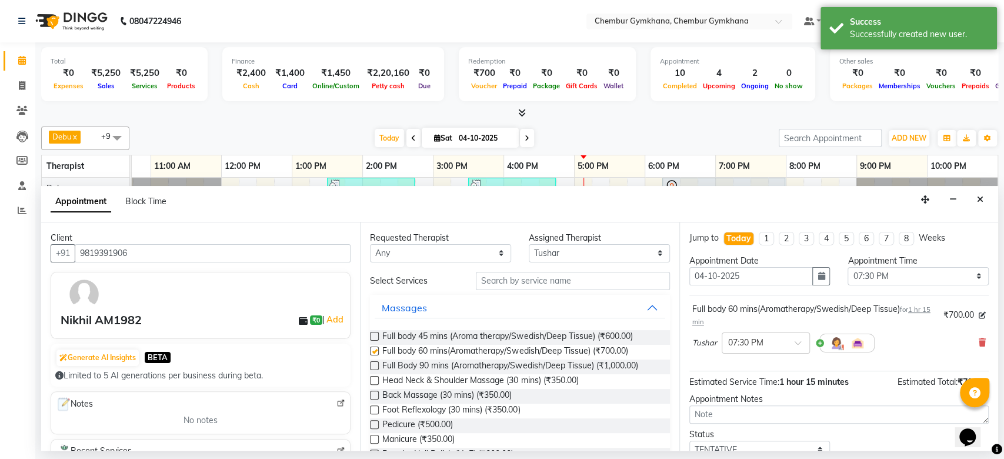
checkbox input "false"
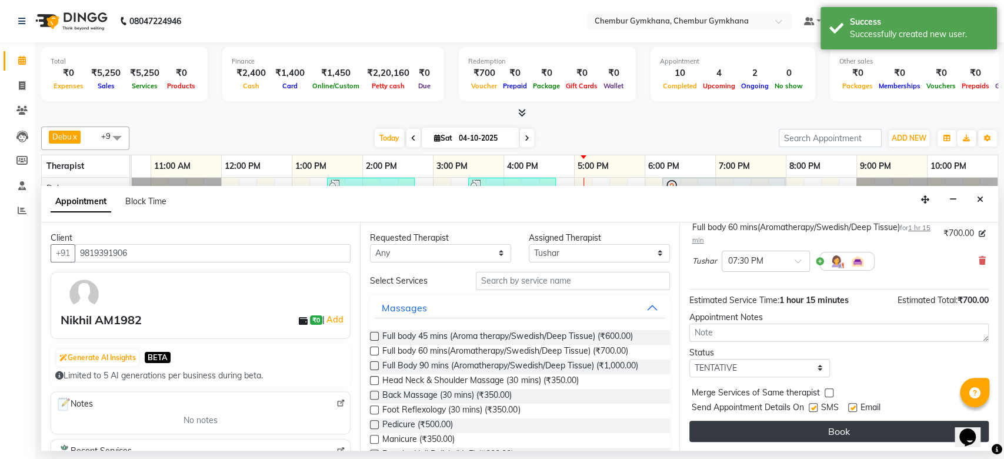
click at [806, 431] on button "Book" at bounding box center [838, 431] width 299 height 21
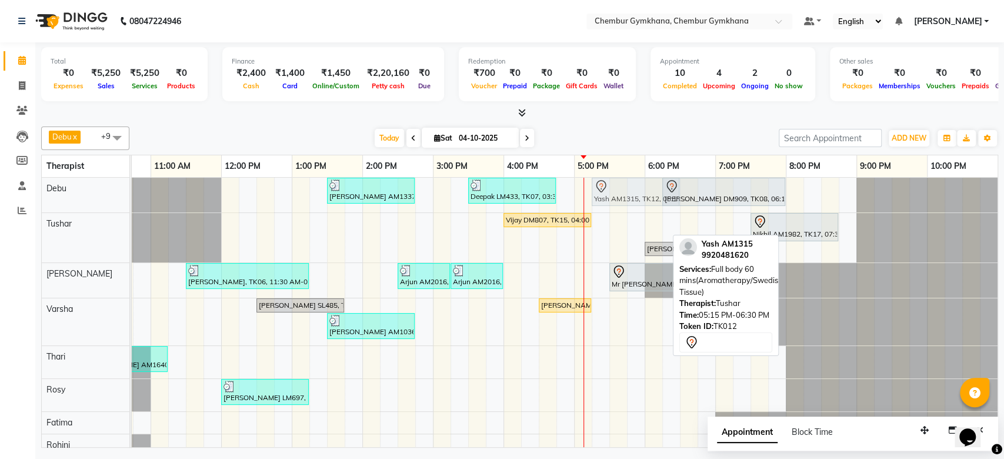
drag, startPoint x: 619, startPoint y: 228, endPoint x: 611, endPoint y: 208, distance: 22.2
click at [611, 208] on div "[PERSON_NAME] AM1337, TK11, 01:30 PM-02:45 PM, Full body 60 mins(Aromatherapy/S…" at bounding box center [468, 333] width 1059 height 311
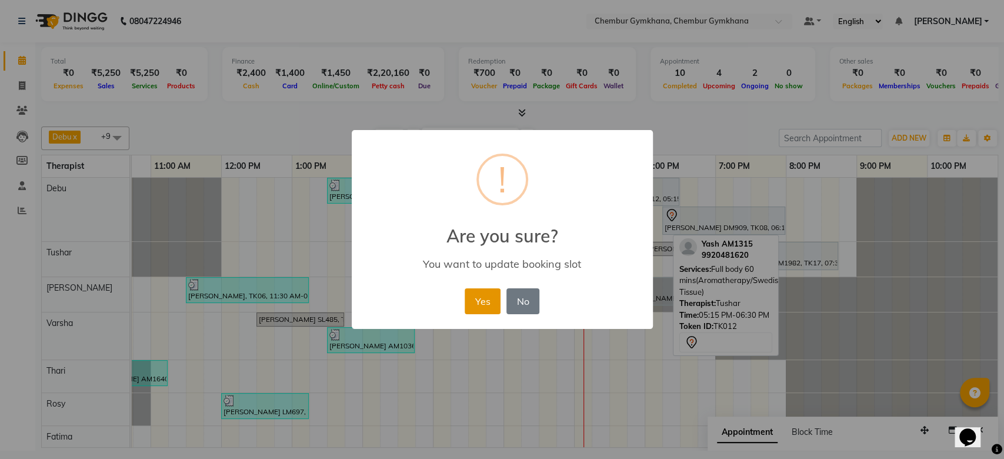
click at [482, 310] on button "Yes" at bounding box center [483, 301] width 36 height 26
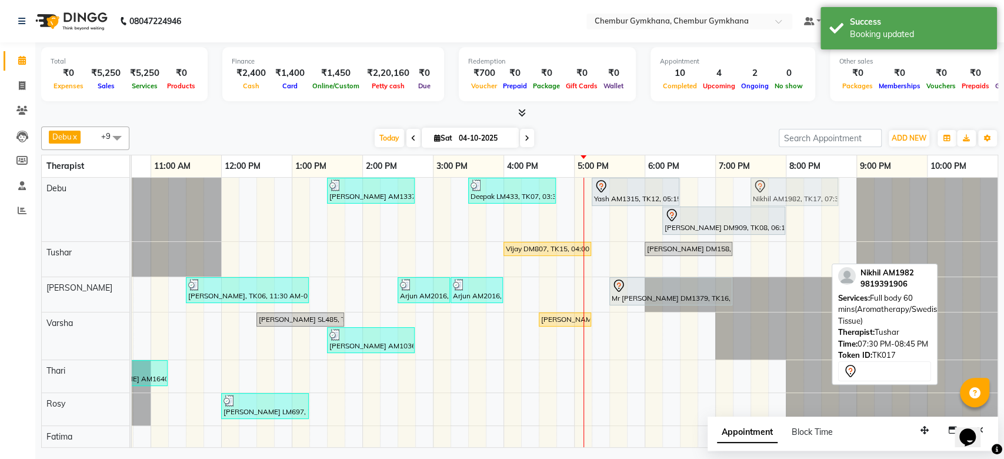
drag, startPoint x: 759, startPoint y: 267, endPoint x: 764, endPoint y: 224, distance: 43.8
click at [764, 224] on tbody "[PERSON_NAME] AM1337, TK11, 01:30 PM-02:45 PM, Full body 60 mins(Aromatherapy/S…" at bounding box center [468, 340] width 1059 height 325
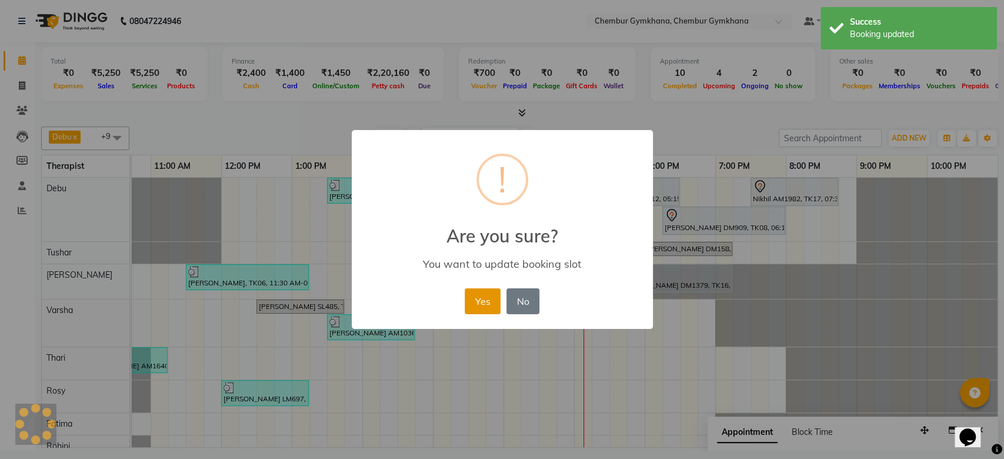
click at [486, 303] on button "Yes" at bounding box center [483, 301] width 36 height 26
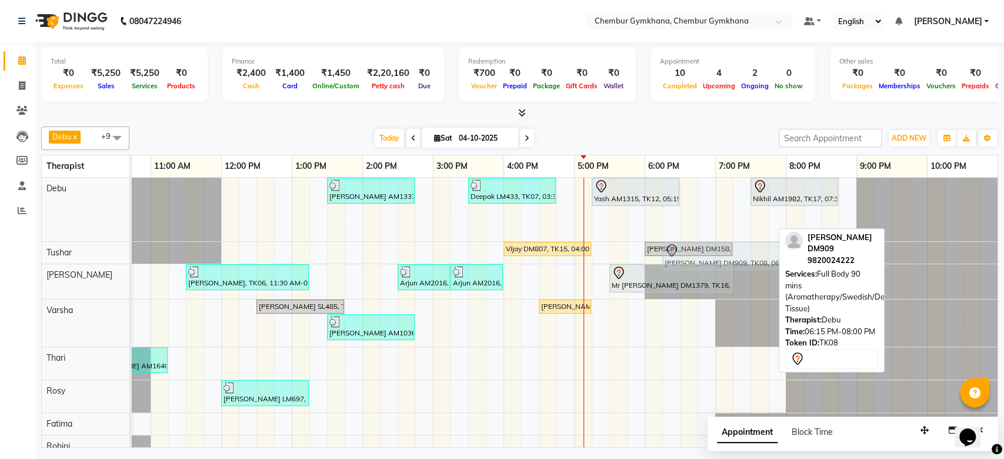
drag, startPoint x: 669, startPoint y: 216, endPoint x: 671, endPoint y: 238, distance: 21.8
click at [671, 239] on div "[PERSON_NAME] AM1337, TK11, 01:30 PM-02:45 PM, Full body 60 mins(Aromatherapy/S…" at bounding box center [468, 334] width 1059 height 312
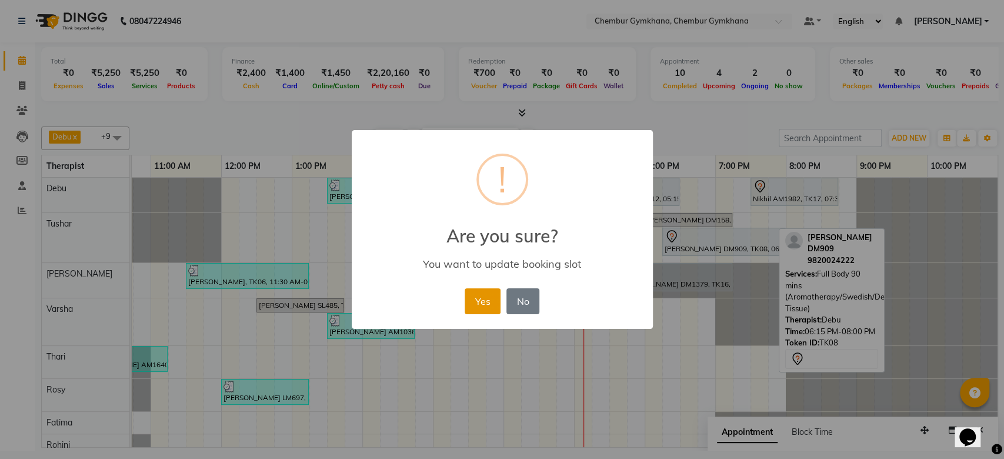
click at [495, 303] on button "Yes" at bounding box center [483, 301] width 36 height 26
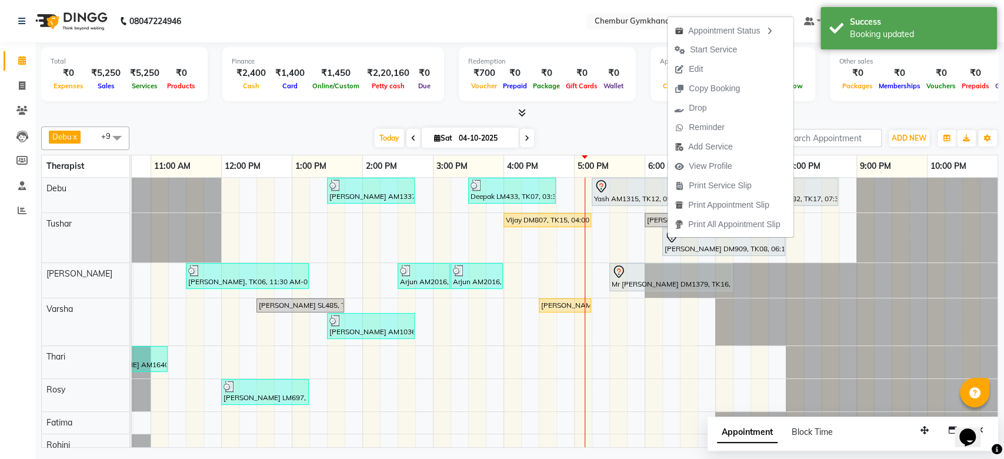
click at [613, 141] on div "[DATE] [DATE]" at bounding box center [454, 138] width 638 height 18
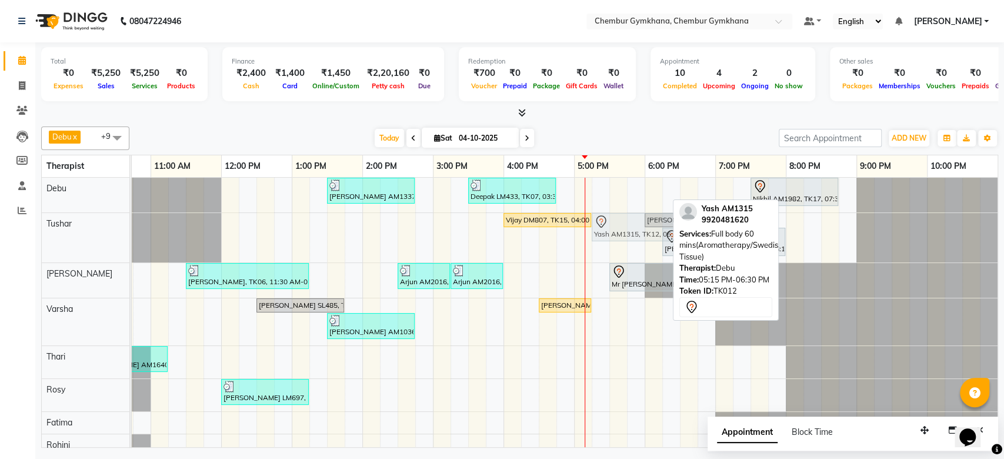
drag, startPoint x: 625, startPoint y: 200, endPoint x: 622, endPoint y: 235, distance: 34.8
click at [622, 235] on tbody "[PERSON_NAME] AM1337, TK11, 01:30 PM-02:45 PM, Full body 60 mins(Aromatherapy/S…" at bounding box center [468, 333] width 1059 height 311
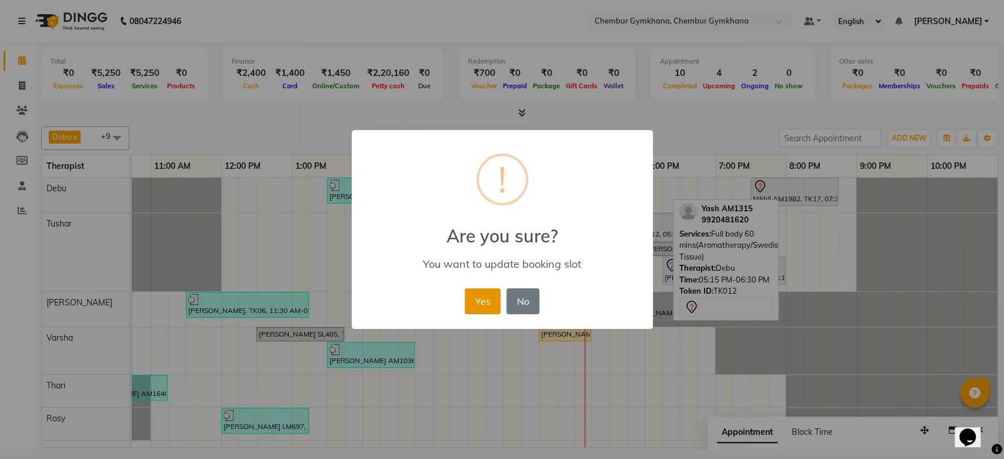
drag, startPoint x: 480, startPoint y: 295, endPoint x: 488, endPoint y: 299, distance: 8.7
click at [488, 299] on button "Yes" at bounding box center [483, 301] width 36 height 26
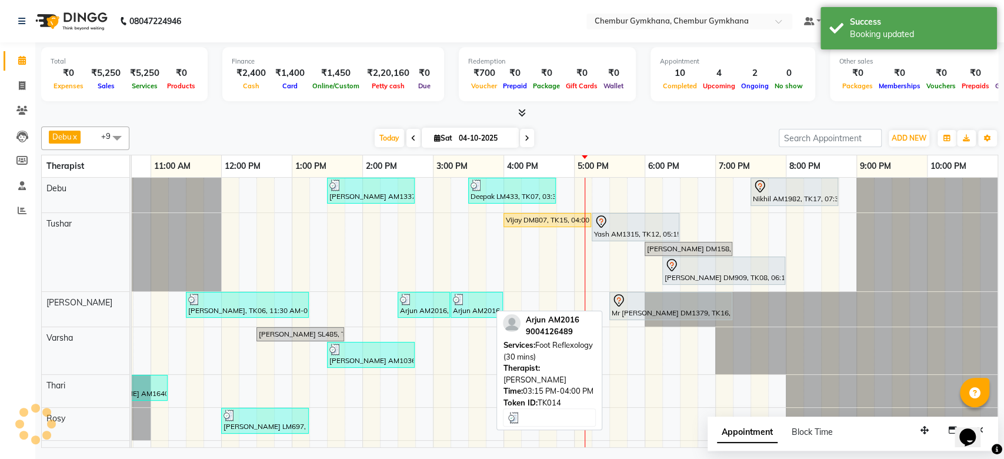
click at [488, 299] on div at bounding box center [477, 299] width 48 height 12
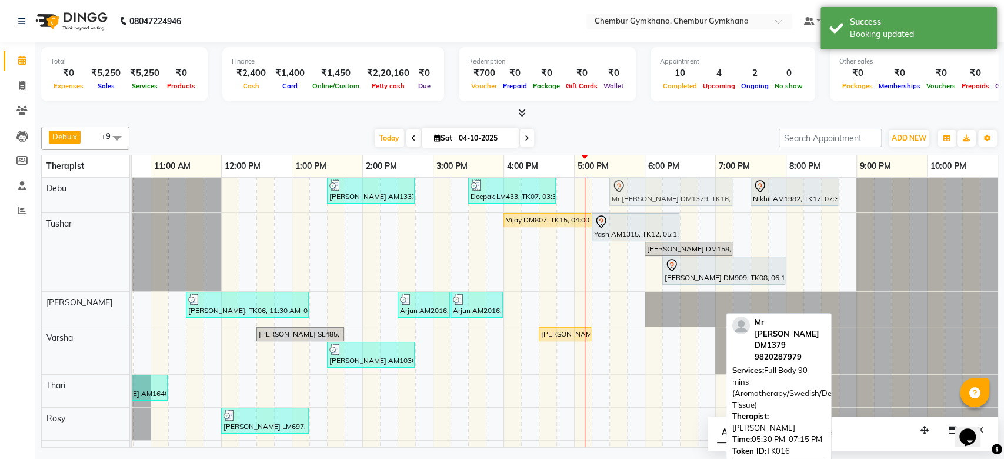
drag, startPoint x: 629, startPoint y: 296, endPoint x: 622, endPoint y: 195, distance: 100.8
click at [622, 195] on tbody "[PERSON_NAME] AM1337, TK11, 01:30 PM-02:45 PM, Full body 60 mins(Aromatherapy/S…" at bounding box center [468, 348] width 1059 height 340
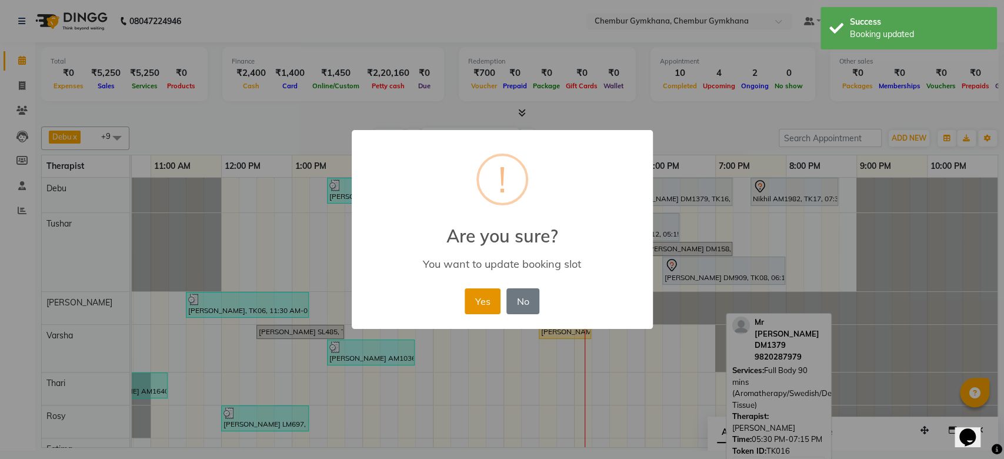
click at [489, 302] on button "Yes" at bounding box center [483, 301] width 36 height 26
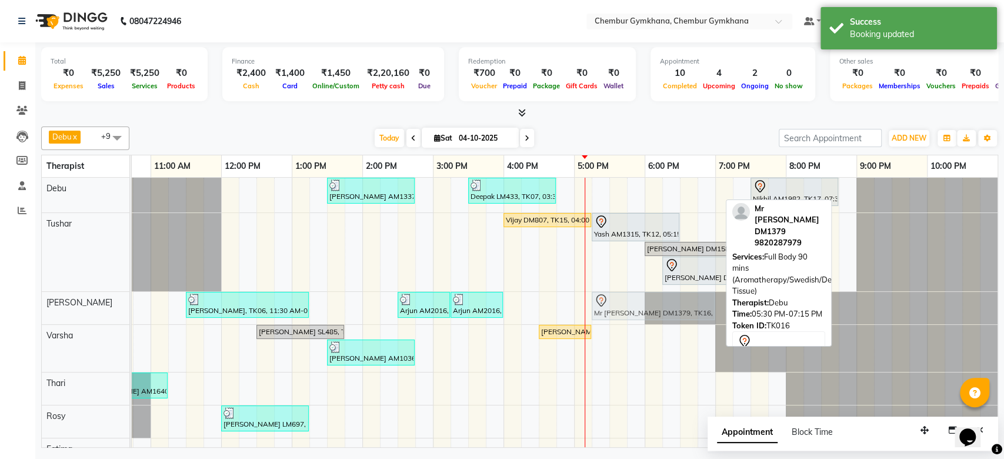
drag, startPoint x: 638, startPoint y: 191, endPoint x: 627, endPoint y: 295, distance: 104.1
click at [629, 314] on tbody "[PERSON_NAME] AM1337, TK11, 01:30 PM-02:45 PM, Full body 60 mins(Aromatherapy/S…" at bounding box center [468, 347] width 1059 height 338
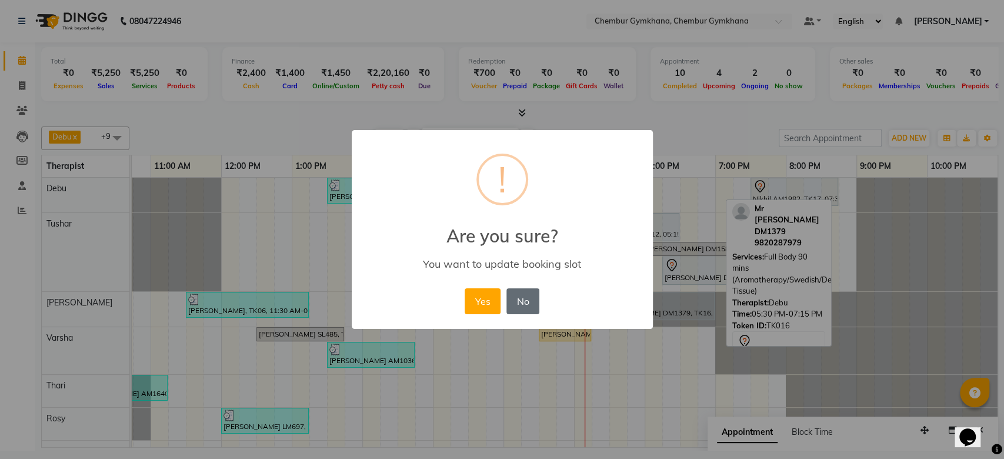
click at [529, 303] on button "No" at bounding box center [522, 301] width 33 height 26
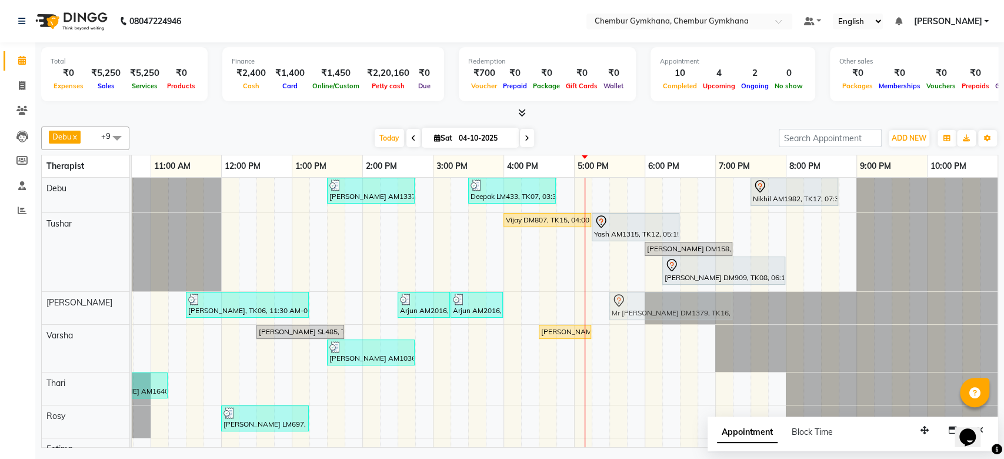
drag, startPoint x: 631, startPoint y: 201, endPoint x: 636, endPoint y: 319, distance: 118.4
click at [636, 319] on tbody "[PERSON_NAME] AM1337, TK11, 01:30 PM-02:45 PM, Full body 60 mins(Aromatherapy/S…" at bounding box center [468, 347] width 1059 height 338
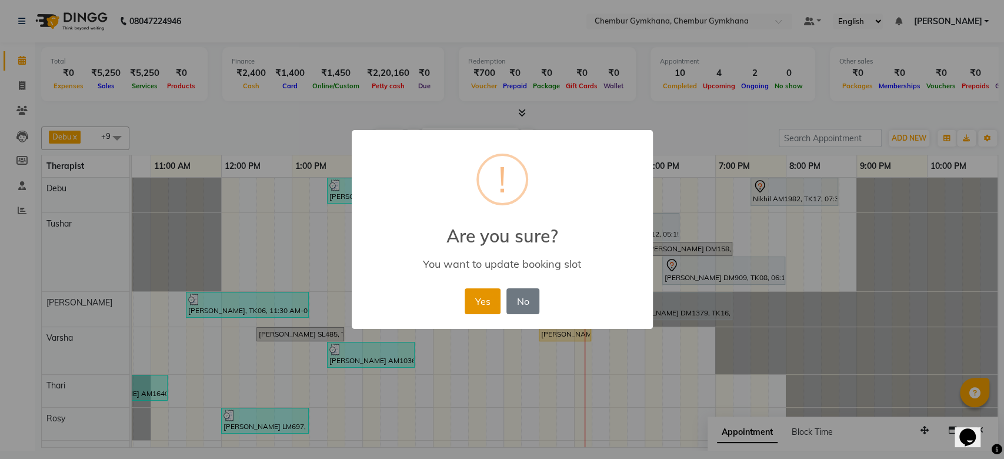
click at [482, 296] on button "Yes" at bounding box center [483, 301] width 36 height 26
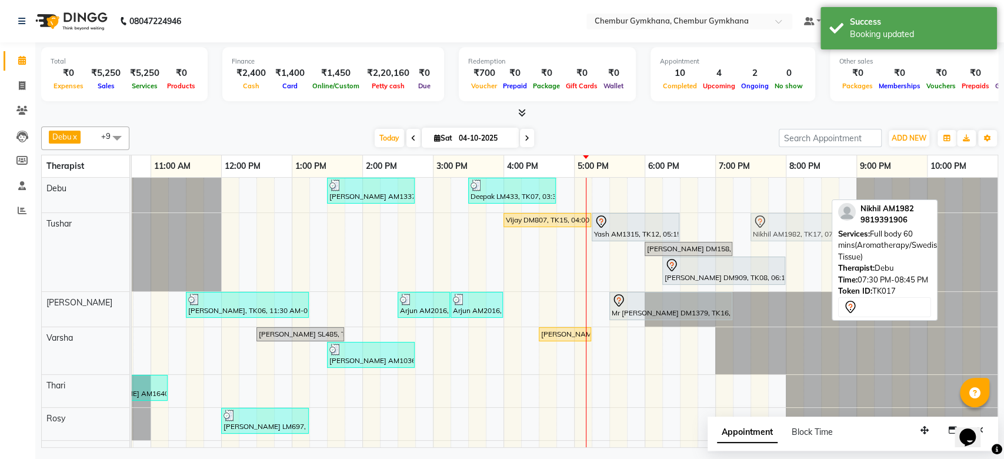
drag, startPoint x: 748, startPoint y: 189, endPoint x: 748, endPoint y: 216, distance: 27.1
click at [748, 216] on tbody "[PERSON_NAME] AM1337, TK11, 01:30 PM-02:45 PM, Full body 60 mins(Aromatherapy/S…" at bounding box center [468, 348] width 1059 height 340
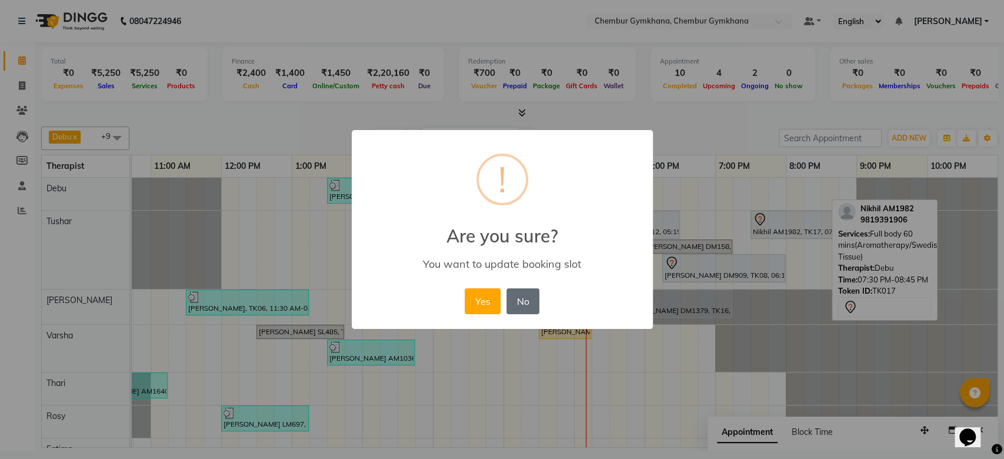
click at [524, 312] on button "No" at bounding box center [522, 301] width 33 height 26
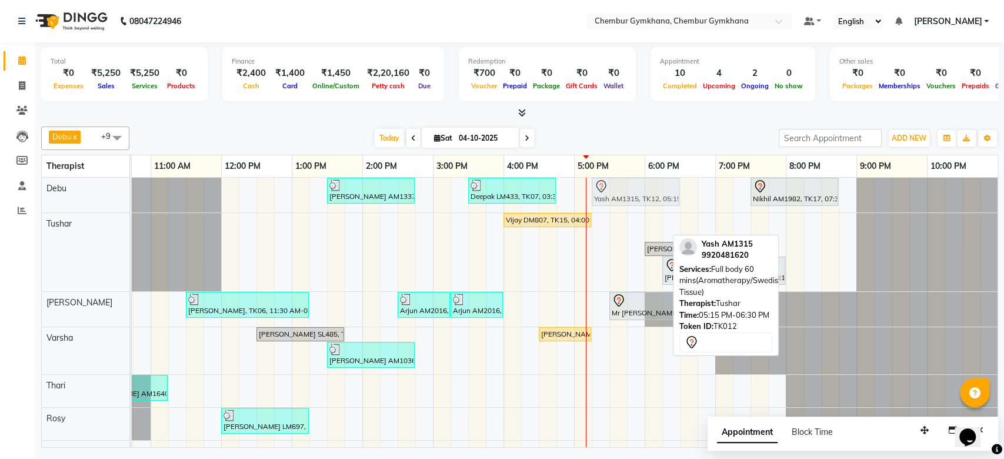
drag, startPoint x: 634, startPoint y: 216, endPoint x: 631, endPoint y: 199, distance: 18.0
click at [630, 196] on tbody "[PERSON_NAME] AM1337, TK11, 01:30 PM-02:45 PM, Full body 60 mins(Aromatherapy/S…" at bounding box center [468, 348] width 1059 height 340
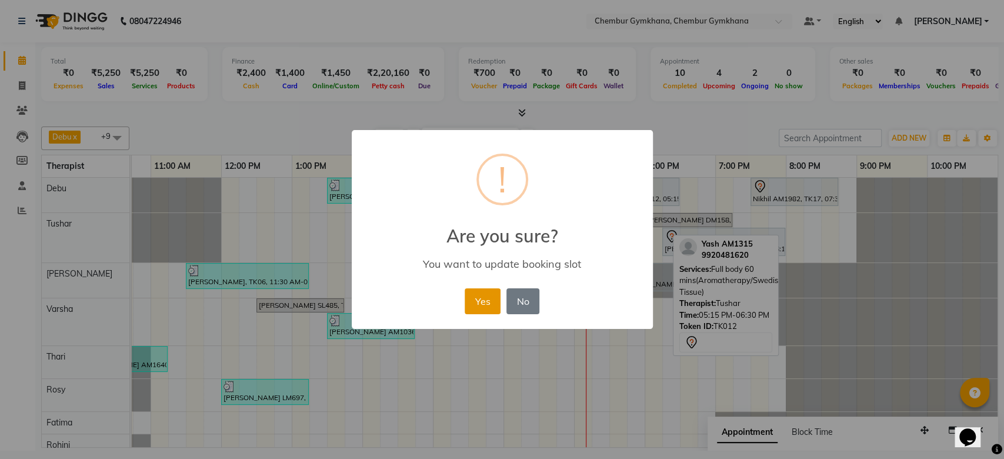
click at [489, 297] on button "Yes" at bounding box center [483, 301] width 36 height 26
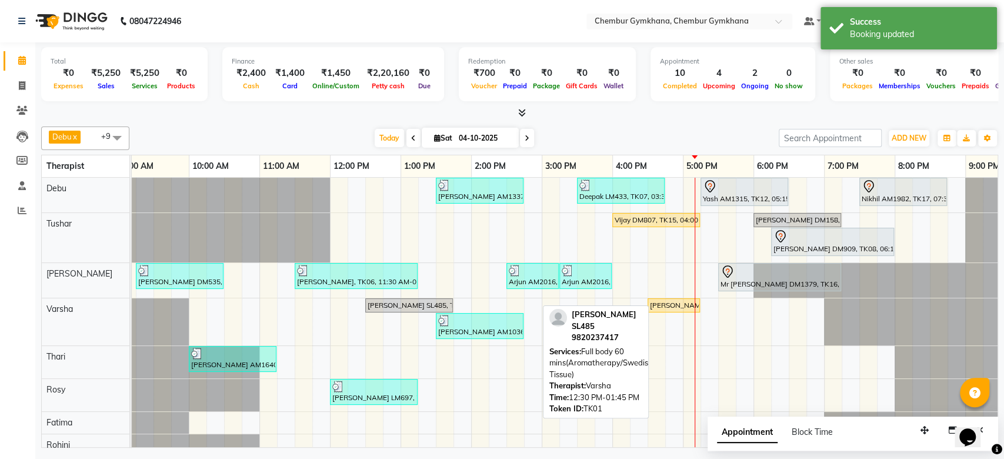
scroll to position [0, 0]
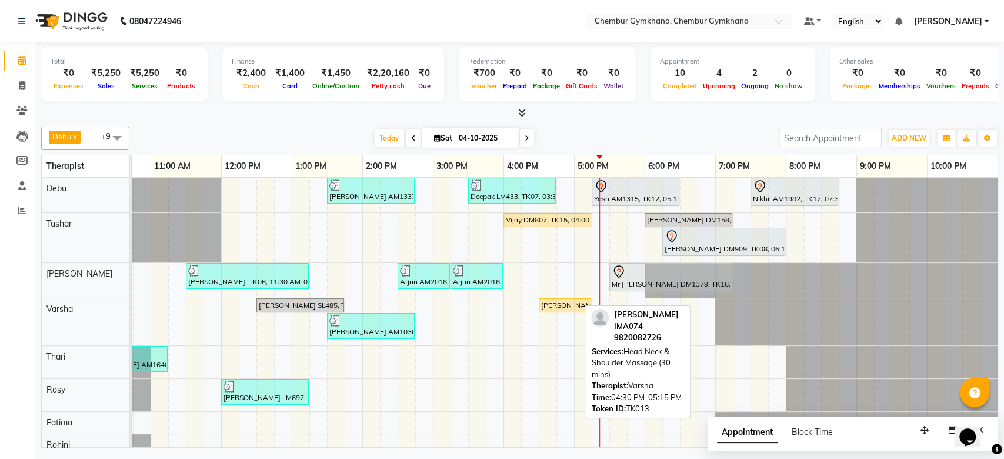
click at [558, 309] on div "[PERSON_NAME] IMA074, TK13, 04:30 PM-05:15 PM, Head Neck & Shoulder Massage (30…" at bounding box center [565, 305] width 50 height 11
click at [555, 300] on div "[PERSON_NAME] IMA074, TK13, 04:30 PM-05:15 PM, Head Neck & Shoulder Massage (30…" at bounding box center [565, 305] width 50 height 11
select select "1"
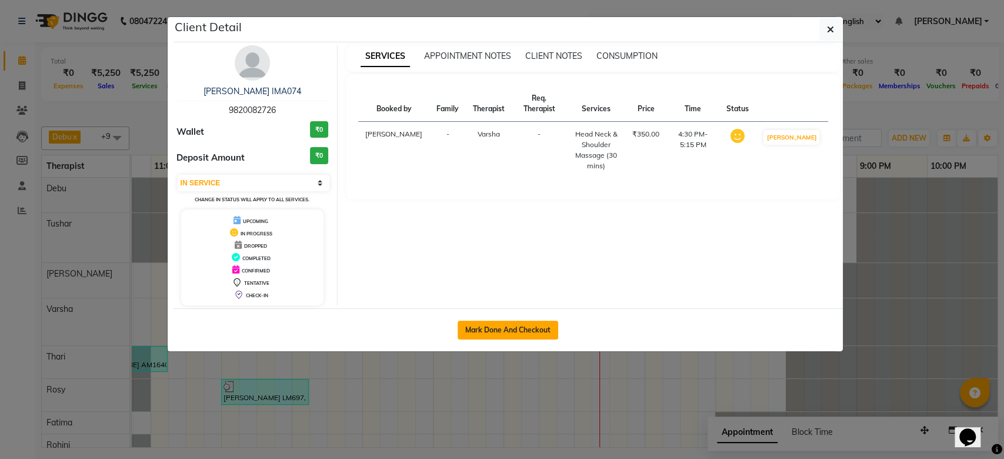
click at [503, 331] on button "Mark Done And Checkout" at bounding box center [508, 330] width 101 height 19
select select "8754"
select select "service"
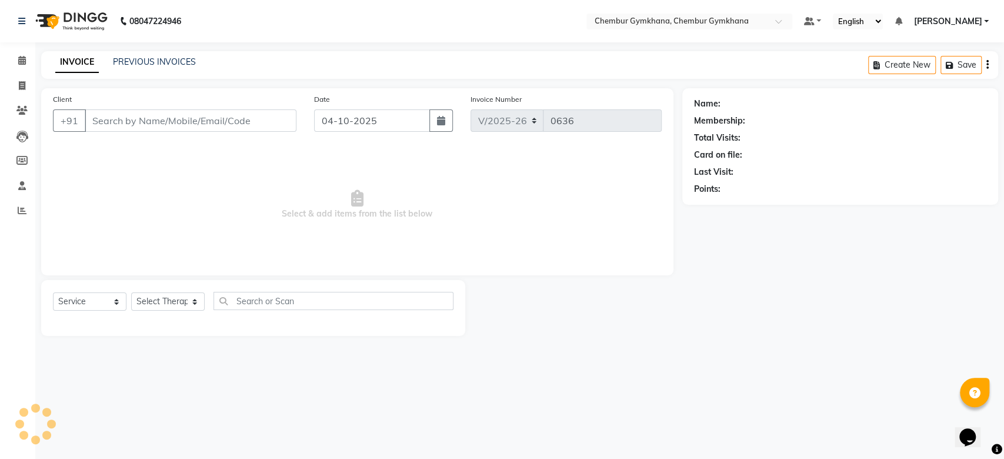
select select "3"
type input "9820082726"
select select "91078"
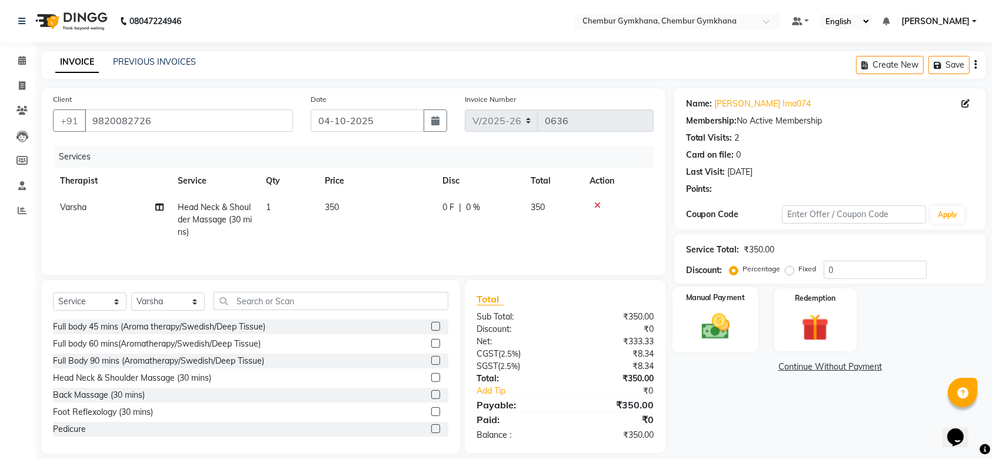
click at [703, 342] on div "Manual Payment" at bounding box center [715, 320] width 86 height 66
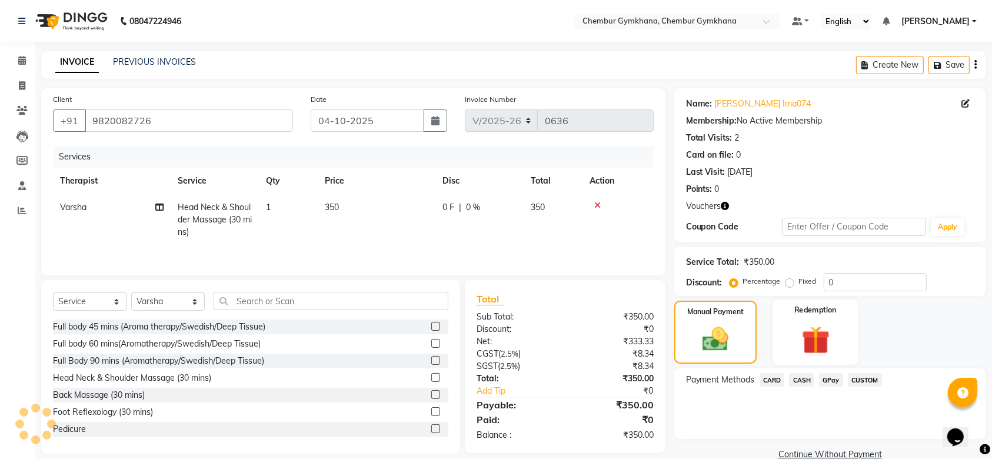
click at [818, 351] on img at bounding box center [815, 339] width 46 height 35
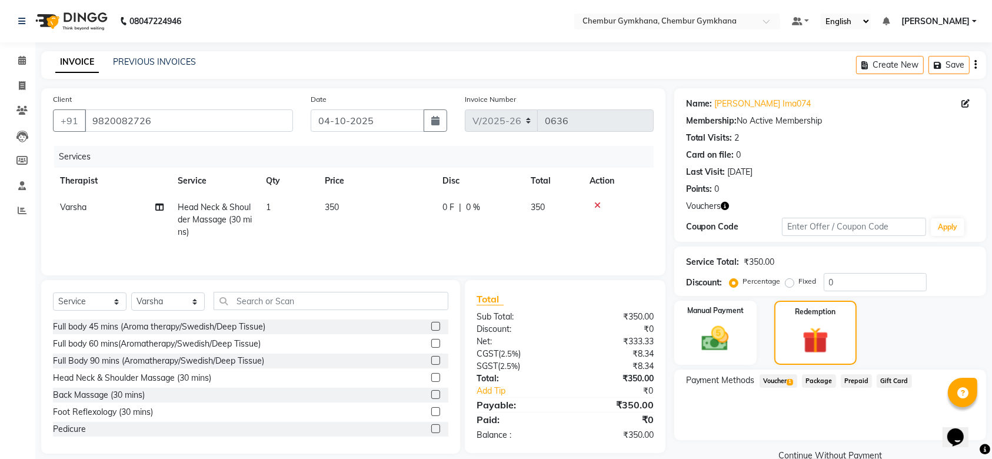
click at [781, 382] on span "Voucher 1" at bounding box center [778, 381] width 38 height 14
click at [936, 430] on button "Add" at bounding box center [946, 428] width 43 height 20
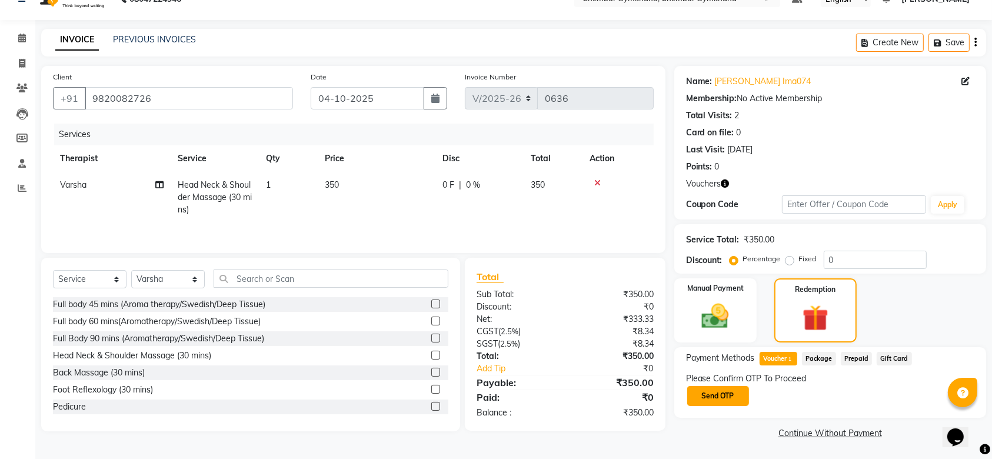
click at [720, 392] on button "Send OTP" at bounding box center [718, 396] width 62 height 20
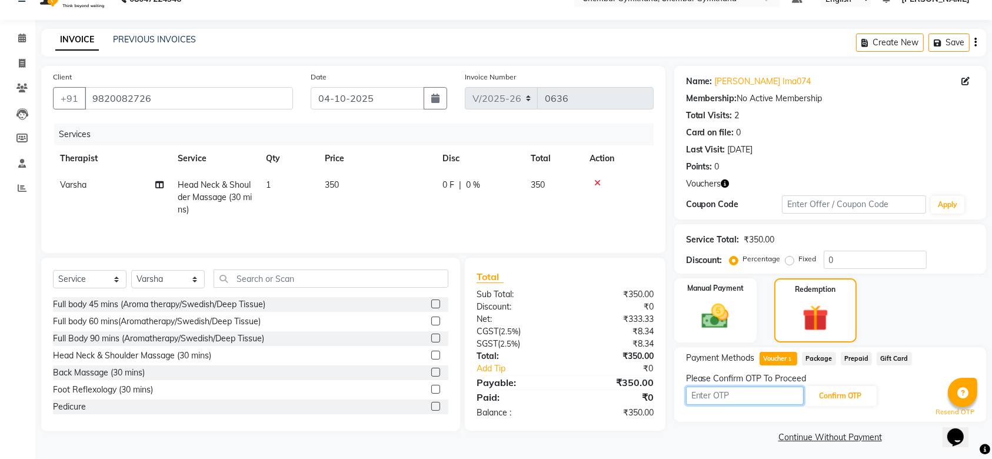
click at [764, 399] on input "text" at bounding box center [745, 395] width 118 height 18
type input "2881"
click at [833, 395] on button "Confirm OTP" at bounding box center [841, 396] width 72 height 20
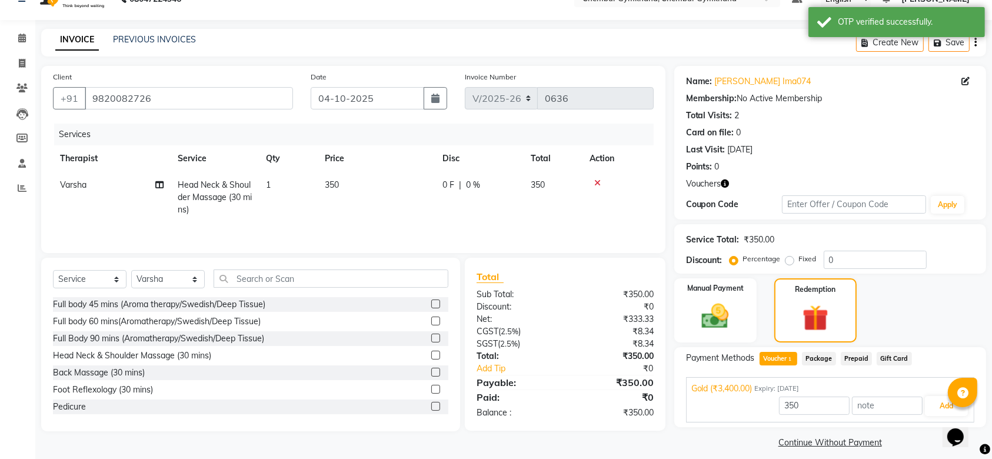
scroll to position [32, 0]
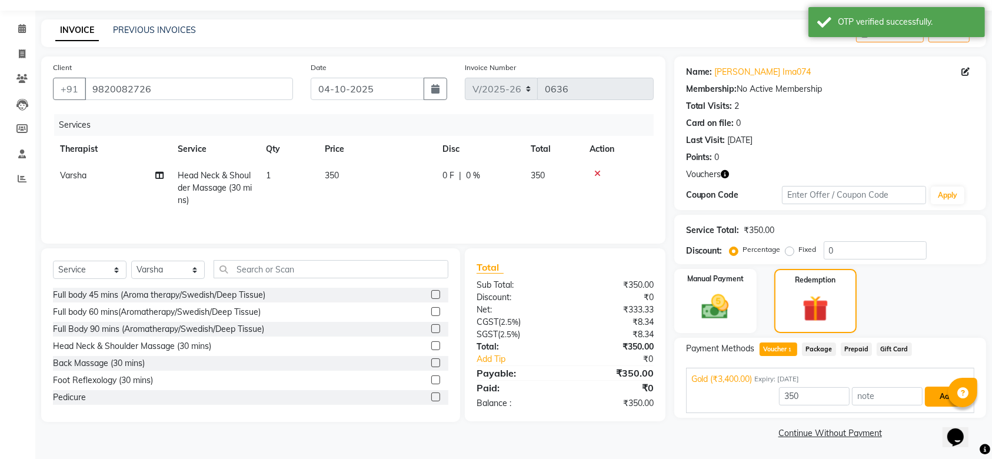
click at [936, 395] on button "Add" at bounding box center [946, 396] width 43 height 20
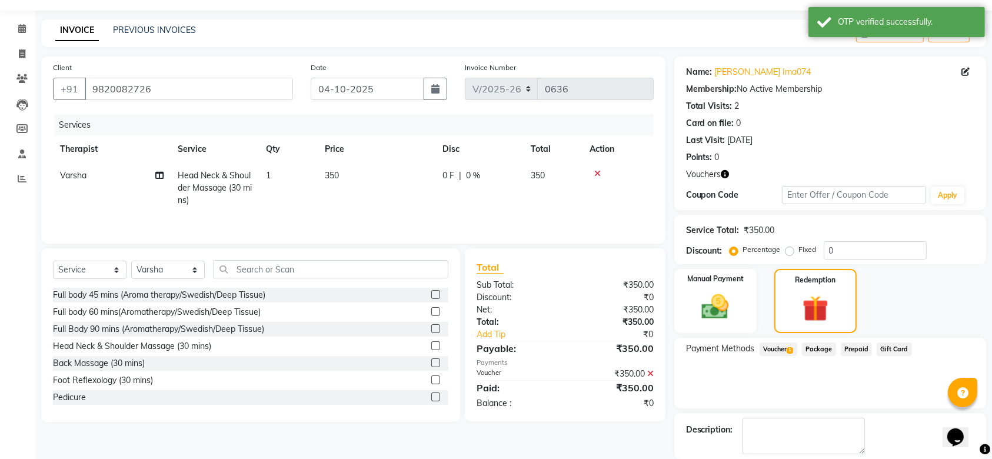
scroll to position [89, 0]
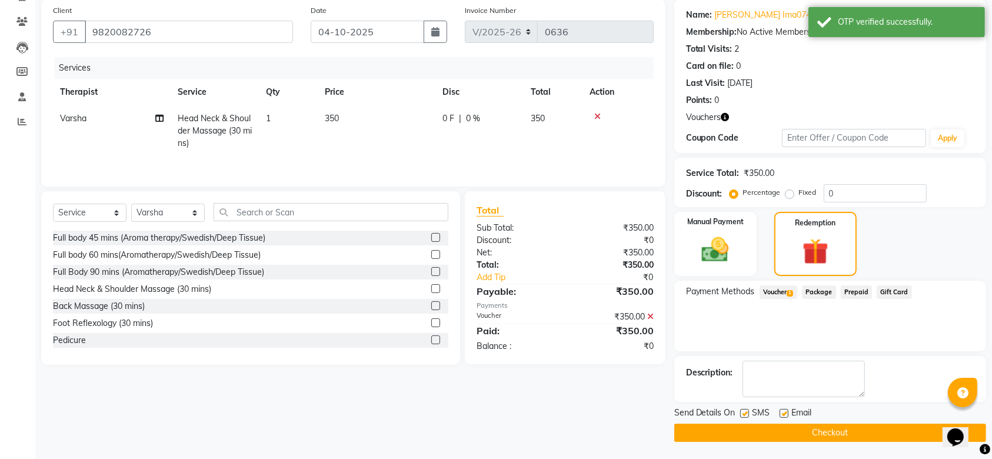
click at [845, 436] on button "Checkout" at bounding box center [830, 432] width 312 height 18
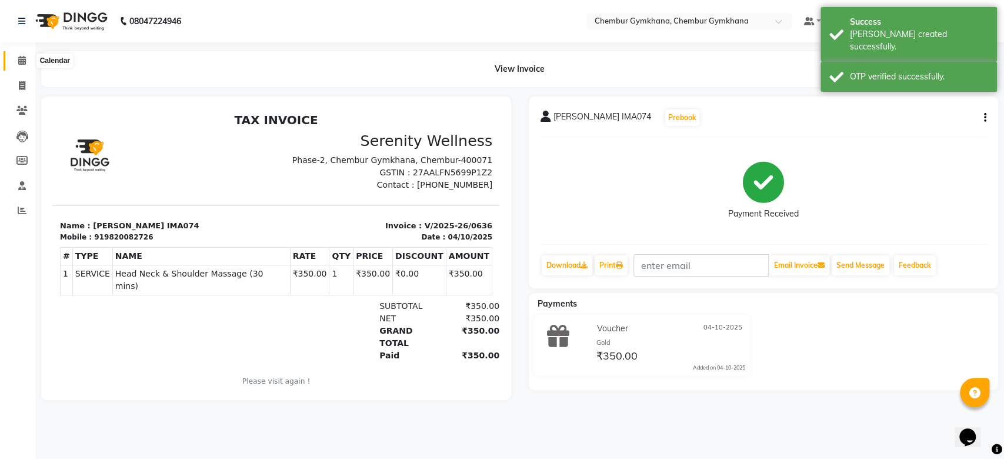
click at [23, 55] on span at bounding box center [22, 61] width 21 height 14
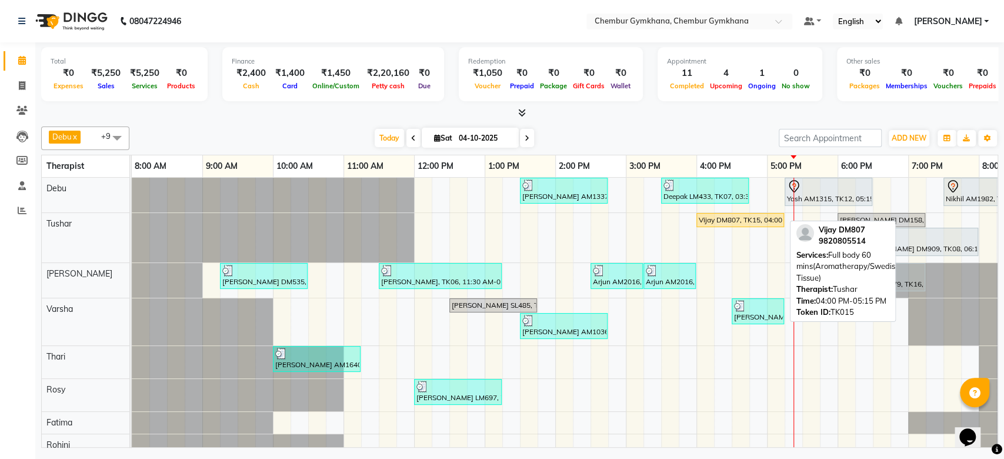
click at [714, 219] on div "Vijay DM807, TK15, 04:00 PM-05:15 PM, Full body 60 mins(Aromatherapy/Swedish/De…" at bounding box center [740, 220] width 85 height 11
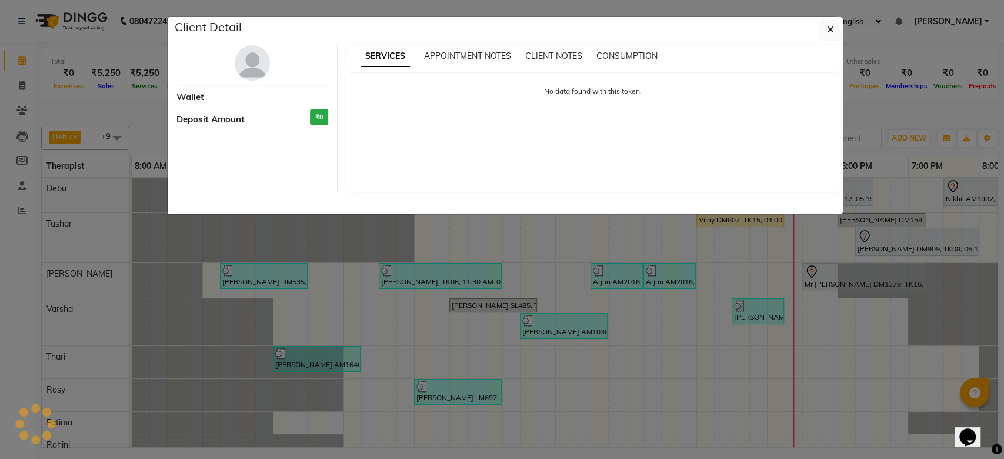
select select "1"
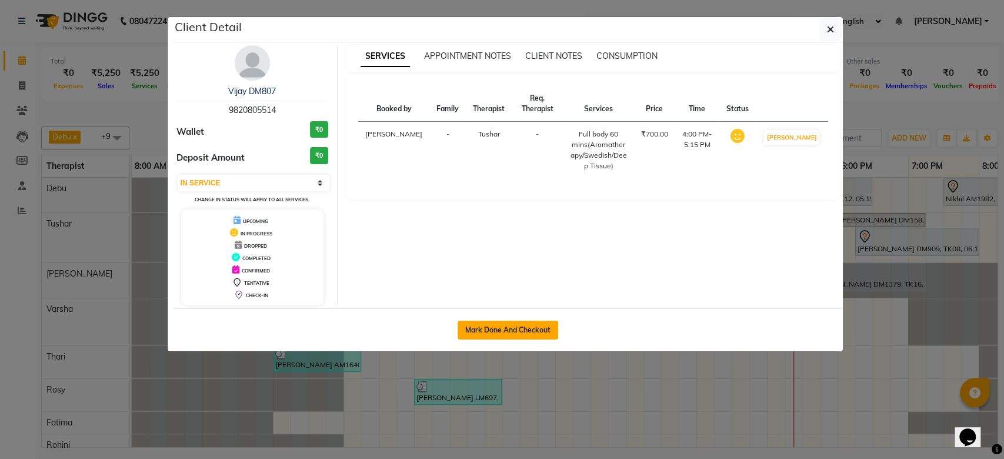
click at [536, 329] on button "Mark Done And Checkout" at bounding box center [508, 330] width 101 height 19
select select "service"
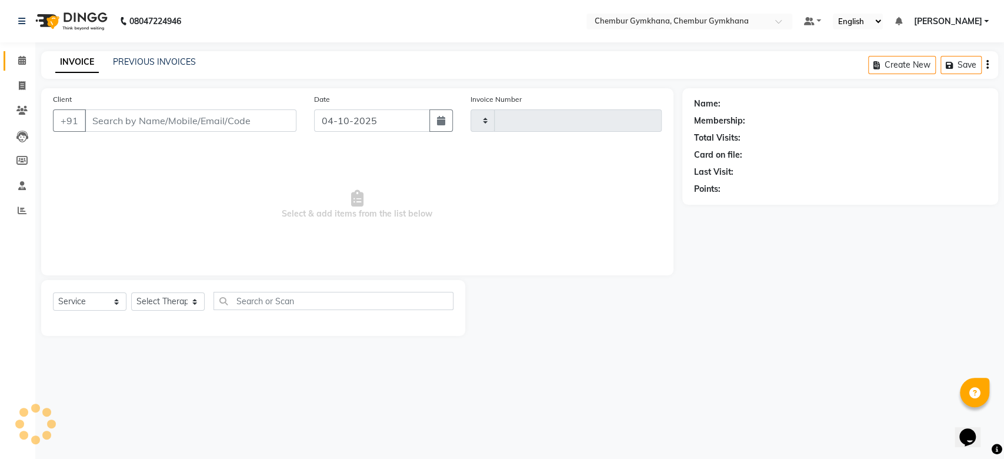
type input "0637"
select select "8754"
select select "3"
type input "9820805514"
select select "88851"
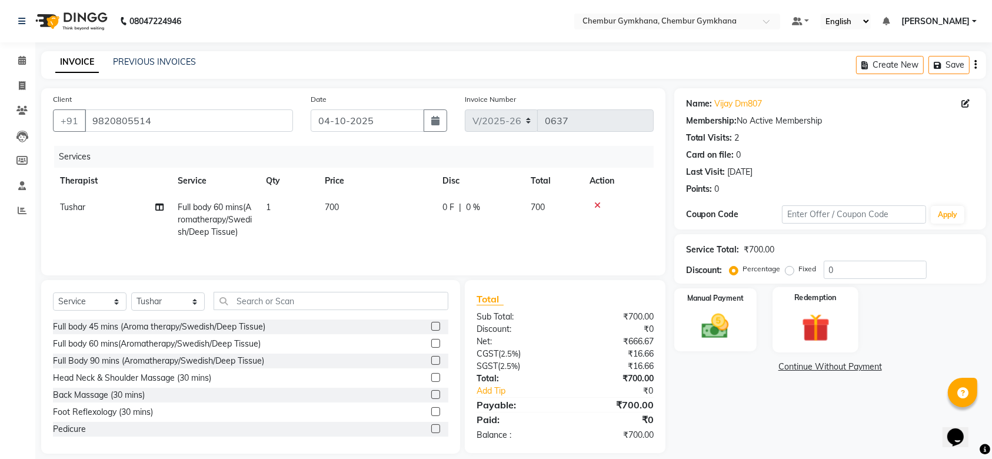
click at [810, 313] on img at bounding box center [815, 327] width 46 height 35
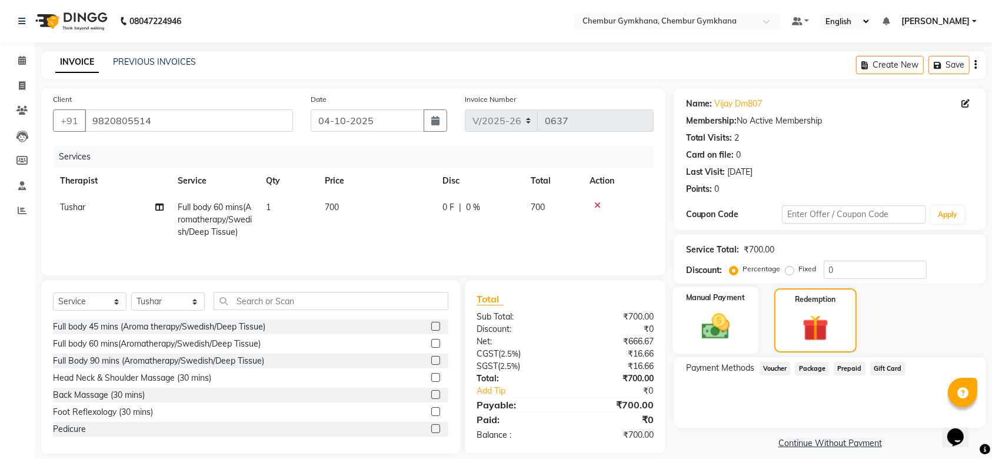
click at [729, 331] on img at bounding box center [715, 326] width 46 height 32
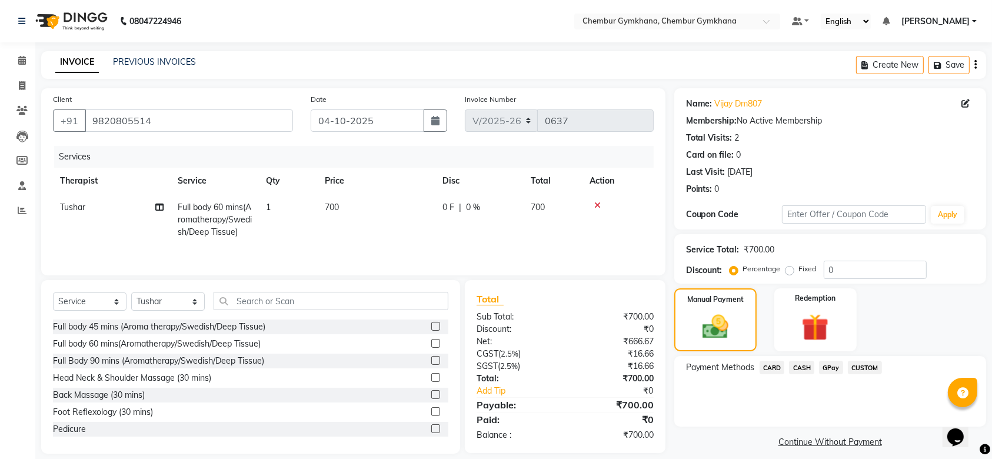
click at [805, 365] on span "CASH" at bounding box center [801, 368] width 25 height 14
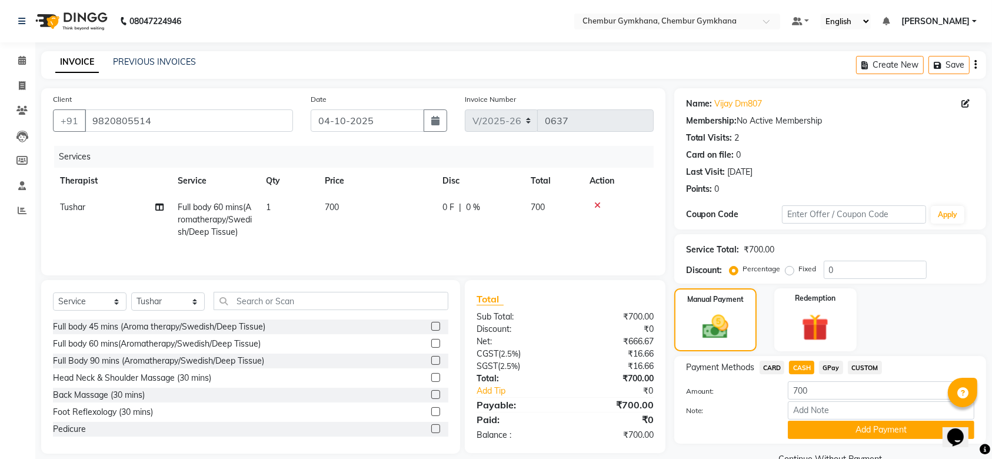
scroll to position [26, 0]
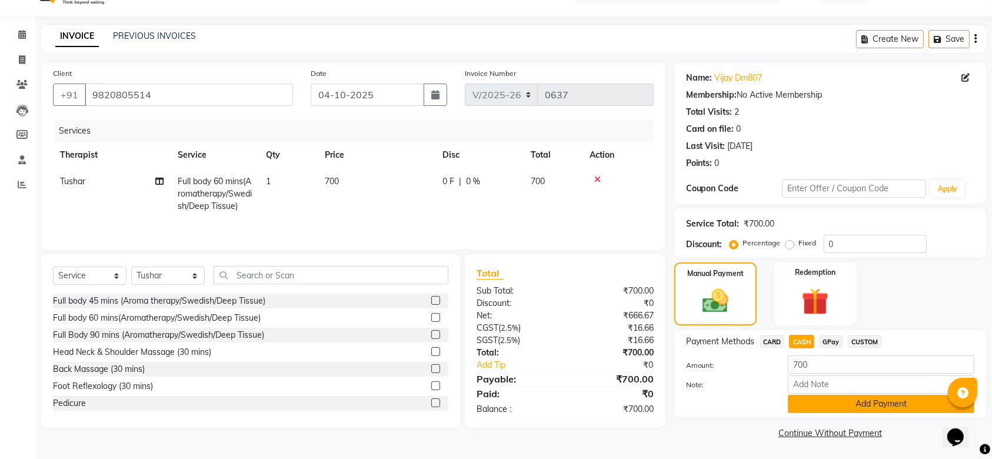
click at [806, 408] on button "Add Payment" at bounding box center [881, 404] width 186 height 18
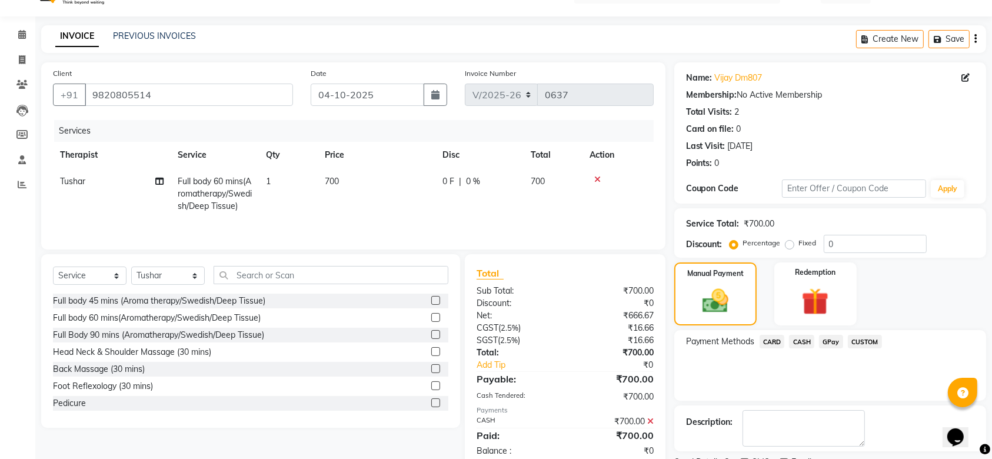
scroll to position [75, 0]
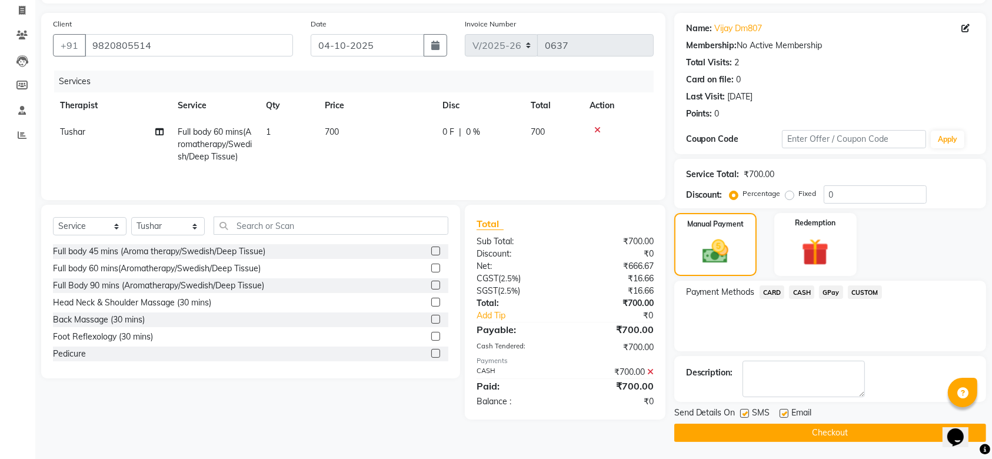
click at [789, 434] on button "Checkout" at bounding box center [830, 432] width 312 height 18
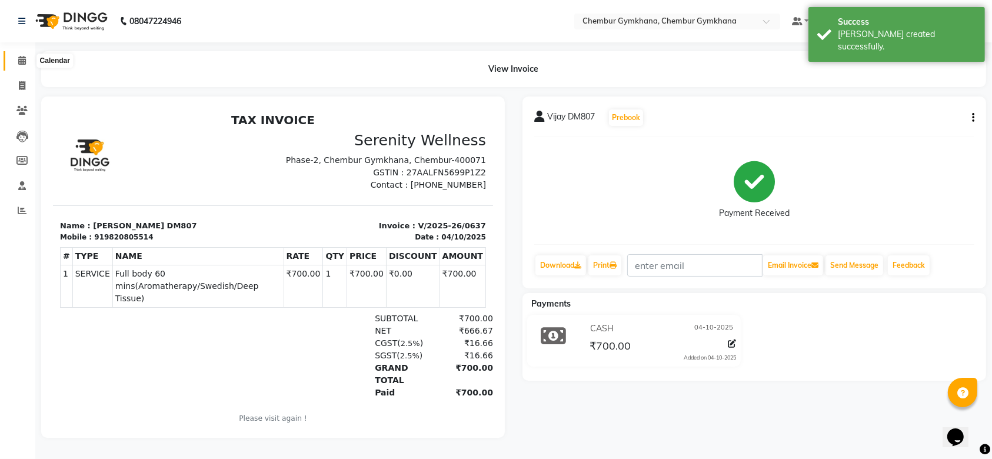
click at [12, 55] on span at bounding box center [22, 61] width 21 height 14
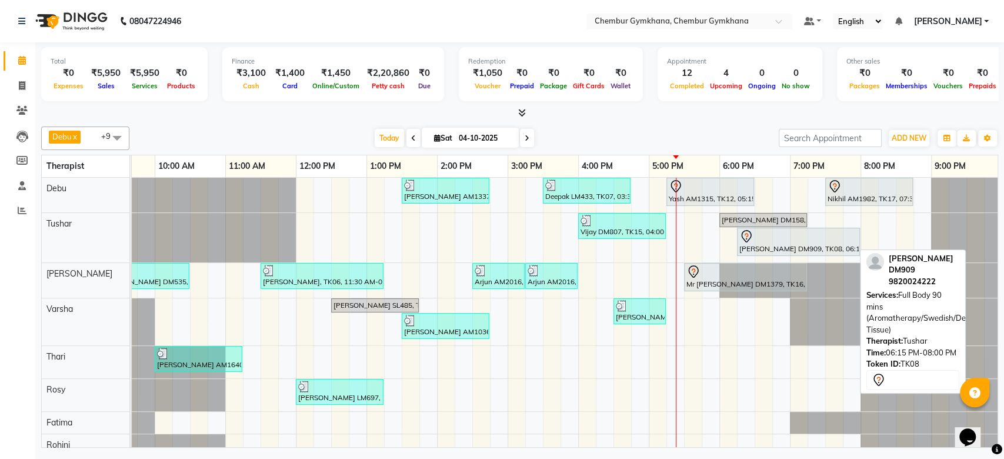
scroll to position [0, 125]
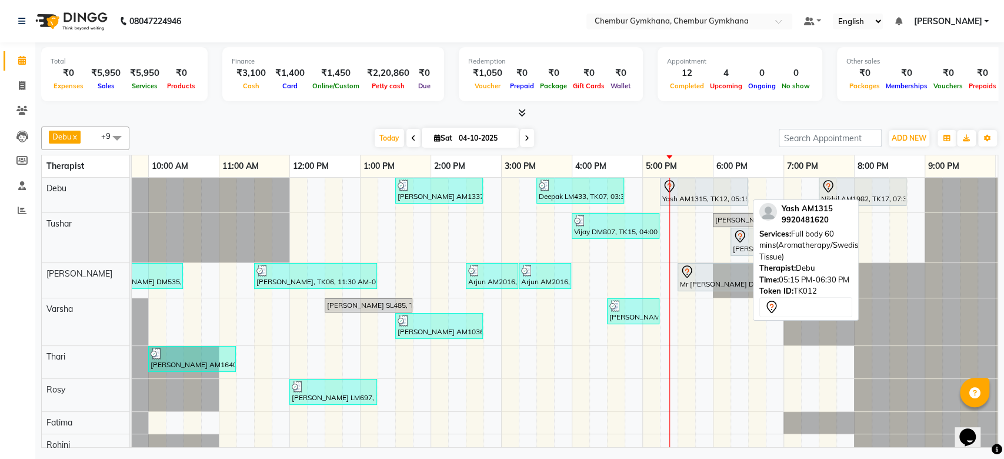
click at [700, 197] on div "Yash AM1315, TK12, 05:15 PM-06:30 PM, Full body 60 mins(Aromatherapy/Swedish/De…" at bounding box center [703, 191] width 85 height 25
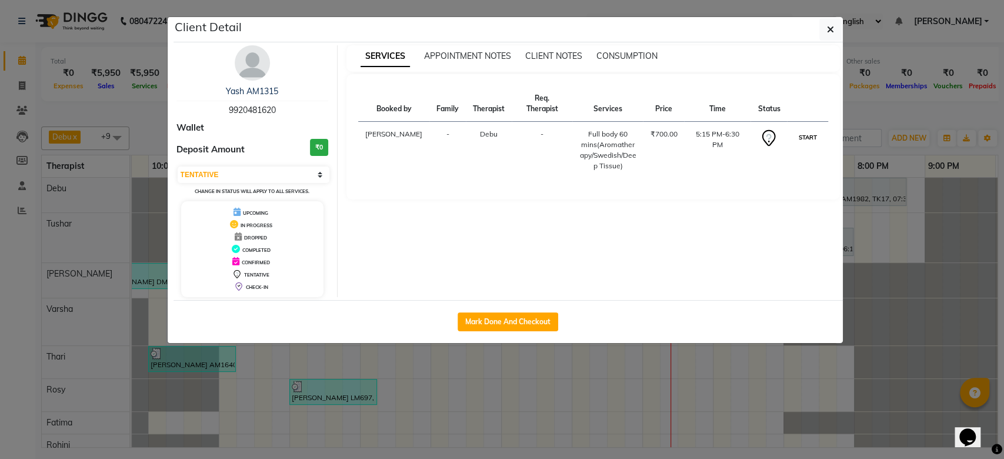
click at [806, 130] on button "START" at bounding box center [807, 137] width 24 height 15
select select "1"
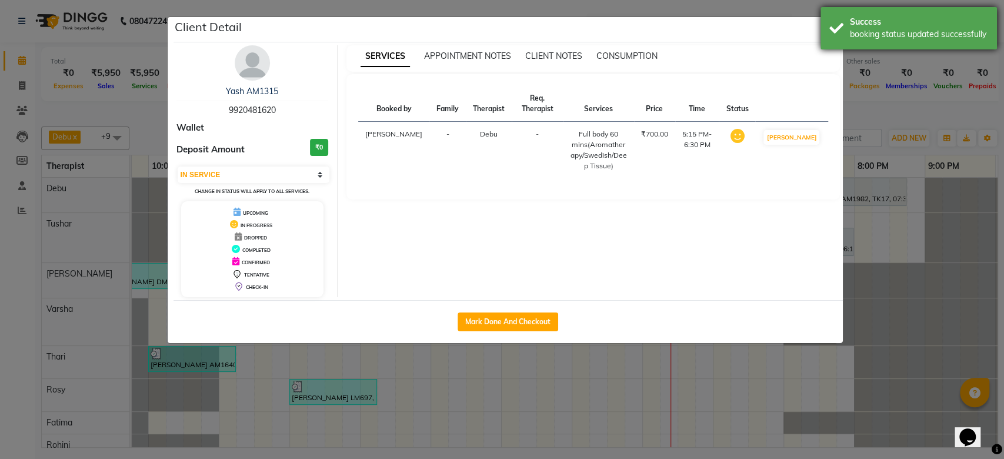
click at [825, 26] on div "Success booking status updated successfully" at bounding box center [908, 28] width 176 height 42
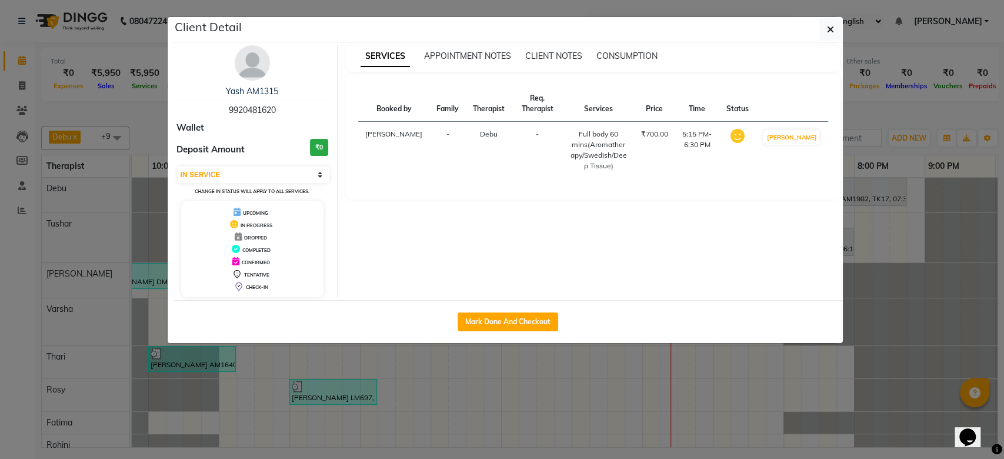
click at [827, 29] on icon "button" at bounding box center [830, 29] width 7 height 9
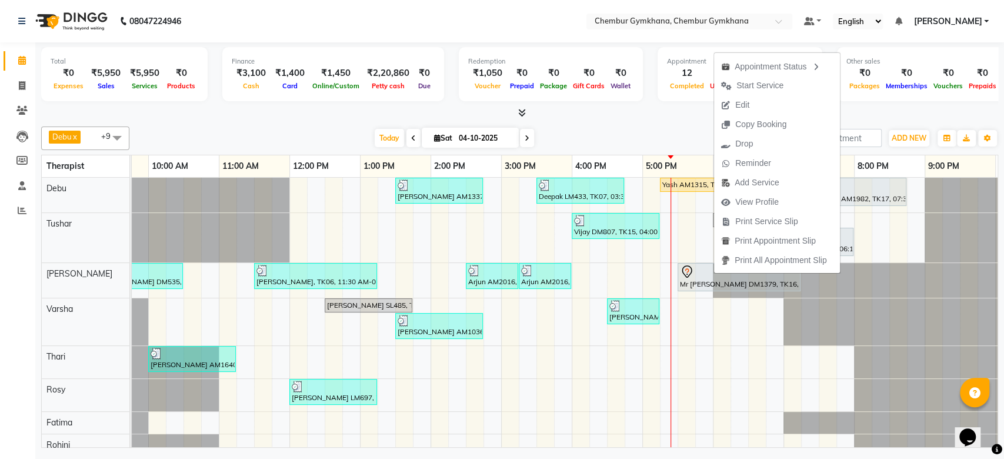
click at [685, 129] on div "[DATE] [DATE]" at bounding box center [454, 138] width 638 height 18
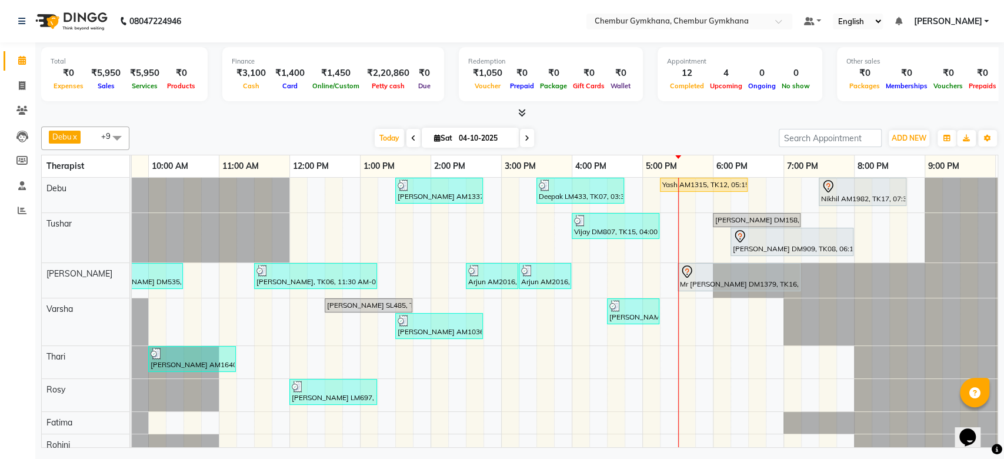
click at [525, 132] on span at bounding box center [527, 138] width 14 height 18
type input "05-10-2025"
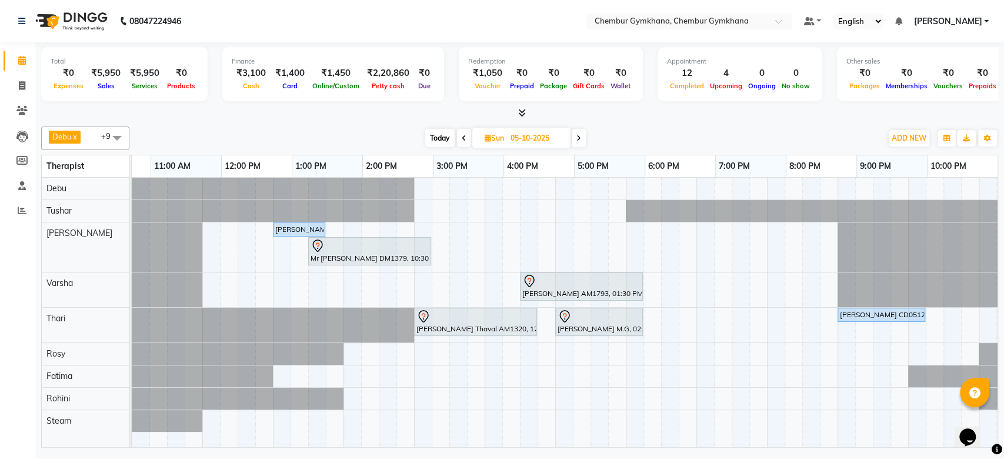
scroll to position [0, 0]
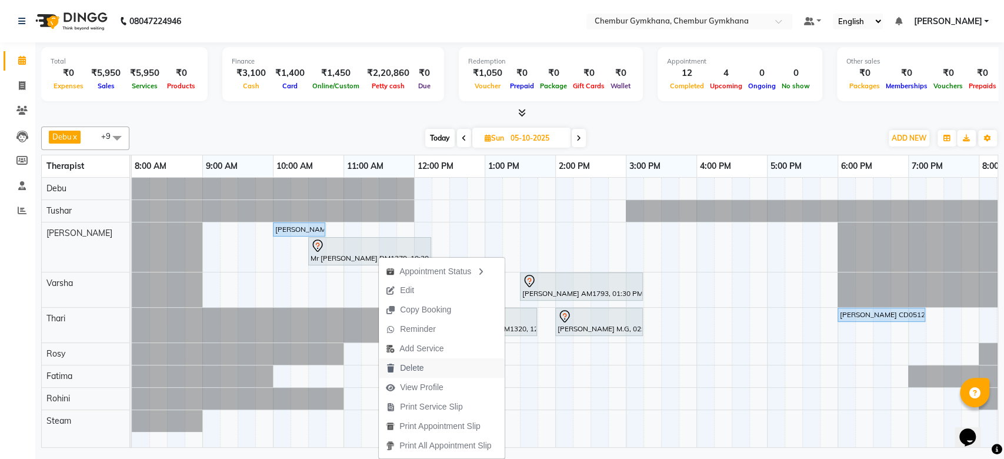
click at [413, 360] on span "Delete" at bounding box center [405, 367] width 52 height 19
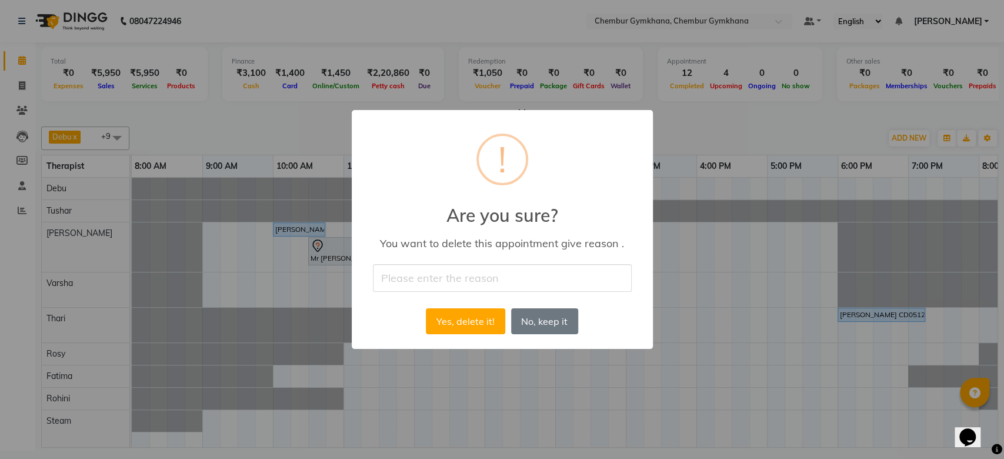
click at [477, 282] on input "text" at bounding box center [502, 278] width 259 height 28
type input "double booking"
click at [457, 313] on button "Yes, delete it!" at bounding box center [465, 321] width 79 height 26
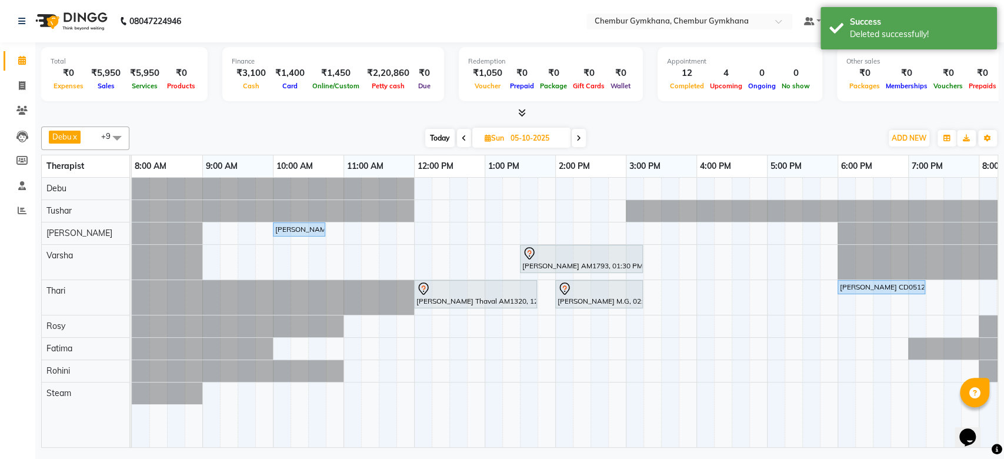
click at [581, 136] on icon at bounding box center [578, 138] width 5 height 7
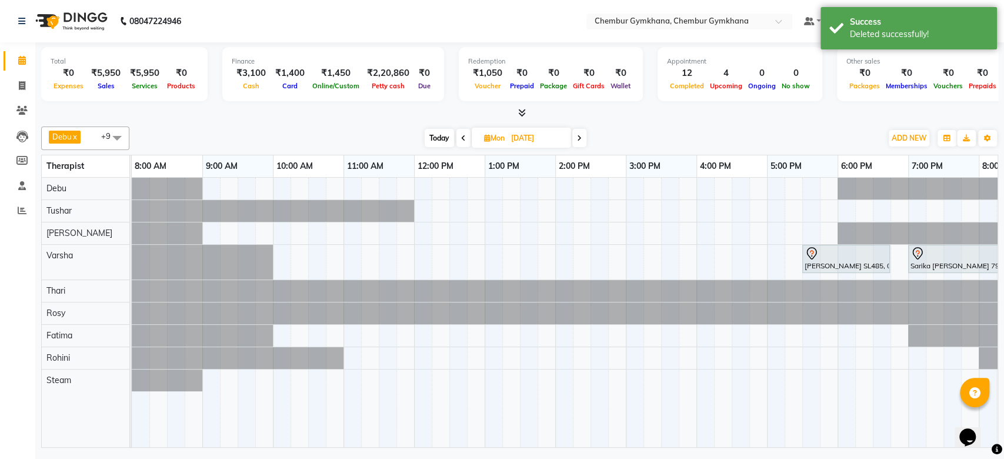
click at [465, 141] on span at bounding box center [463, 138] width 14 height 18
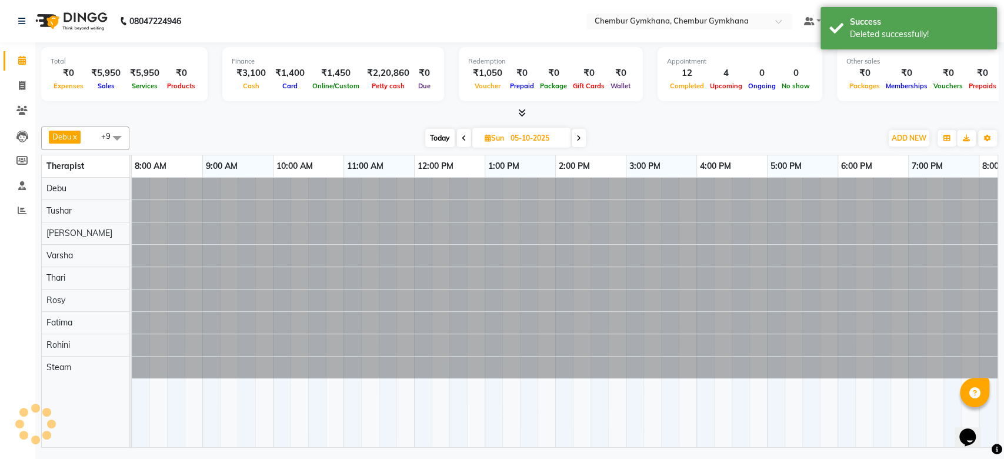
scroll to position [0, 193]
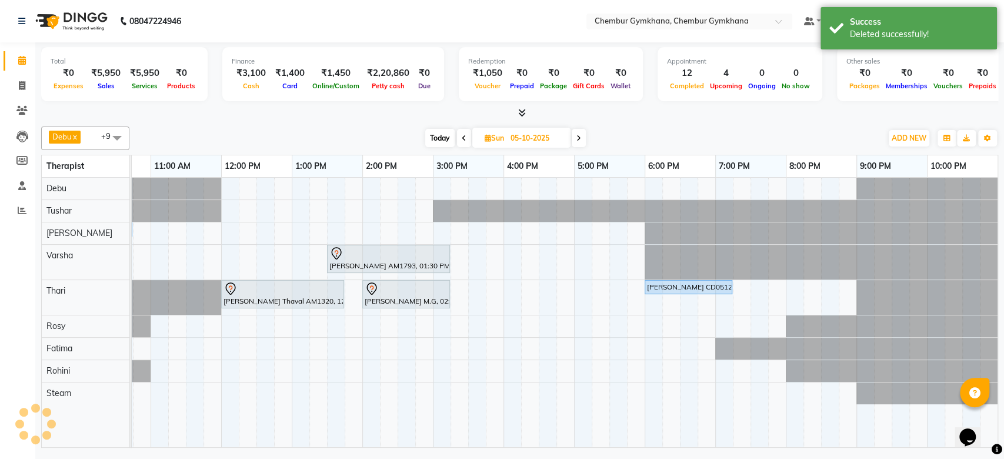
click at [465, 141] on icon at bounding box center [464, 138] width 5 height 7
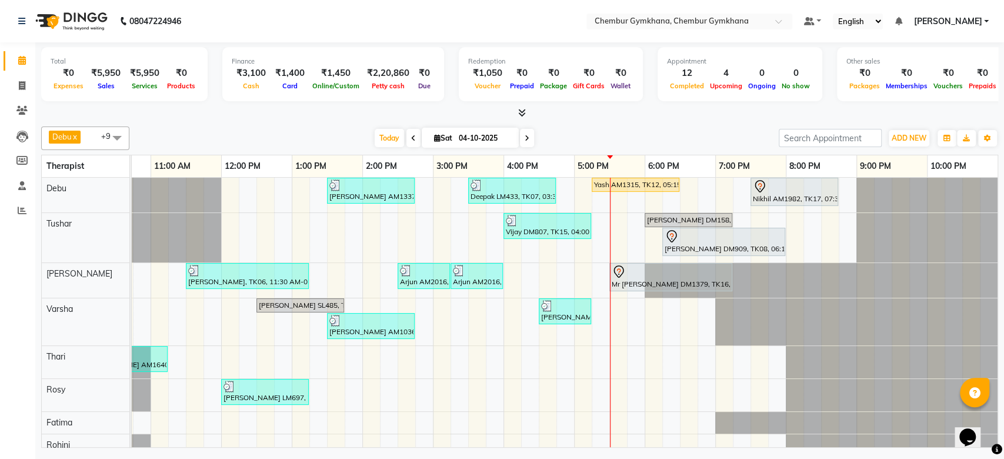
click at [522, 130] on span at bounding box center [527, 138] width 14 height 18
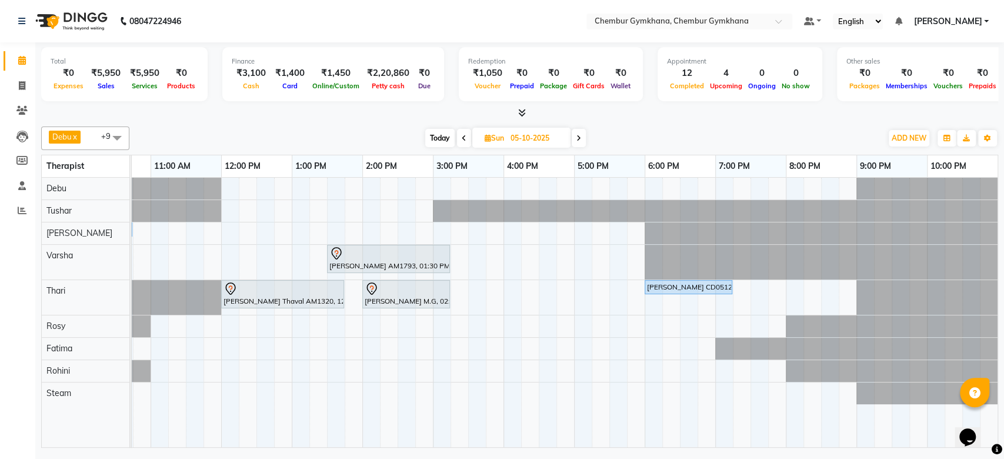
click at [465, 142] on span at bounding box center [464, 138] width 14 height 18
type input "04-10-2025"
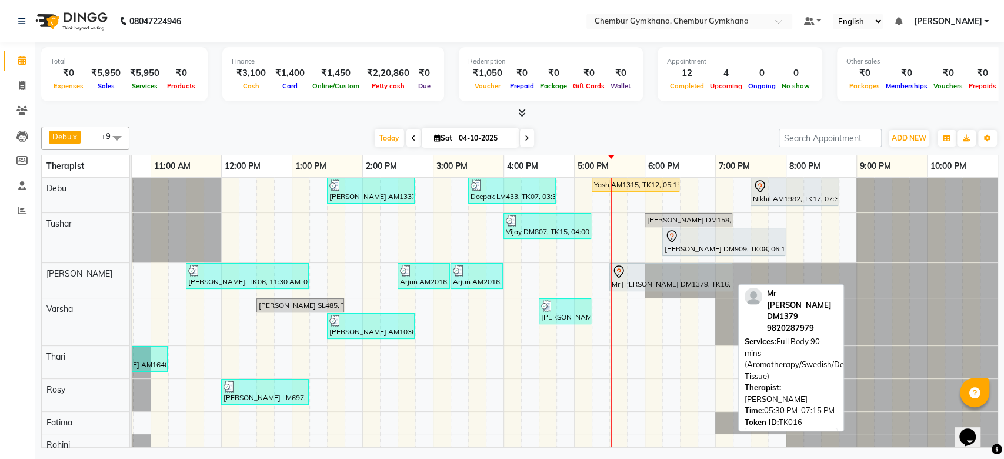
click at [675, 277] on div at bounding box center [671, 272] width 118 height 14
select select "7"
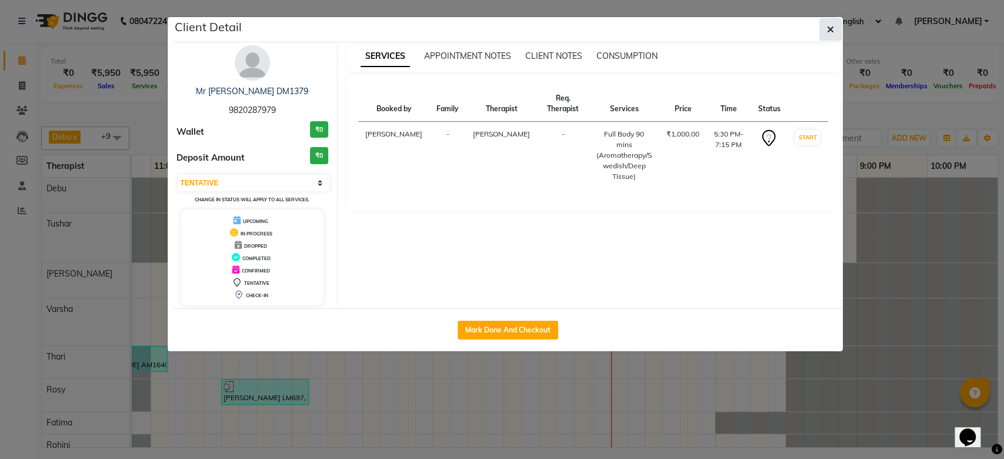
click at [839, 26] on button "button" at bounding box center [830, 29] width 22 height 22
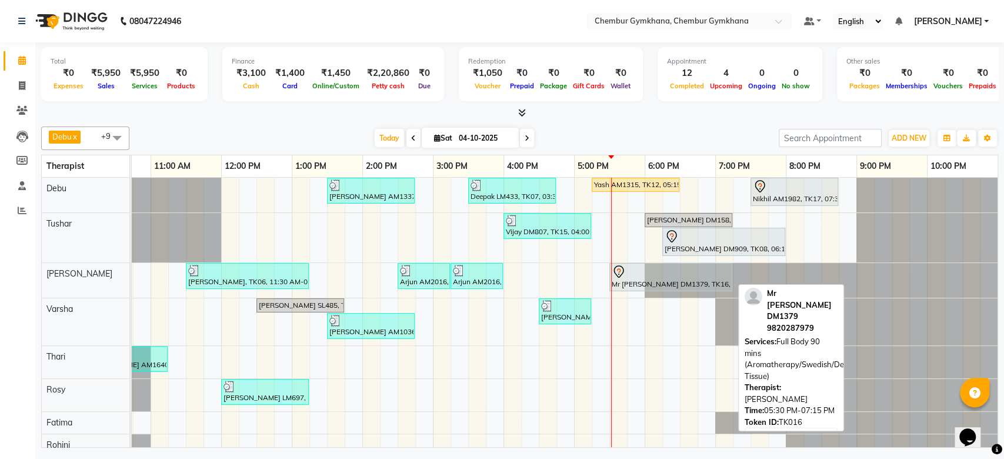
click at [672, 280] on div "Mr [PERSON_NAME] DM1379, TK16, 05:30 PM-07:15 PM, Full Body 90 mins (Aromathera…" at bounding box center [671, 277] width 121 height 25
select select "7"
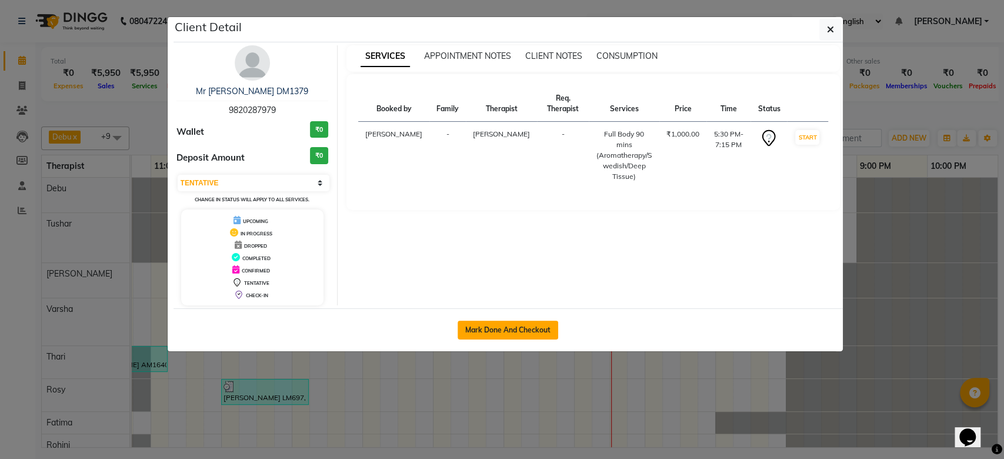
click at [515, 332] on button "Mark Done And Checkout" at bounding box center [508, 330] width 101 height 19
select select "service"
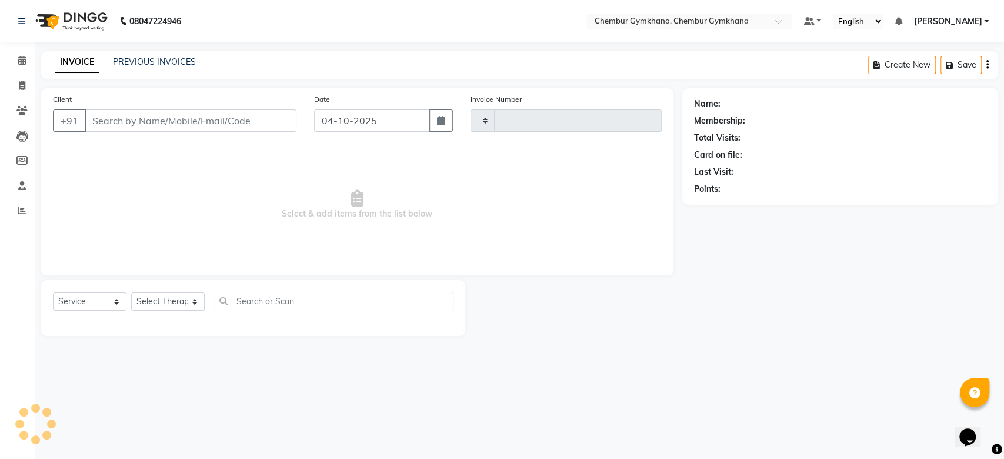
type input "0638"
select select "8754"
type input "9820287979"
select select "93354"
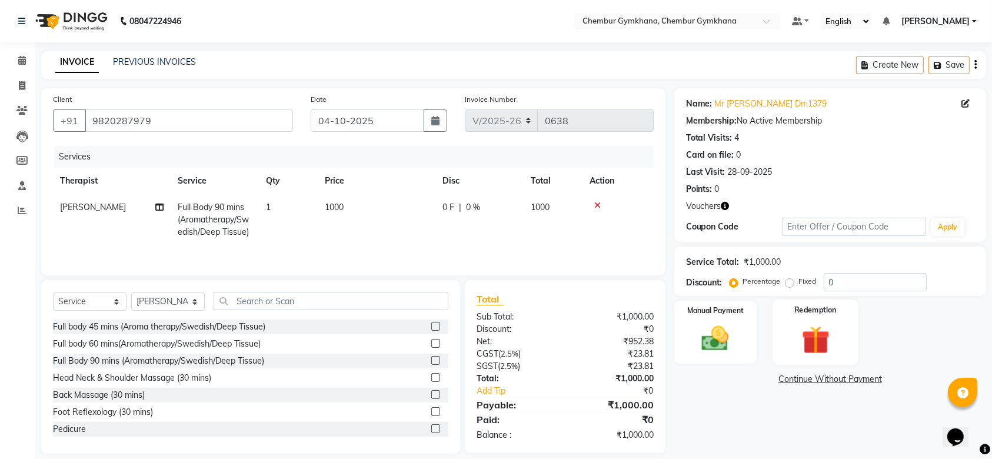
click at [801, 352] on img at bounding box center [815, 339] width 46 height 35
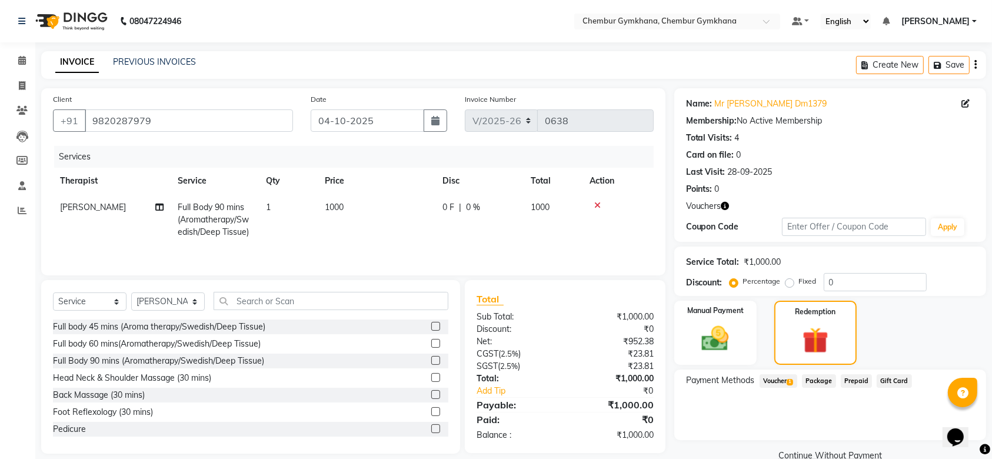
click at [776, 377] on span "Voucher 1" at bounding box center [778, 381] width 38 height 14
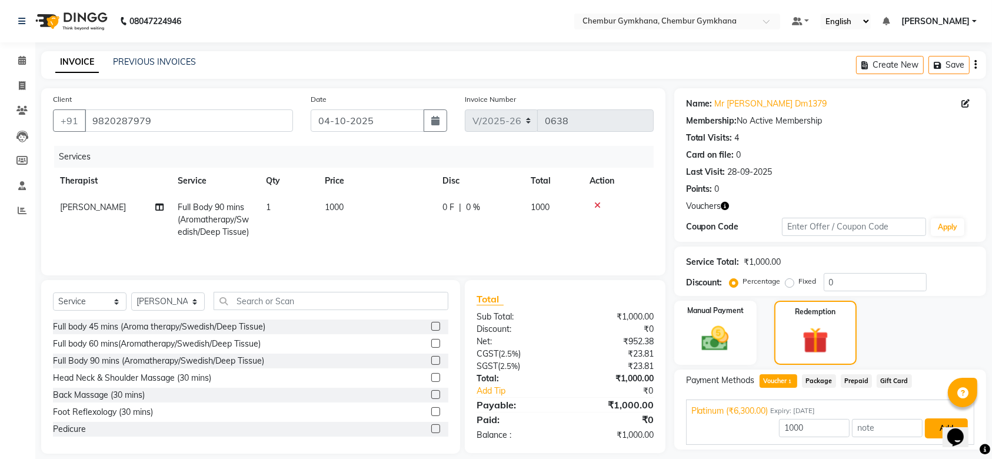
click at [939, 426] on button "Add" at bounding box center [946, 428] width 43 height 20
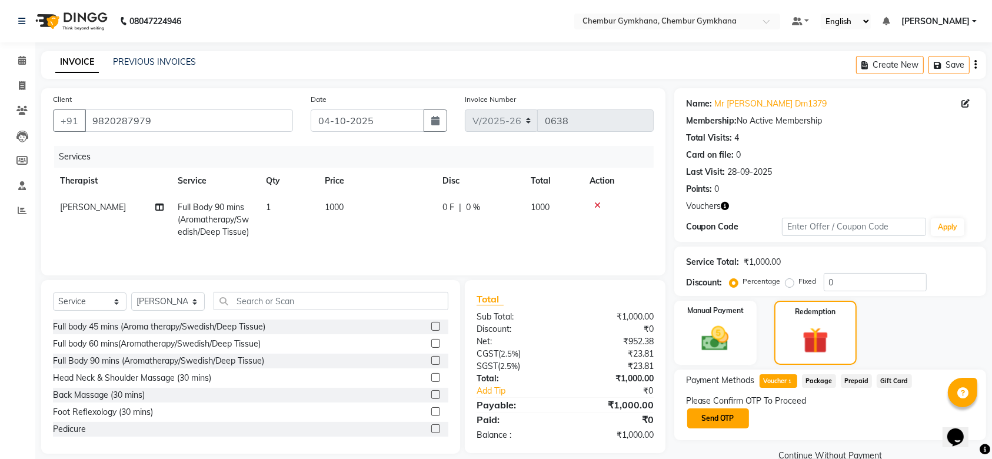
click at [729, 417] on button "Send OTP" at bounding box center [718, 418] width 62 height 20
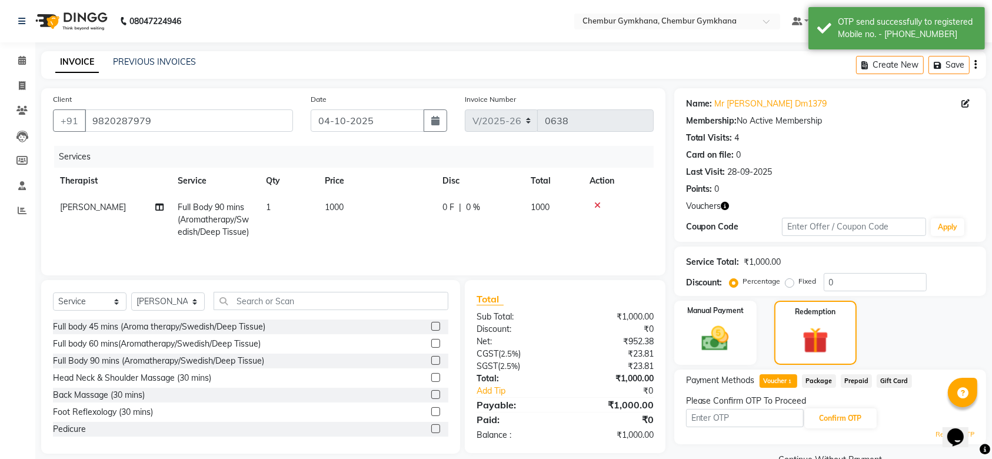
scroll to position [26, 0]
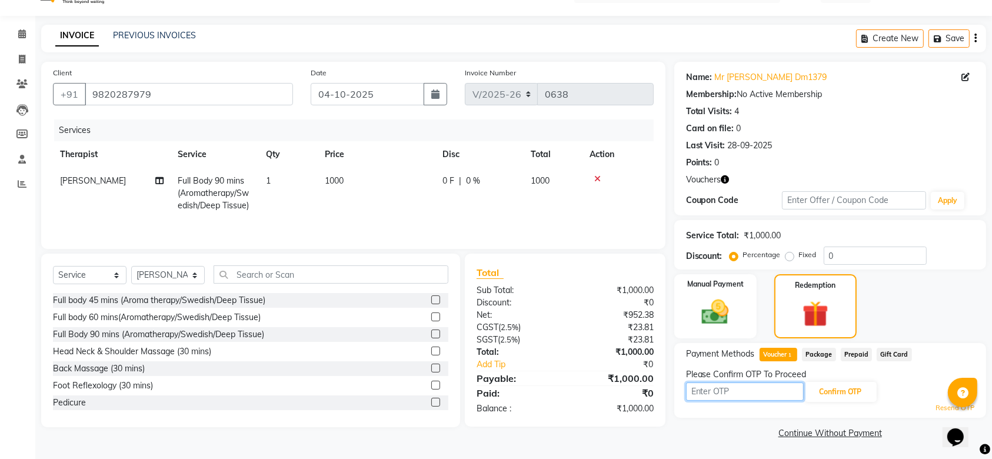
click at [738, 393] on input "text" at bounding box center [745, 391] width 118 height 18
type input "7839"
click at [839, 402] on div "7839 Confirm OTP" at bounding box center [830, 392] width 288 height 22
click at [838, 386] on button "Confirm OTP" at bounding box center [841, 392] width 72 height 20
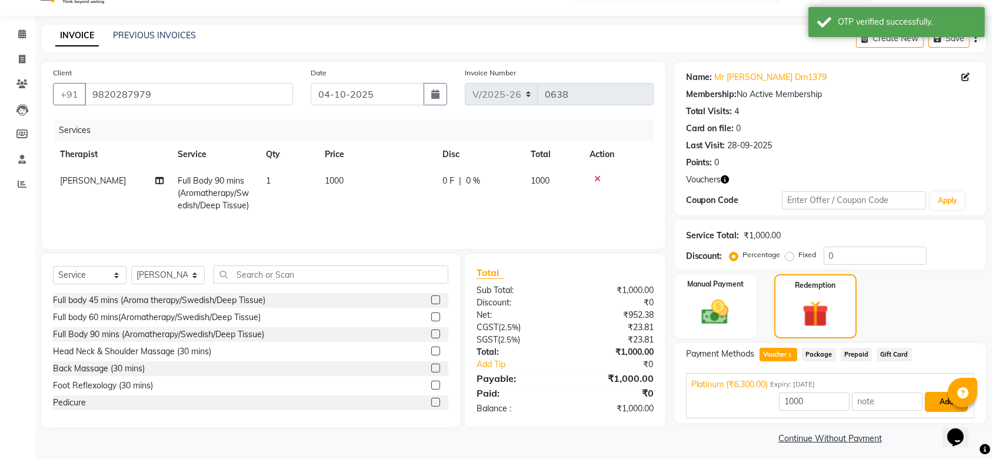
click at [945, 398] on button "Add" at bounding box center [946, 402] width 43 height 20
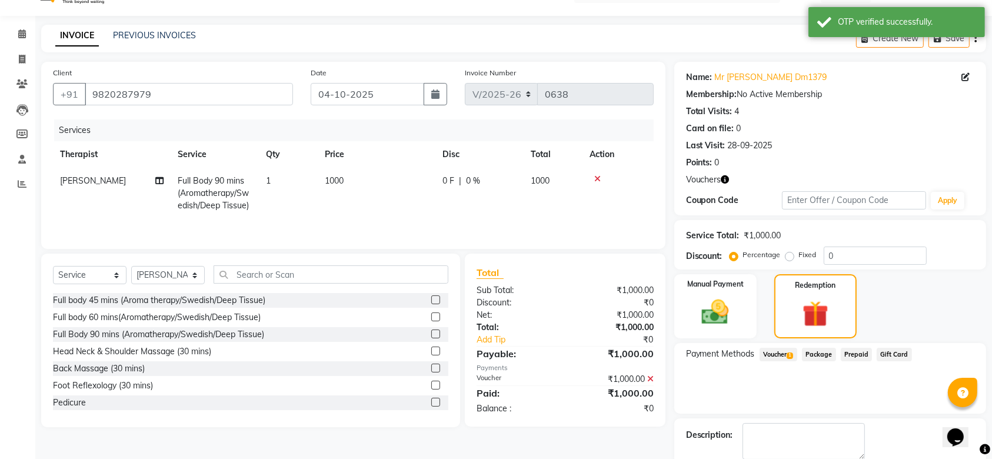
scroll to position [89, 0]
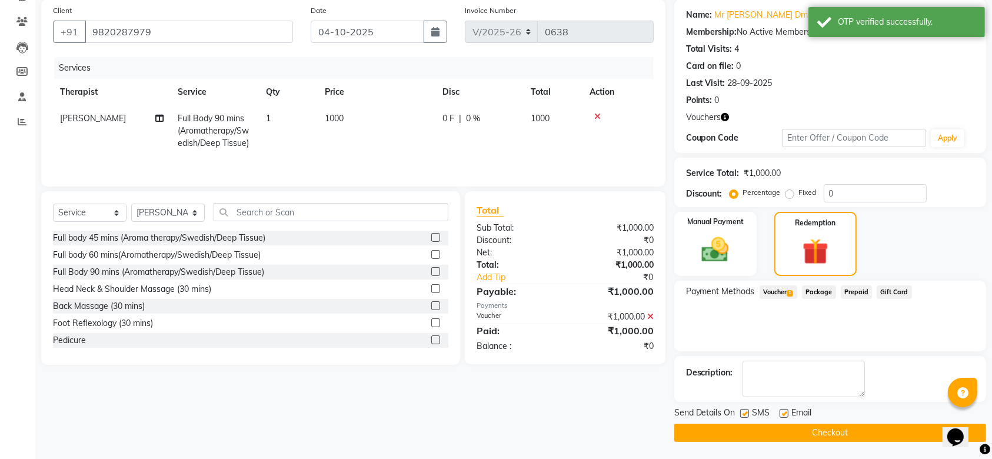
click at [810, 430] on button "Checkout" at bounding box center [830, 432] width 312 height 18
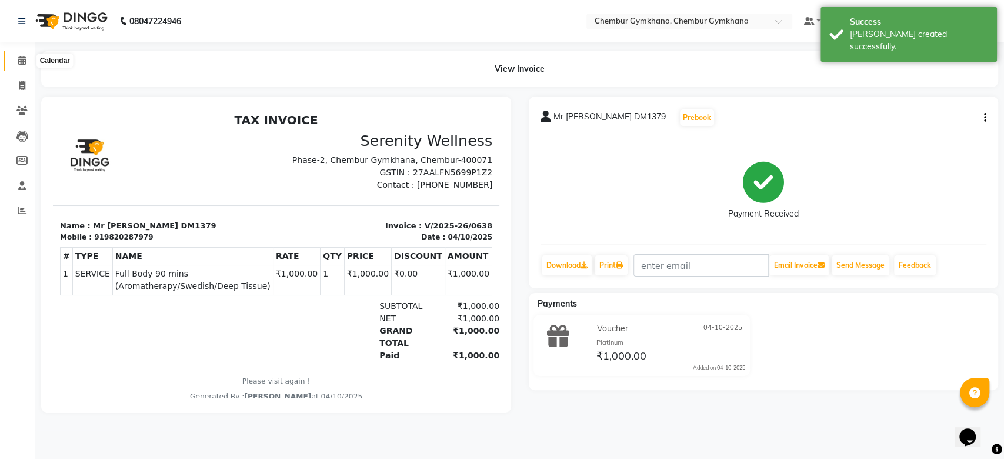
click at [28, 56] on span at bounding box center [22, 61] width 21 height 14
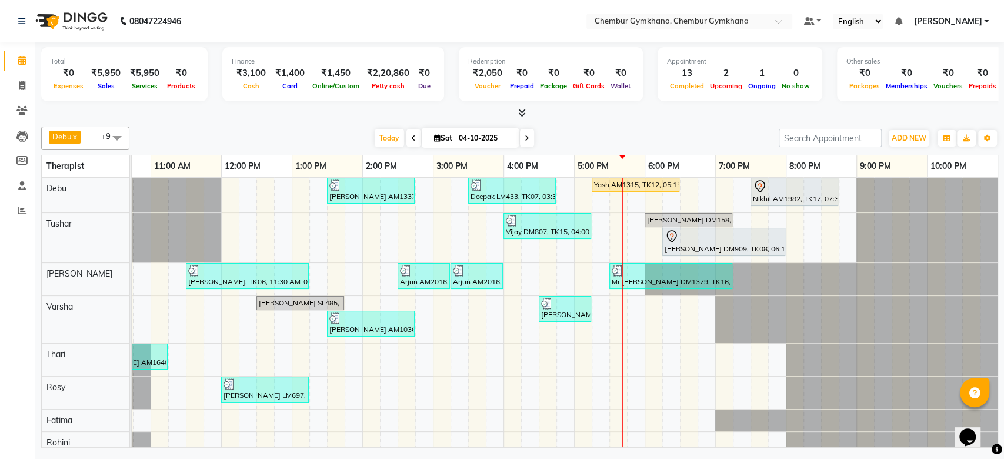
scroll to position [0, 205]
click at [655, 359] on div "[PERSON_NAME] AM1337, TK11, 01:30 PM-02:45 PM, Full body 60 mins(Aromatherapy/S…" at bounding box center [468, 332] width 1059 height 309
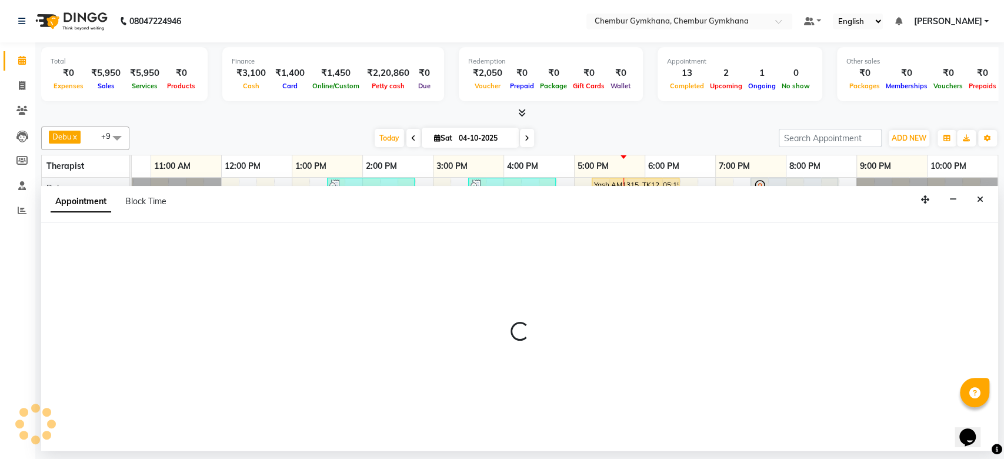
select select "91959"
select select "tentative"
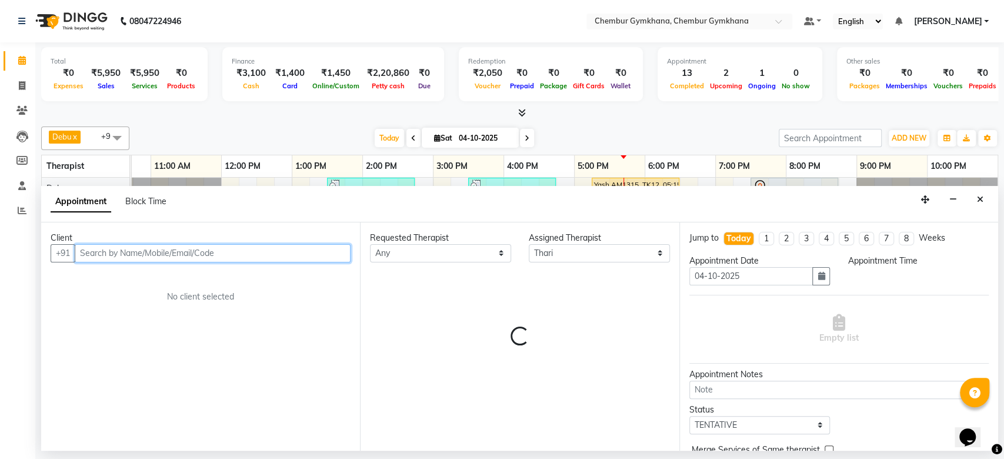
select select "1095"
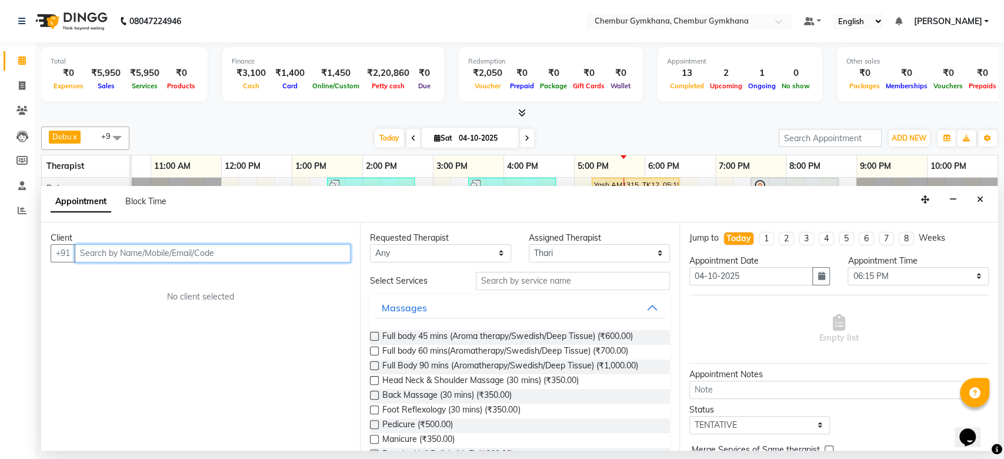
click at [278, 249] on input "text" at bounding box center [213, 253] width 276 height 18
click at [113, 259] on input "AM1990" at bounding box center [188, 253] width 227 height 18
type input "AM1990"
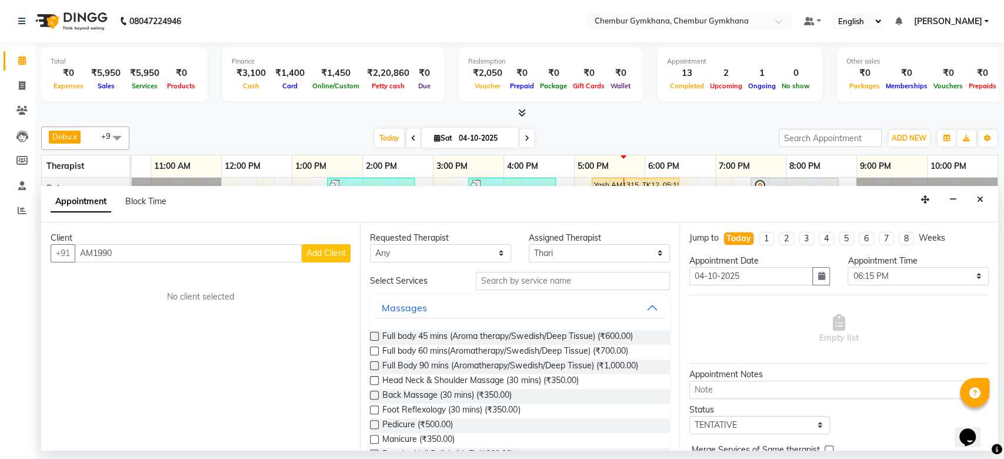
click at [325, 250] on span "Add Client" at bounding box center [325, 253] width 39 height 11
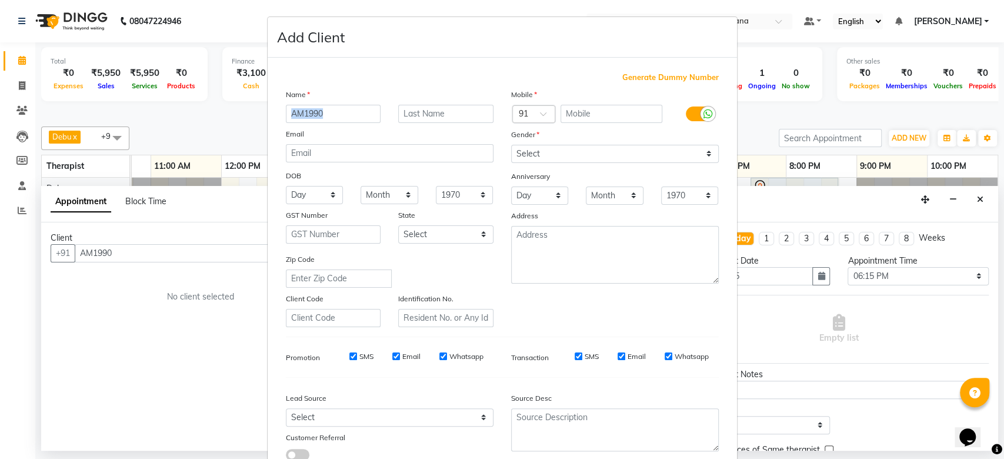
drag, startPoint x: 414, startPoint y: 101, endPoint x: 413, endPoint y: 114, distance: 13.0
click at [413, 114] on div "Name AM1990 Email DOB Day 01 02 03 04 05 06 07 08 09 10 11 12 13 14 15 16 17 18…" at bounding box center [389, 207] width 225 height 239
click at [413, 114] on input "text" at bounding box center [445, 114] width 95 height 18
paste input "AM1990"
type input "AM1990"
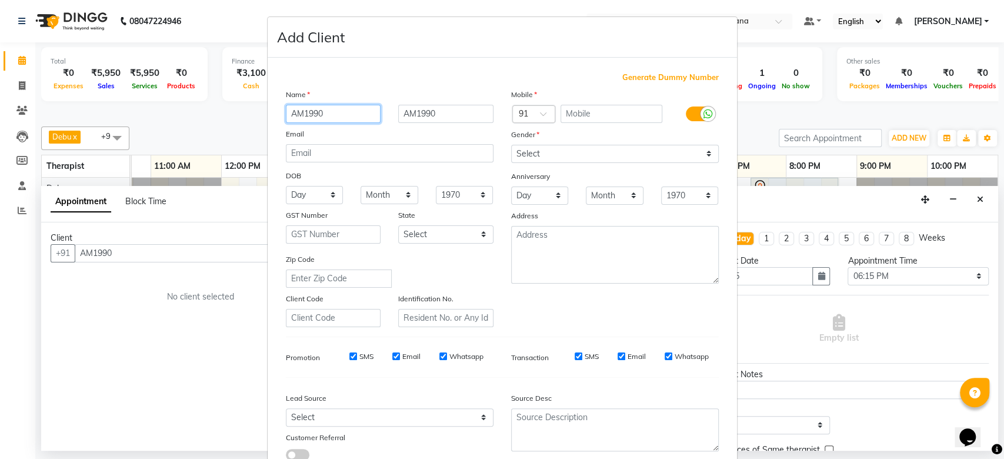
click at [350, 105] on input "AM1990" at bounding box center [333, 114] width 95 height 18
type input "[PERSON_NAME]"
click at [606, 106] on input "text" at bounding box center [612, 114] width 102 height 18
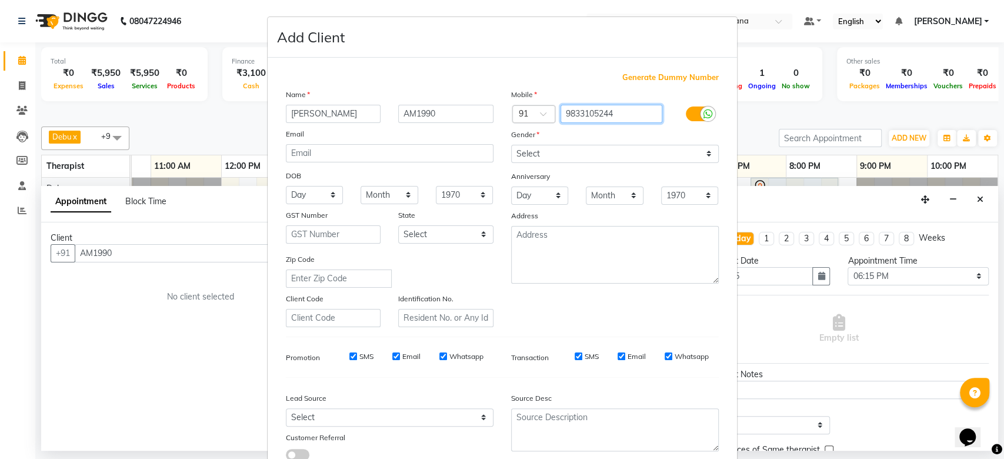
scroll to position [81, 0]
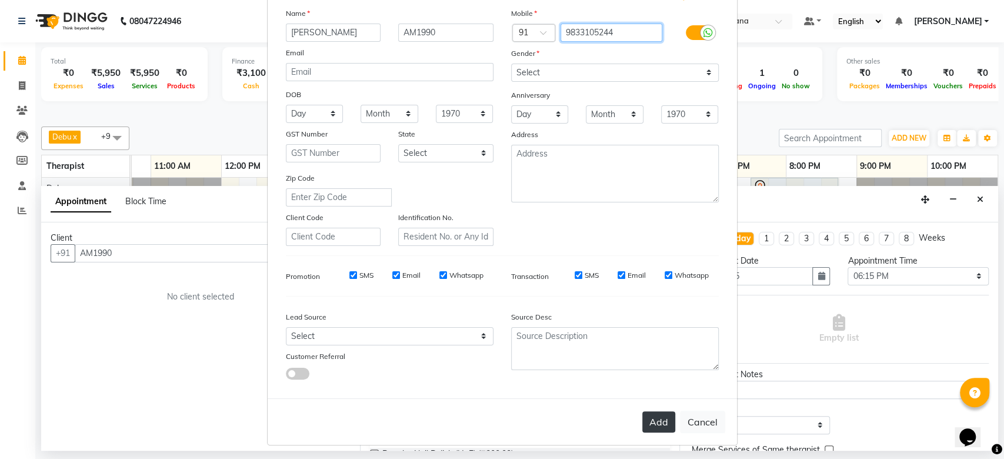
type input "9833105244"
click at [642, 411] on button "Add" at bounding box center [658, 421] width 33 height 21
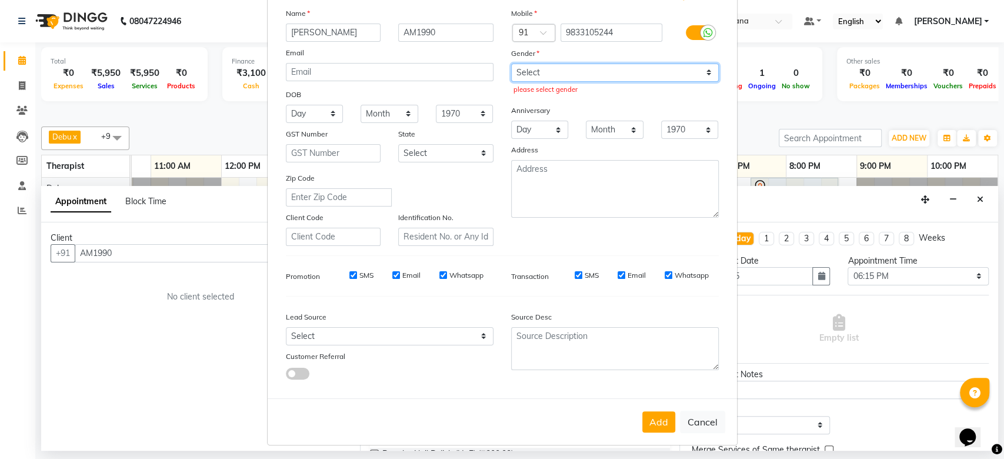
click at [555, 76] on select "Select [DEMOGRAPHIC_DATA] [DEMOGRAPHIC_DATA] Other Prefer Not To Say" at bounding box center [615, 73] width 208 height 18
select select "[DEMOGRAPHIC_DATA]"
click at [511, 64] on select "Select [DEMOGRAPHIC_DATA] [DEMOGRAPHIC_DATA] Other Prefer Not To Say" at bounding box center [615, 73] width 208 height 18
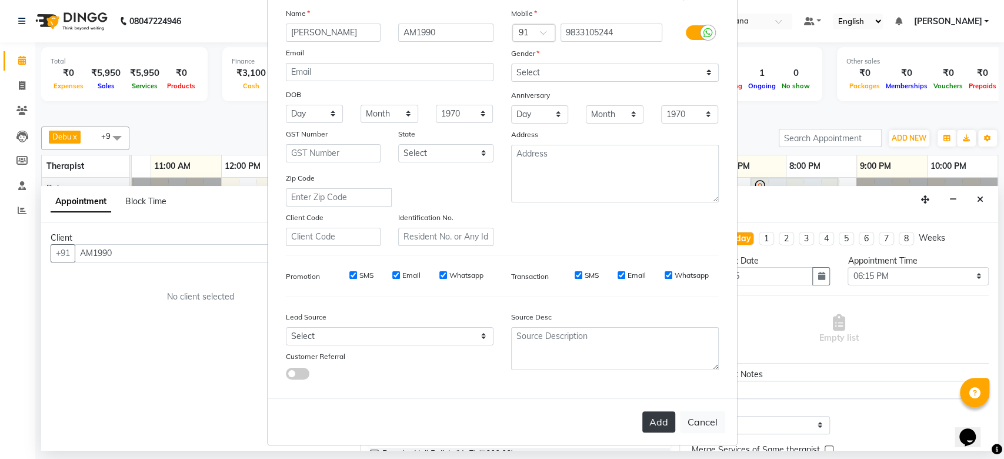
click at [646, 425] on button "Add" at bounding box center [658, 421] width 33 height 21
type input "9833105244"
select select
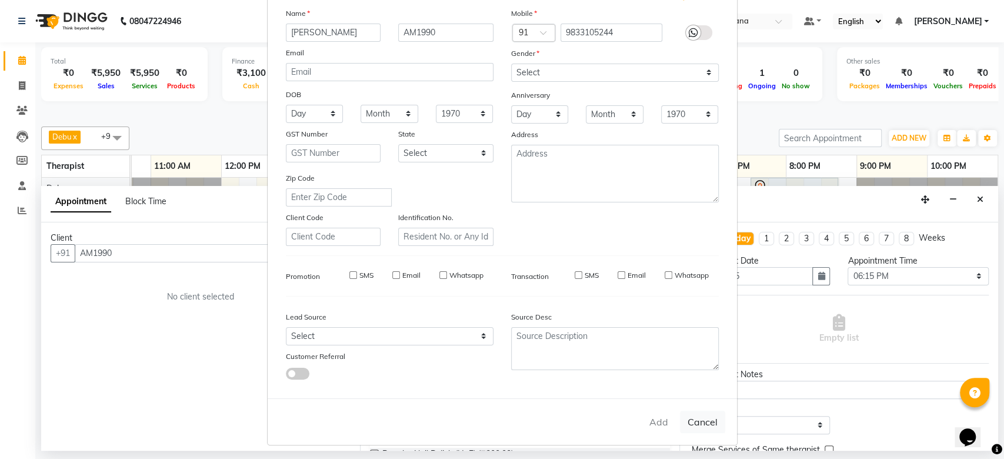
select select
checkbox input "false"
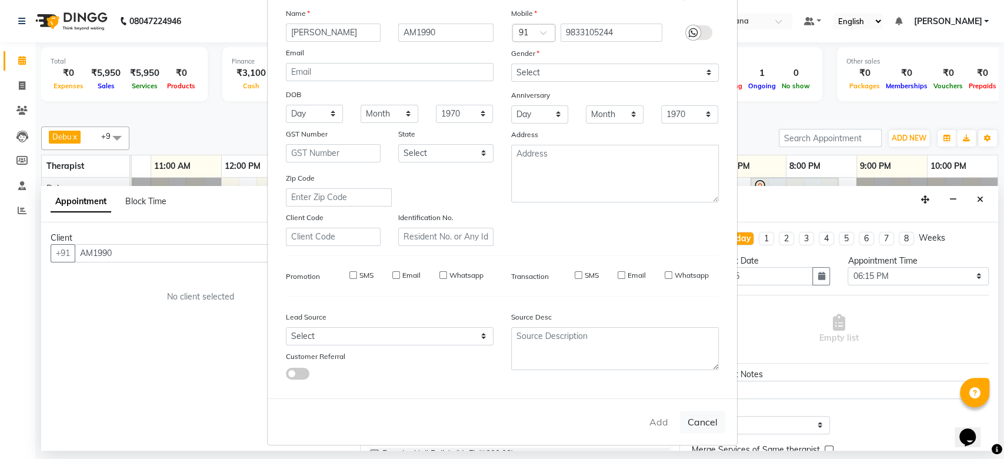
checkbox input "false"
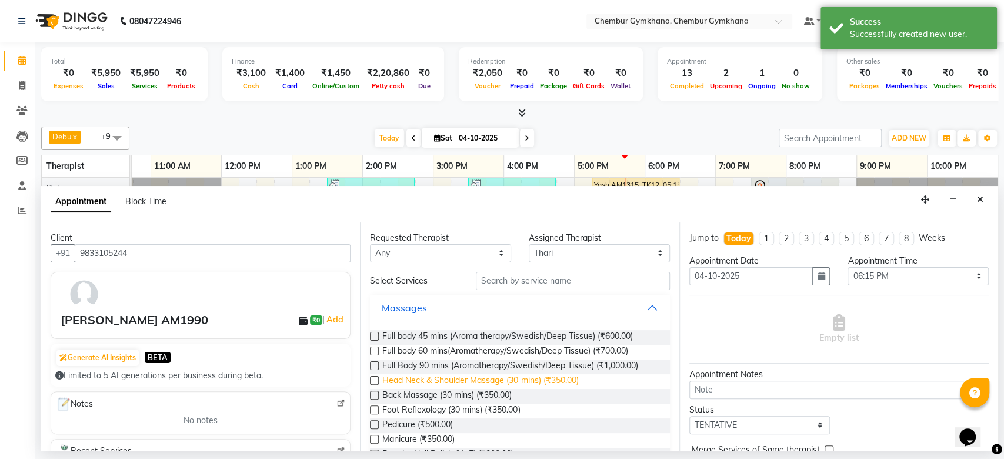
click at [419, 375] on span "Head Neck & Shoulder Massage (30 mins) (₹350.00)" at bounding box center [480, 381] width 196 height 15
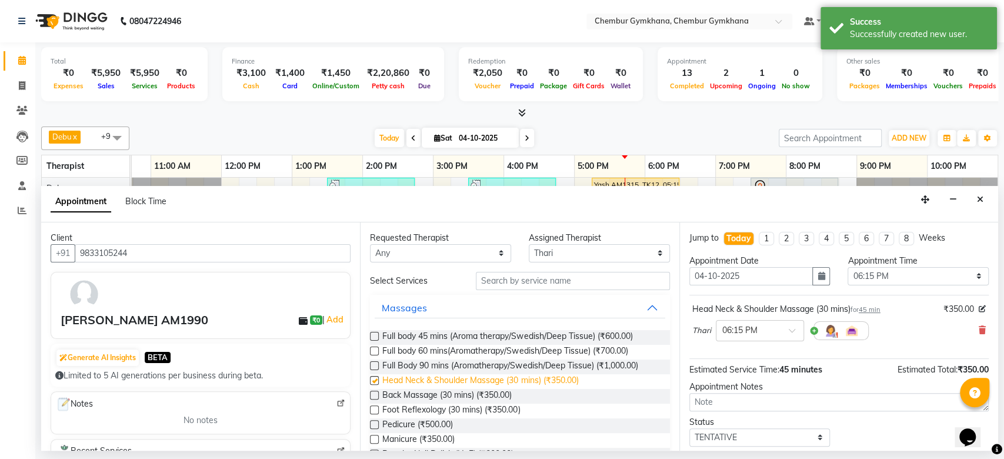
checkbox input "false"
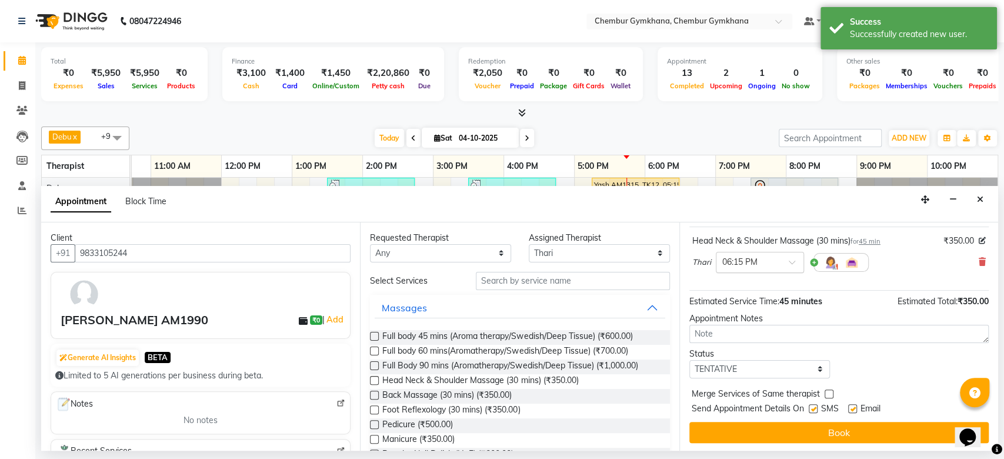
scroll to position [69, 0]
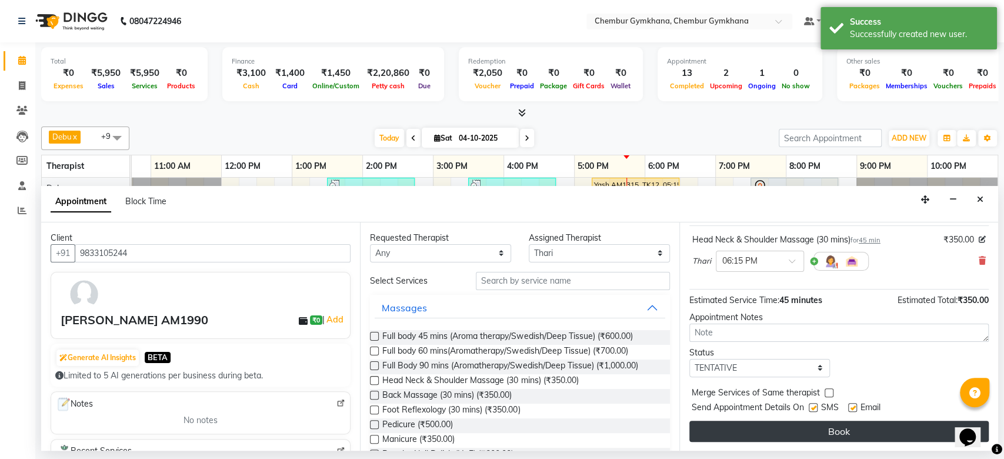
click at [773, 424] on button "Book" at bounding box center [838, 431] width 299 height 21
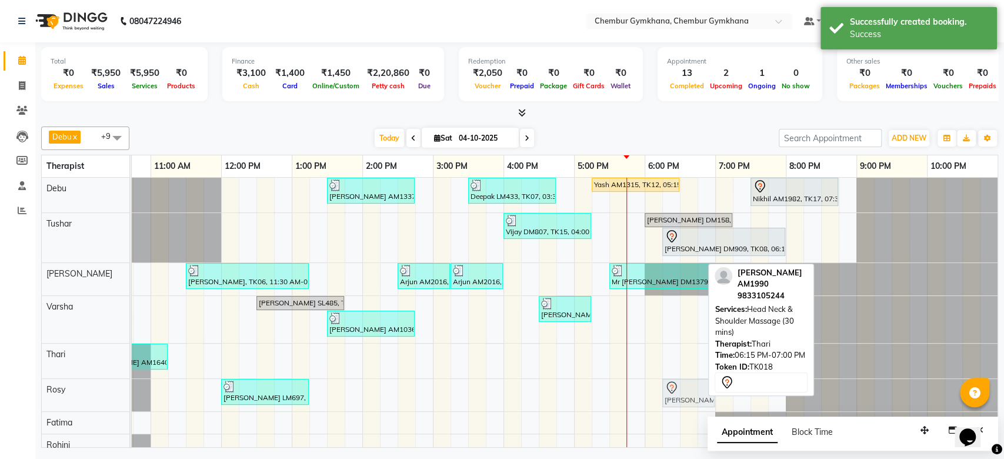
drag, startPoint x: 679, startPoint y: 352, endPoint x: 679, endPoint y: 388, distance: 35.9
click at [679, 388] on tbody "[PERSON_NAME] AM1337, TK11, 01:30 PM-02:45 PM, Full body 60 mins(Aromatherapy/S…" at bounding box center [468, 333] width 1059 height 311
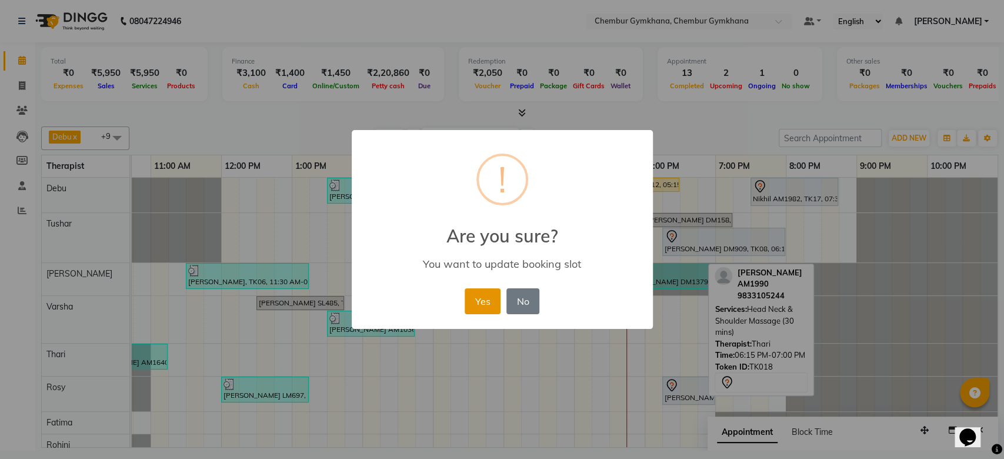
click at [485, 291] on button "Yes" at bounding box center [483, 301] width 36 height 26
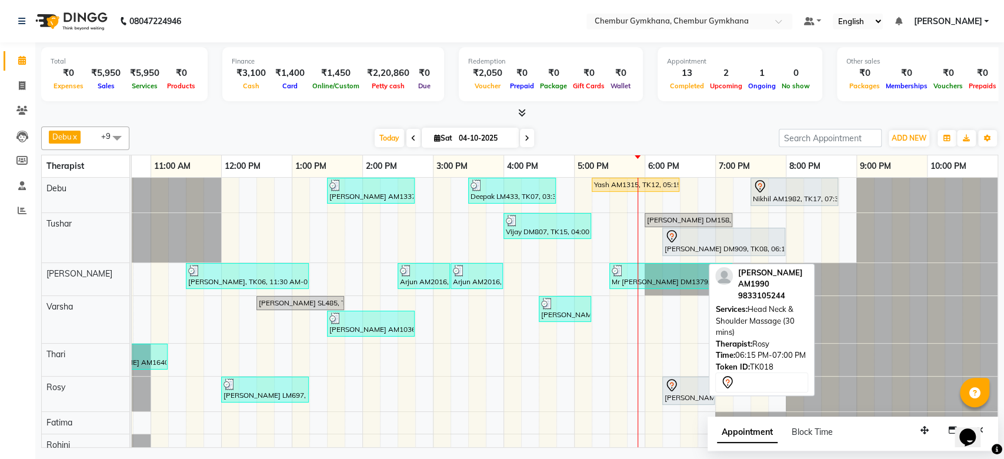
scroll to position [53, 0]
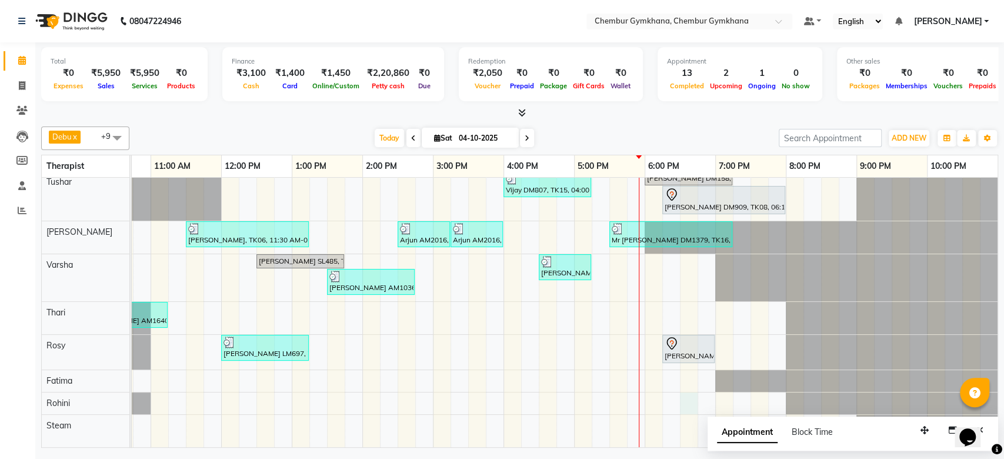
click at [679, 389] on div "[PERSON_NAME] AM1337, TK11, 01:30 PM-02:45 PM, Full body 60 mins(Aromatherapy/S…" at bounding box center [468, 291] width 1059 height 311
select select "88850"
select select "1110"
select select "tentative"
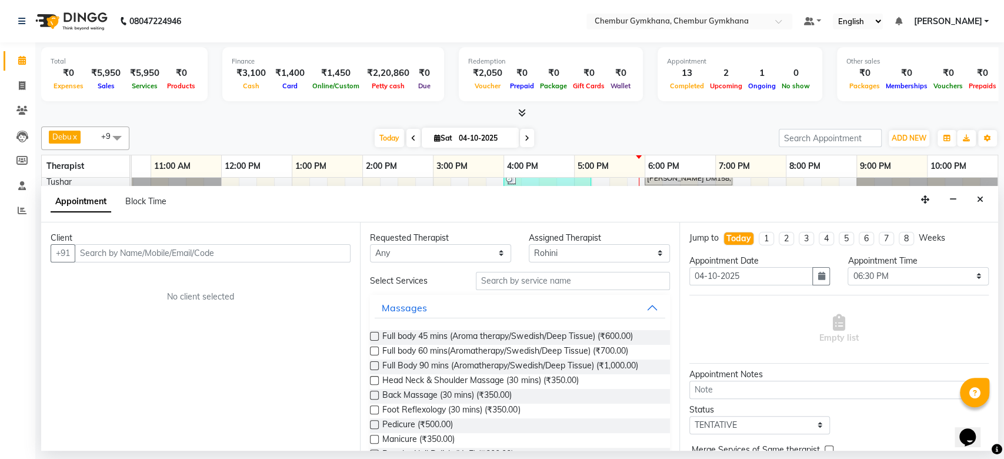
click at [294, 254] on input "text" at bounding box center [213, 253] width 276 height 18
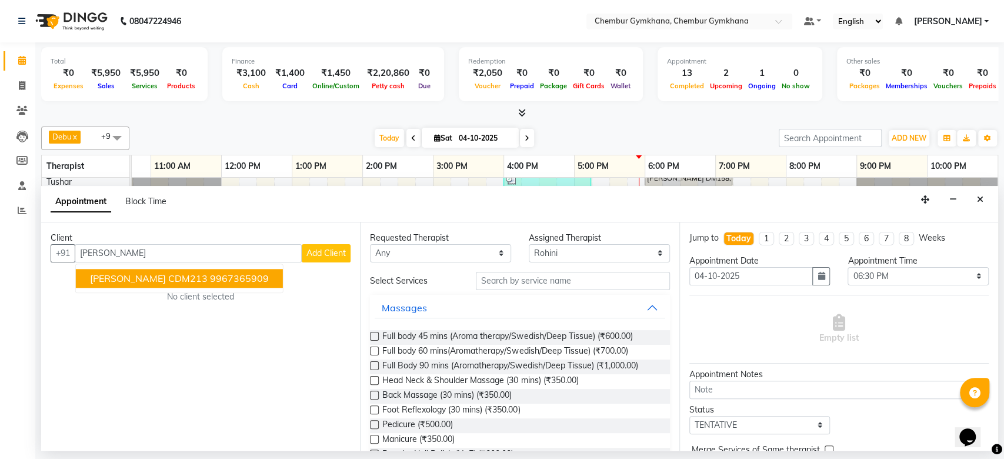
click at [141, 279] on span "[PERSON_NAME] CDM213" at bounding box center [149, 278] width 118 height 12
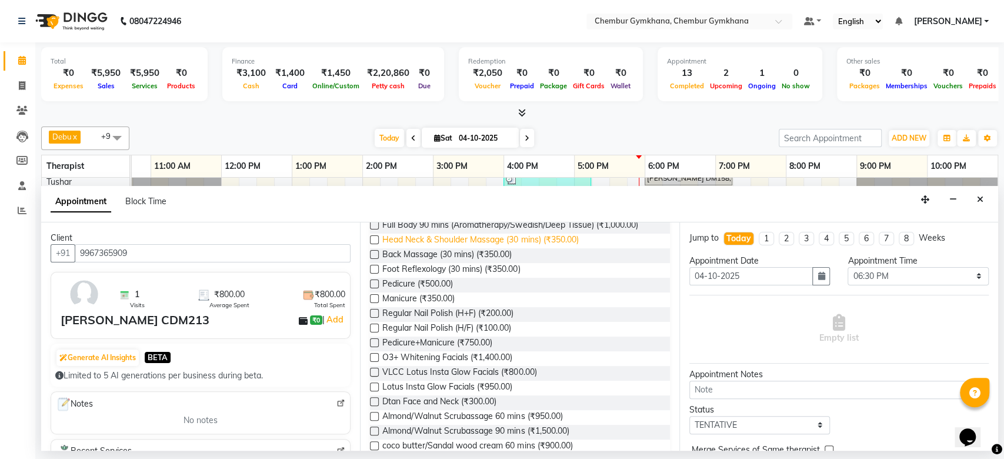
scroll to position [141, 0]
type input "9967365909"
click at [446, 352] on span "O3+ Whitening Facials (₹1,400.00)" at bounding box center [447, 358] width 130 height 15
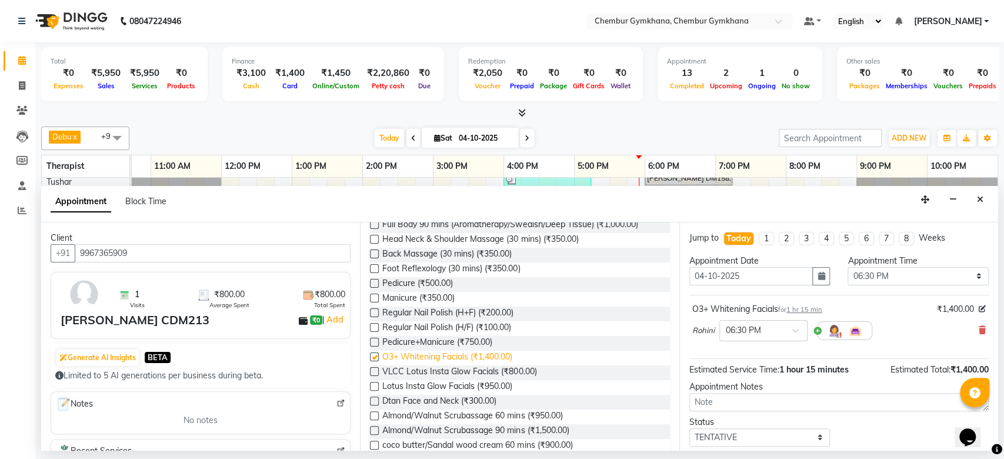
checkbox input "false"
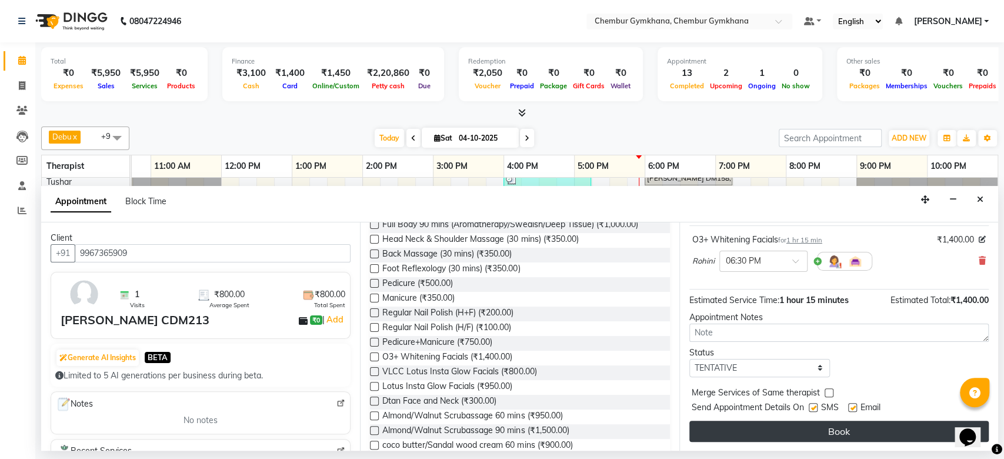
click at [774, 437] on button "Book" at bounding box center [838, 431] width 299 height 21
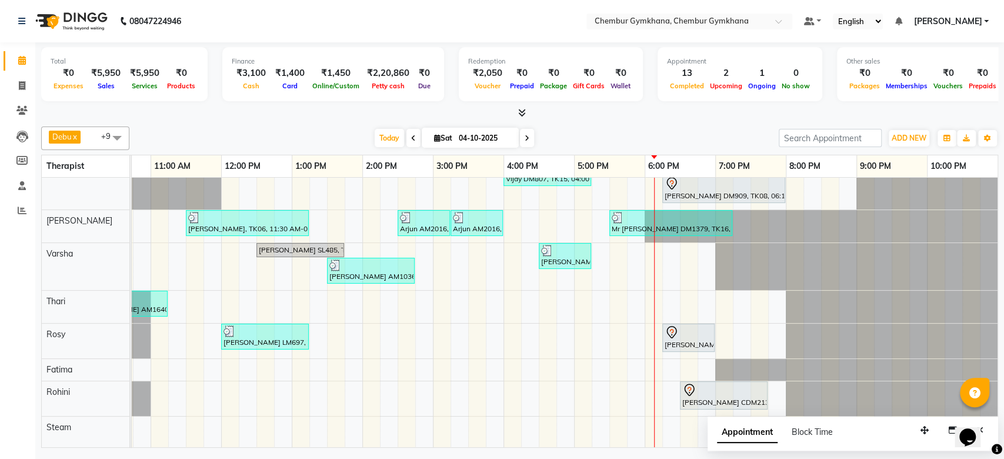
scroll to position [0, 0]
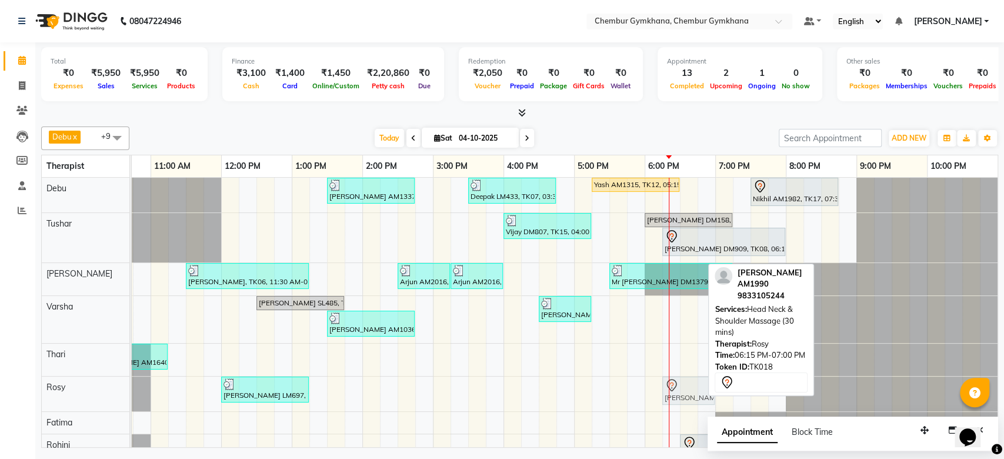
drag, startPoint x: 664, startPoint y: 385, endPoint x: 667, endPoint y: 402, distance: 16.7
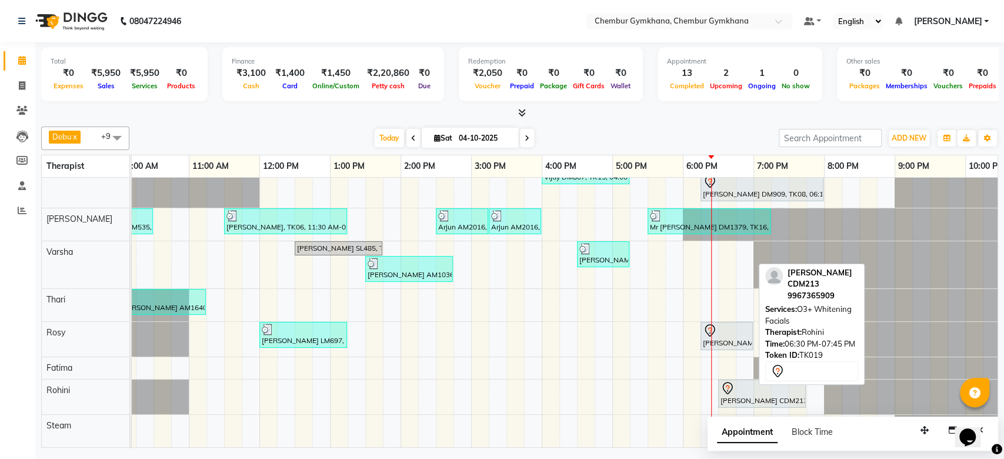
scroll to position [66, 0]
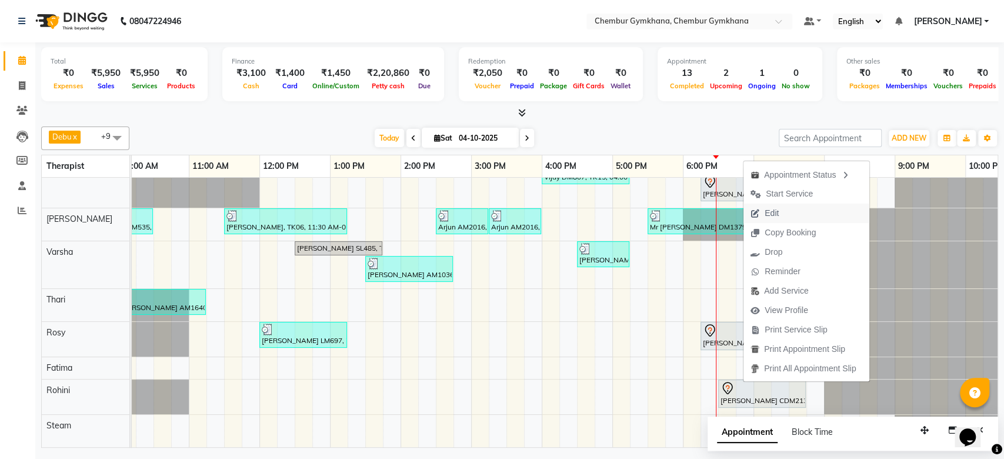
click at [803, 209] on button "Edit" at bounding box center [806, 213] width 126 height 19
select select "tentative"
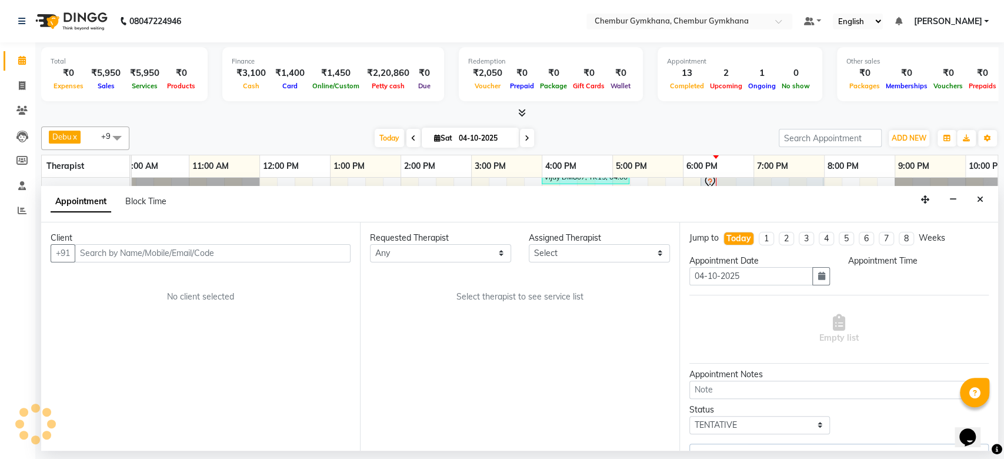
select select "88850"
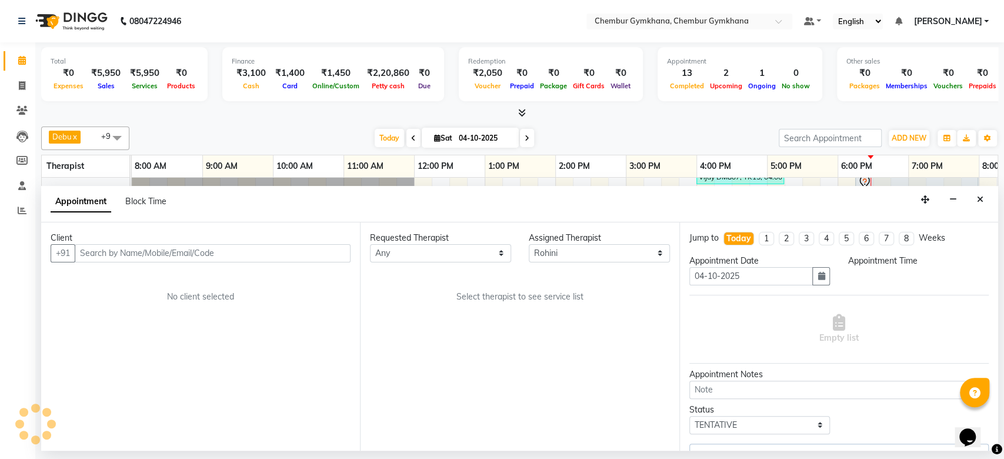
select select "1110"
select select "4397"
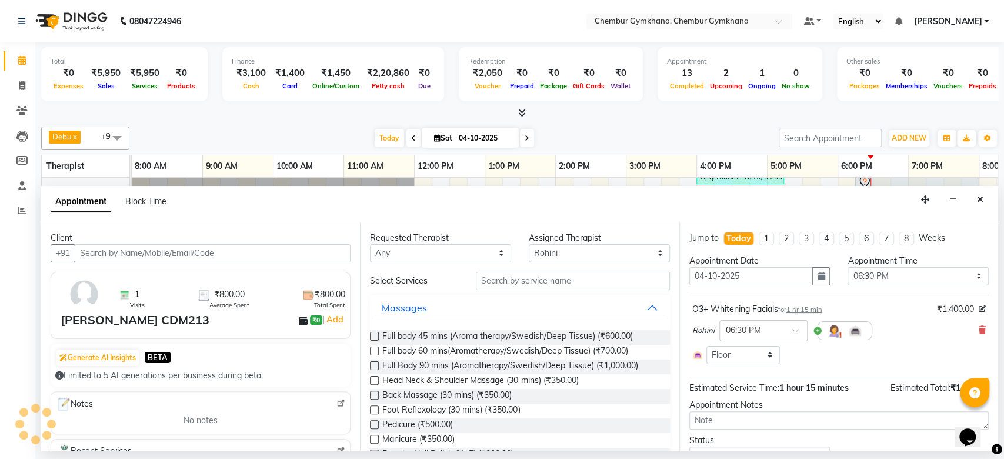
scroll to position [66, 193]
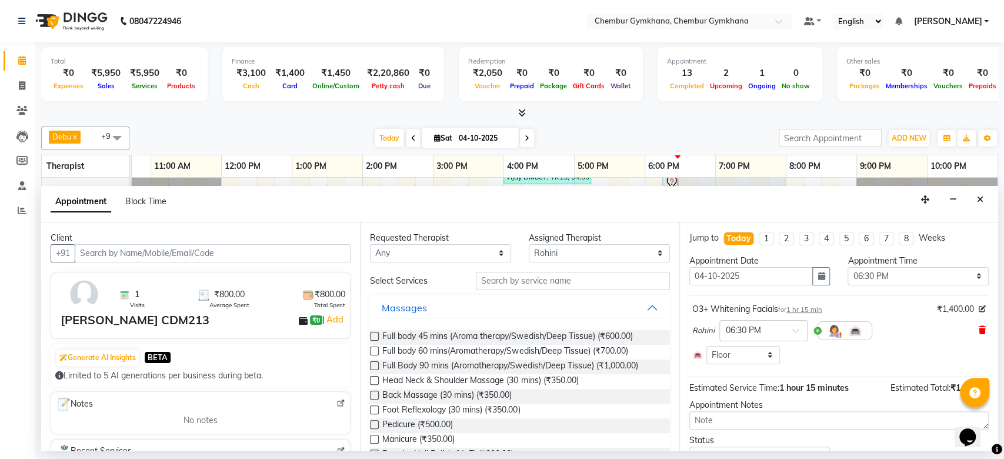
click at [979, 326] on icon at bounding box center [982, 330] width 7 height 8
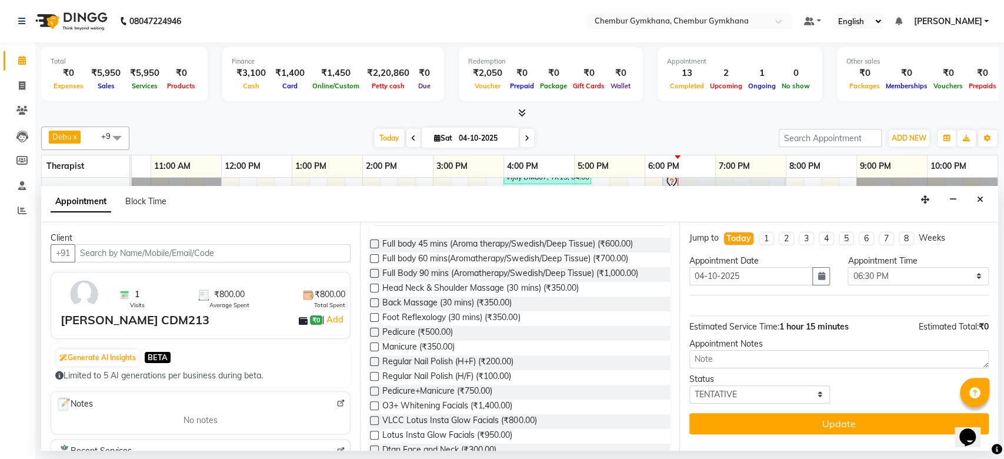
scroll to position [94, 0]
click at [499, 415] on span "VLCC Lotus Insta Glow Facials (₹800.00)" at bounding box center [459, 419] width 154 height 15
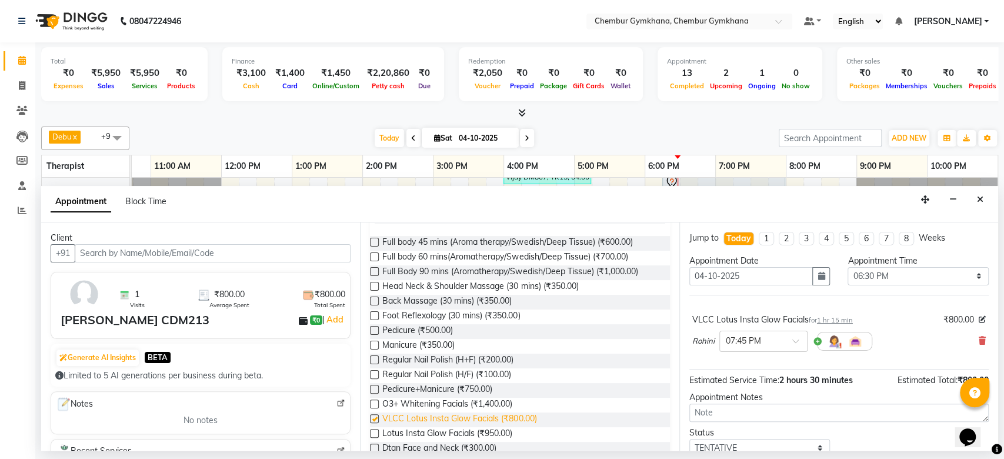
checkbox input "false"
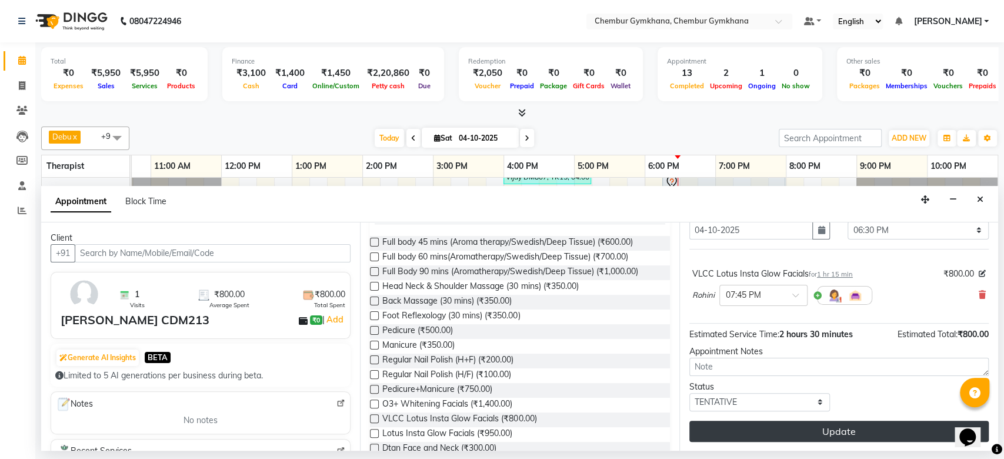
click at [768, 432] on button "Update" at bounding box center [838, 431] width 299 height 21
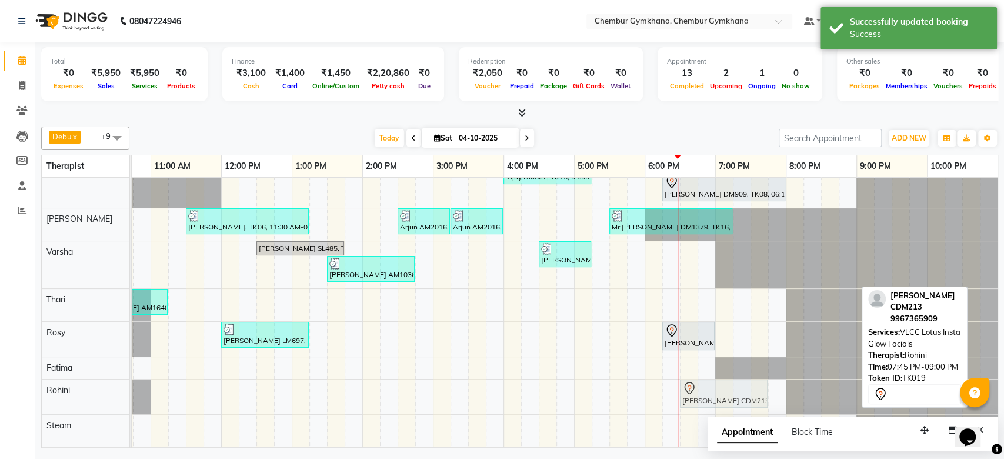
drag, startPoint x: 775, startPoint y: 377, endPoint x: 691, endPoint y: 379, distance: 84.1
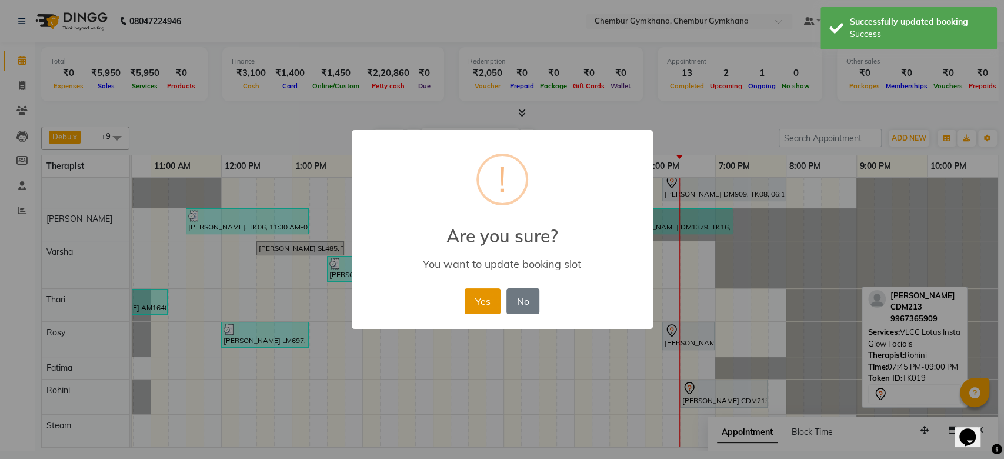
click at [487, 288] on button "Yes" at bounding box center [483, 301] width 36 height 26
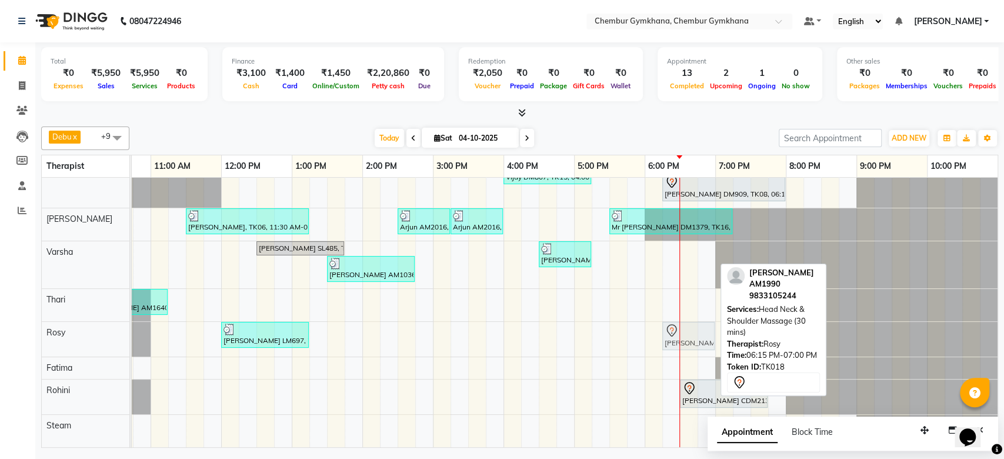
drag, startPoint x: 682, startPoint y: 322, endPoint x: 693, endPoint y: 321, distance: 11.2
drag, startPoint x: 693, startPoint y: 321, endPoint x: 707, endPoint y: 320, distance: 13.5
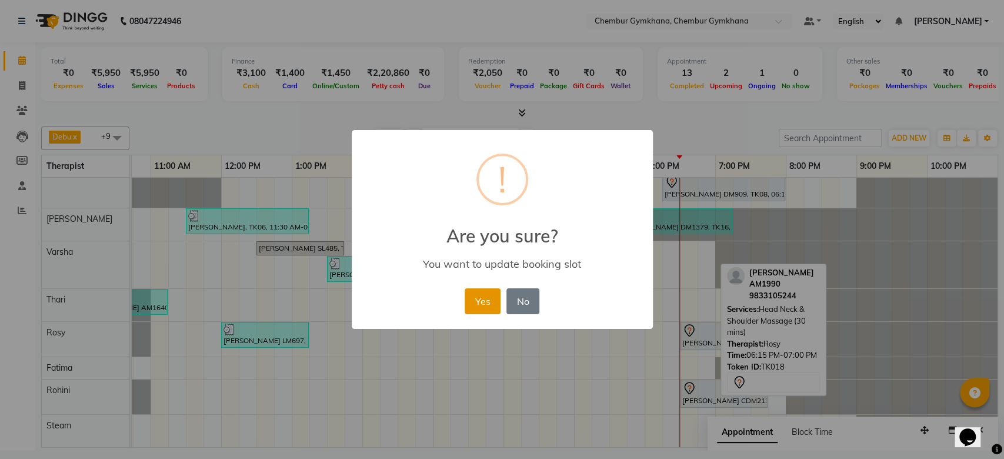
click at [475, 296] on button "Yes" at bounding box center [483, 301] width 36 height 26
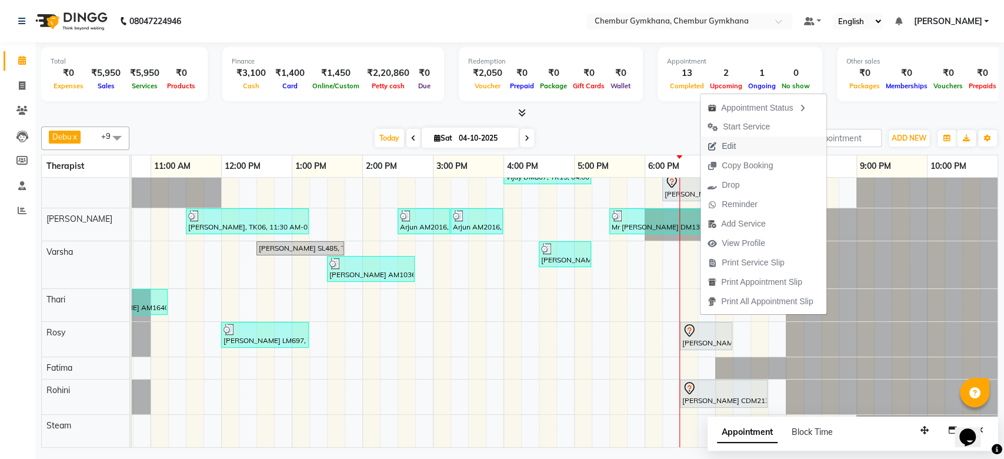
click at [729, 145] on span "Edit" at bounding box center [729, 146] width 14 height 12
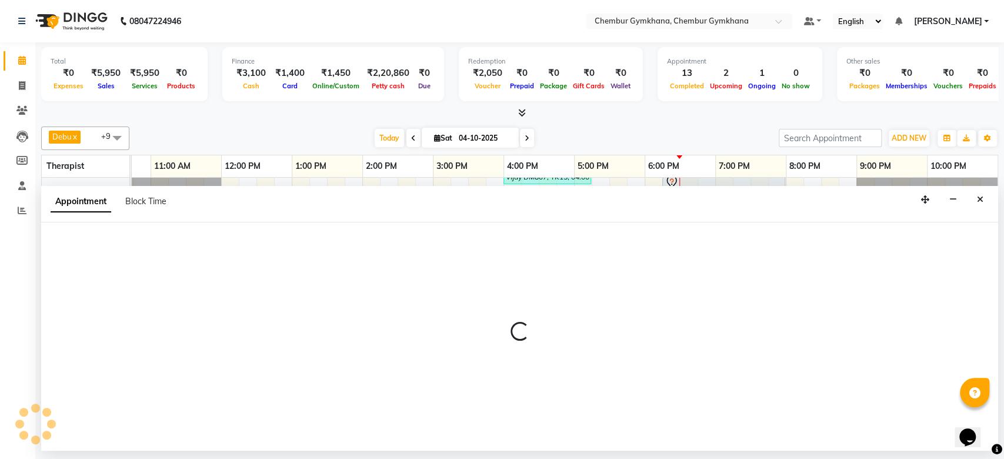
scroll to position [0, 193]
select select "92163"
select select "1110"
select select "4397"
select select "tentative"
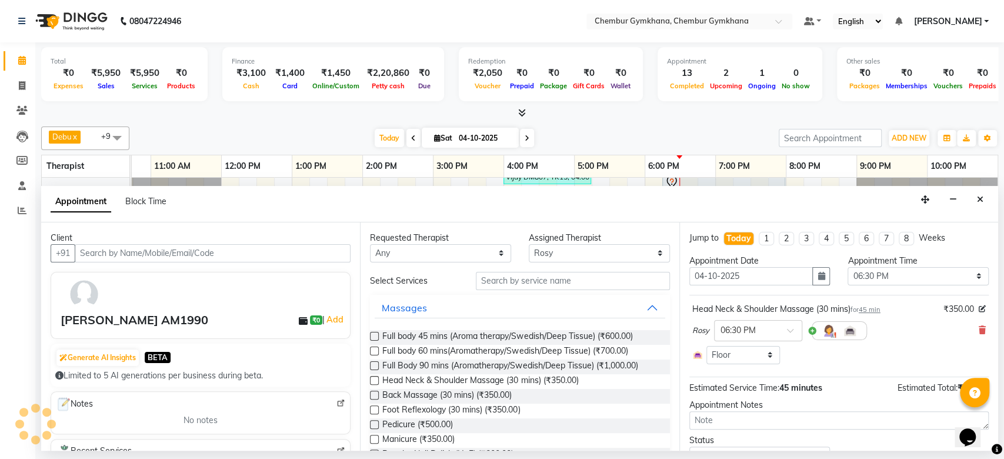
scroll to position [66, 193]
click at [820, 275] on button "button" at bounding box center [821, 276] width 18 height 18
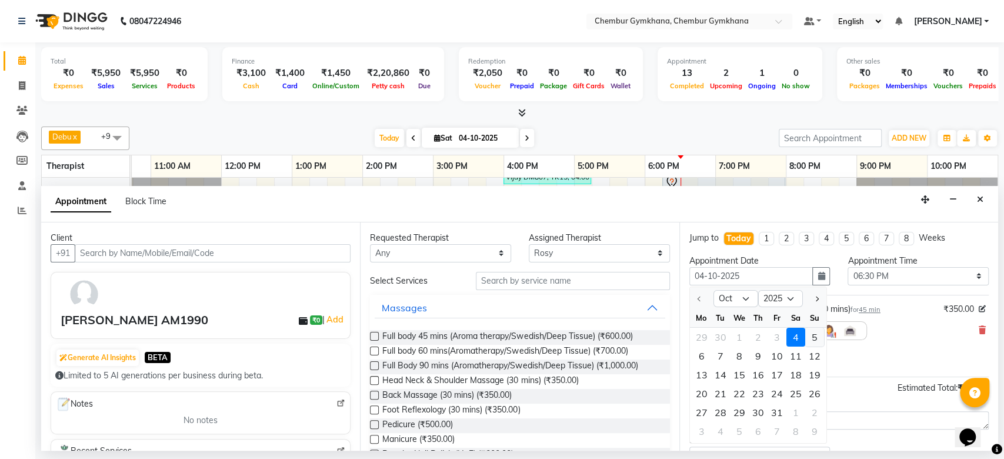
click at [809, 335] on div "5" at bounding box center [814, 336] width 19 height 19
type input "05-10-2025"
select select "1110"
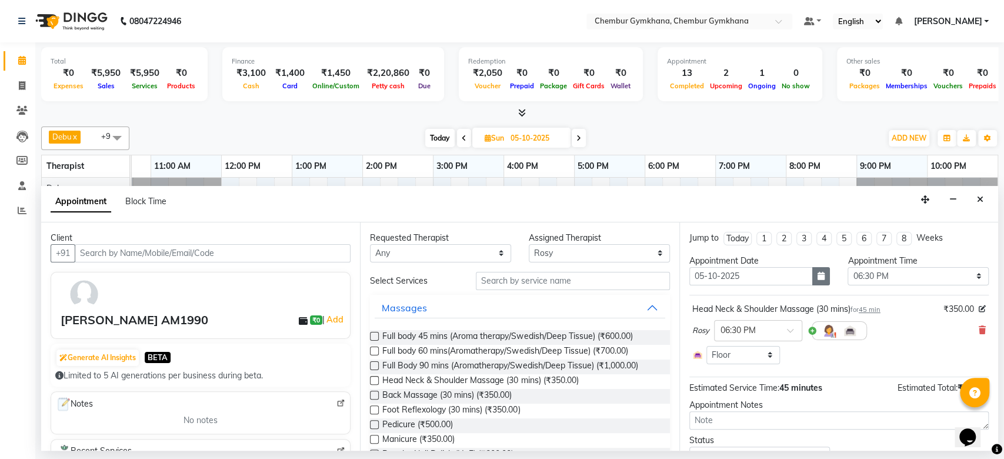
click at [822, 280] on button "button" at bounding box center [821, 276] width 18 height 18
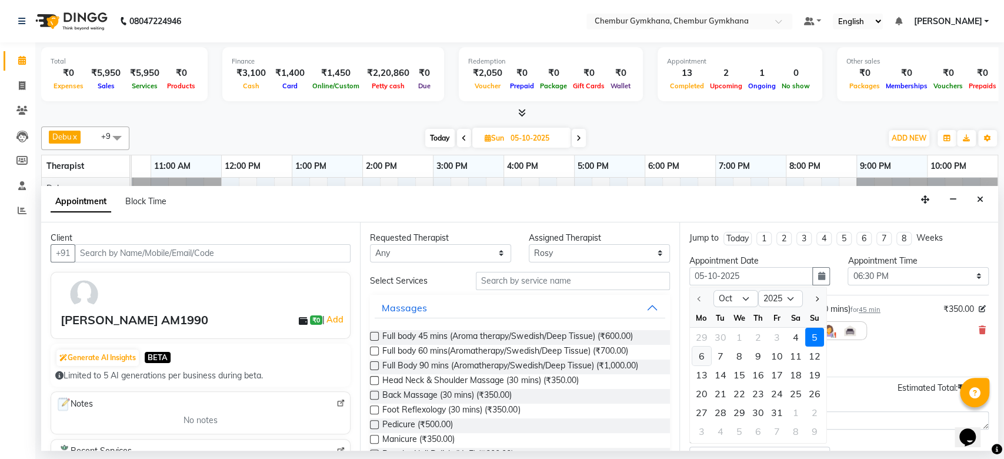
click at [704, 356] on div "6" at bounding box center [701, 355] width 19 height 19
type input "[DATE]"
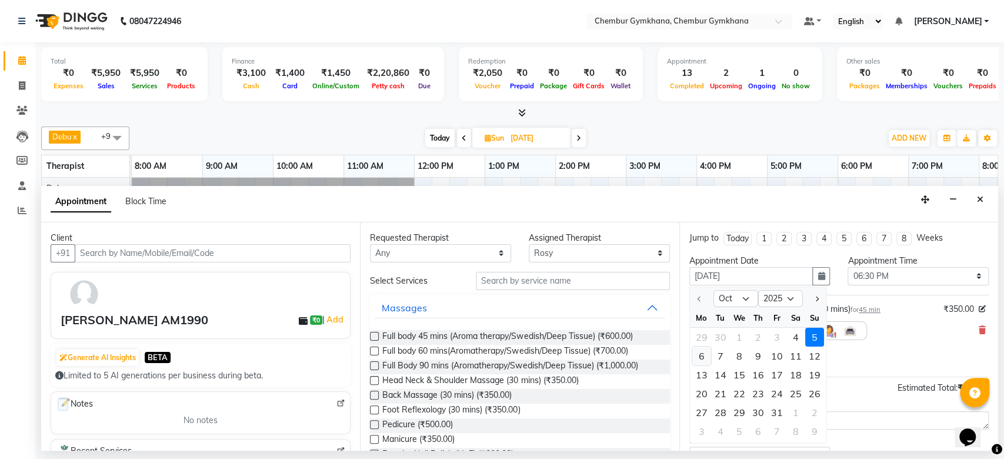
select select "1110"
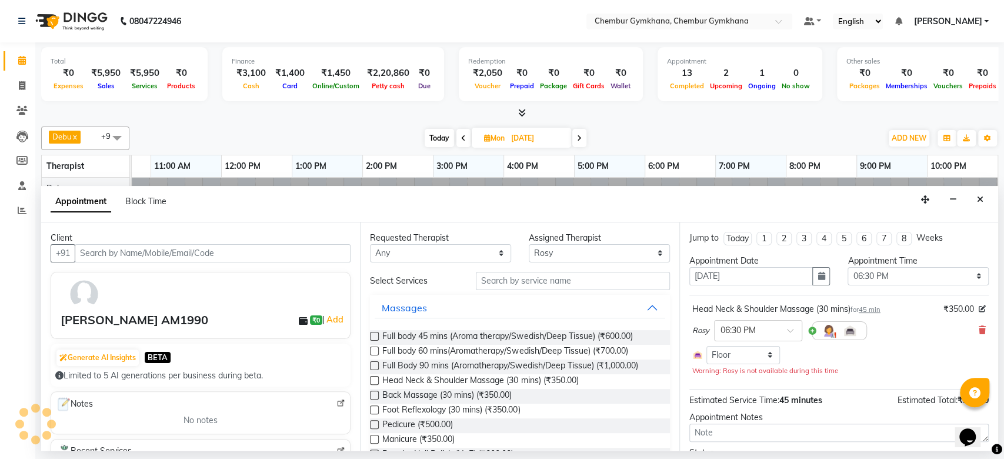
scroll to position [0, 193]
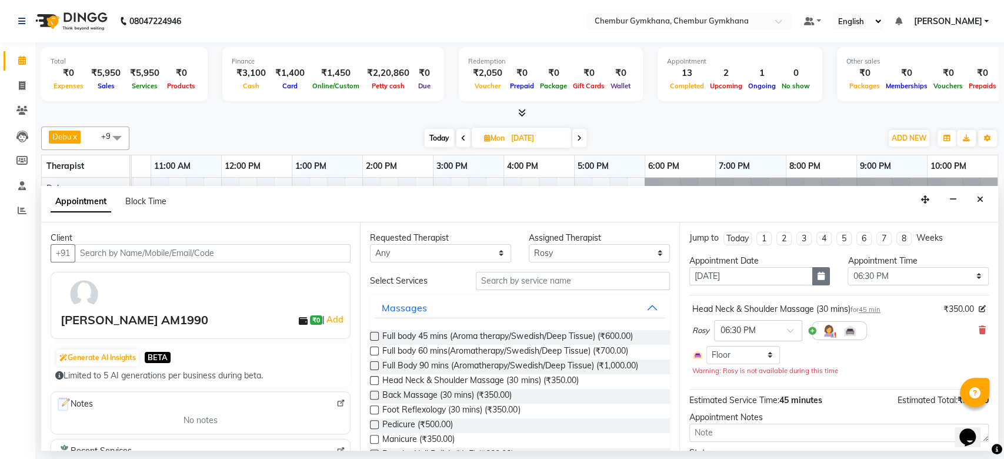
click at [812, 281] on button "button" at bounding box center [821, 276] width 18 height 18
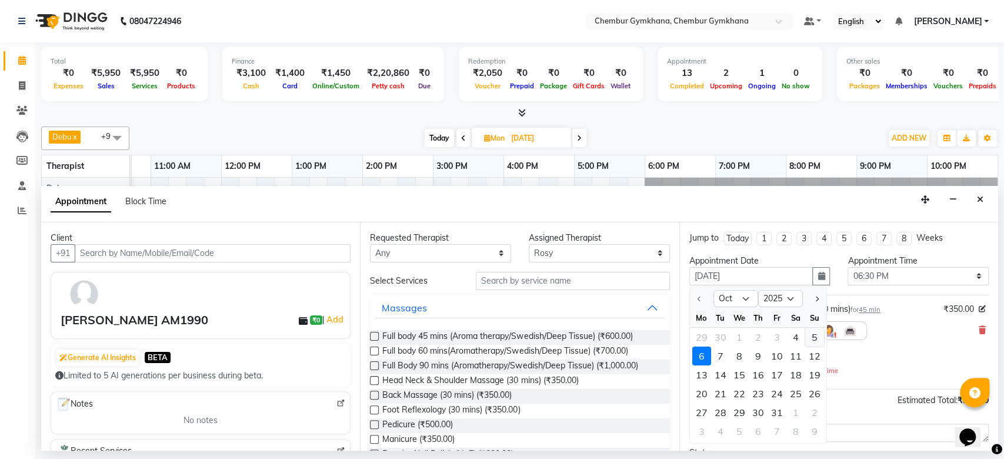
click at [815, 328] on div "5" at bounding box center [814, 336] width 19 height 19
type input "05-10-2025"
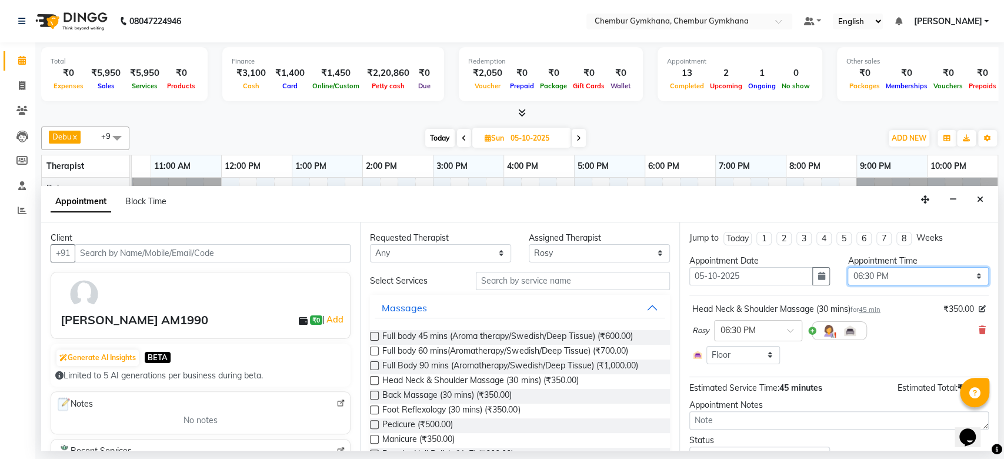
click at [893, 278] on select "Select 09:00 AM 09:15 AM 09:30 AM 09:45 AM 10:00 AM 10:15 AM 10:30 AM 10:45 AM …" at bounding box center [918, 276] width 141 height 18
click at [848, 267] on select "Select 09:00 AM 09:15 AM 09:30 AM 09:45 AM 10:00 AM 10:15 AM 10:30 AM 10:45 AM …" at bounding box center [918, 276] width 141 height 18
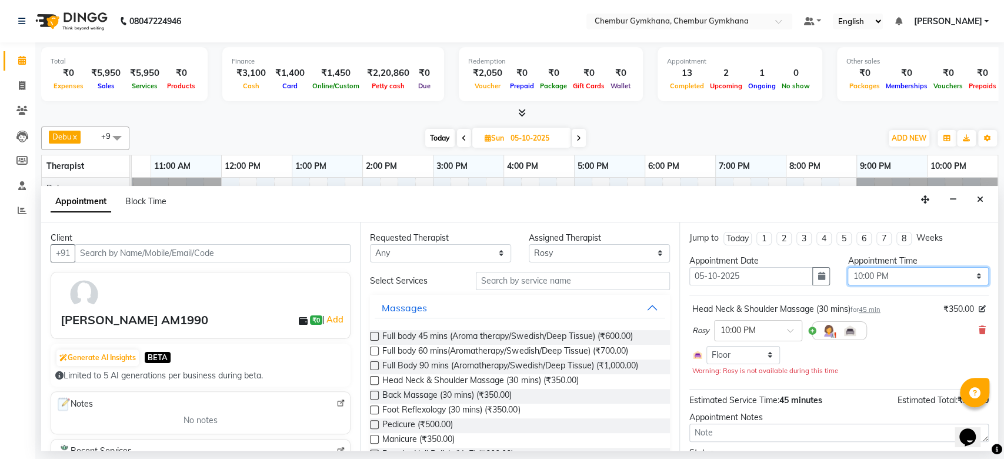
click at [863, 279] on select "Select 09:00 AM 09:15 AM 09:30 AM 09:45 AM 10:00 AM 10:15 AM 10:30 AM 10:45 AM …" at bounding box center [918, 276] width 141 height 18
select select "630"
click at [848, 267] on select "Select 09:00 AM 09:15 AM 09:30 AM 09:45 AM 10:00 AM 10:15 AM 10:30 AM 10:45 AM …" at bounding box center [918, 276] width 141 height 18
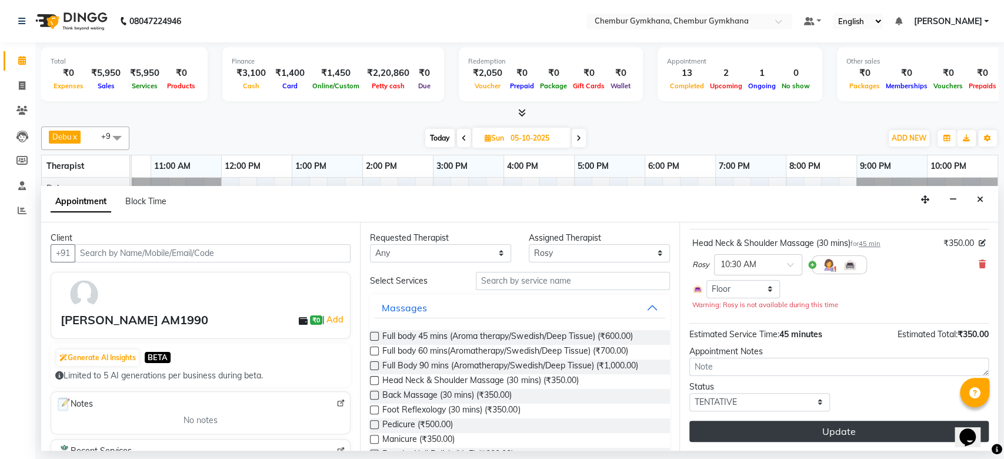
click at [752, 435] on button "Update" at bounding box center [838, 431] width 299 height 21
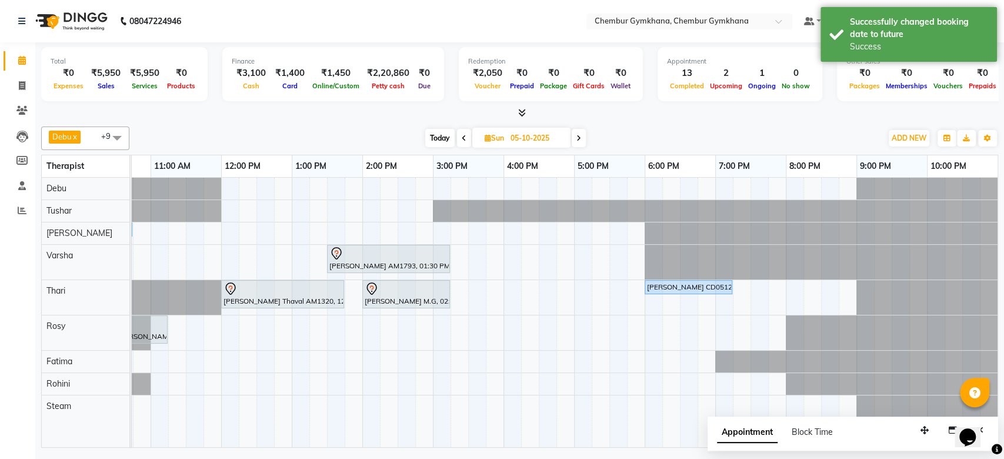
scroll to position [0, 0]
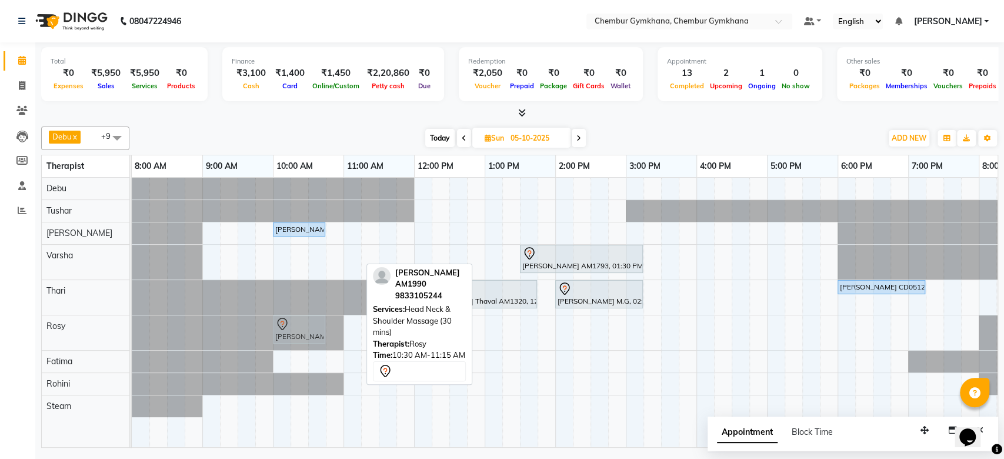
drag, startPoint x: 335, startPoint y: 325, endPoint x: 301, endPoint y: 327, distance: 34.2
click at [132, 327] on div "[PERSON_NAME] AM1990, 10:30 AM-11:15 AM, Head Neck & Shoulder Massage (30 mins)…" at bounding box center [132, 332] width 0 height 35
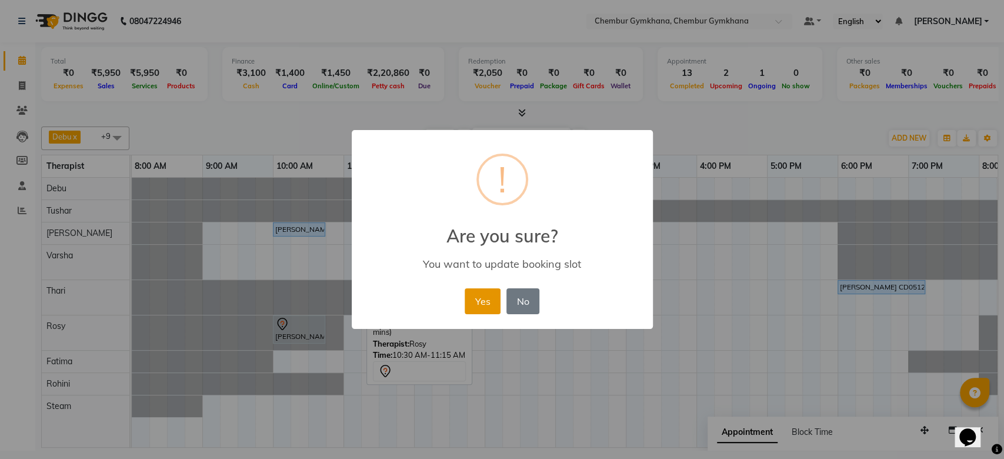
click at [477, 299] on button "Yes" at bounding box center [483, 301] width 36 height 26
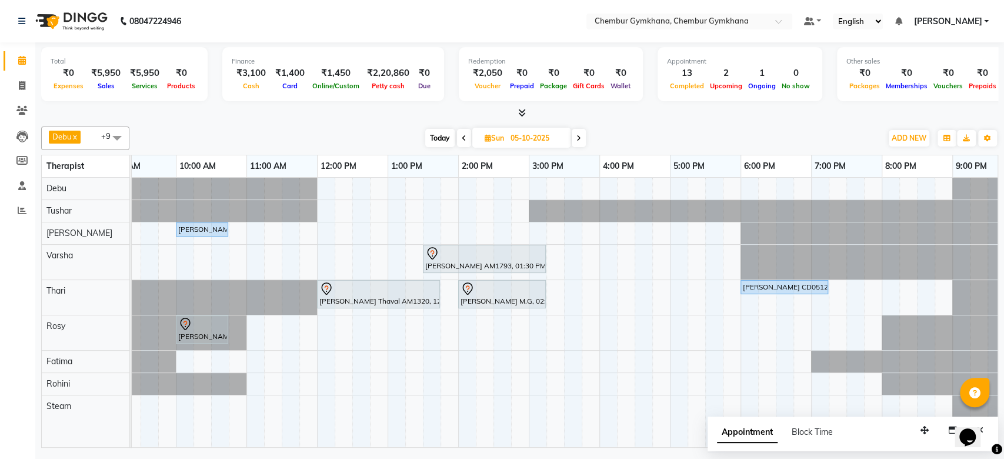
scroll to position [0, 85]
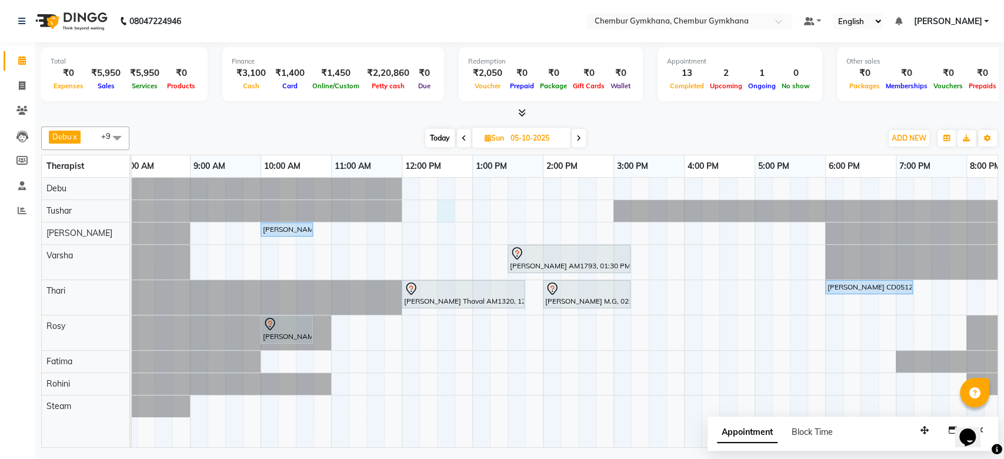
click at [439, 213] on div "[PERSON_NAME] DM1994, 10:00 AM-10:45 AM, Head Neck & Shoulder Massage (30 mins)…" at bounding box center [648, 312] width 1059 height 269
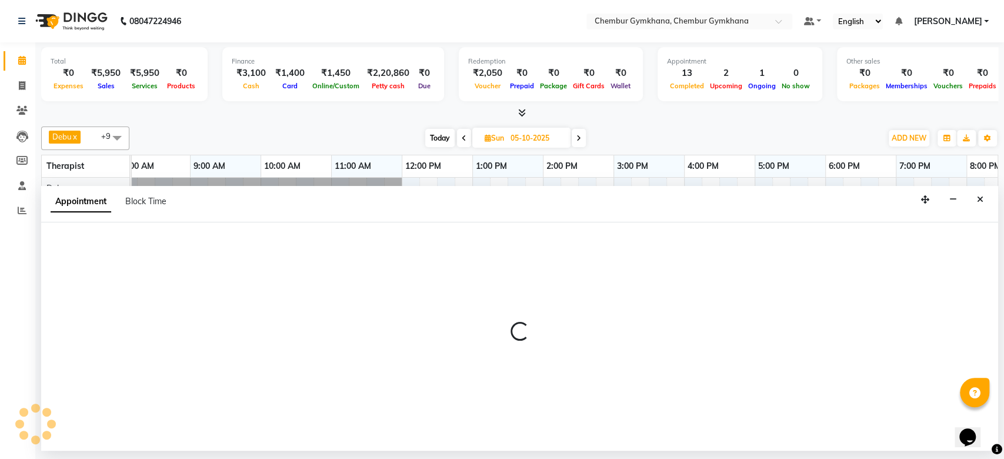
select select "88851"
select select "750"
select select "tentative"
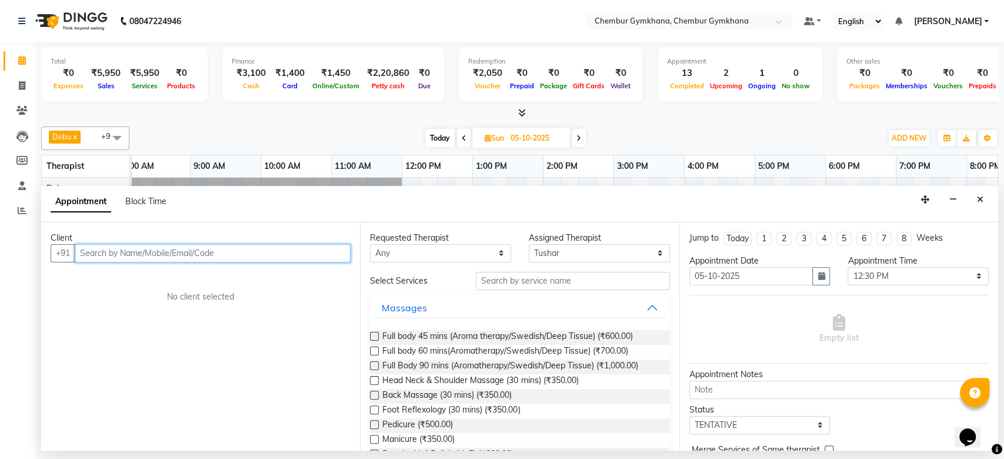
click at [157, 245] on input "text" at bounding box center [213, 253] width 276 height 18
type input "AM964"
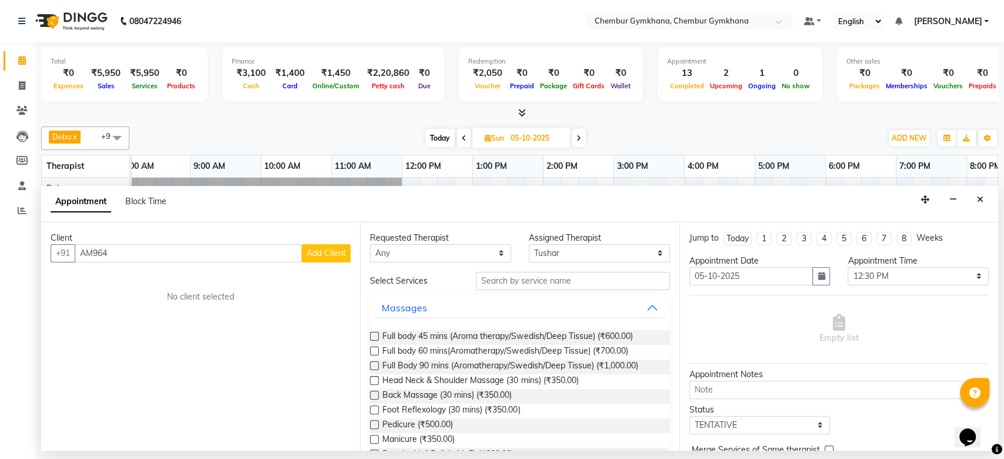
click at [330, 249] on span "Add Client" at bounding box center [325, 253] width 39 height 11
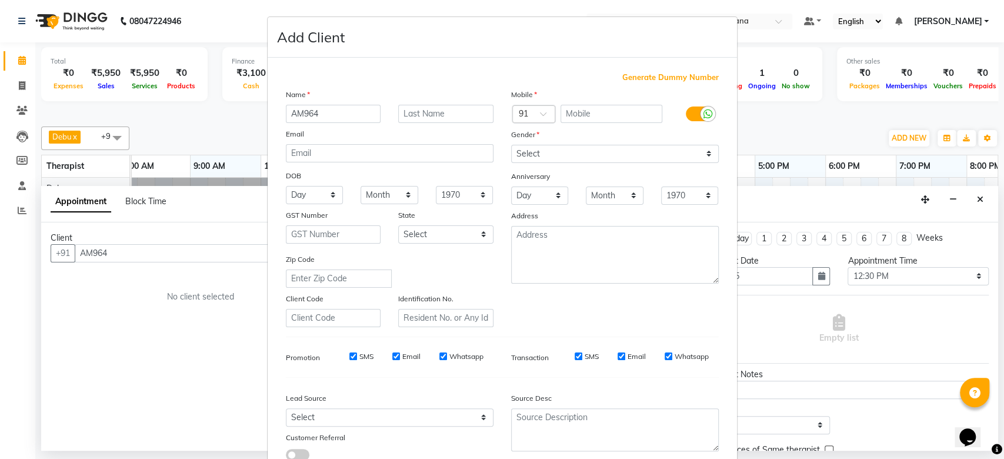
click at [339, 112] on input "AM964" at bounding box center [333, 114] width 95 height 18
click at [412, 115] on input "text" at bounding box center [445, 114] width 95 height 18
paste input "AM964"
type input "AM964"
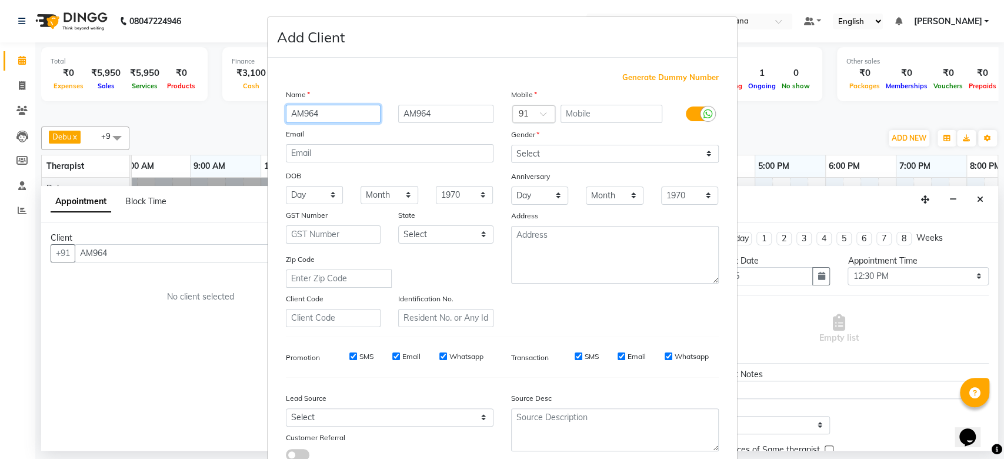
click at [312, 114] on input "AM964" at bounding box center [333, 114] width 95 height 18
type input "Harman"
click at [561, 115] on input "text" at bounding box center [612, 114] width 102 height 18
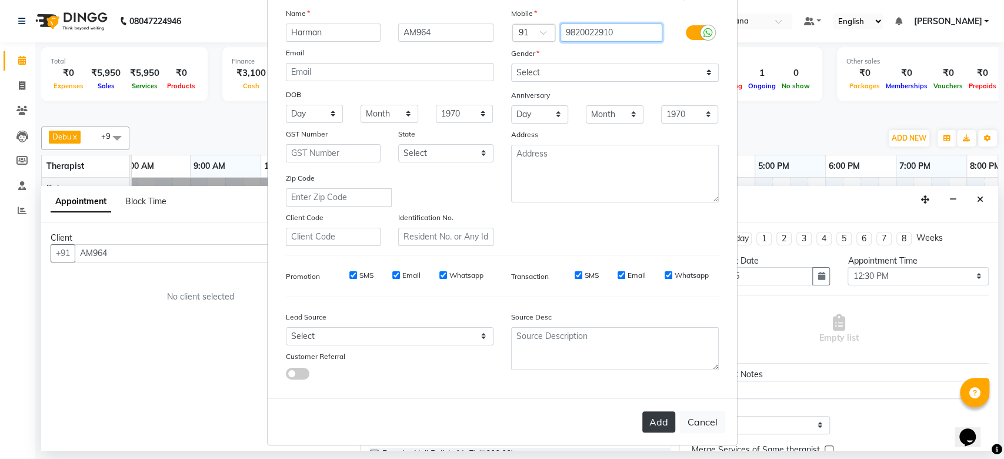
type input "9820022910"
click at [654, 426] on button "Add" at bounding box center [658, 421] width 33 height 21
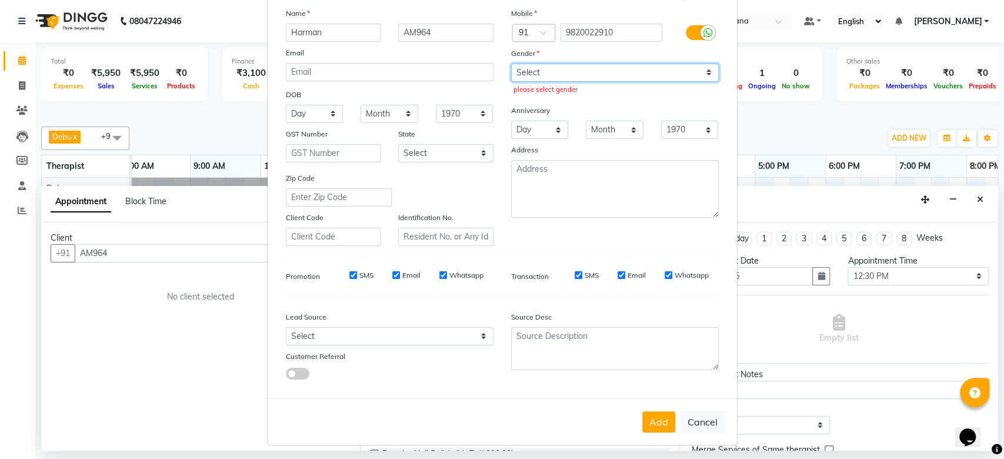
click at [586, 68] on select "Select [DEMOGRAPHIC_DATA] [DEMOGRAPHIC_DATA] Other Prefer Not To Say" at bounding box center [615, 73] width 208 height 18
select select "[DEMOGRAPHIC_DATA]"
click at [511, 64] on select "Select [DEMOGRAPHIC_DATA] [DEMOGRAPHIC_DATA] Other Prefer Not To Say" at bounding box center [615, 73] width 208 height 18
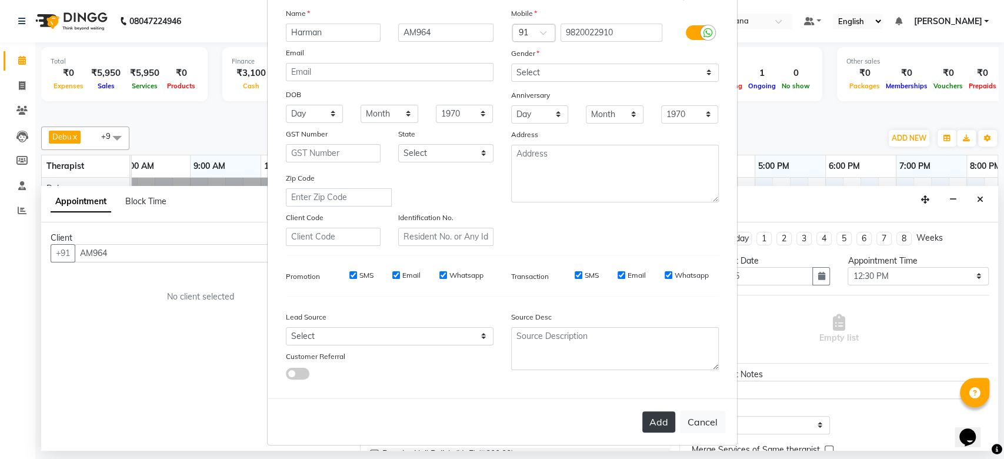
click at [645, 412] on button "Add" at bounding box center [658, 421] width 33 height 21
type input "9820022910"
select select
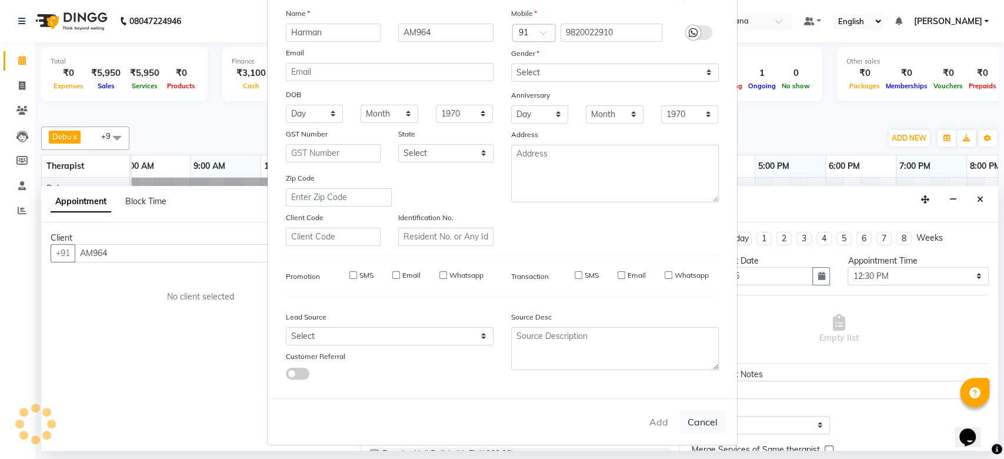
select select
checkbox input "false"
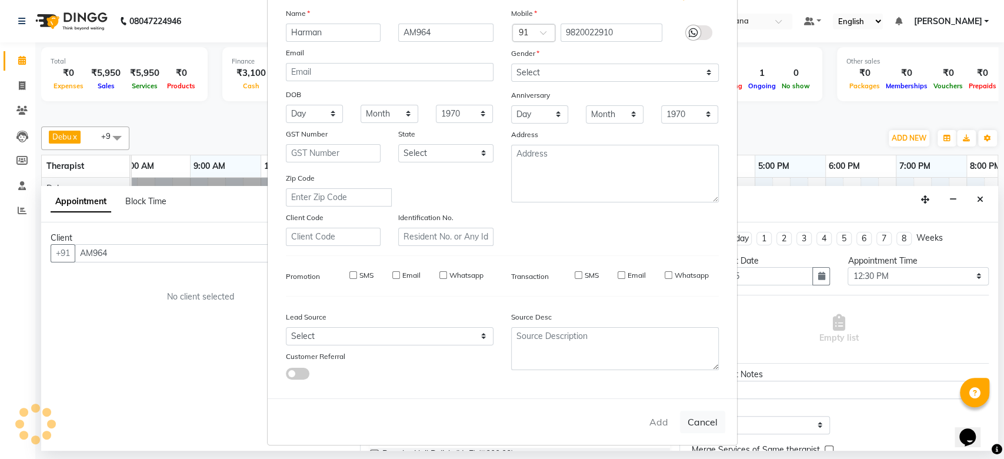
checkbox input "false"
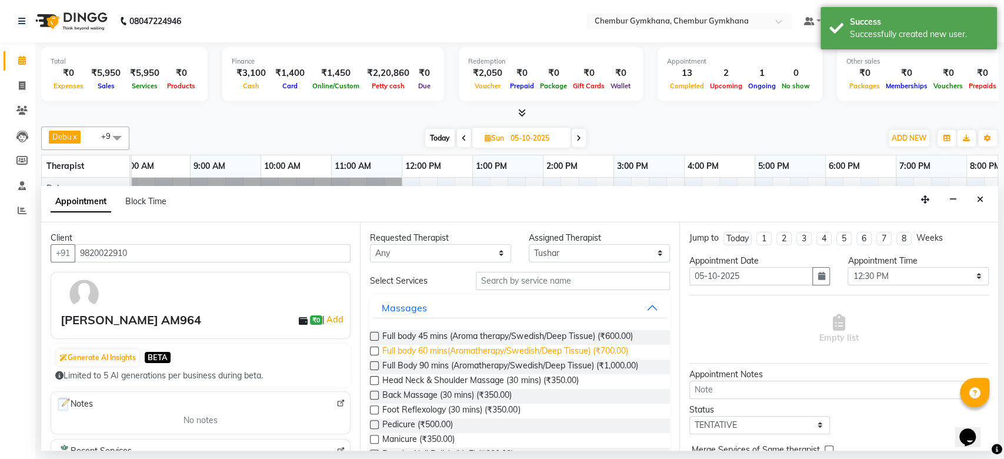
click at [406, 351] on span "Full body 60 mins(Aromatherapy/Swedish/Deep Tissue) (₹700.00)" at bounding box center [504, 352] width 245 height 15
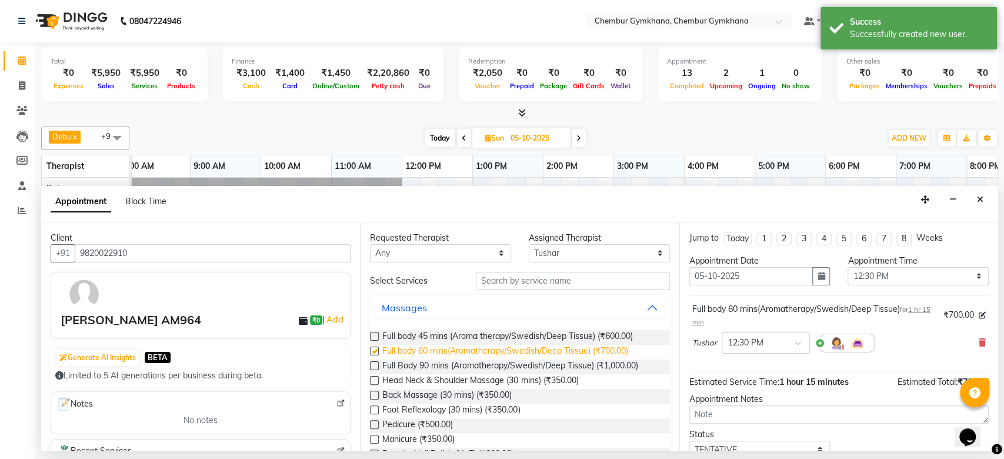
checkbox input "false"
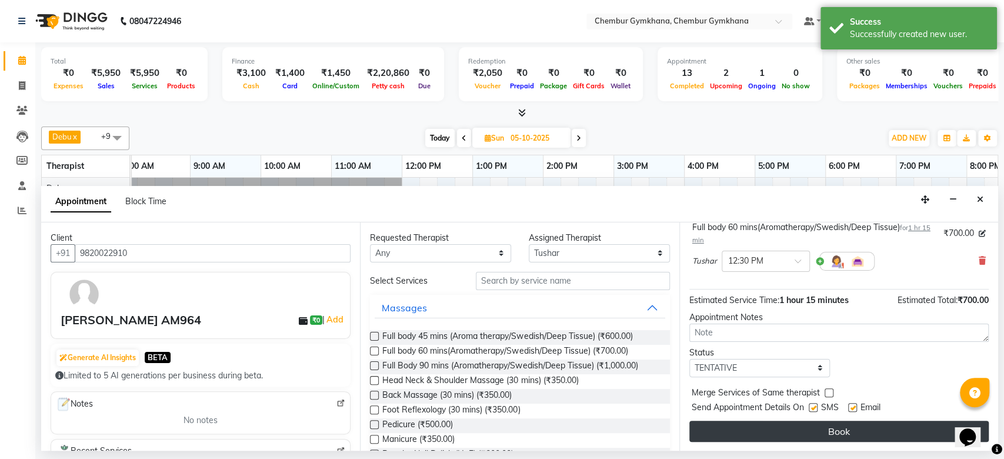
click at [743, 422] on button "Book" at bounding box center [838, 431] width 299 height 21
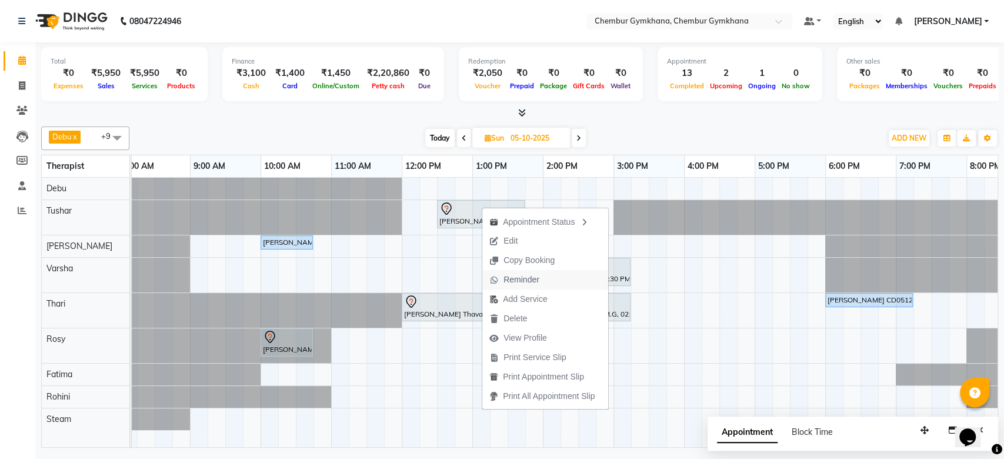
click at [503, 276] on span "Reminder" at bounding box center [521, 279] width 36 height 12
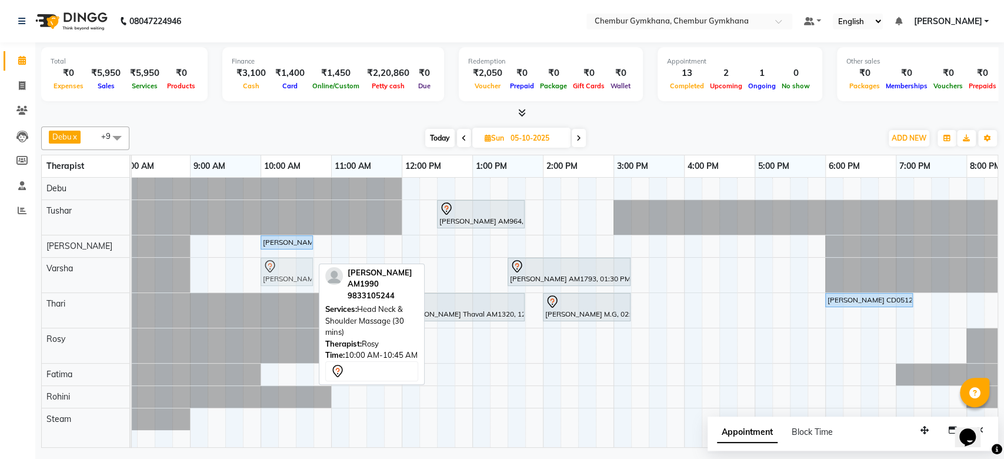
drag, startPoint x: 303, startPoint y: 339, endPoint x: 302, endPoint y: 282, distance: 57.1
click at [302, 282] on tbody "[PERSON_NAME] AM964, 12:30 PM-01:45 PM, Full body 60 mins(Aromatherapy/Swedish/…" at bounding box center [648, 304] width 1059 height 252
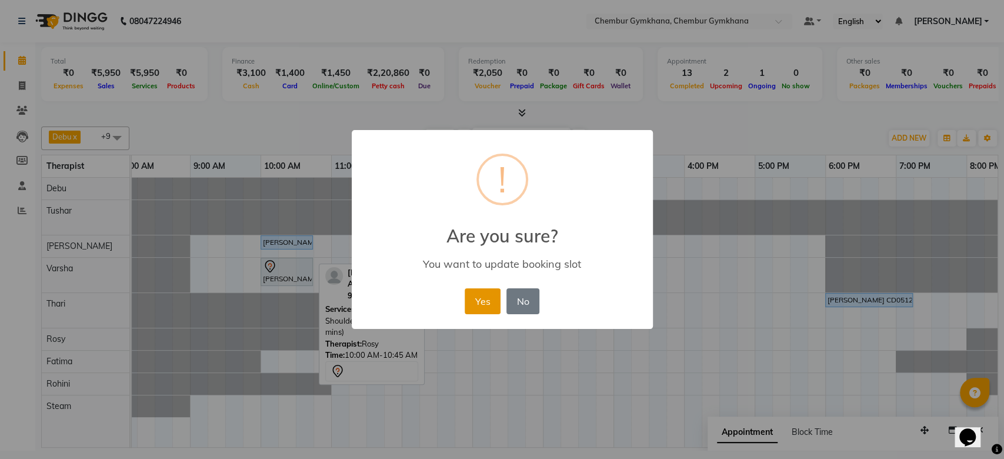
click at [476, 303] on button "Yes" at bounding box center [483, 301] width 36 height 26
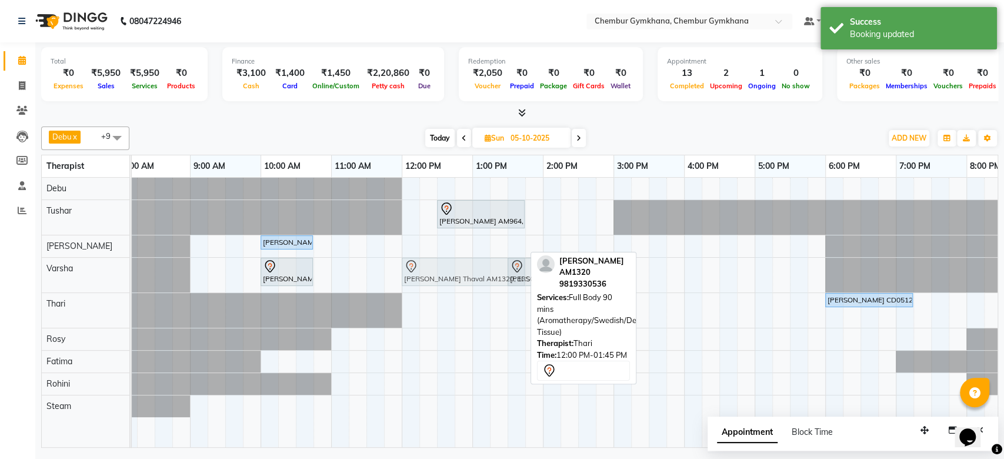
drag, startPoint x: 494, startPoint y: 312, endPoint x: 501, endPoint y: 281, distance: 32.4
click at [501, 281] on tbody "[PERSON_NAME] AM964, 12:30 PM-01:45 PM, Full body 60 mins(Aromatherapy/Swedish/…" at bounding box center [648, 297] width 1059 height 239
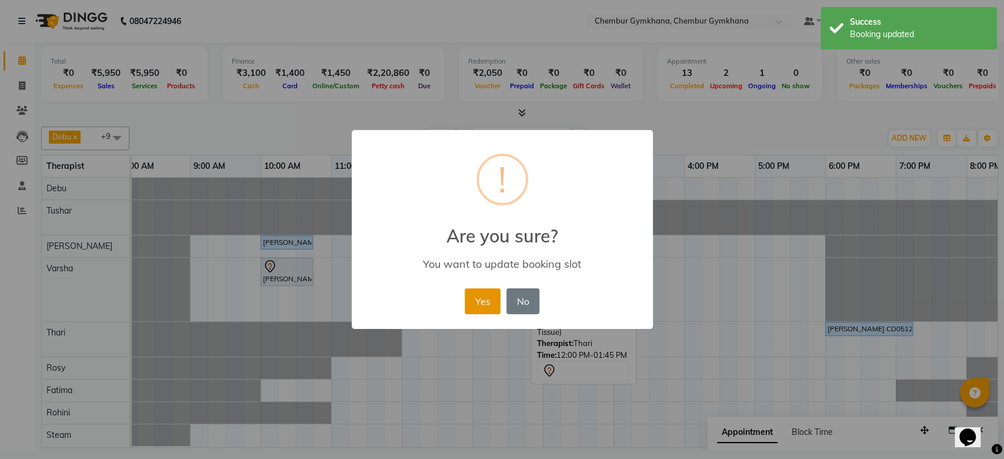
click at [488, 299] on button "Yes" at bounding box center [483, 301] width 36 height 26
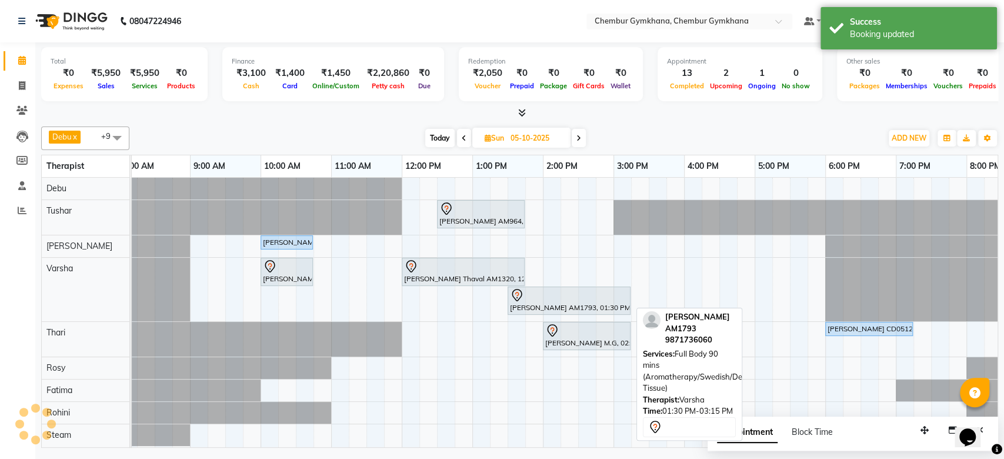
click at [529, 299] on div at bounding box center [569, 295] width 118 height 14
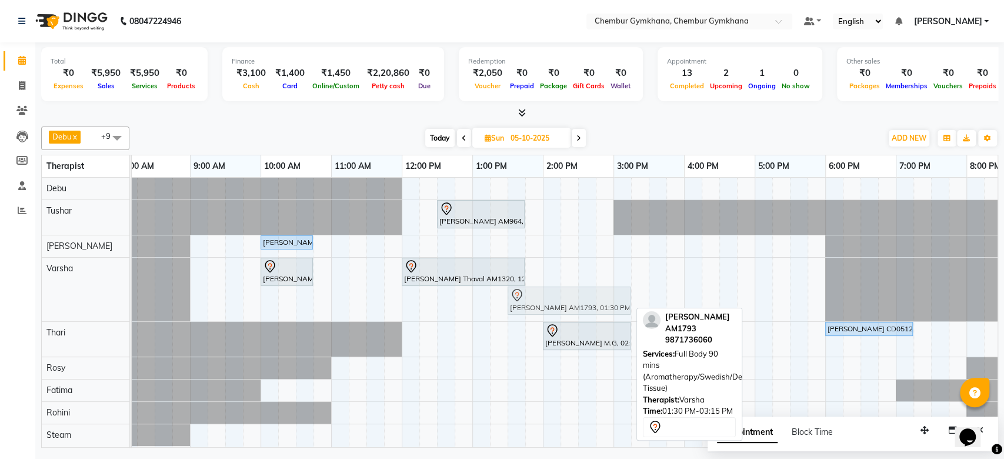
drag, startPoint x: 571, startPoint y: 295, endPoint x: 566, endPoint y: 261, distance: 35.1
click at [566, 261] on div "[PERSON_NAME] AM964, 12:30 PM-01:45 PM, Full body 60 mins(Aromatherapy/Swedish/…" at bounding box center [648, 312] width 1059 height 269
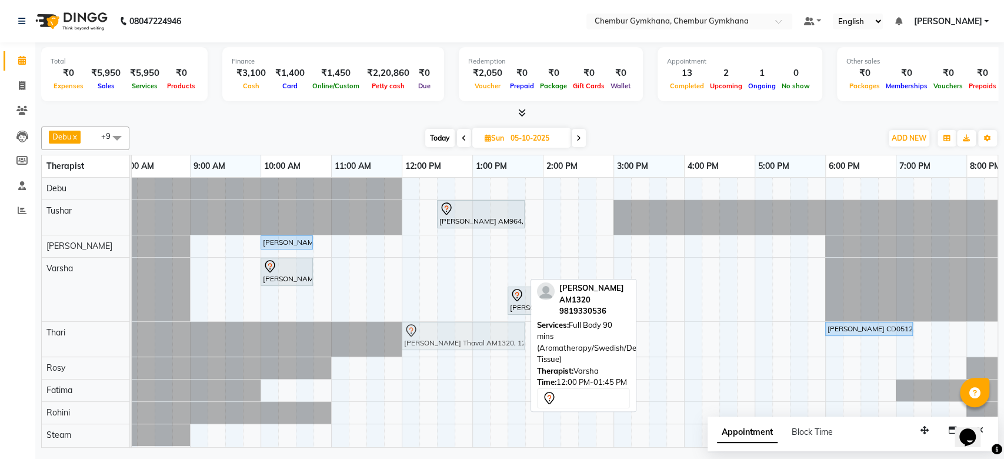
drag, startPoint x: 475, startPoint y: 269, endPoint x: 480, endPoint y: 346, distance: 77.8
click at [480, 346] on tbody "[PERSON_NAME] AM964, 12:30 PM-01:45 PM, Full body 60 mins(Aromatherapy/Swedish/…" at bounding box center [648, 312] width 1059 height 268
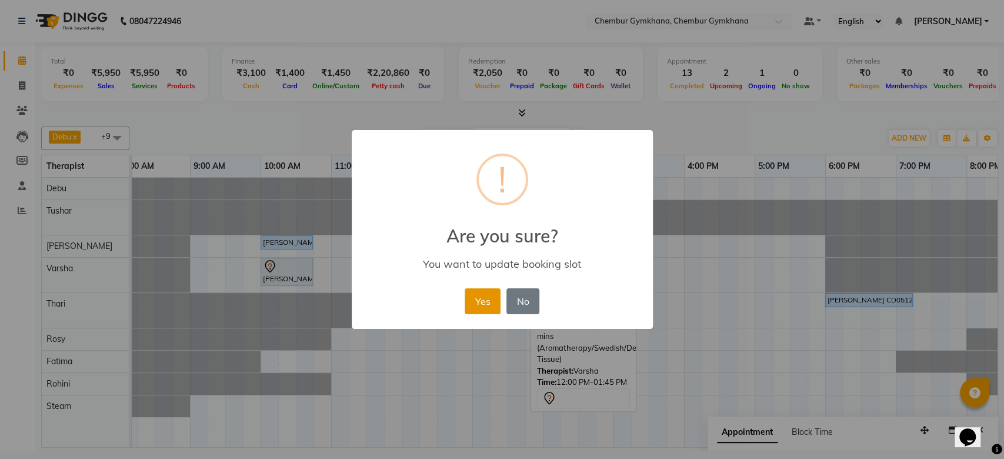
click at [473, 296] on button "Yes" at bounding box center [483, 301] width 36 height 26
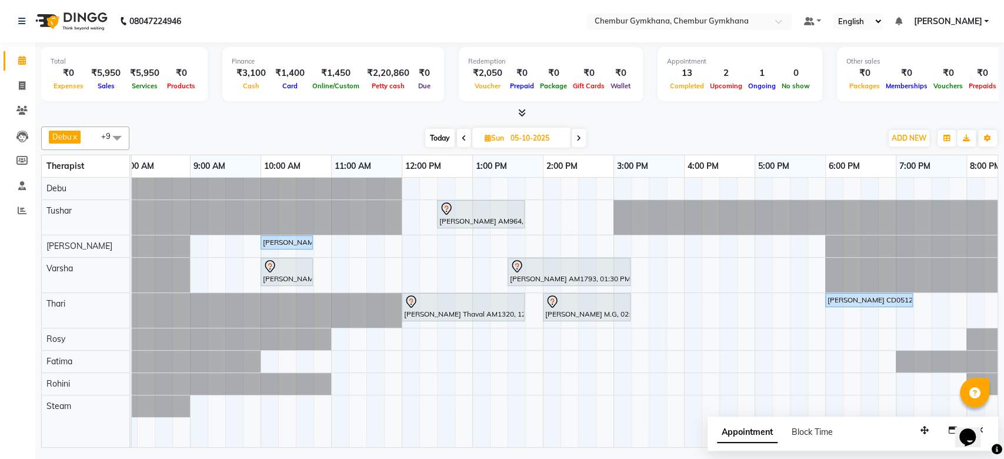
click at [114, 139] on span at bounding box center [117, 137] width 24 height 22
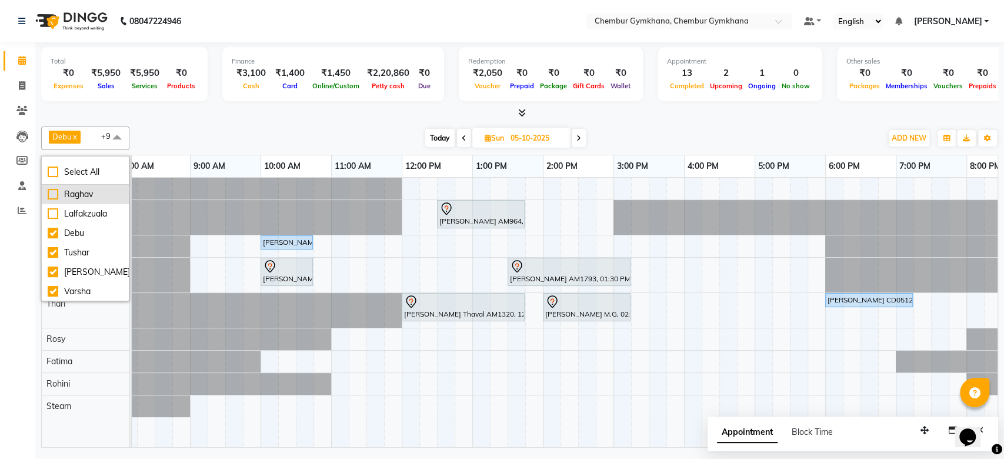
click at [98, 198] on div "Raghav" at bounding box center [85, 194] width 75 height 12
checkbox input "true"
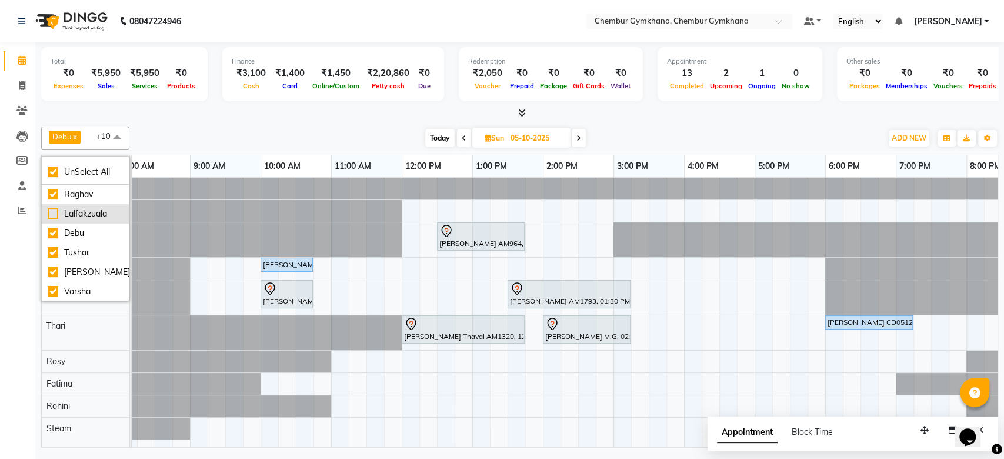
click at [92, 218] on div "Lalfakzuala" at bounding box center [85, 214] width 75 height 12
checkbox input "false"
checkbox input "true"
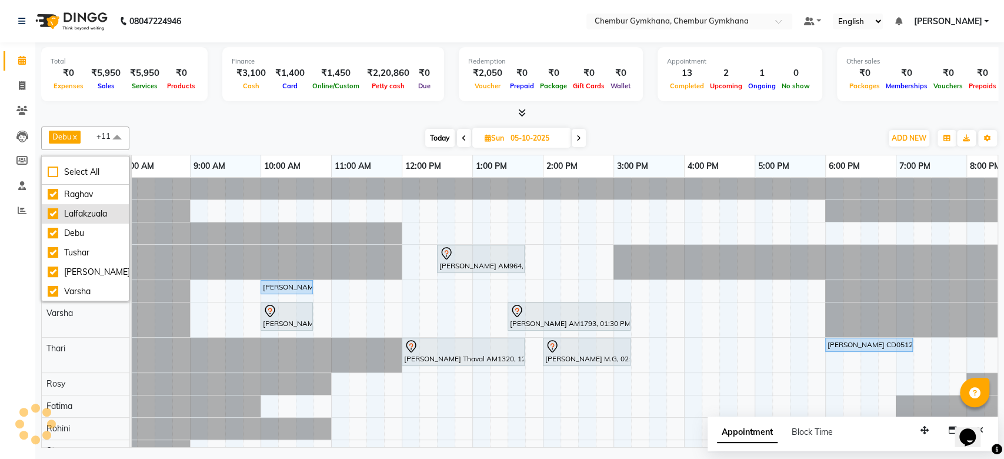
scroll to position [97, 0]
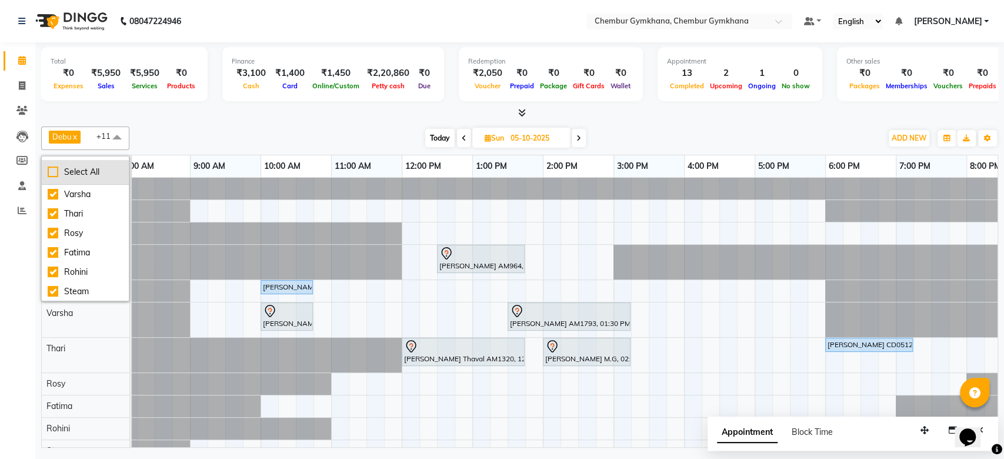
click at [108, 172] on div "Select All" at bounding box center [85, 172] width 75 height 12
checkbox input "true"
click at [162, 139] on div "[DATE] [DATE]" at bounding box center [505, 138] width 740 height 18
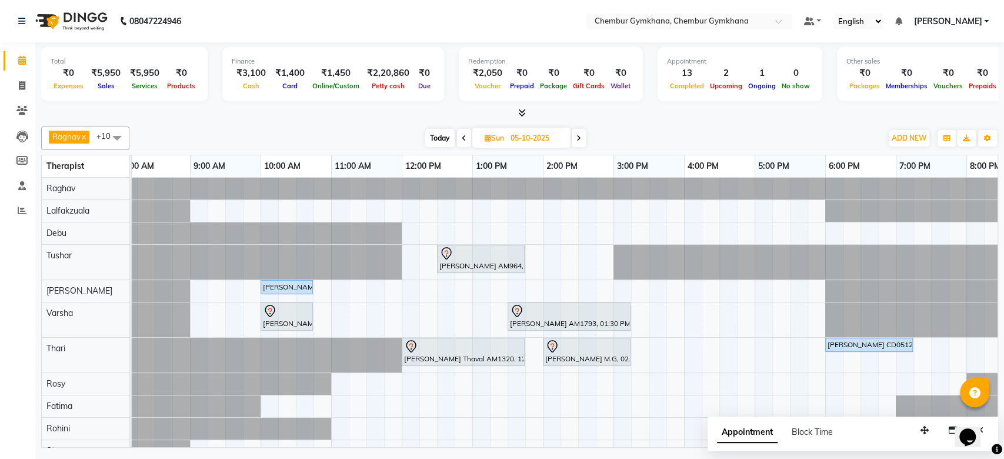
click at [580, 133] on span at bounding box center [579, 138] width 14 height 18
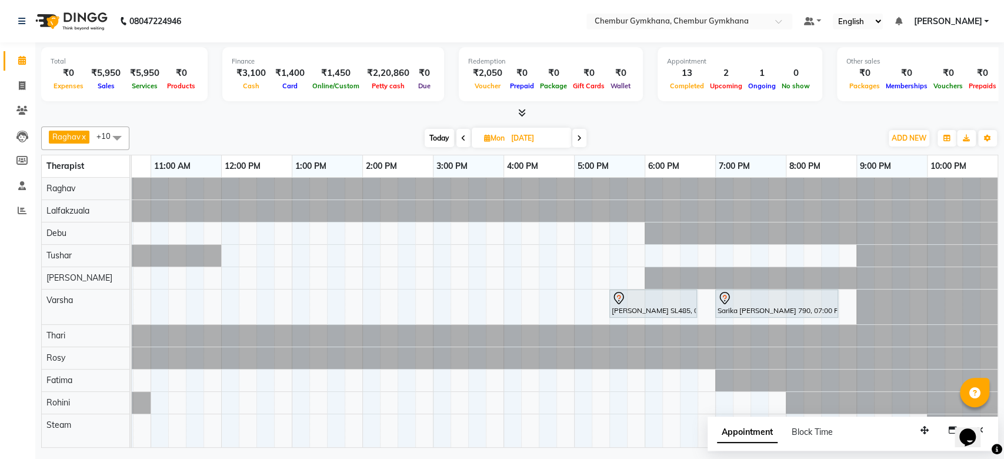
scroll to position [0, 0]
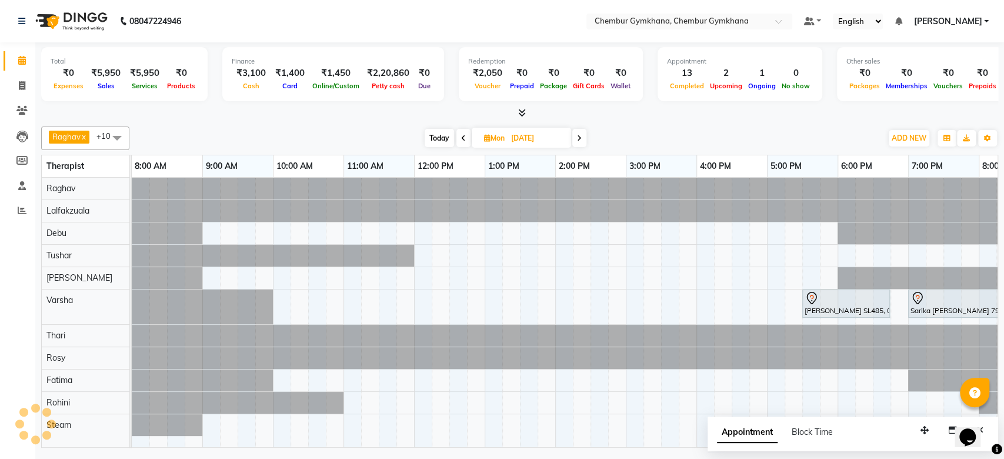
click at [459, 129] on span at bounding box center [463, 138] width 14 height 18
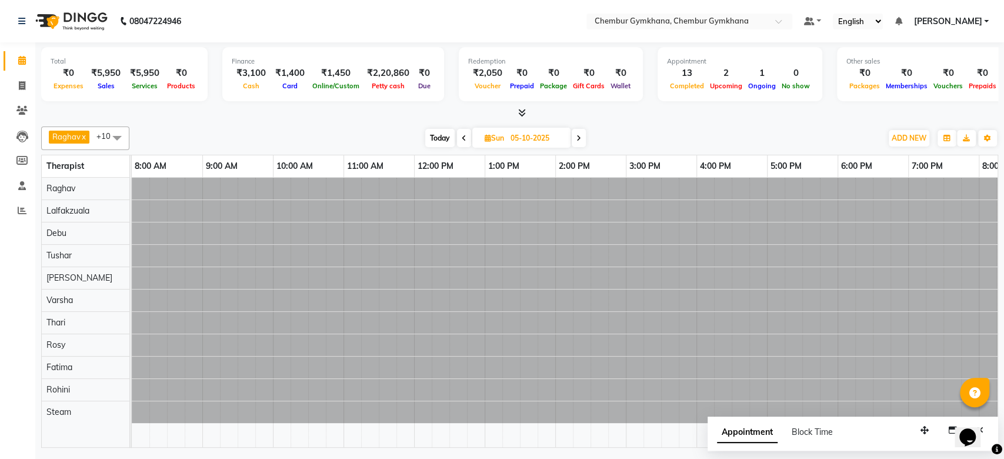
scroll to position [0, 193]
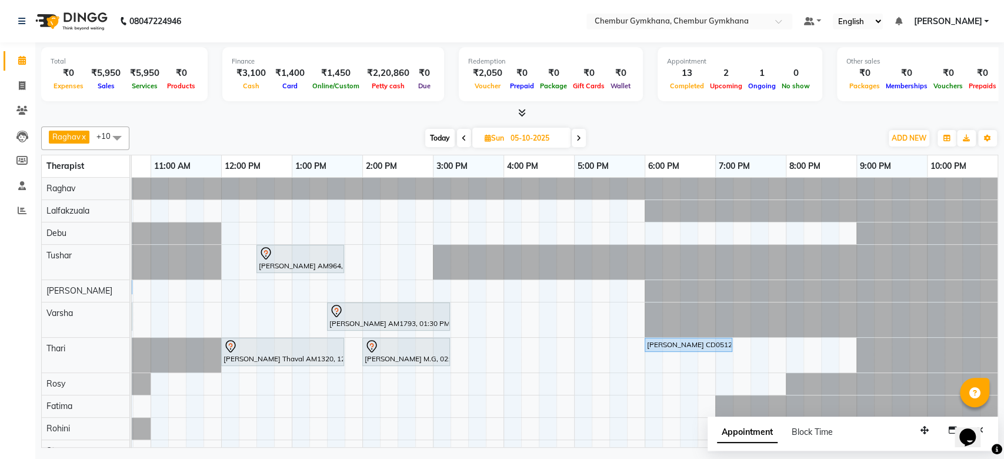
click at [447, 142] on span "Today" at bounding box center [439, 138] width 29 height 18
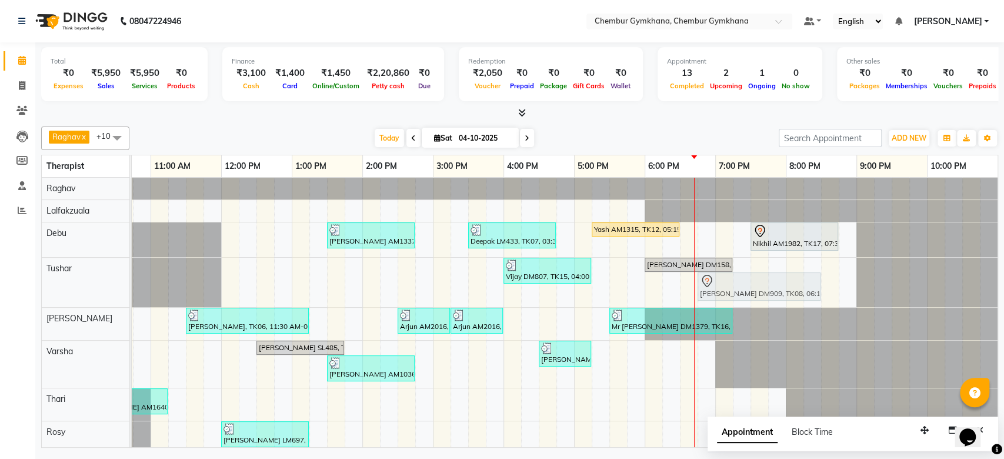
drag, startPoint x: 689, startPoint y: 283, endPoint x: 721, endPoint y: 282, distance: 31.8
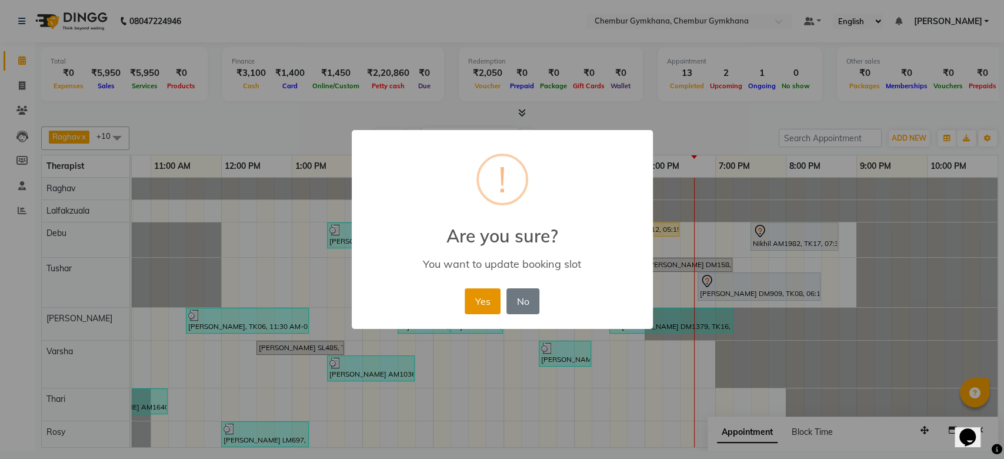
click at [475, 293] on button "Yes" at bounding box center [483, 301] width 36 height 26
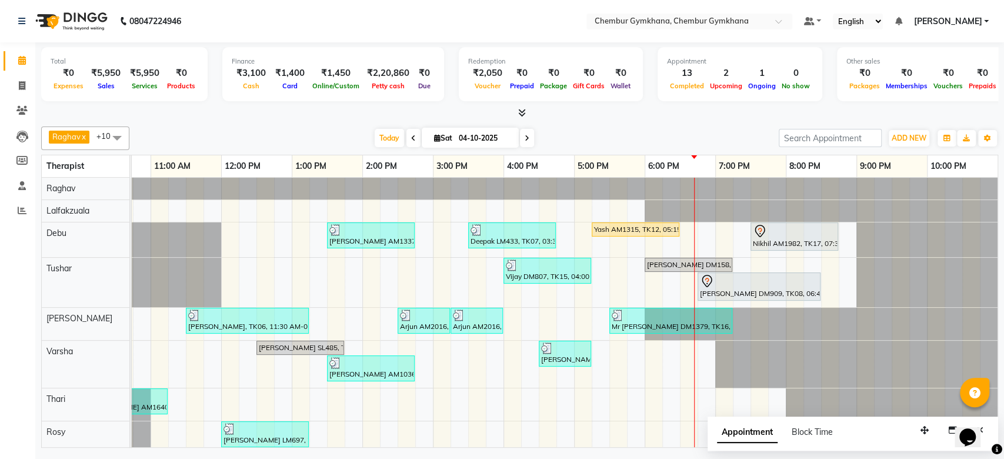
click at [525, 135] on icon at bounding box center [527, 138] width 5 height 7
type input "05-10-2025"
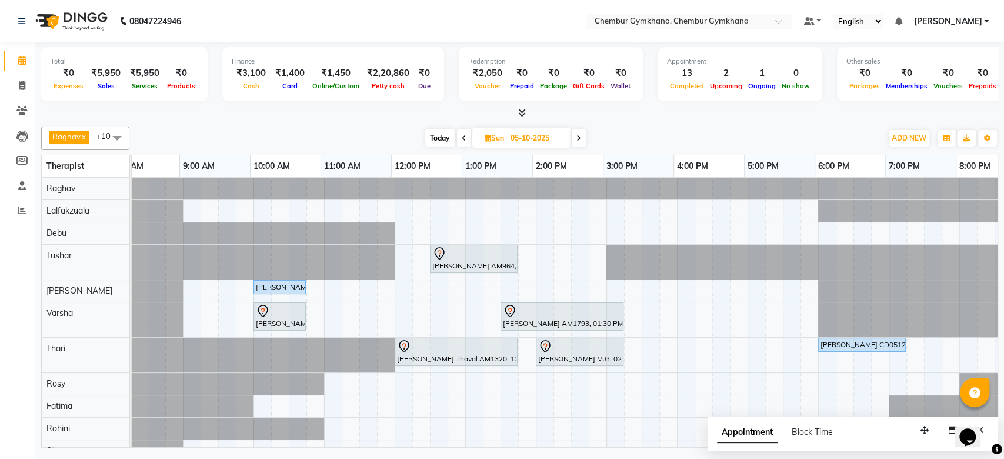
scroll to position [0, 19]
click at [109, 138] on span at bounding box center [117, 137] width 24 height 22
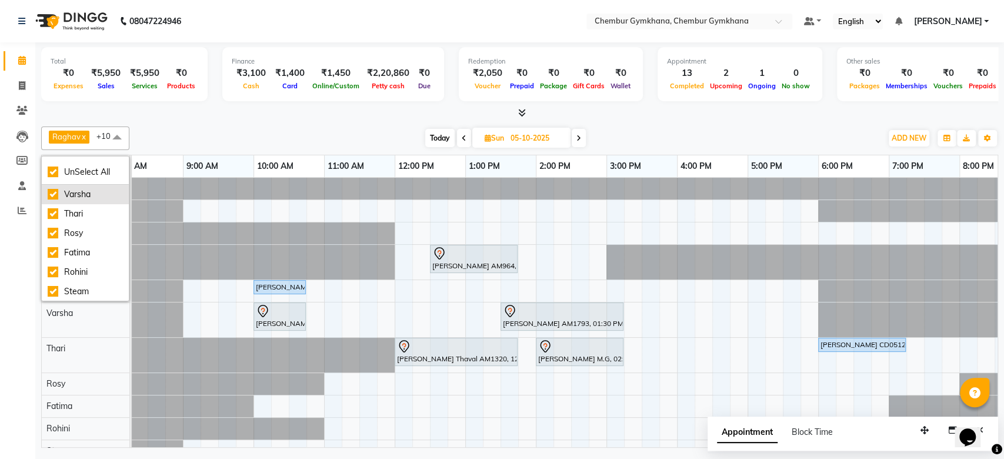
scroll to position [0, 0]
click at [75, 199] on div "Raghav" at bounding box center [85, 194] width 75 height 12
checkbox input "false"
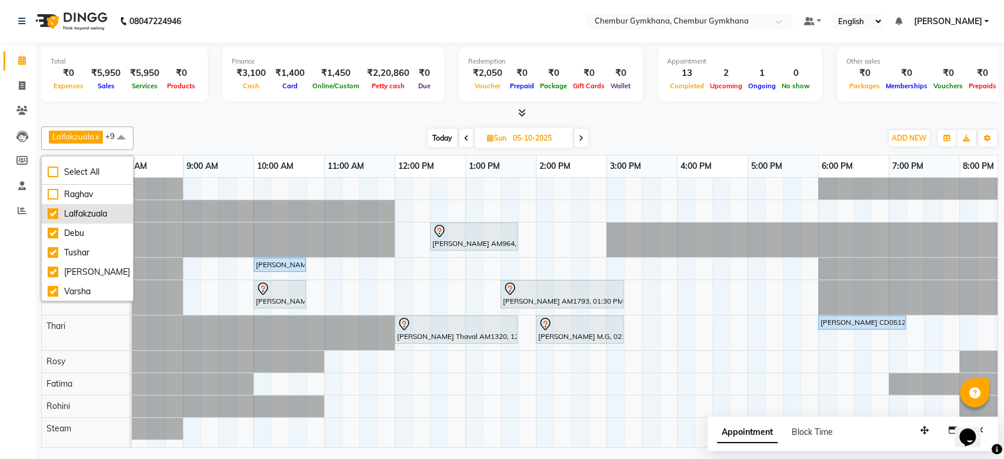
click at [71, 205] on li "Lalfakzuala" at bounding box center [87, 213] width 91 height 19
checkbox input "false"
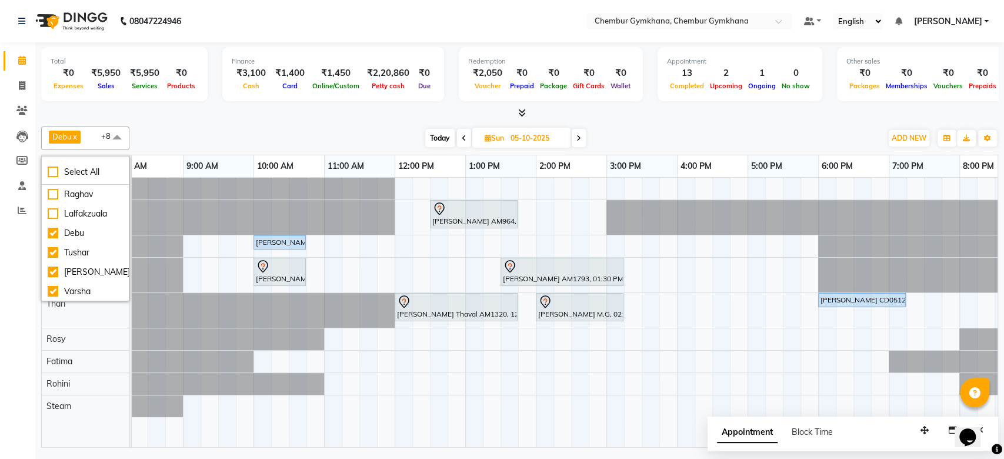
click at [226, 146] on div "[DATE] [DATE]" at bounding box center [505, 138] width 740 height 18
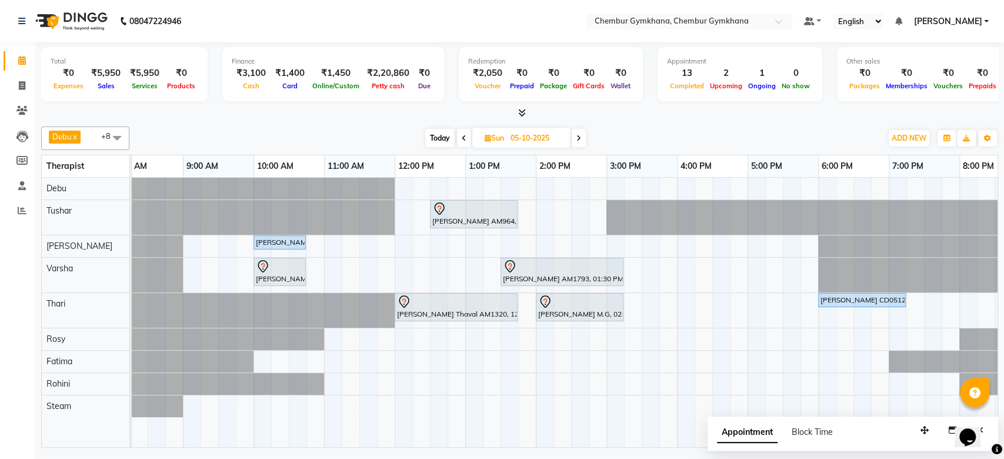
click at [405, 186] on div "[PERSON_NAME] AM964, 12:30 PM-01:45 PM, Full body 60 mins(Aromatherapy/Swedish/…" at bounding box center [641, 312] width 1059 height 269
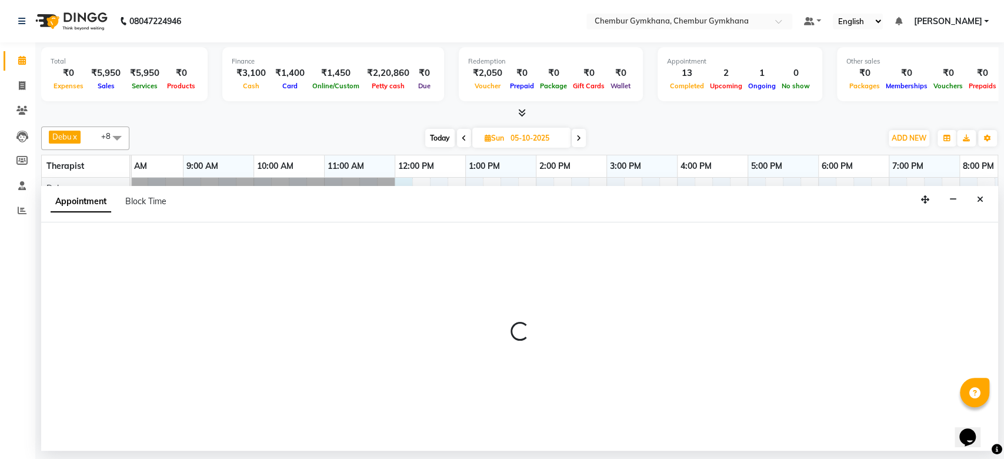
select select "90964"
select select "720"
select select "tentative"
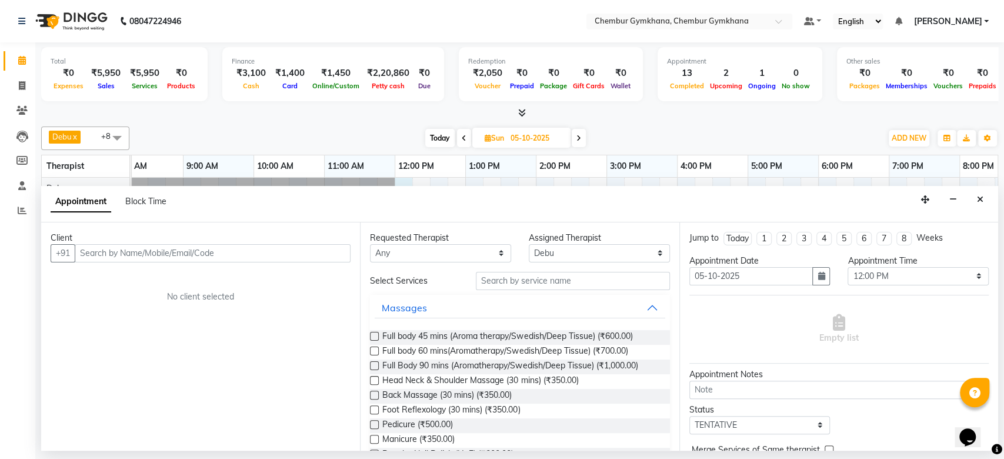
click at [175, 245] on input "text" at bounding box center [213, 253] width 276 height 18
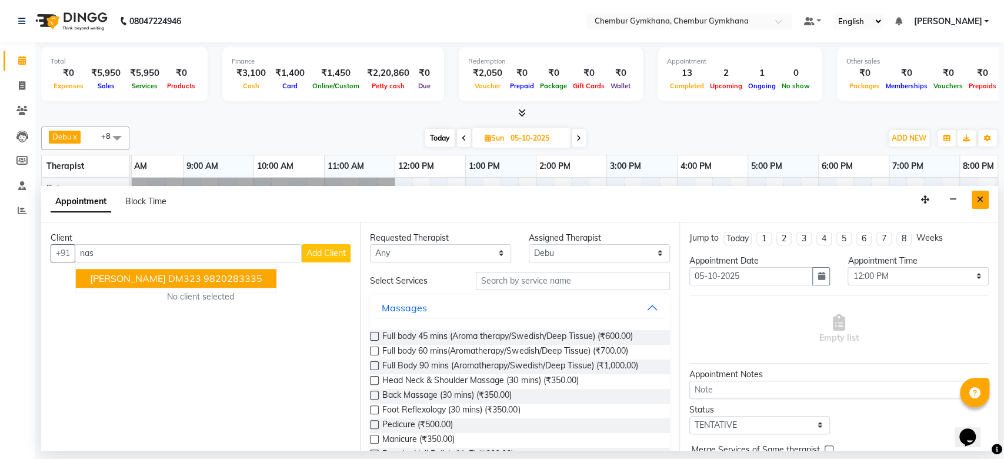
type input "nas"
click at [978, 194] on button "Close" at bounding box center [980, 200] width 17 height 18
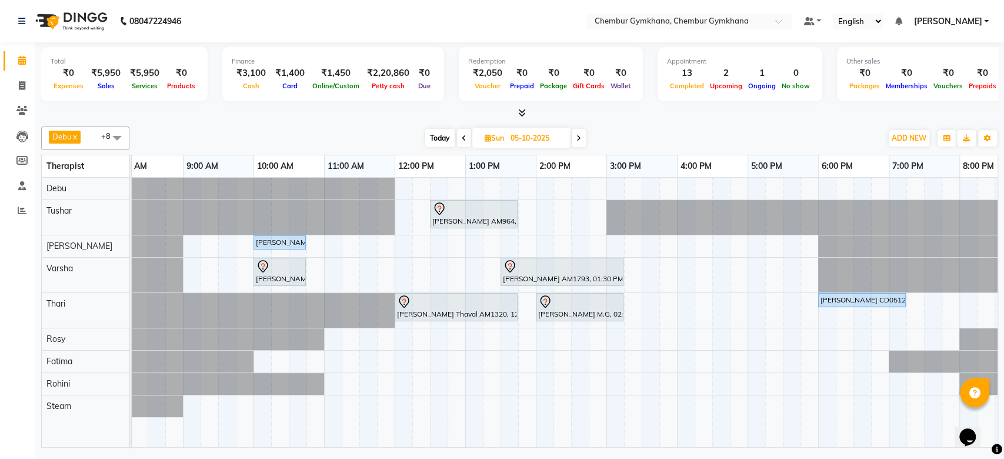
click at [442, 129] on span "Today" at bounding box center [439, 138] width 29 height 18
type input "04-10-2025"
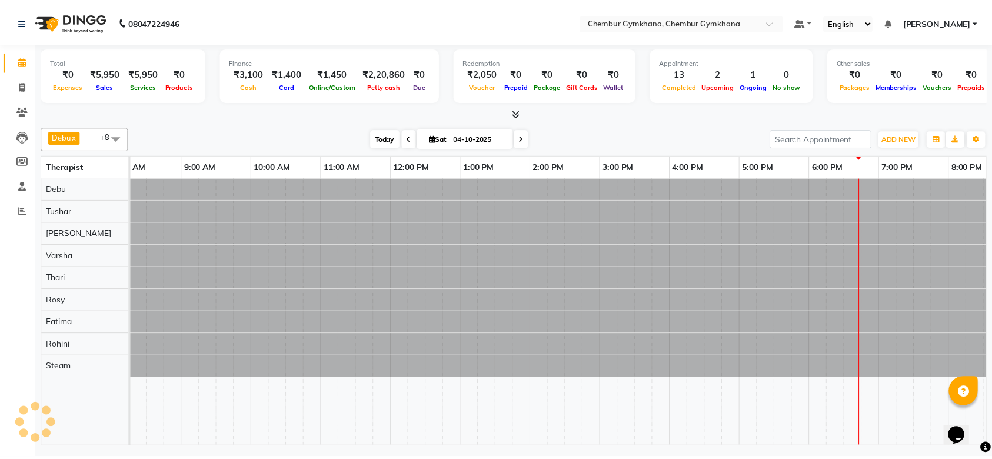
scroll to position [0, 193]
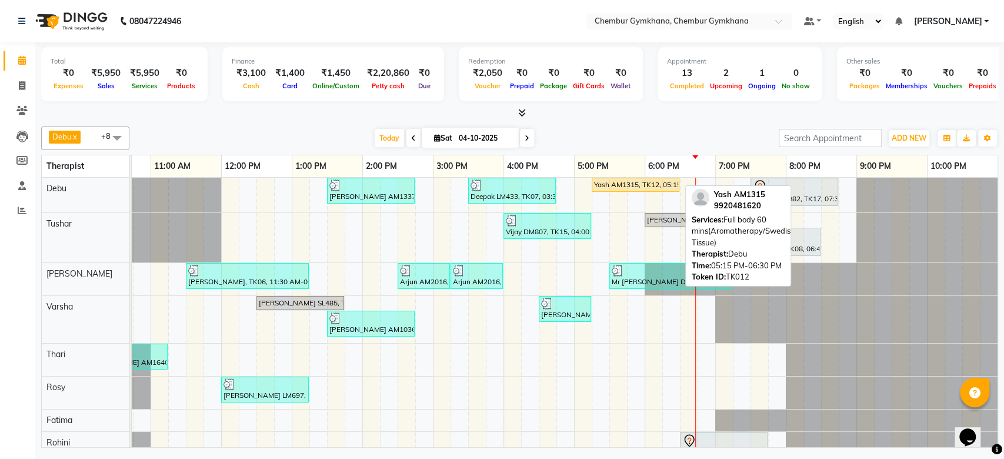
click at [613, 189] on link "Yash AM1315, TK12, 05:15 PM-06:30 PM, Full body 60 mins(Aromatherapy/Swedish/De…" at bounding box center [636, 185] width 88 height 14
click at [616, 182] on div "Yash AM1315, TK12, 05:15 PM-06:30 PM, Full body 60 mins(Aromatherapy/Swedish/De…" at bounding box center [635, 184] width 85 height 11
select select "1"
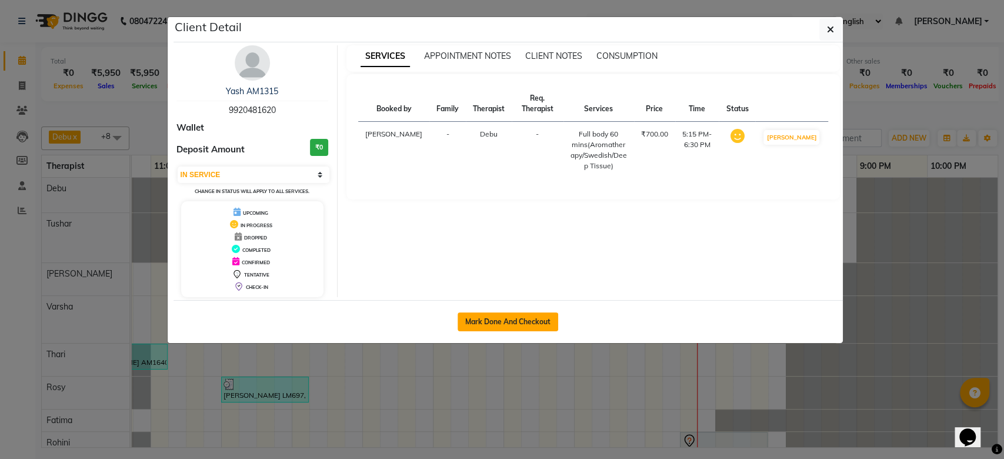
drag, startPoint x: 616, startPoint y: 183, endPoint x: 521, endPoint y: 321, distance: 167.9
click at [521, 321] on div "Client Detail Yash AM1315 9920481620 Wallet Deposit Amount ₹0 Select IN SERVICE…" at bounding box center [508, 180] width 669 height 326
click at [521, 321] on button "Mark Done And Checkout" at bounding box center [508, 321] width 101 height 19
select select "8754"
select select "service"
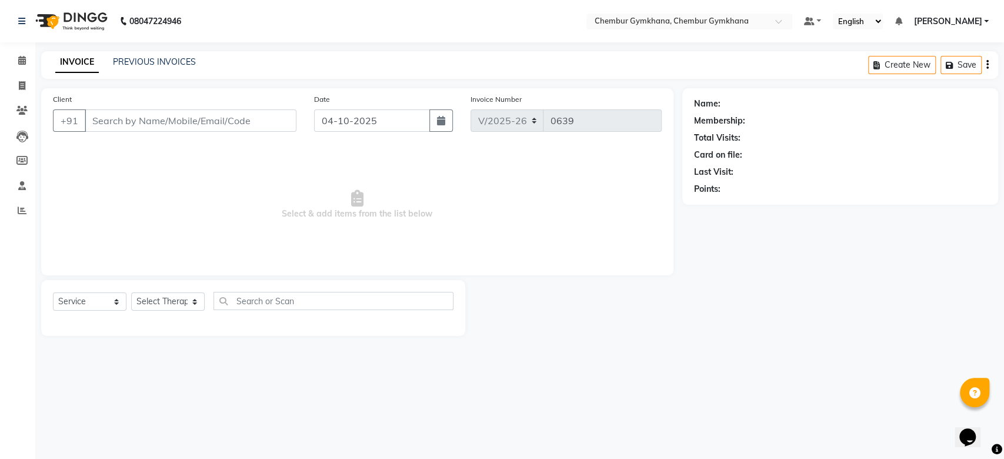
type input "9920481620"
select select "90964"
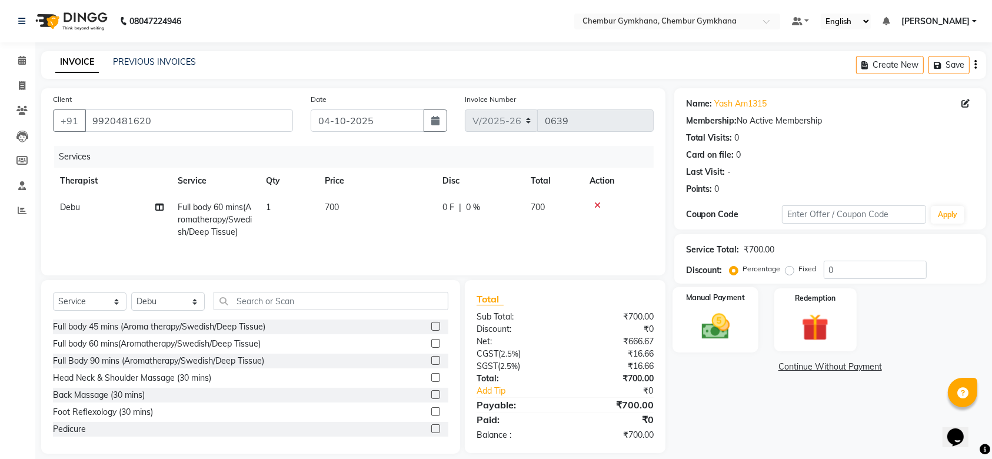
click at [706, 326] on img at bounding box center [715, 326] width 46 height 32
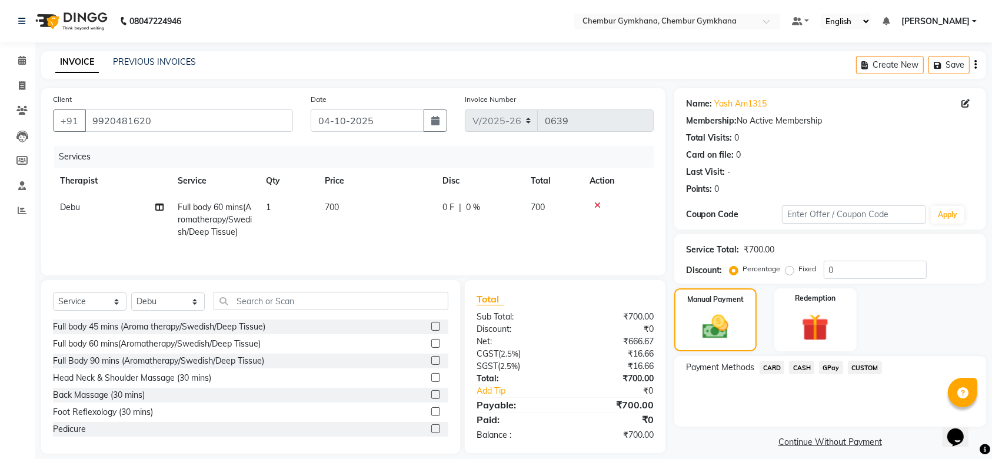
click at [834, 367] on span "GPay" at bounding box center [831, 368] width 24 height 14
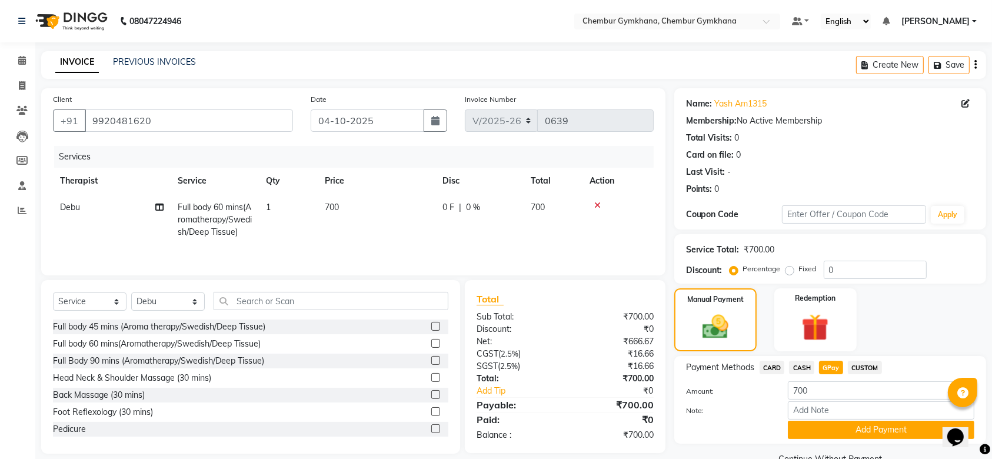
scroll to position [26, 0]
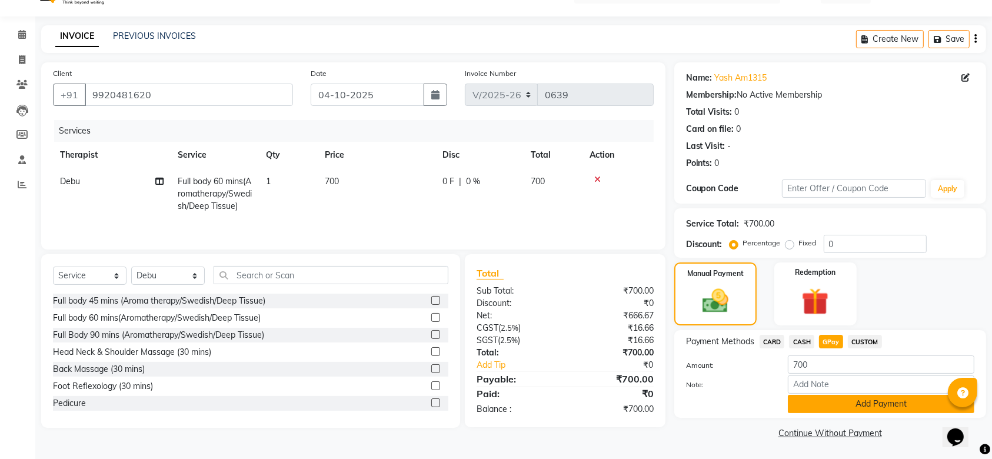
click at [828, 397] on button "Add Payment" at bounding box center [881, 404] width 186 height 18
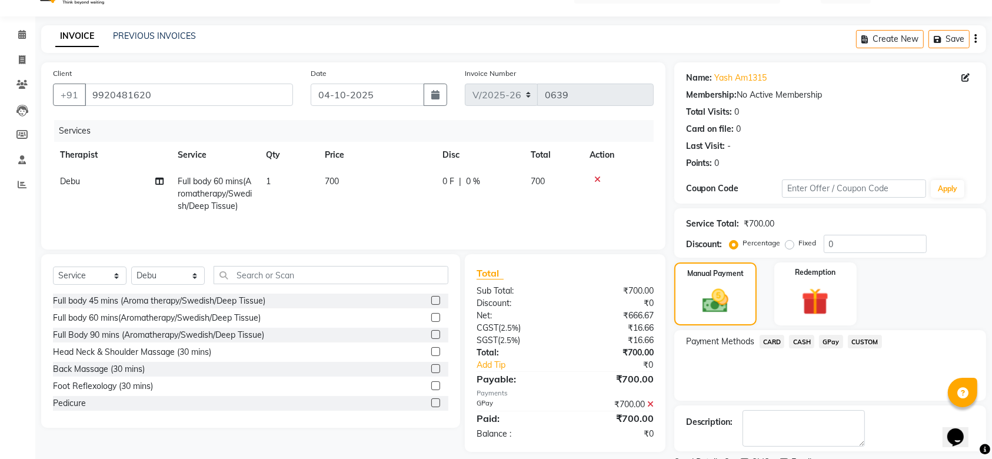
scroll to position [75, 0]
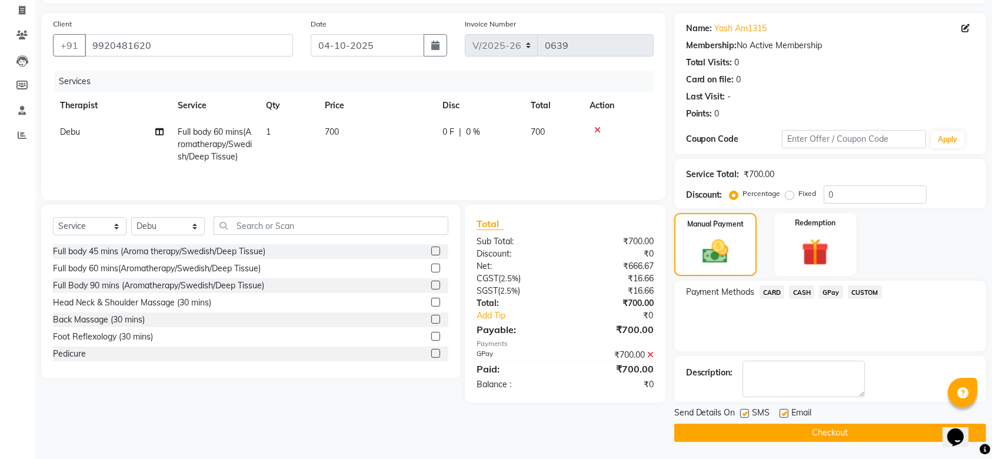
click at [795, 434] on button "Checkout" at bounding box center [830, 432] width 312 height 18
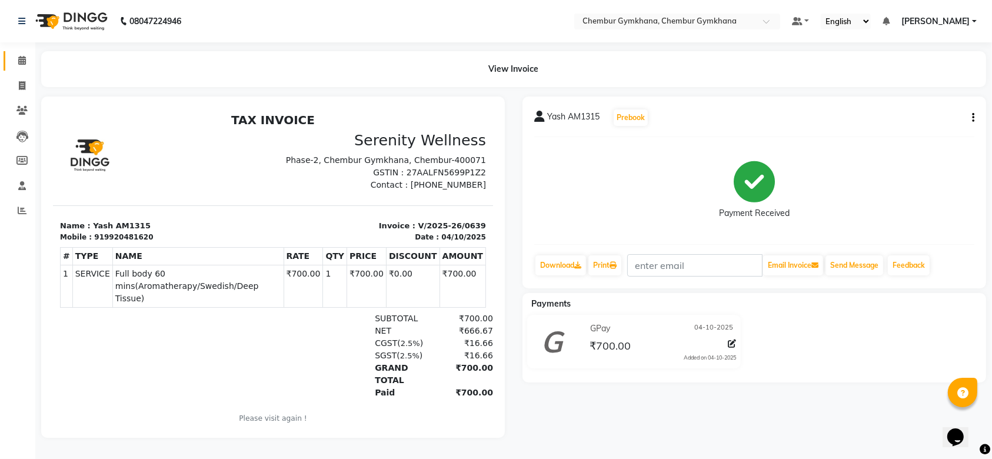
click at [29, 68] on link "Calendar" at bounding box center [18, 60] width 28 height 19
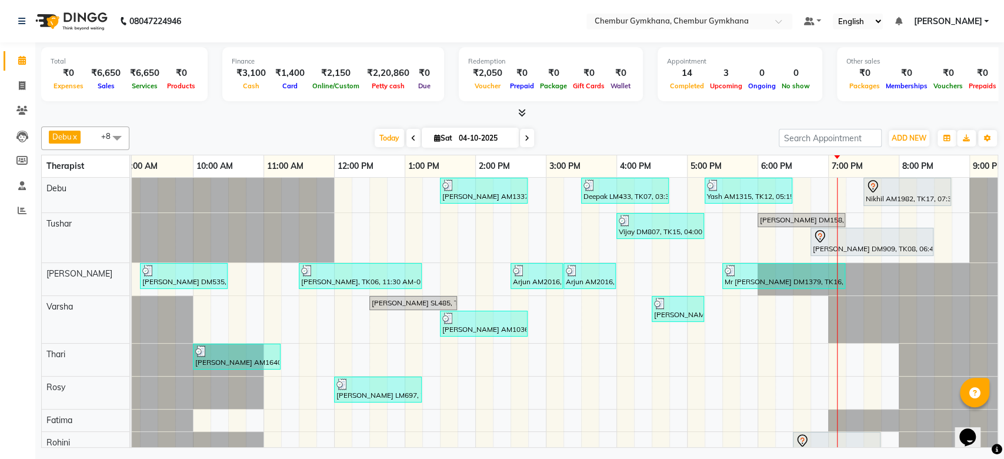
scroll to position [0, 88]
